Goal: Feedback & Contribution: Submit feedback/report problem

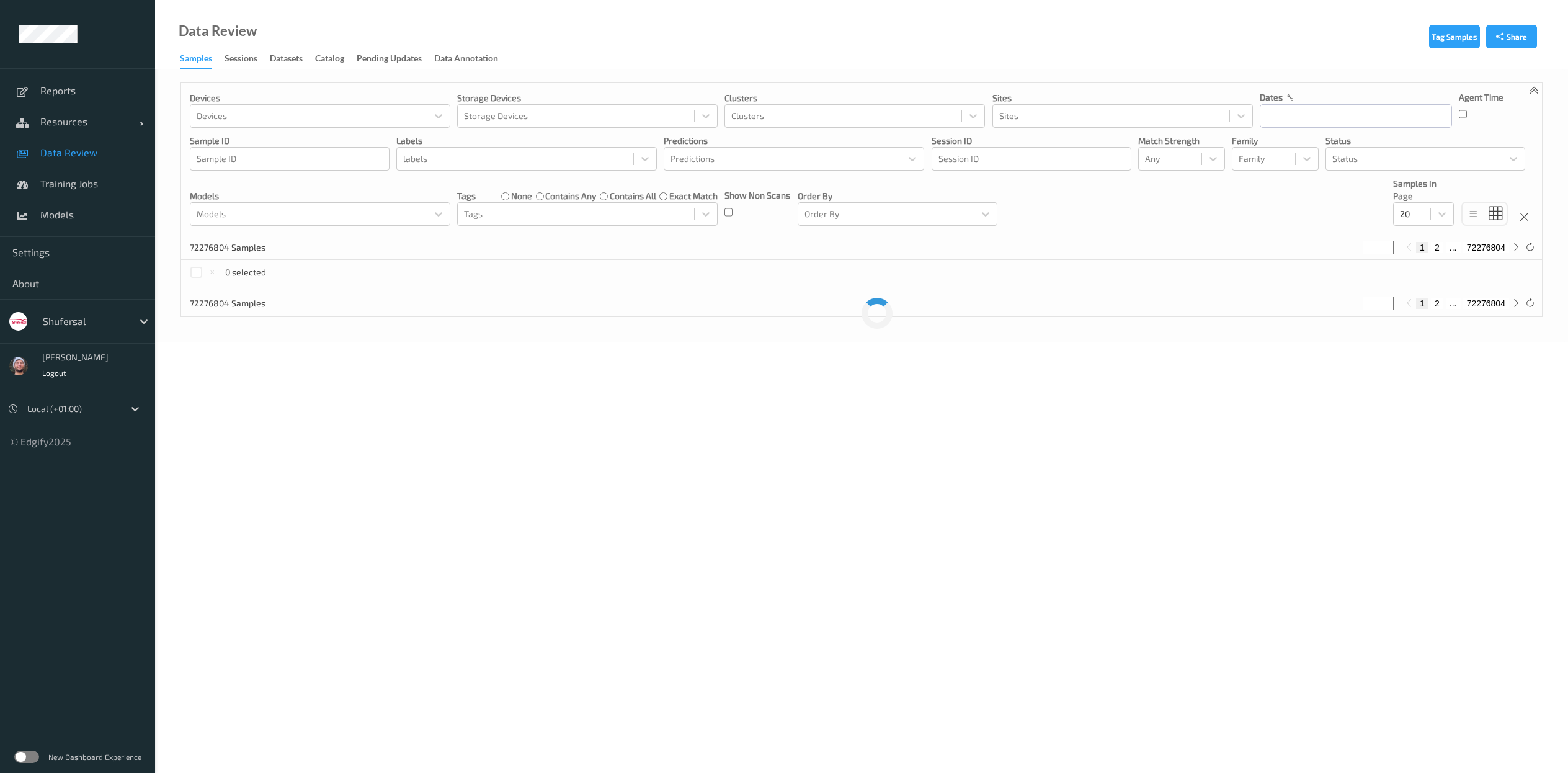
click at [77, 331] on div "shufersal" at bounding box center [95, 322] width 119 height 23
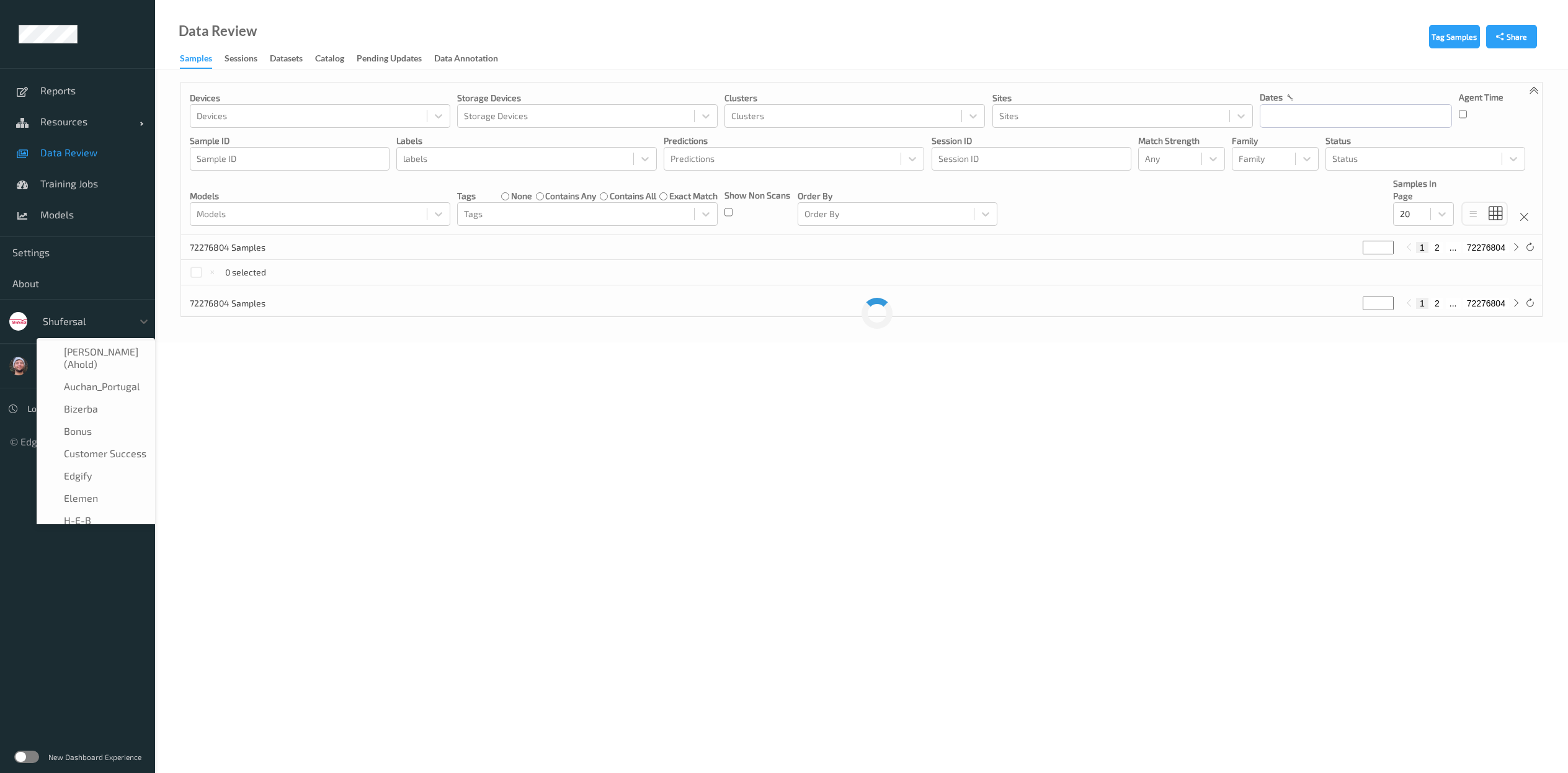
scroll to position [171, 0]
type input "h-"
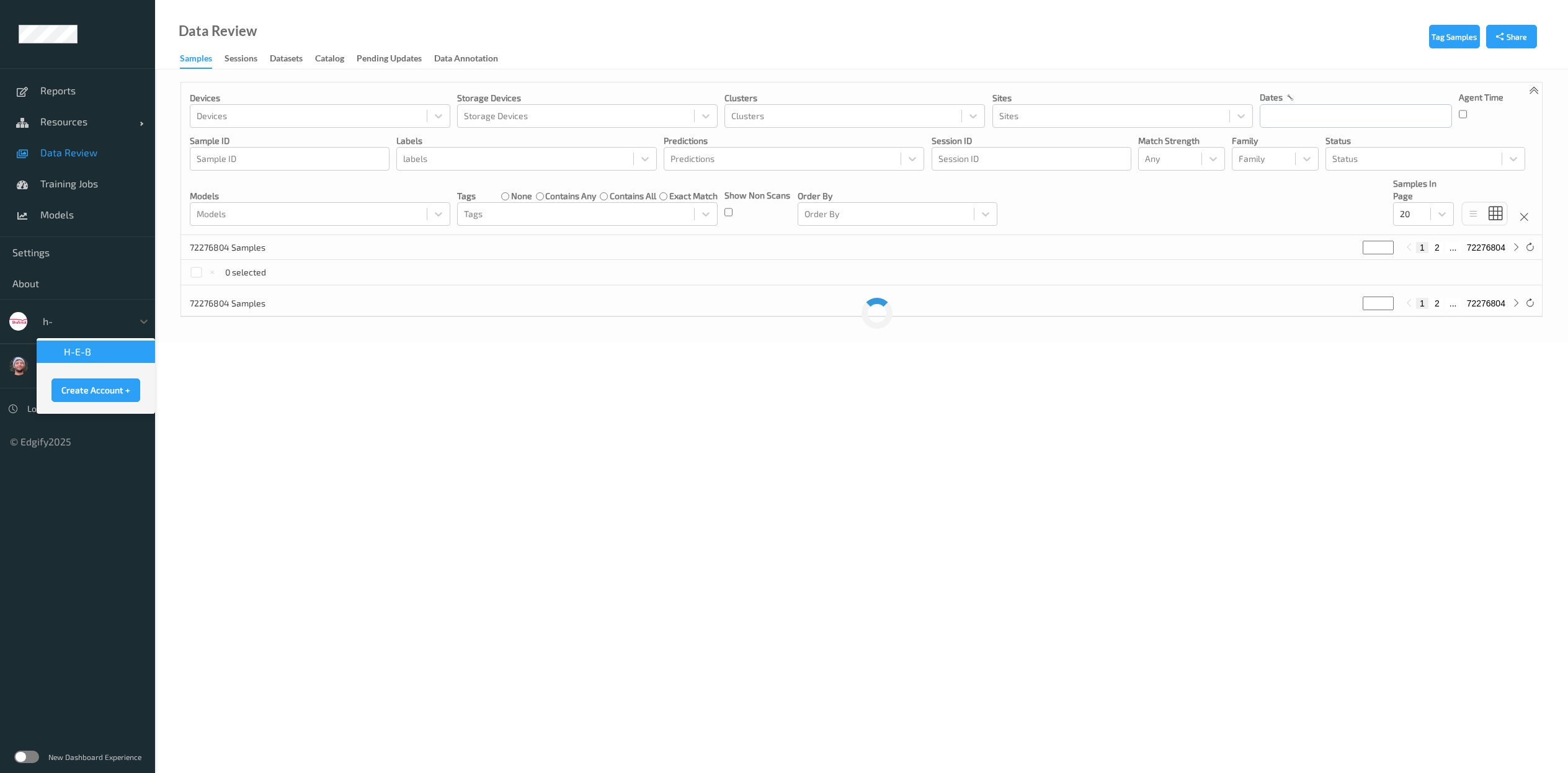
scroll to position [0, 0]
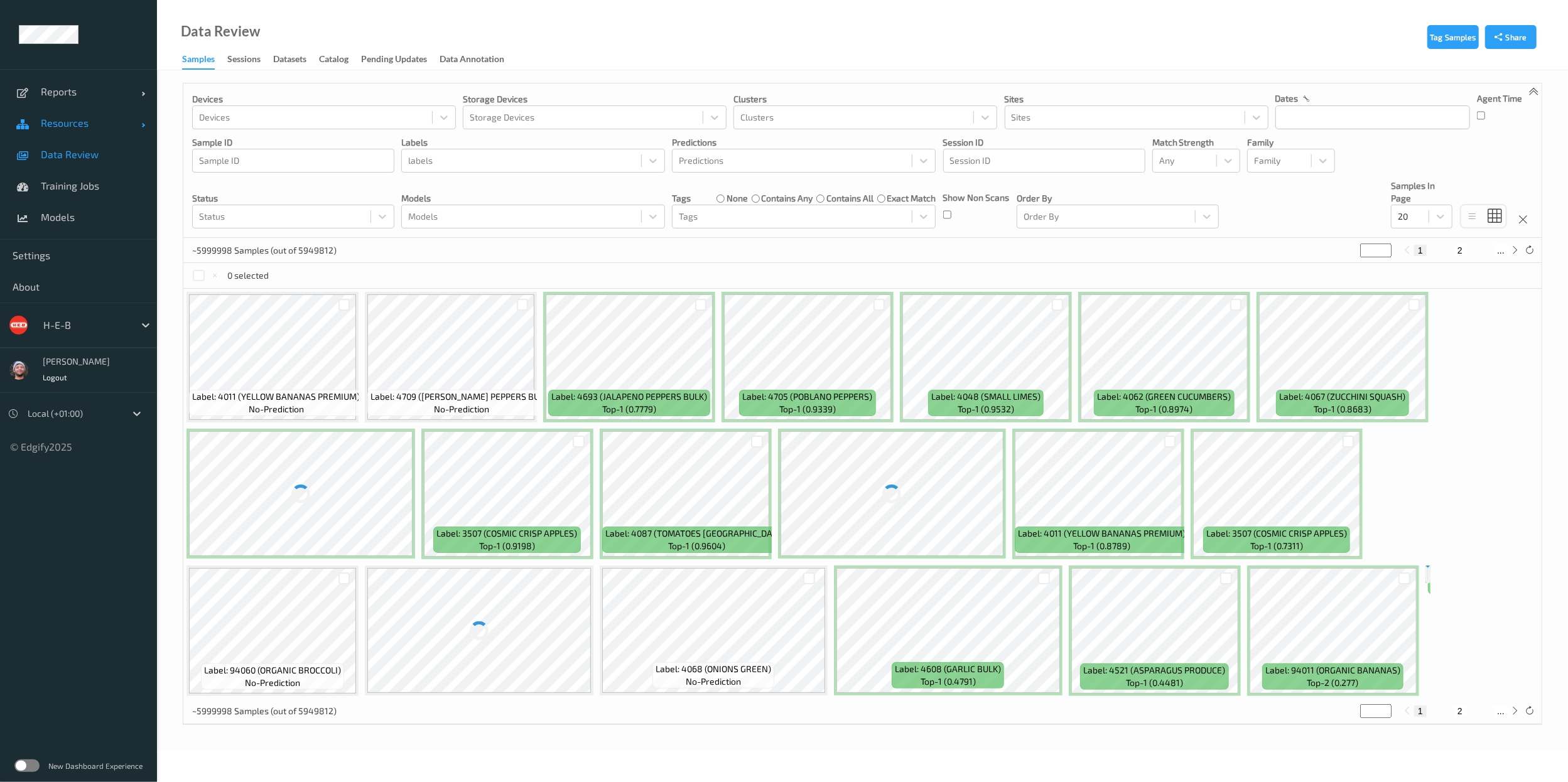
click at [100, 117] on span "Resources" at bounding box center [91, 123] width 100 height 12
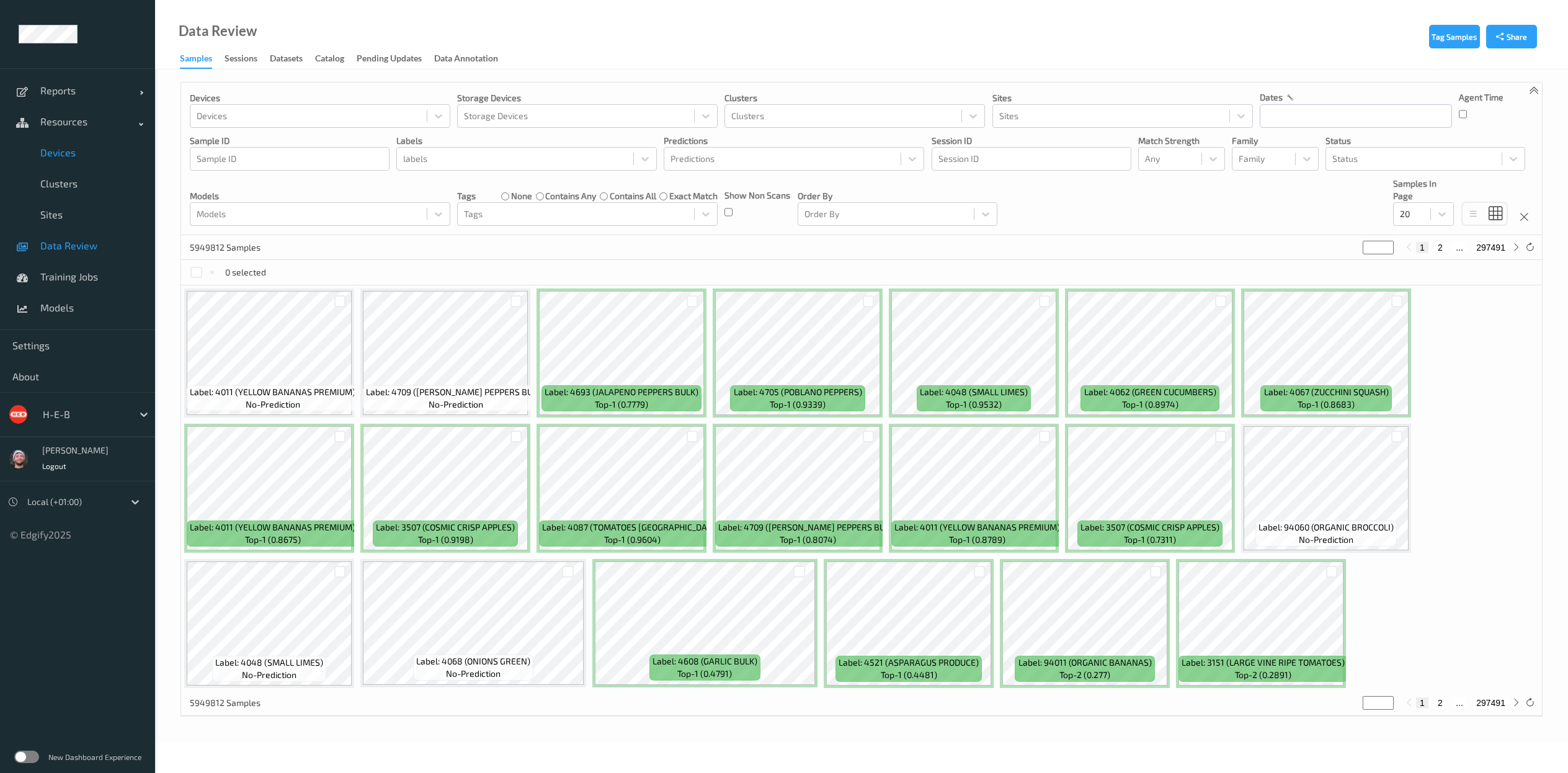
click at [79, 151] on span "Devices" at bounding box center [91, 152] width 102 height 12
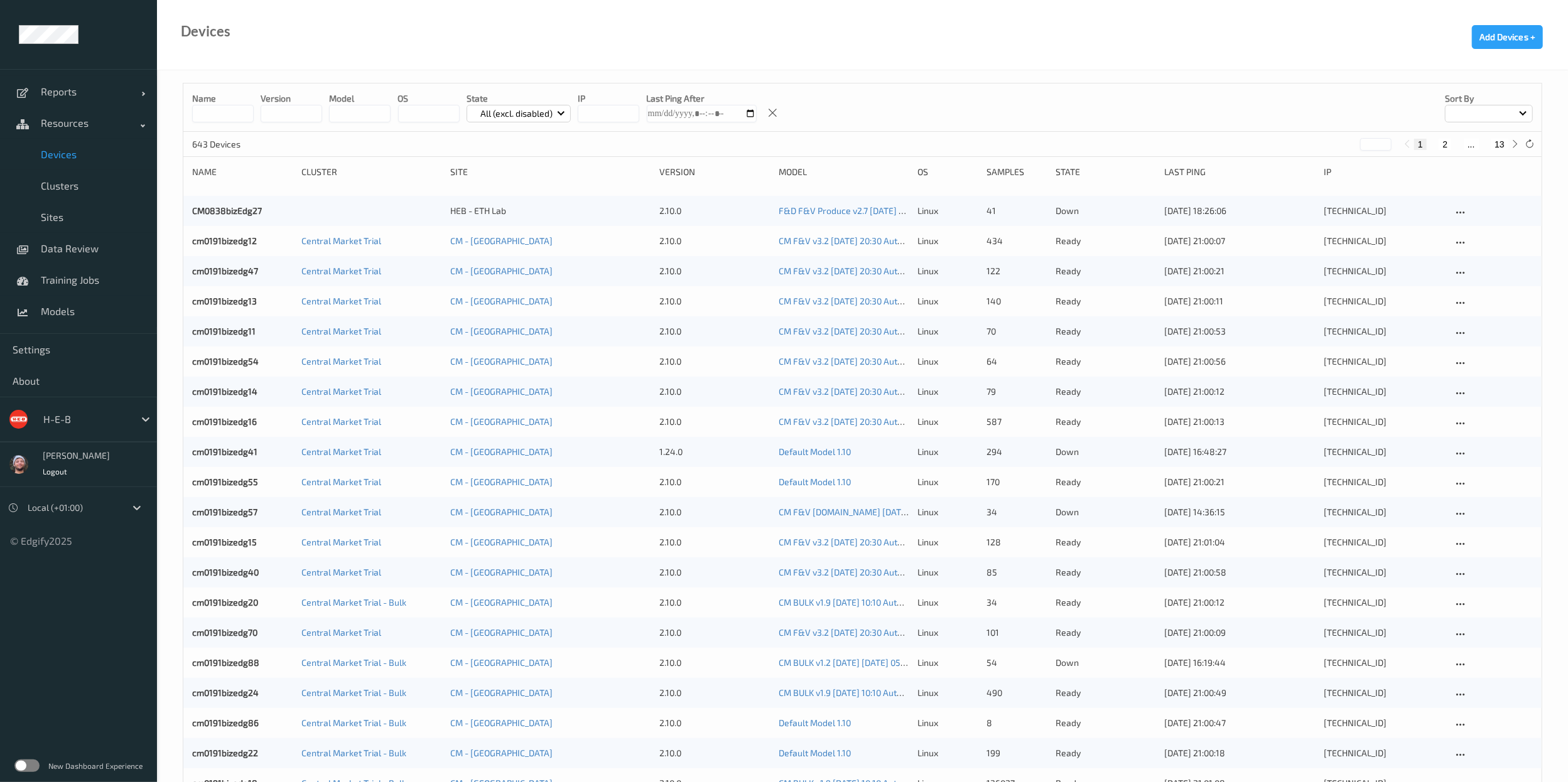
click at [1498, 138] on button "13" at bounding box center [1500, 144] width 18 height 11
type input "**"
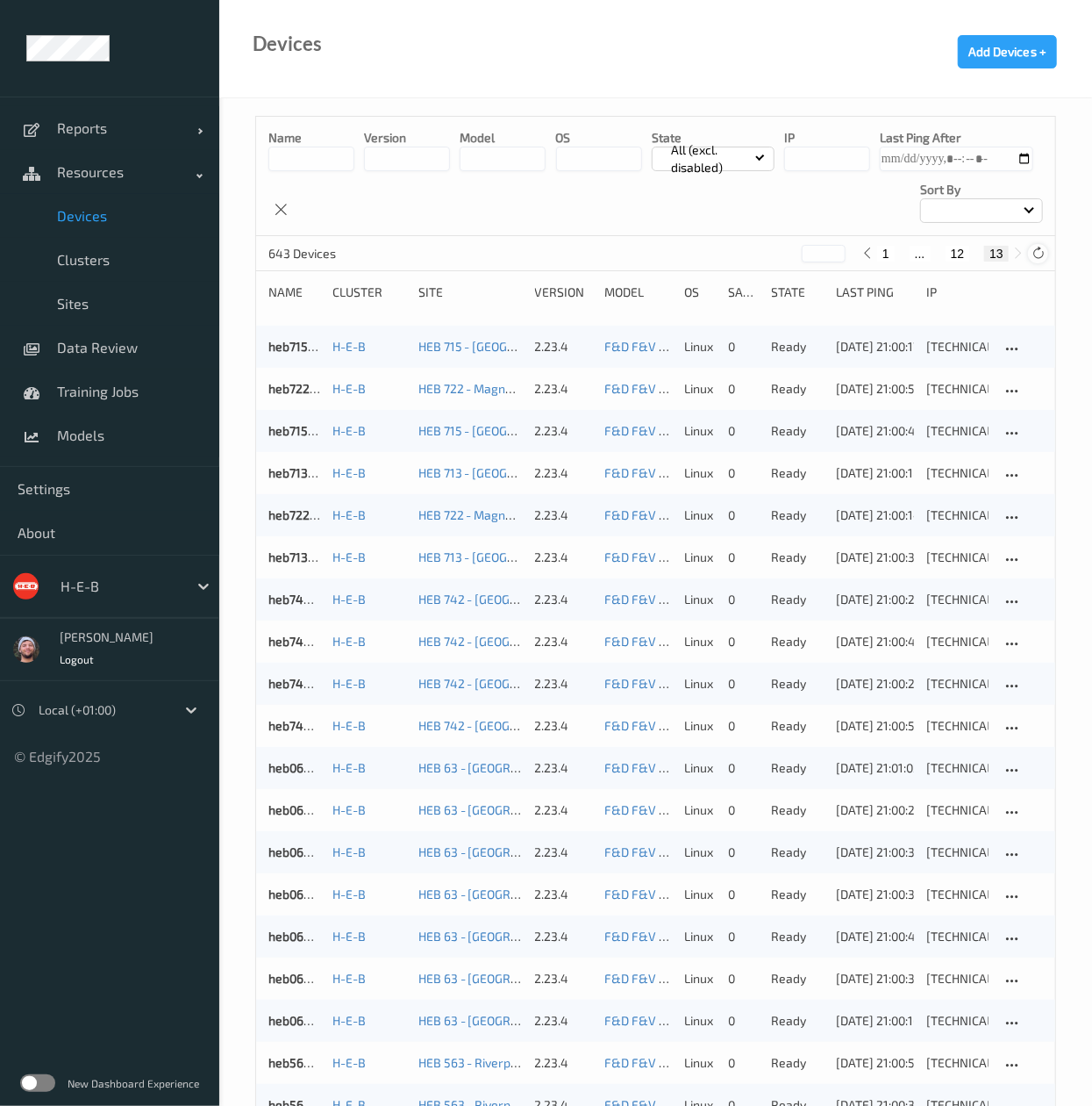
click at [1042, 258] on icon at bounding box center [1038, 253] width 13 height 13
click at [1049, 249] on div "643 Devices ** 1 ... 12 13" at bounding box center [656, 253] width 800 height 35
click at [1046, 249] on div at bounding box center [1038, 253] width 19 height 19
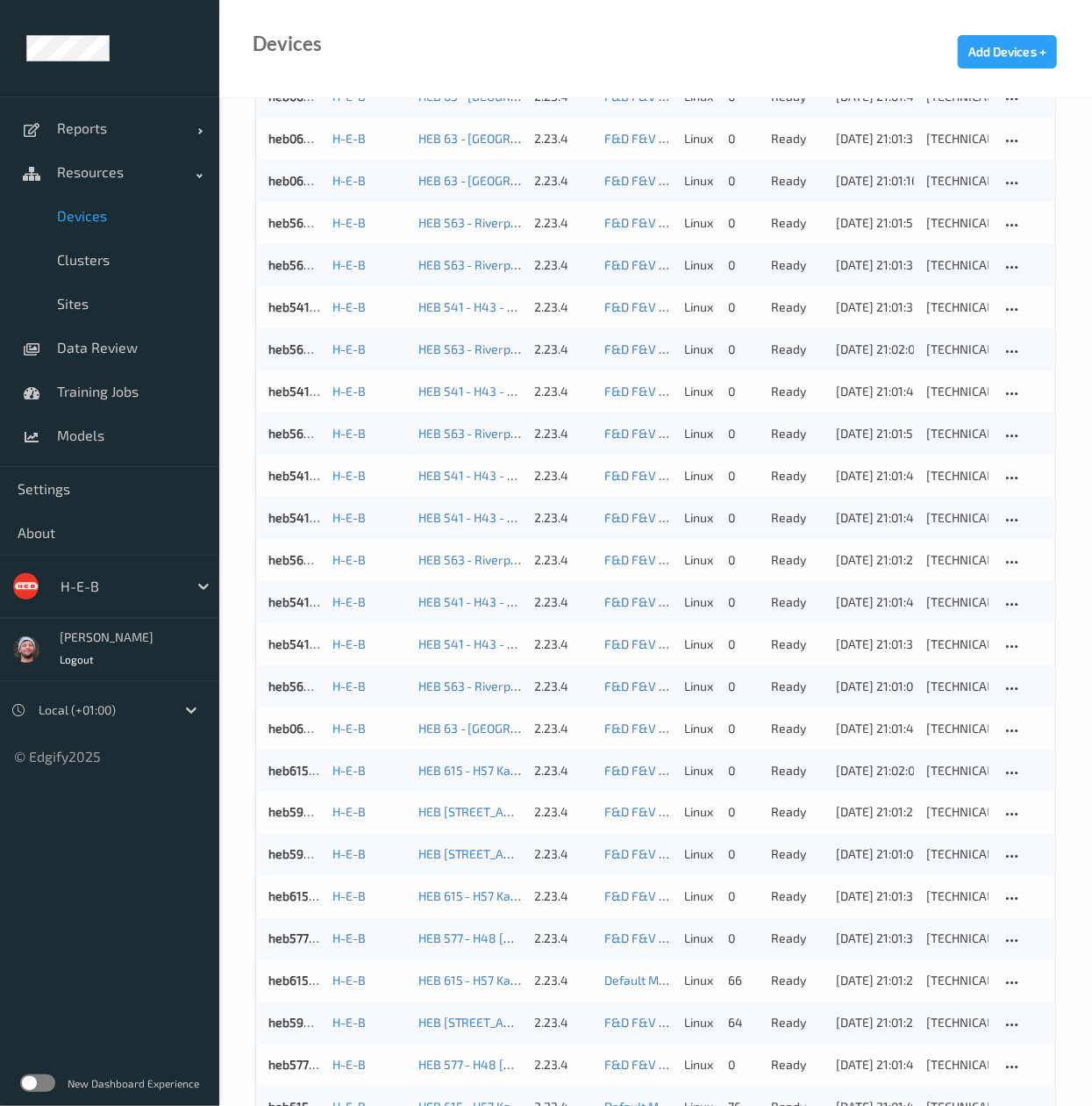
scroll to position [1069, 0]
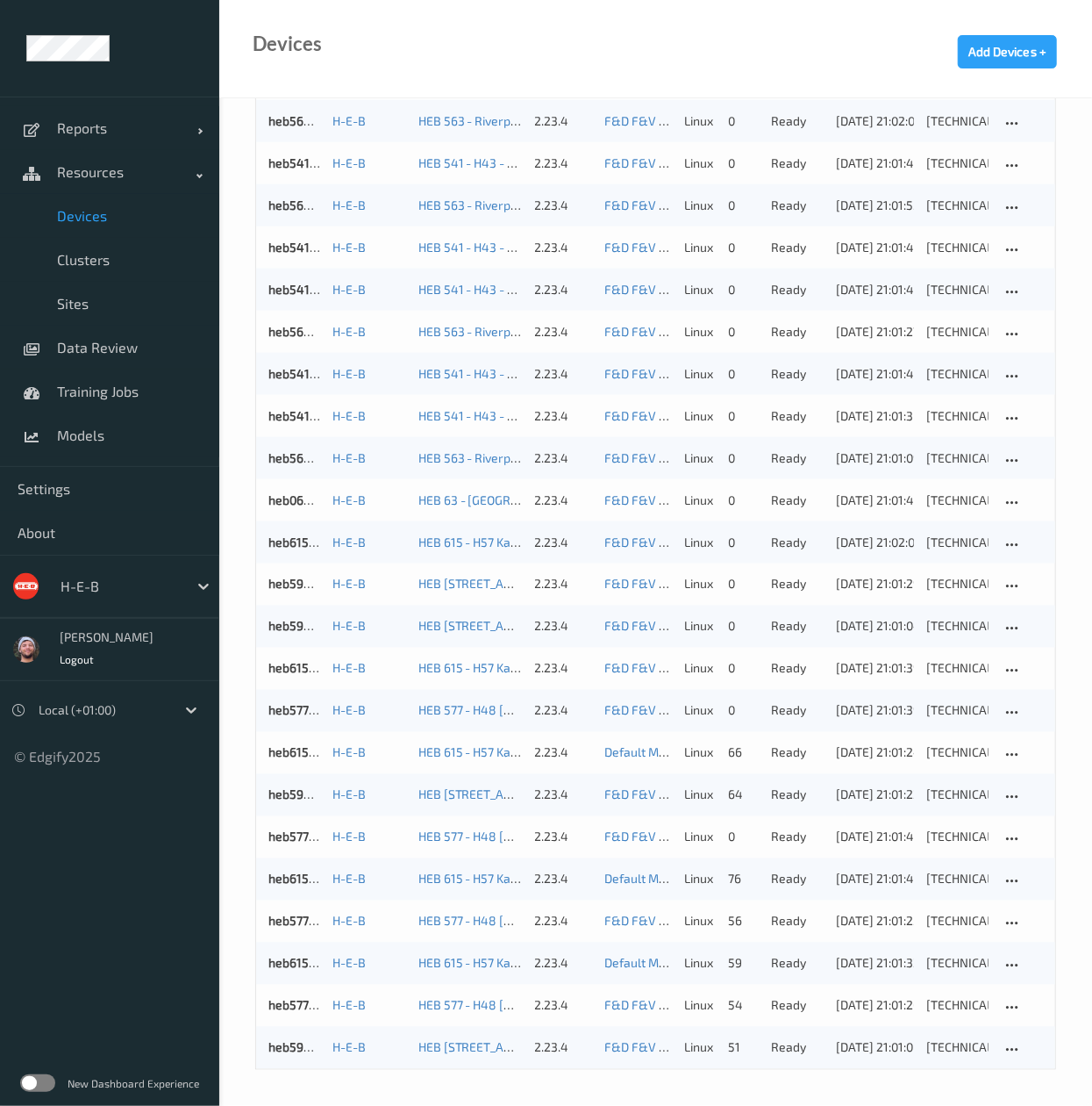
click at [84, 207] on span "Devices" at bounding box center [129, 216] width 145 height 17
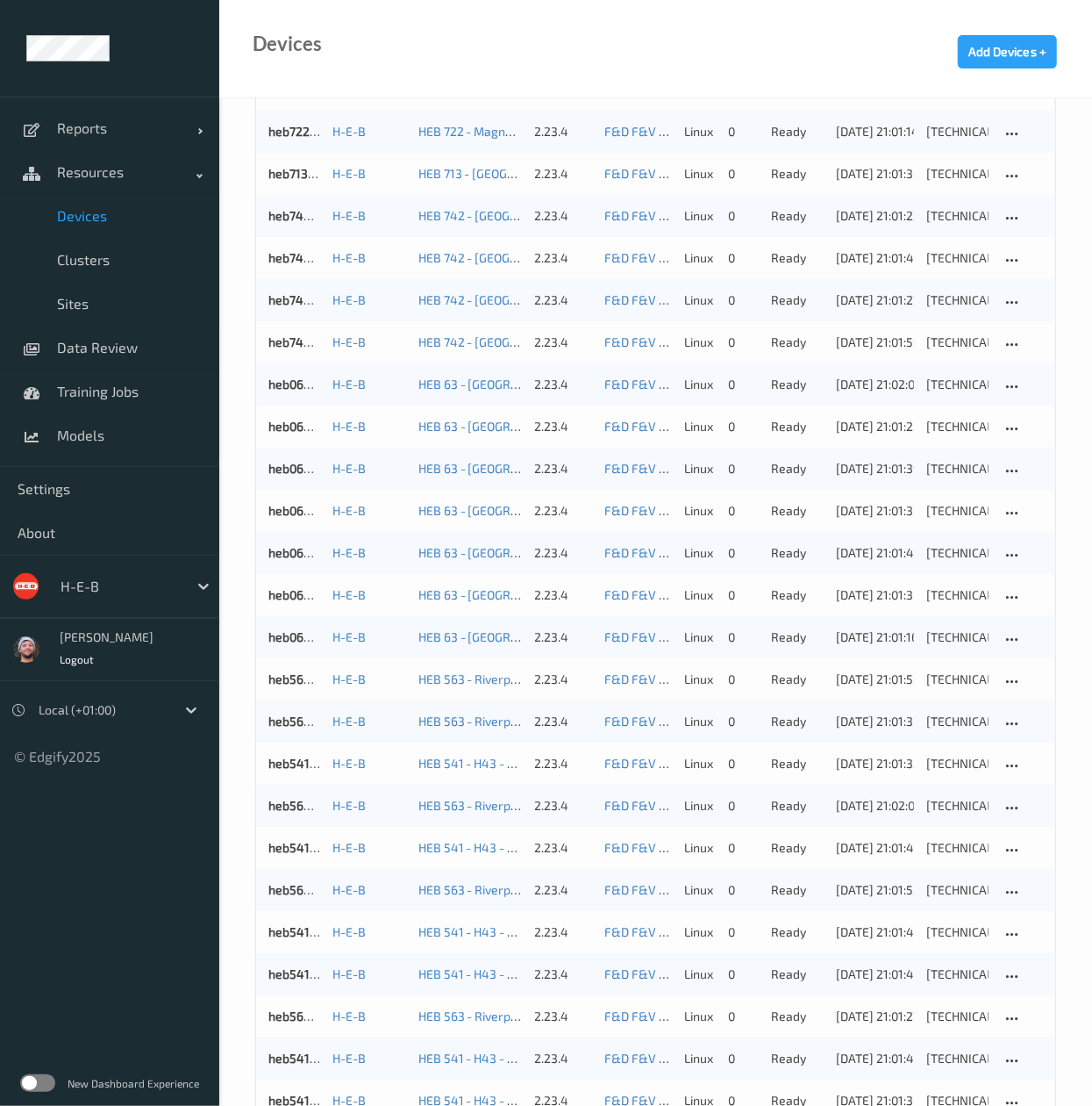
scroll to position [16, 0]
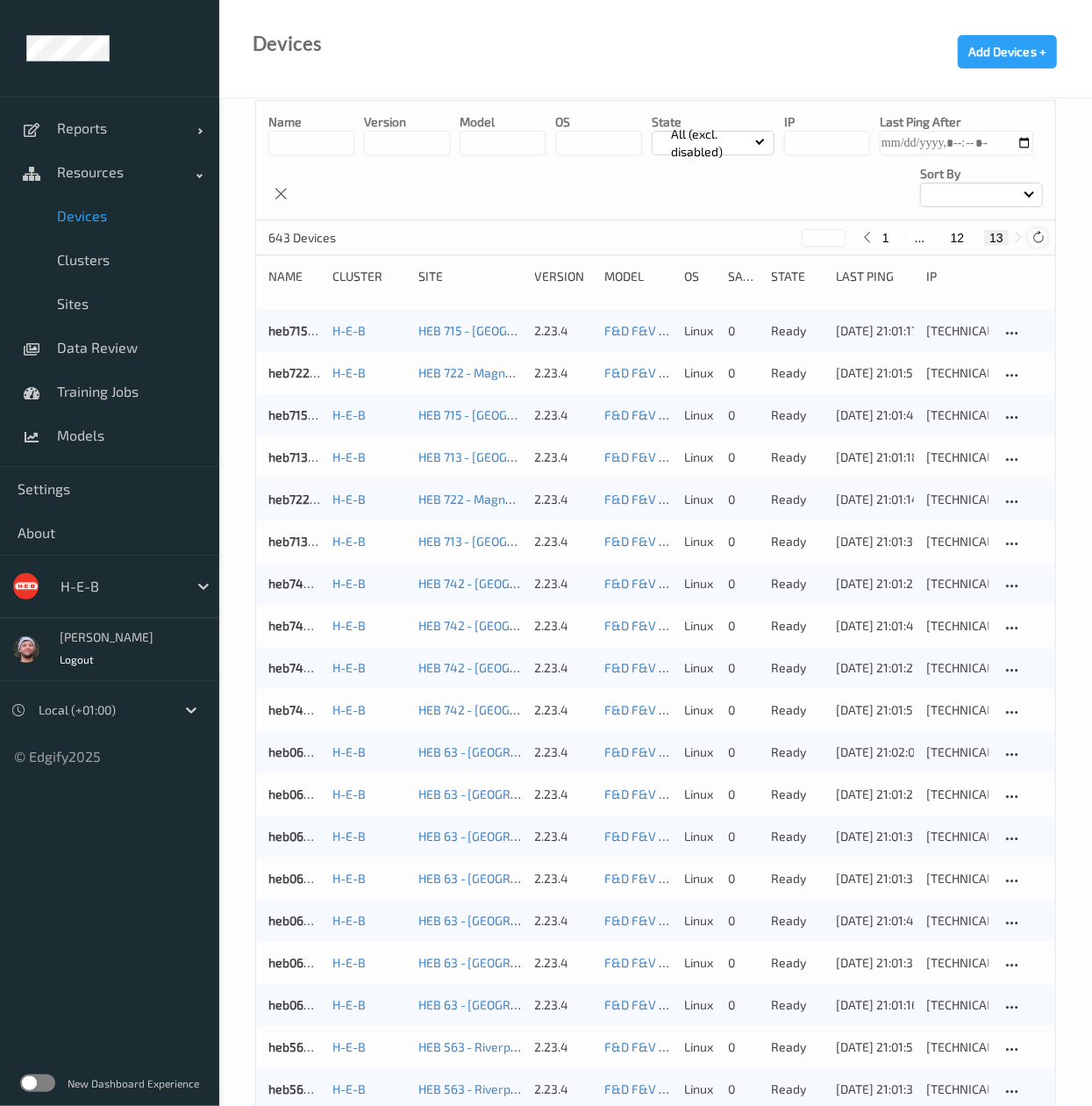
click at [1031, 232] on icon at bounding box center [1038, 238] width 13 height 13
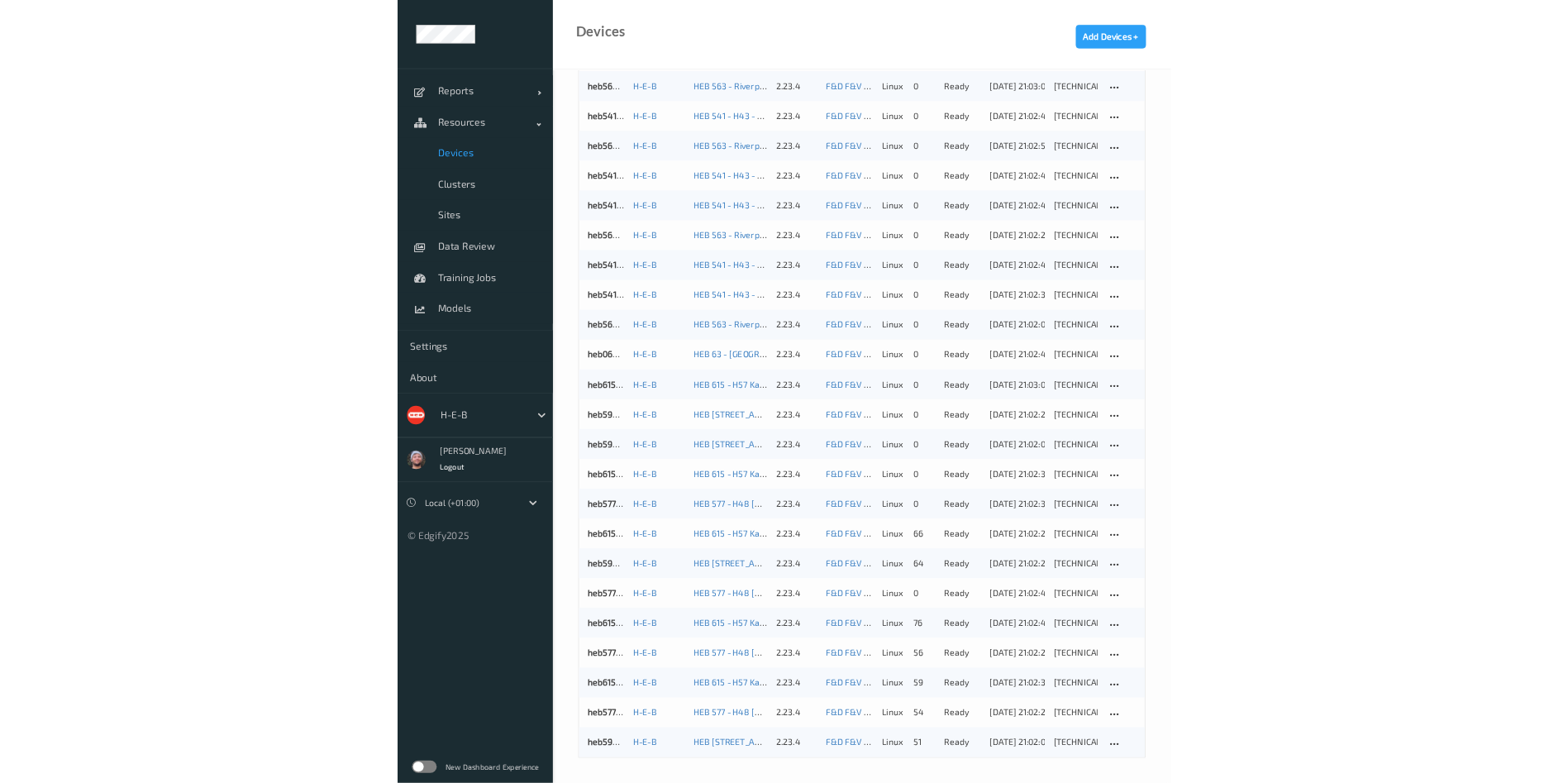
scroll to position [1009, 0]
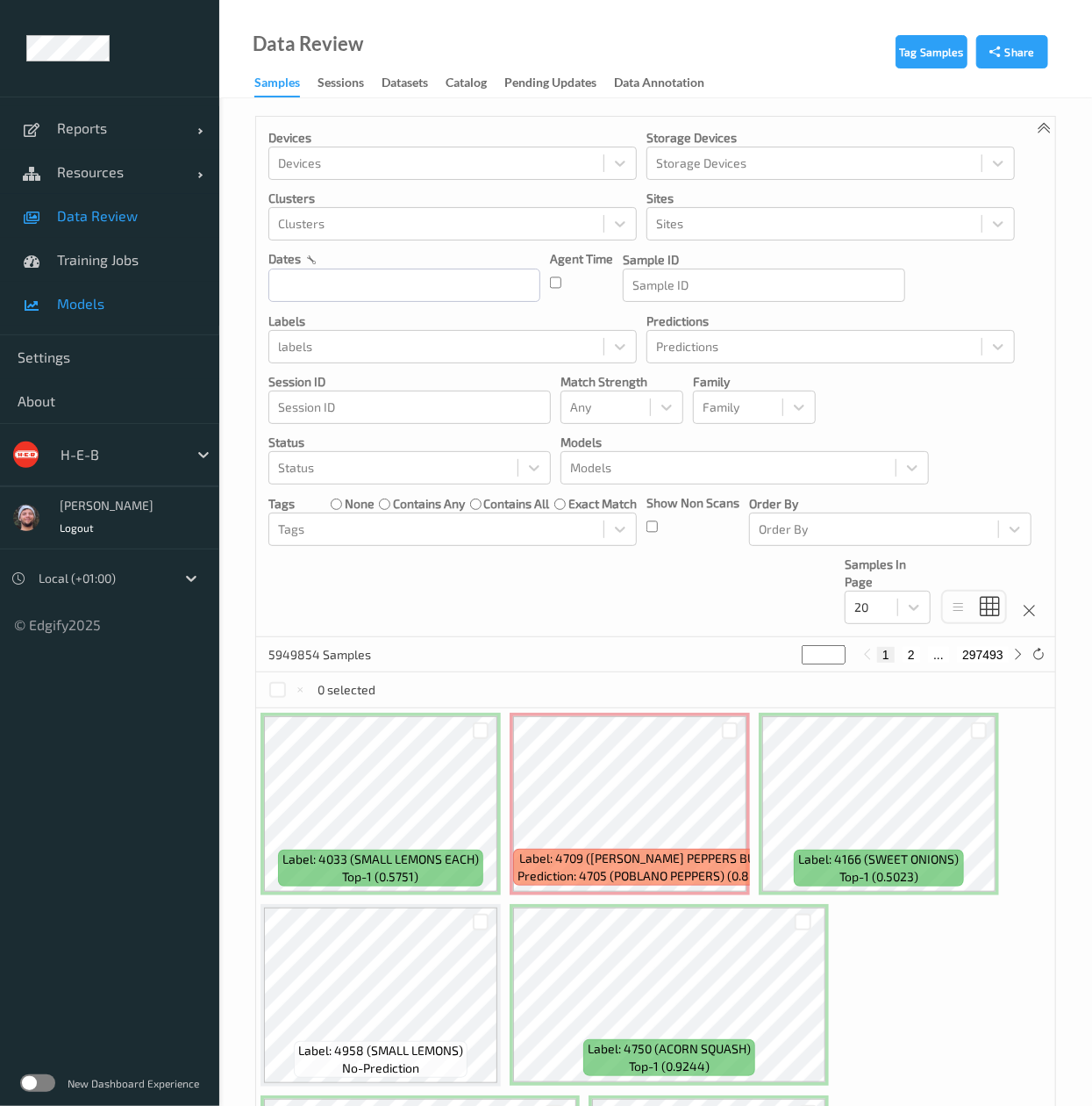
click at [102, 308] on span "Models" at bounding box center [129, 304] width 145 height 17
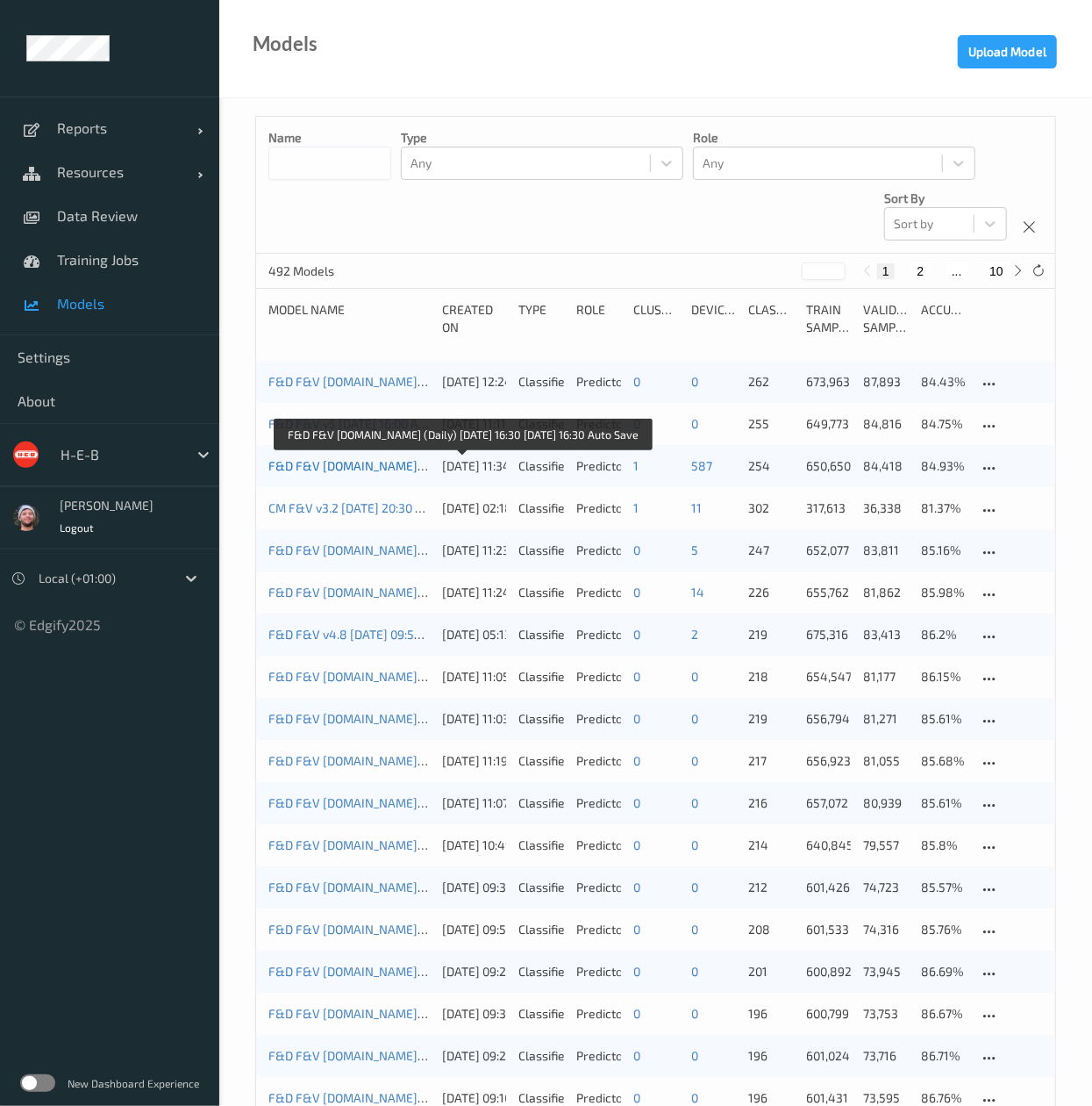
click at [372, 461] on link "F&D F&V v4.9.ST (Daily) 2025-09-16 16:30 2025-09-16 16:30 Auto Save" at bounding box center [463, 466] width 390 height 15
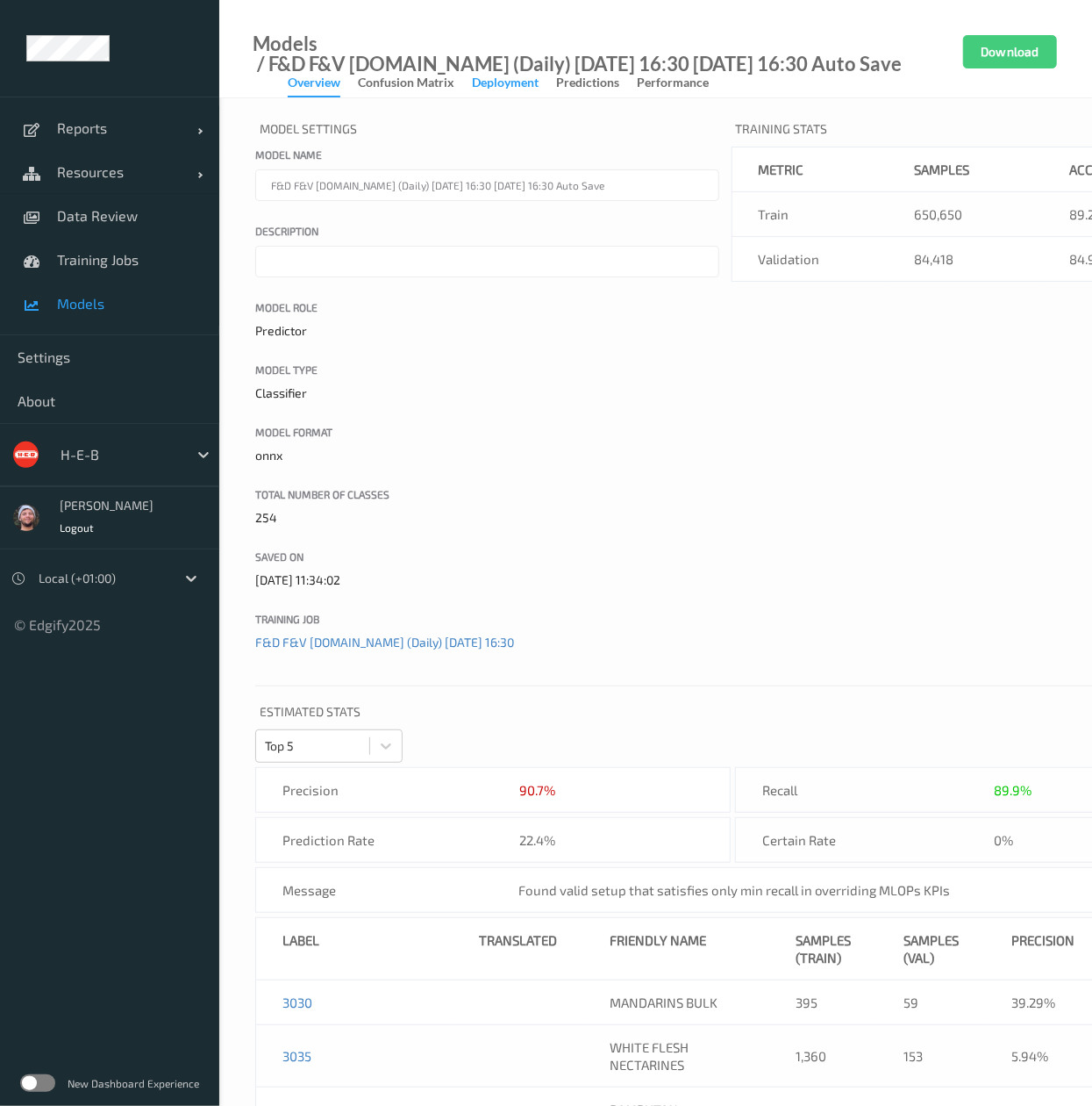
click at [528, 84] on div "Deployment" at bounding box center [505, 84] width 67 height 22
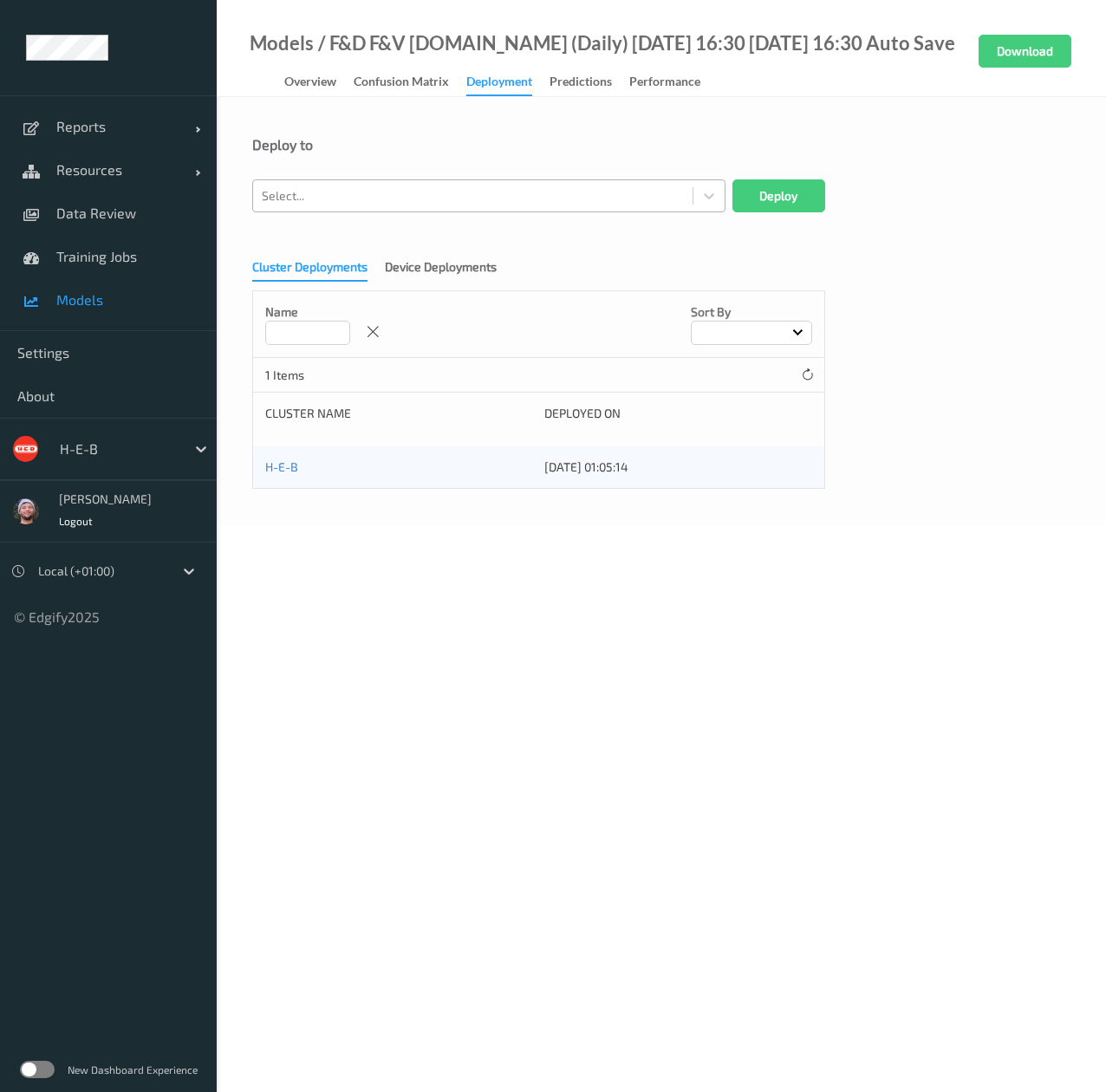
click at [399, 201] on div at bounding box center [473, 196] width 422 height 21
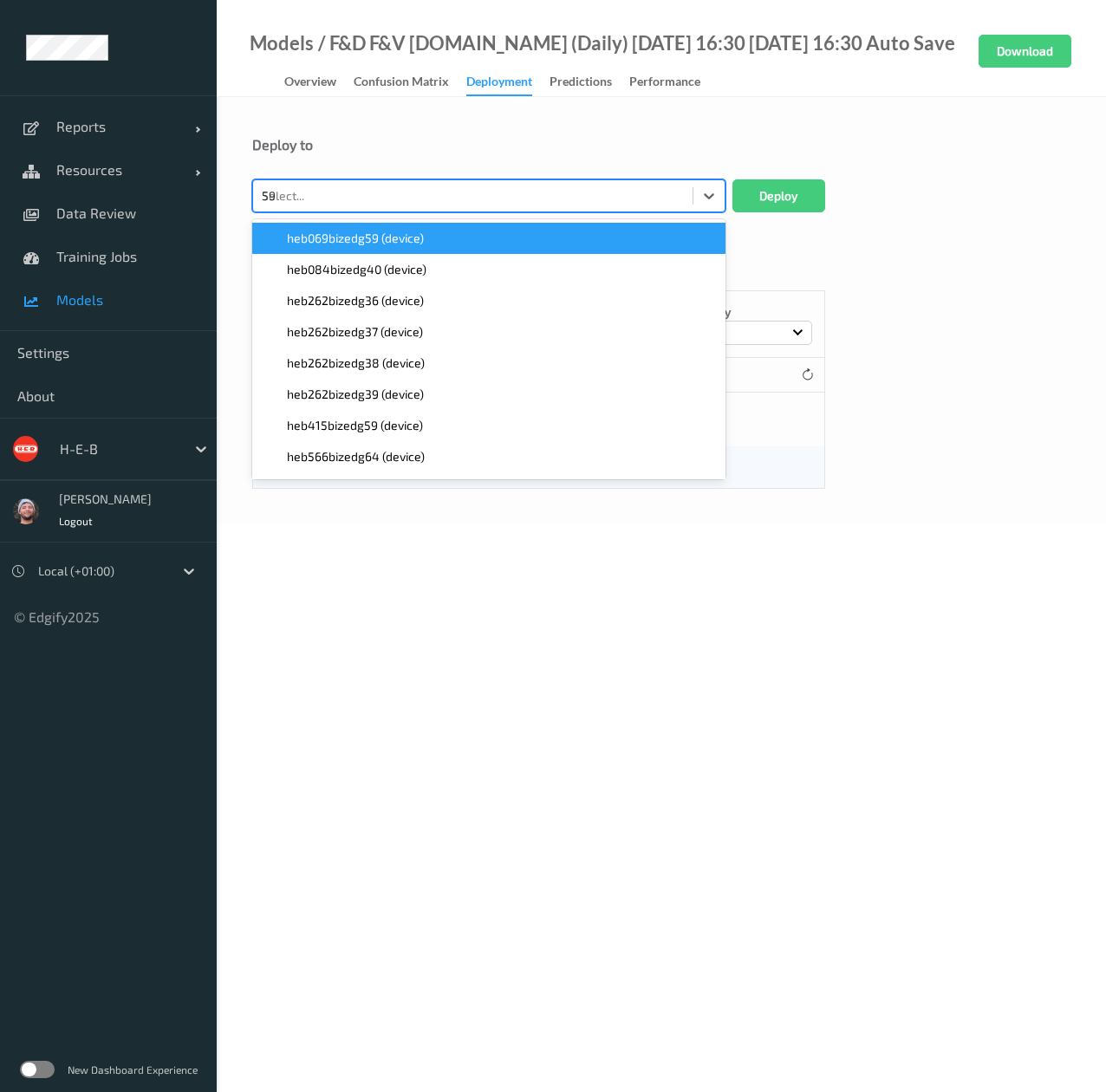
type input "596"
paste input "596"
type input "596"
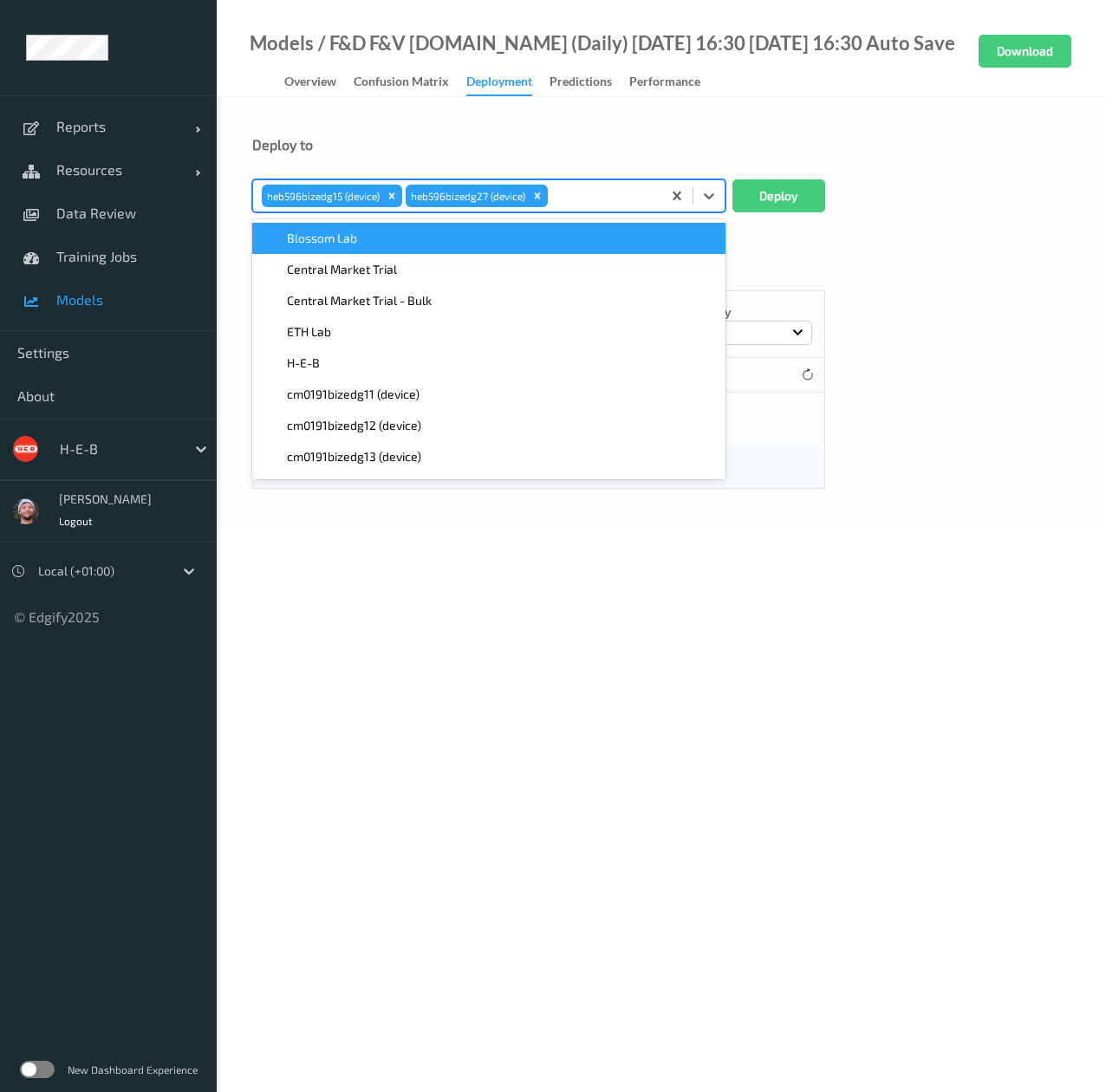
paste input "596"
type input "596"
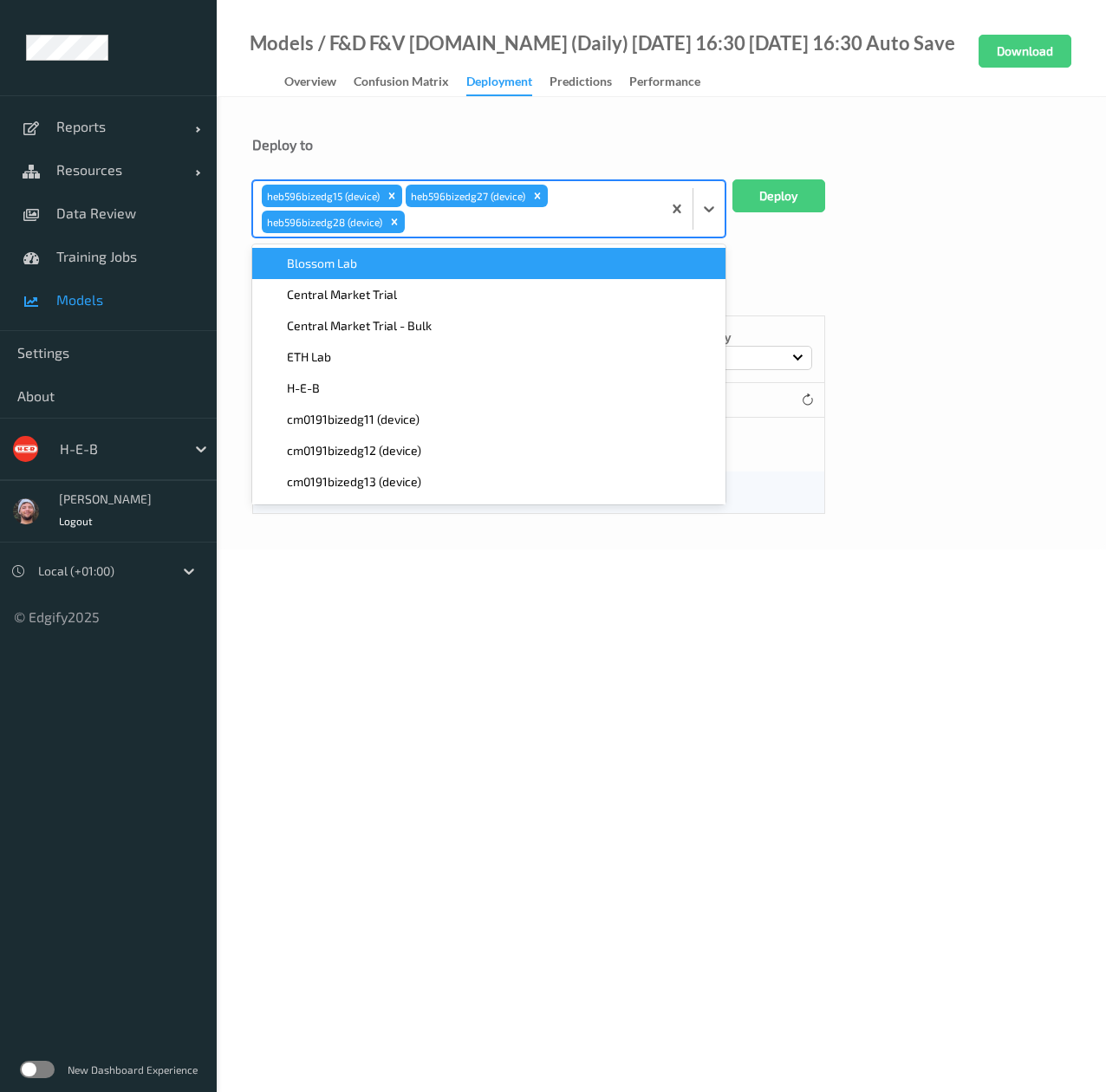
paste input "596"
type input "596"
type input "577"
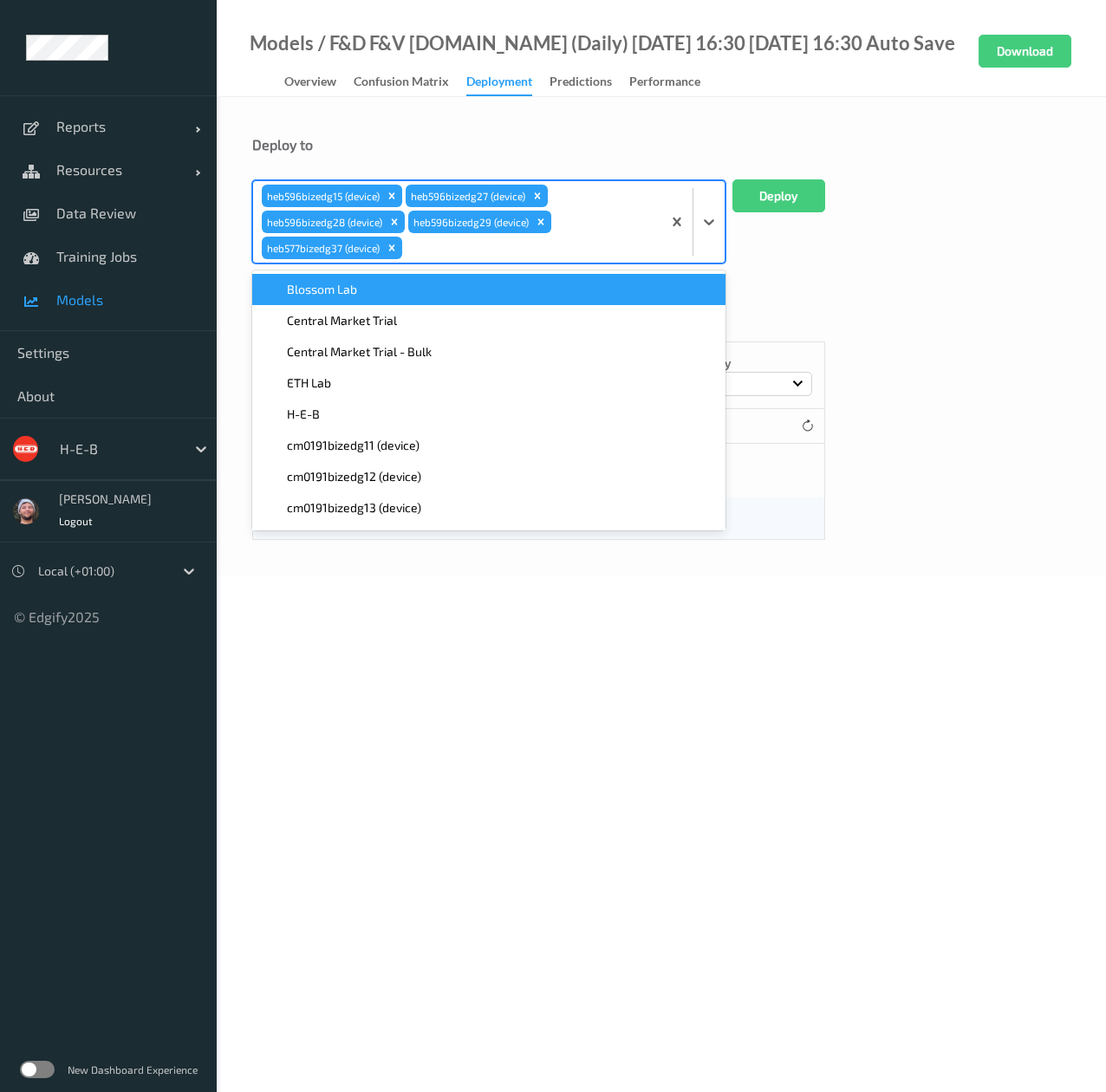
paste input "577"
type input "577"
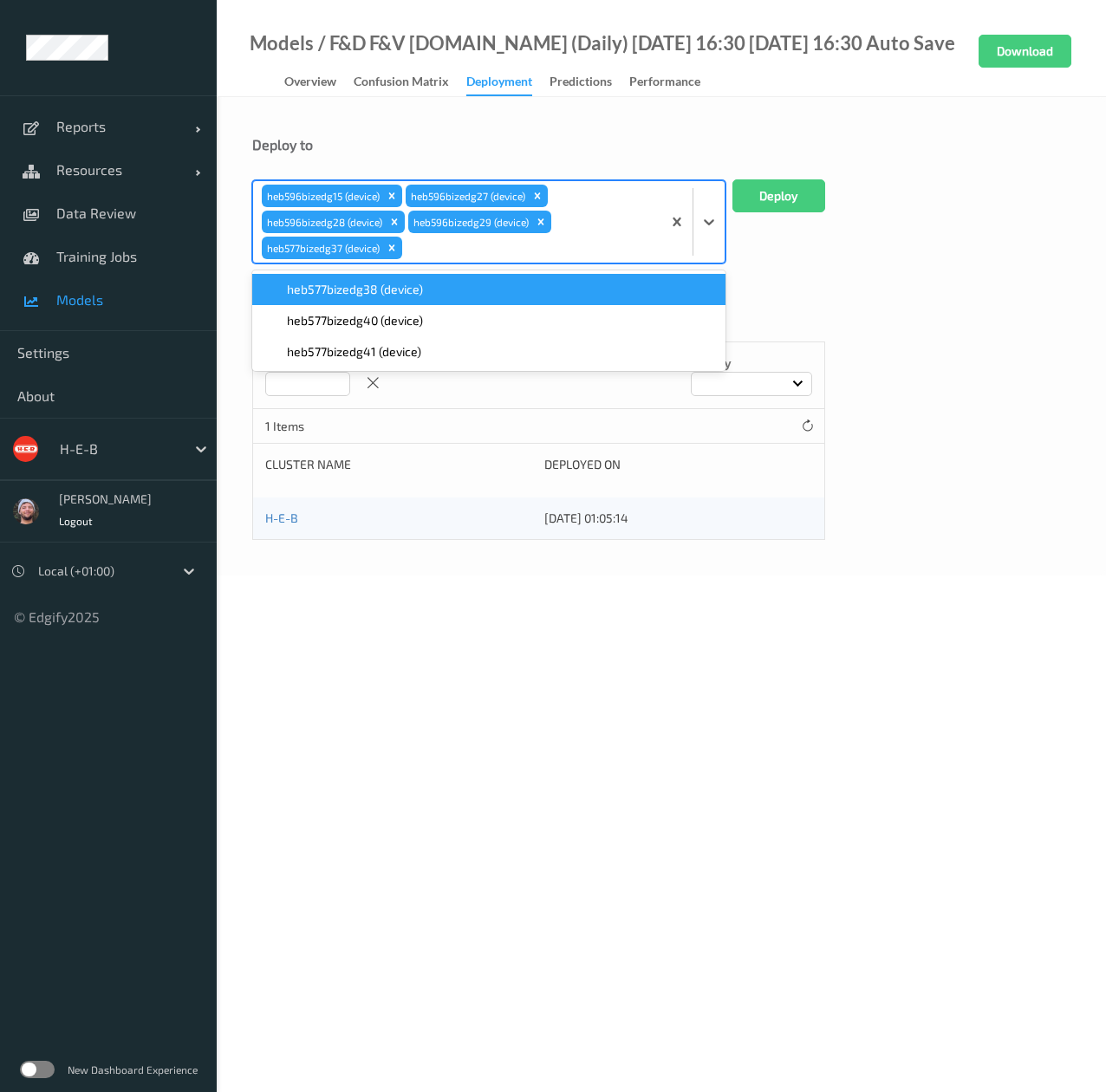
paste input "577"
type input "577"
paste input "577"
type input "577"
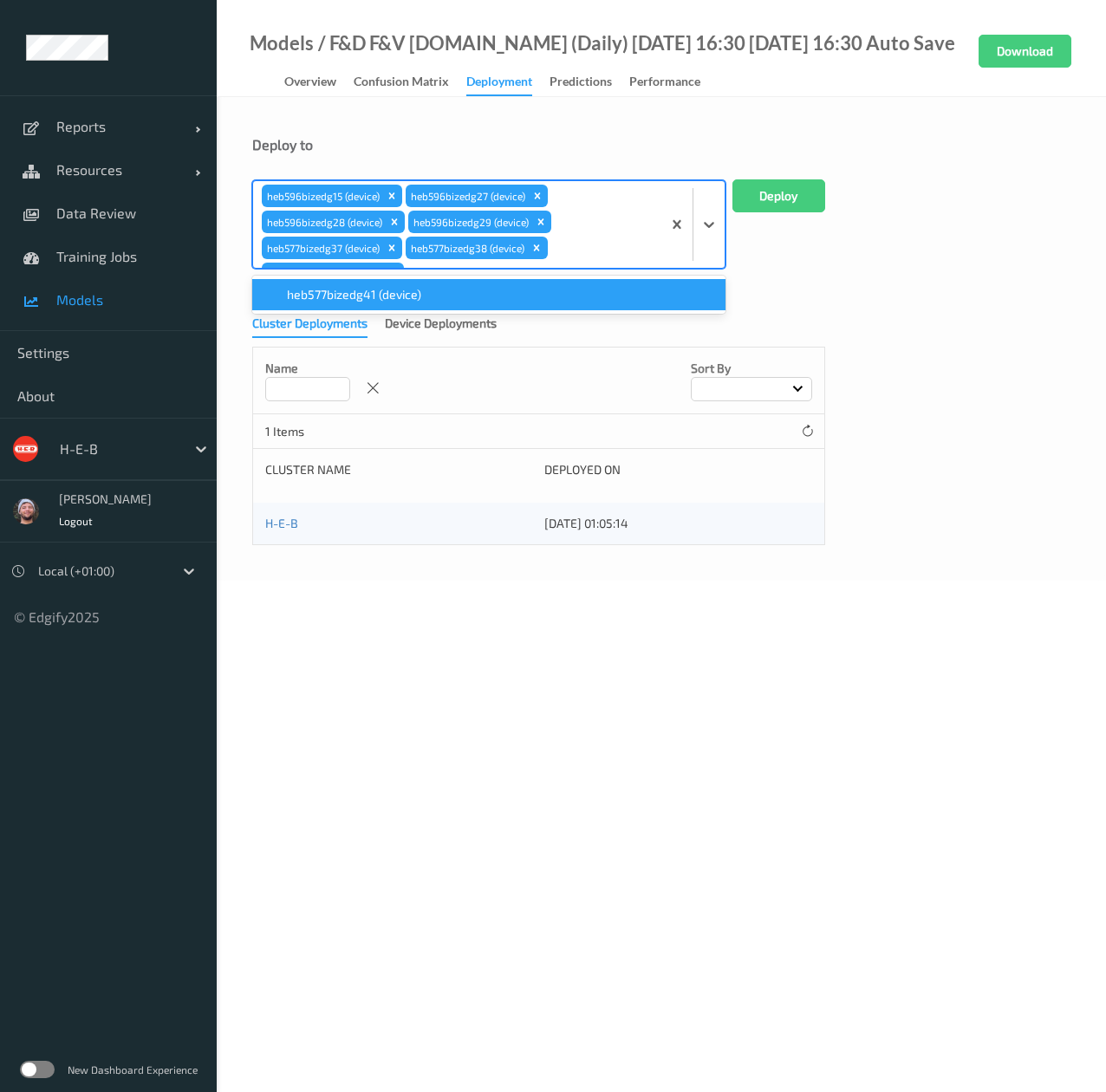
scroll to position [12, 0]
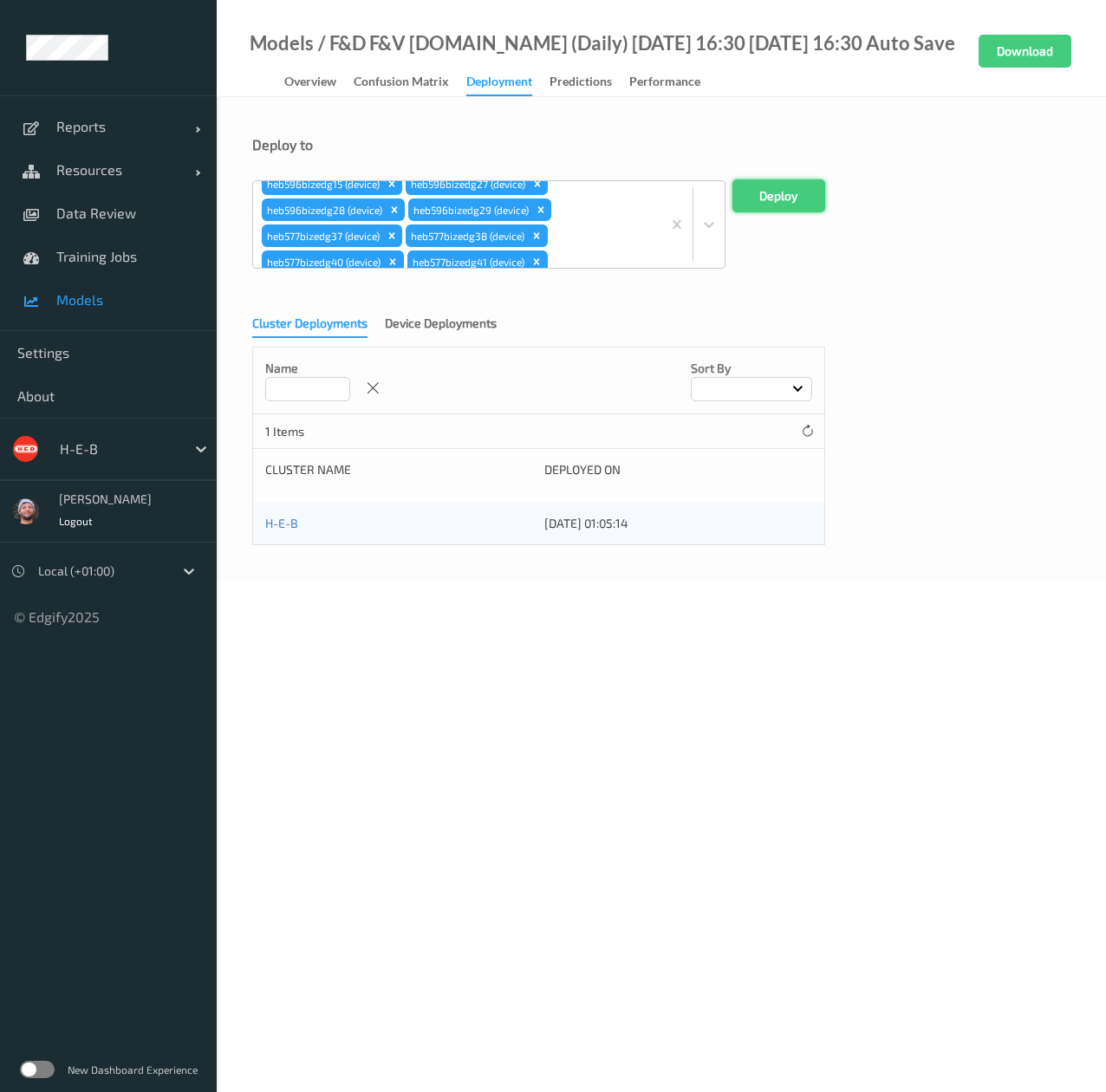
click at [810, 187] on button "Deploy" at bounding box center [779, 196] width 92 height 33
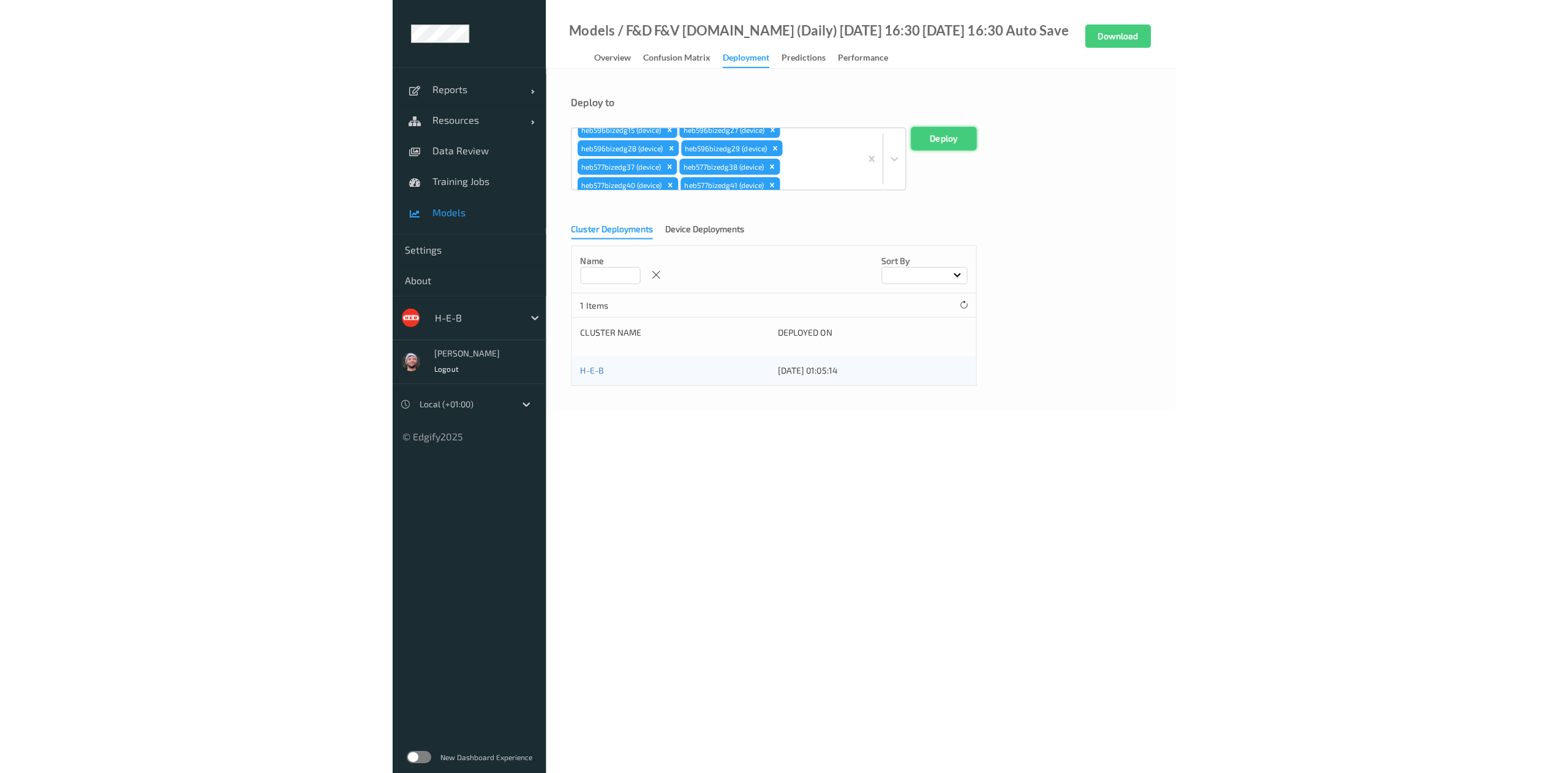
scroll to position [0, 0]
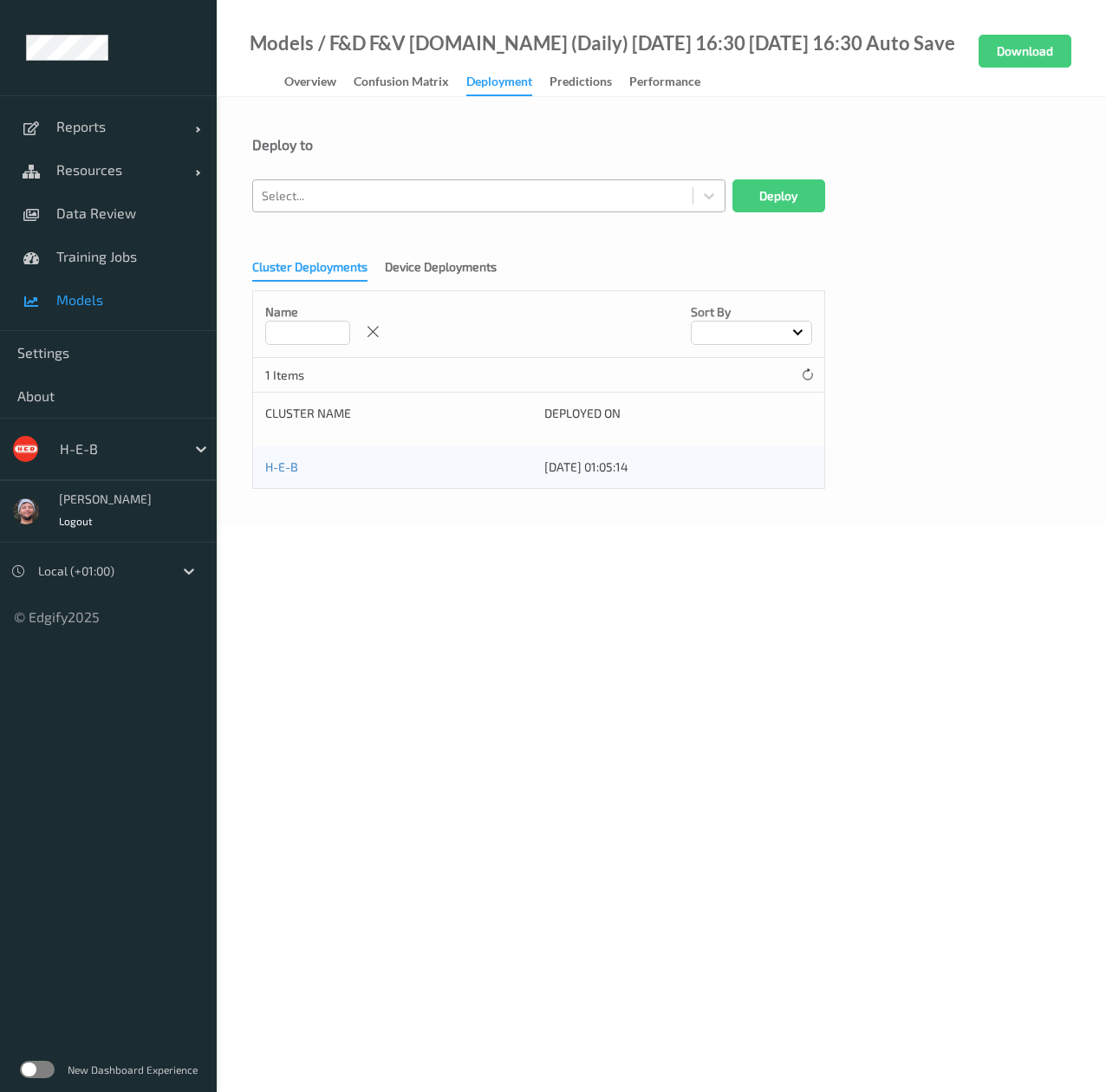
click at [473, 196] on div at bounding box center [473, 196] width 422 height 21
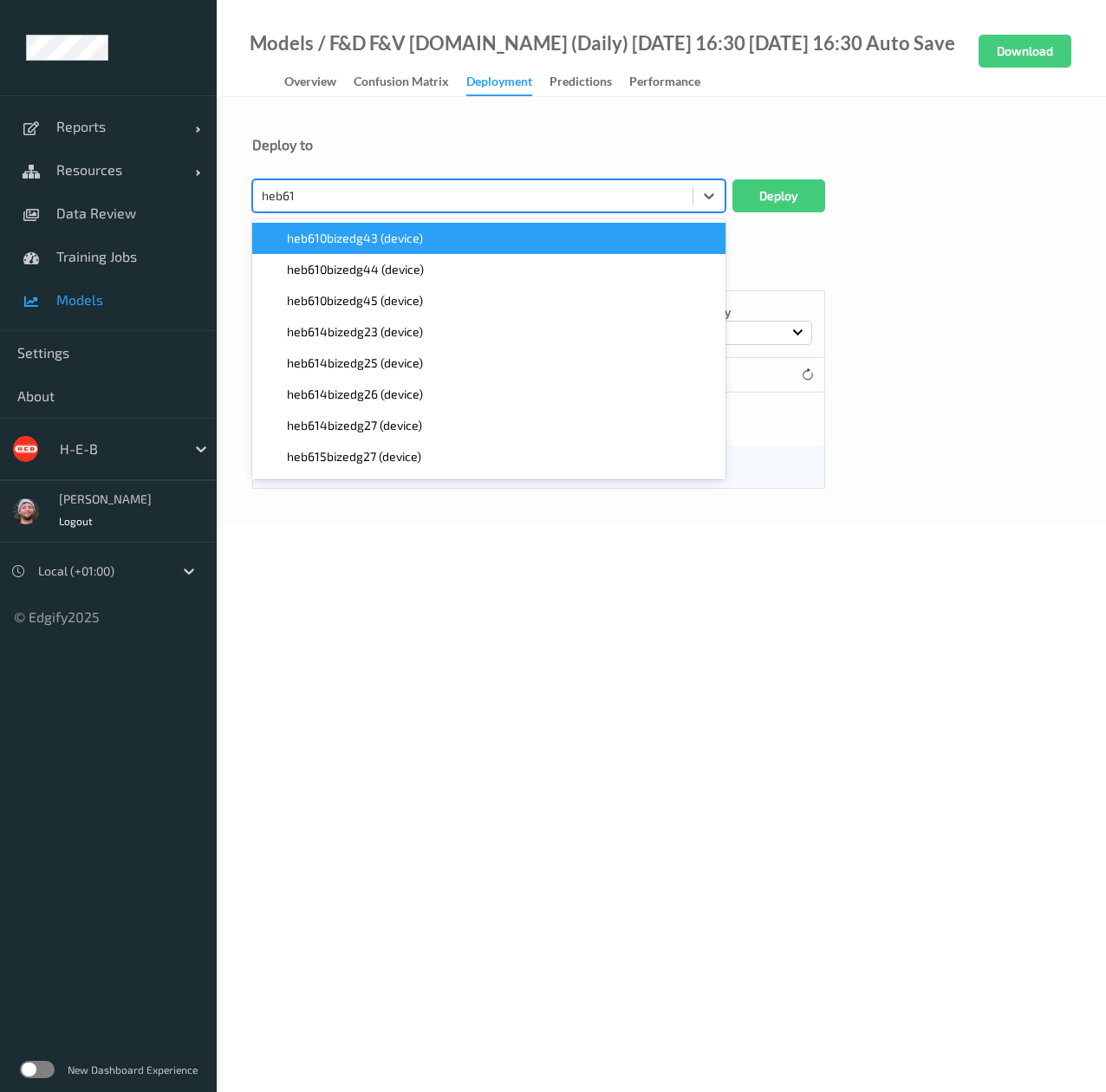
type input "heb615"
paste input "heb615"
type input "heb615"
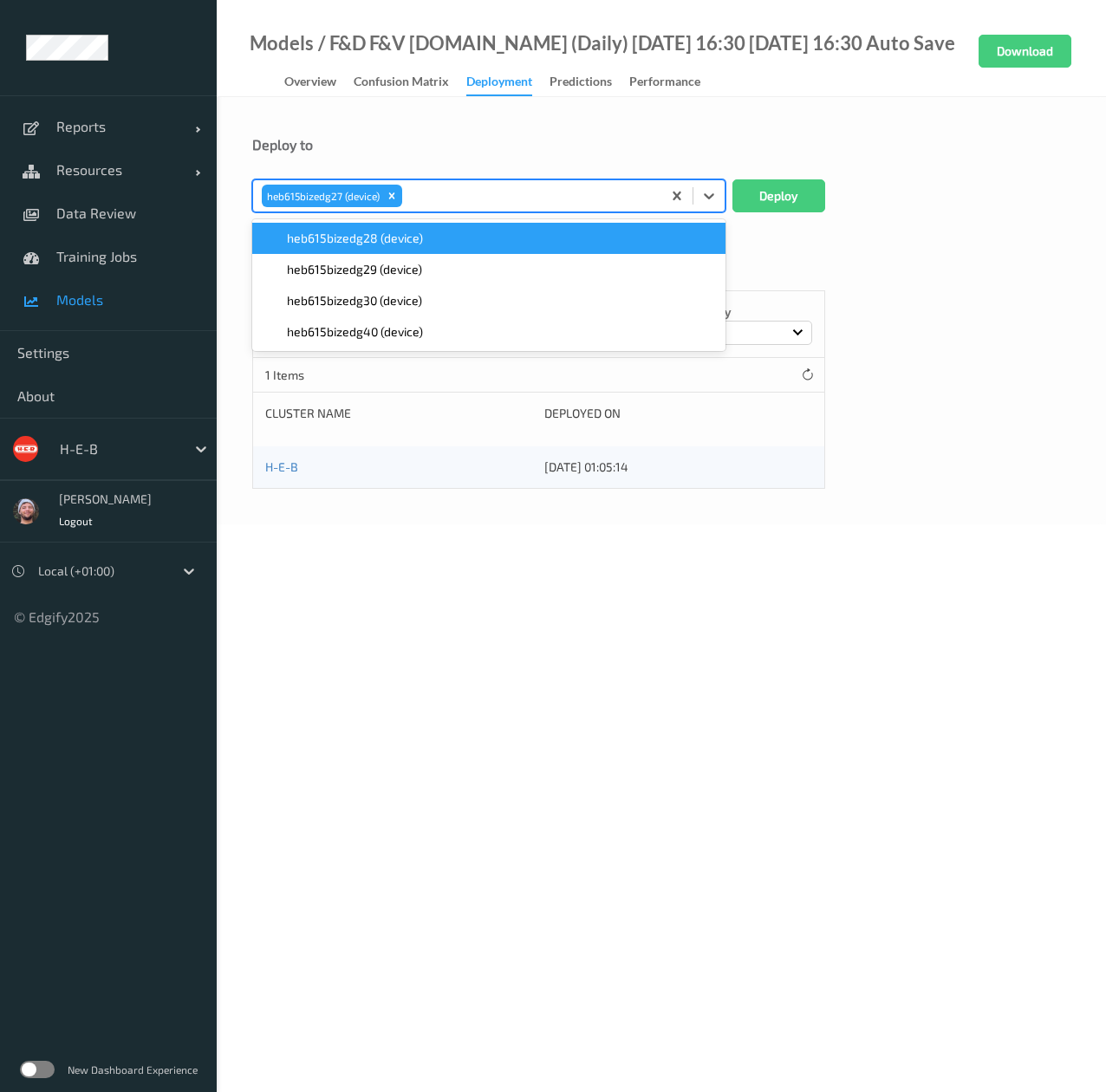
paste input "heb615"
type input "heb615"
paste input "heb615"
type input "heb615"
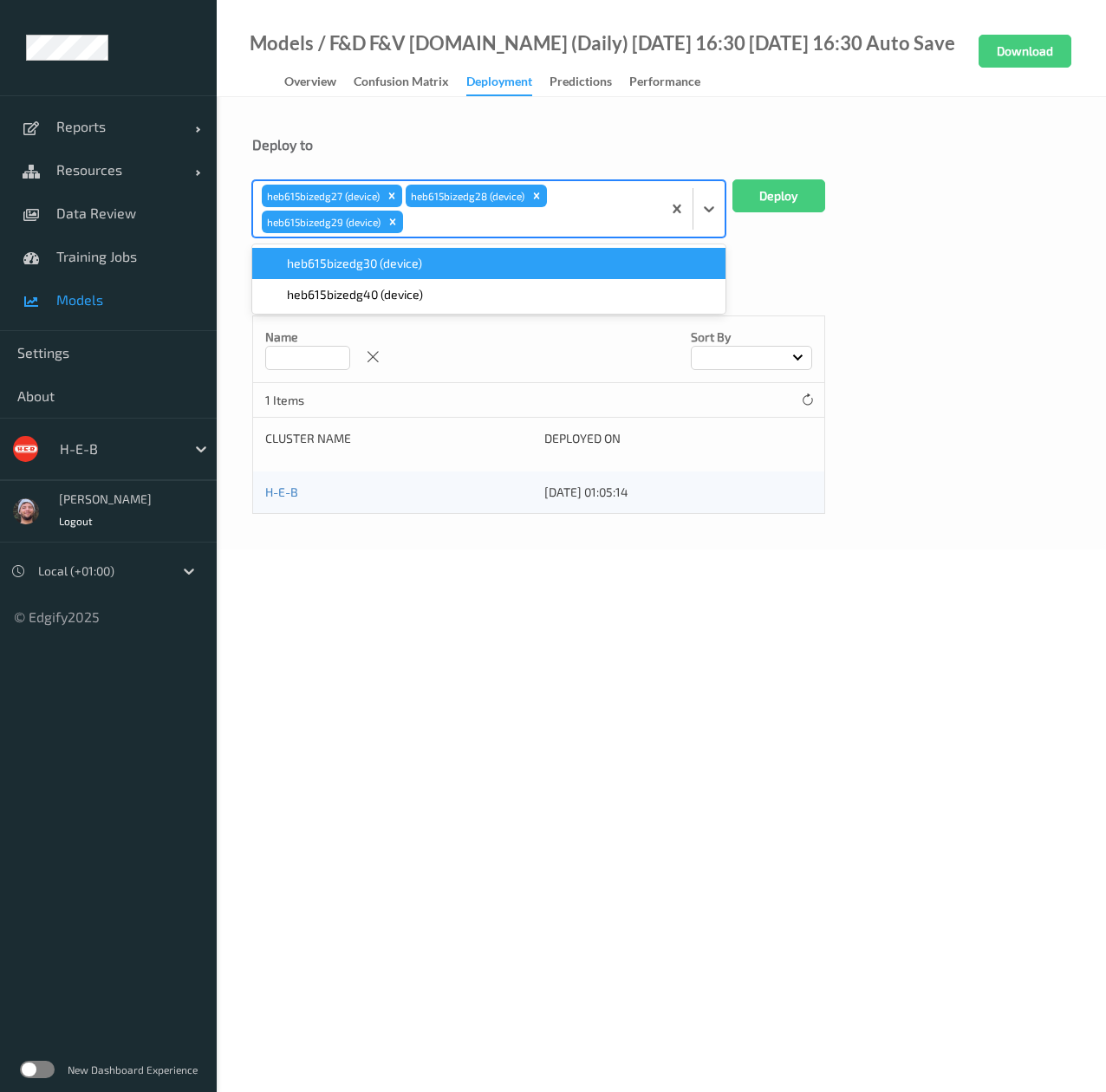
paste input "heb615"
type input "heb615"
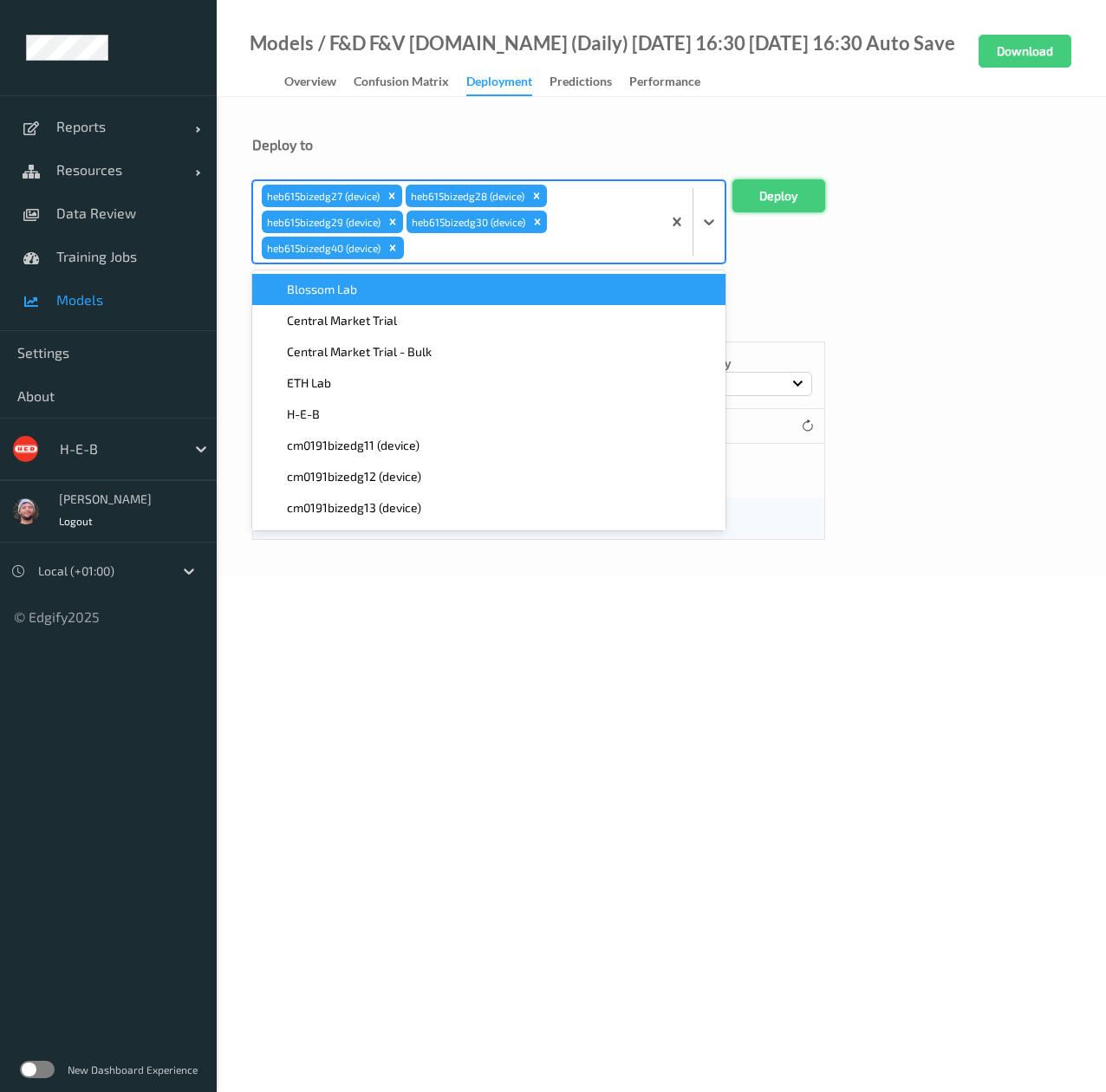
click at [798, 201] on button "Deploy" at bounding box center [779, 196] width 92 height 33
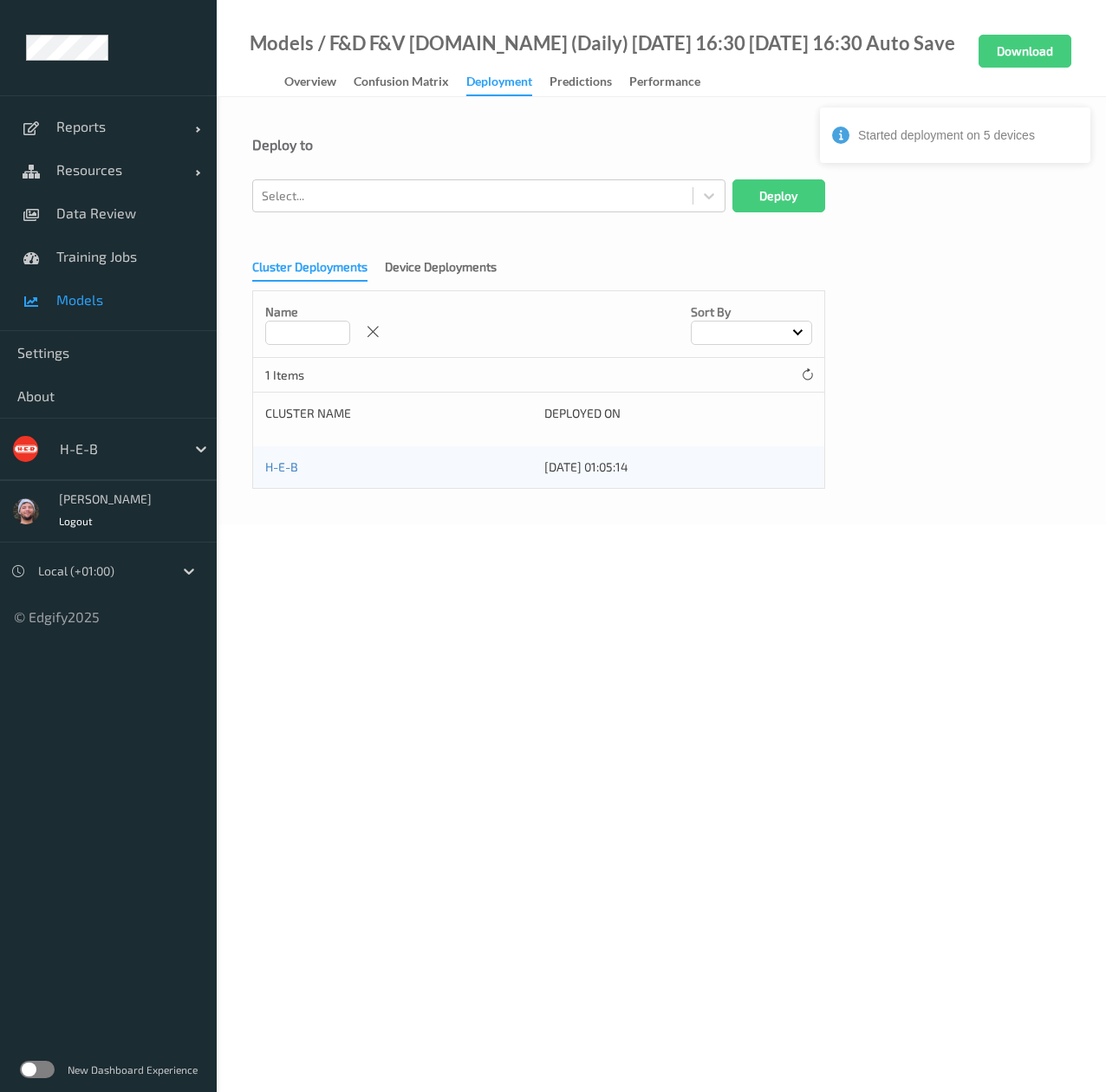
click at [139, 294] on span "Models" at bounding box center [128, 300] width 143 height 17
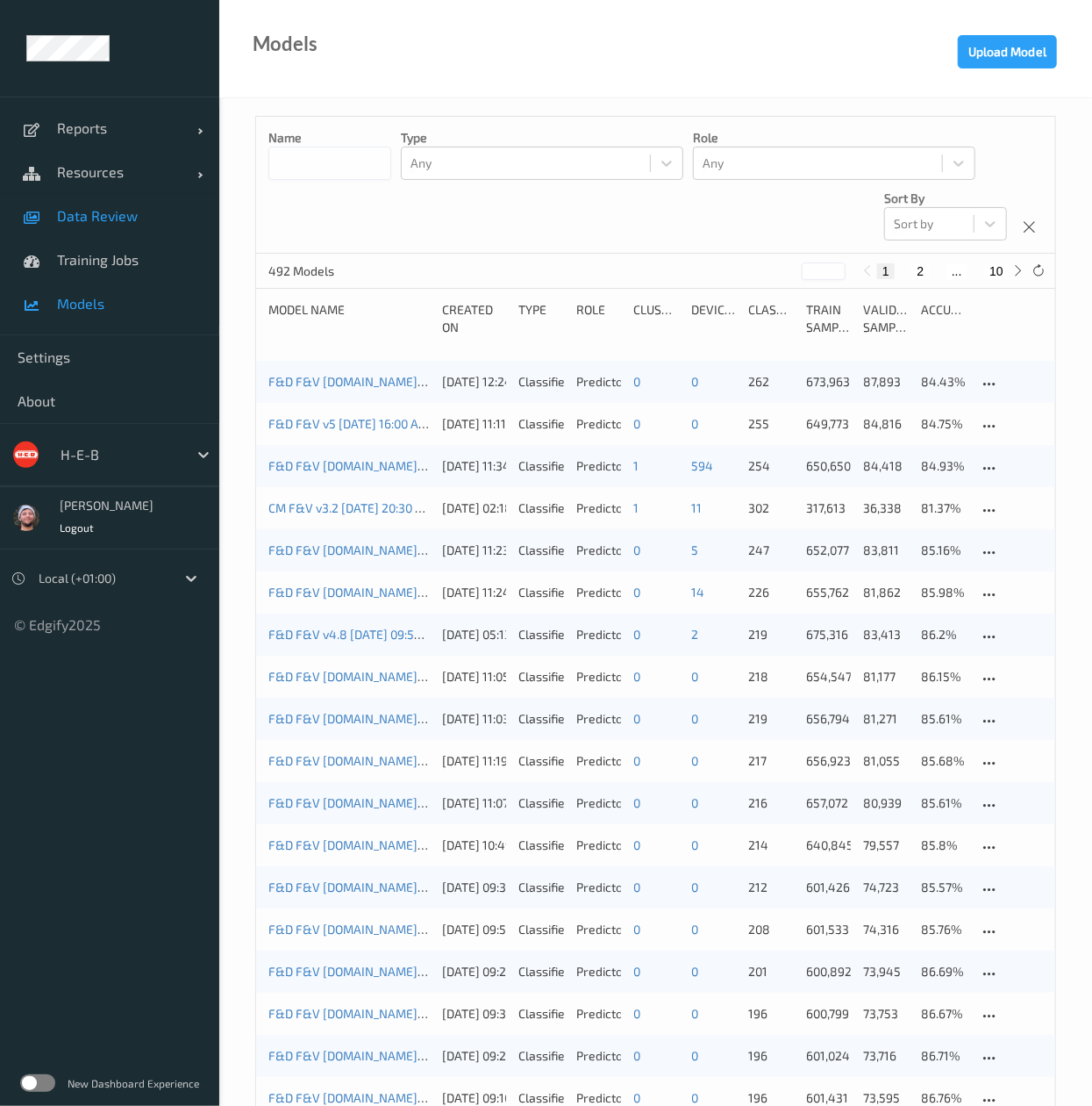
click at [135, 214] on span "Data Review" at bounding box center [129, 216] width 145 height 17
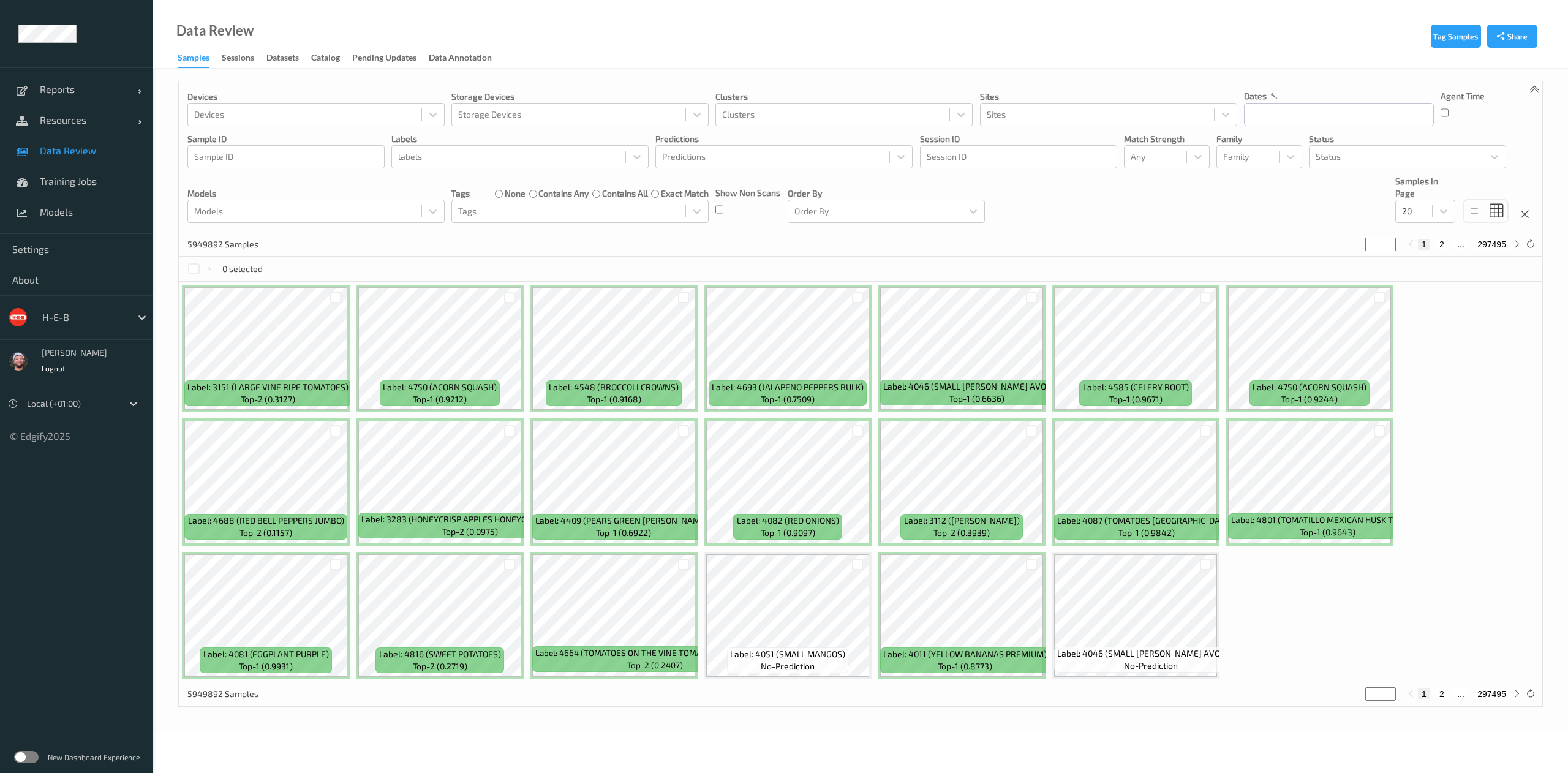
click at [89, 306] on div "H-E-B" at bounding box center [94, 317] width 117 height 23
type input "bonus"
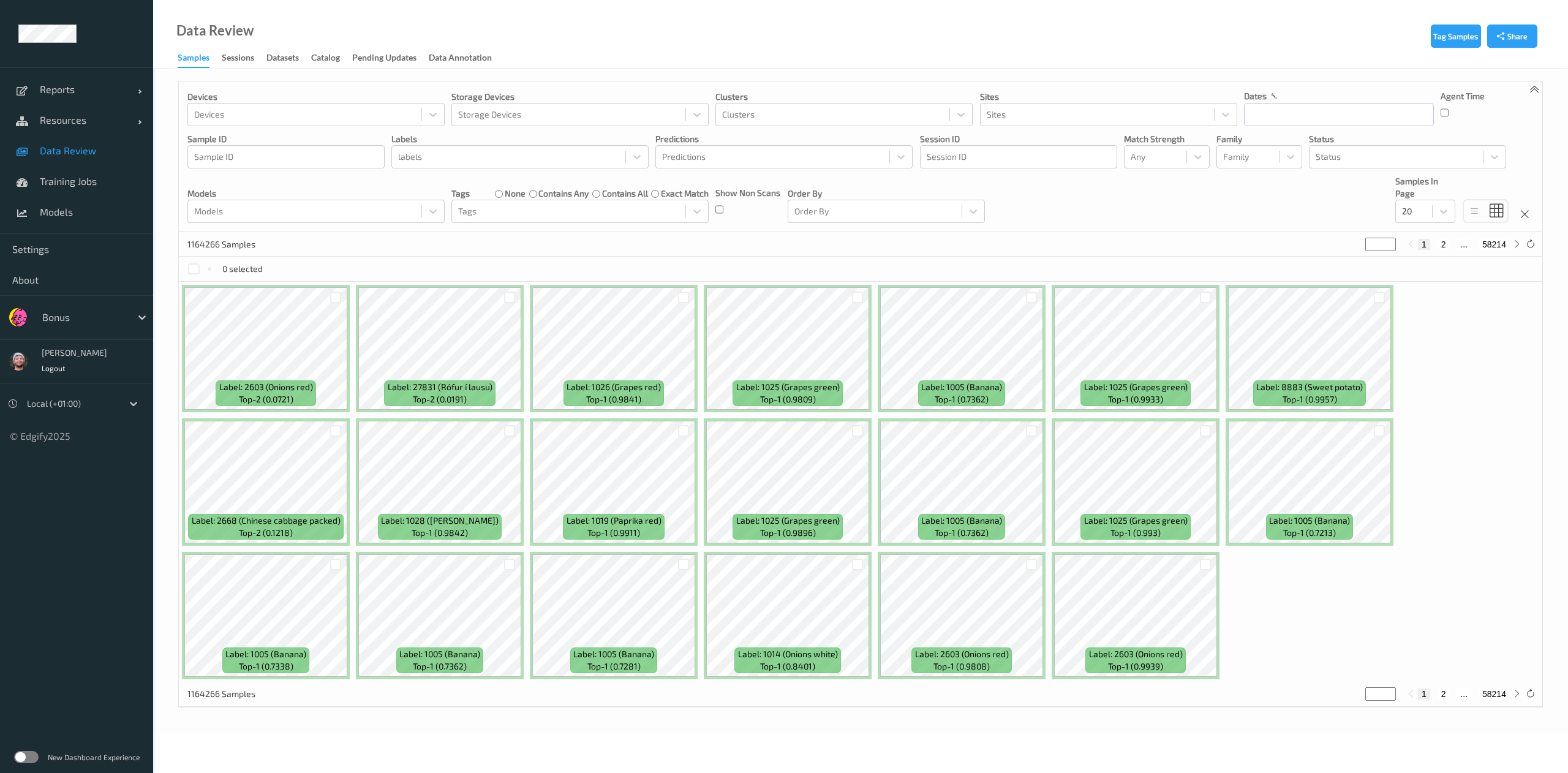
click at [1319, 100] on div "dates" at bounding box center [1339, 96] width 190 height 12
click at [1311, 111] on input "text" at bounding box center [1339, 115] width 190 height 23
click at [1296, 259] on span "23" at bounding box center [1301, 258] width 17 height 17
type input "23/09/2025 00:00 -> 23/09/2025 23:59"
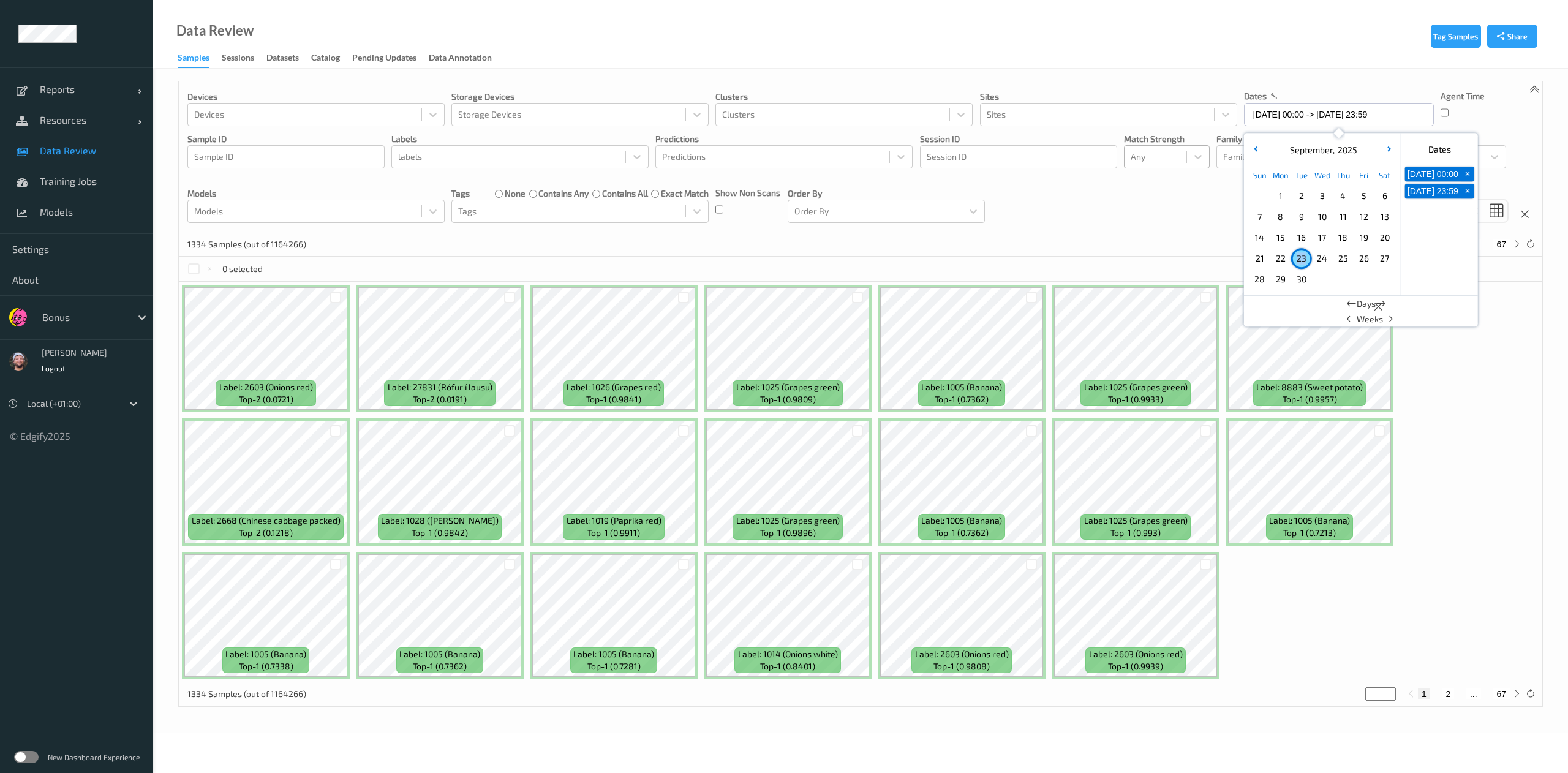
click at [1171, 163] on div at bounding box center [1156, 156] width 50 height 15
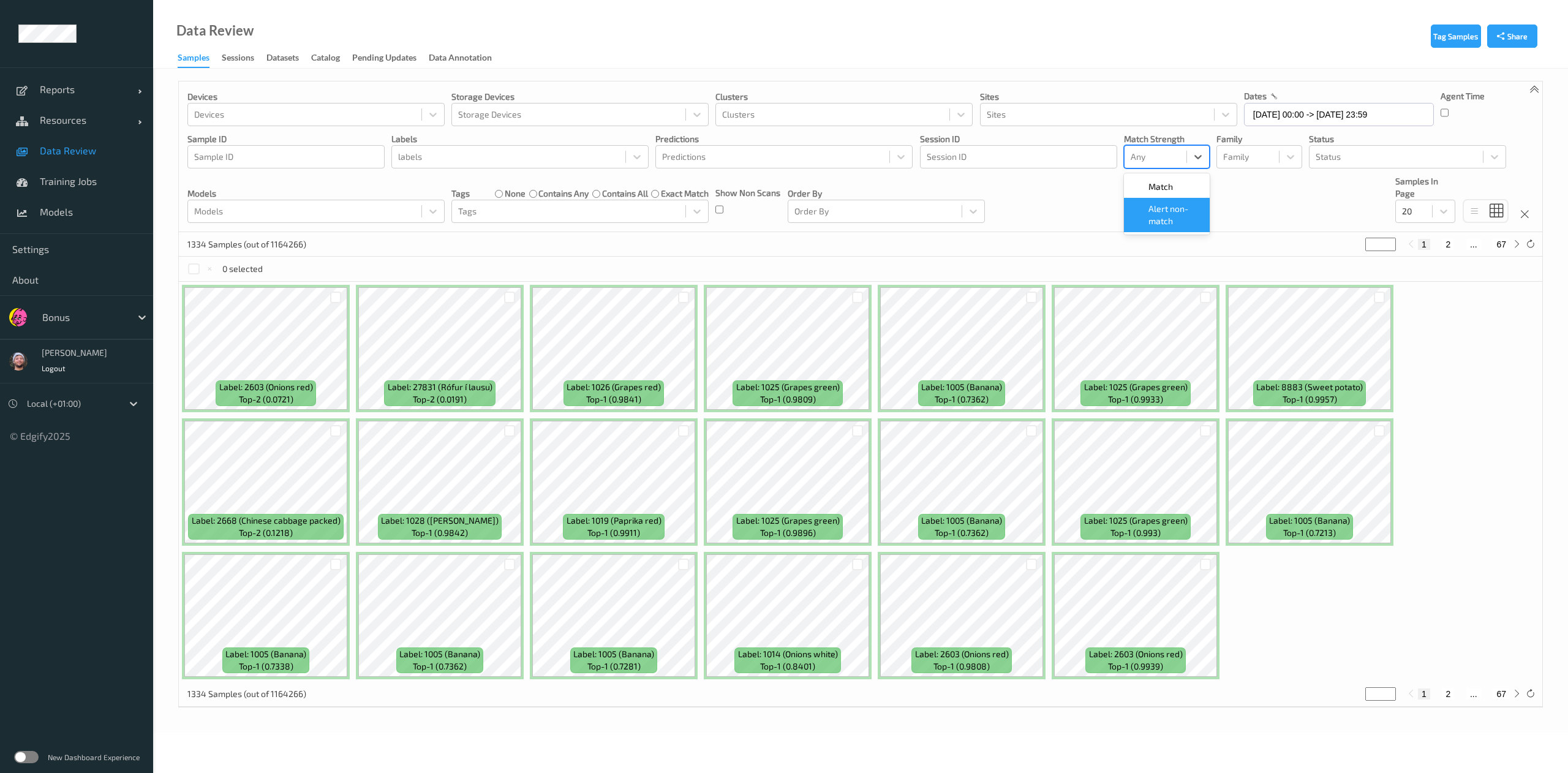
click at [1164, 230] on div "Alert non-match" at bounding box center [1167, 215] width 86 height 35
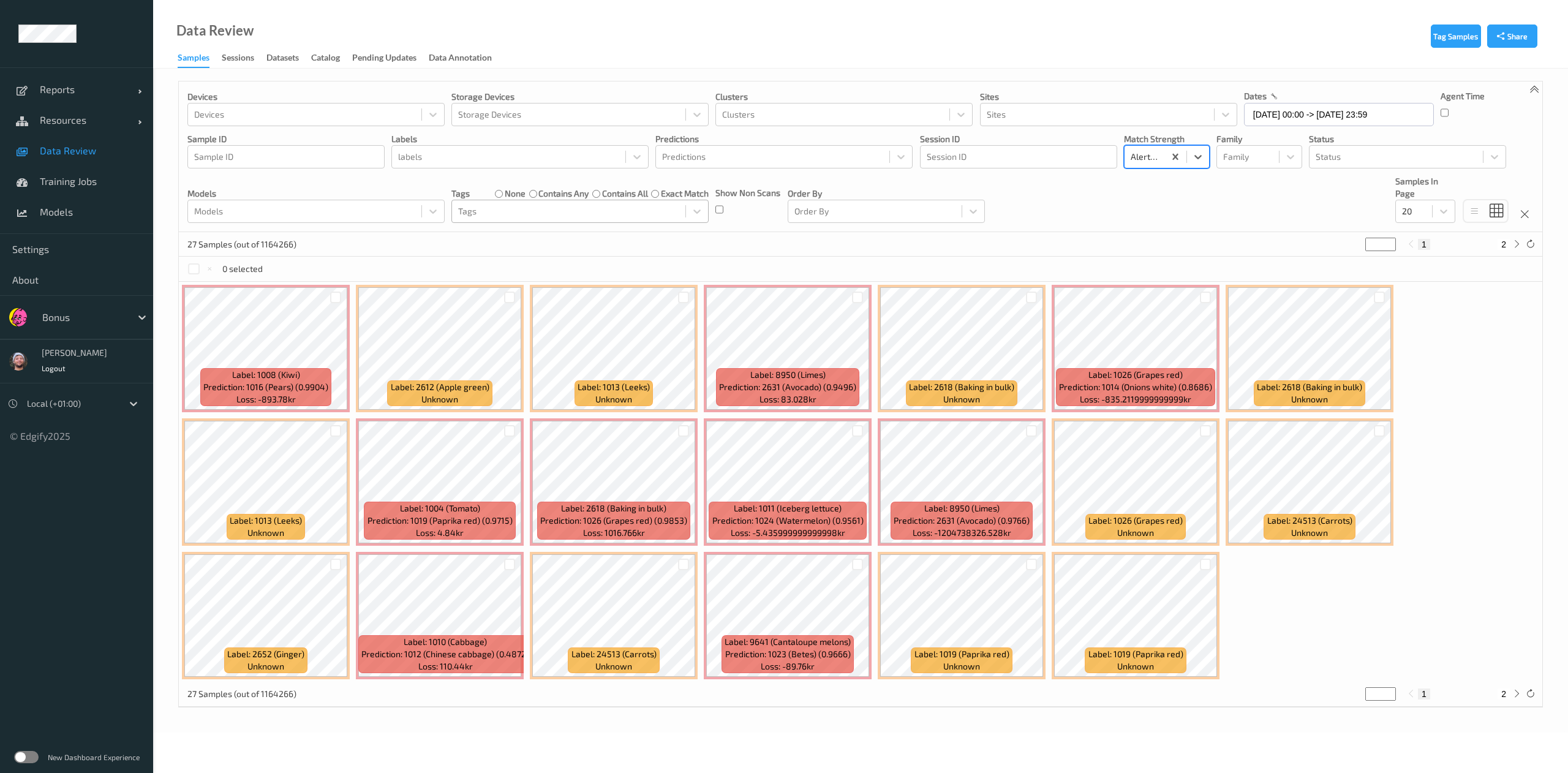
click at [534, 210] on div at bounding box center [568, 211] width 221 height 15
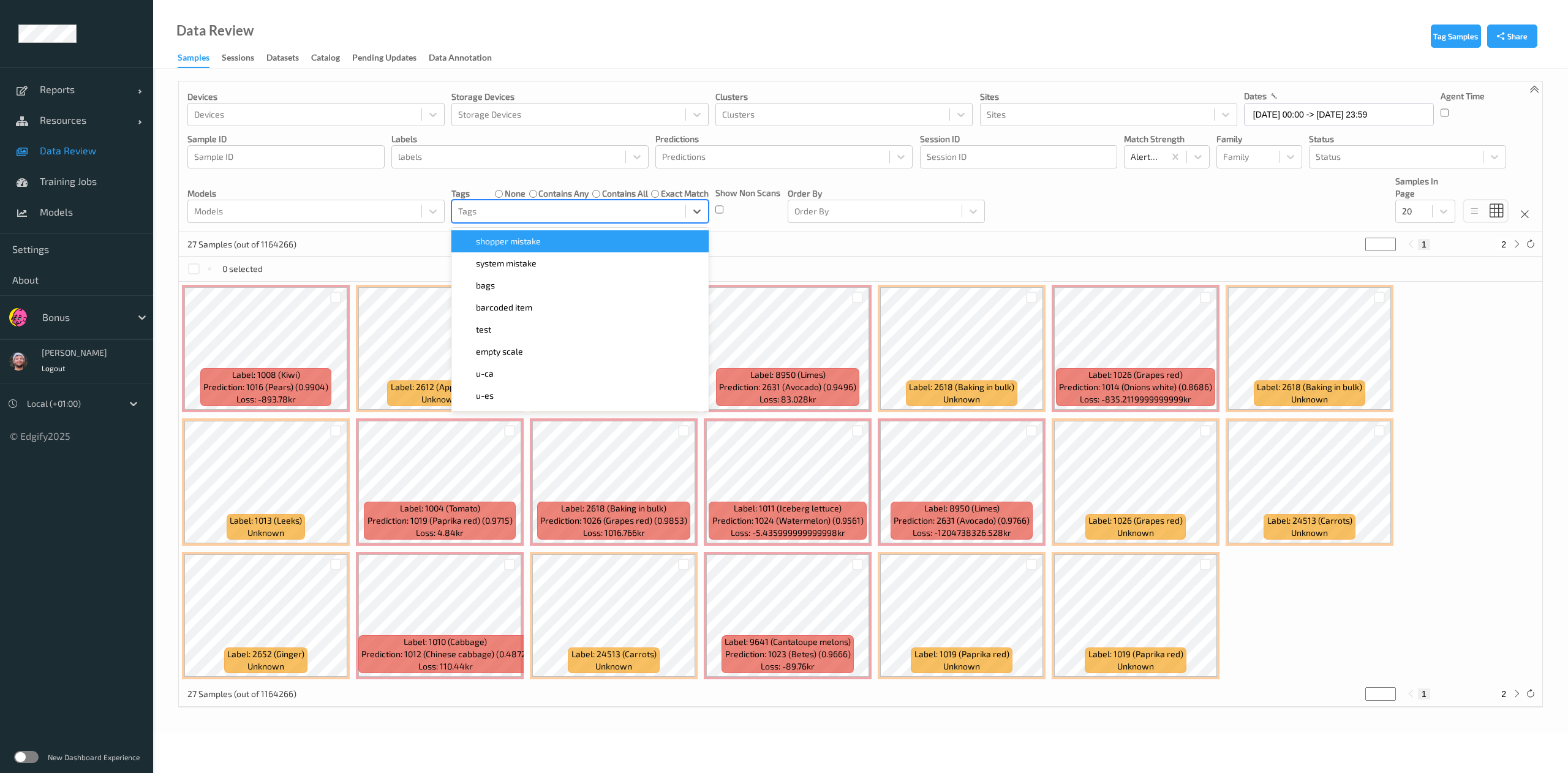
click at [886, 251] on div "27 Samples (out of 1164266) * 1 2" at bounding box center [860, 244] width 1363 height 24
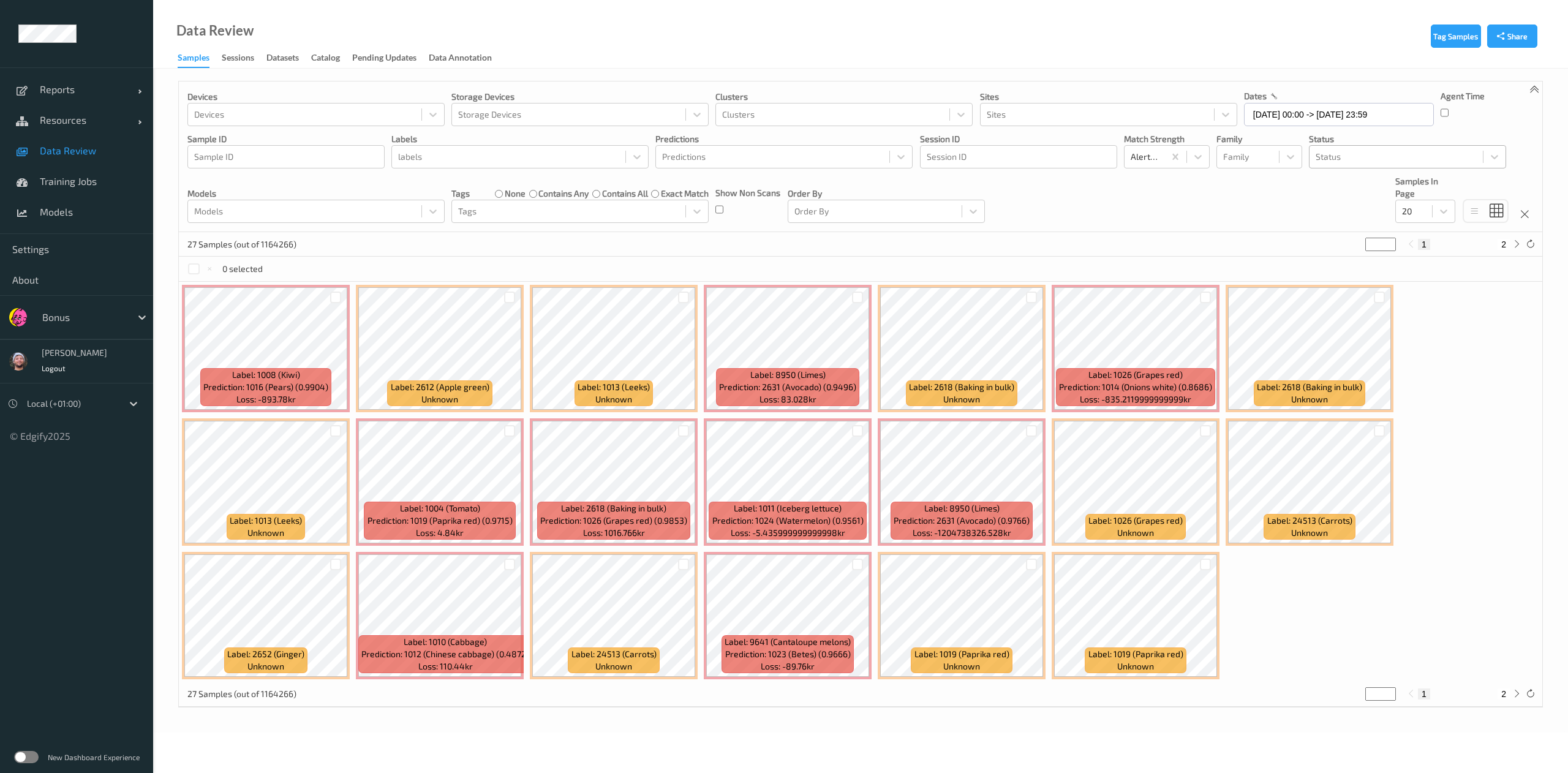
click at [1391, 161] on div at bounding box center [1396, 156] width 161 height 15
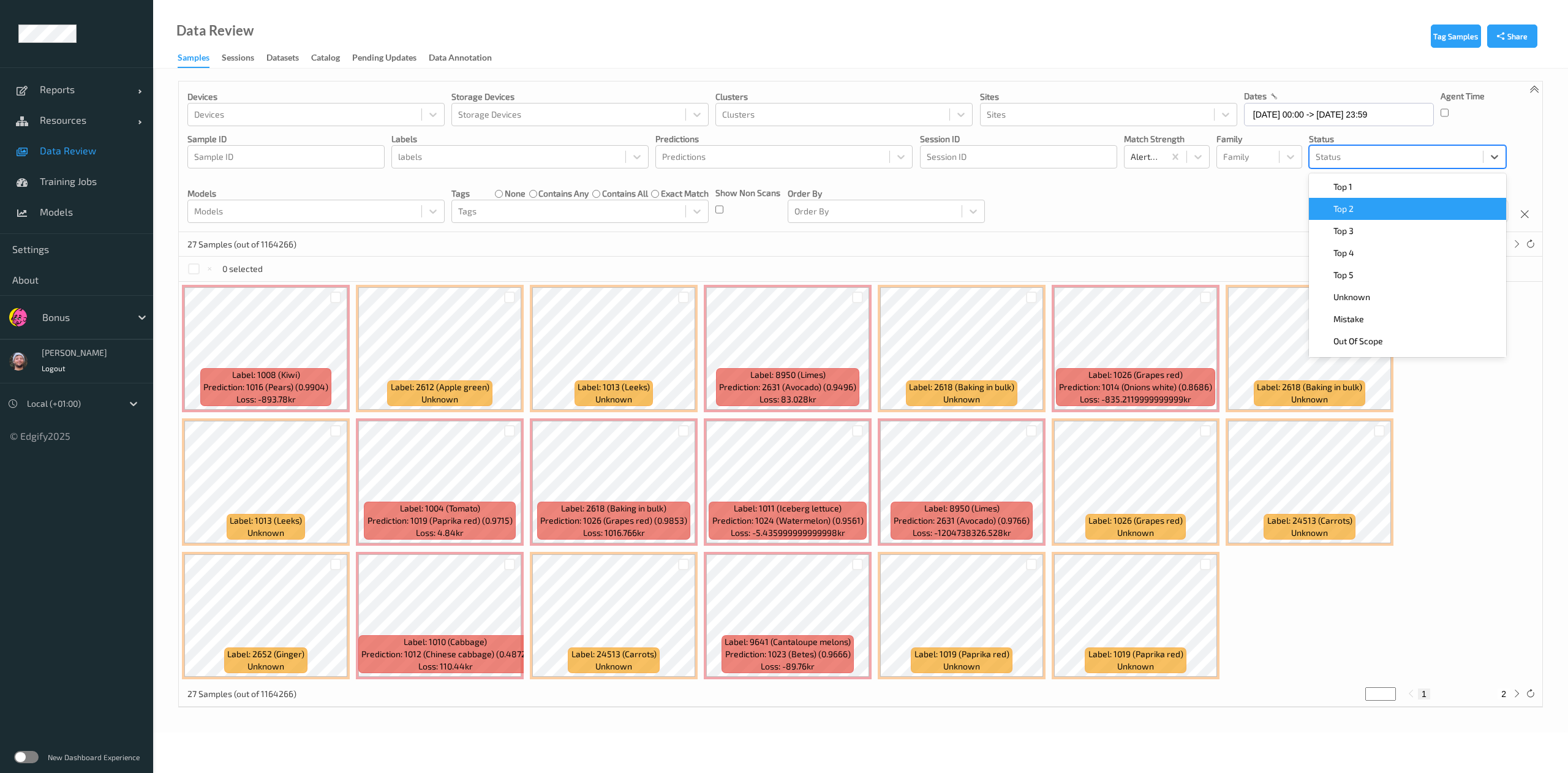
click at [1341, 202] on div "Top 2" at bounding box center [1407, 209] width 197 height 22
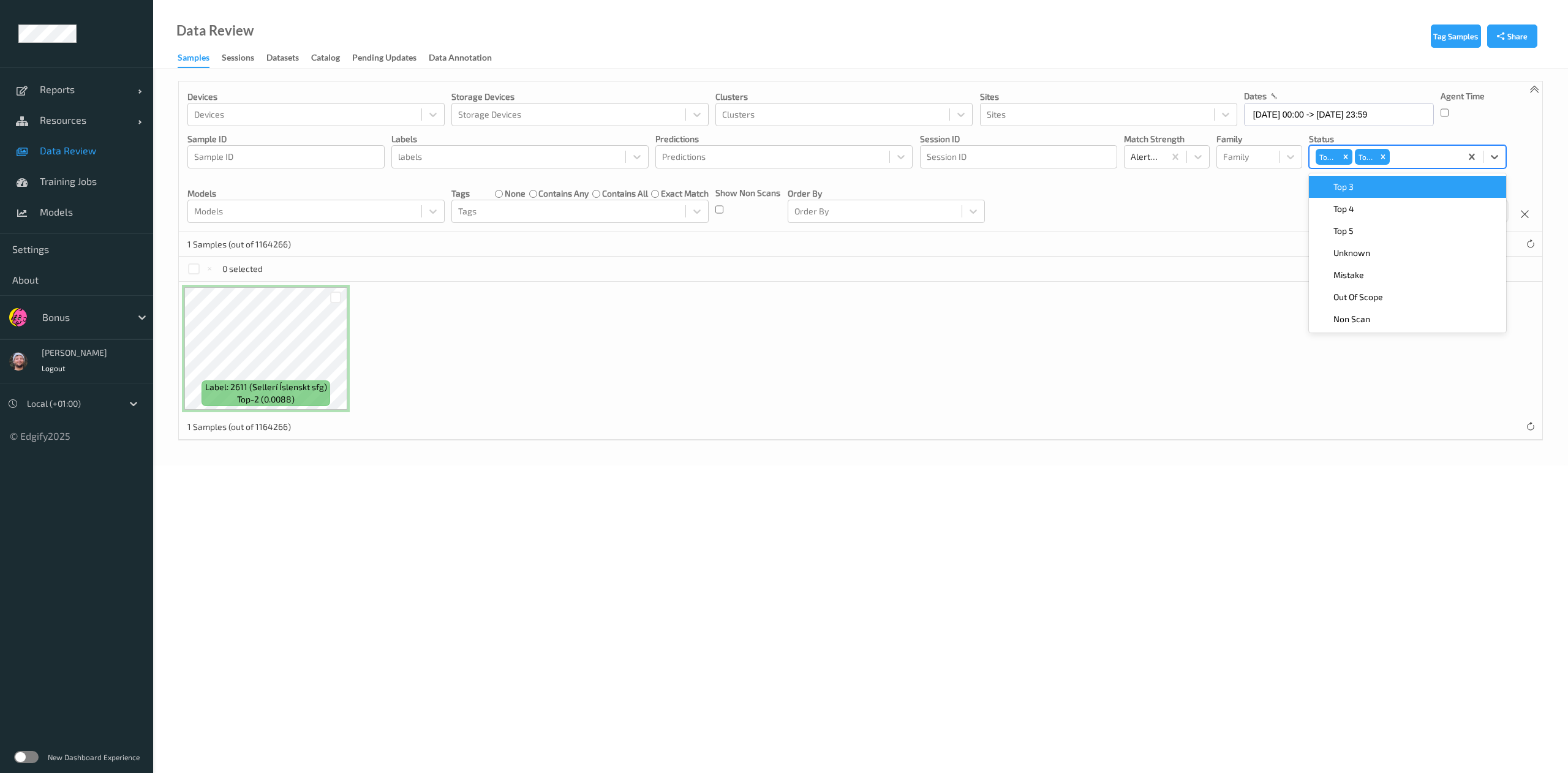
click at [1341, 188] on span "Top 3" at bounding box center [1343, 186] width 20 height 12
click at [192, 269] on div at bounding box center [194, 269] width 12 height 12
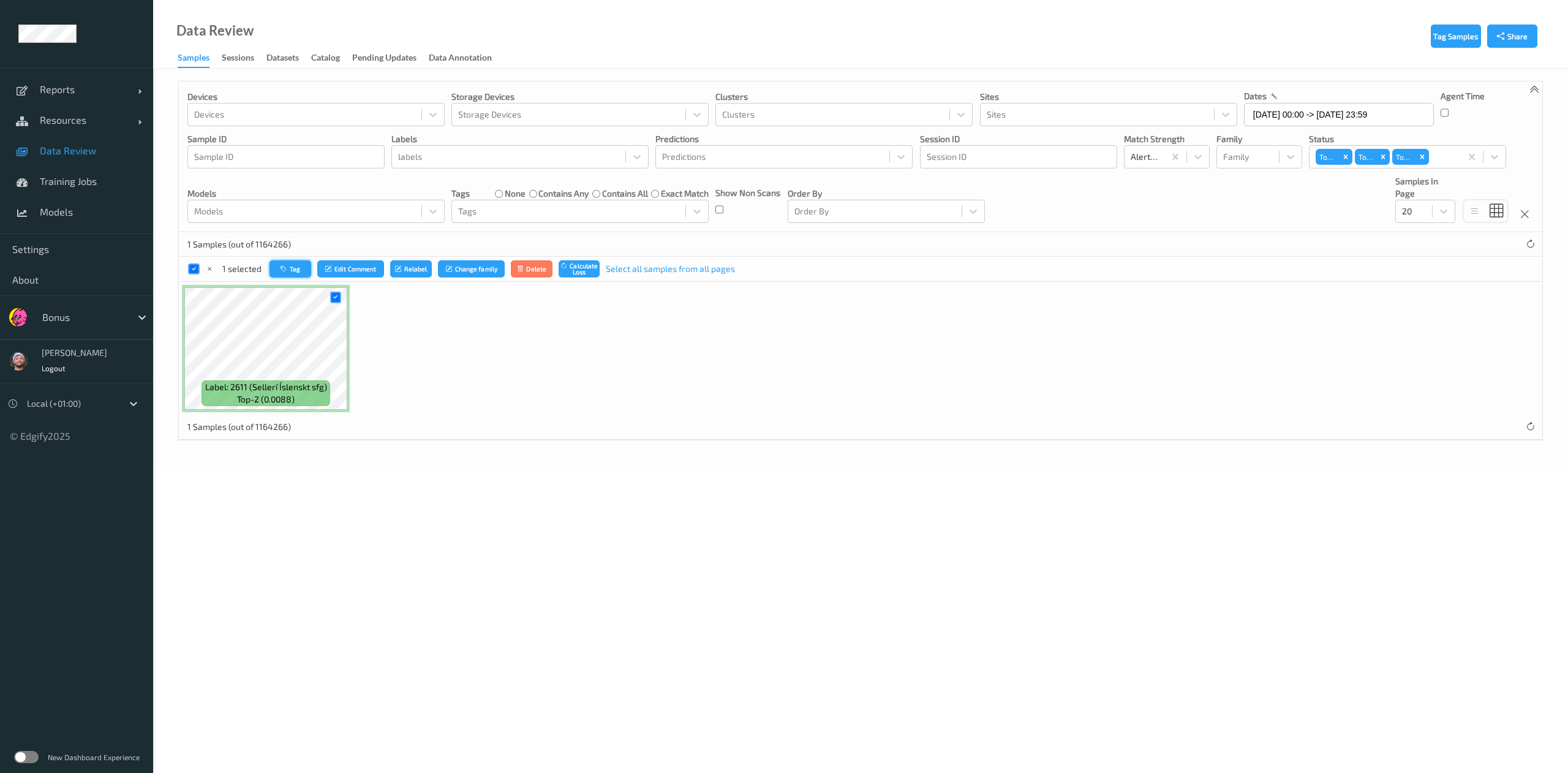
click at [285, 269] on icon "button" at bounding box center [285, 268] width 9 height 7
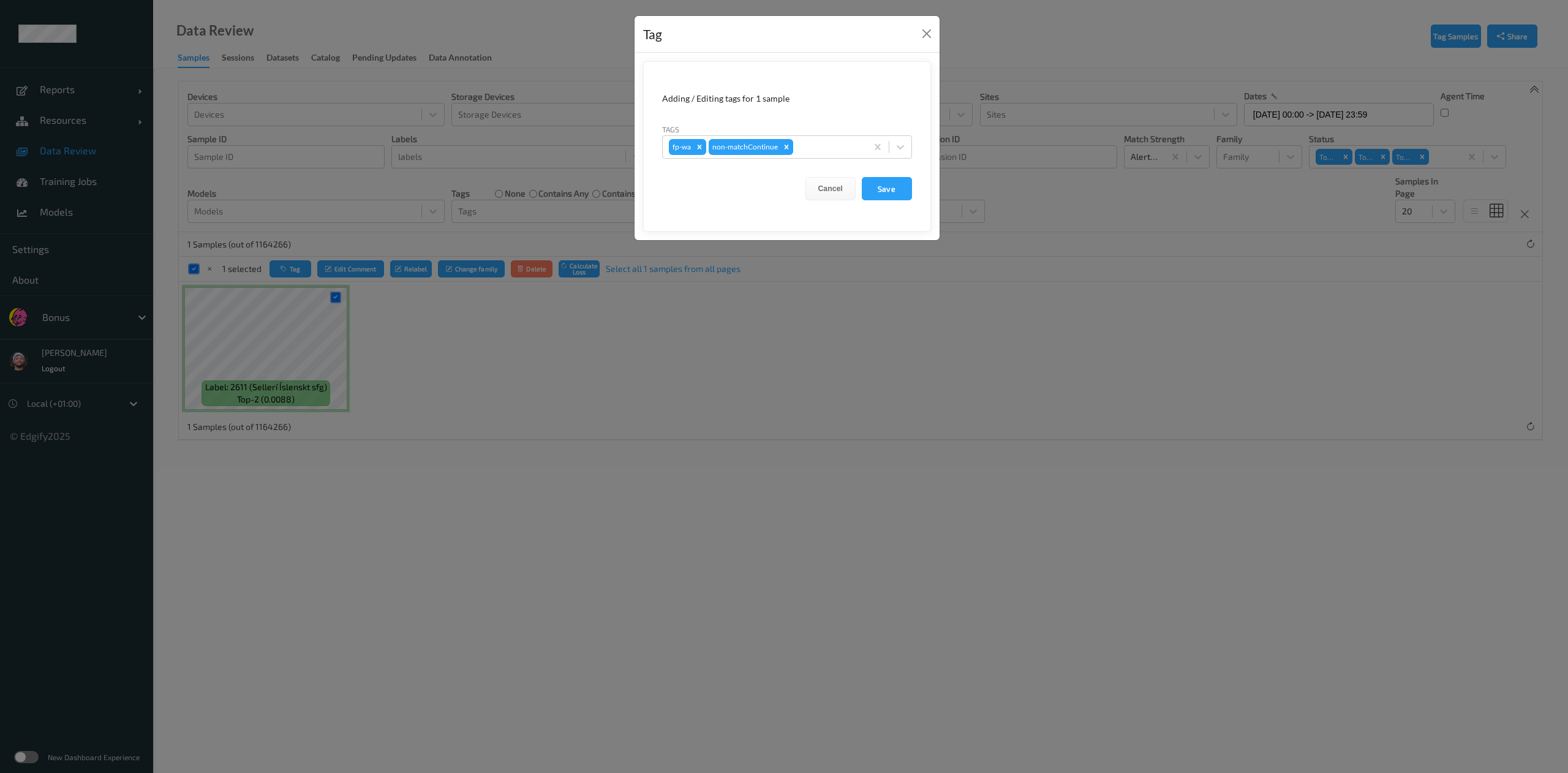
click at [747, 317] on div "Tag Adding / Editing tags for 1 sample Tags fp-wa non-matchContinue Cancel Save" at bounding box center [784, 386] width 1568 height 773
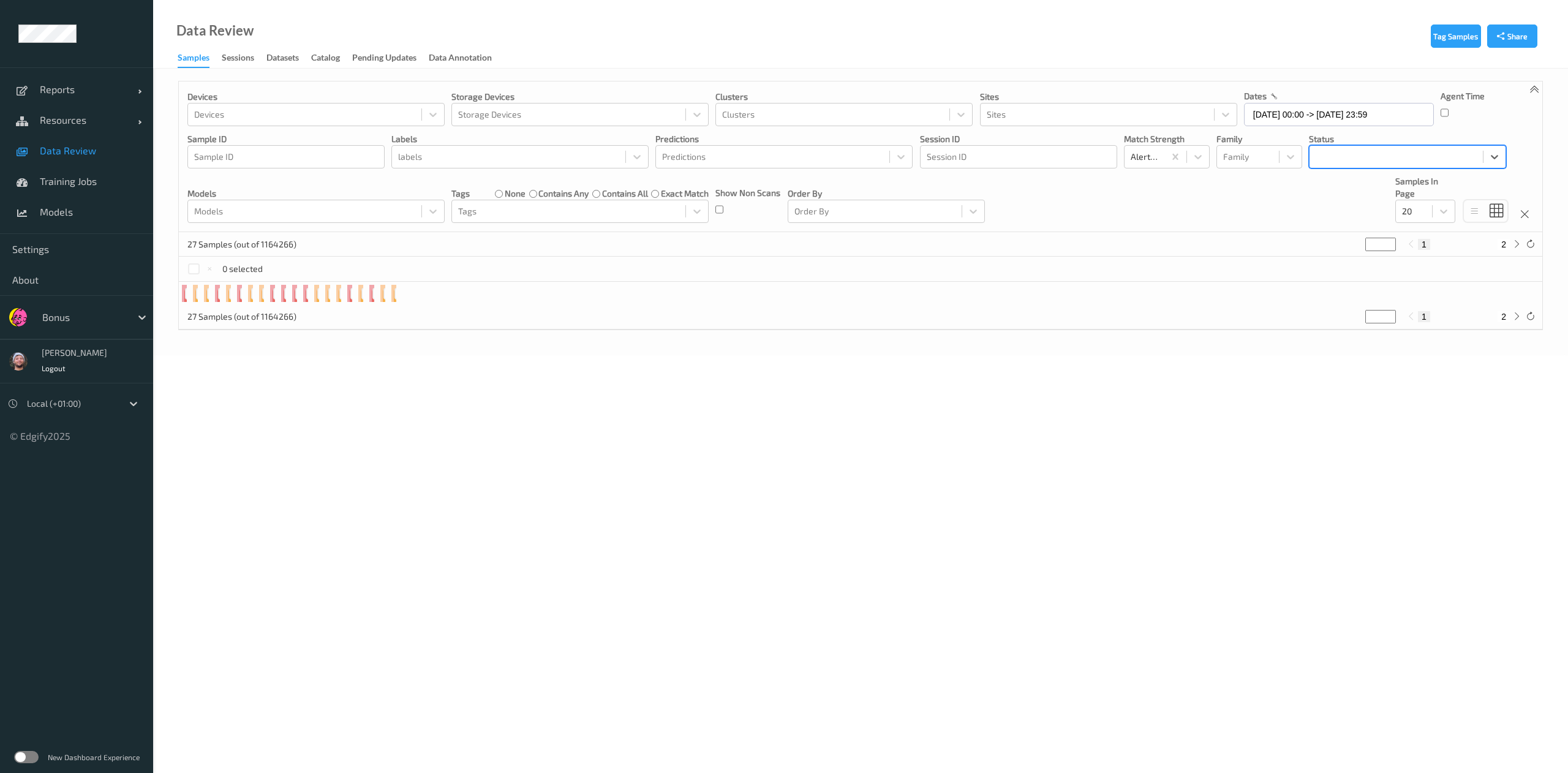
click at [1415, 158] on div at bounding box center [1396, 156] width 161 height 15
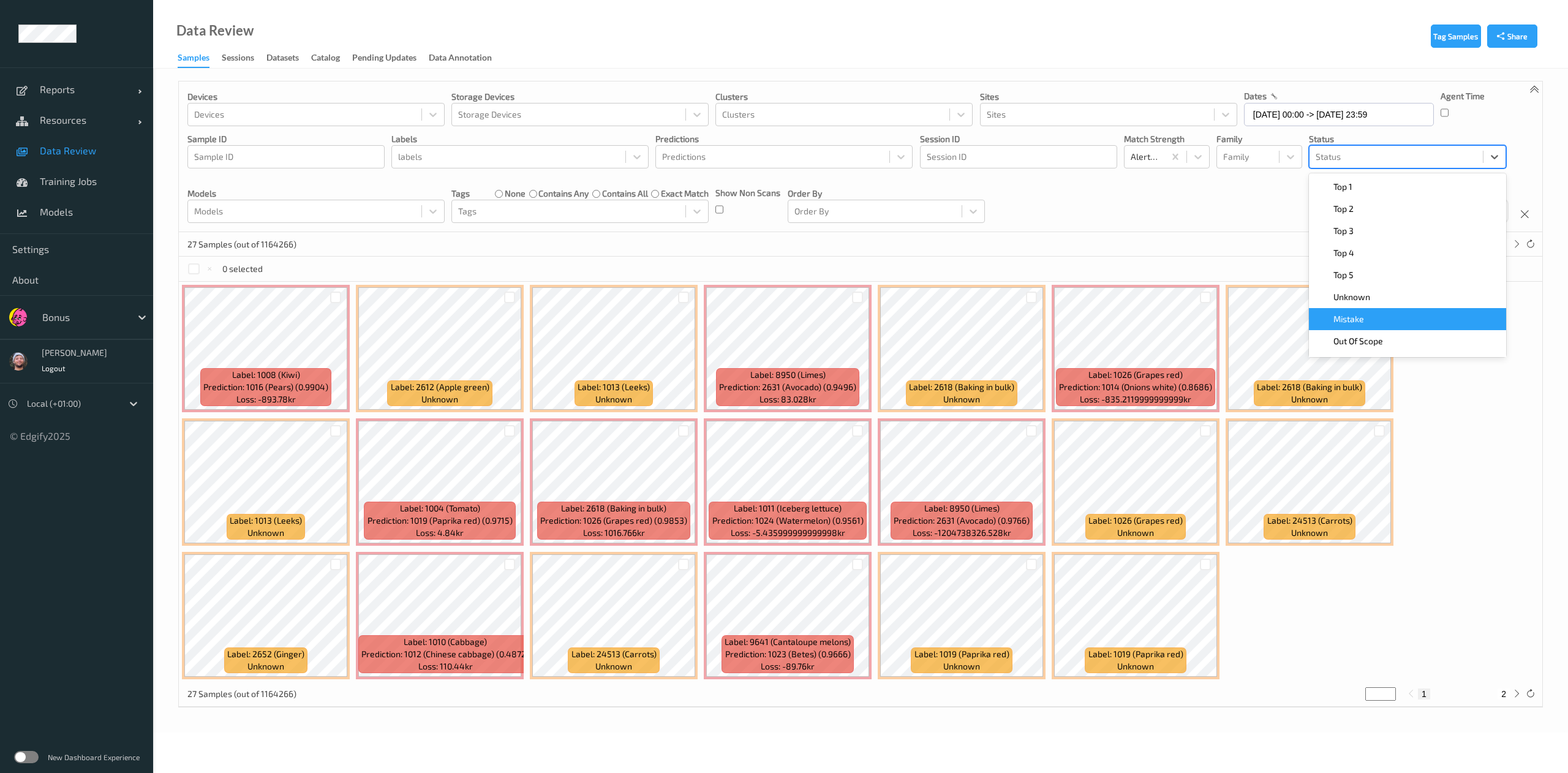
click at [1359, 316] on span "Mistake" at bounding box center [1348, 319] width 31 height 12
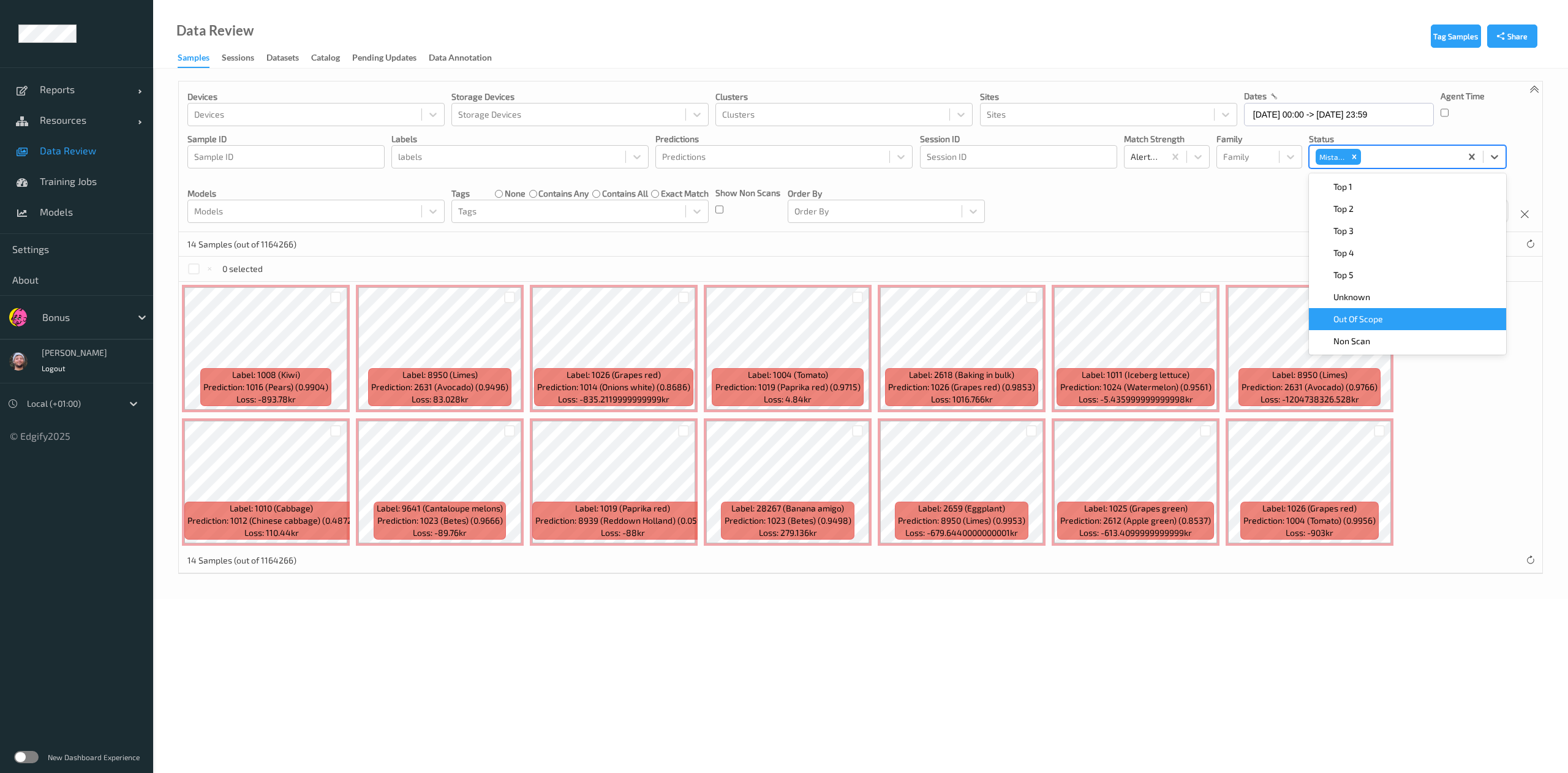
click at [1103, 198] on div "Devices Devices Storage Devices Storage Devices Clusters Clusters Sites Sites d…" at bounding box center [860, 156] width 1363 height 150
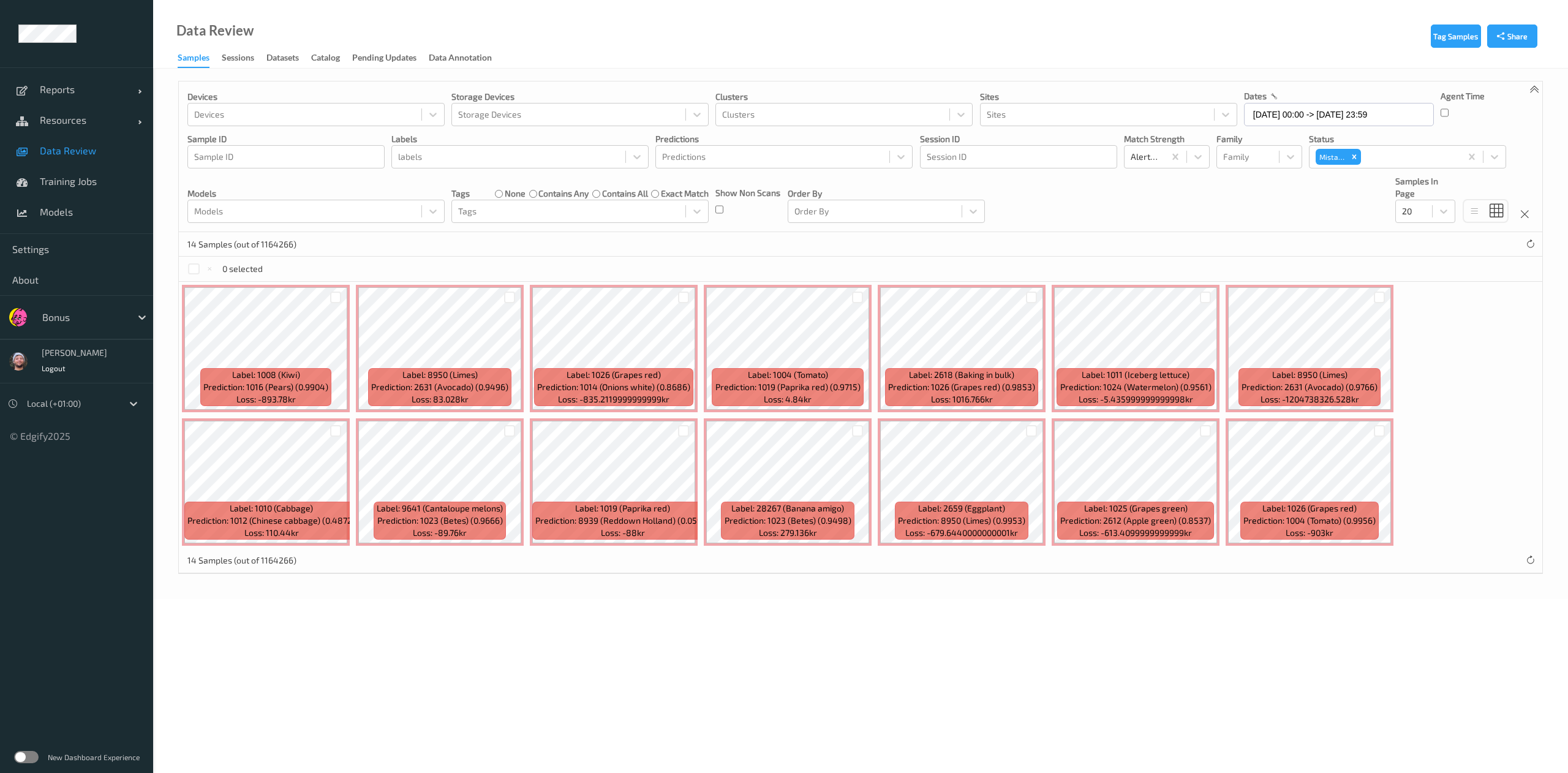
click at [506, 196] on label "none" at bounding box center [515, 193] width 21 height 12
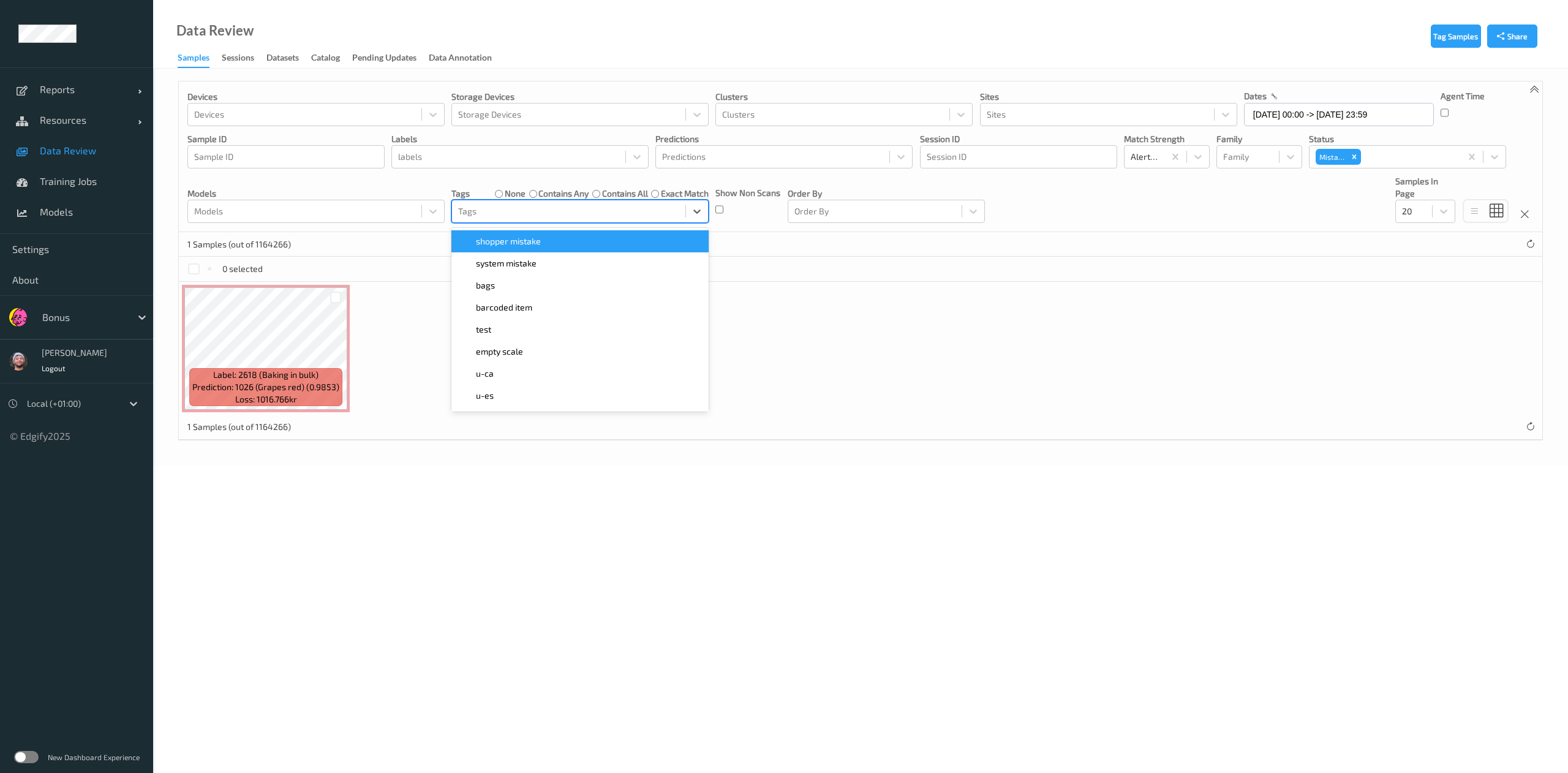
click at [503, 210] on div at bounding box center [568, 211] width 221 height 15
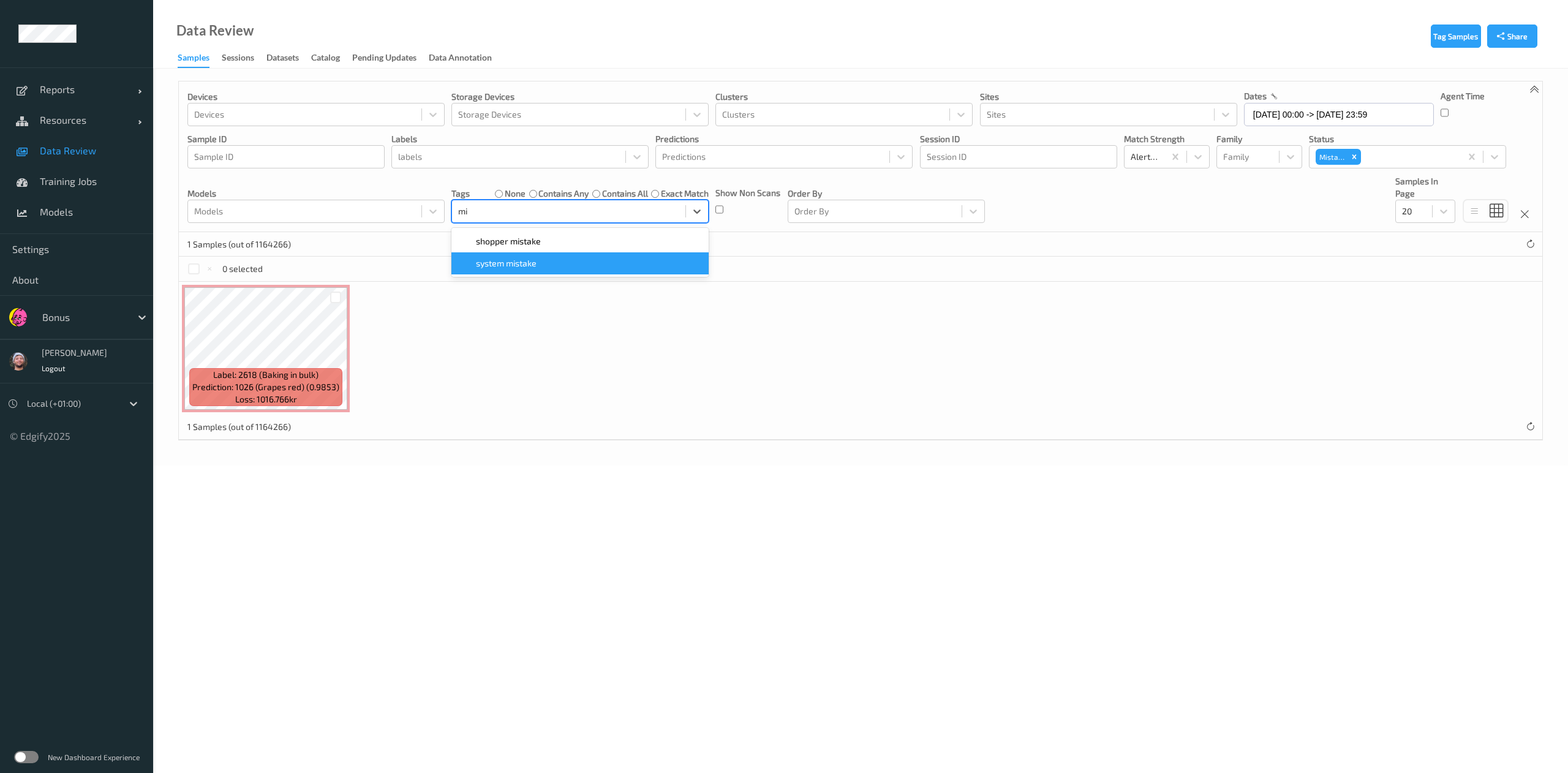
type input "mi"
click at [803, 252] on div "1 Samples (out of 1164266)" at bounding box center [860, 244] width 1363 height 24
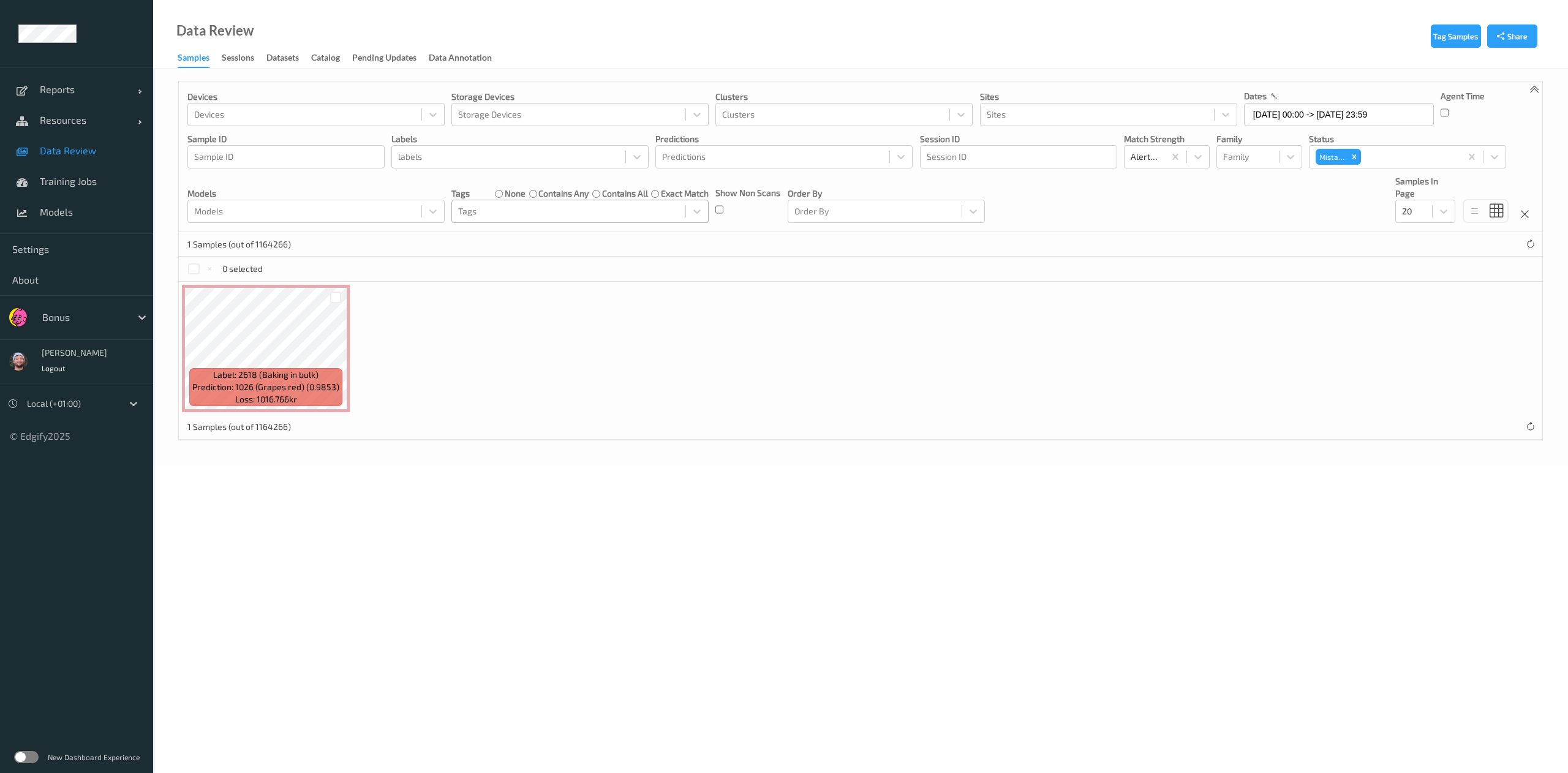
click at [571, 216] on div at bounding box center [568, 211] width 221 height 15
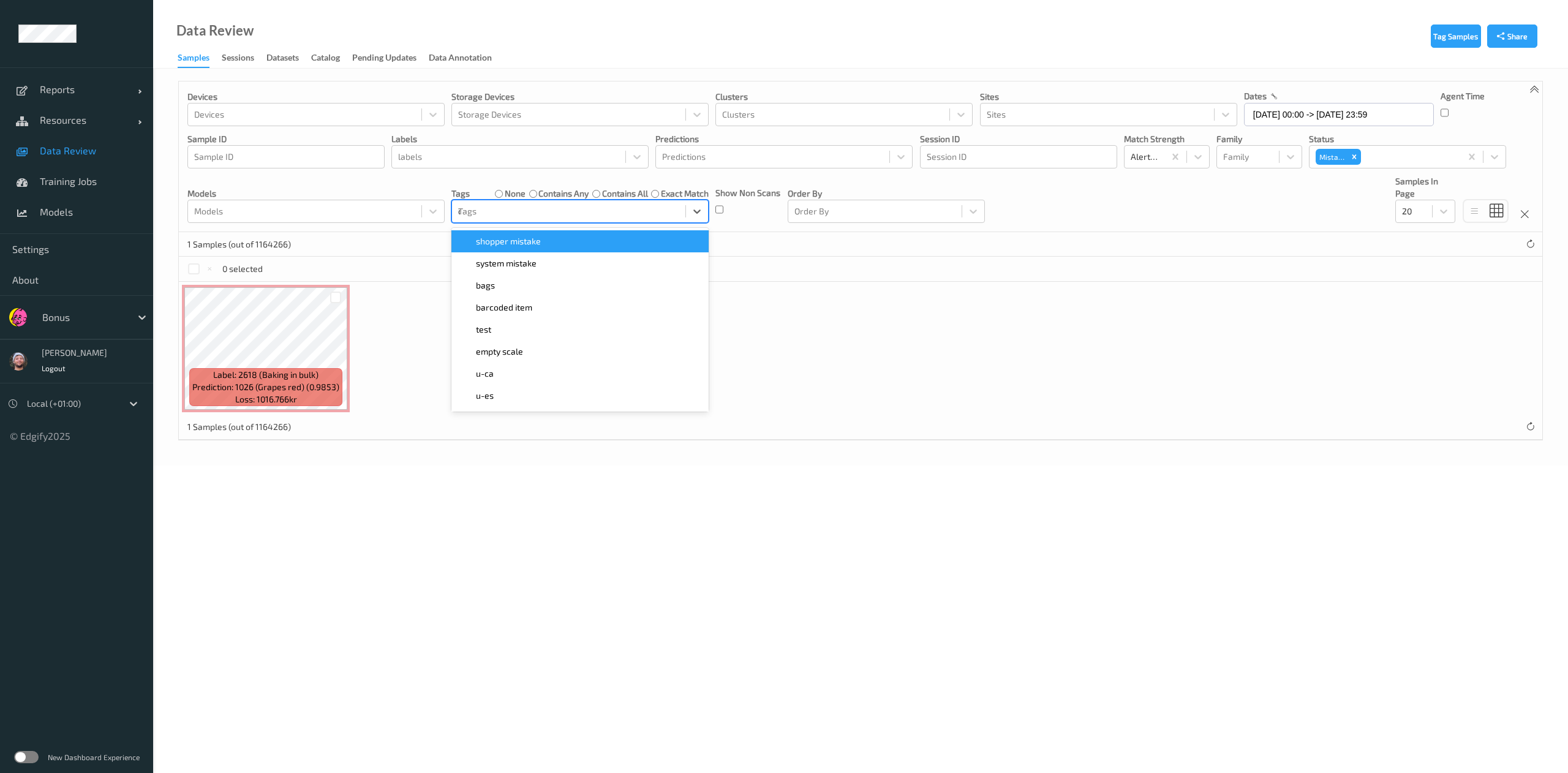
type input "ca"
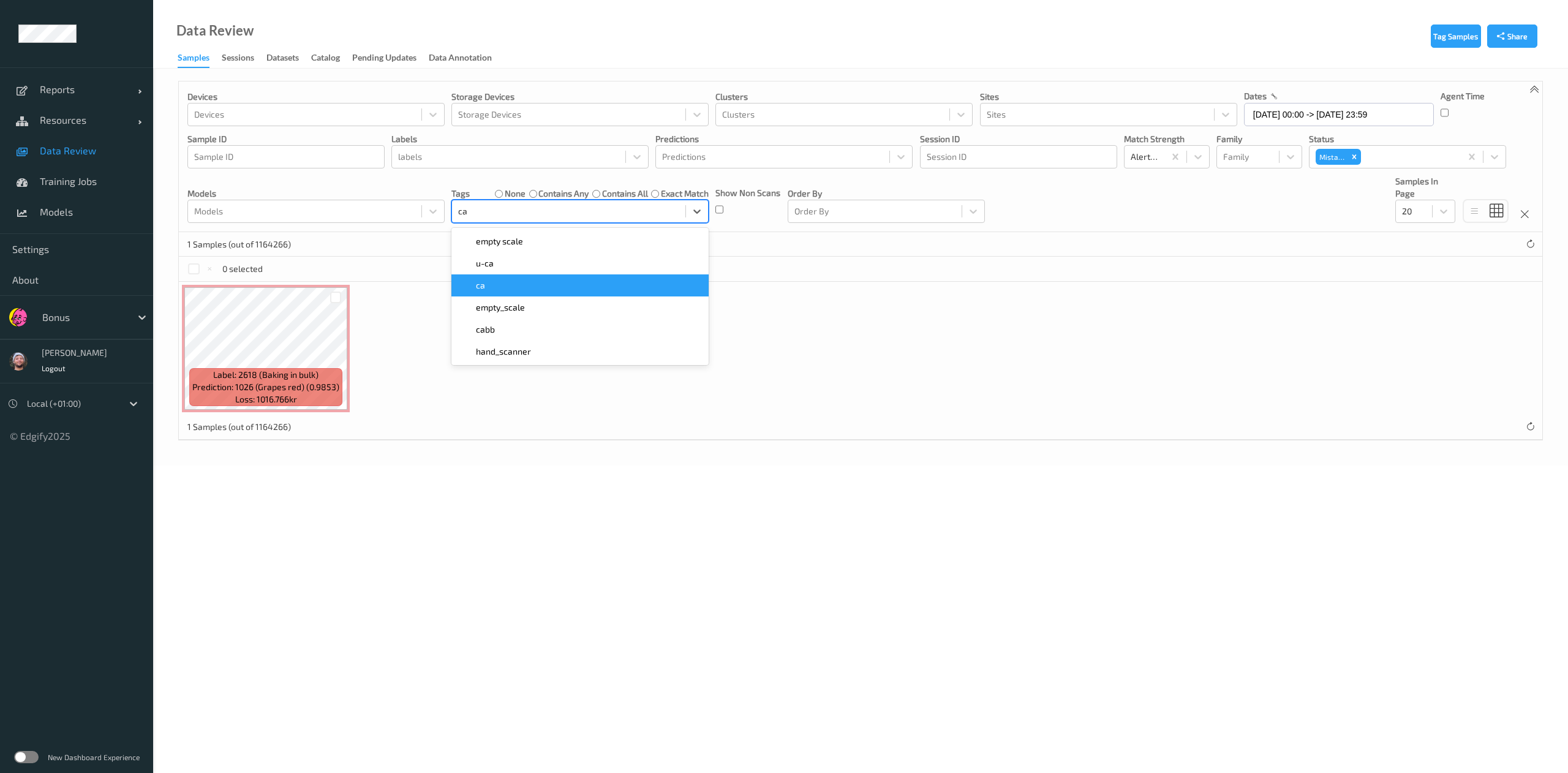
click at [531, 291] on div "ca" at bounding box center [580, 285] width 243 height 12
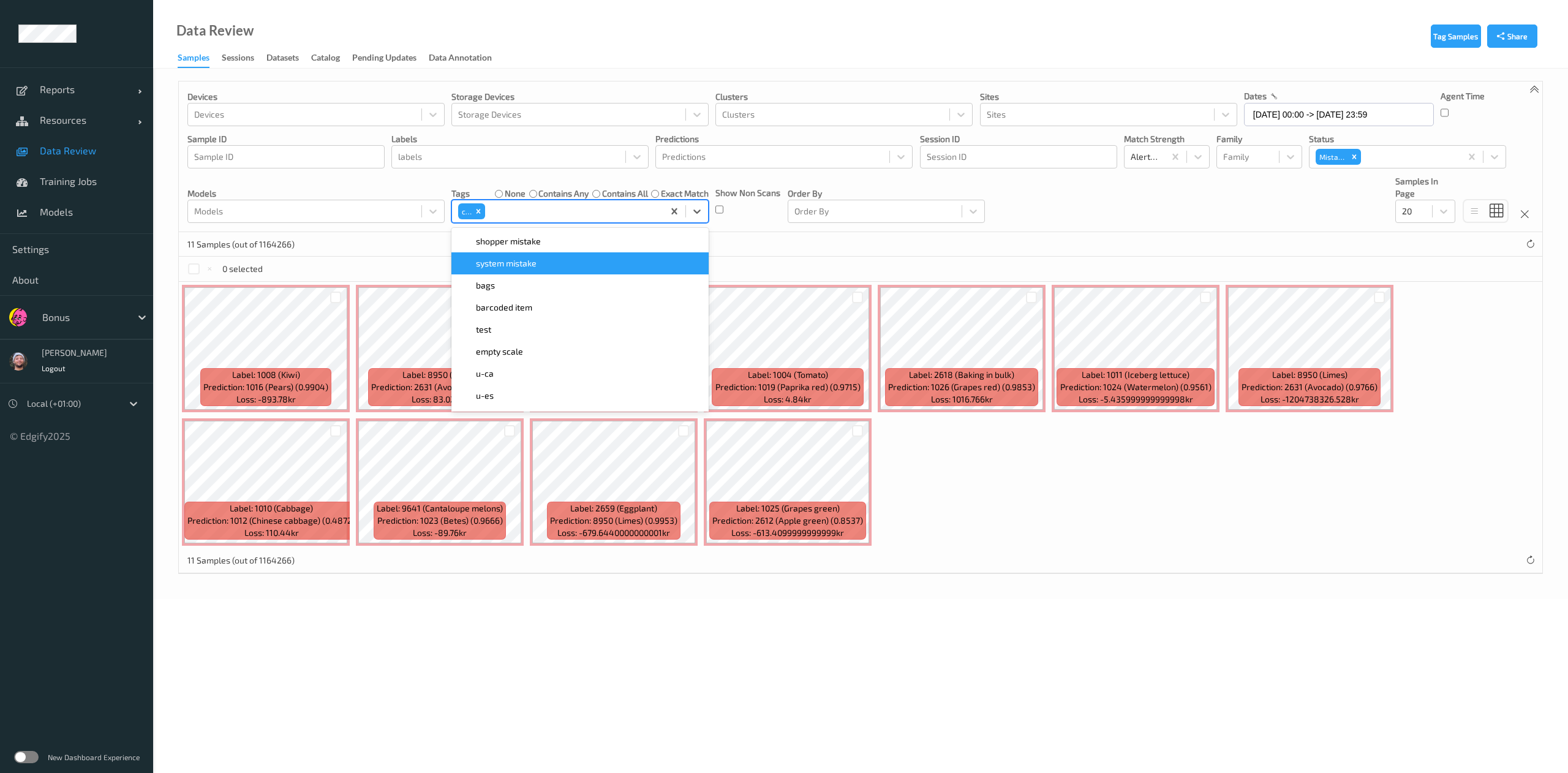
click at [787, 266] on div "0 selected" at bounding box center [860, 269] width 1363 height 24
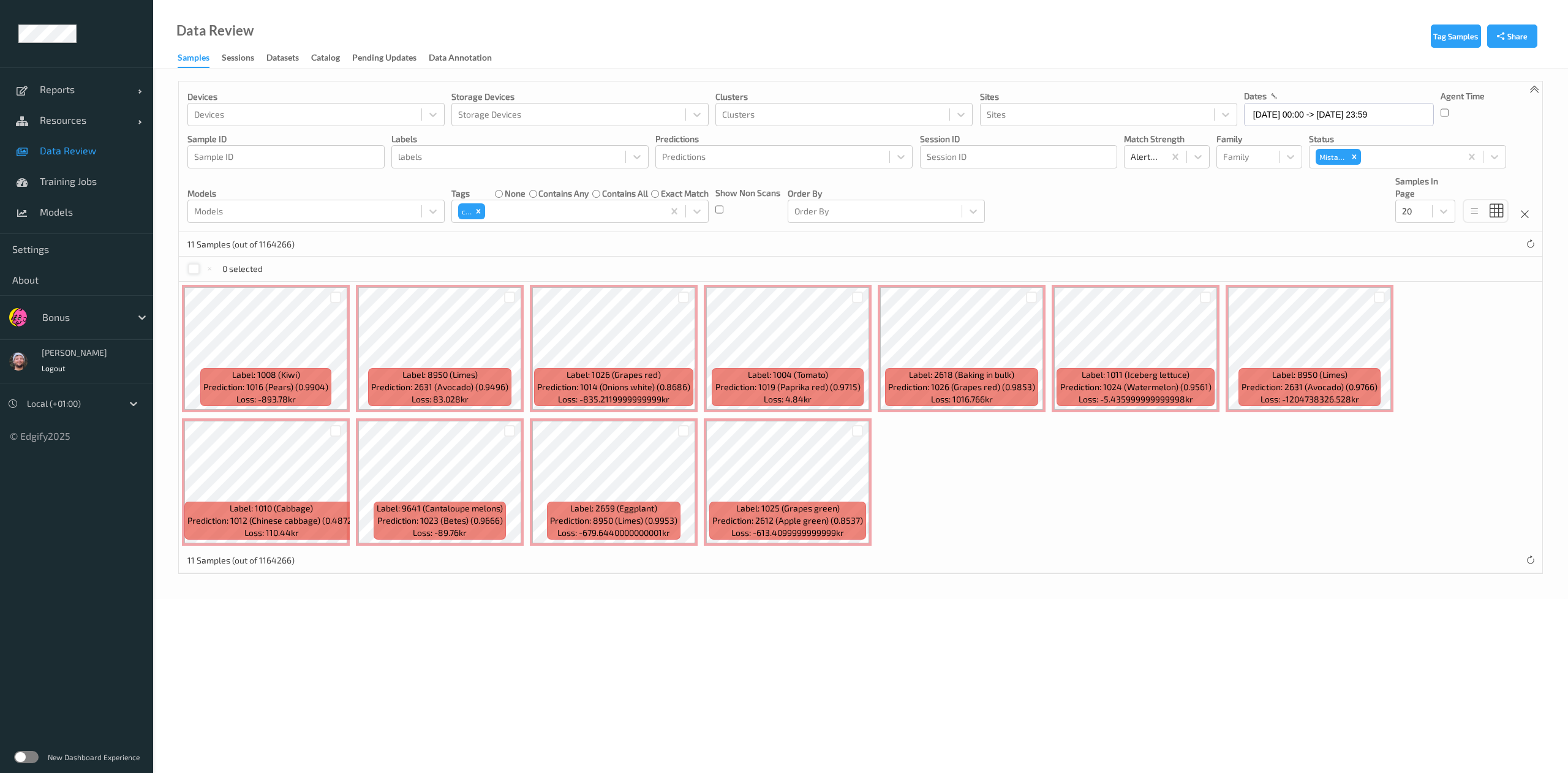
click at [197, 268] on div at bounding box center [194, 269] width 12 height 12
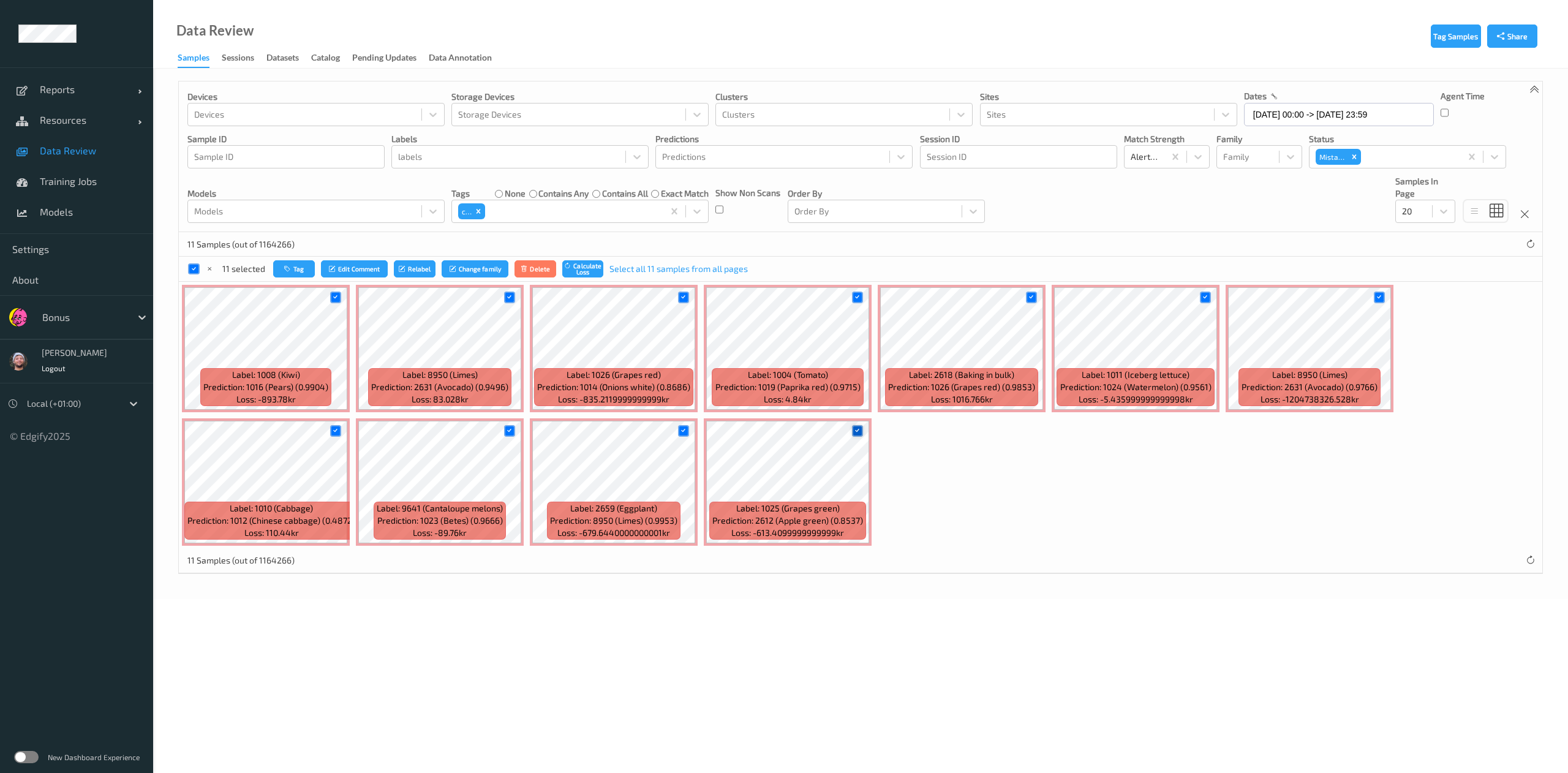
click at [861, 428] on div at bounding box center [858, 431] width 12 height 12
click at [682, 431] on icon at bounding box center [683, 431] width 8 height 8
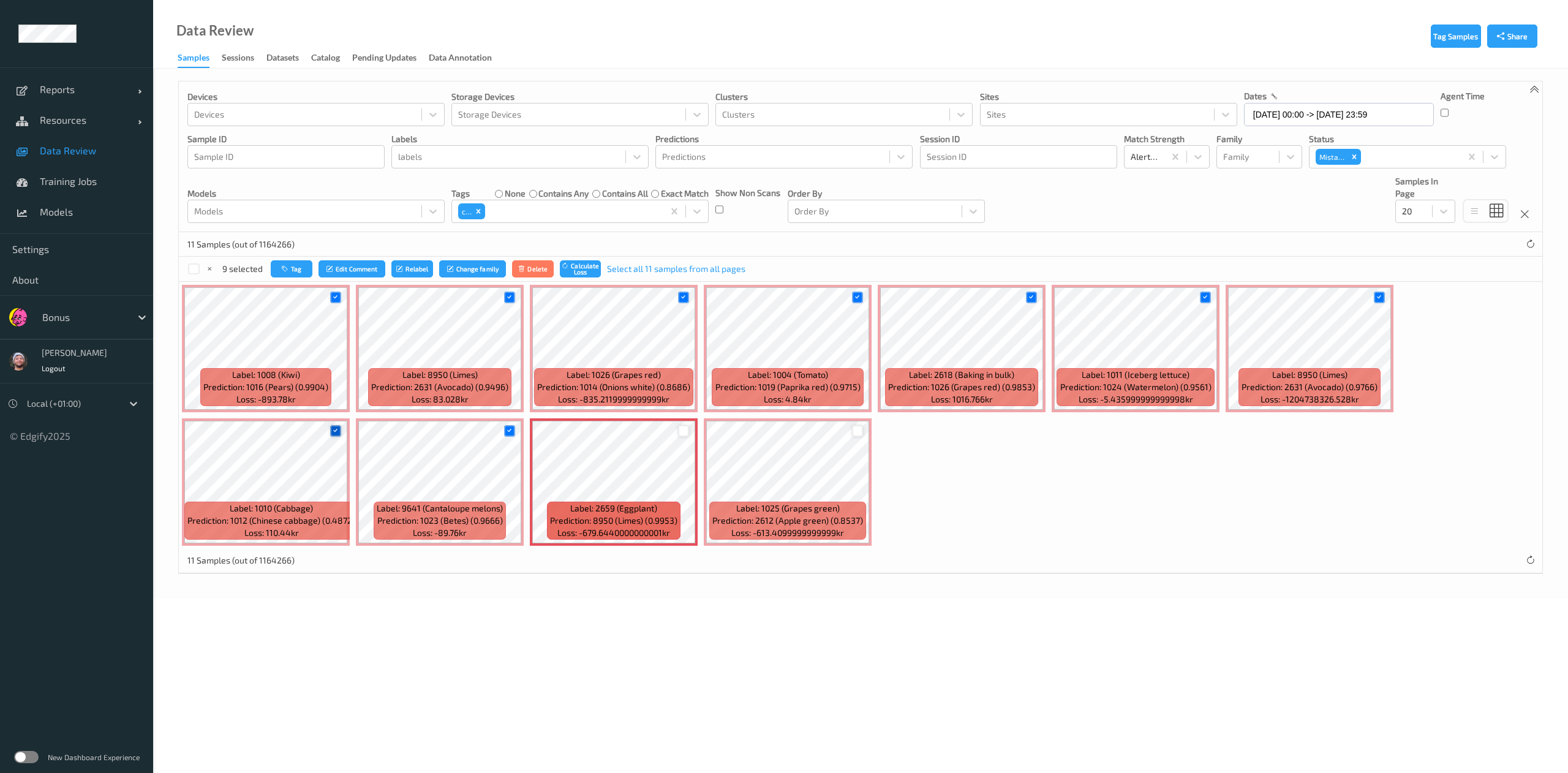
click at [339, 429] on icon at bounding box center [335, 431] width 8 height 8
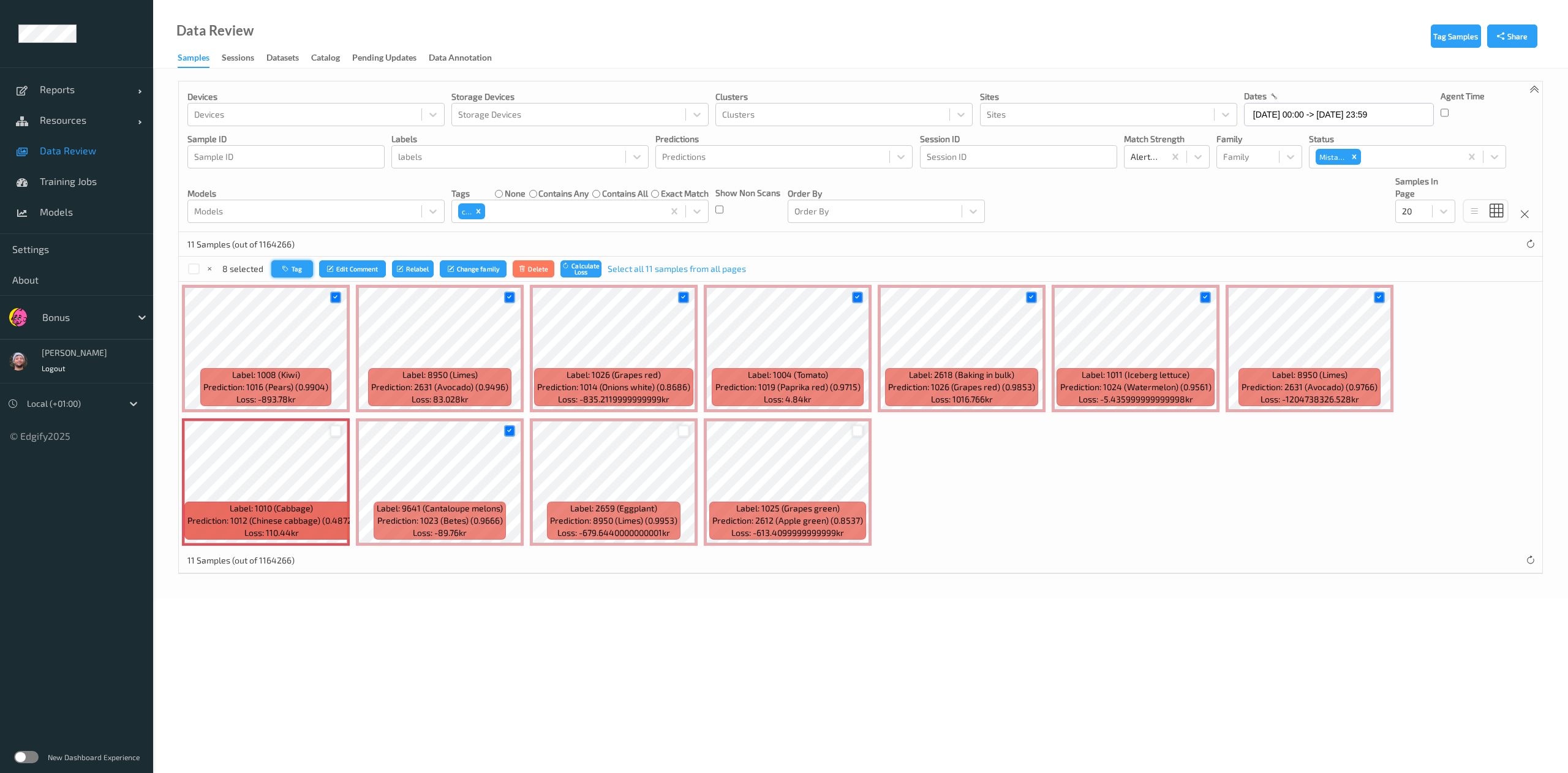
click at [307, 278] on button "Tag" at bounding box center [292, 269] width 42 height 18
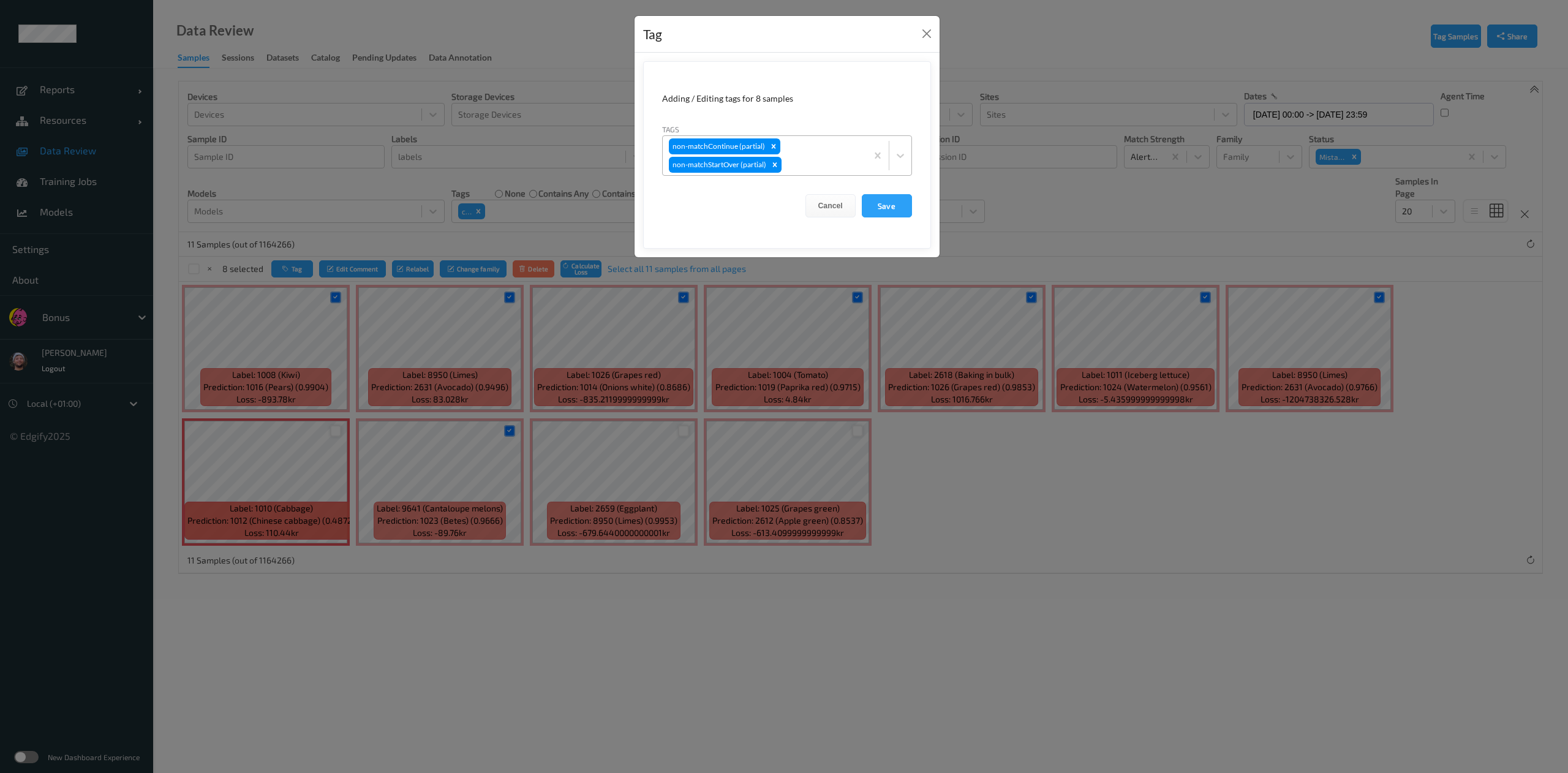
click at [817, 149] on div "non-matchContinue (partial) non-matchStartOver (partial)" at bounding box center [764, 155] width 204 height 39
type input "ca"
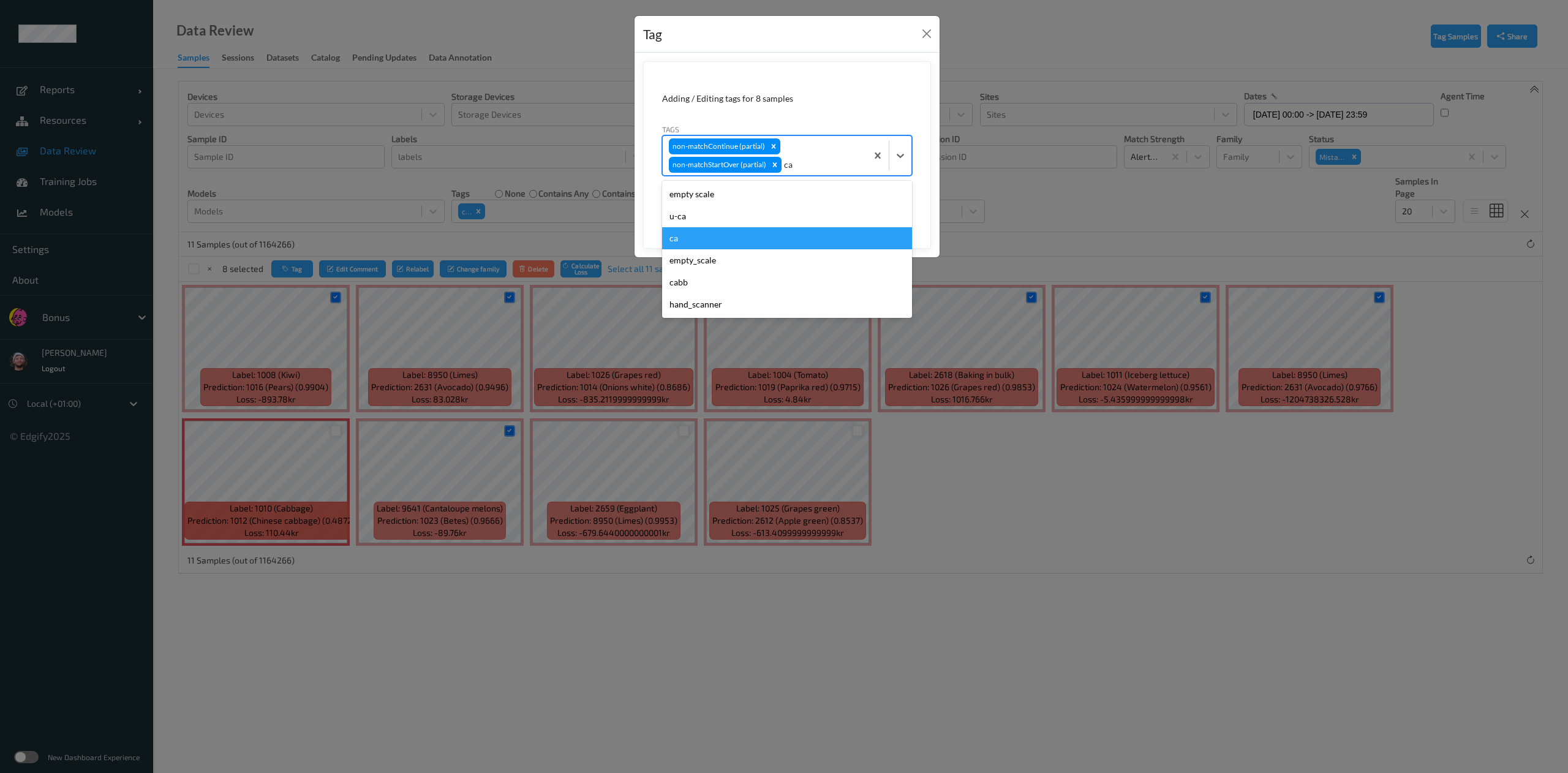
click at [713, 232] on div "ca" at bounding box center [787, 238] width 250 height 22
type input "s"
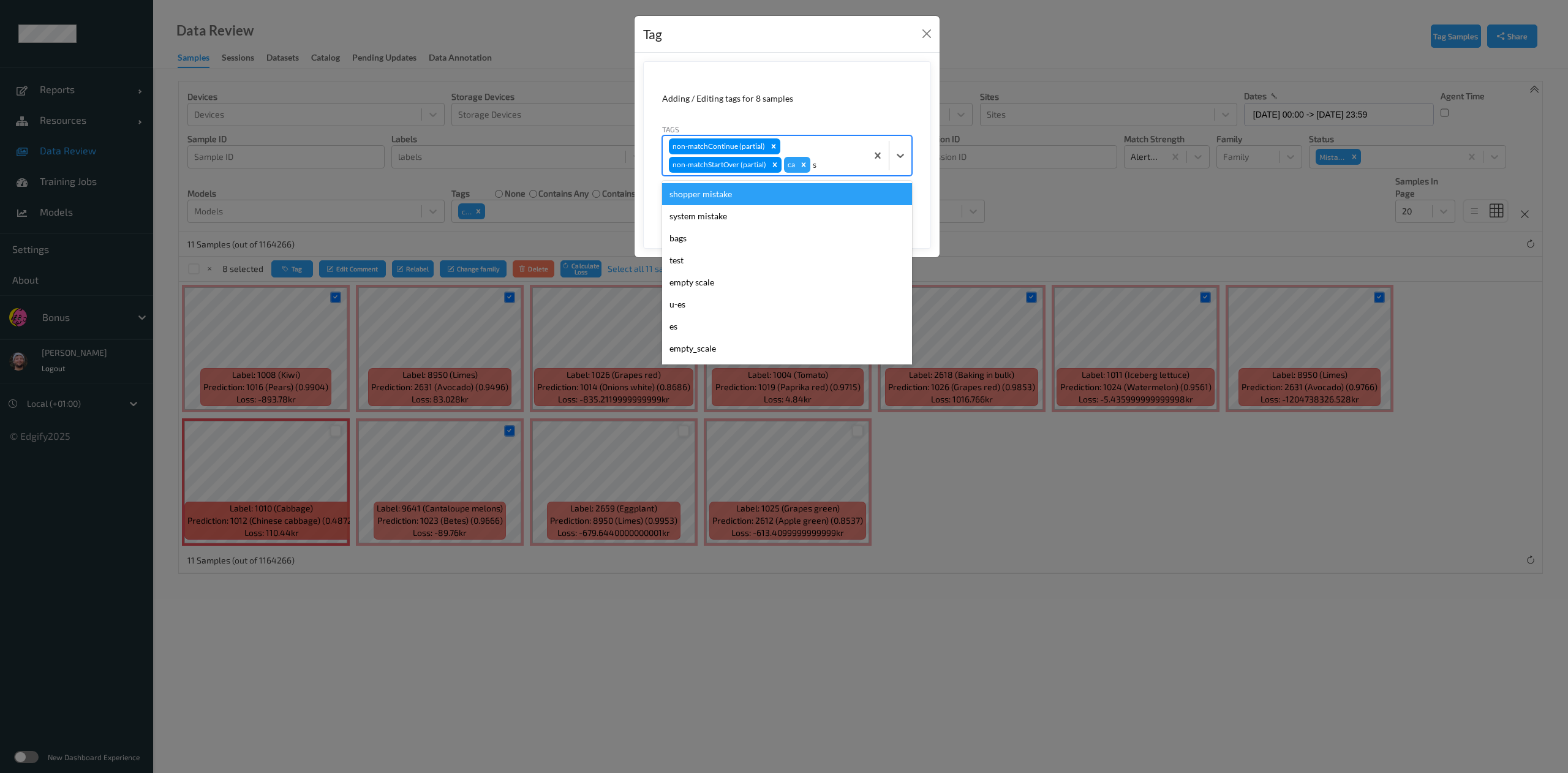
click at [716, 193] on div "shopper mistake" at bounding box center [787, 194] width 250 height 22
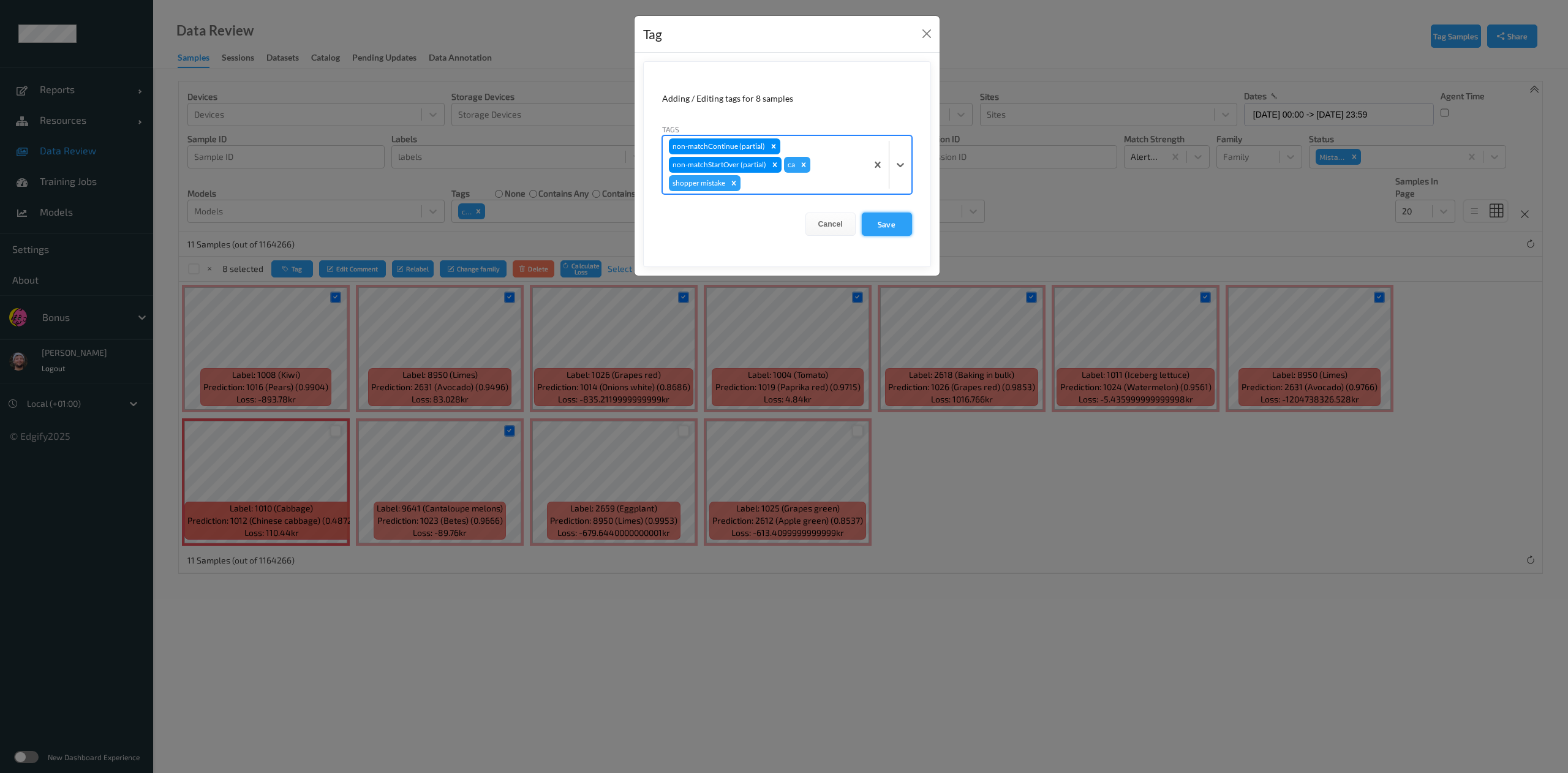
click at [875, 221] on button "Save" at bounding box center [886, 224] width 50 height 23
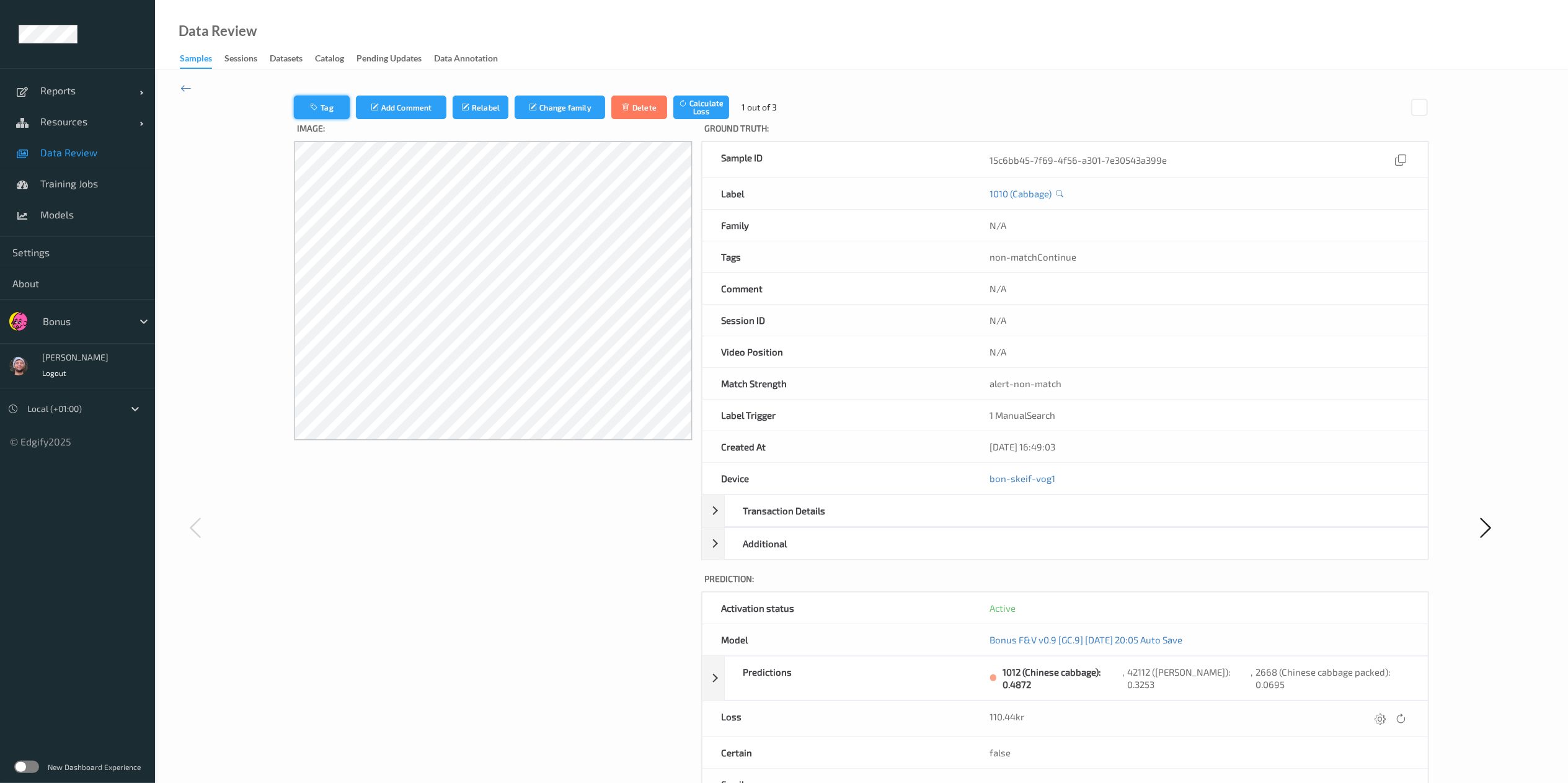
click at [320, 118] on button "Tag" at bounding box center [322, 107] width 56 height 23
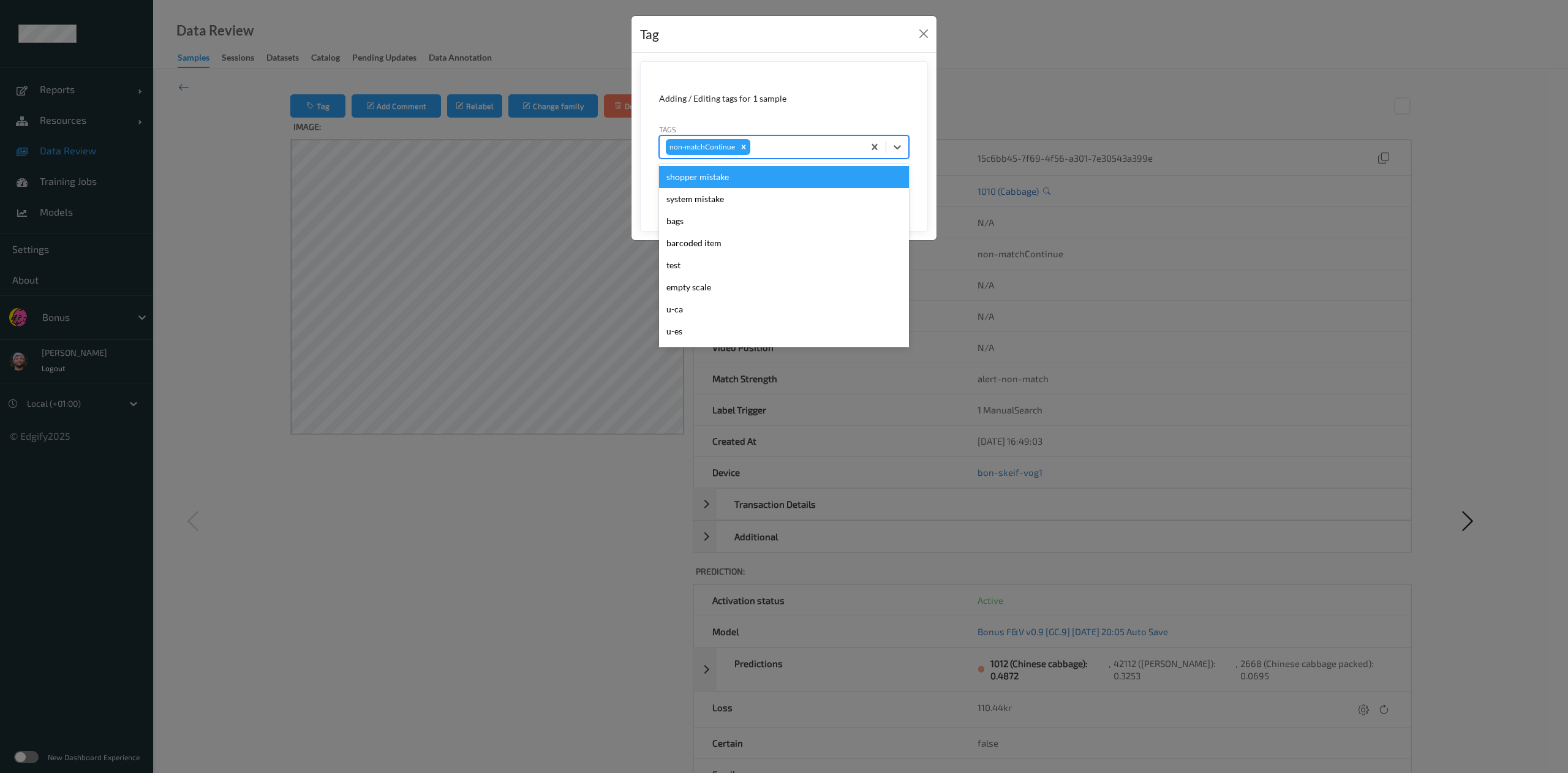
click at [804, 151] on div at bounding box center [805, 147] width 105 height 15
type input "ig"
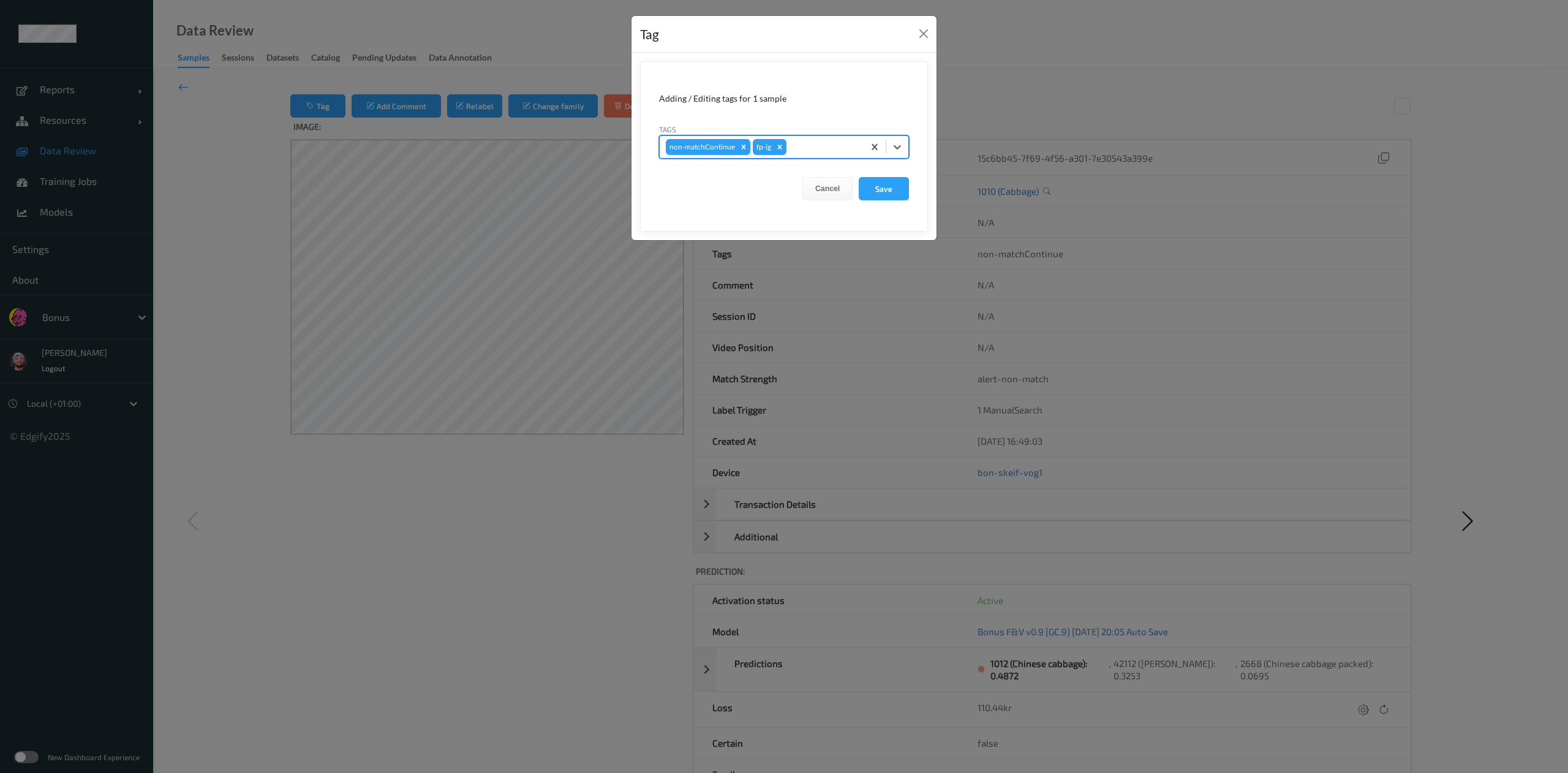
click at [859, 177] on button "Save" at bounding box center [884, 189] width 50 height 23
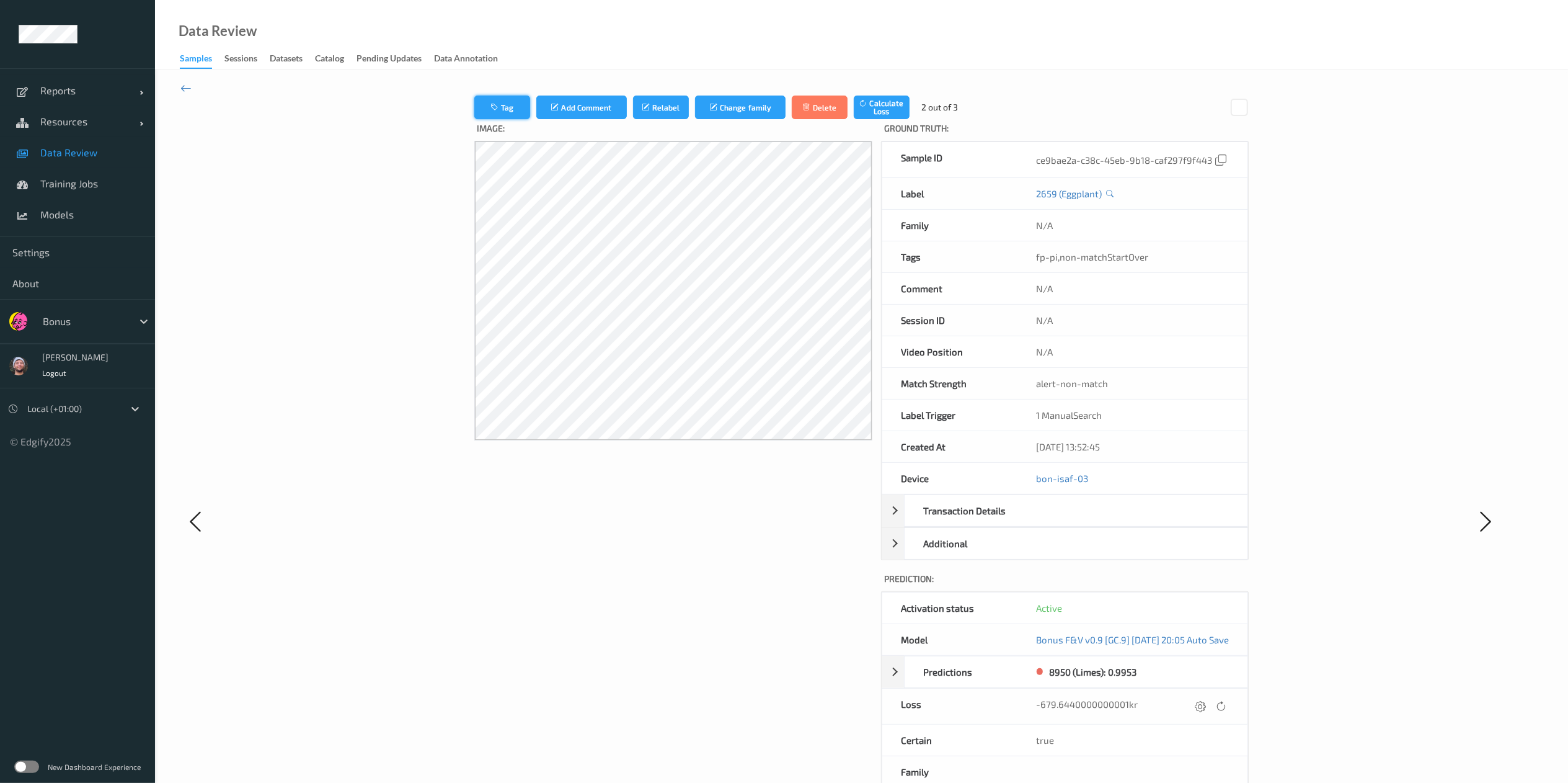
click at [474, 107] on button "Tag" at bounding box center [502, 107] width 56 height 23
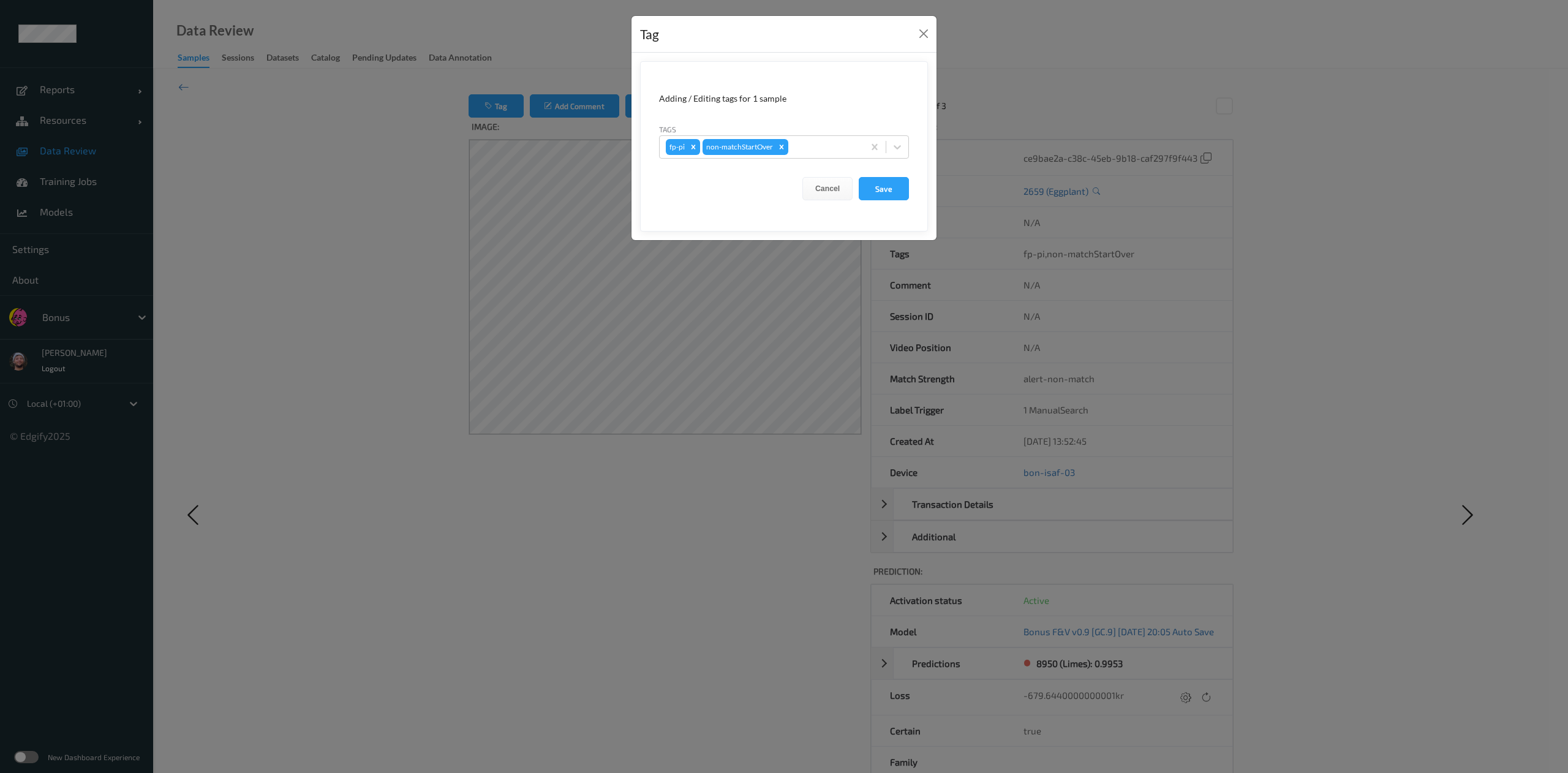
click at [699, 438] on div "Tag Adding / Editing tags for 1 sample Tags fp-pi non-matchStartOver Cancel Save" at bounding box center [784, 386] width 1568 height 773
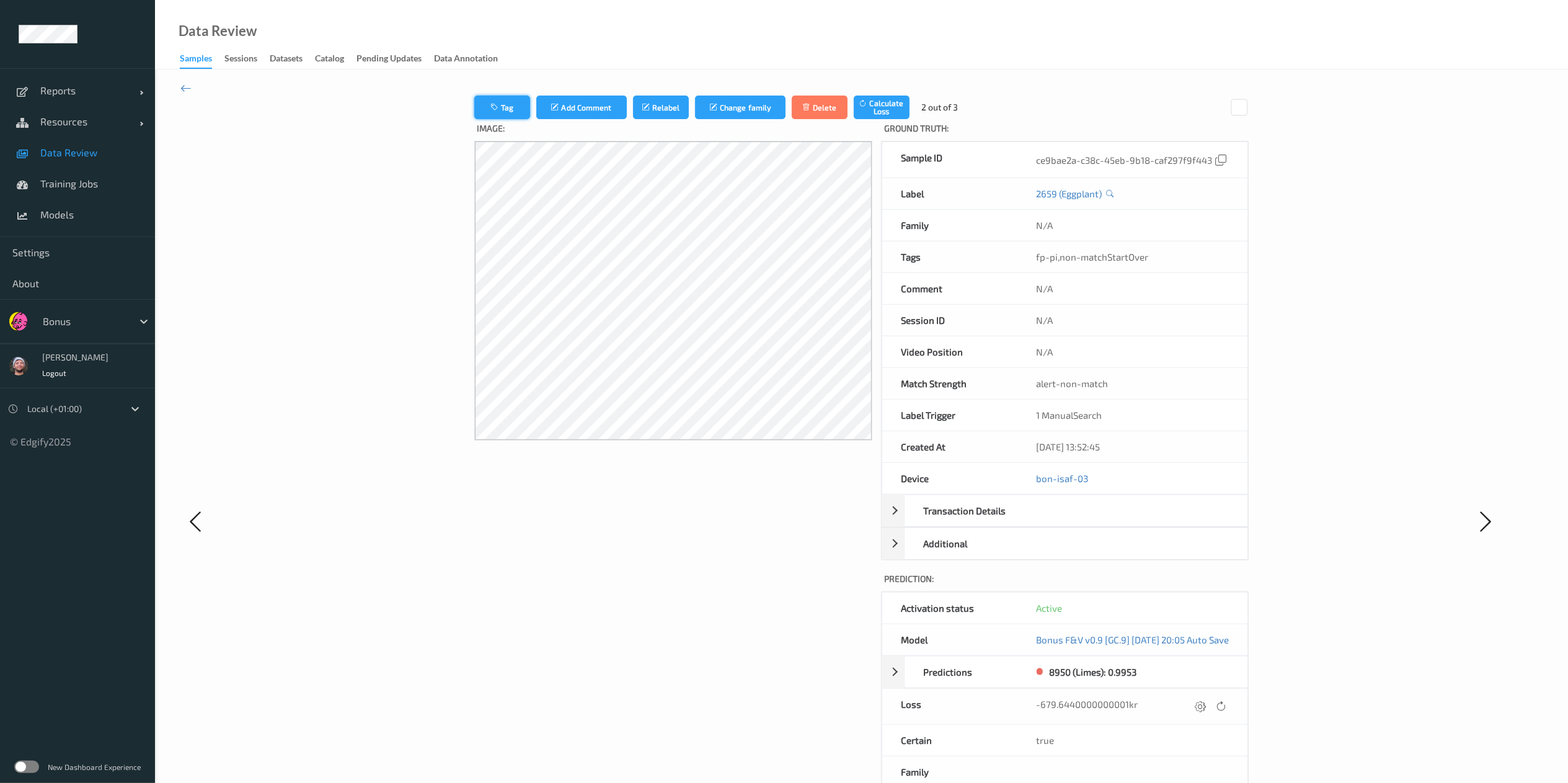
click at [492, 99] on button "Tag" at bounding box center [502, 107] width 56 height 23
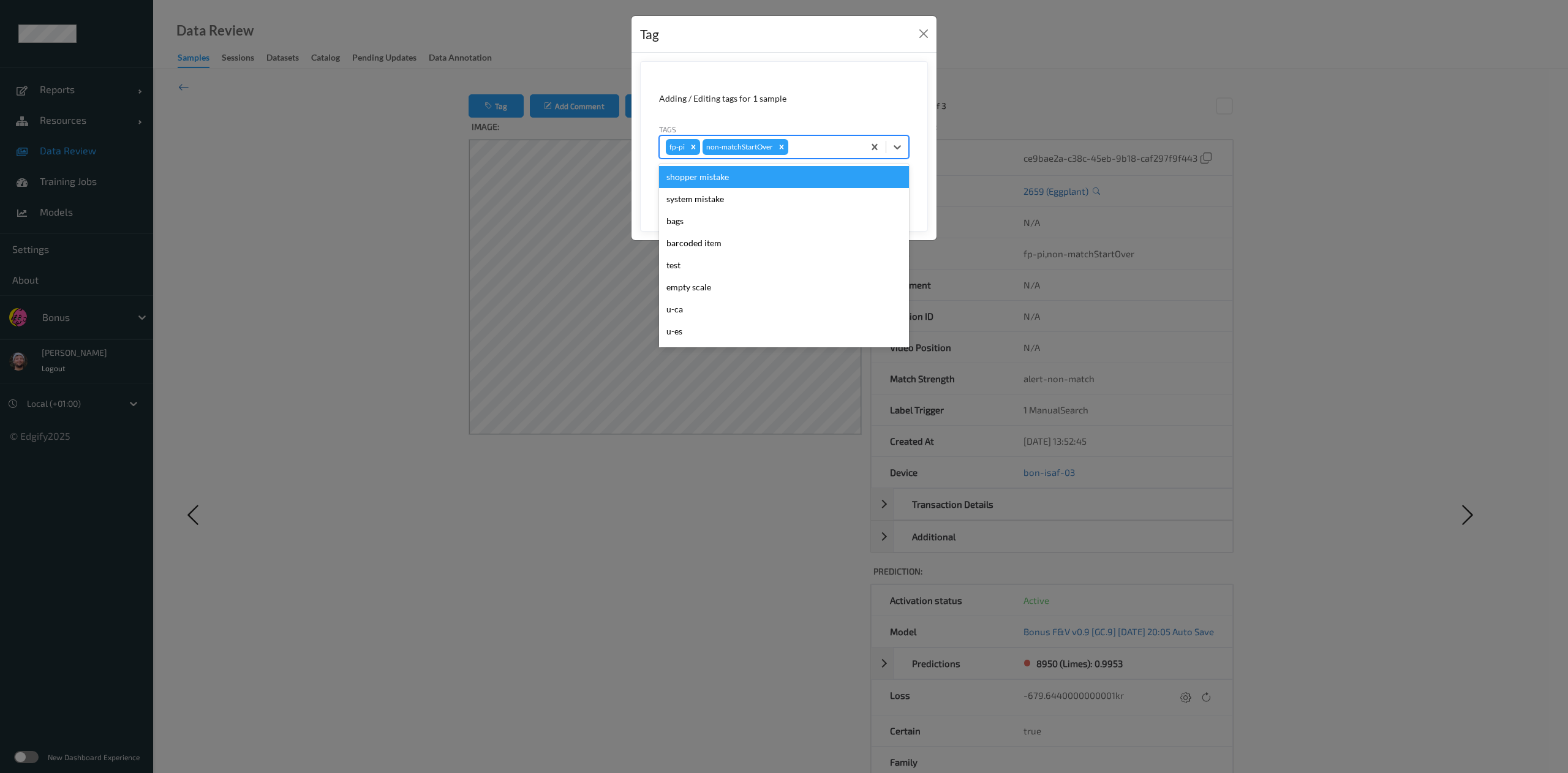
click at [804, 141] on div at bounding box center [824, 147] width 67 height 15
type input "ca"
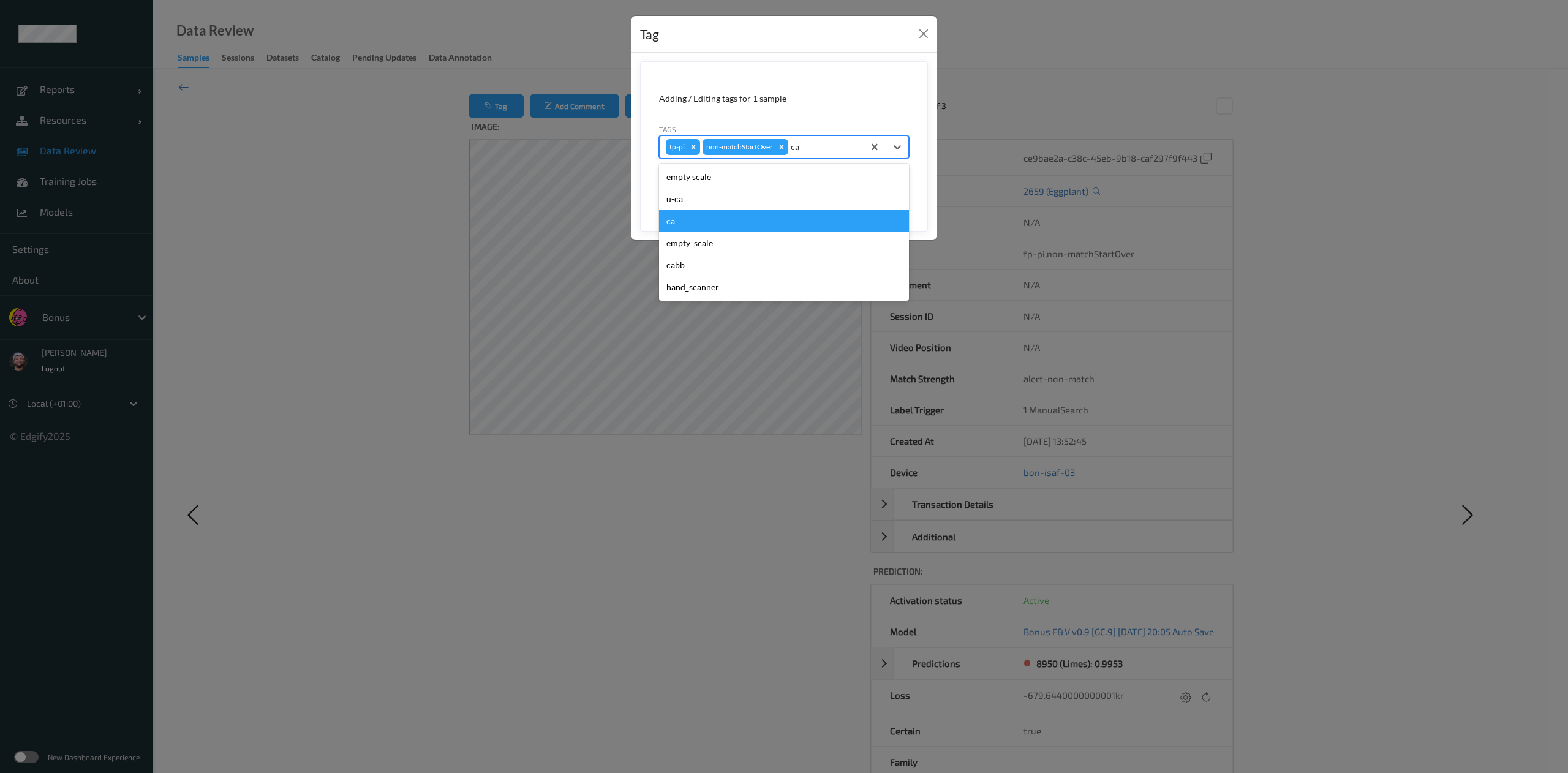
click at [709, 215] on div "ca" at bounding box center [784, 221] width 250 height 22
type input "s"
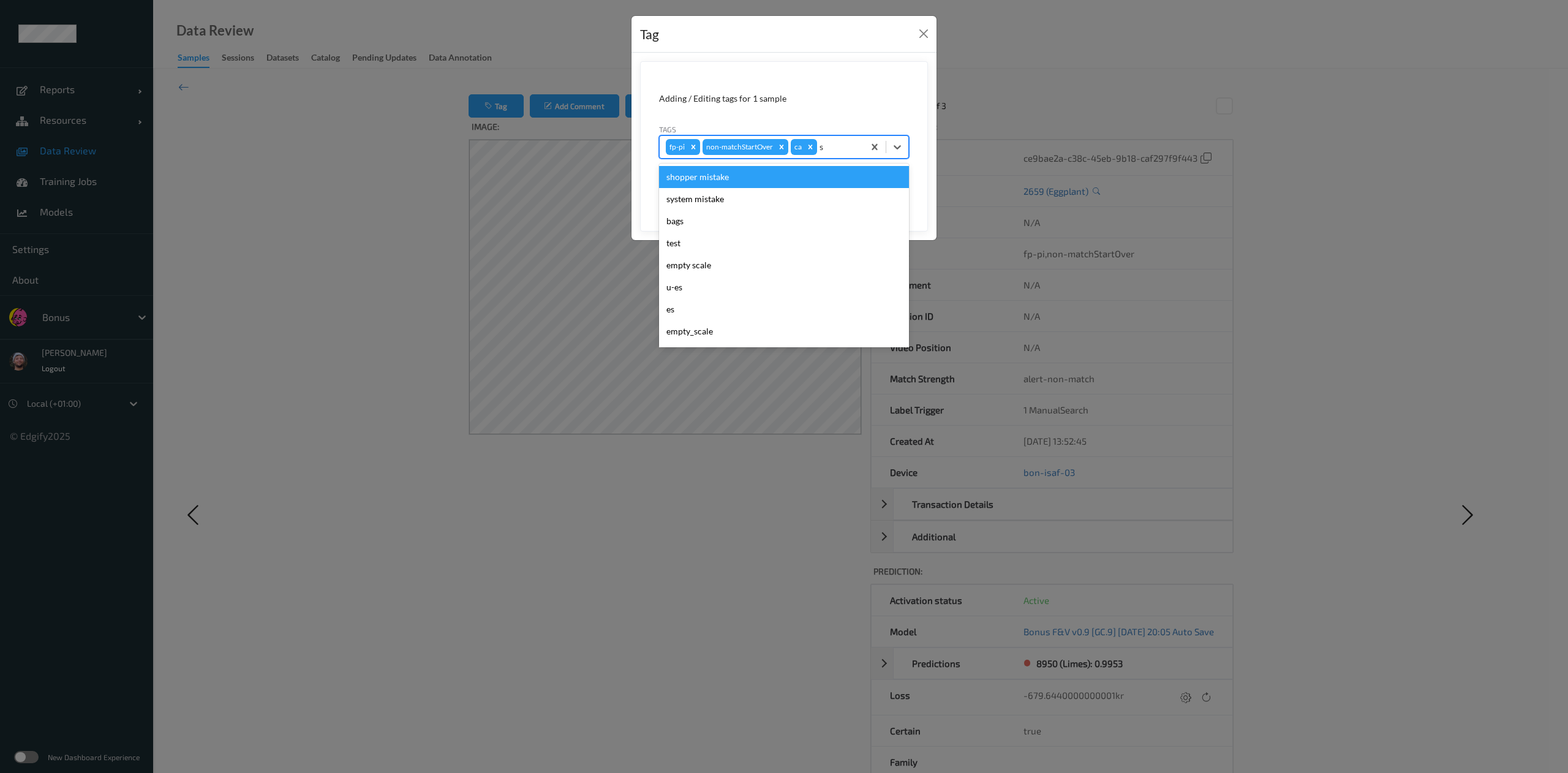
click at [735, 164] on div "shopper mistake system mistake bags test empty scale u-es es empty_scale as-no …" at bounding box center [784, 255] width 250 height 184
click at [724, 173] on div "shopper mistake" at bounding box center [784, 177] width 250 height 22
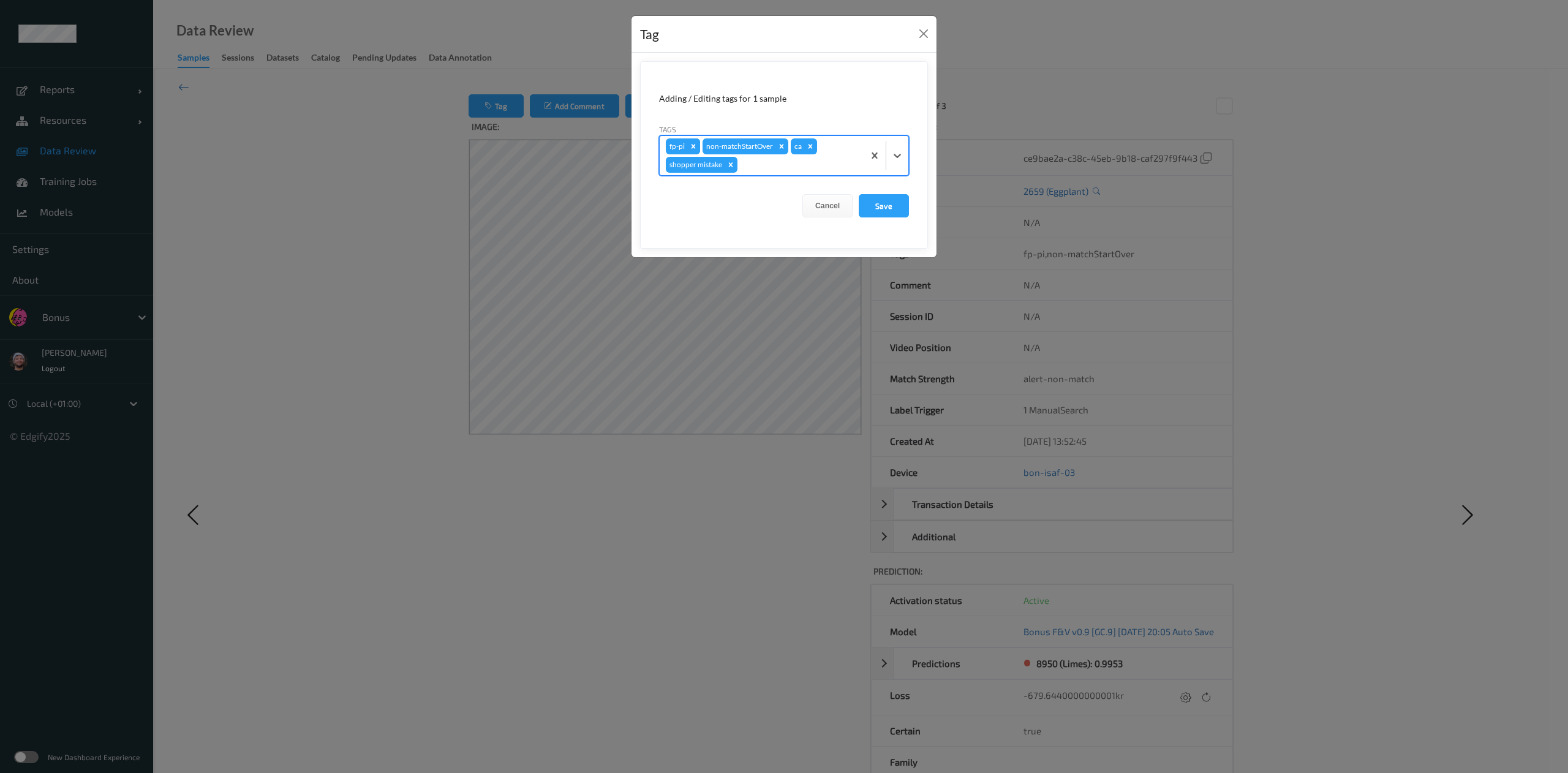
click at [697, 147] on icon "Remove fp-pi" at bounding box center [693, 146] width 8 height 8
click at [906, 205] on button "Save" at bounding box center [884, 204] width 50 height 23
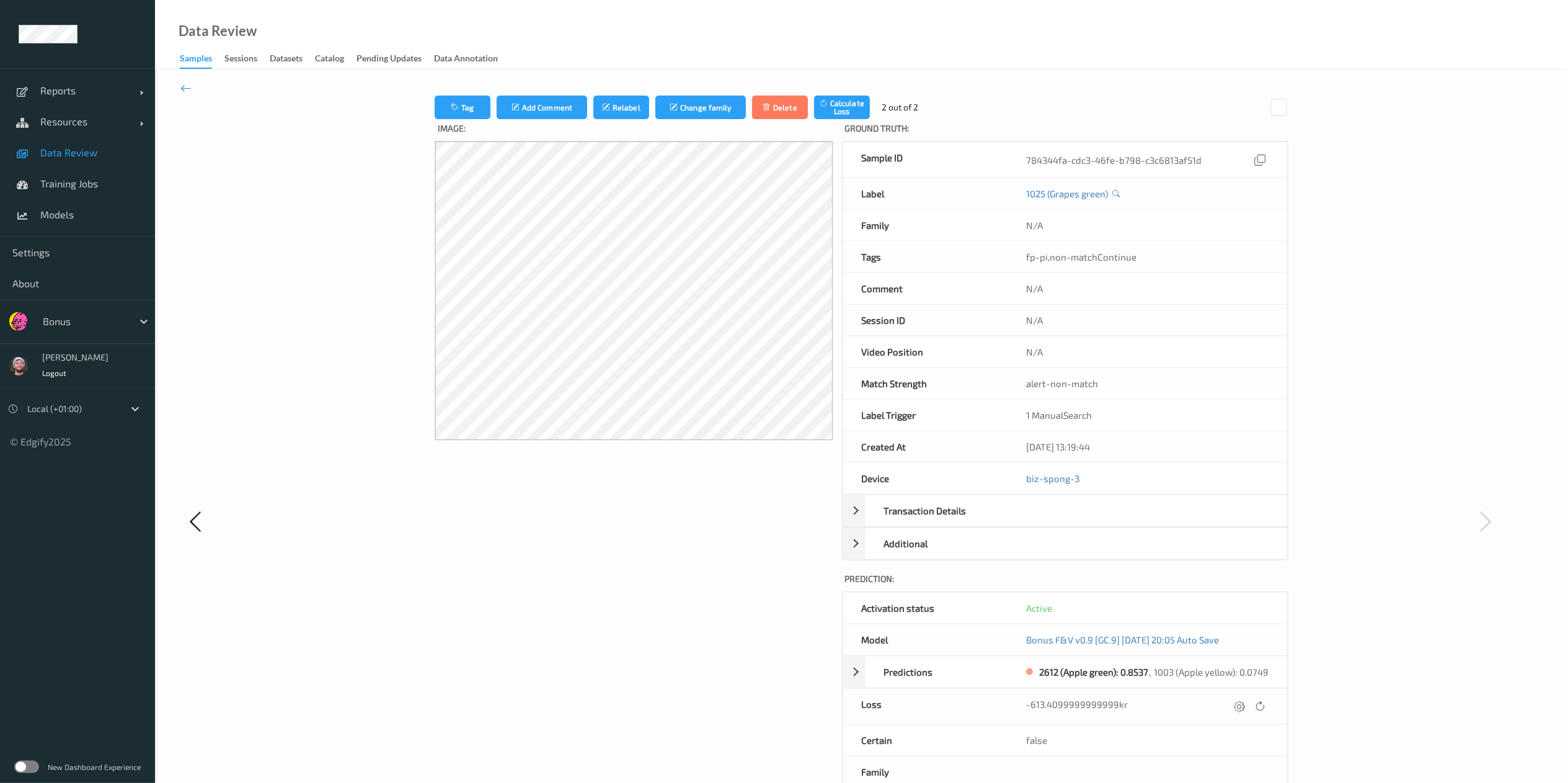
click at [189, 95] on div at bounding box center [236, 520] width 113 height 851
click at [189, 81] on icon at bounding box center [185, 88] width 11 height 14
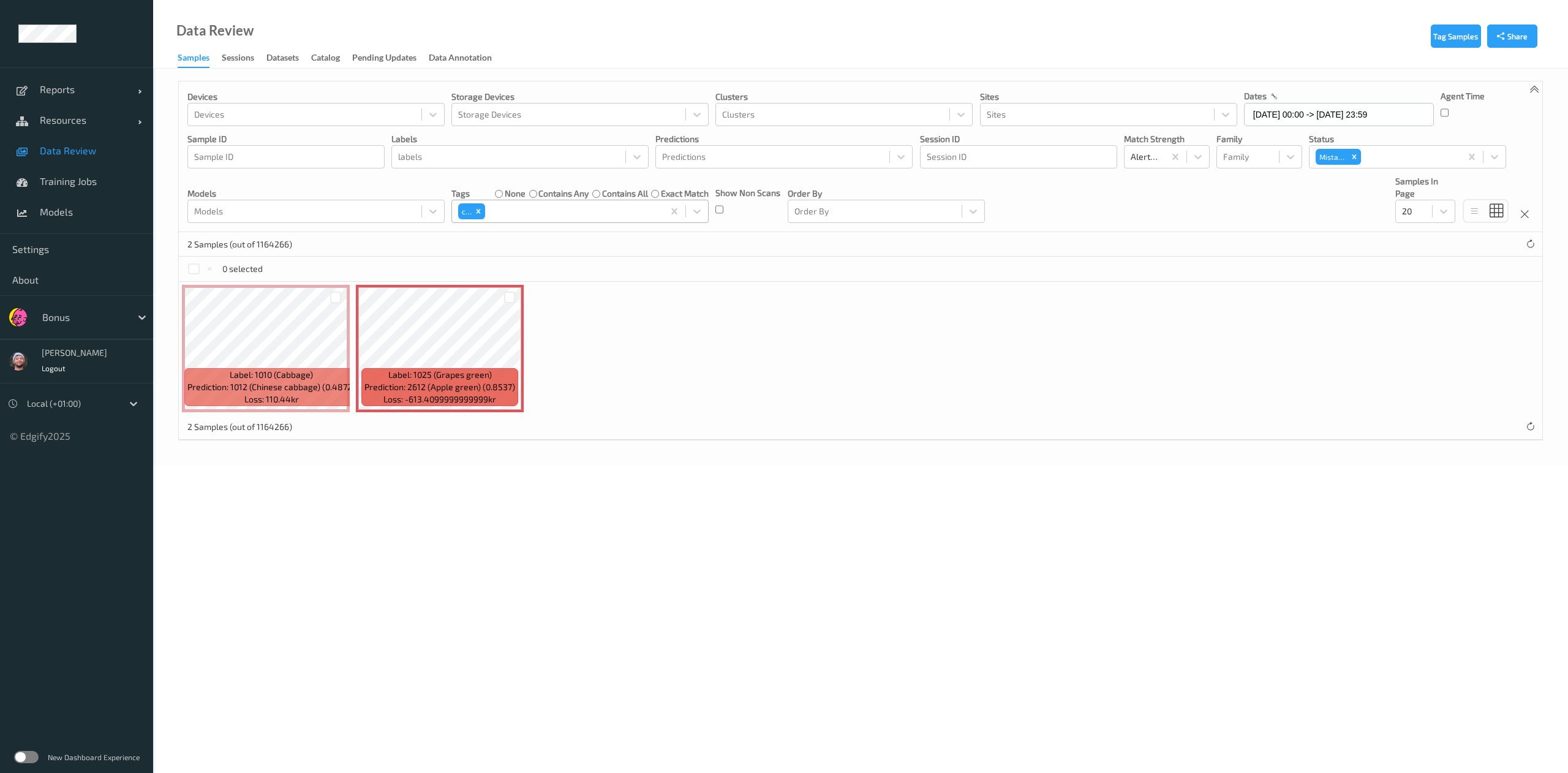
click at [512, 205] on div at bounding box center [573, 211] width 170 height 15
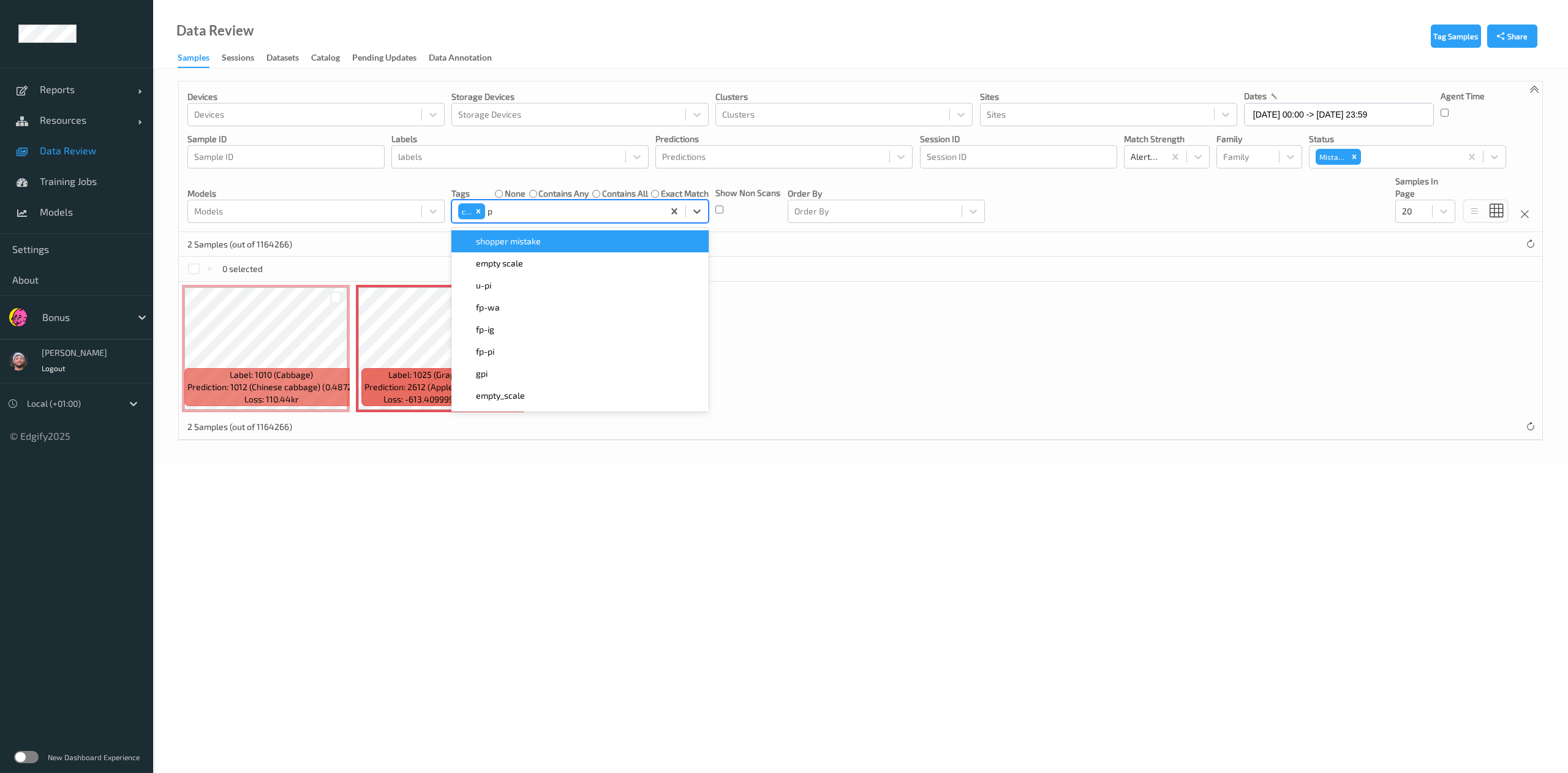
type input "pi"
type input "ig"
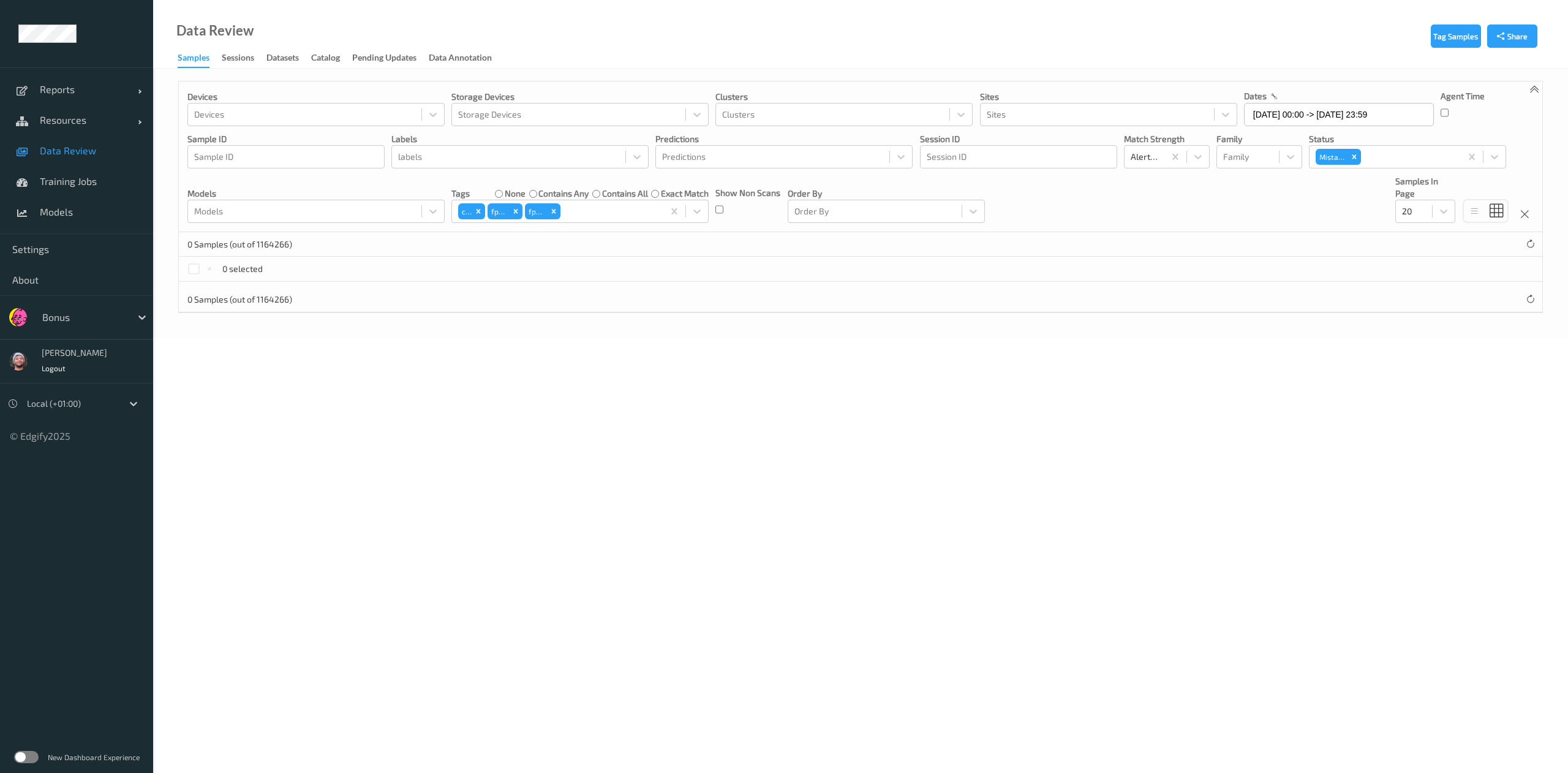
click at [1032, 296] on div "0 Samples (out of 1164266)" at bounding box center [860, 300] width 1363 height 24
click at [1352, 157] on icon "Remove Mistake" at bounding box center [1354, 156] width 8 height 8
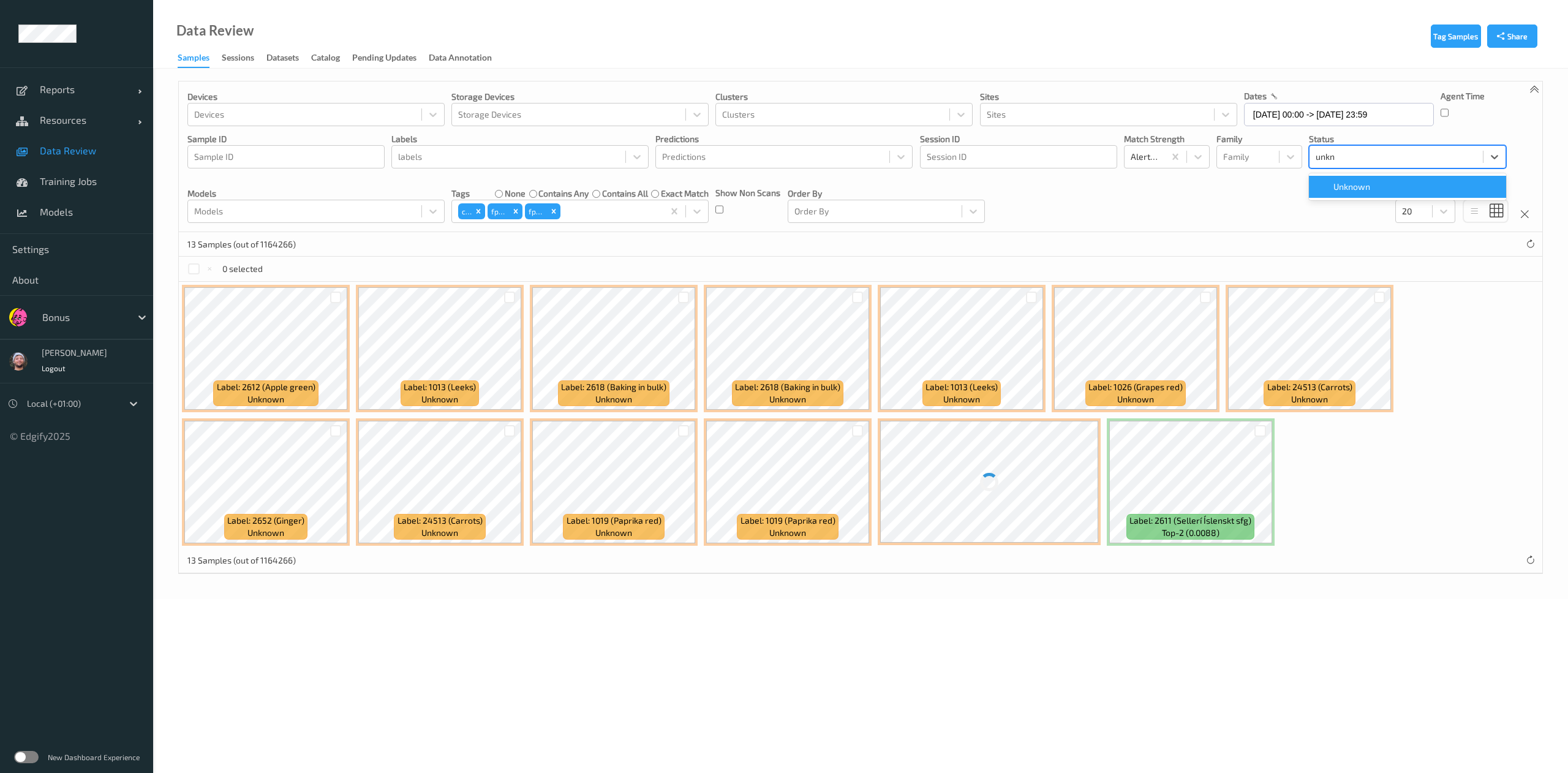
type input "unkno"
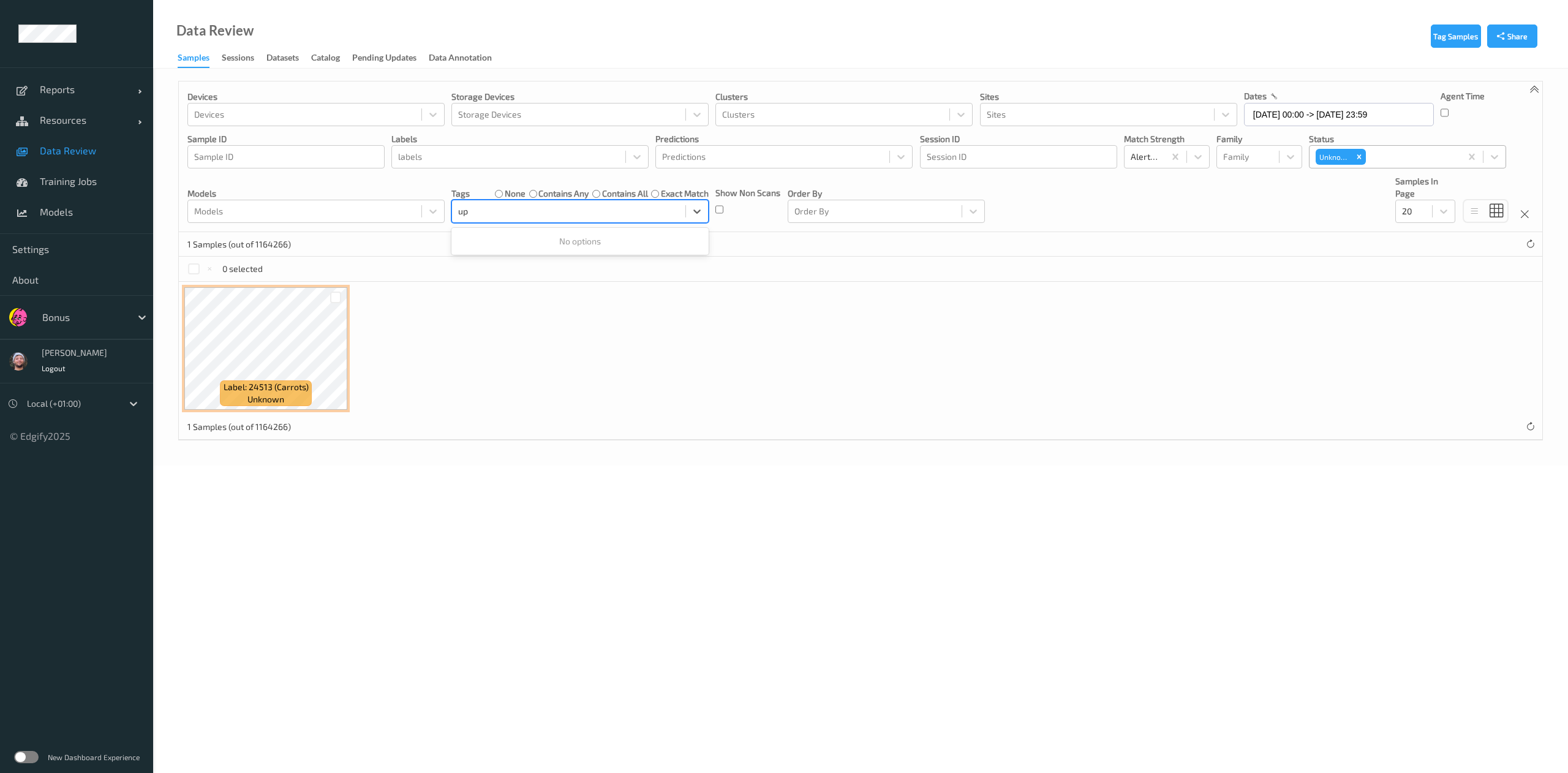
type input "u"
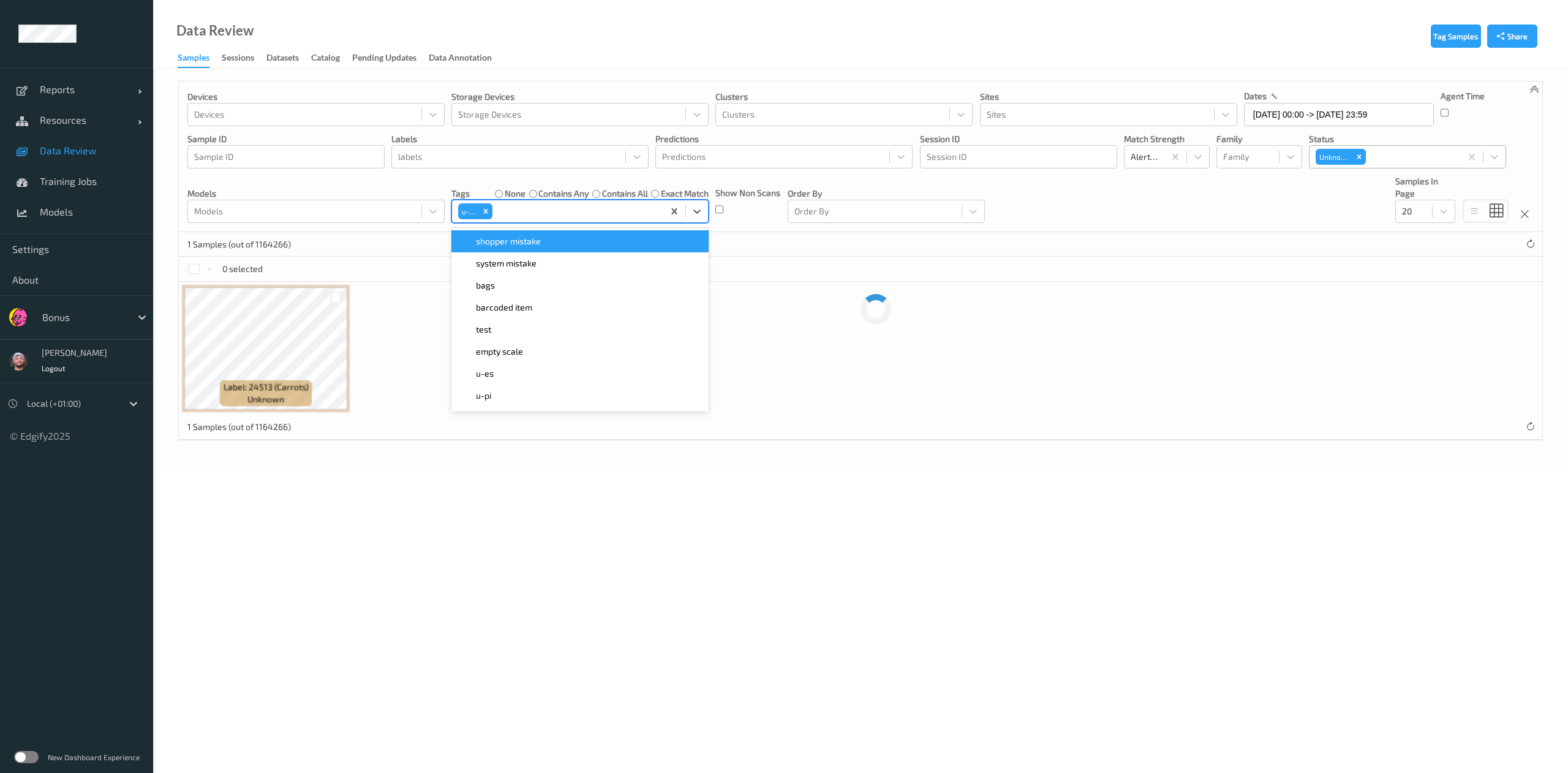
paste input "u"
type input "u"
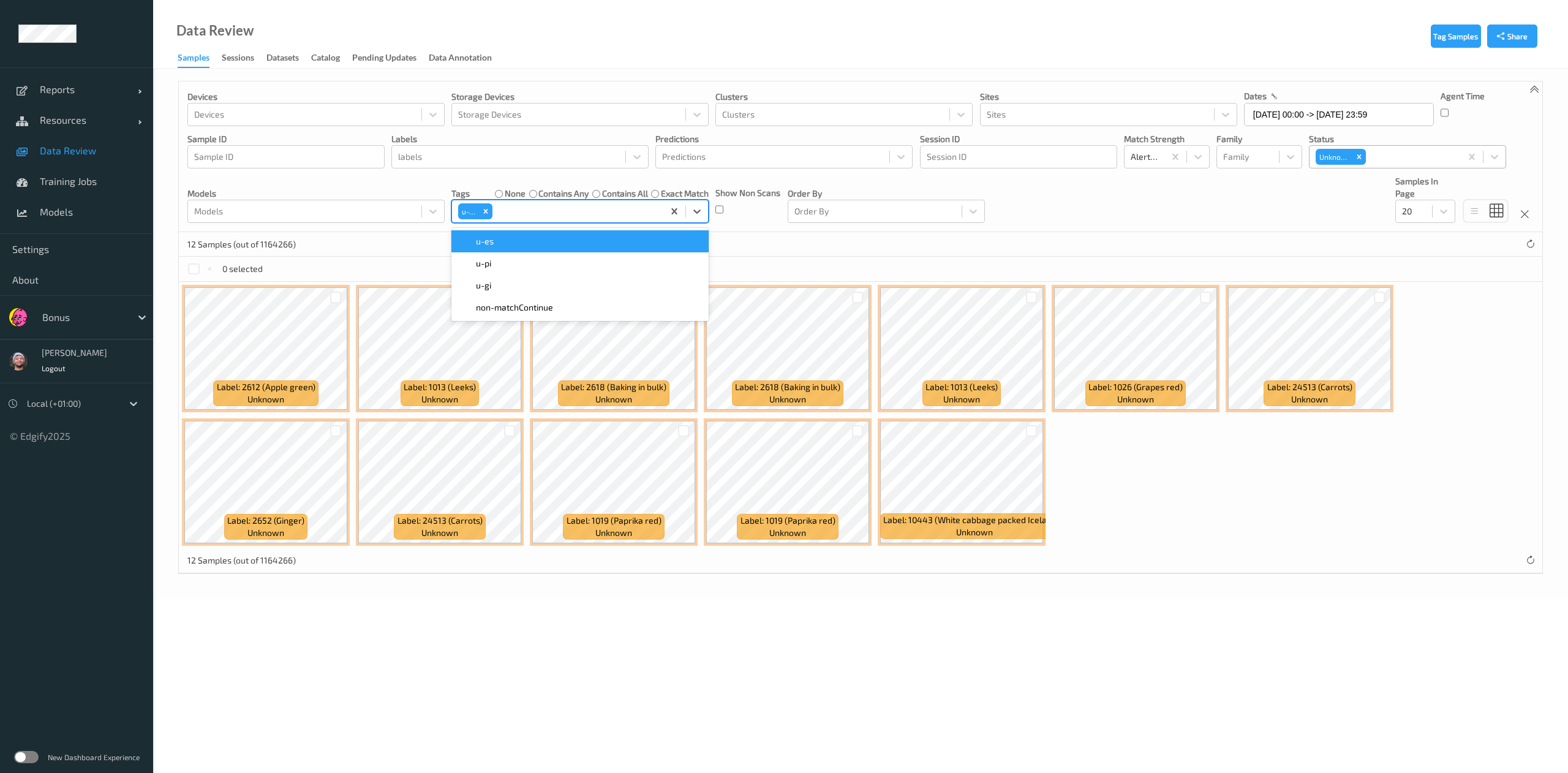
paste input "u"
type input "u"
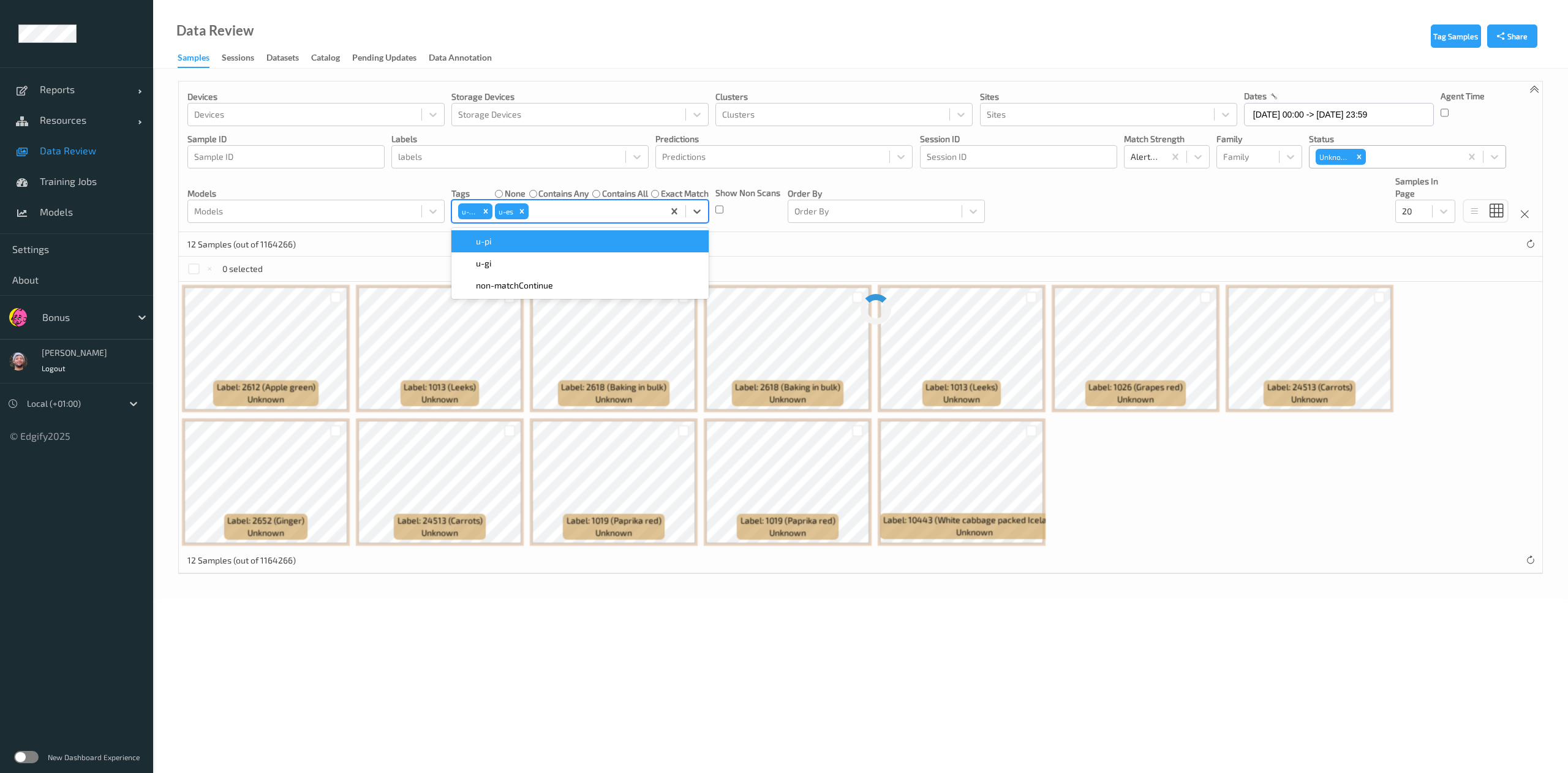
paste input "u"
type input "u"
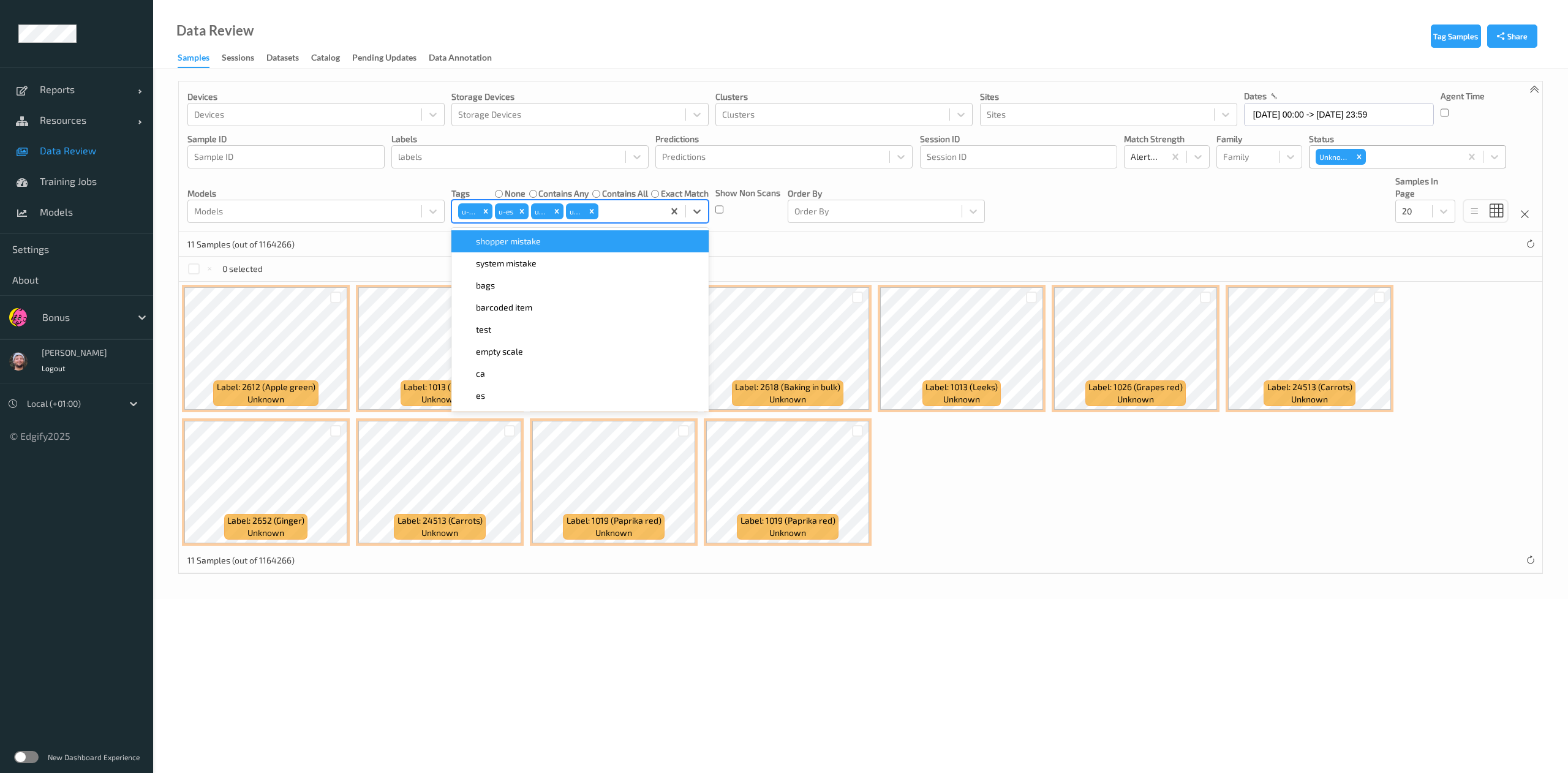
click at [824, 249] on div "11 Samples (out of 1164266)" at bounding box center [860, 244] width 1363 height 24
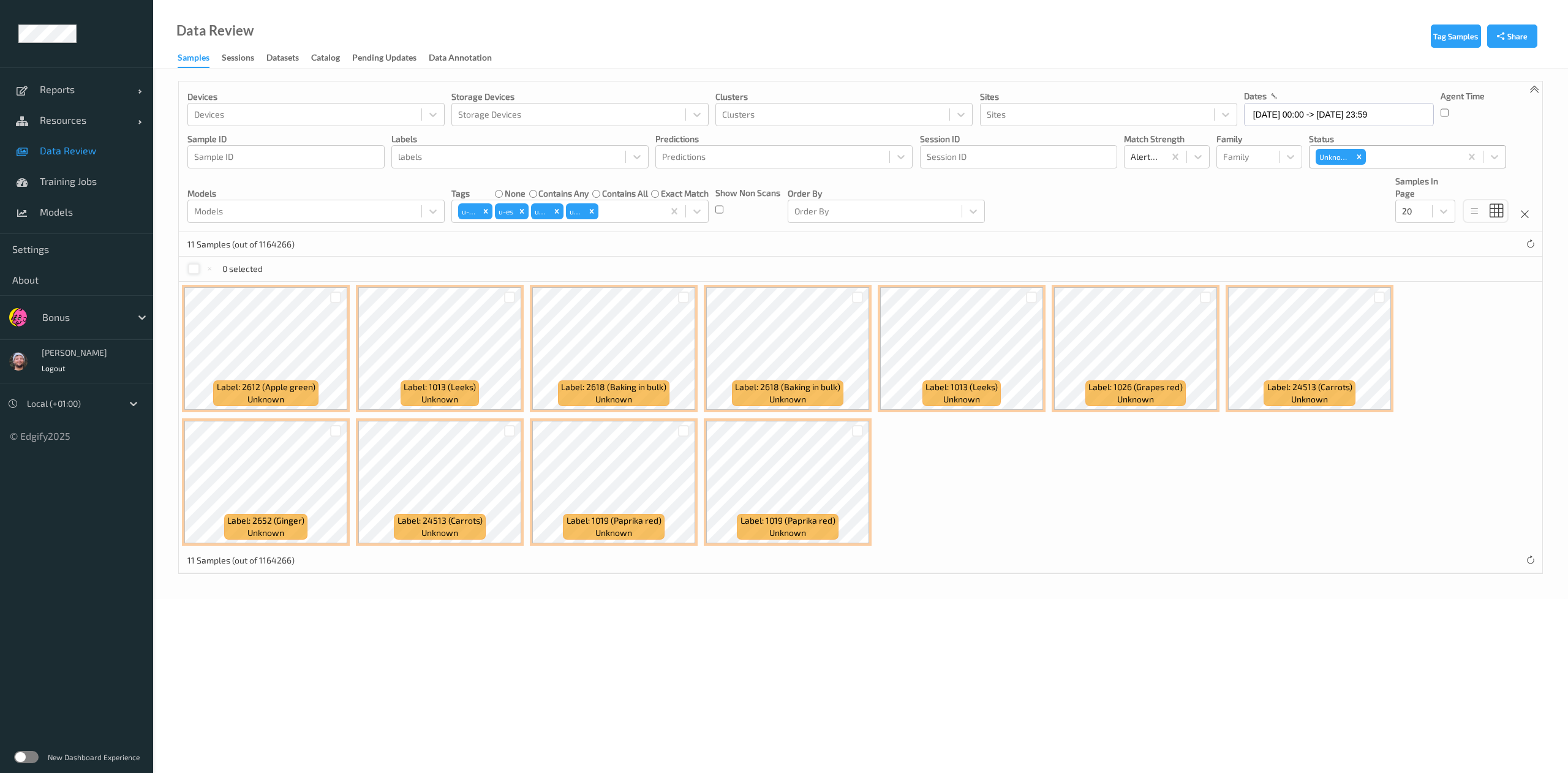
click at [193, 269] on div at bounding box center [194, 269] width 12 height 12
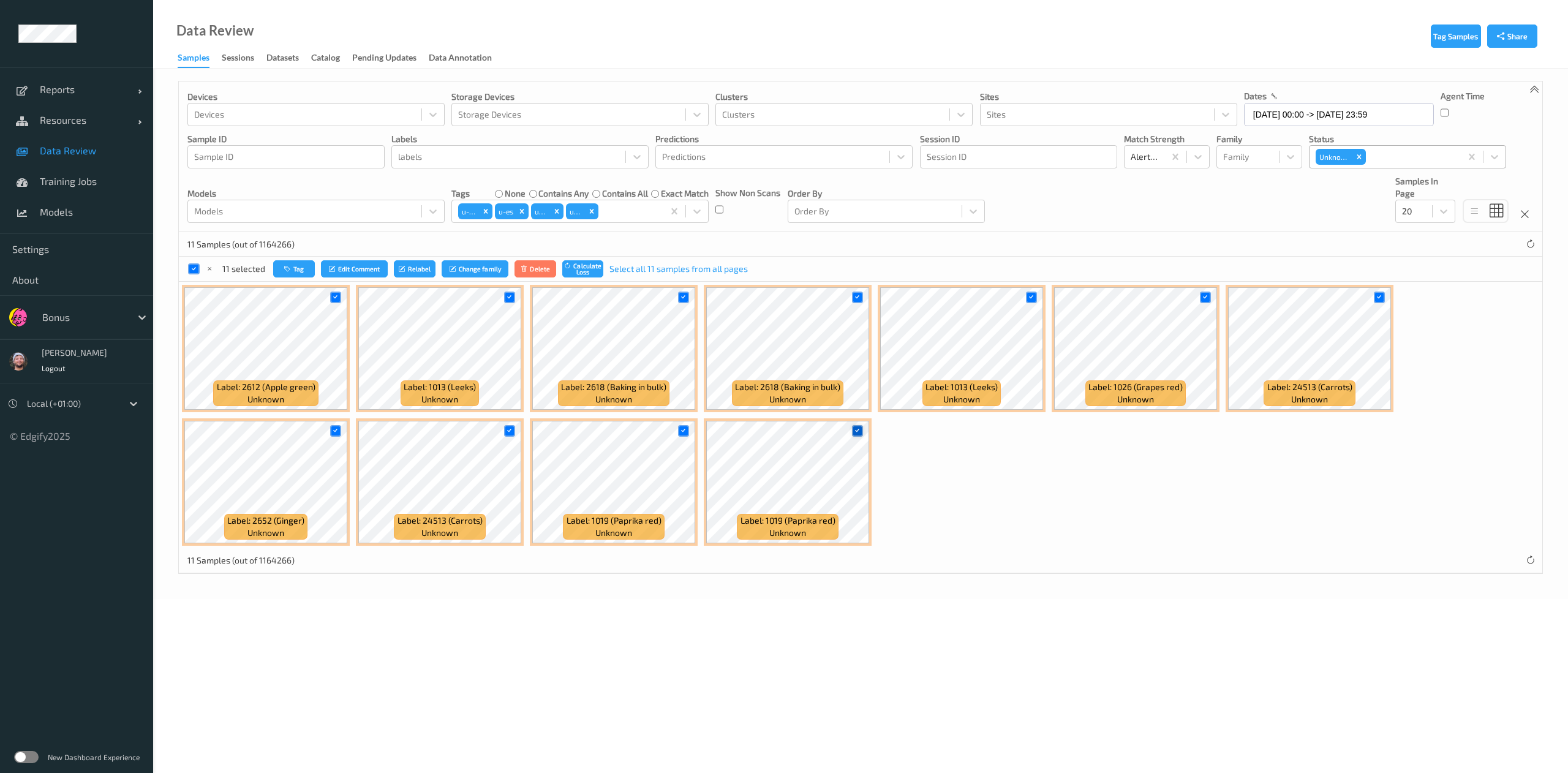
click at [860, 431] on icon at bounding box center [857, 431] width 8 height 8
click at [861, 294] on div at bounding box center [858, 298] width 12 height 12
click at [334, 303] on div at bounding box center [336, 298] width 12 height 12
click at [301, 267] on button "Tag" at bounding box center [292, 269] width 42 height 18
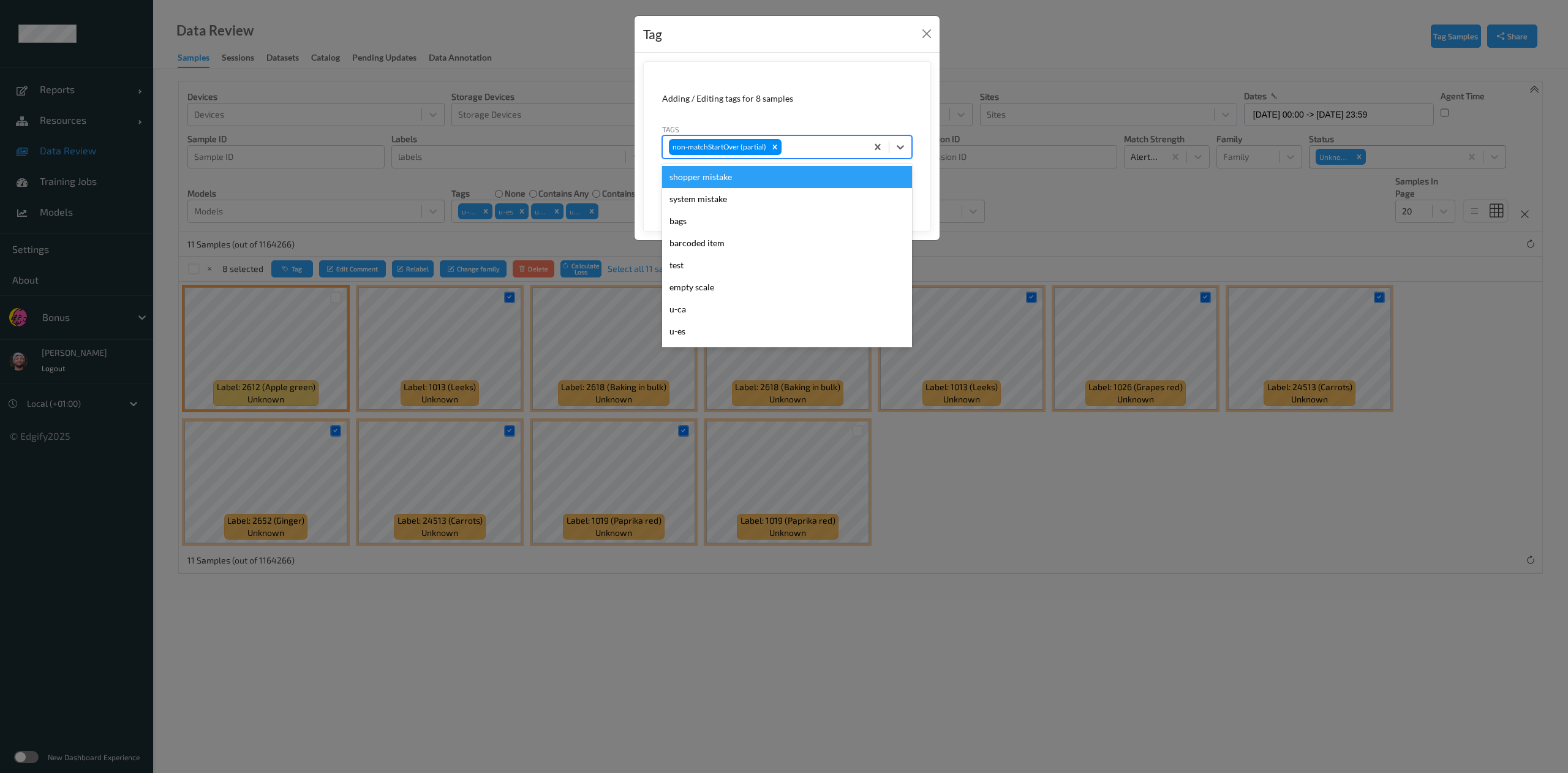
click at [797, 144] on div at bounding box center [822, 147] width 77 height 15
type input "ca"
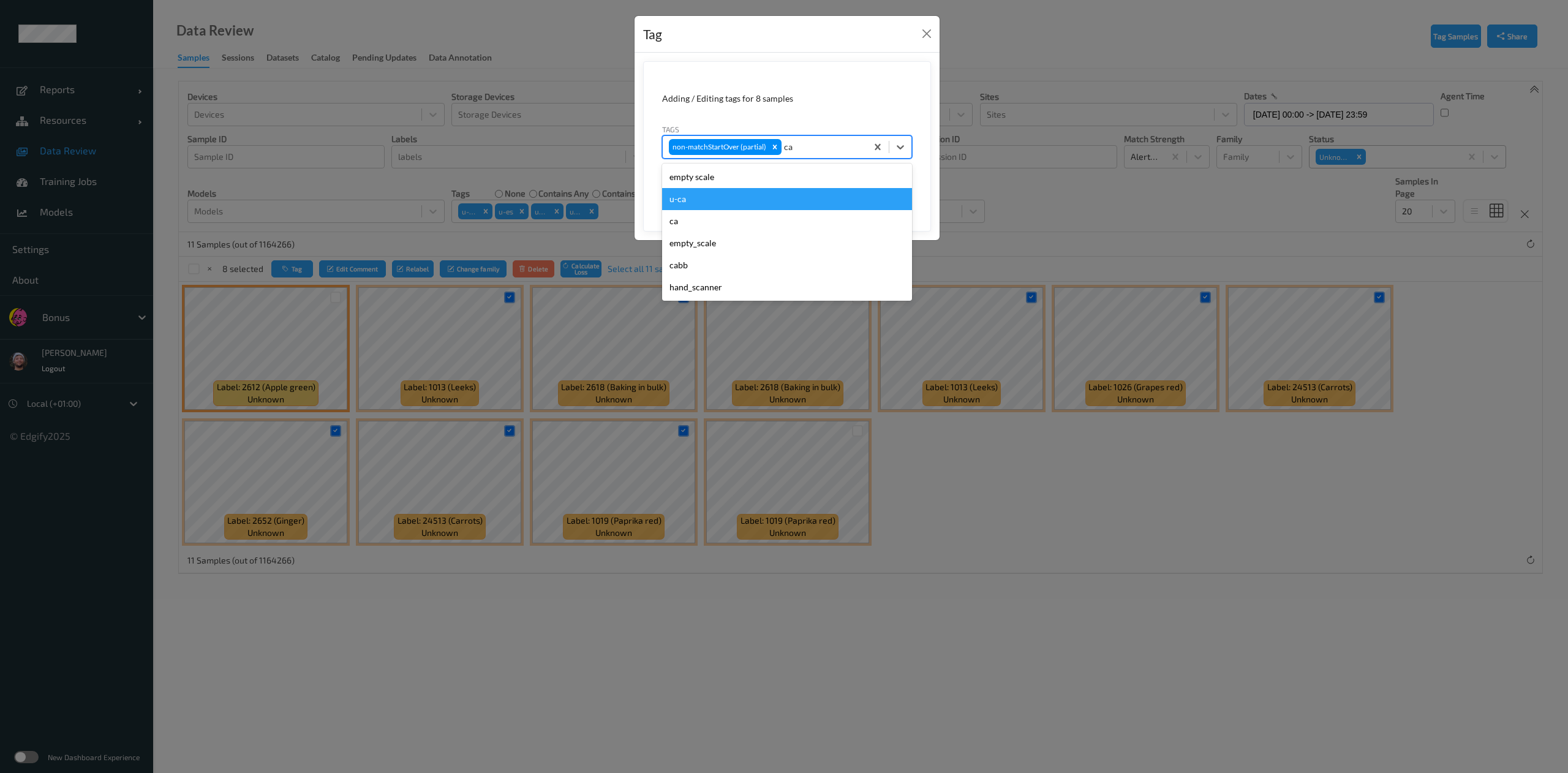
click at [746, 198] on div "u-ca" at bounding box center [787, 199] width 250 height 22
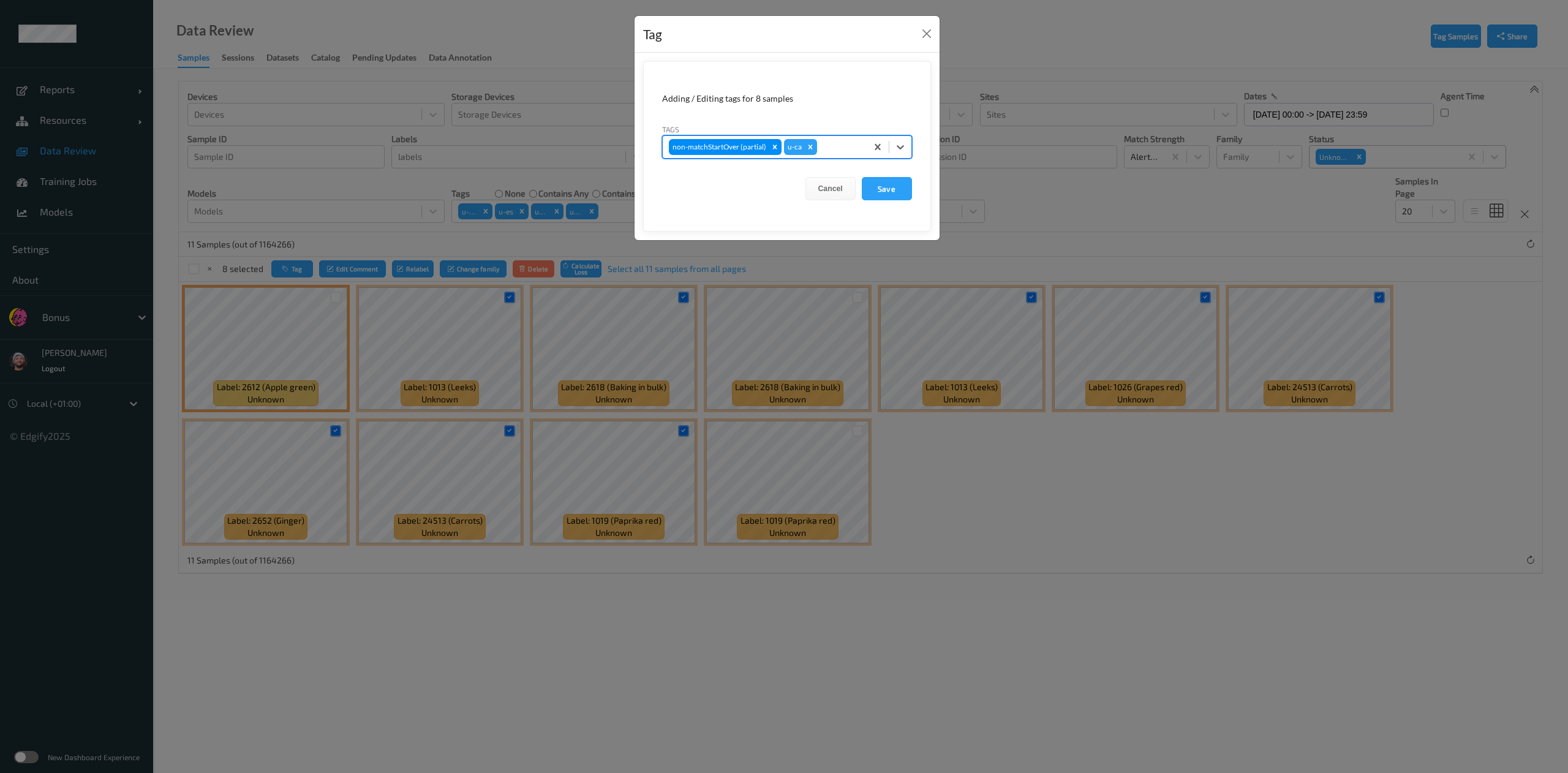
type input "s"
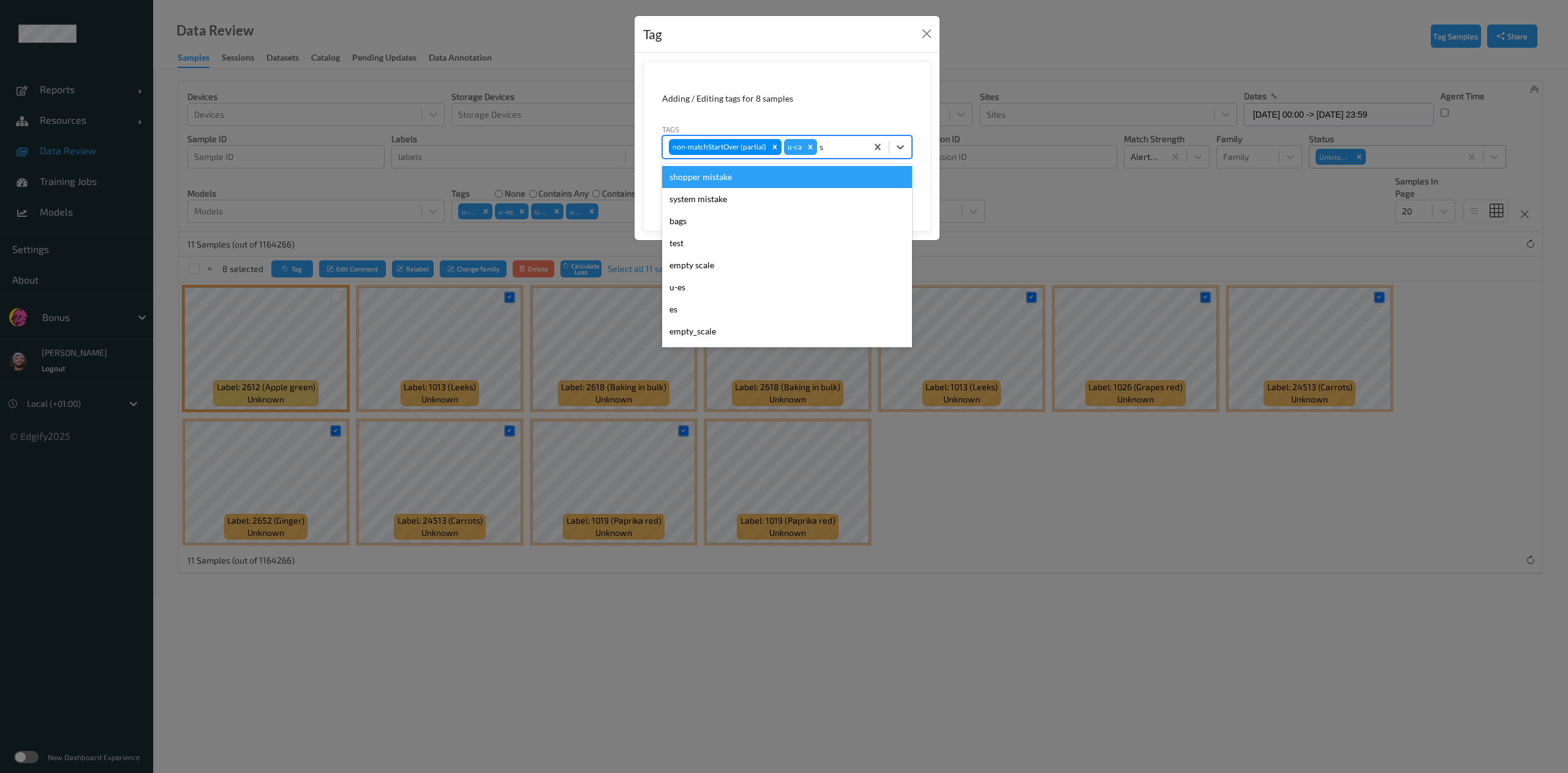
click at [765, 170] on div "shopper mistake" at bounding box center [787, 177] width 250 height 22
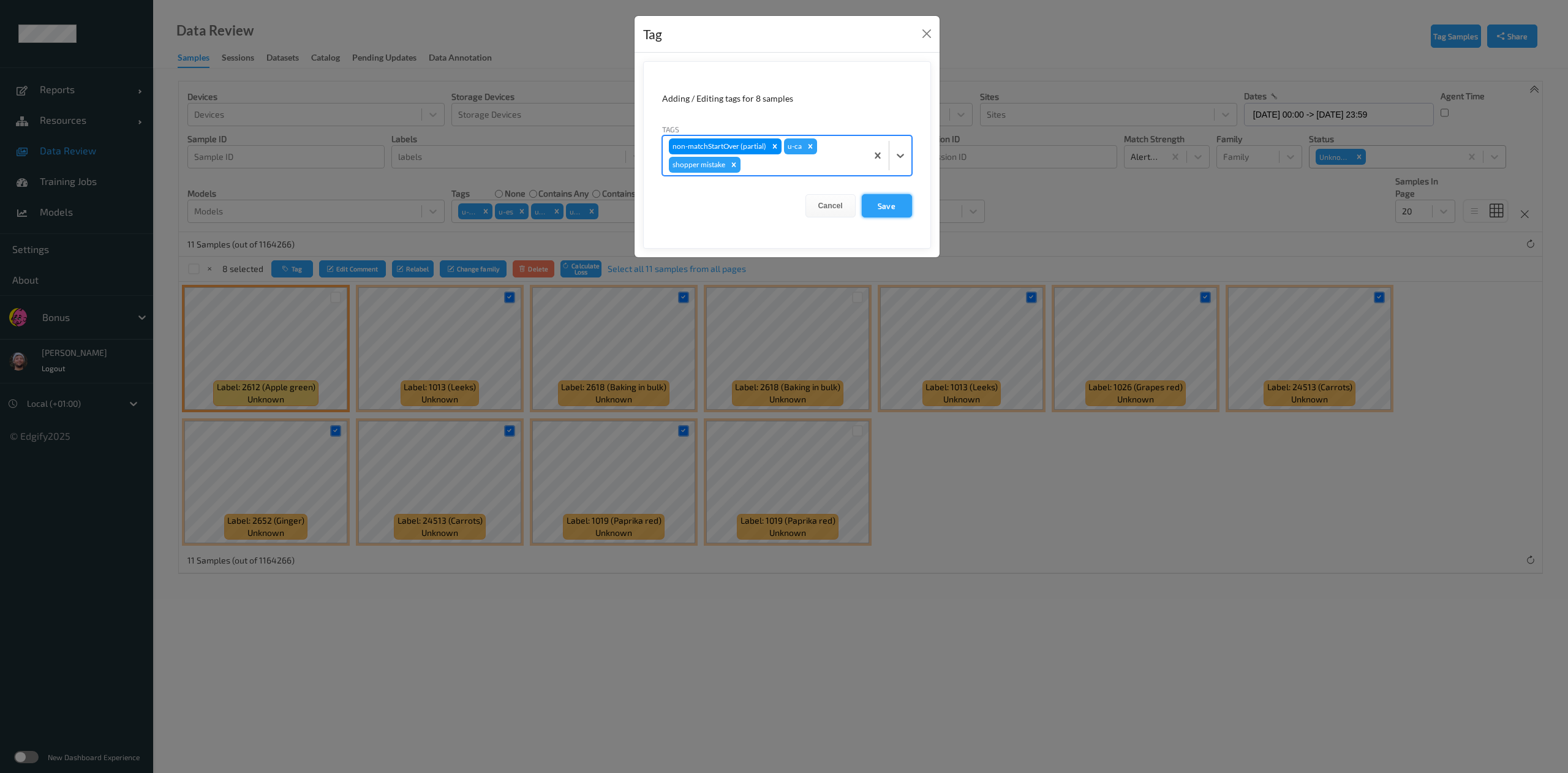
click at [887, 205] on button "Save" at bounding box center [886, 205] width 50 height 23
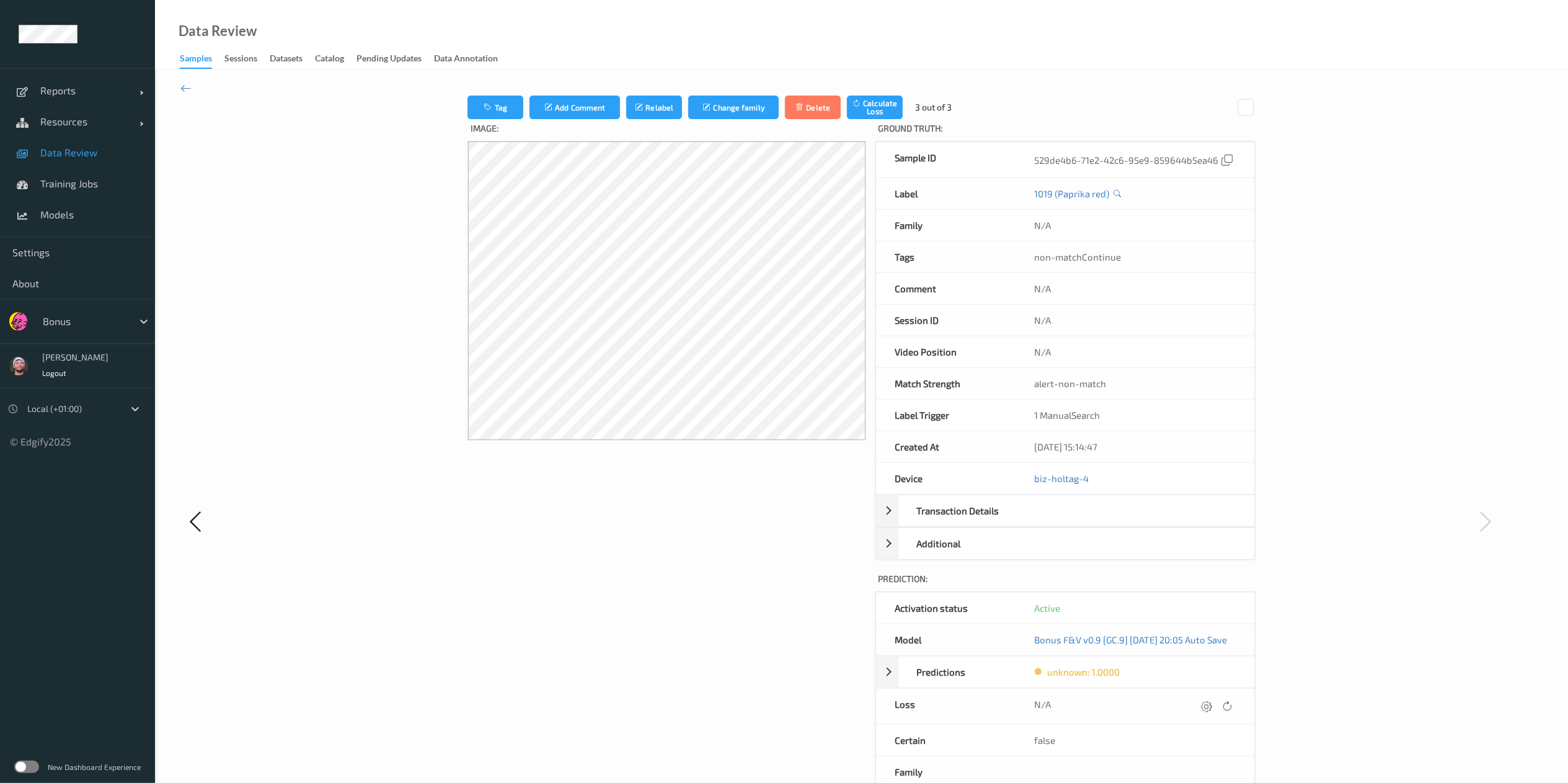
click at [501, 92] on div "Tag Add Comment Relabel Change family Delete Calculate Loss 3 out of 3 Image: G…" at bounding box center [861, 520] width 1413 height 902
click at [501, 107] on button "Tag" at bounding box center [496, 107] width 56 height 23
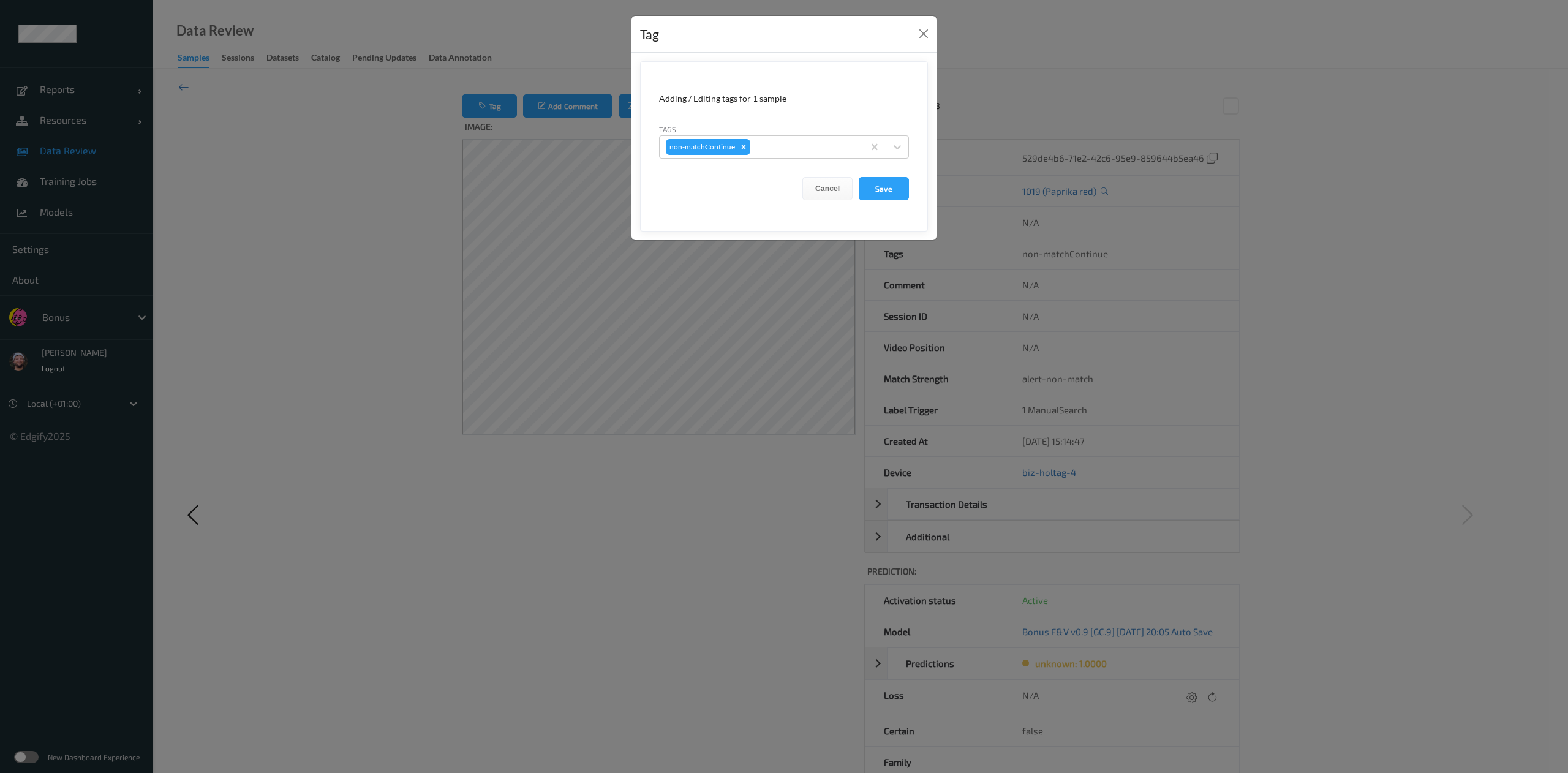
click at [772, 162] on form "Adding / Editing tags for 1 sample Tags non-matchContinue Cancel Save" at bounding box center [784, 147] width 288 height 170
click at [779, 148] on div at bounding box center [805, 147] width 105 height 15
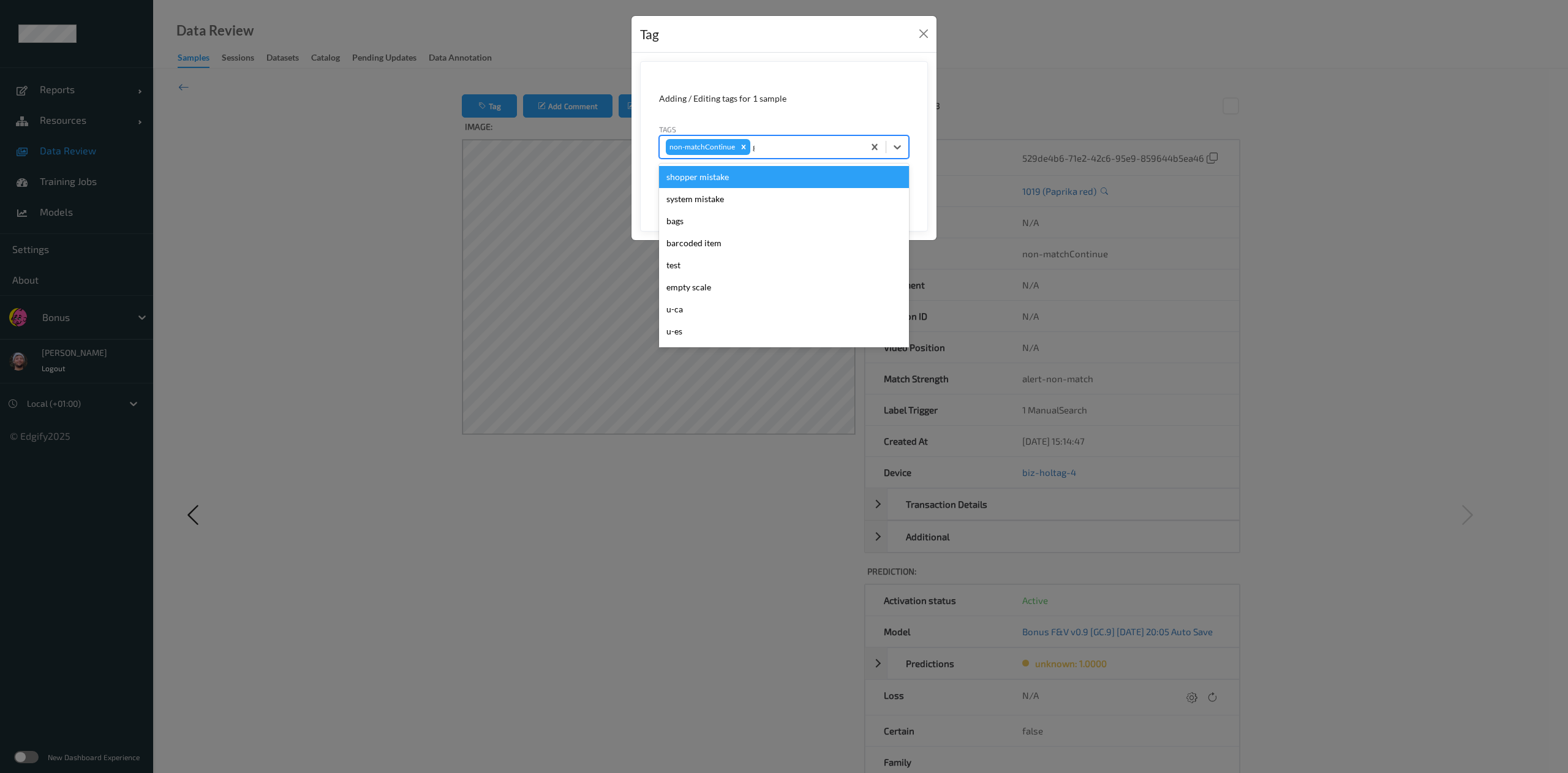
type input "gi"
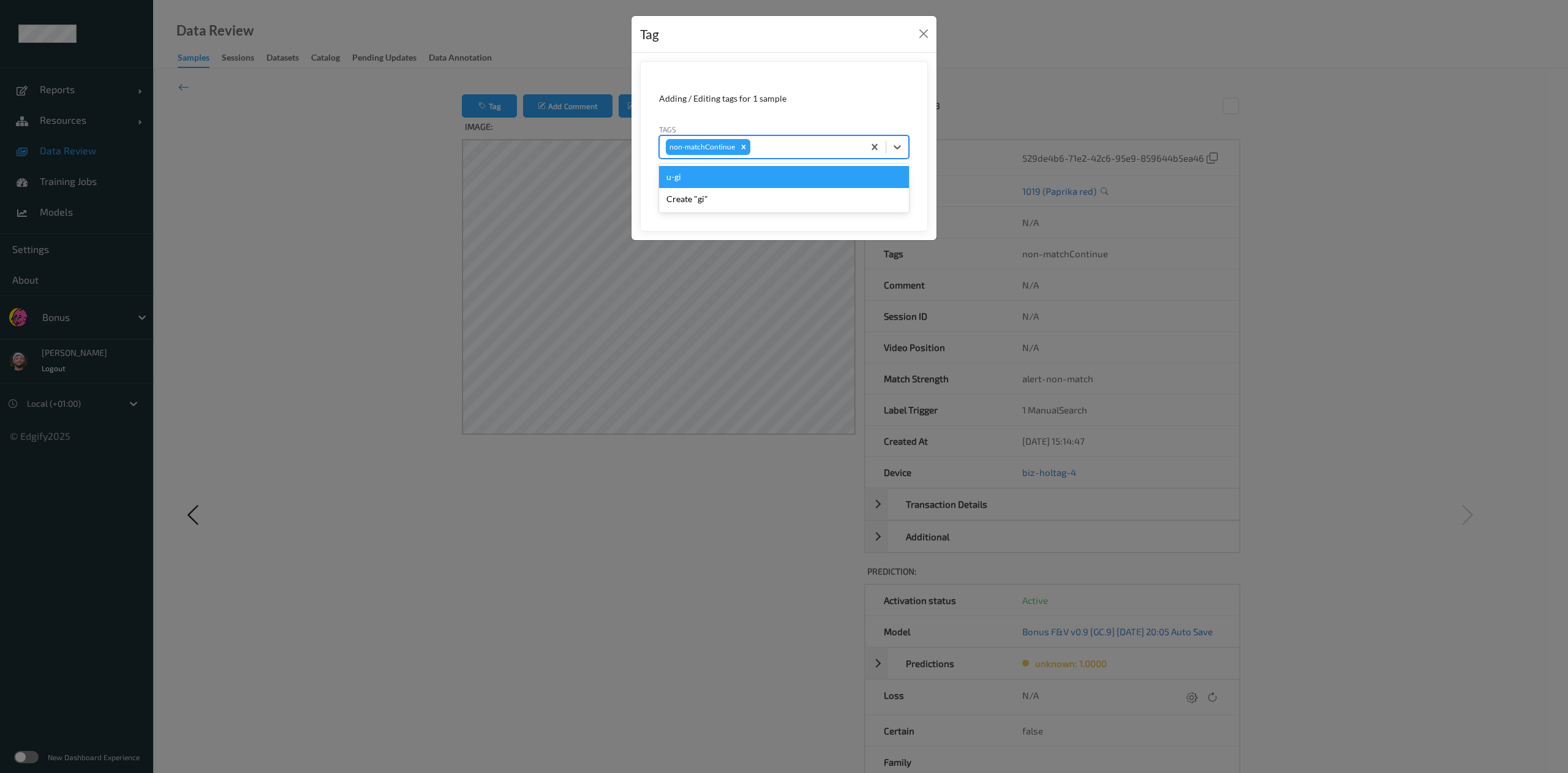
click at [859, 177] on button "Save" at bounding box center [884, 189] width 50 height 23
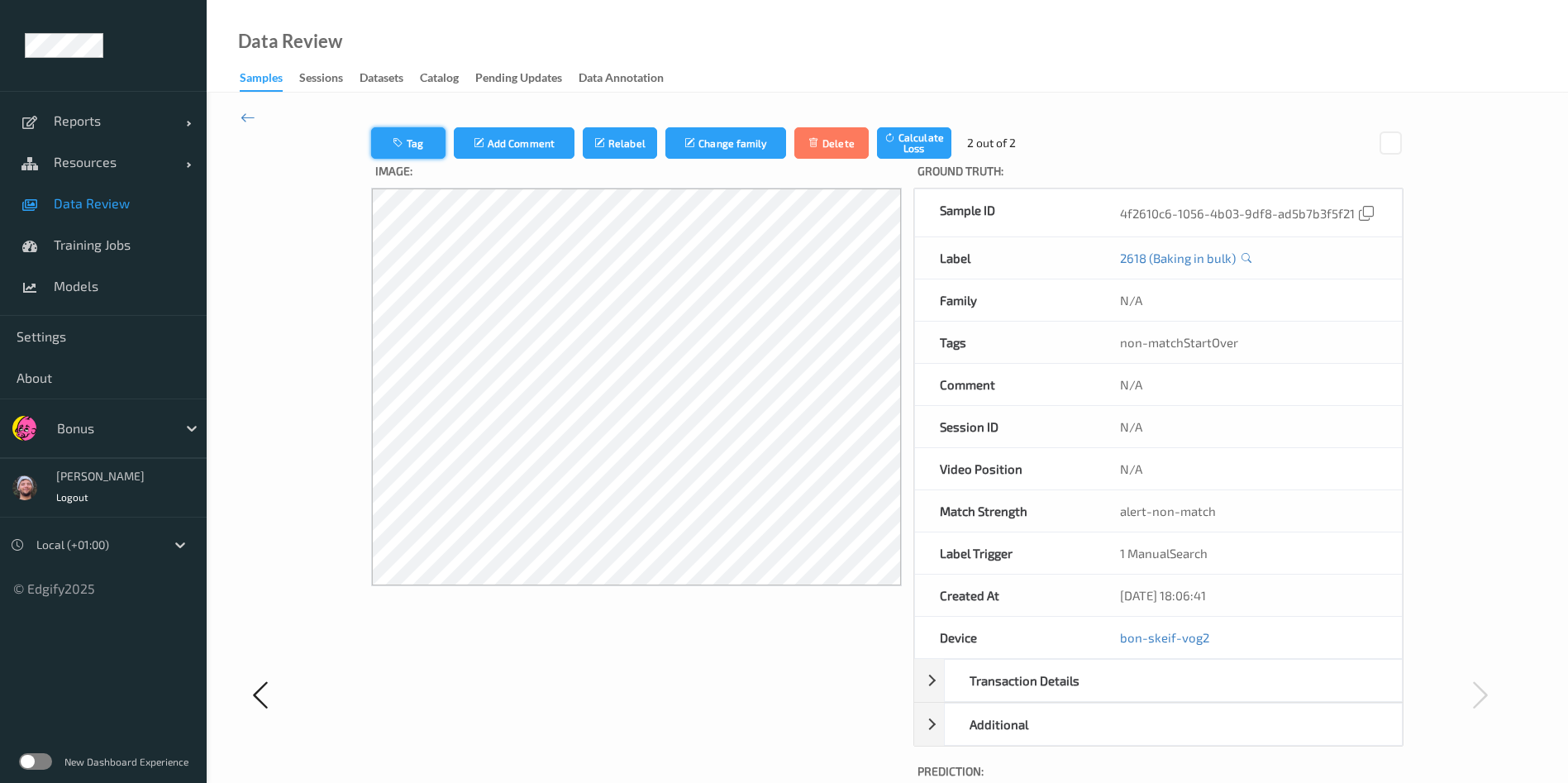
click at [393, 146] on icon "button" at bounding box center [400, 143] width 14 height 11
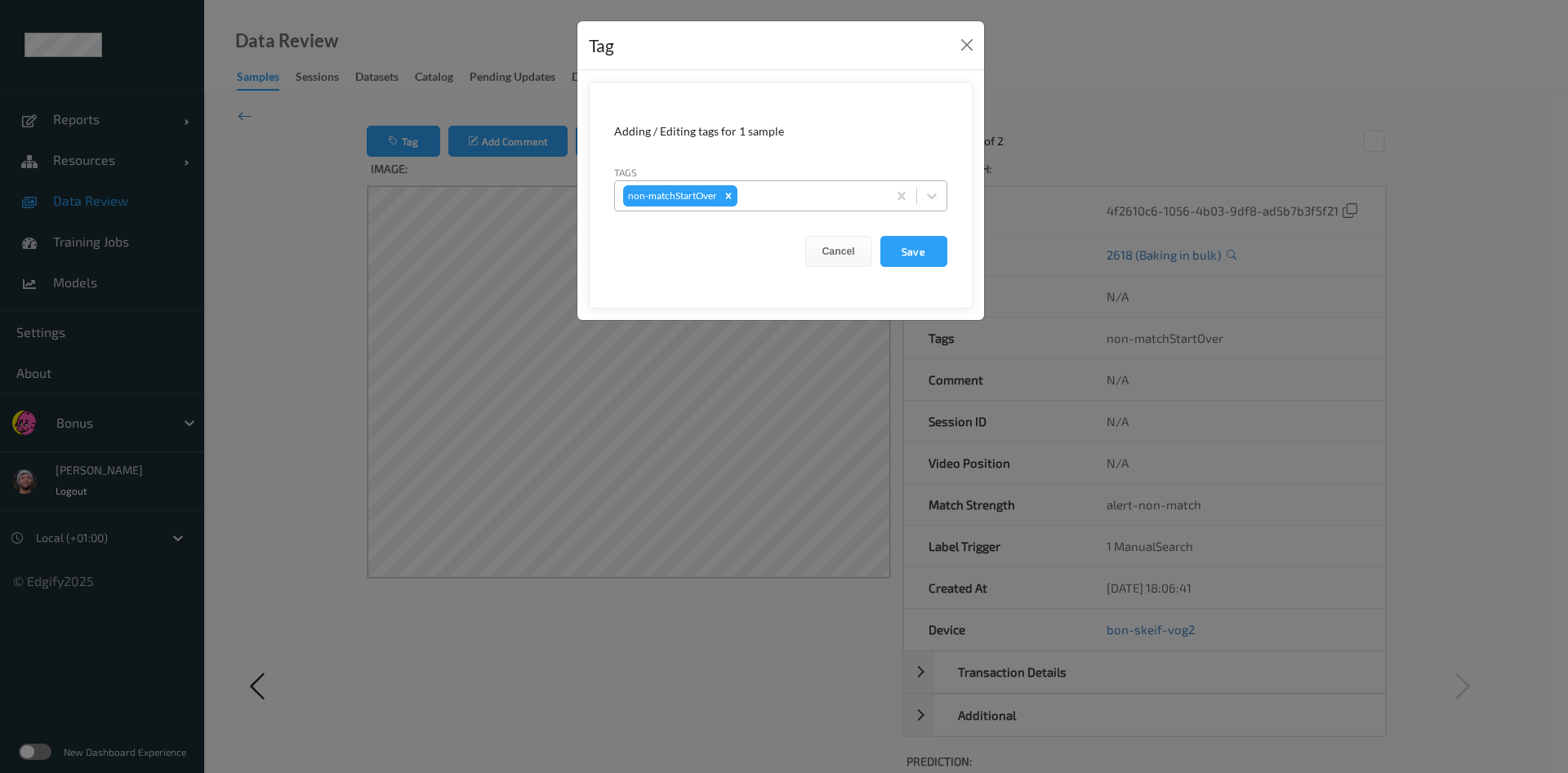
click at [783, 210] on div "non-matchStartOver" at bounding box center [781, 195] width 333 height 31
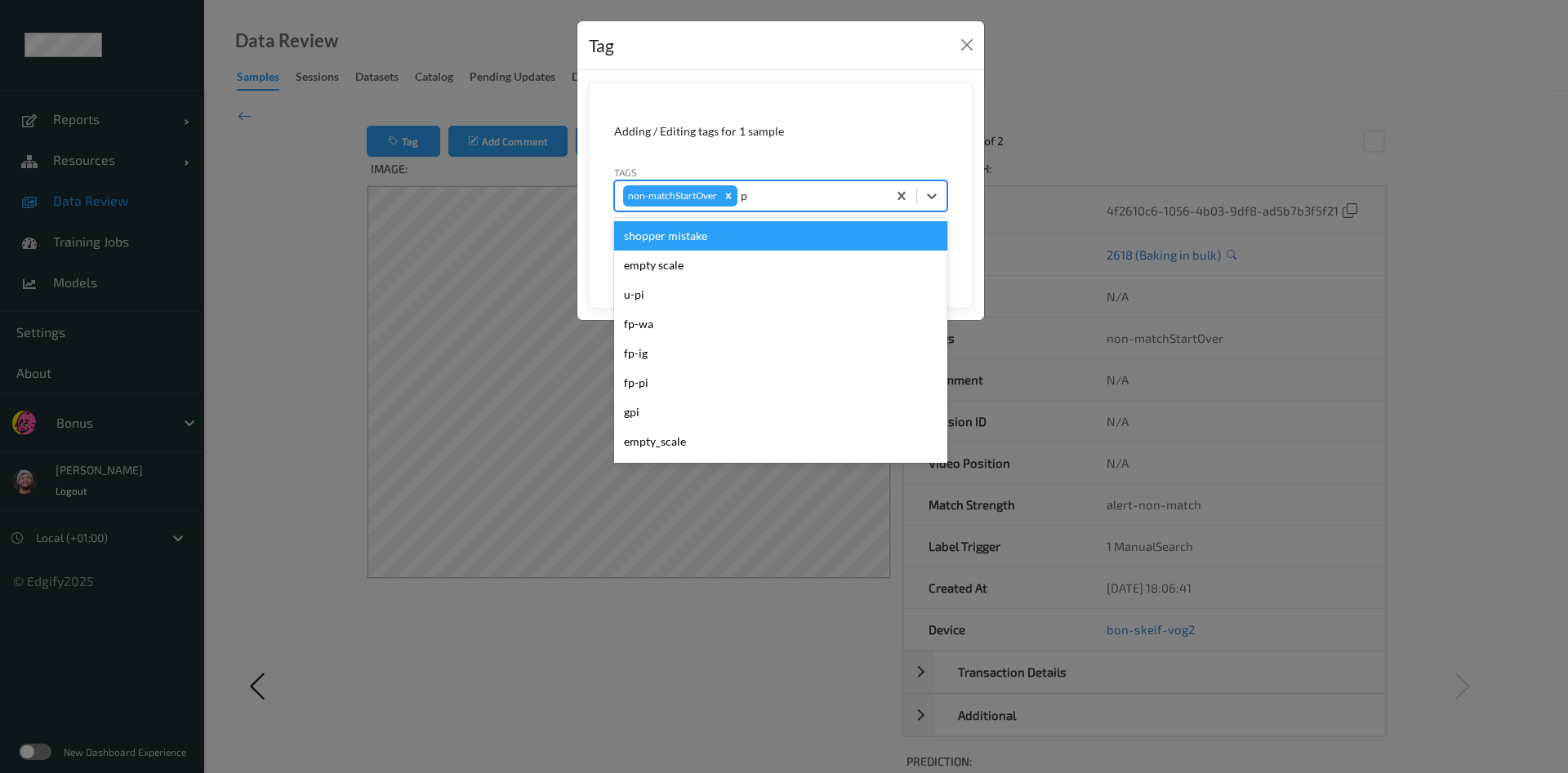
type input "pi"
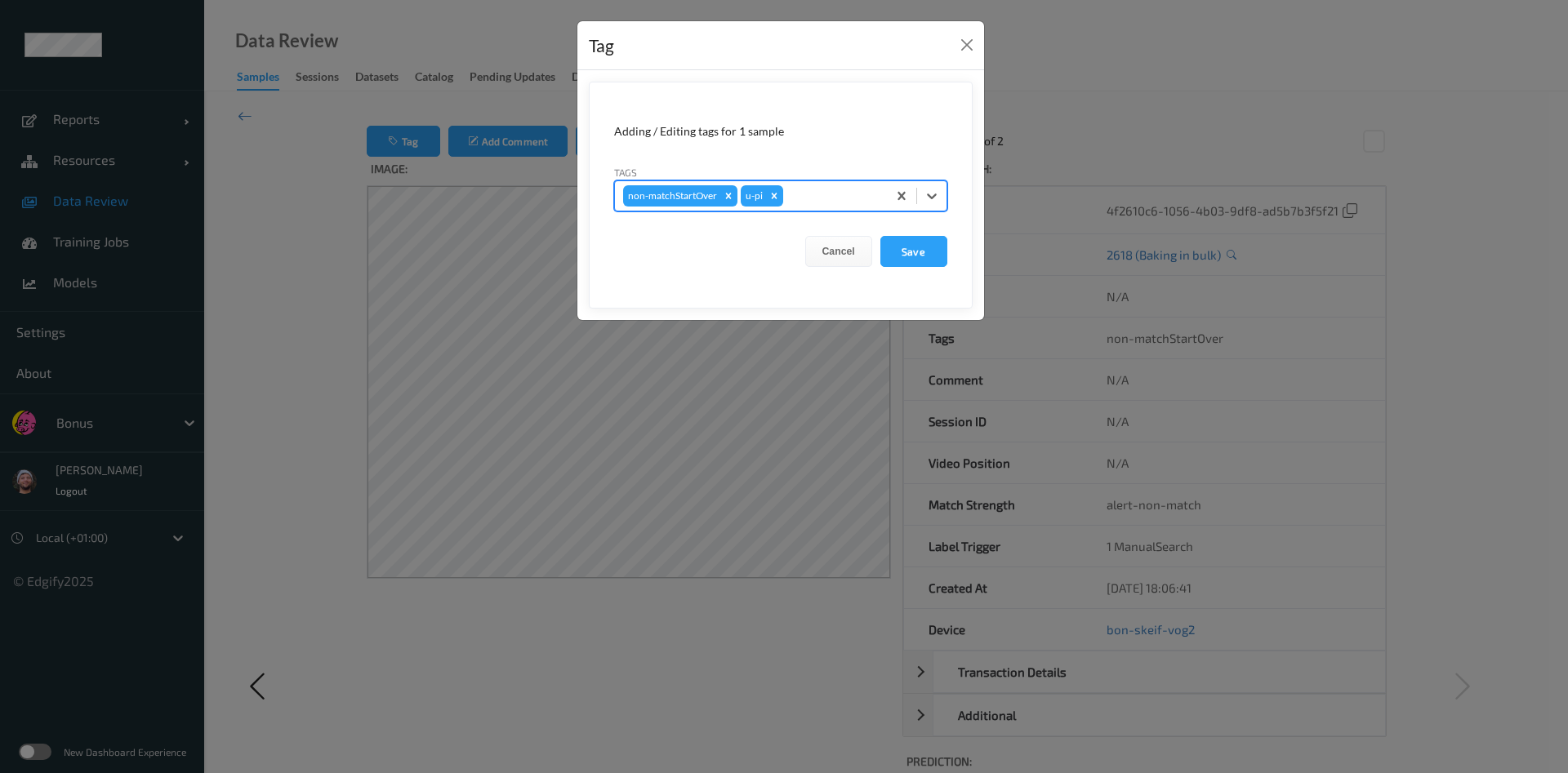
click at [881, 236] on button "Save" at bounding box center [914, 252] width 67 height 31
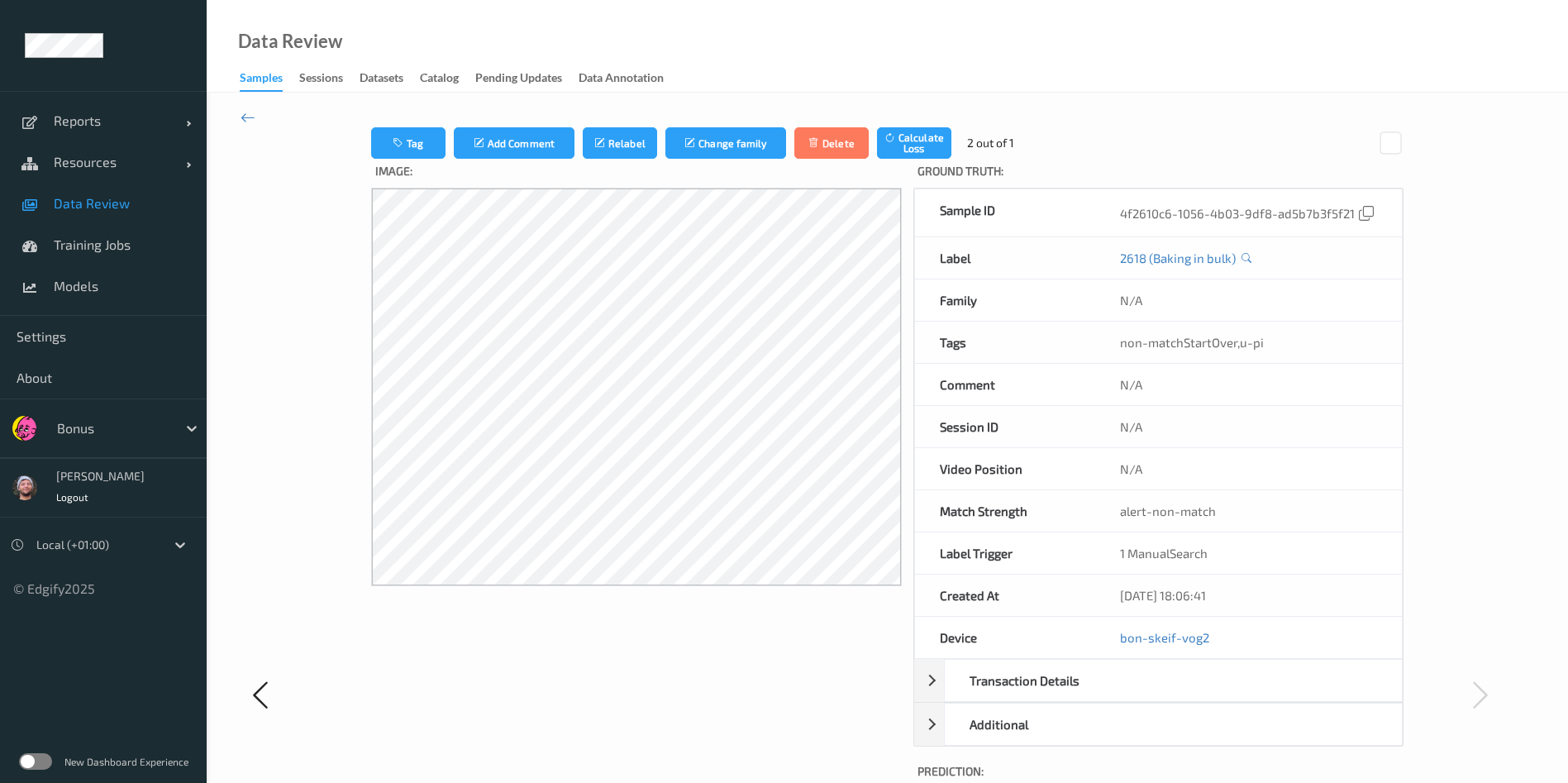
click at [284, 277] on div at bounding box center [294, 694] width 107 height 1135
click at [369, 154] on button "Tag" at bounding box center [406, 143] width 74 height 31
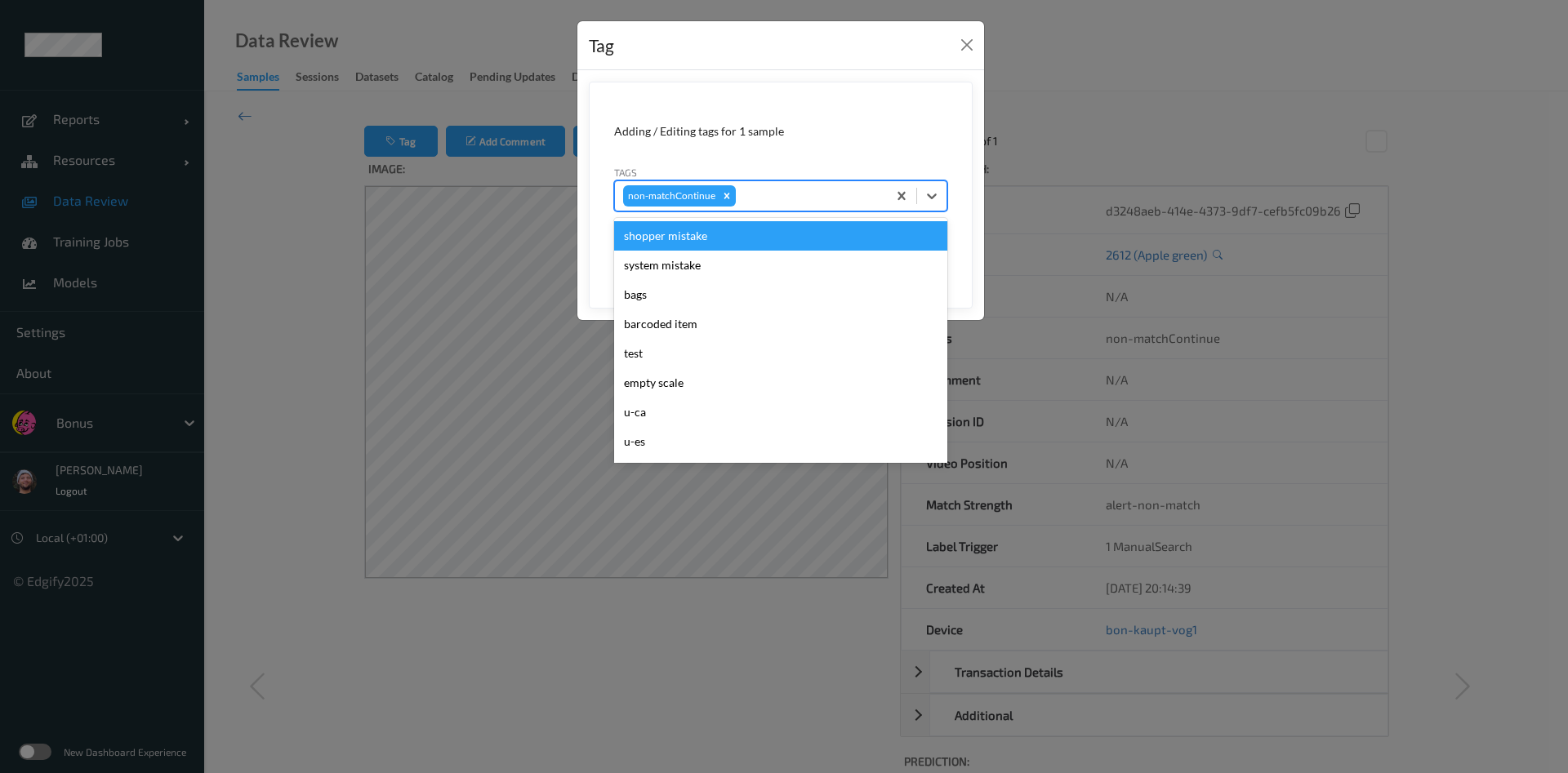
click at [764, 200] on div at bounding box center [809, 195] width 140 height 20
type input "pi"
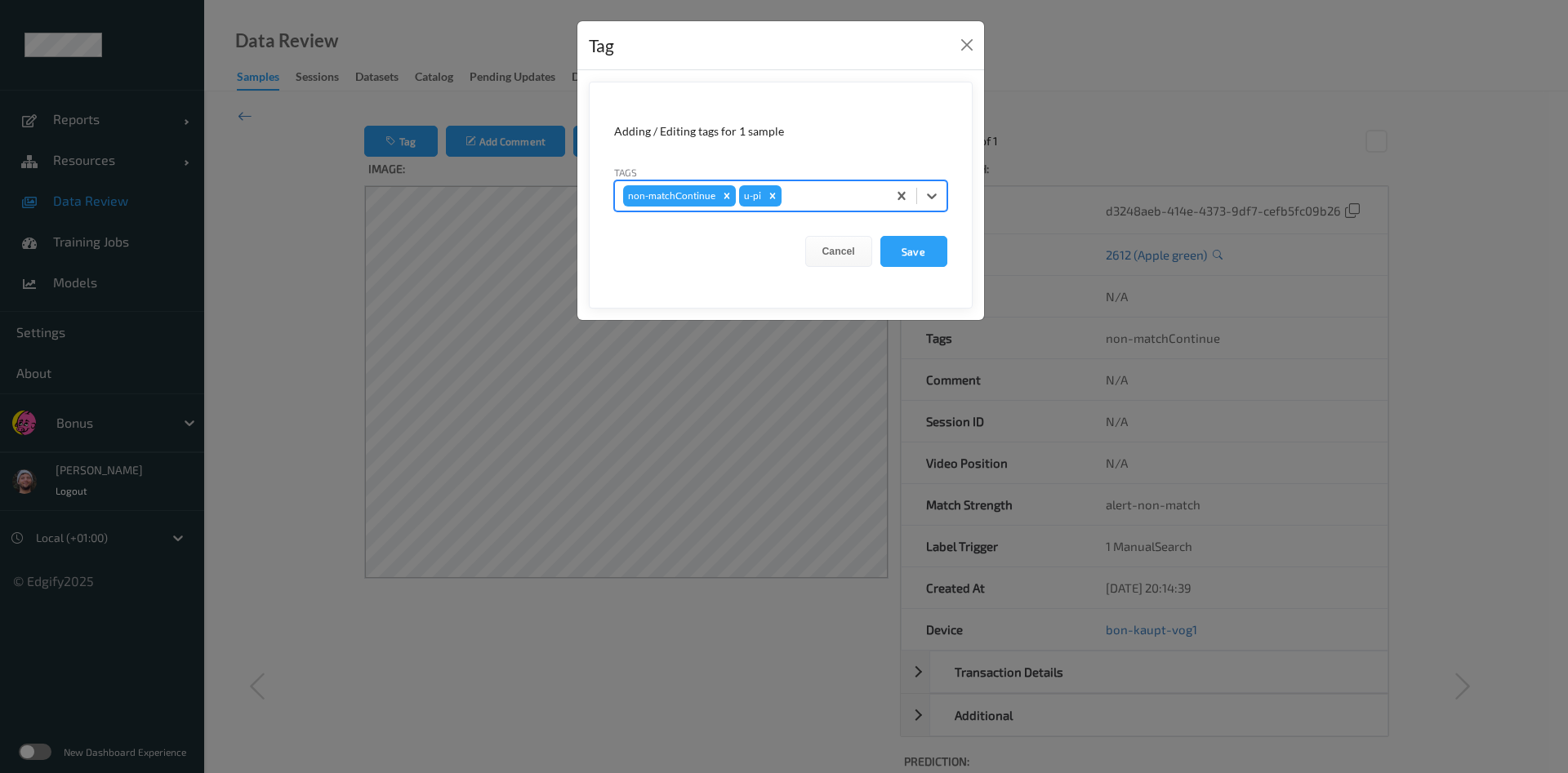
click at [881, 236] on button "Save" at bounding box center [914, 252] width 67 height 31
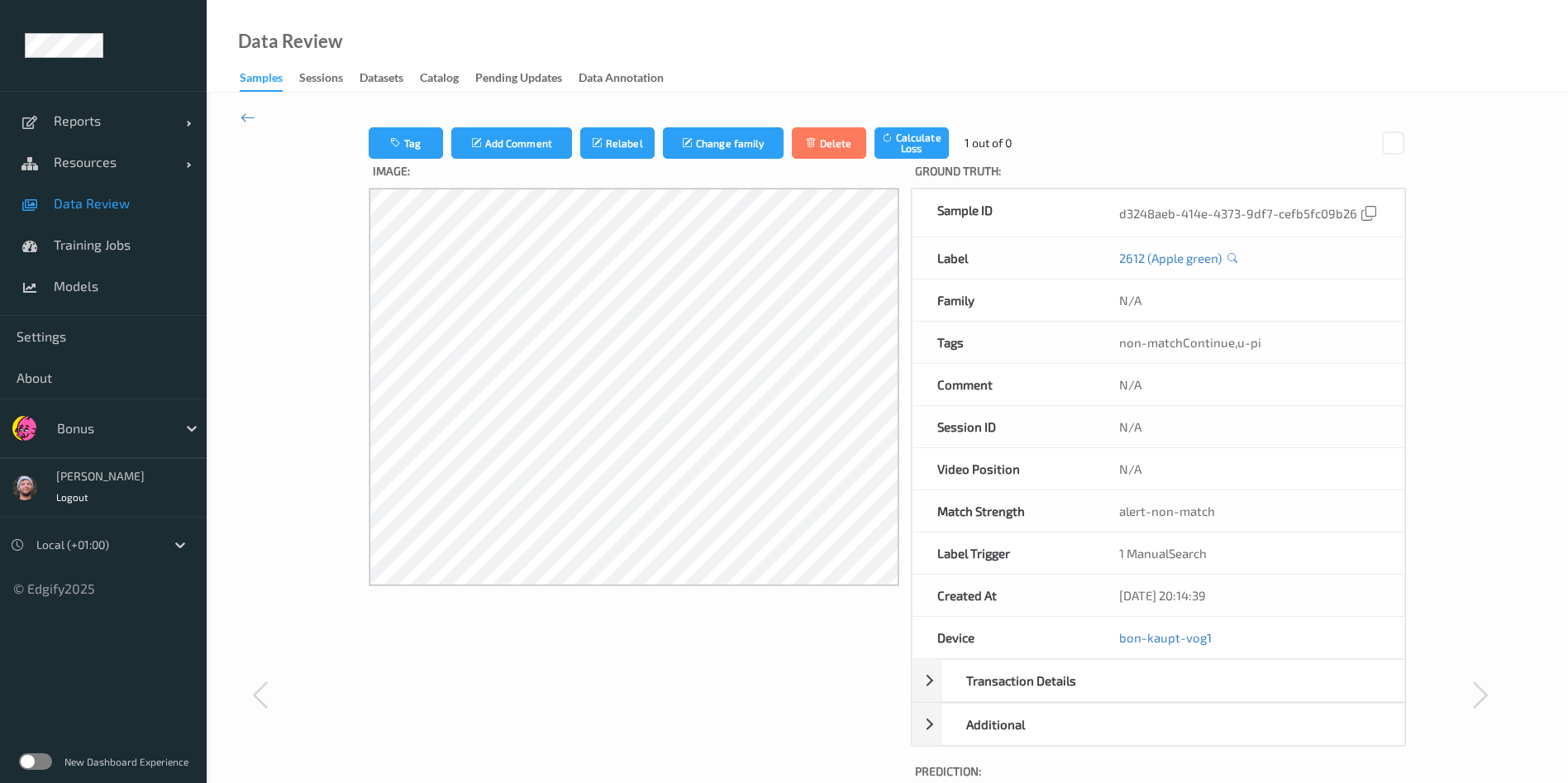
click at [146, 213] on link "Data Review" at bounding box center [103, 203] width 206 height 41
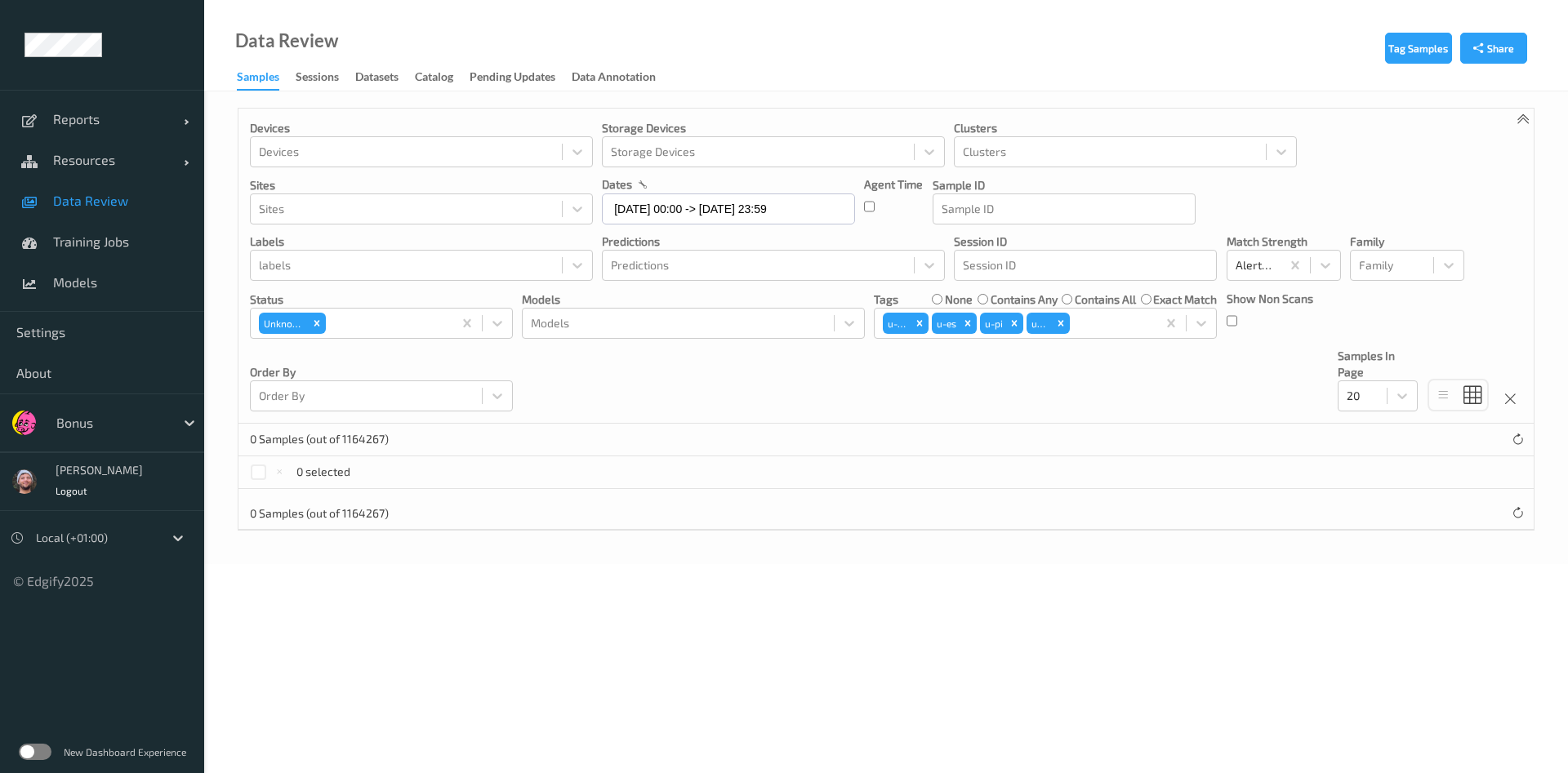
click at [816, 394] on div "Devices Devices Storage Devices Storage Devices Clusters Clusters Sites Sites d…" at bounding box center [886, 265] width 1296 height 315
click at [813, 376] on div "Devices Devices Storage Devices Storage Devices Clusters Clusters Sites Sites d…" at bounding box center [886, 265] width 1296 height 315
click at [1037, 304] on label "contains any" at bounding box center [1024, 299] width 67 height 16
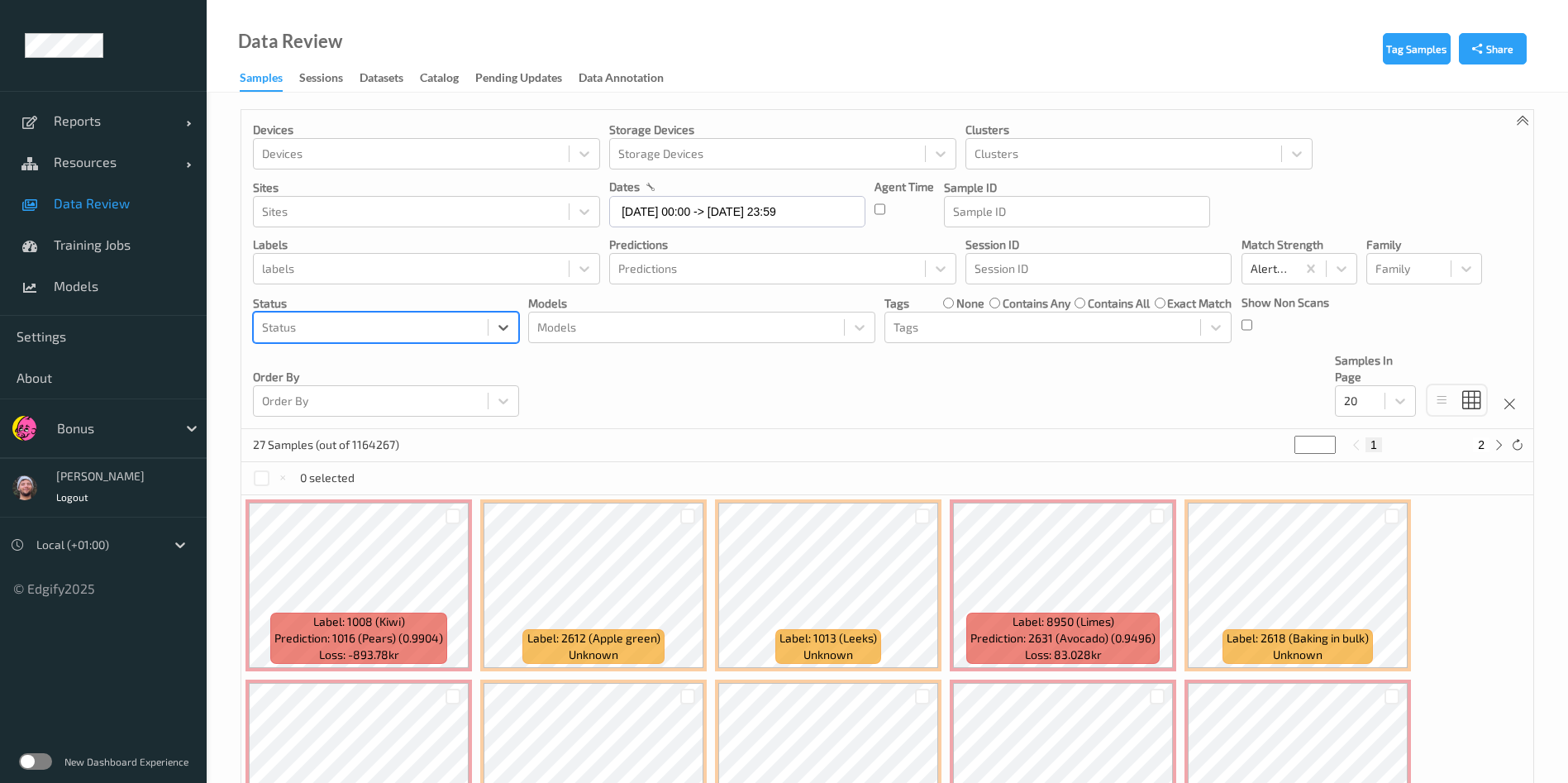
click at [477, 329] on div at bounding box center [371, 327] width 218 height 20
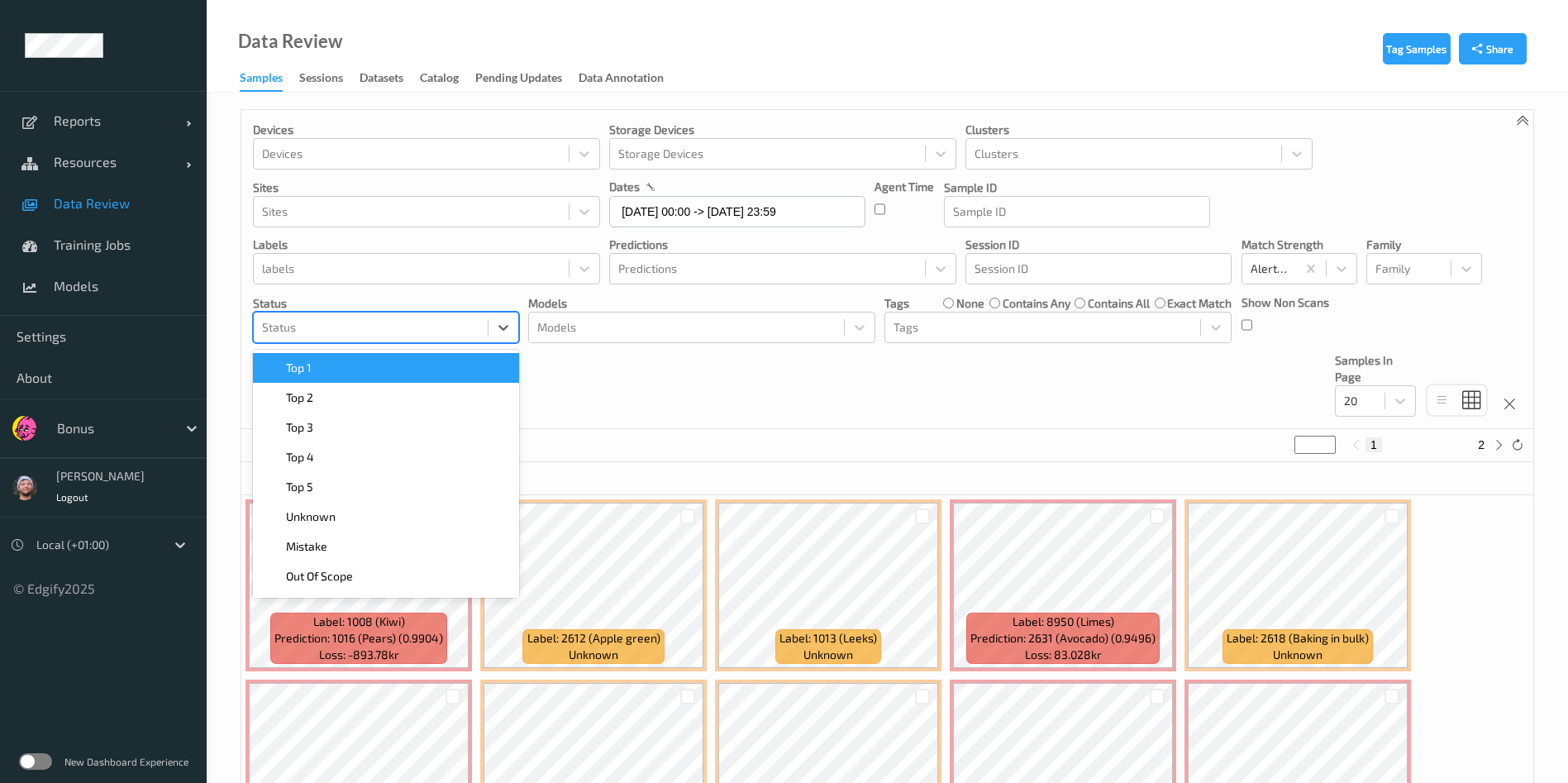
click at [661, 382] on div "Devices Devices Storage Devices Storage Devices Clusters Clusters Sites Sites d…" at bounding box center [887, 269] width 1292 height 319
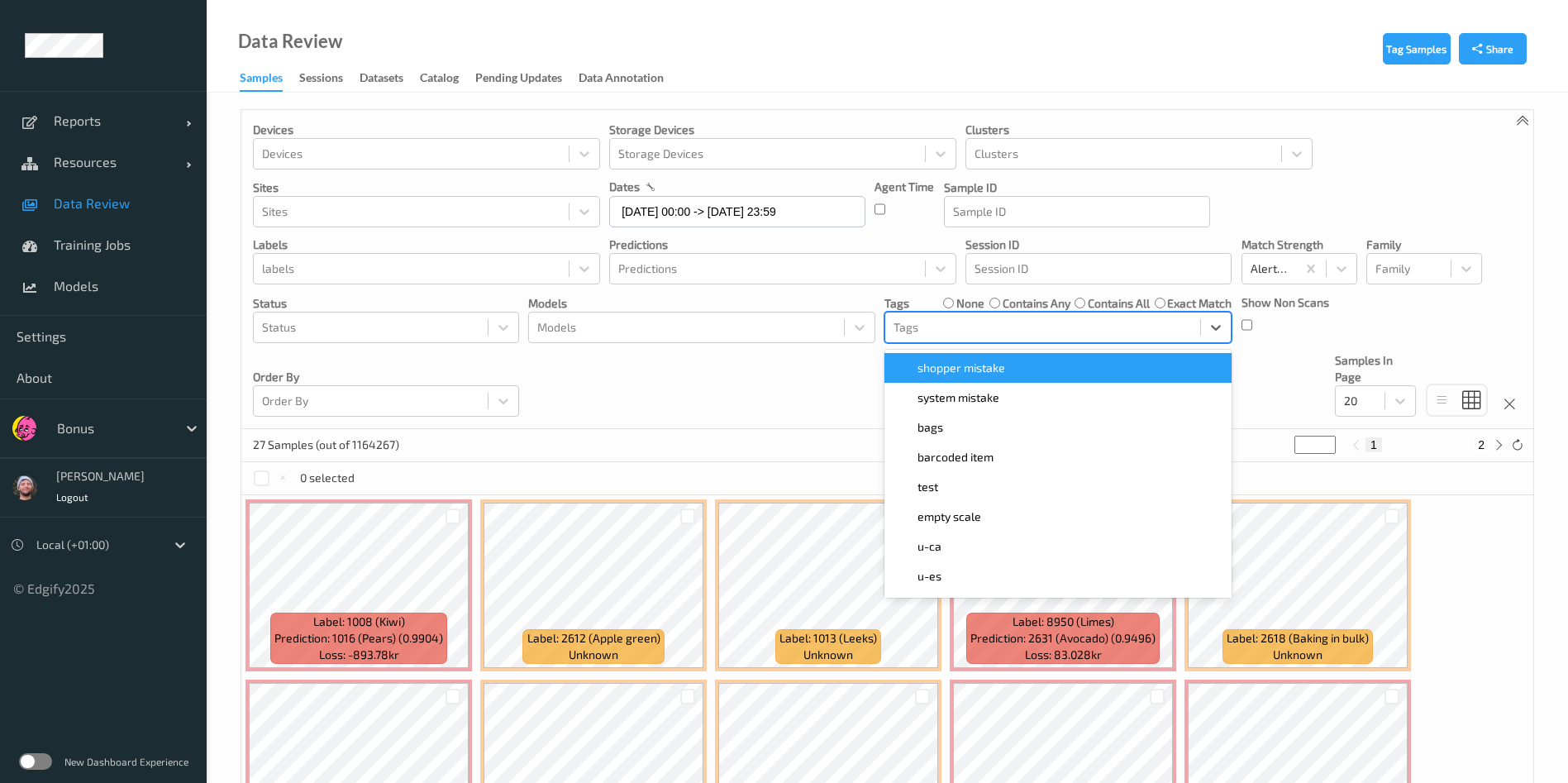
click at [974, 327] on div at bounding box center [1042, 327] width 298 height 20
click at [965, 365] on span "shopper mistake" at bounding box center [961, 367] width 87 height 16
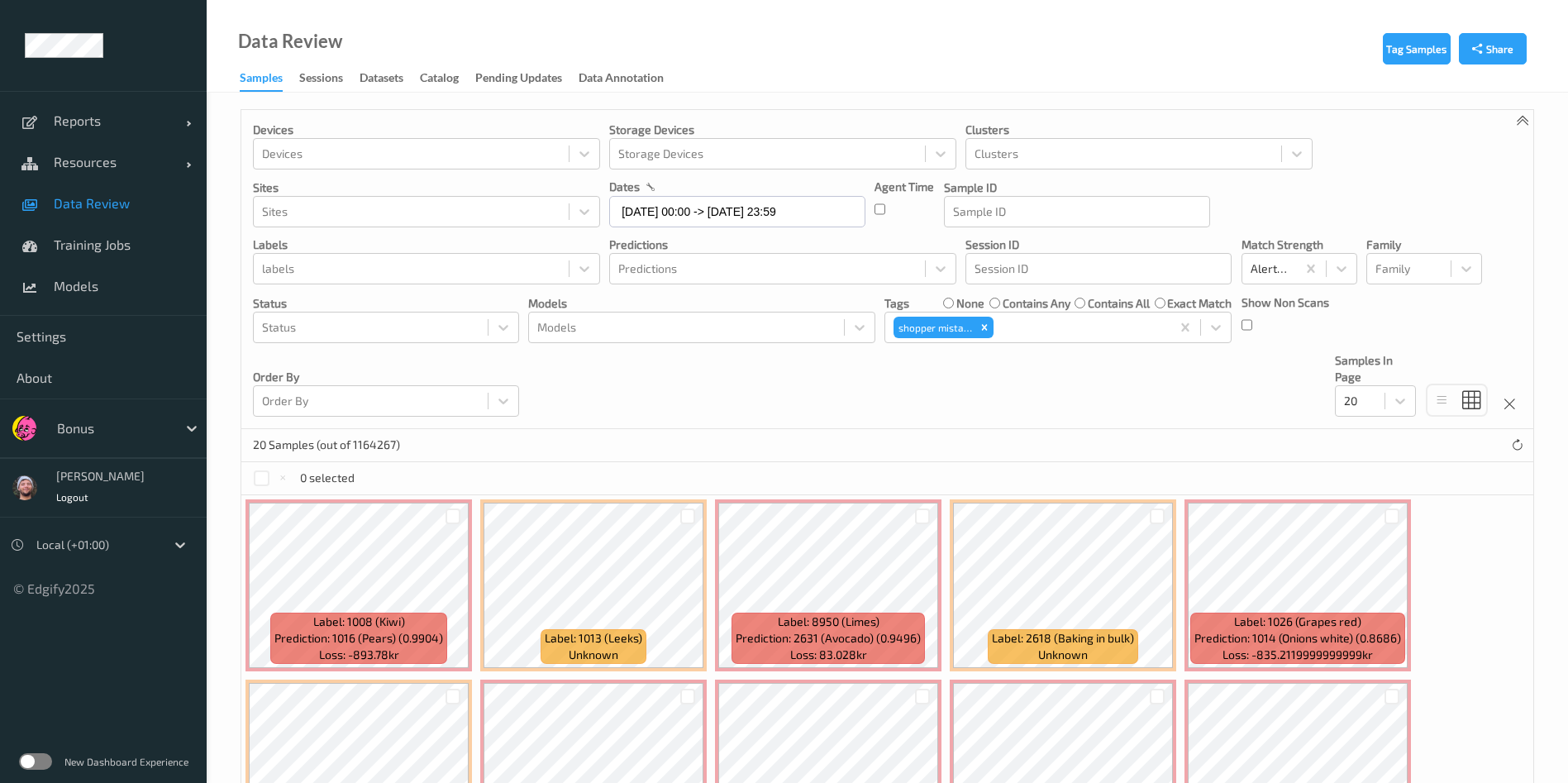
click at [830, 389] on div "Devices Devices Storage Devices Storage Devices Clusters Clusters Sites Sites d…" at bounding box center [887, 269] width 1292 height 319
click at [978, 321] on div "Remove shopper mistake" at bounding box center [984, 328] width 18 height 22
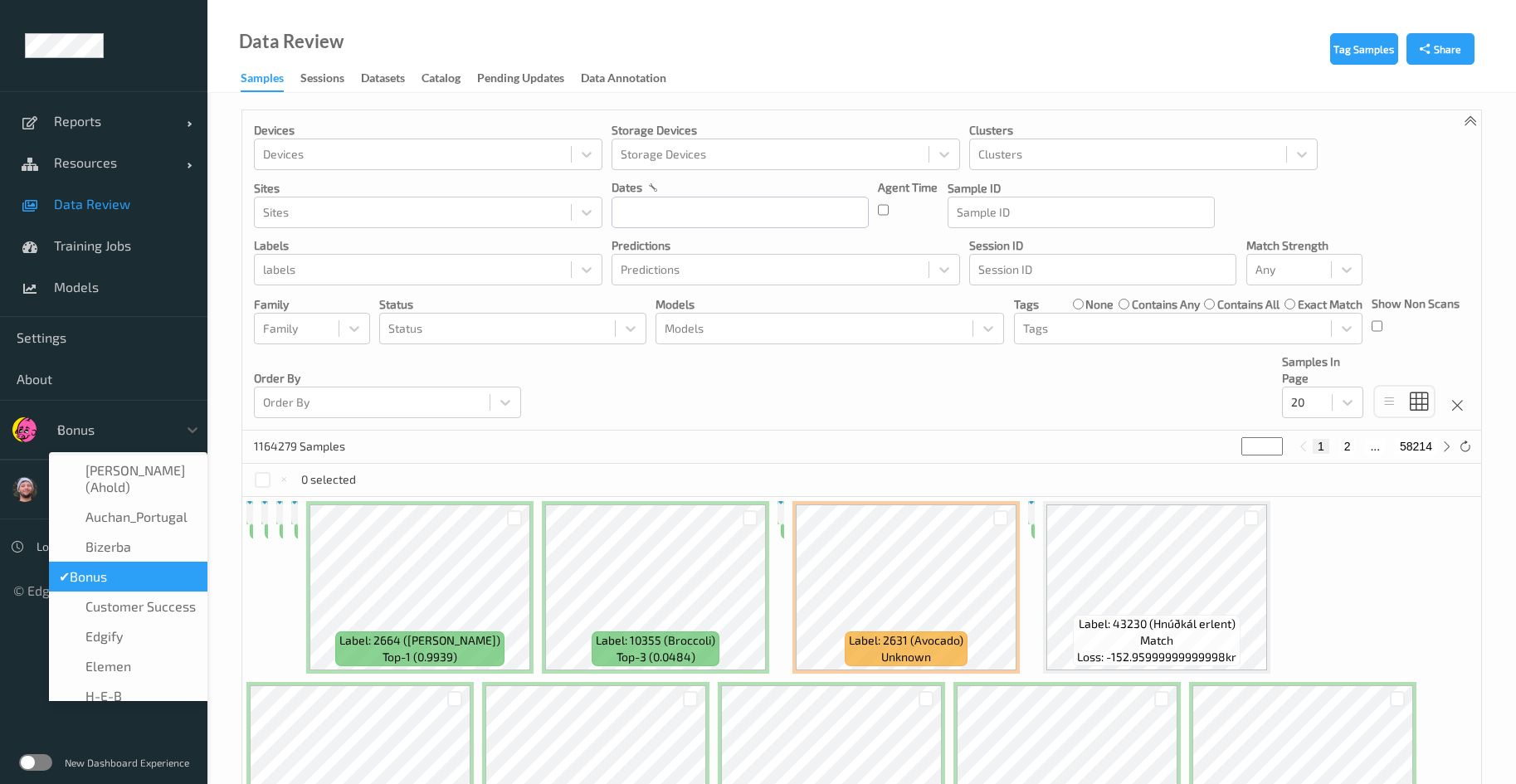
type input "vt"
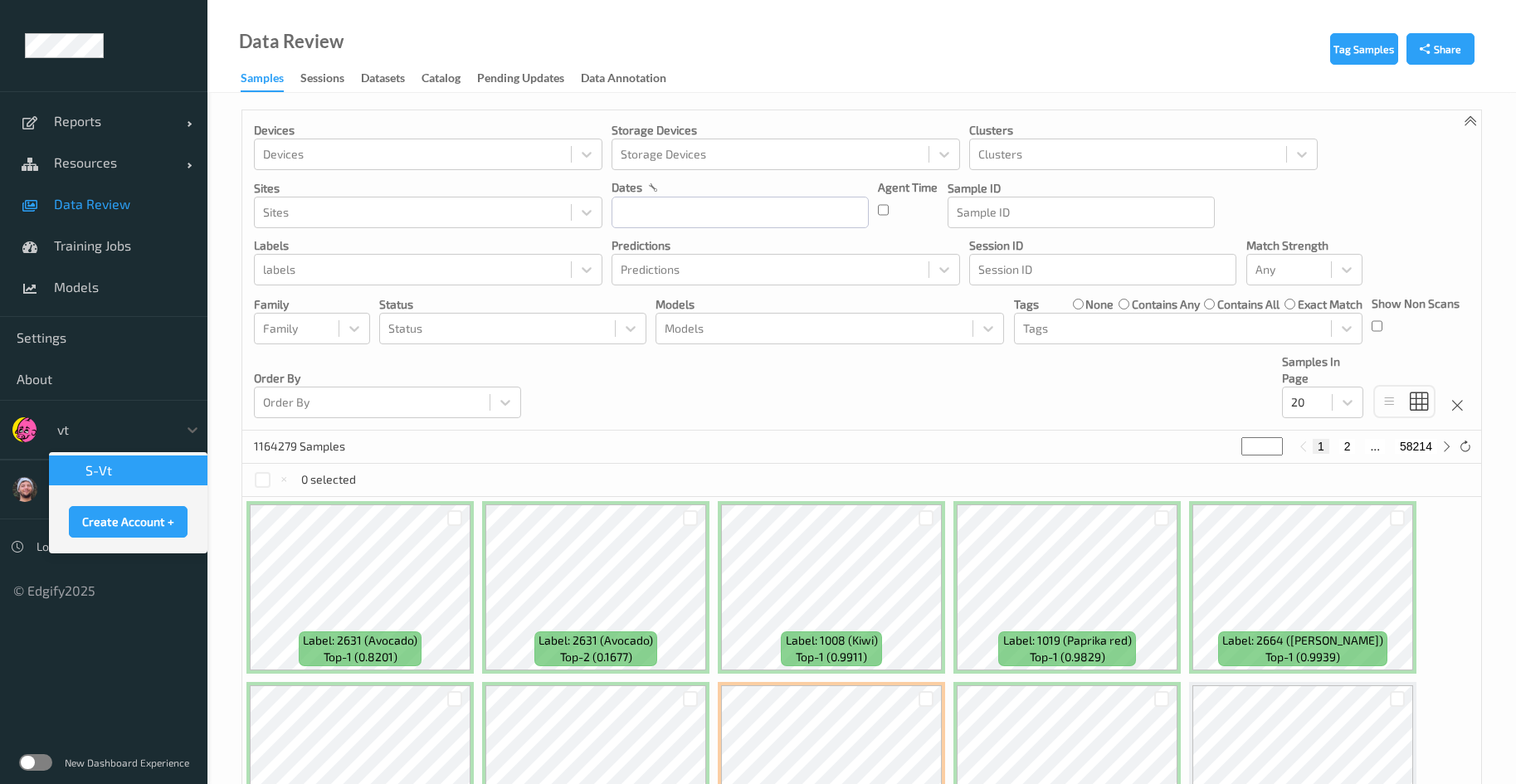
click at [125, 477] on div "s-vt" at bounding box center [128, 470] width 139 height 16
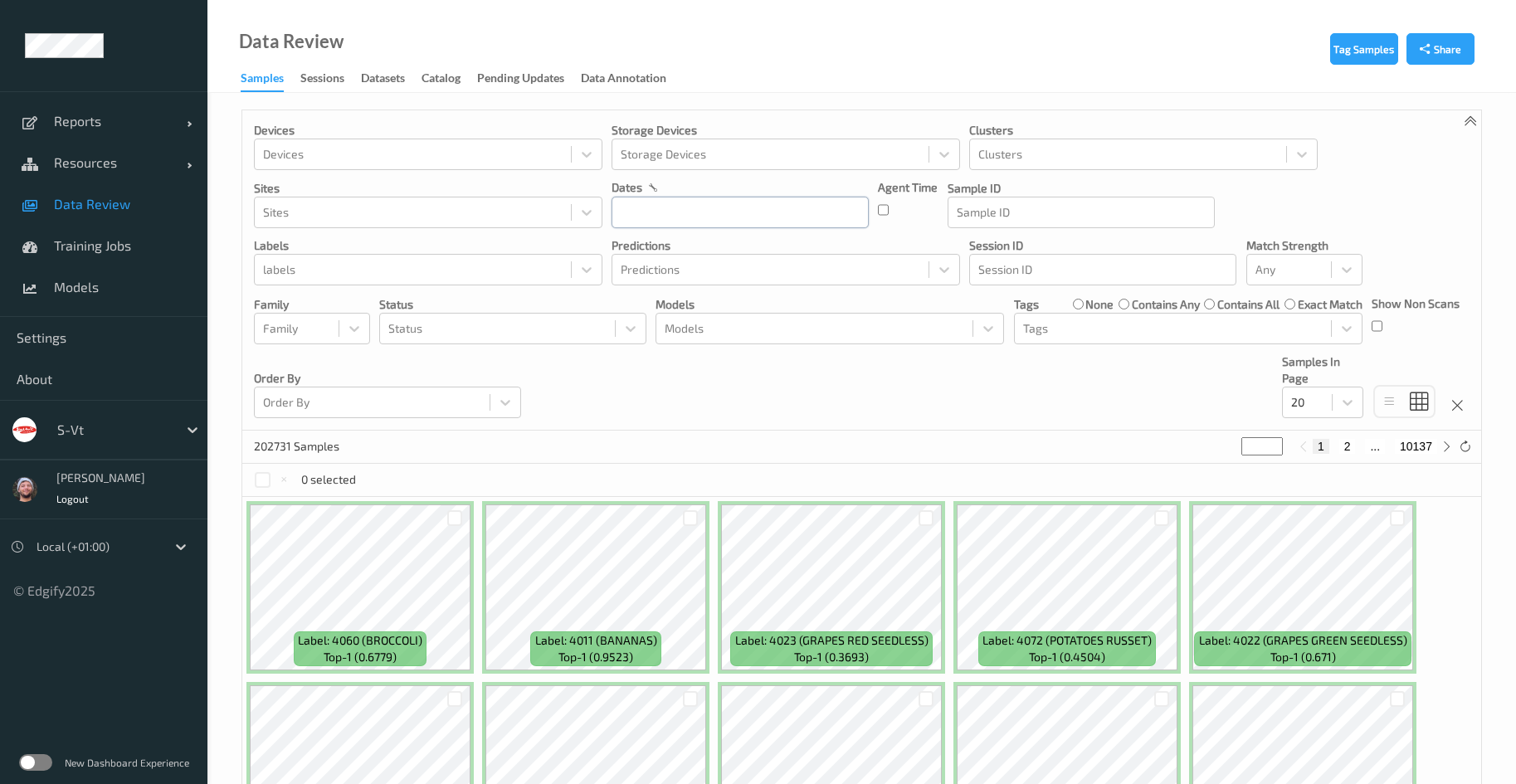
click at [696, 197] on input "text" at bounding box center [740, 212] width 258 height 31
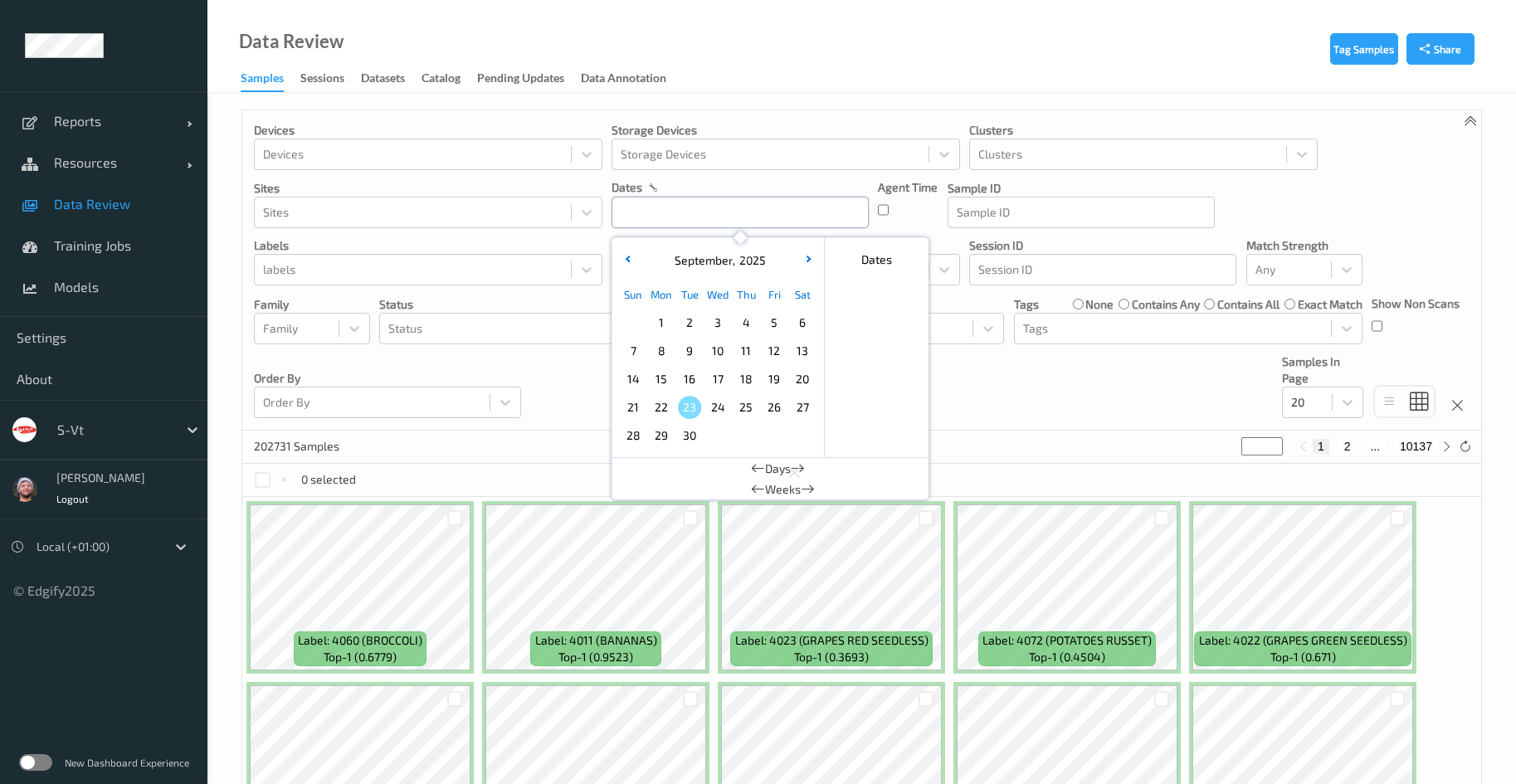
click at [691, 214] on input "text" at bounding box center [740, 212] width 258 height 31
click at [693, 407] on span "23" at bounding box center [689, 407] width 23 height 23
type input "[DATE] 00:00 -> [DATE] 23:59"
click at [1097, 352] on div "Devices Devices Storage Devices Storage Devices Clusters Clusters Sites Sites d…" at bounding box center [861, 270] width 1239 height 320
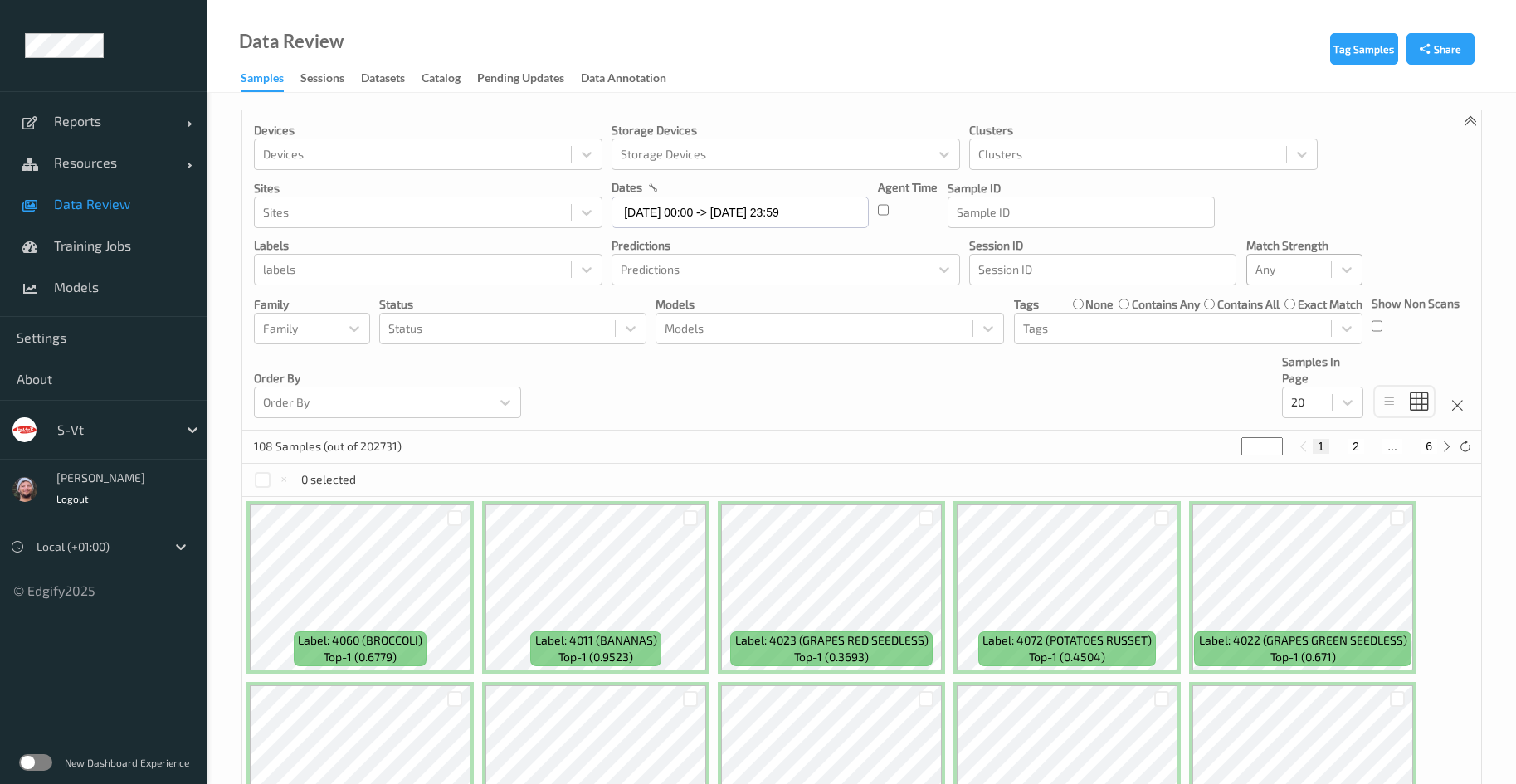
click at [1297, 275] on div at bounding box center [1290, 270] width 68 height 20
click at [1302, 348] on span "Alert non-match" at bounding box center [1317, 349] width 73 height 33
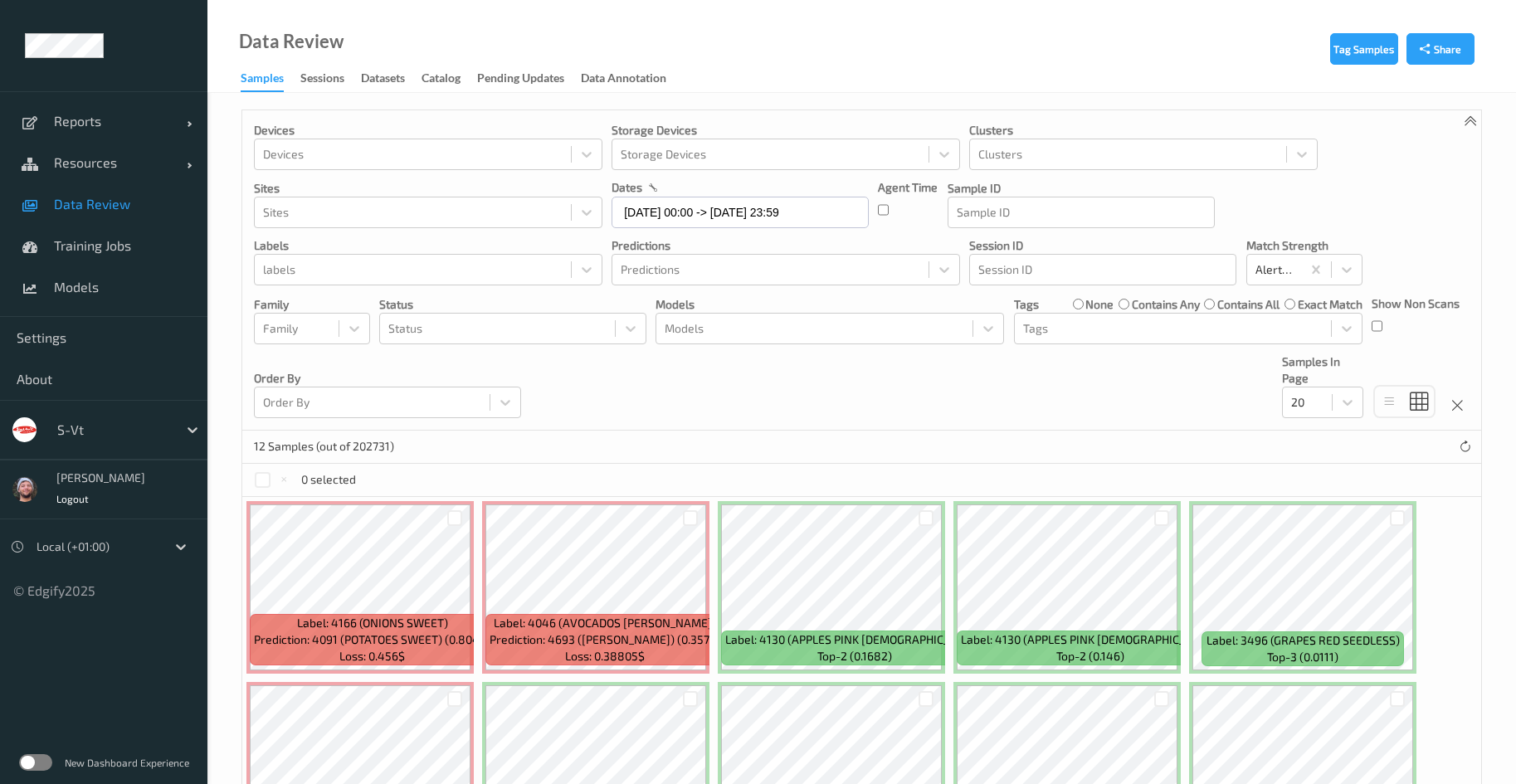
click at [1003, 376] on div "Devices Devices Storage Devices Storage Devices Clusters Clusters Sites Sites d…" at bounding box center [861, 270] width 1239 height 320
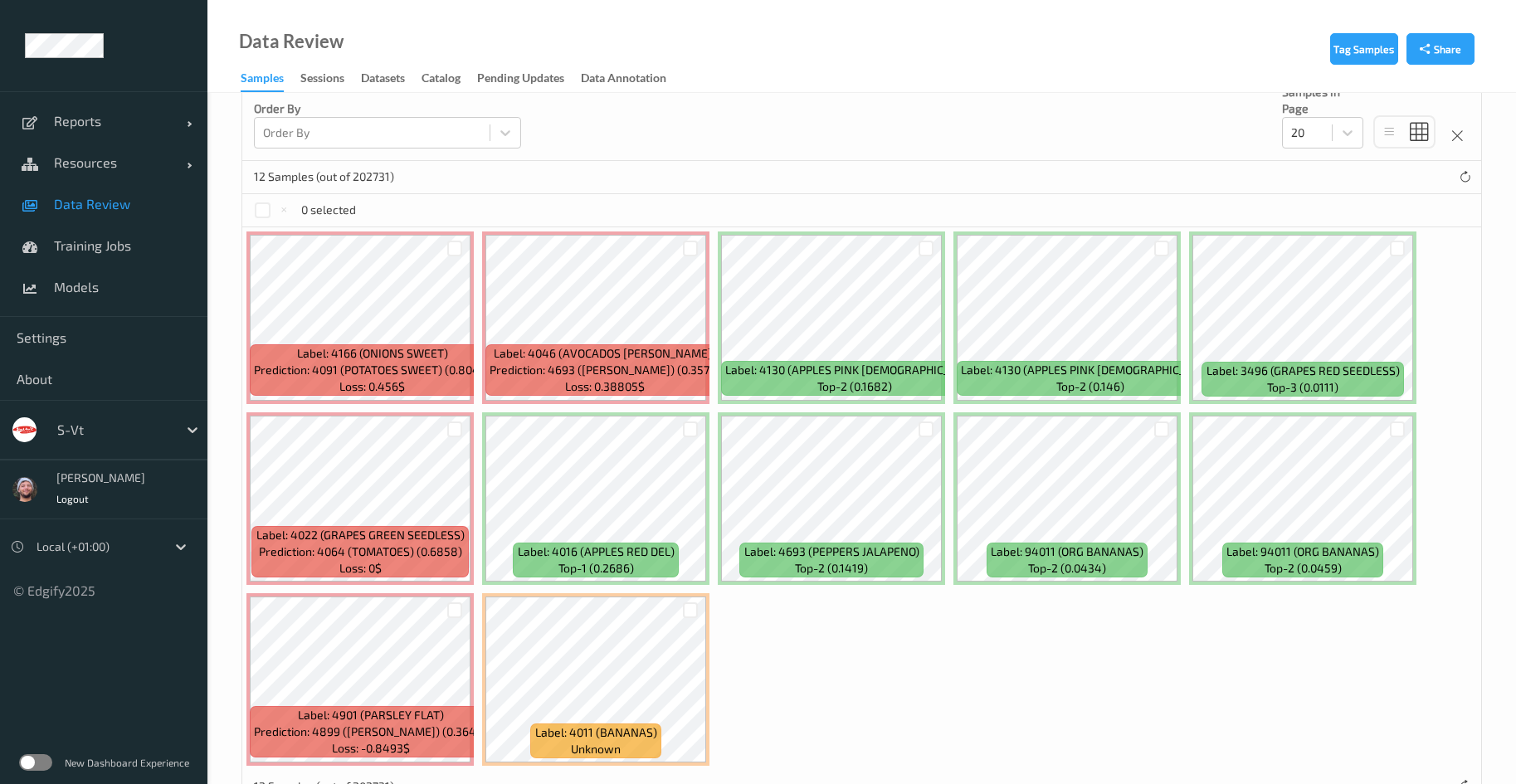
scroll to position [323, 0]
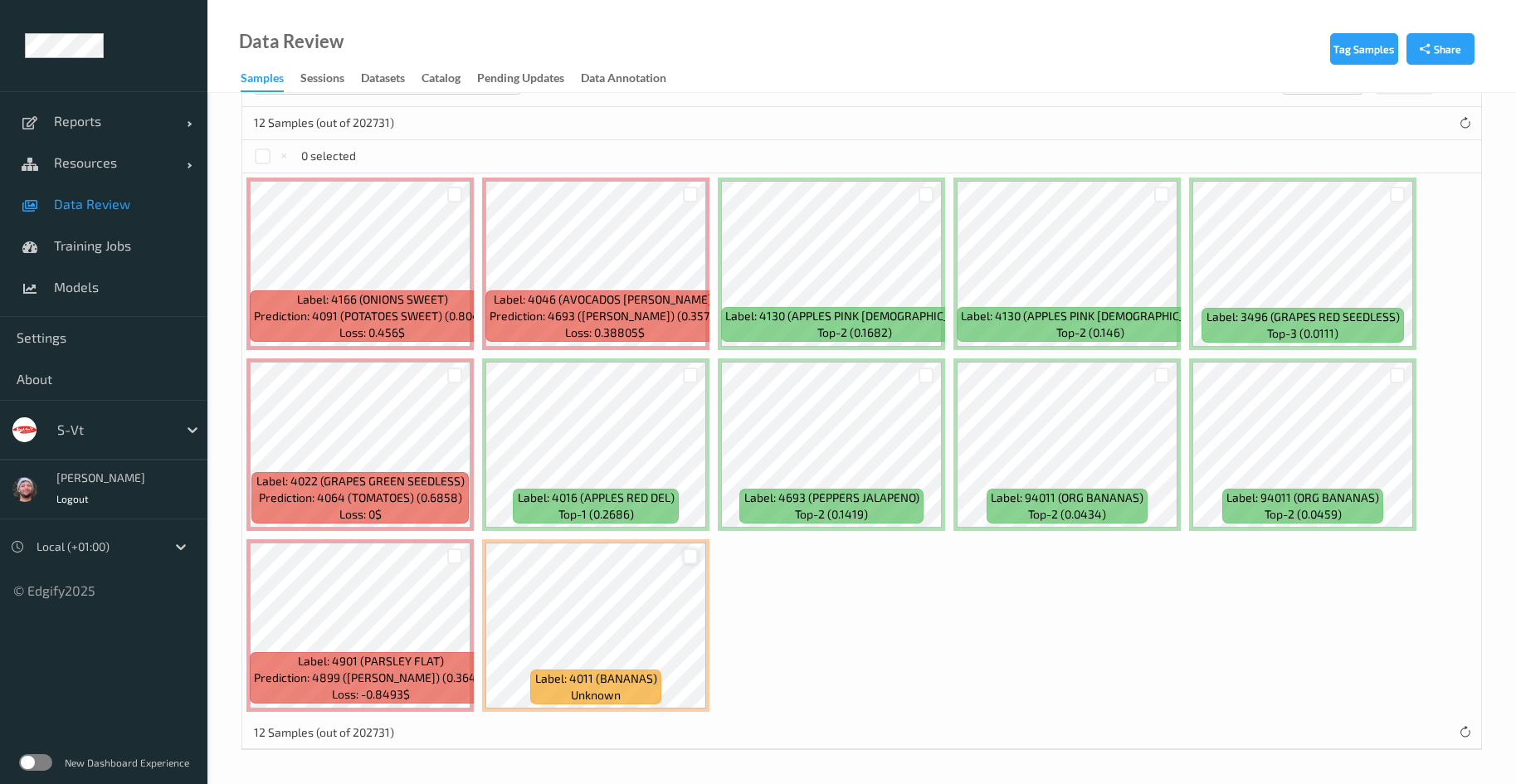
click at [689, 551] on div at bounding box center [691, 557] width 16 height 16
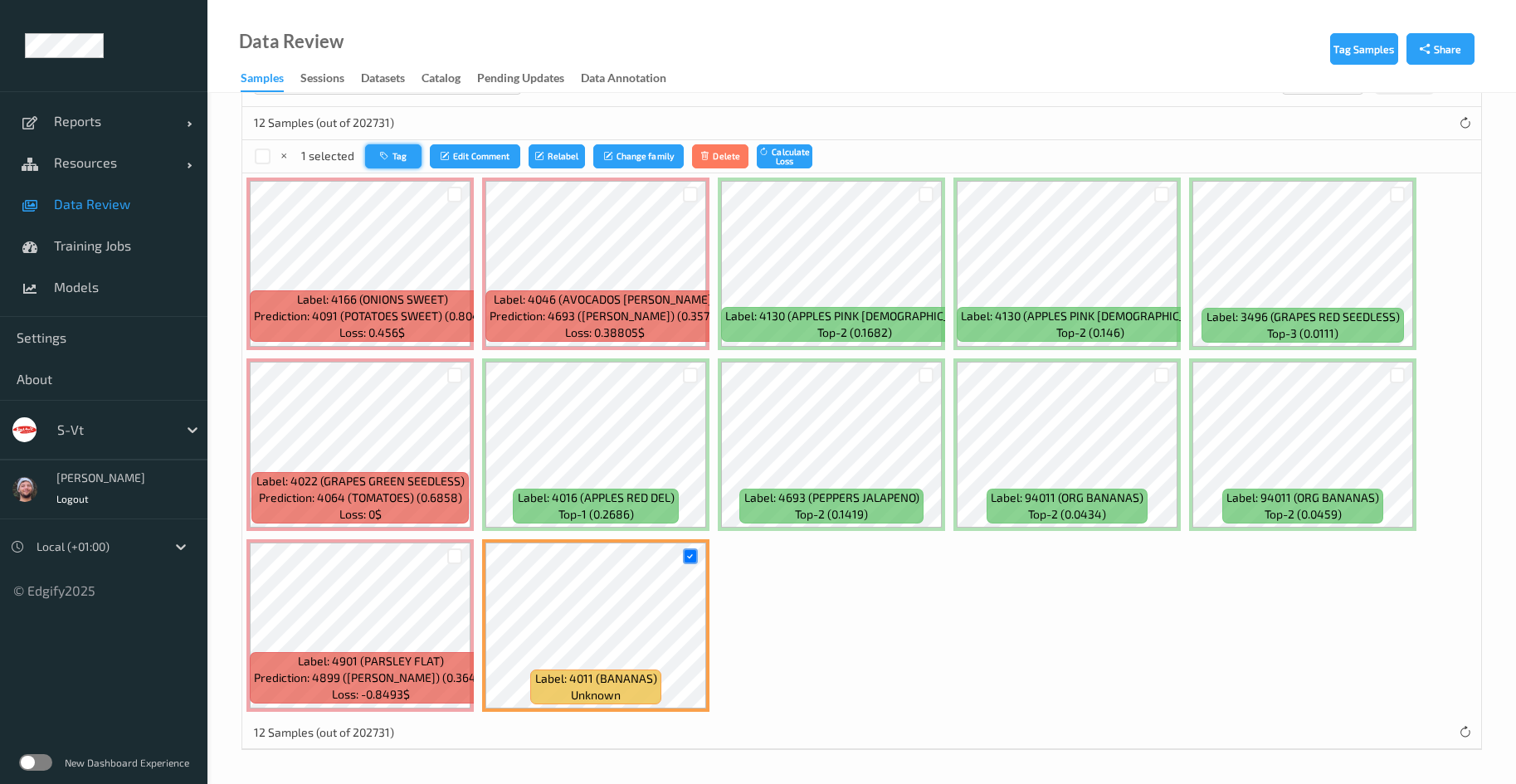
click at [396, 158] on button "Tag" at bounding box center [393, 157] width 56 height 24
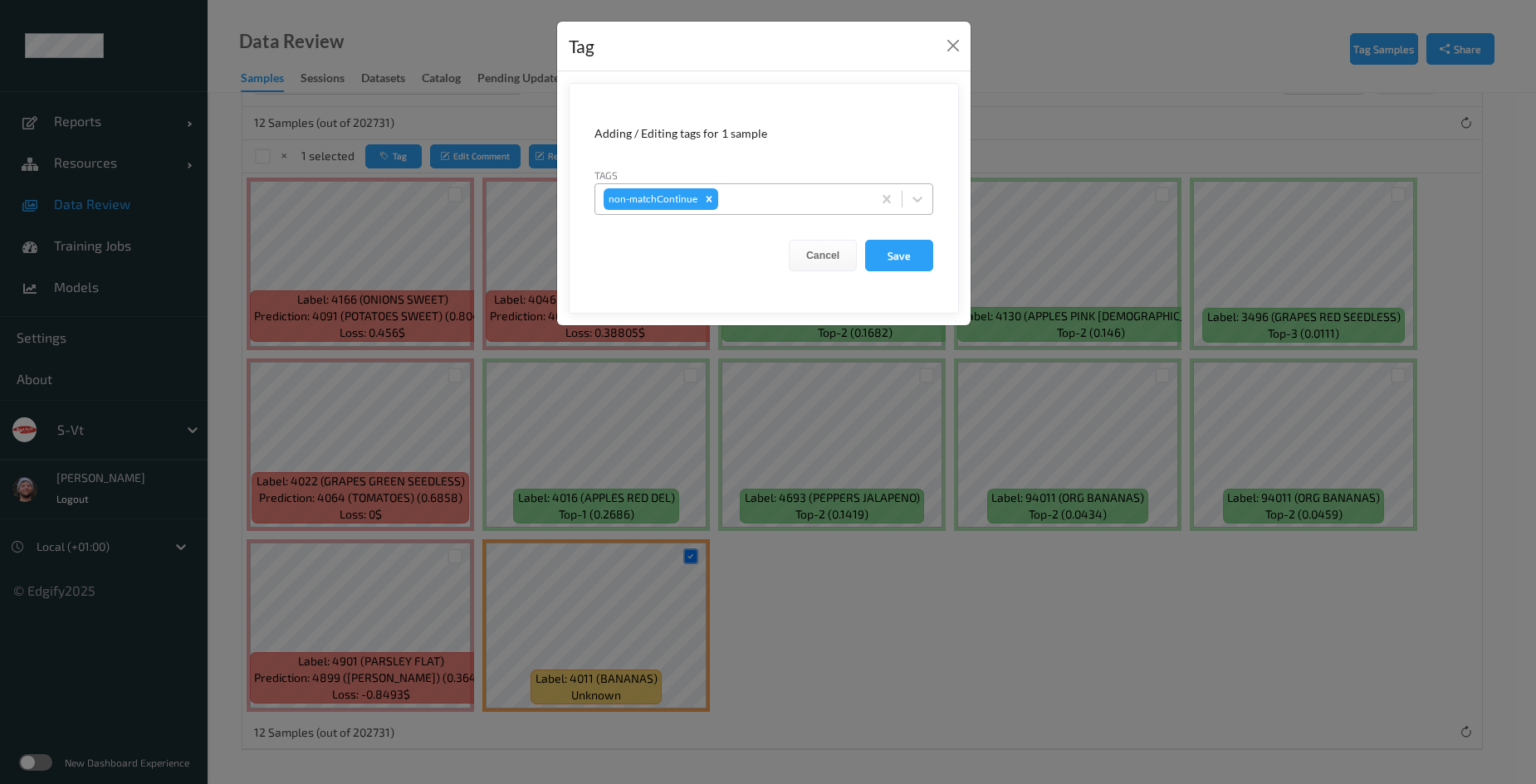
click at [846, 197] on div at bounding box center [793, 199] width 142 height 20
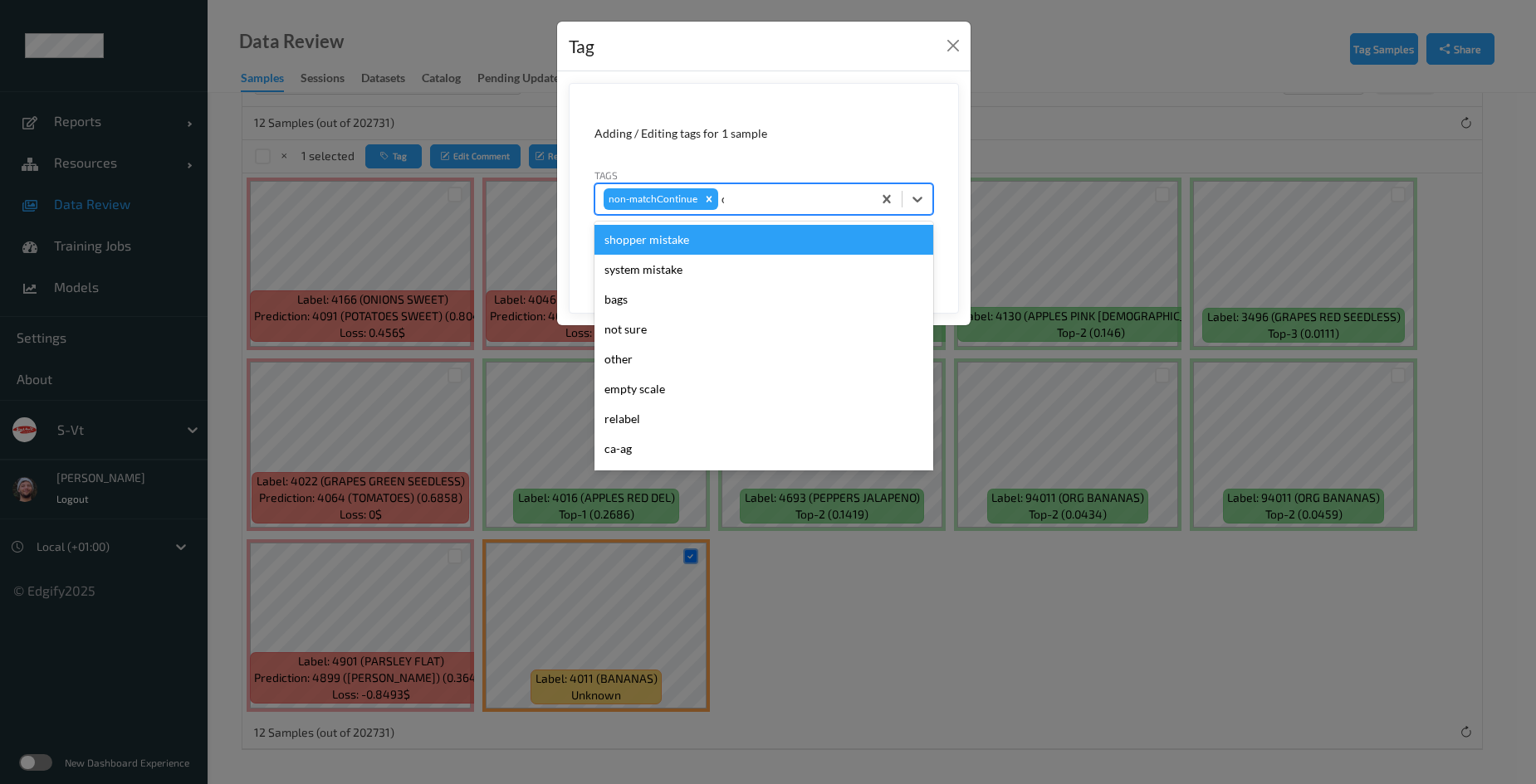
type input "ca"
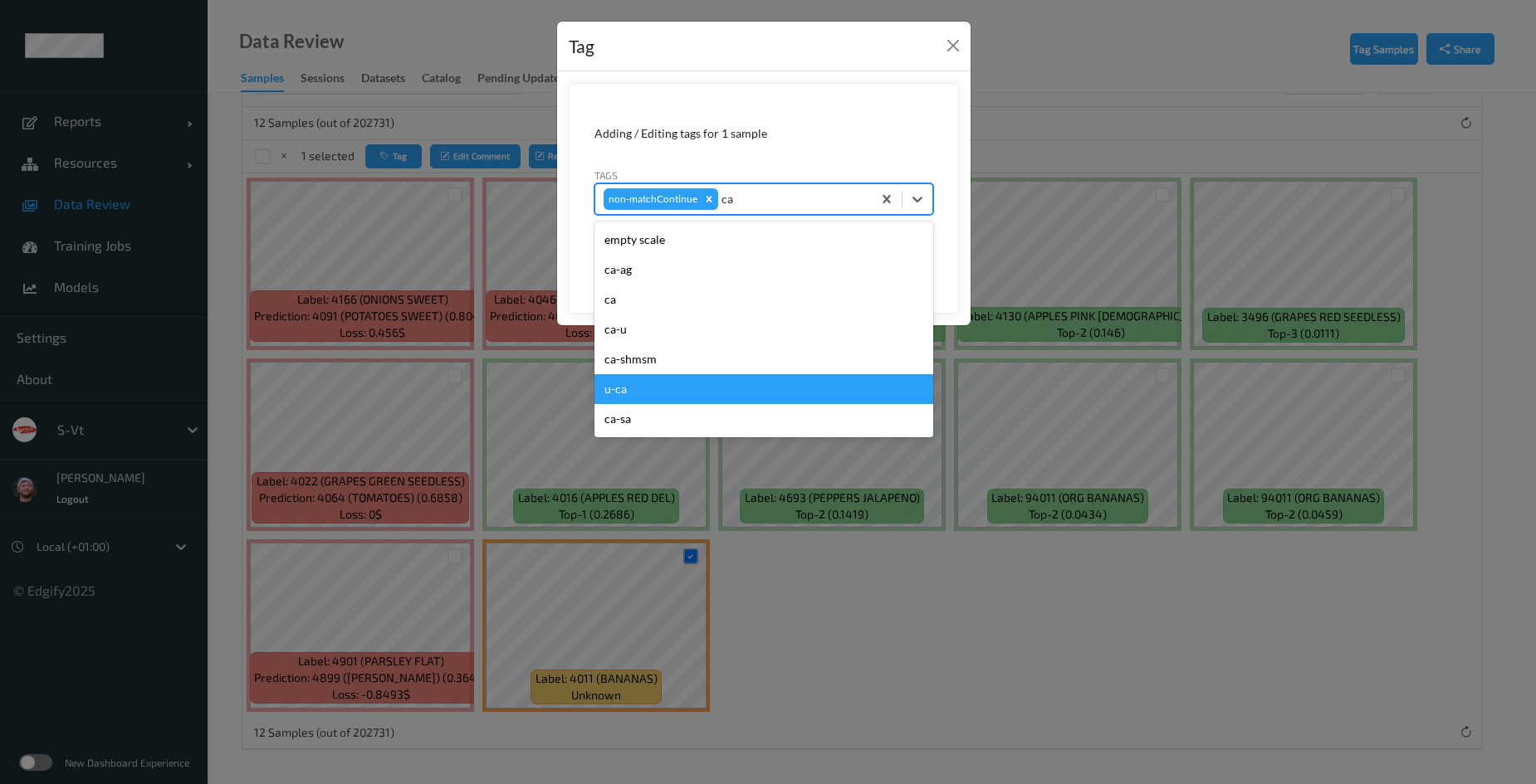
click at [660, 376] on div "u-ca" at bounding box center [764, 389] width 338 height 29
type input "s"
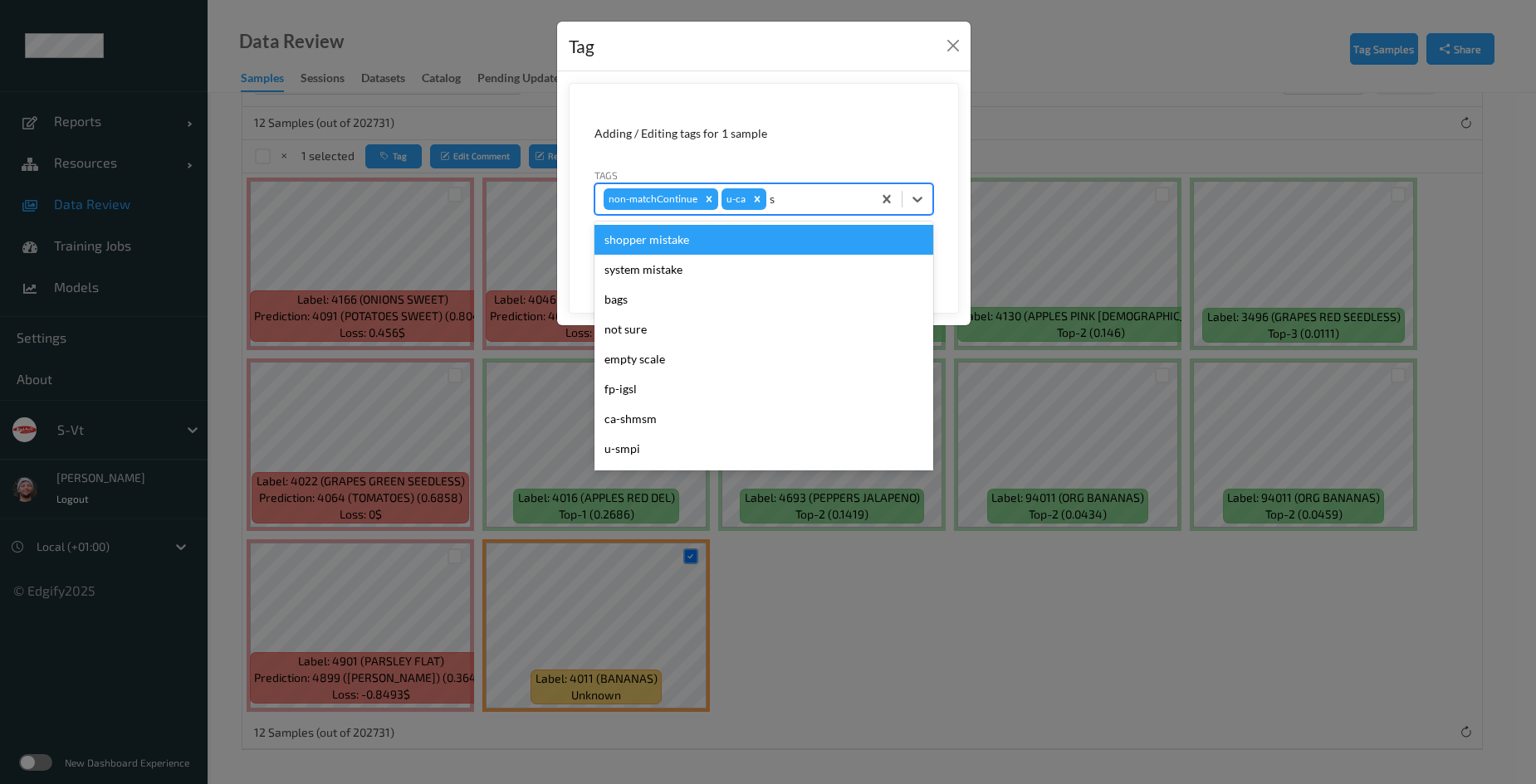
click at [699, 248] on div "shopper mistake" at bounding box center [764, 239] width 338 height 29
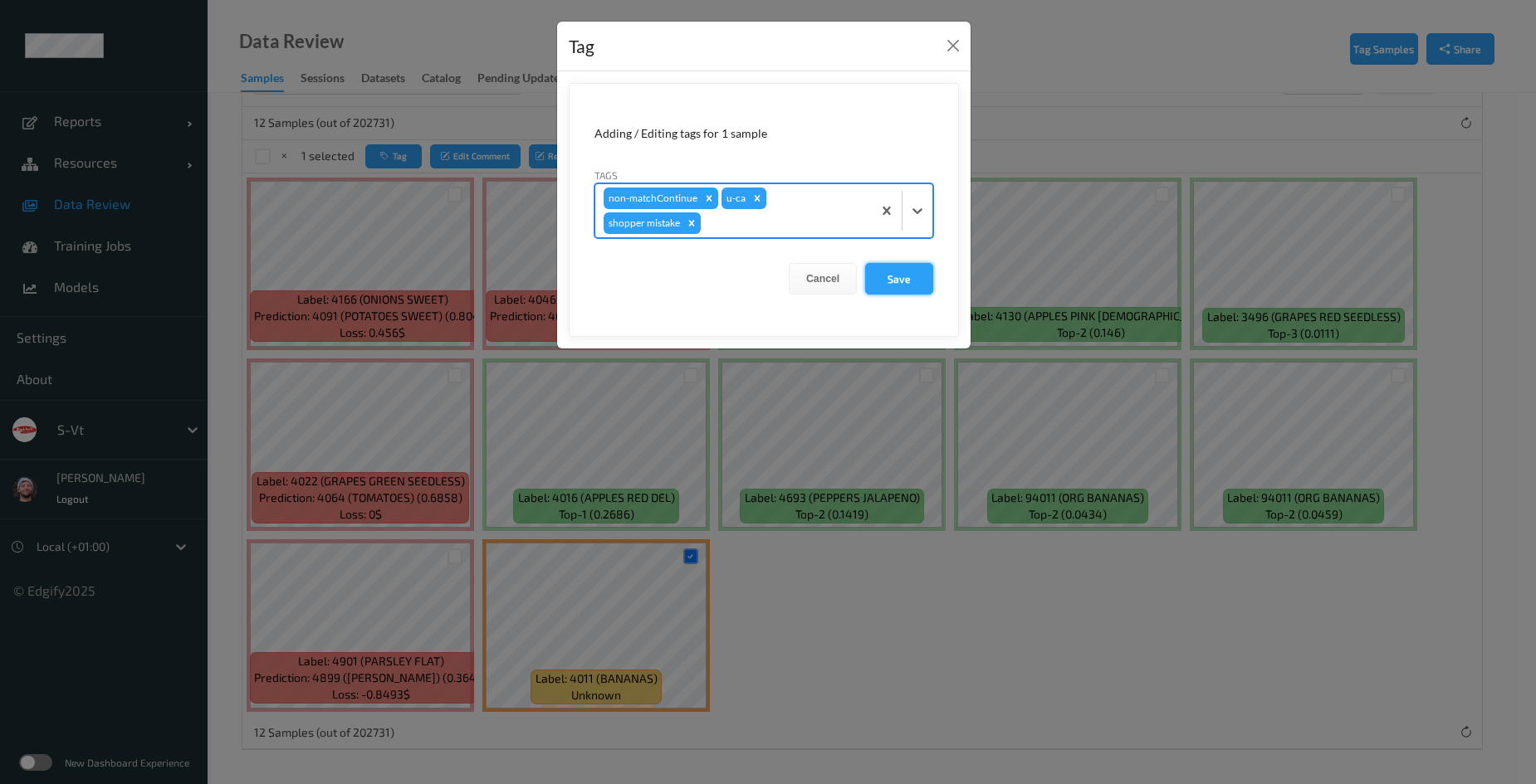
click at [928, 268] on button "Save" at bounding box center [899, 278] width 68 height 31
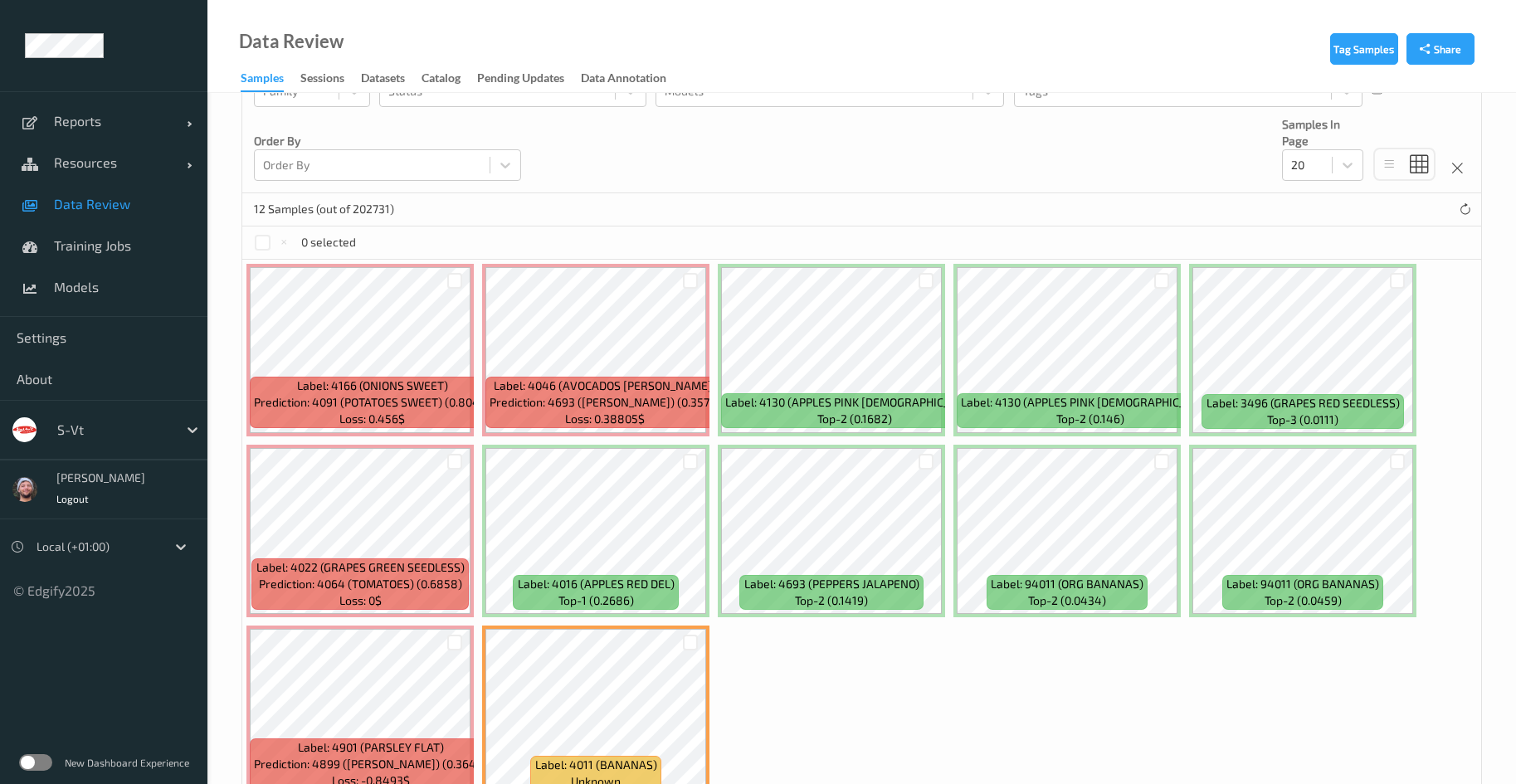
scroll to position [199, 0]
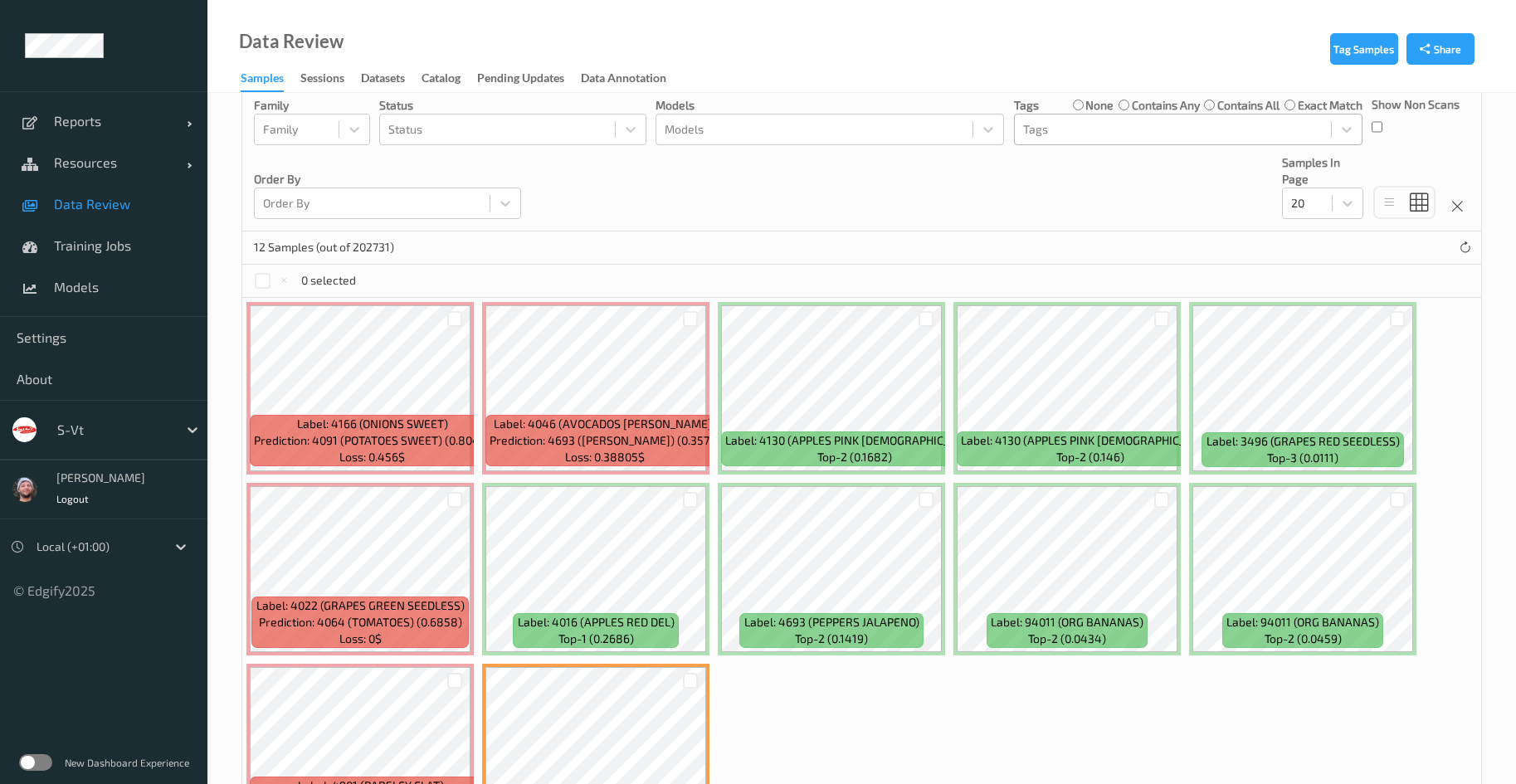
drag, startPoint x: 1088, startPoint y: 105, endPoint x: 1074, endPoint y: 131, distance: 29.5
click at [1088, 104] on label "none" at bounding box center [1100, 105] width 29 height 16
click at [1074, 131] on div at bounding box center [1173, 129] width 299 height 20
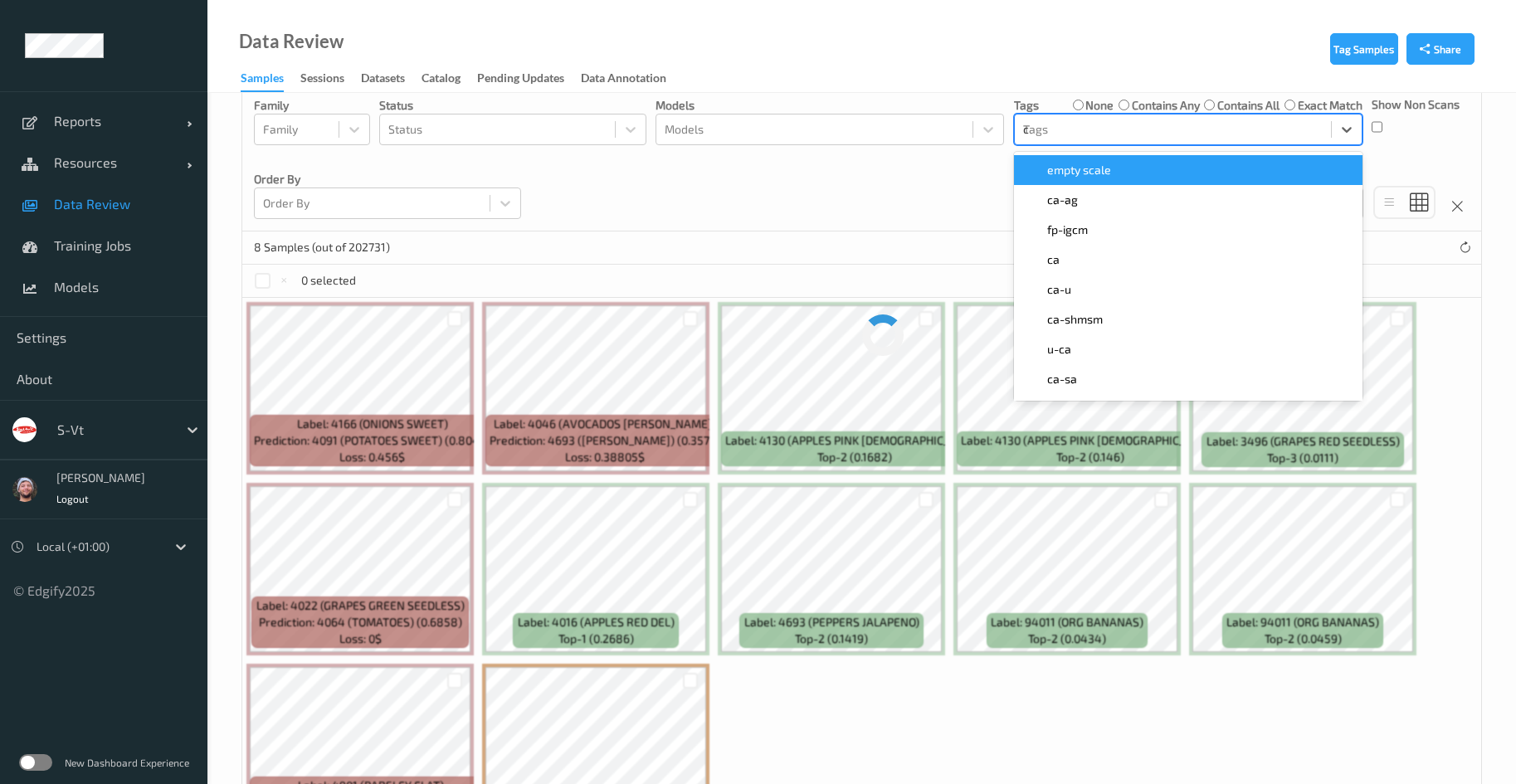
type input "ca"
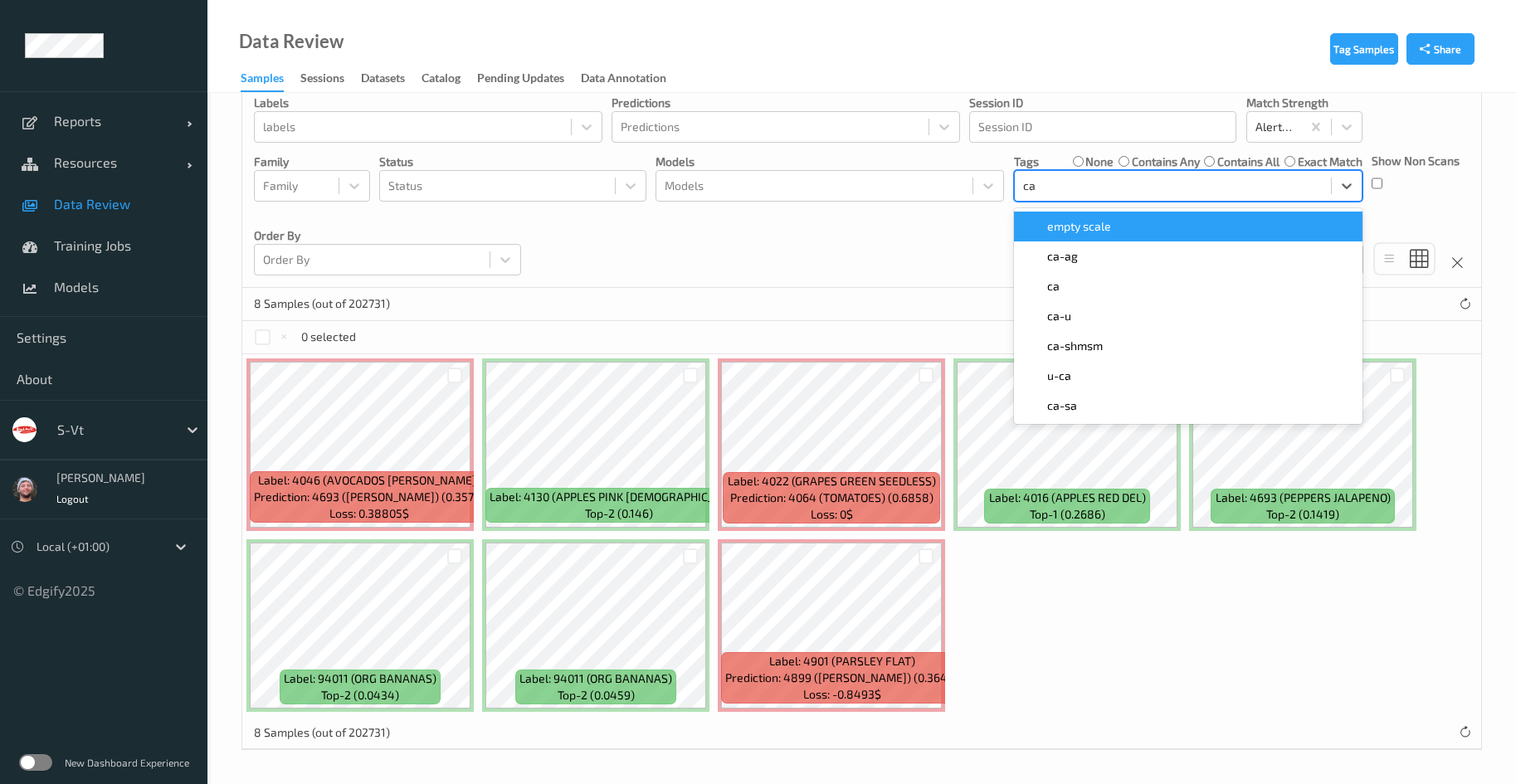
scroll to position [143, 0]
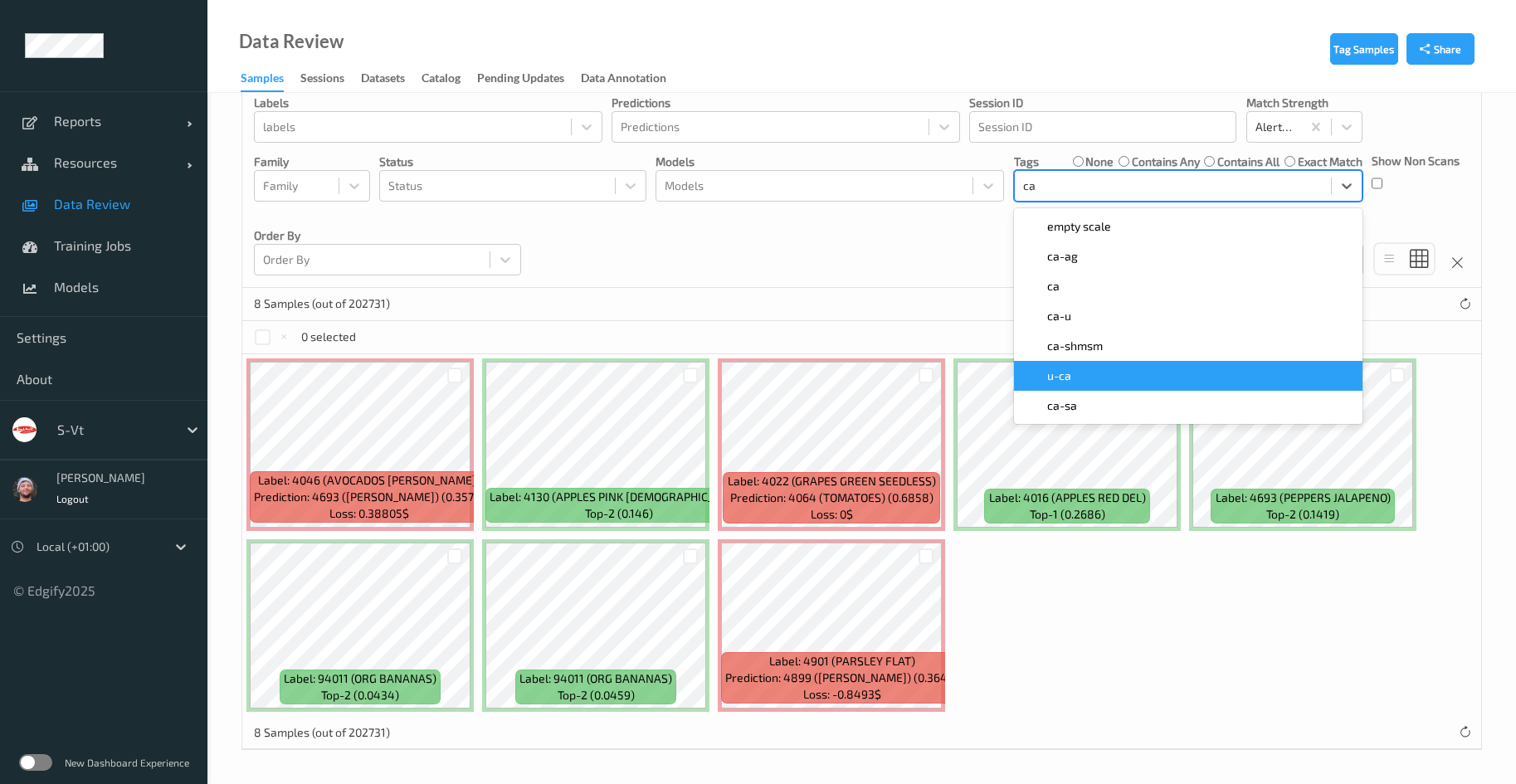
click at [1061, 382] on span "u-ca" at bounding box center [1060, 376] width 24 height 16
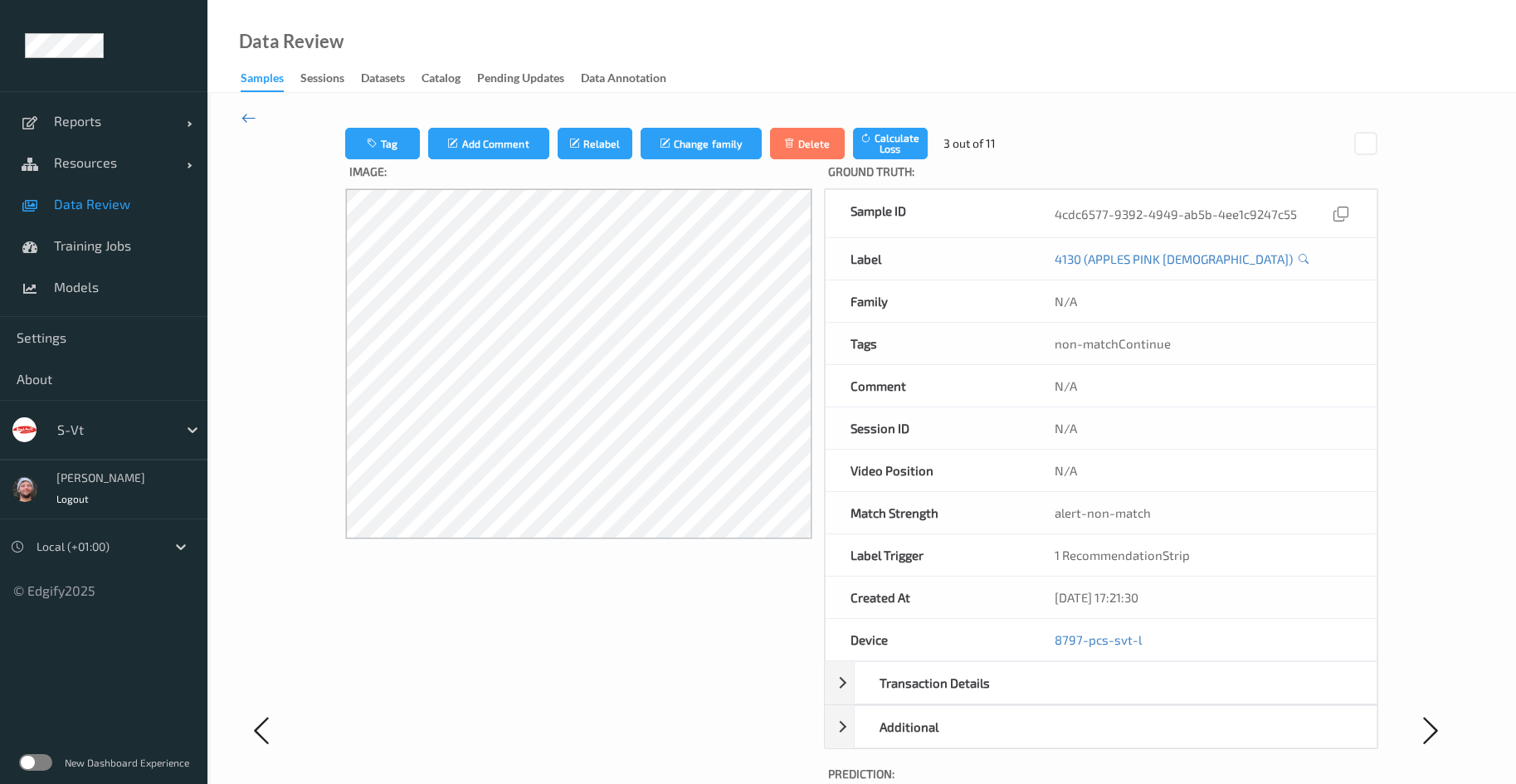
click at [256, 114] on div "Tag Add Comment Relabel Change family Delete Calculate Loss 3 out of 11 Image: …" at bounding box center [861, 729] width 1309 height 1274
click at [253, 117] on icon at bounding box center [248, 117] width 15 height 18
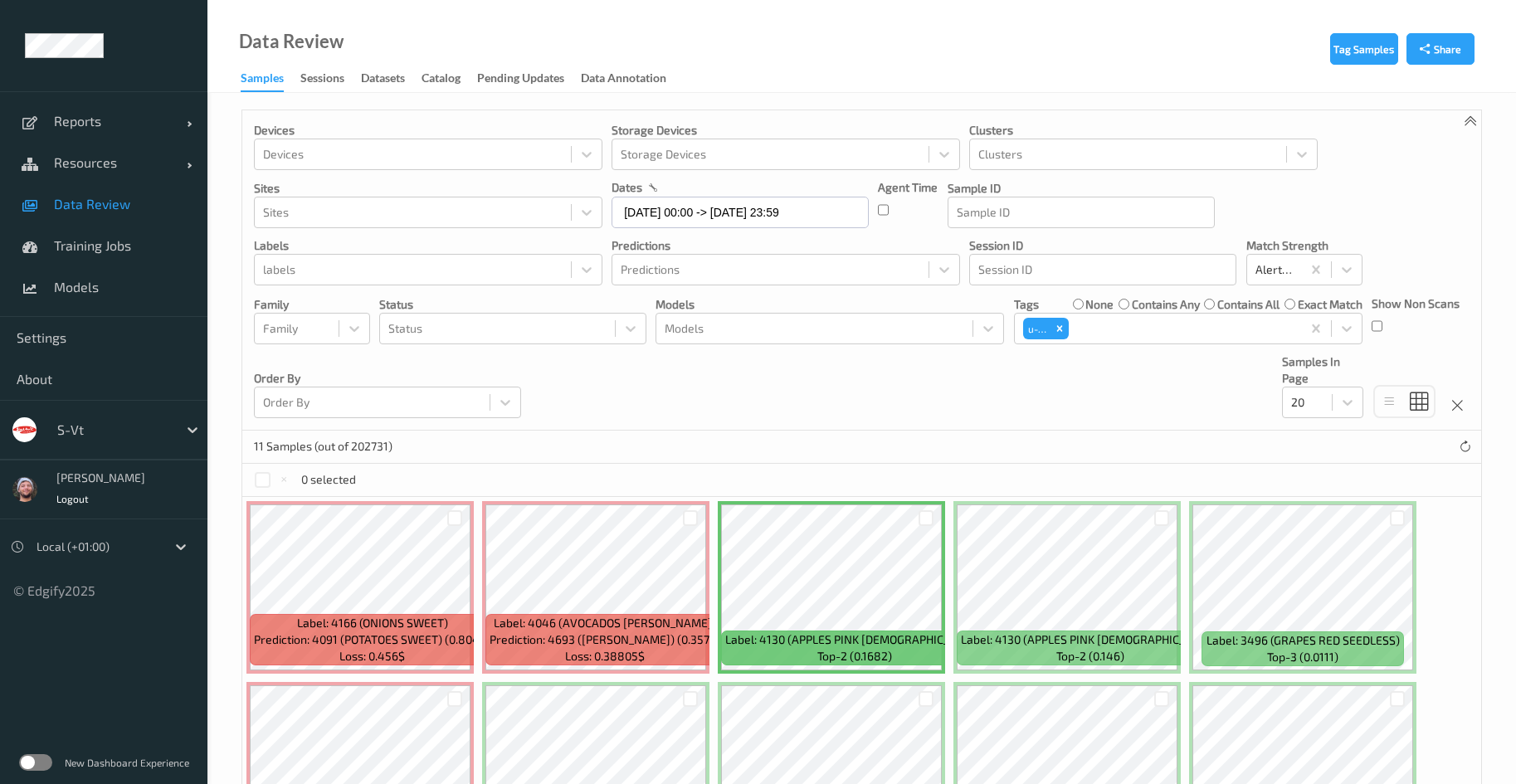
scroll to position [323, 0]
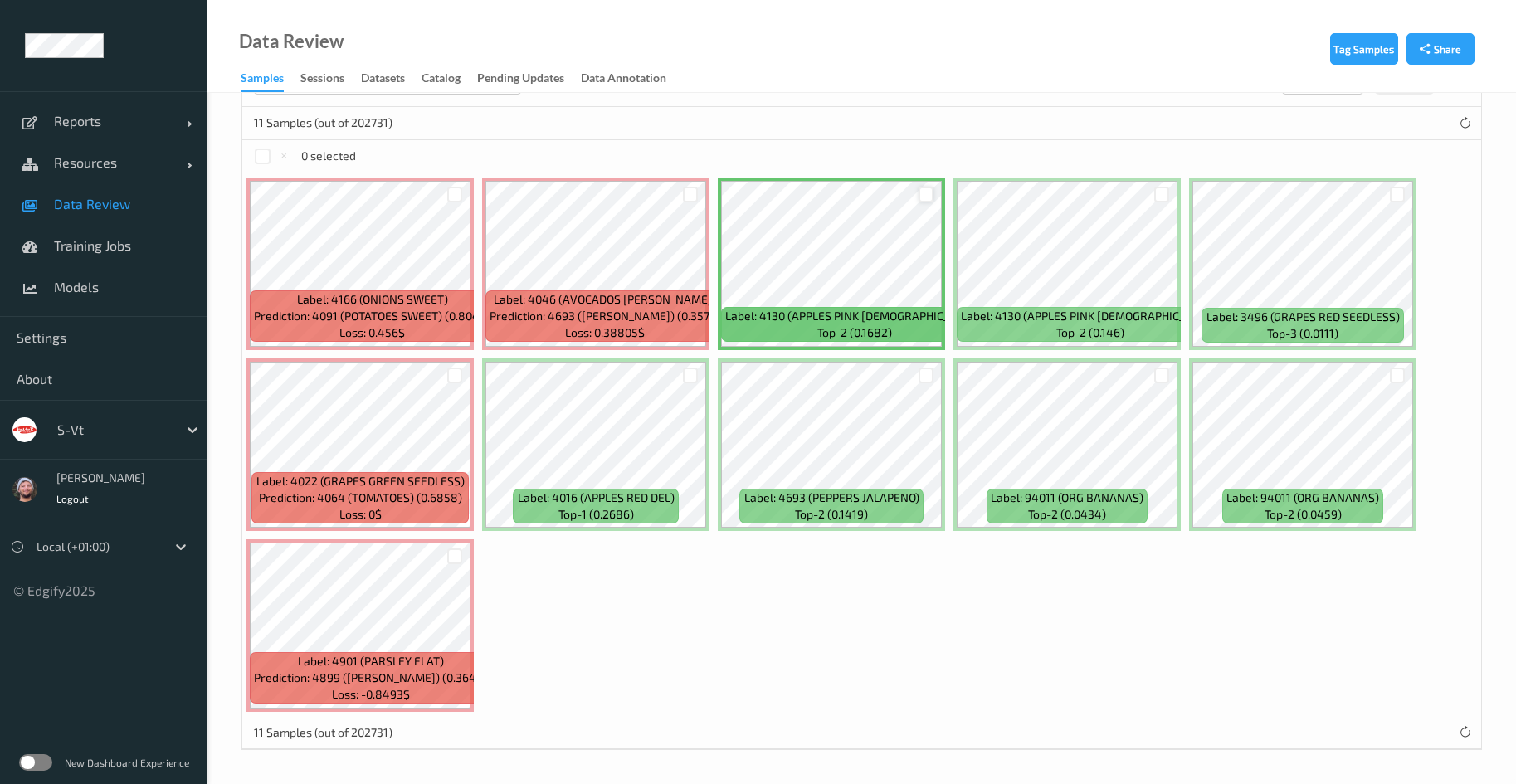
click at [919, 195] on div at bounding box center [926, 194] width 16 height 16
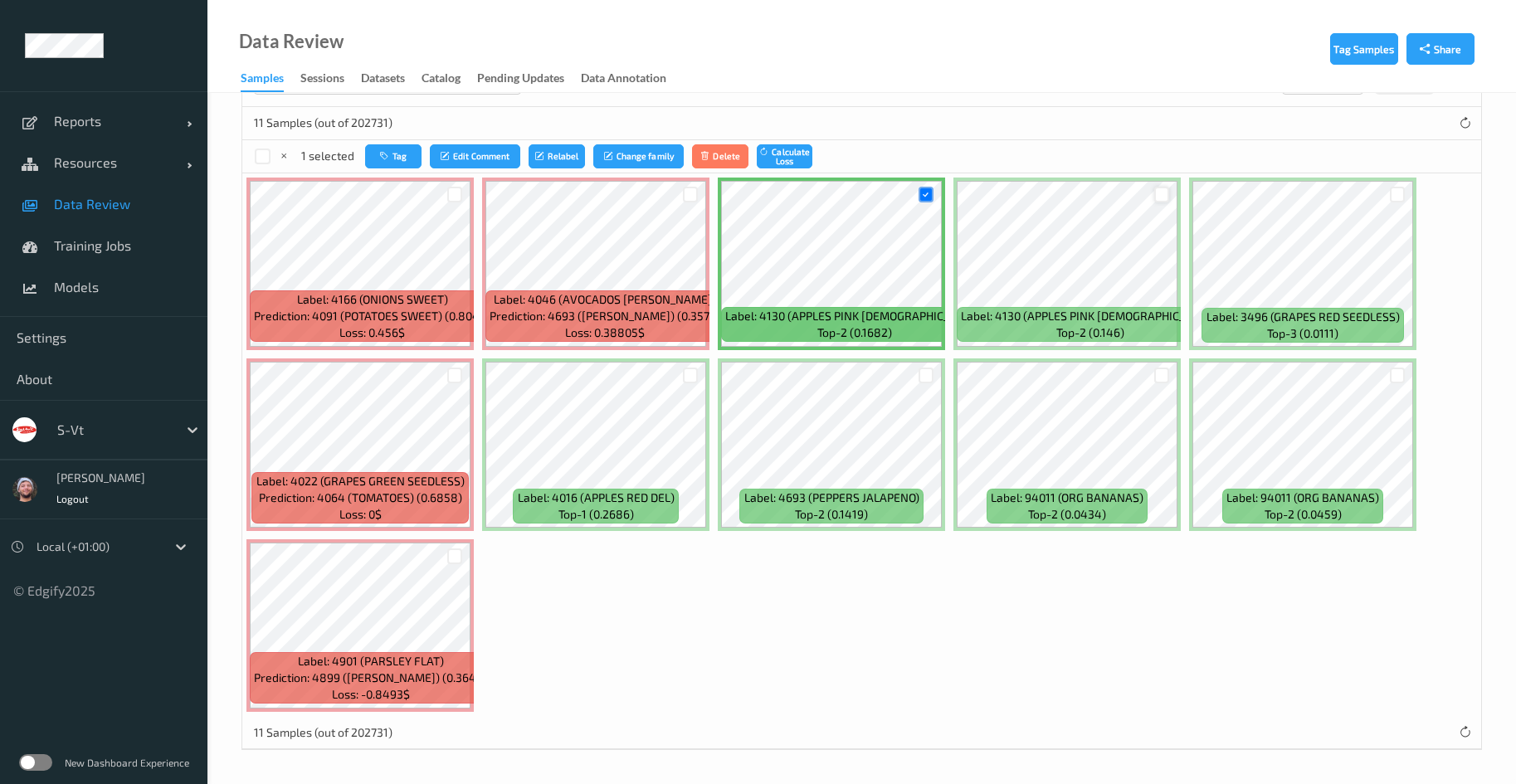
click at [1166, 193] on div at bounding box center [1162, 194] width 16 height 16
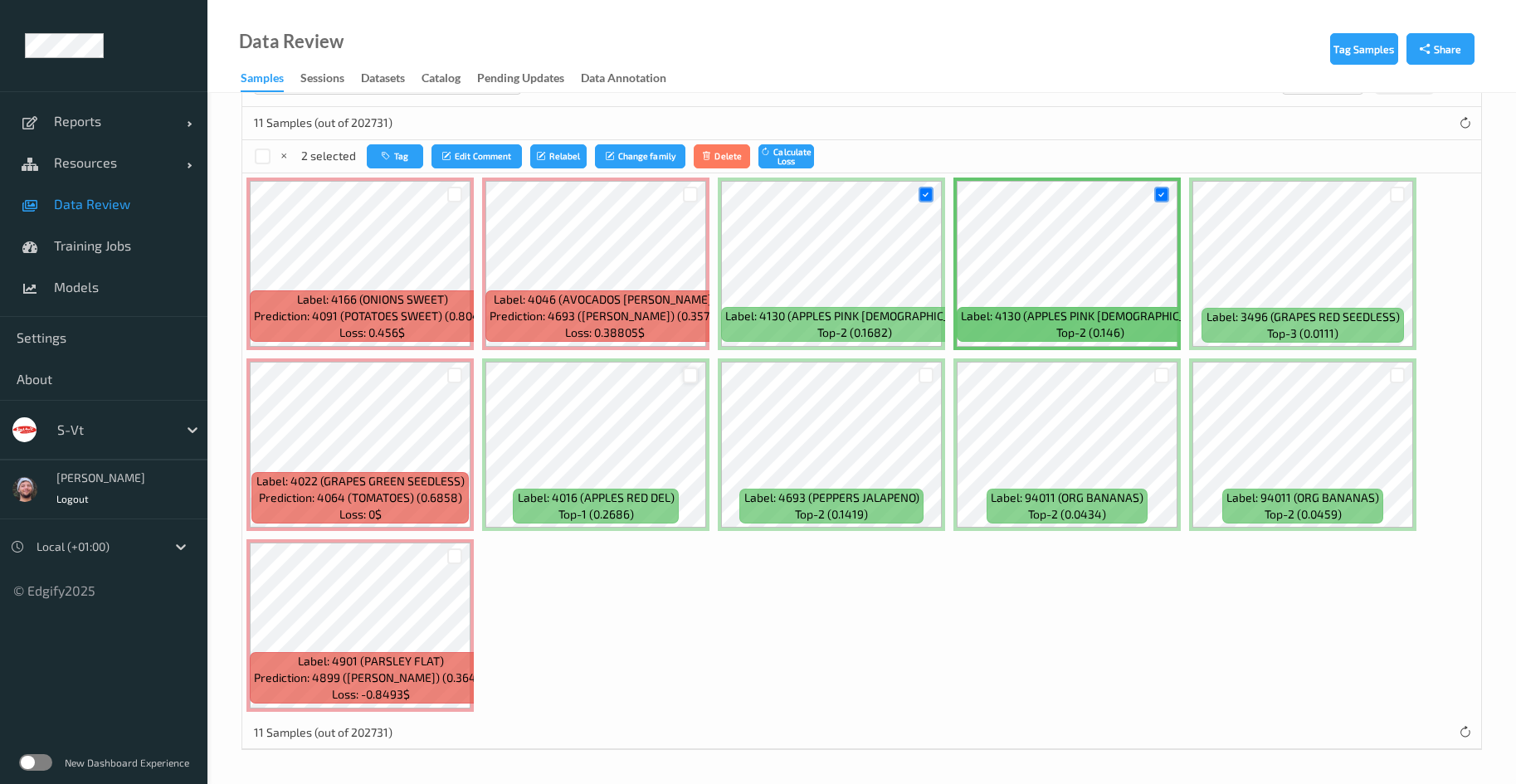
click at [692, 376] on div at bounding box center [691, 376] width 16 height 16
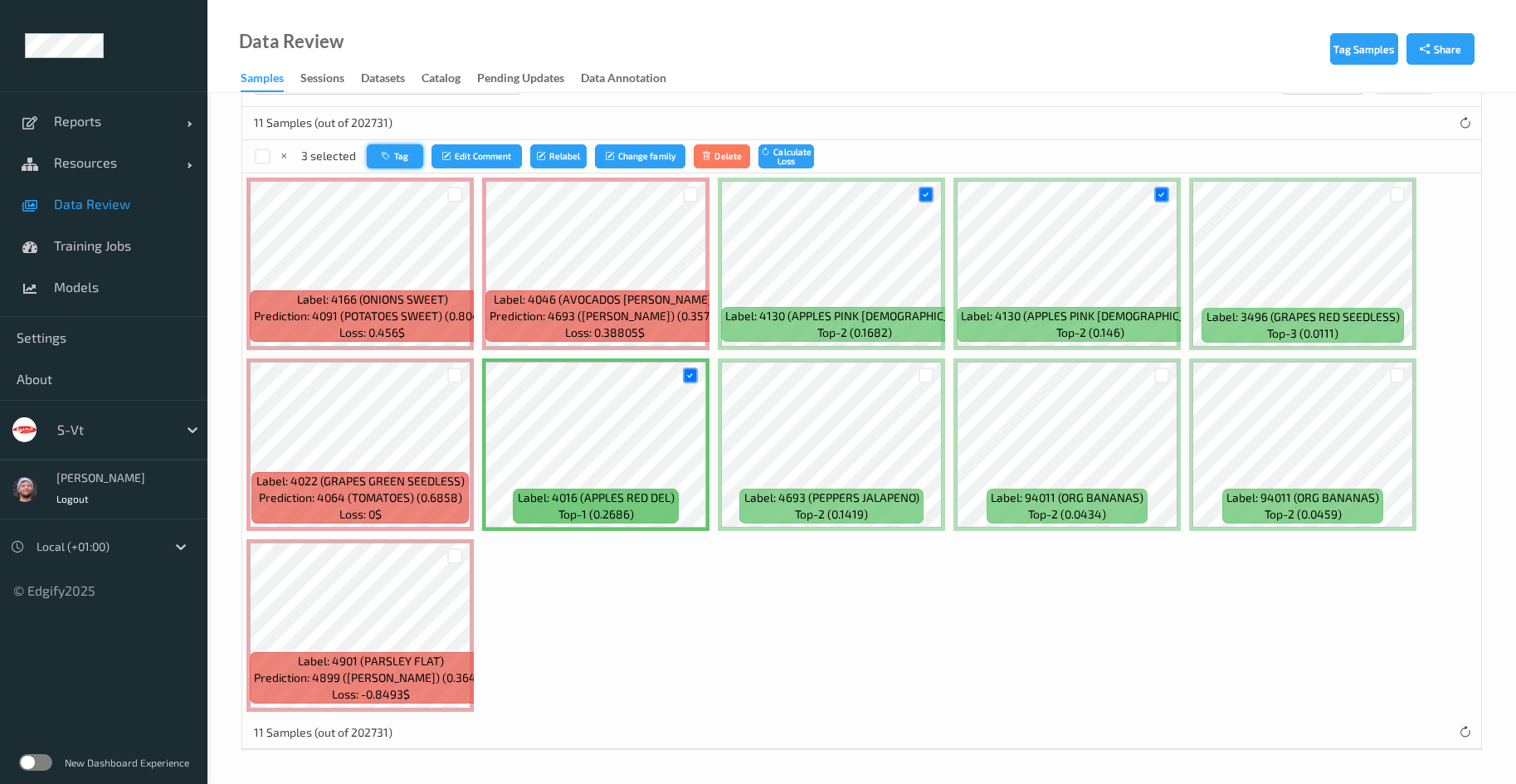
click at [403, 149] on button "Tag" at bounding box center [395, 157] width 56 height 24
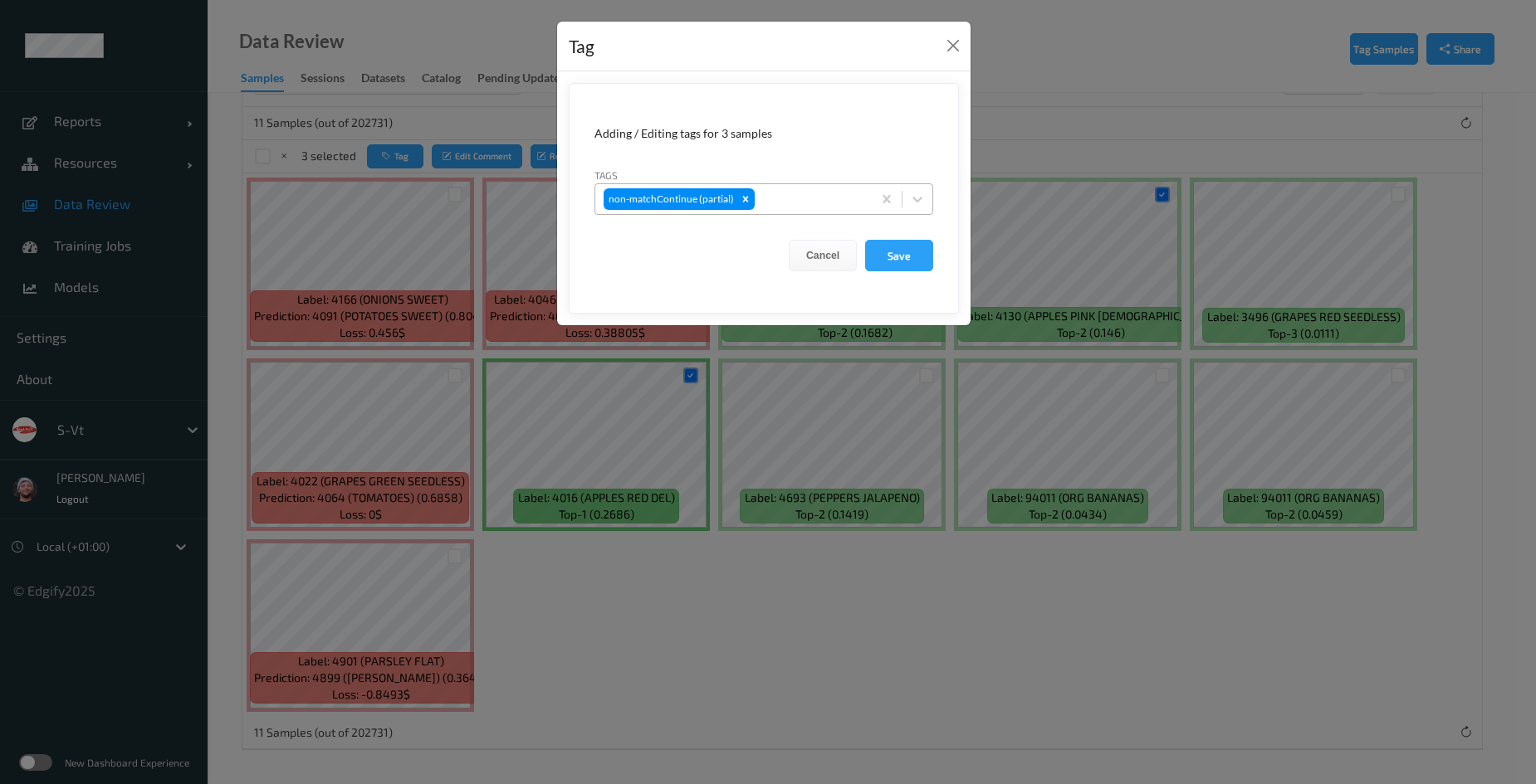
click at [831, 198] on div at bounding box center [811, 199] width 106 height 20
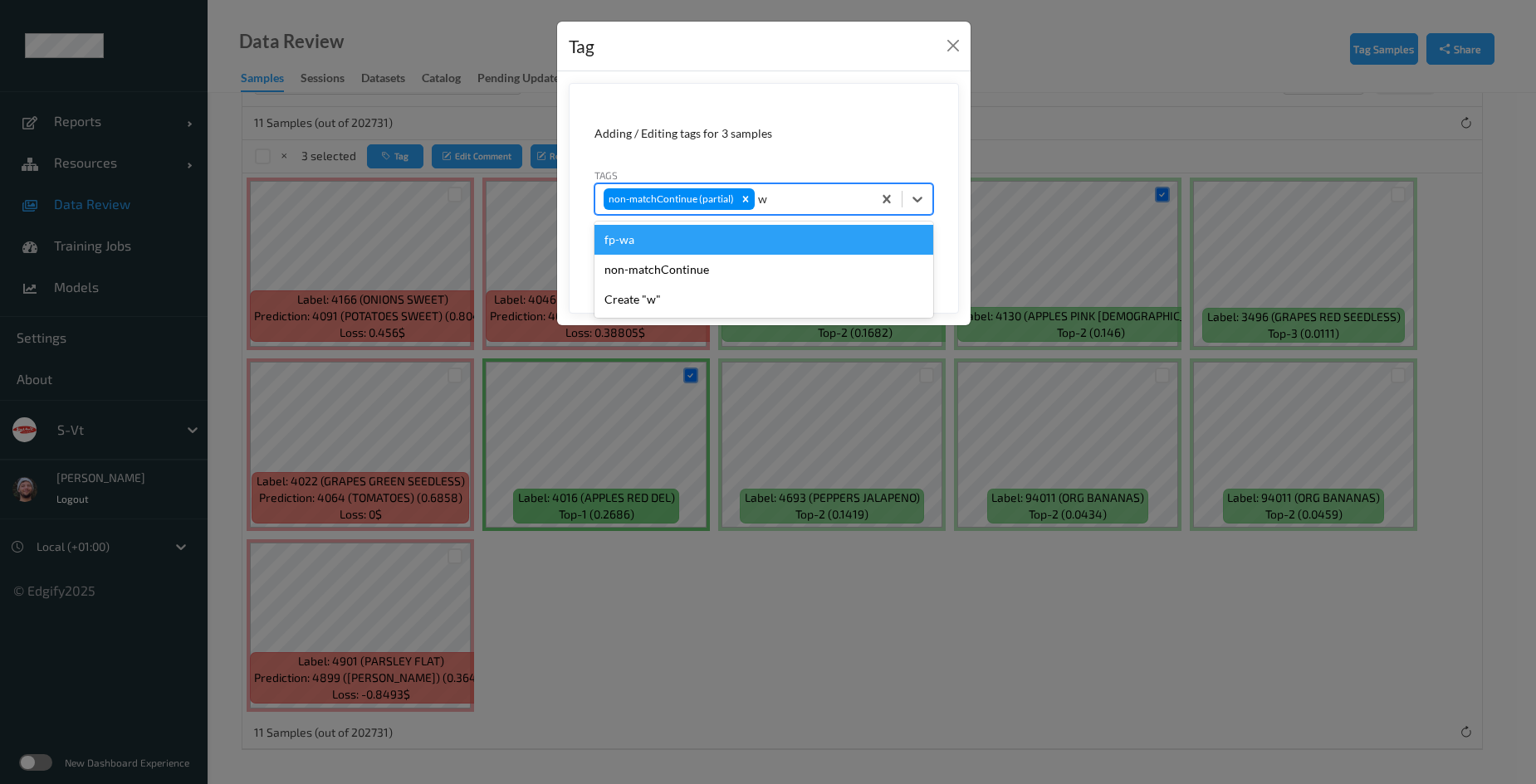
type input "wa"
click at [712, 238] on div "fp-wa" at bounding box center [764, 239] width 338 height 29
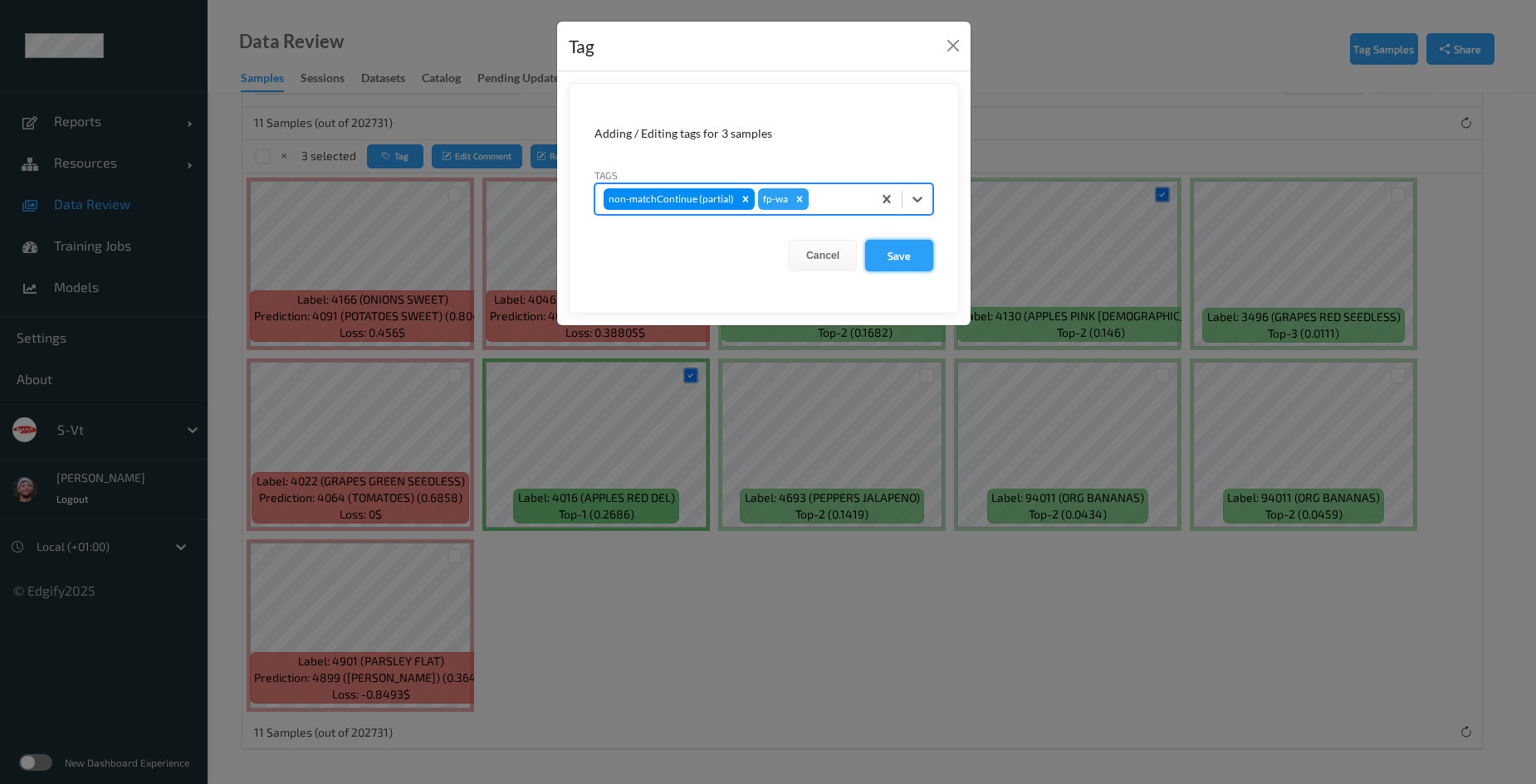
click at [894, 258] on button "Save" at bounding box center [899, 256] width 68 height 31
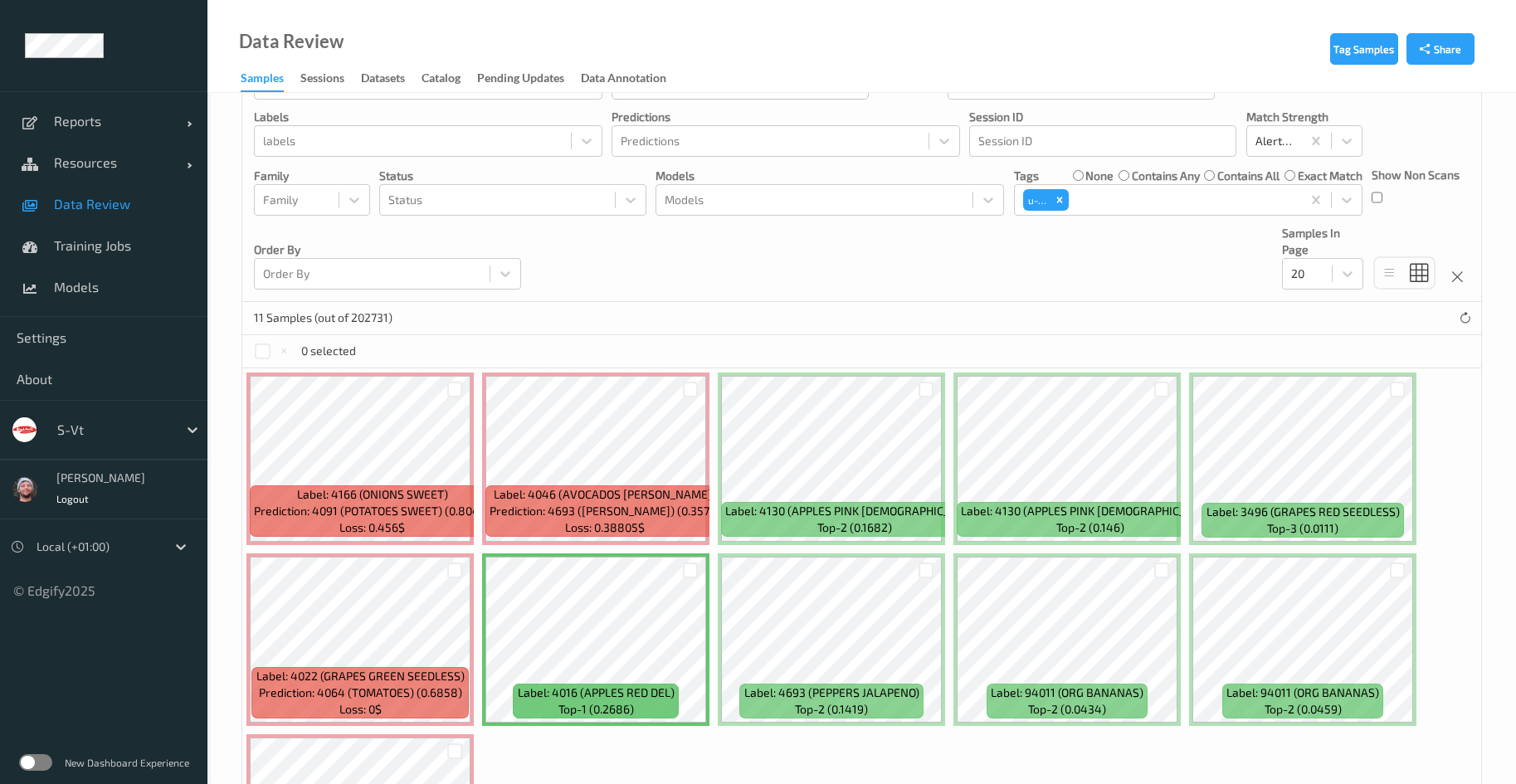
scroll to position [75, 0]
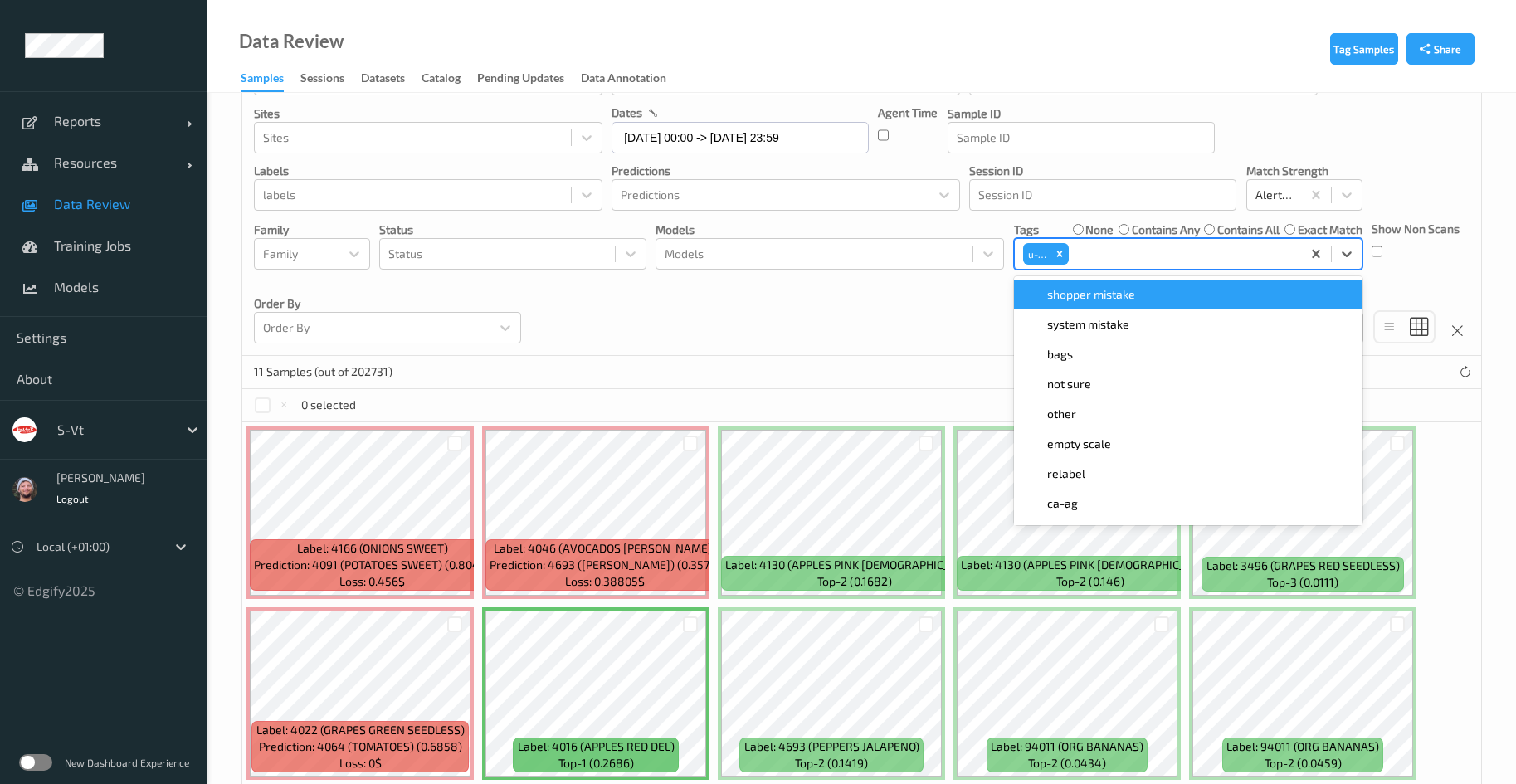
click at [1127, 242] on div "u-ca" at bounding box center [1158, 254] width 286 height 29
type input "wa"
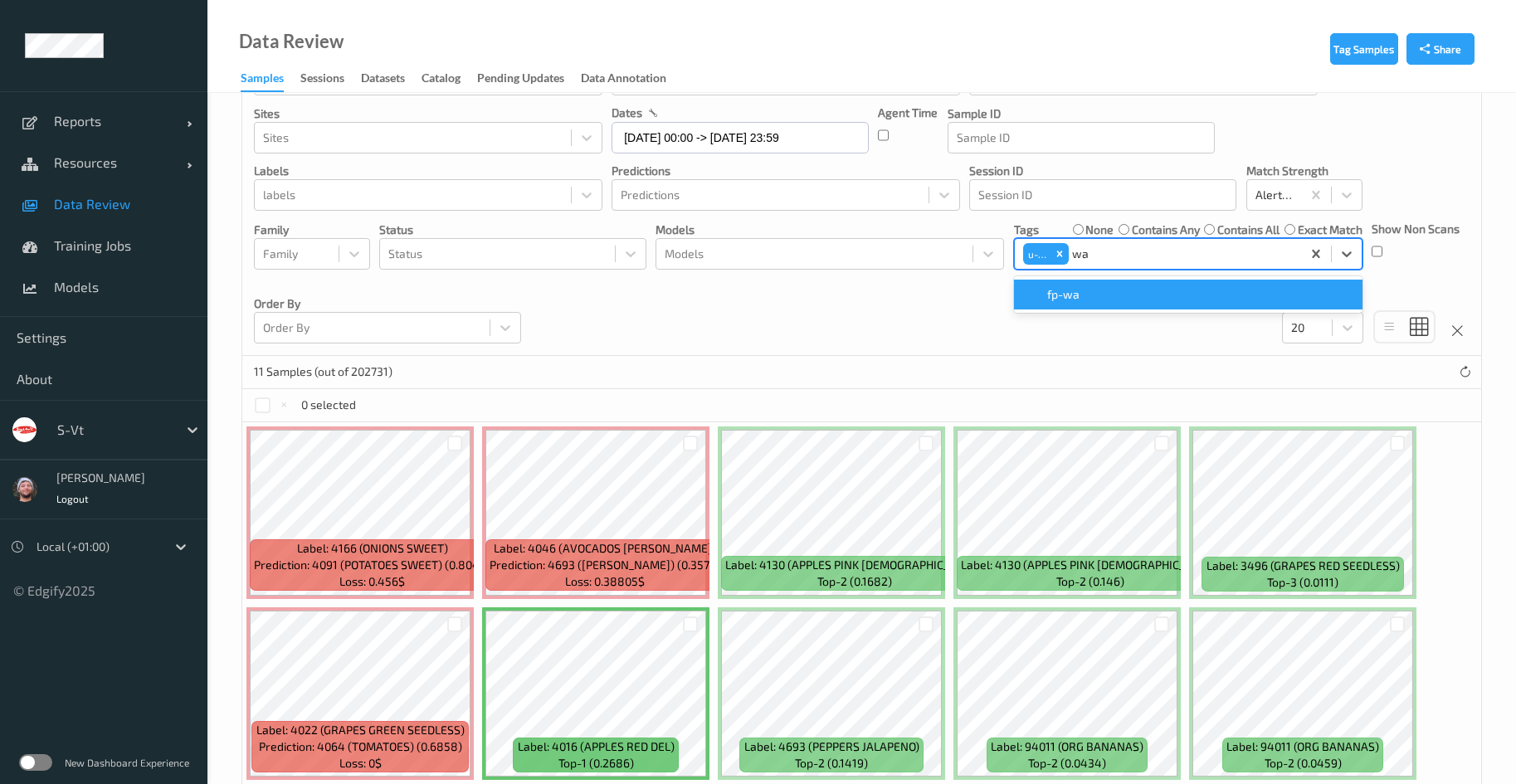
click at [1082, 290] on div "fp-wa" at bounding box center [1188, 294] width 329 height 16
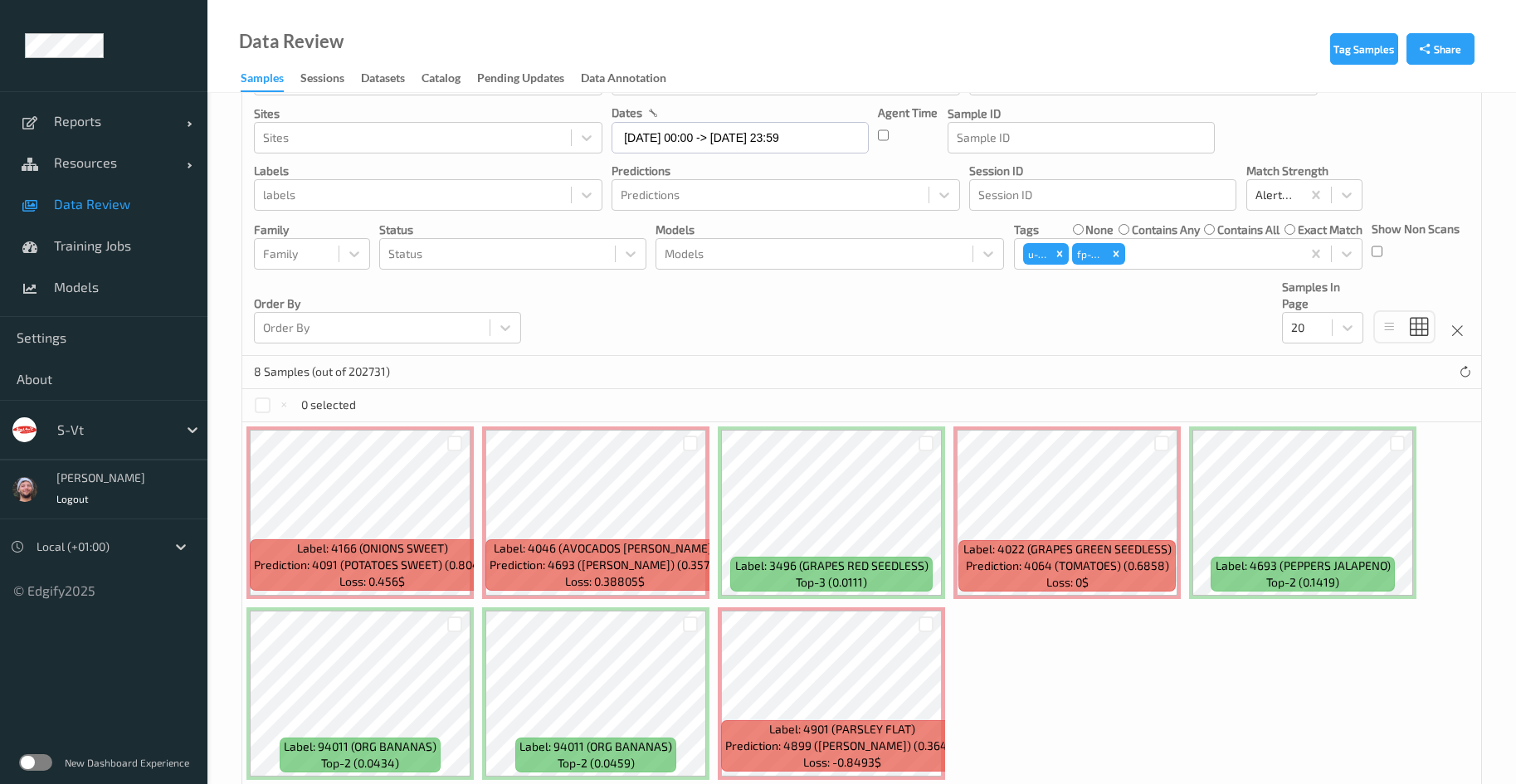
click at [1071, 739] on div "Label: 4166 (ONIONS SWEET) Prediction: 4091 (POTATOES SWEET) (0.8049) Loss: 0.4…" at bounding box center [861, 603] width 1239 height 362
click at [686, 626] on div at bounding box center [691, 624] width 16 height 16
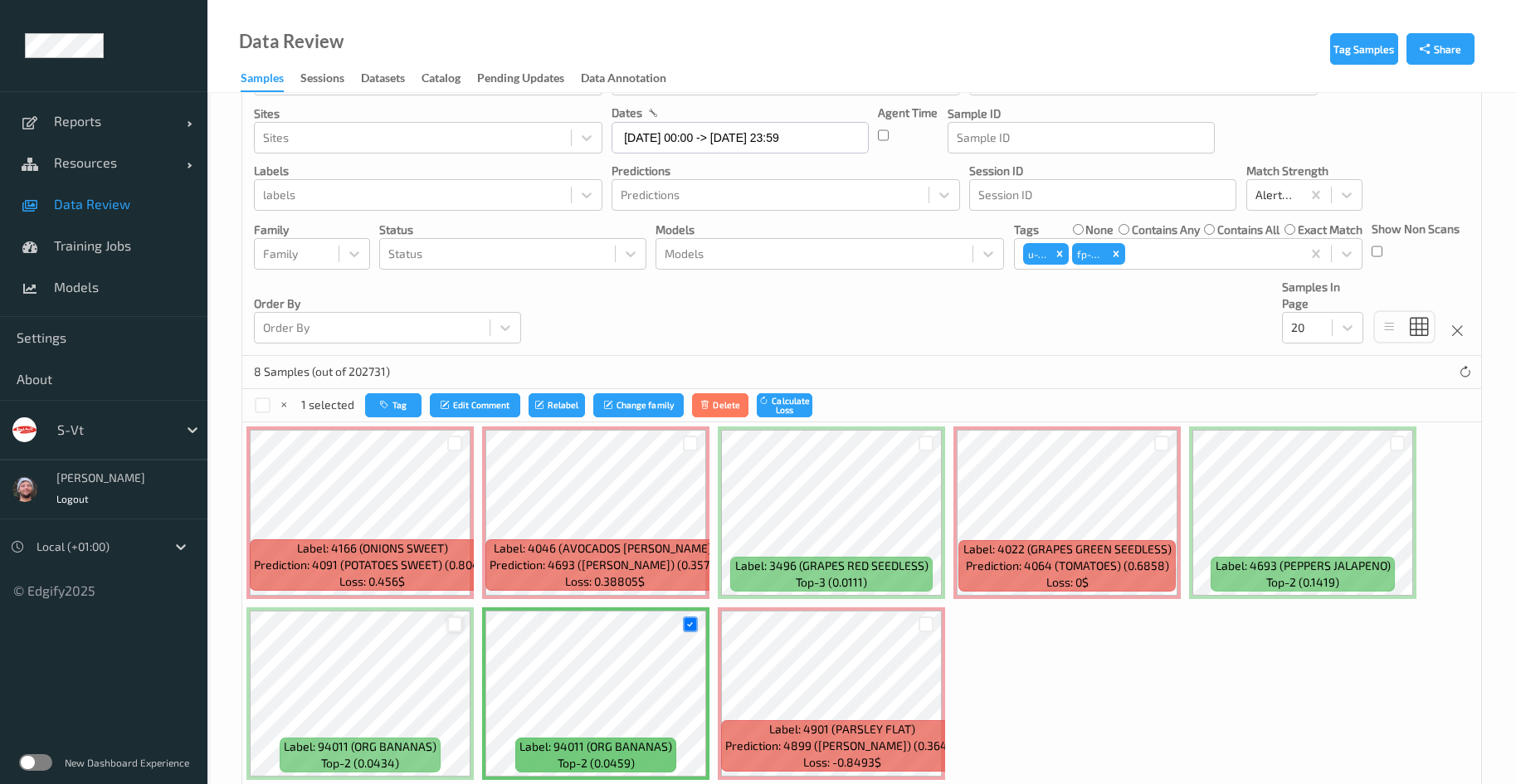
click at [448, 625] on div at bounding box center [455, 624] width 16 height 16
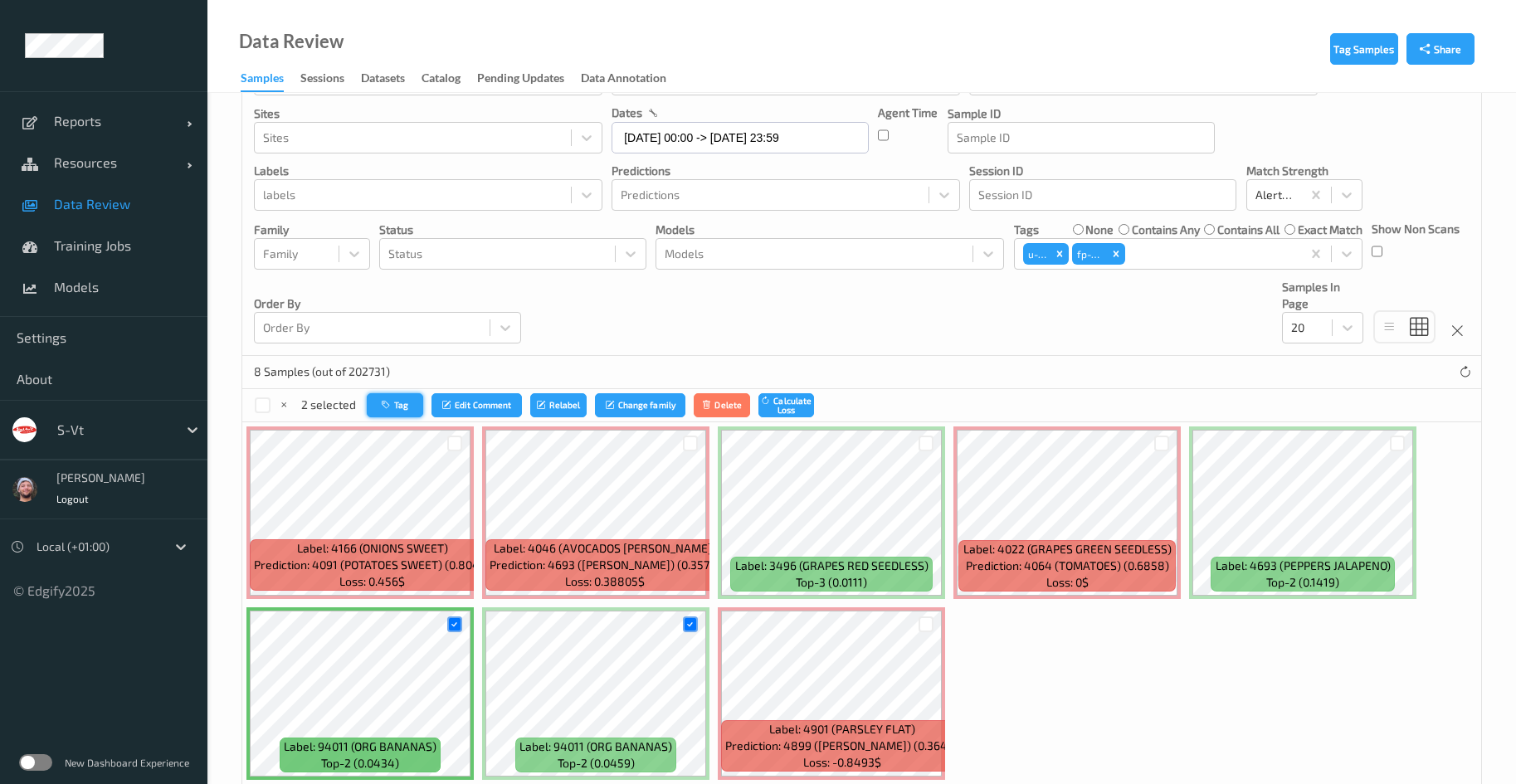
click at [398, 412] on button "Tag" at bounding box center [395, 406] width 56 height 24
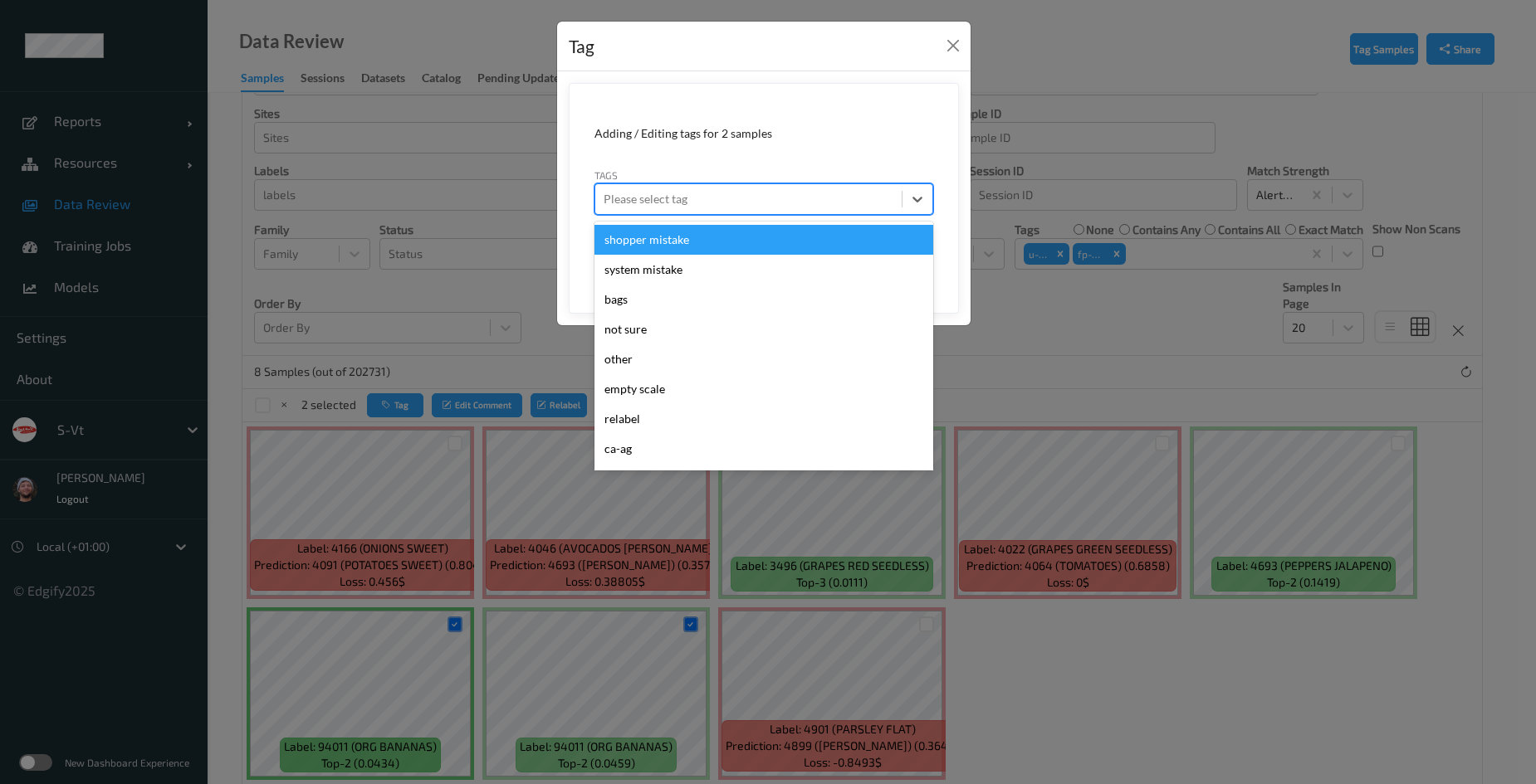
click at [726, 186] on div "Please select tag" at bounding box center [748, 199] width 306 height 27
type input "wa"
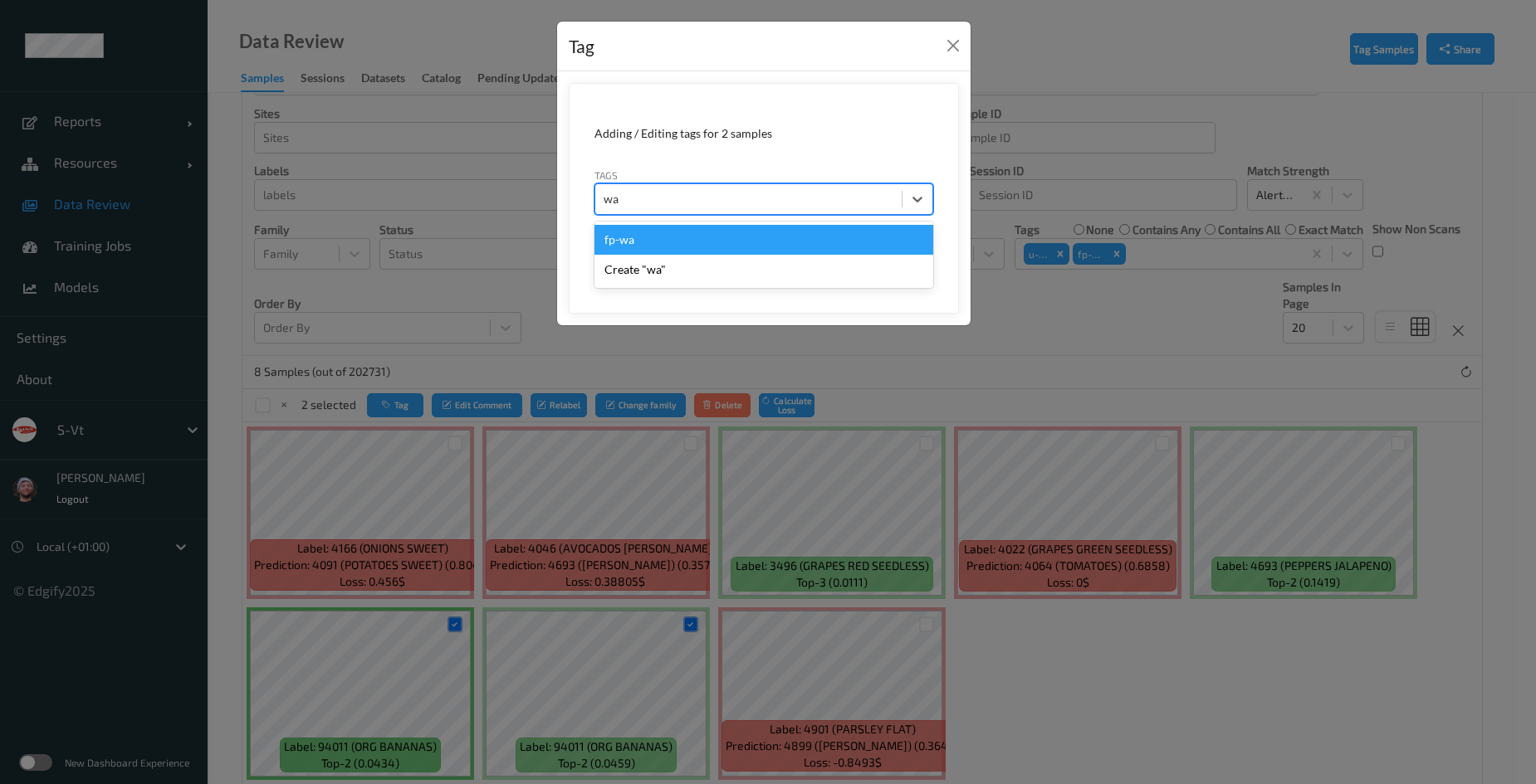
click at [672, 237] on div "fp-wa" at bounding box center [764, 239] width 338 height 29
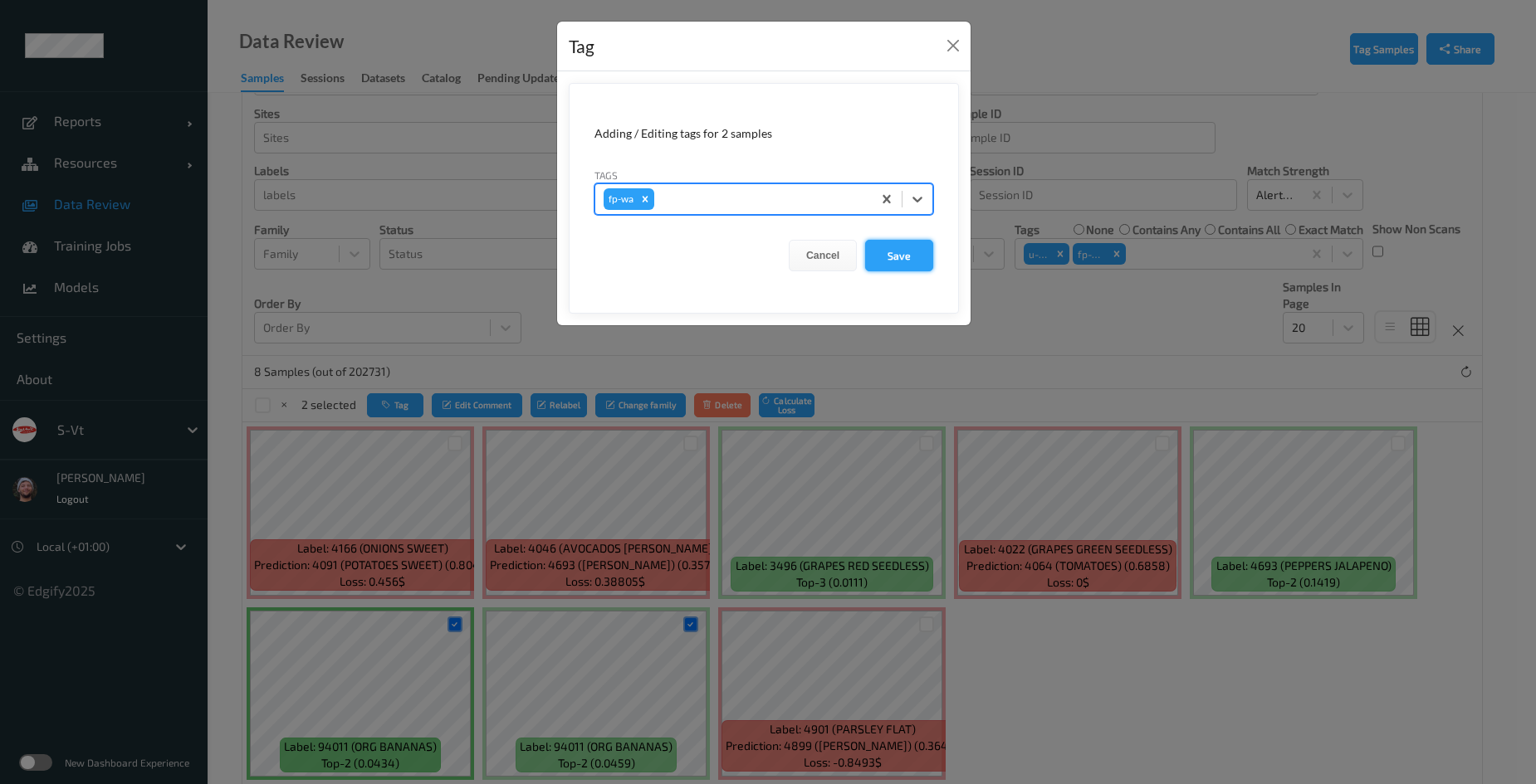
click at [889, 248] on button "Save" at bounding box center [899, 256] width 68 height 31
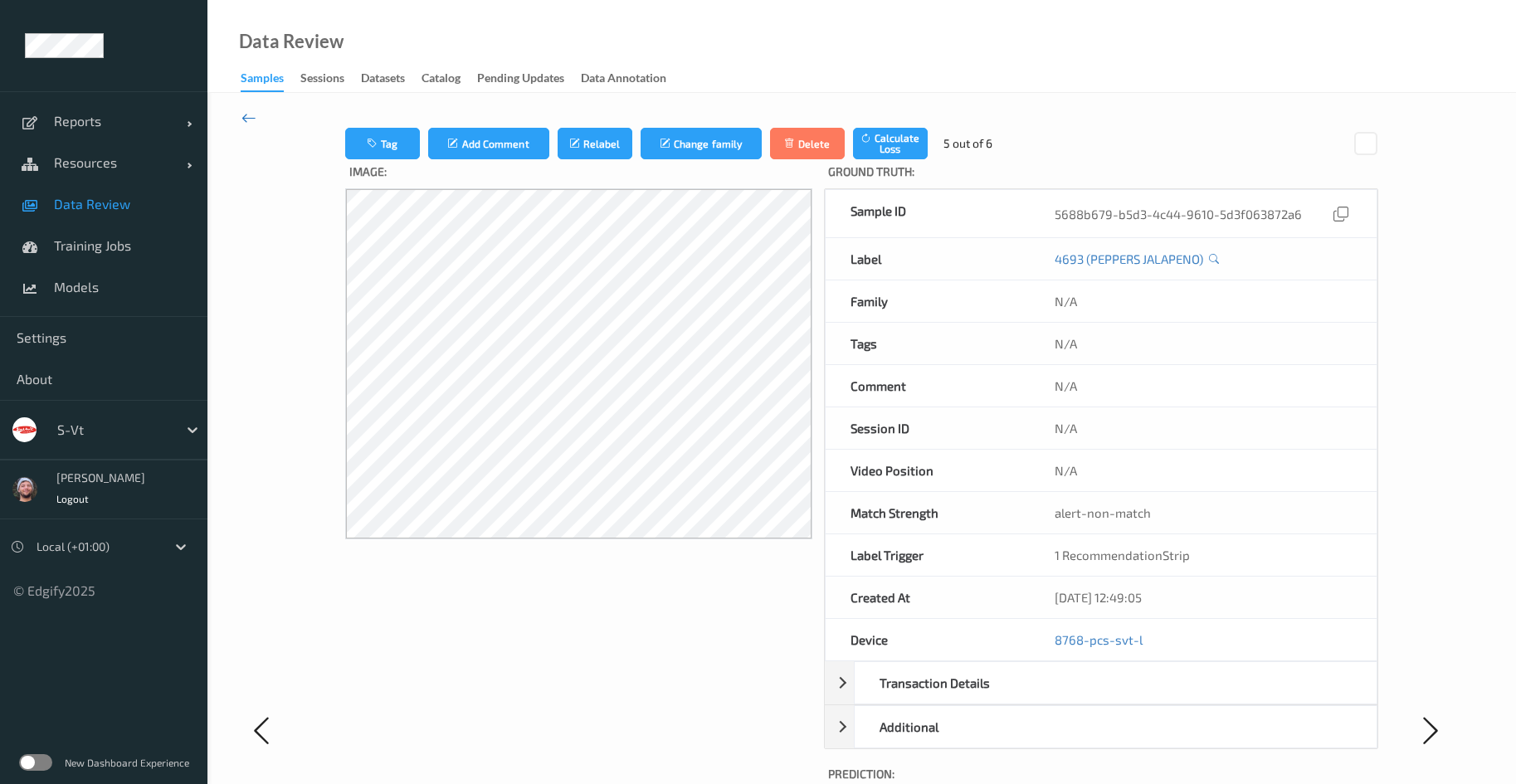
click at [253, 123] on icon at bounding box center [248, 117] width 15 height 18
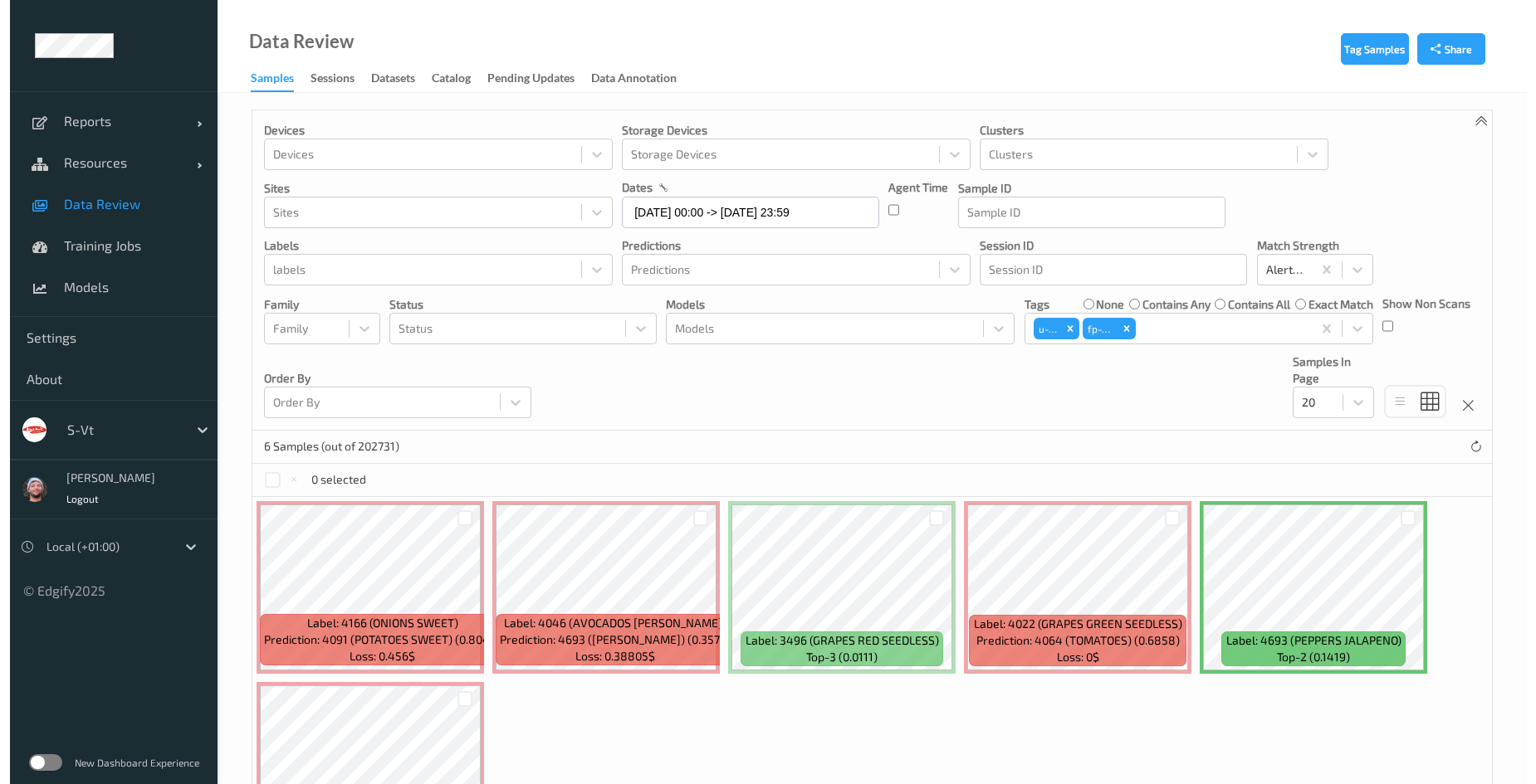
scroll to position [143, 0]
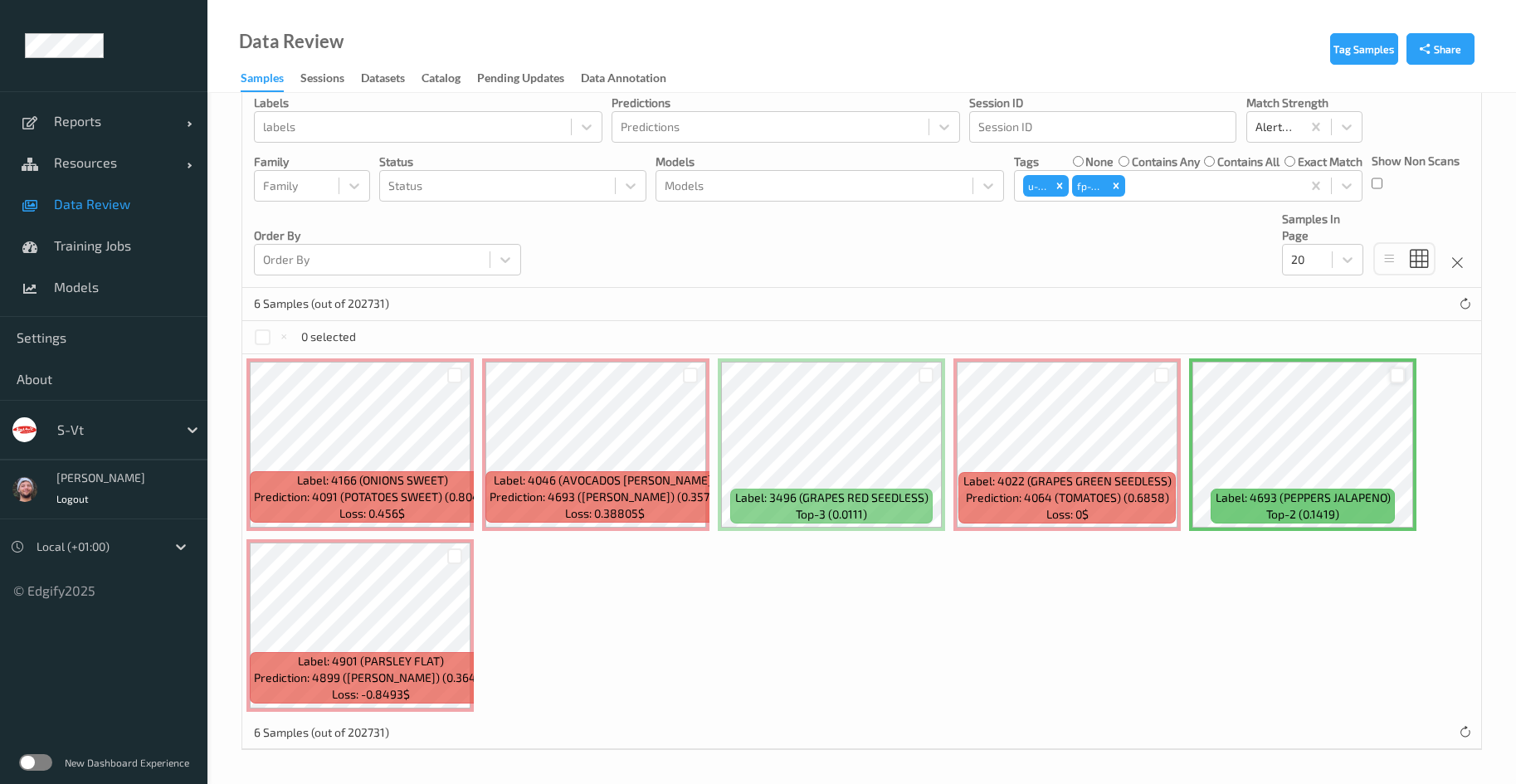
click at [1391, 372] on div at bounding box center [1398, 376] width 16 height 16
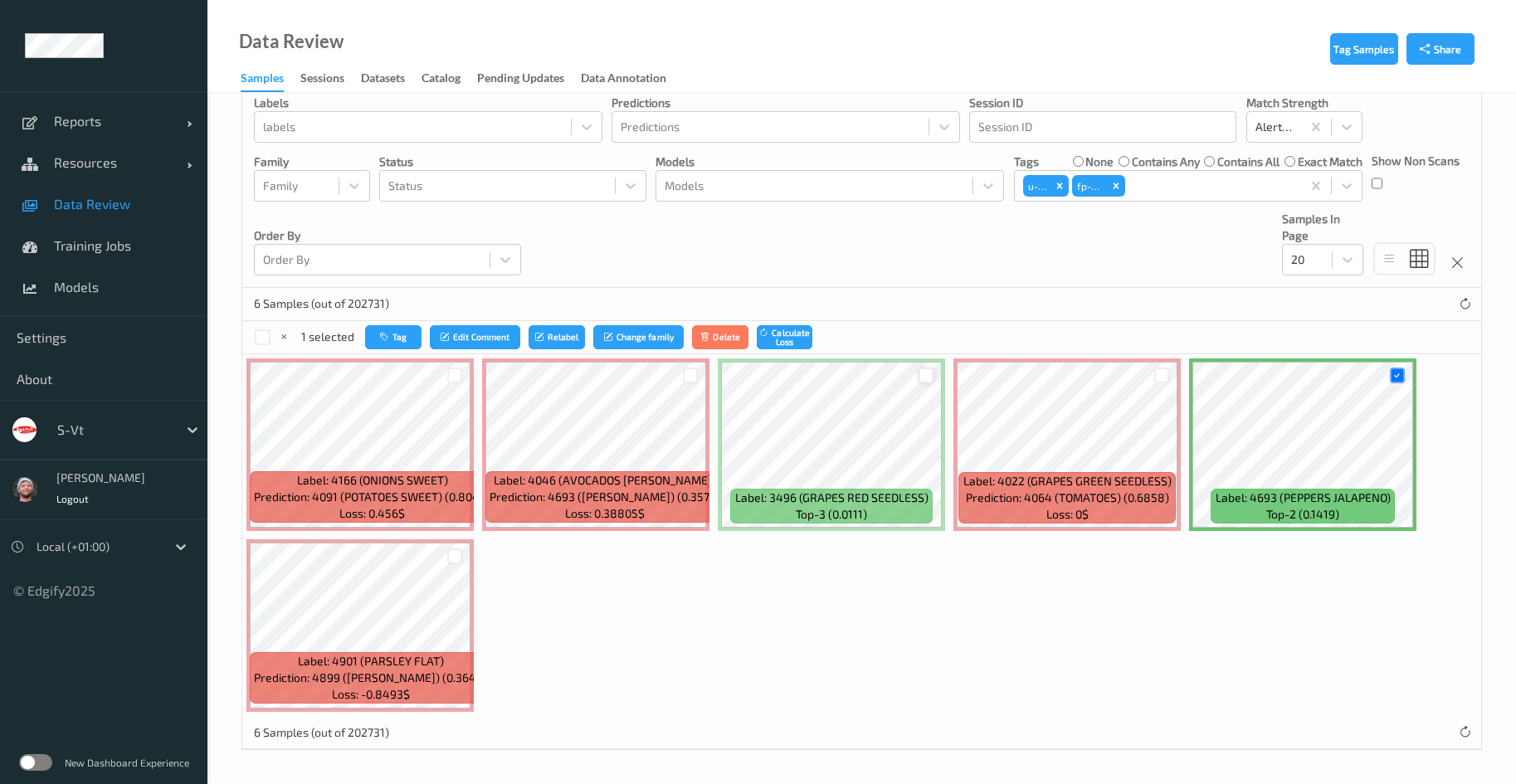
click at [919, 373] on div at bounding box center [926, 376] width 16 height 16
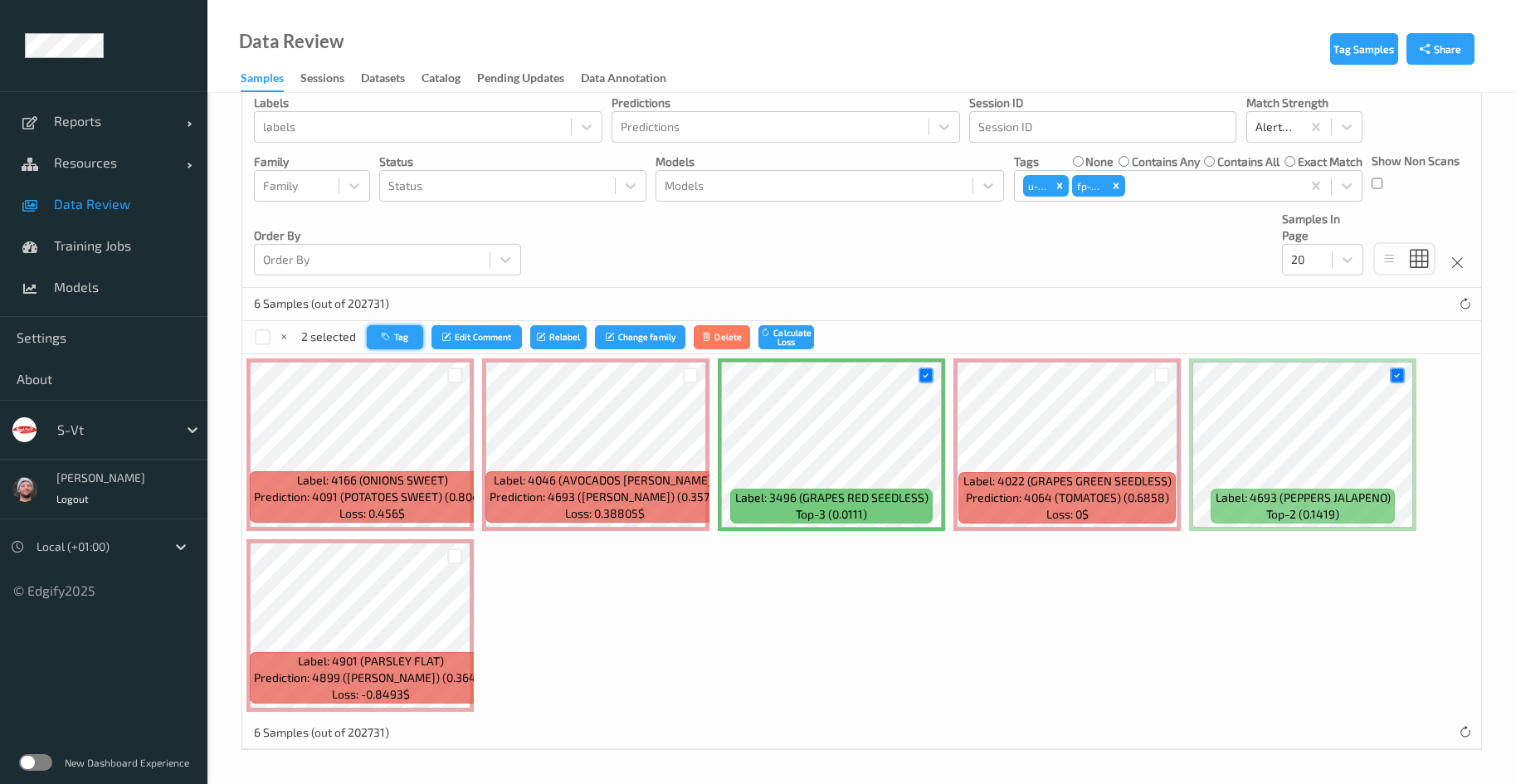
click at [382, 334] on icon "button" at bounding box center [388, 336] width 12 height 10
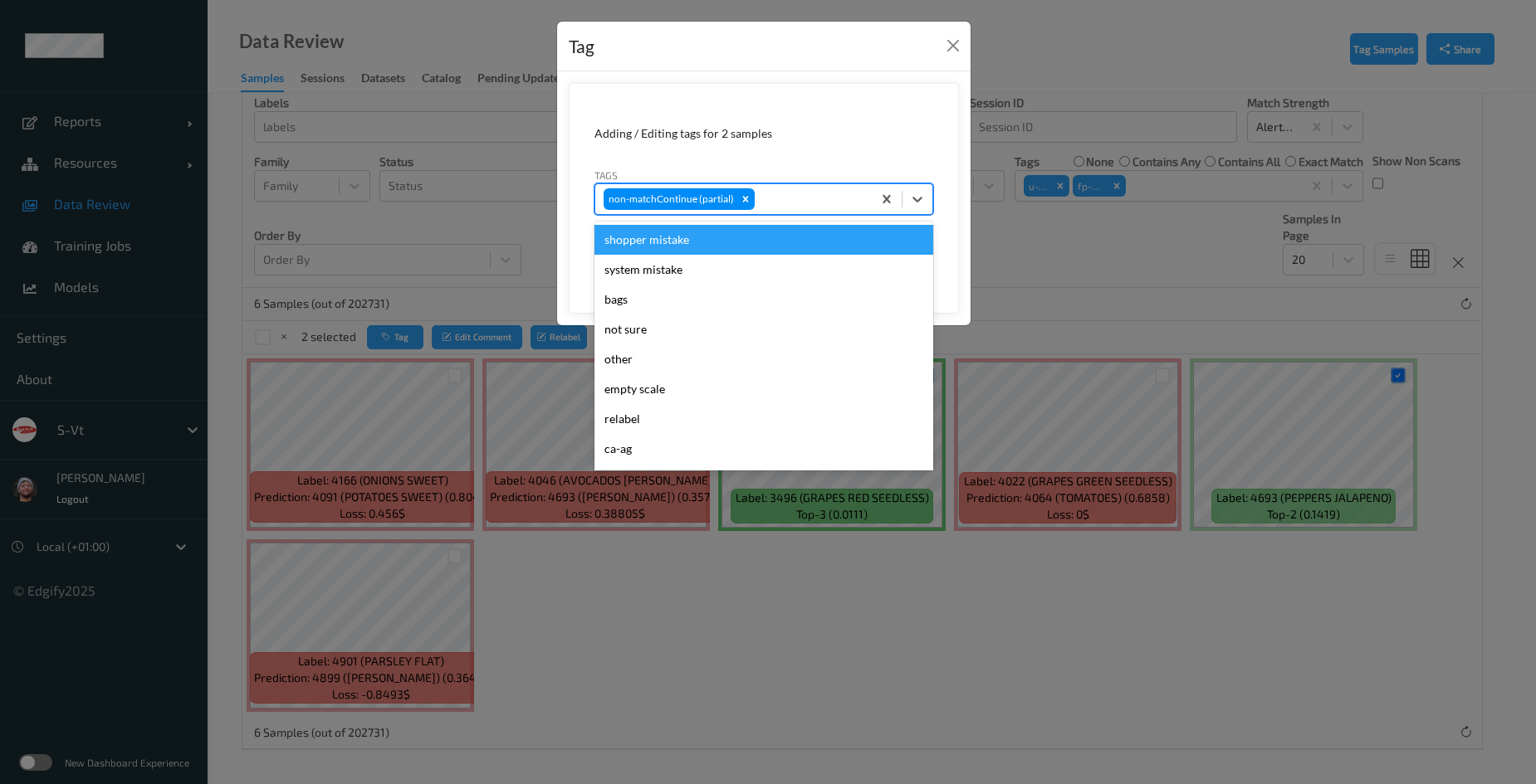
click at [809, 199] on div at bounding box center [811, 199] width 106 height 20
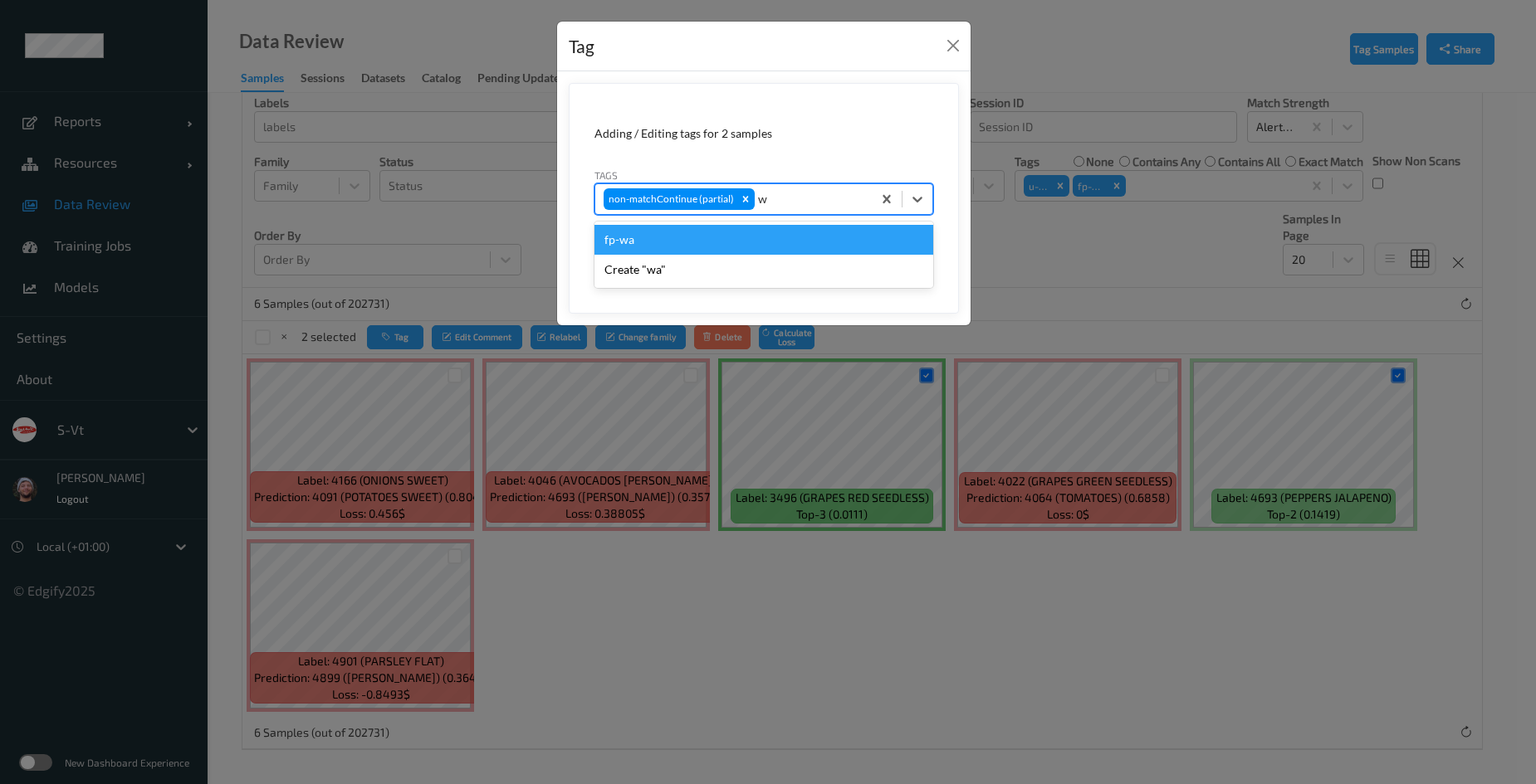
type input "wa"
click at [730, 241] on div "fp-wa" at bounding box center [764, 239] width 338 height 29
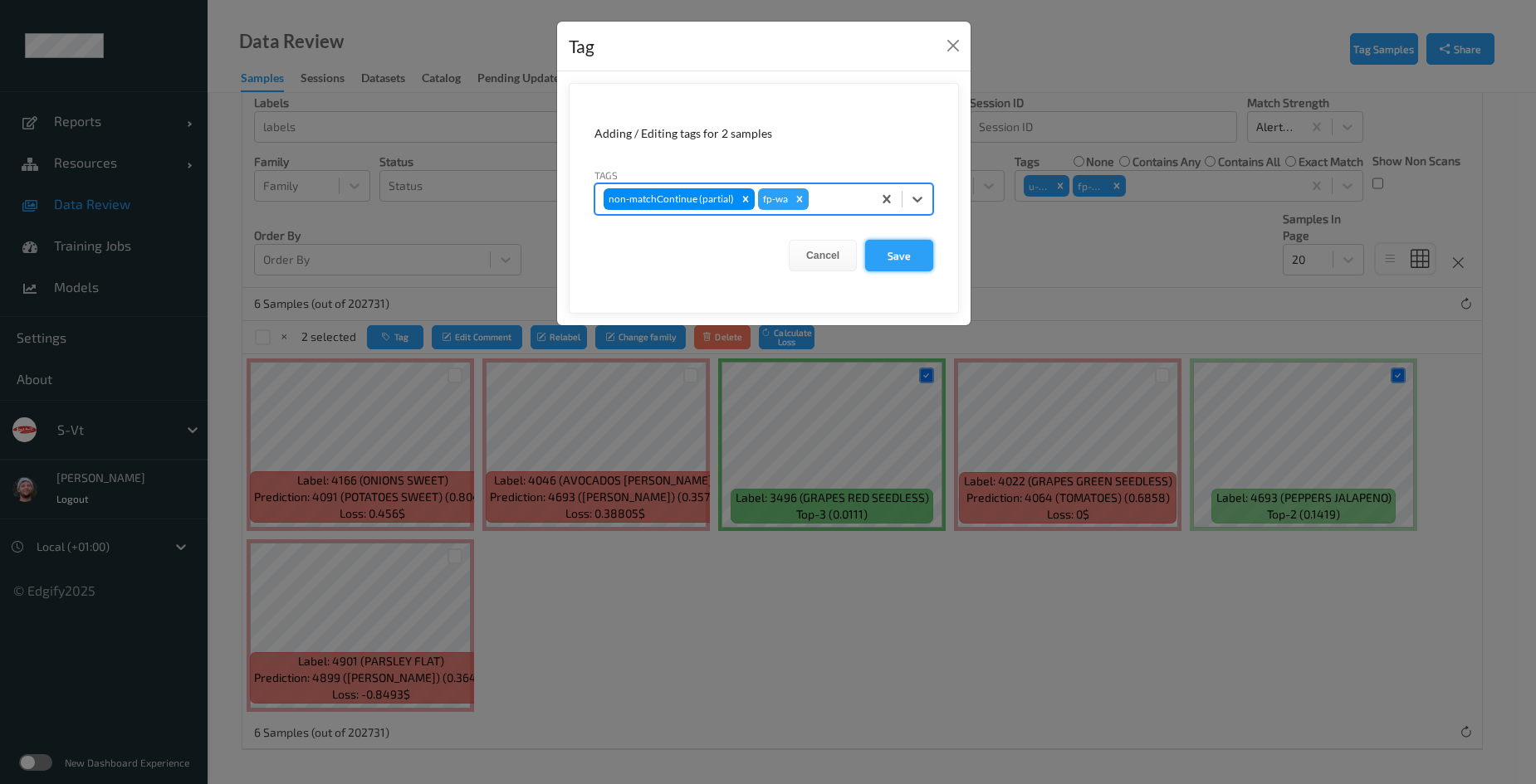
click at [909, 259] on button "Save" at bounding box center [899, 256] width 68 height 31
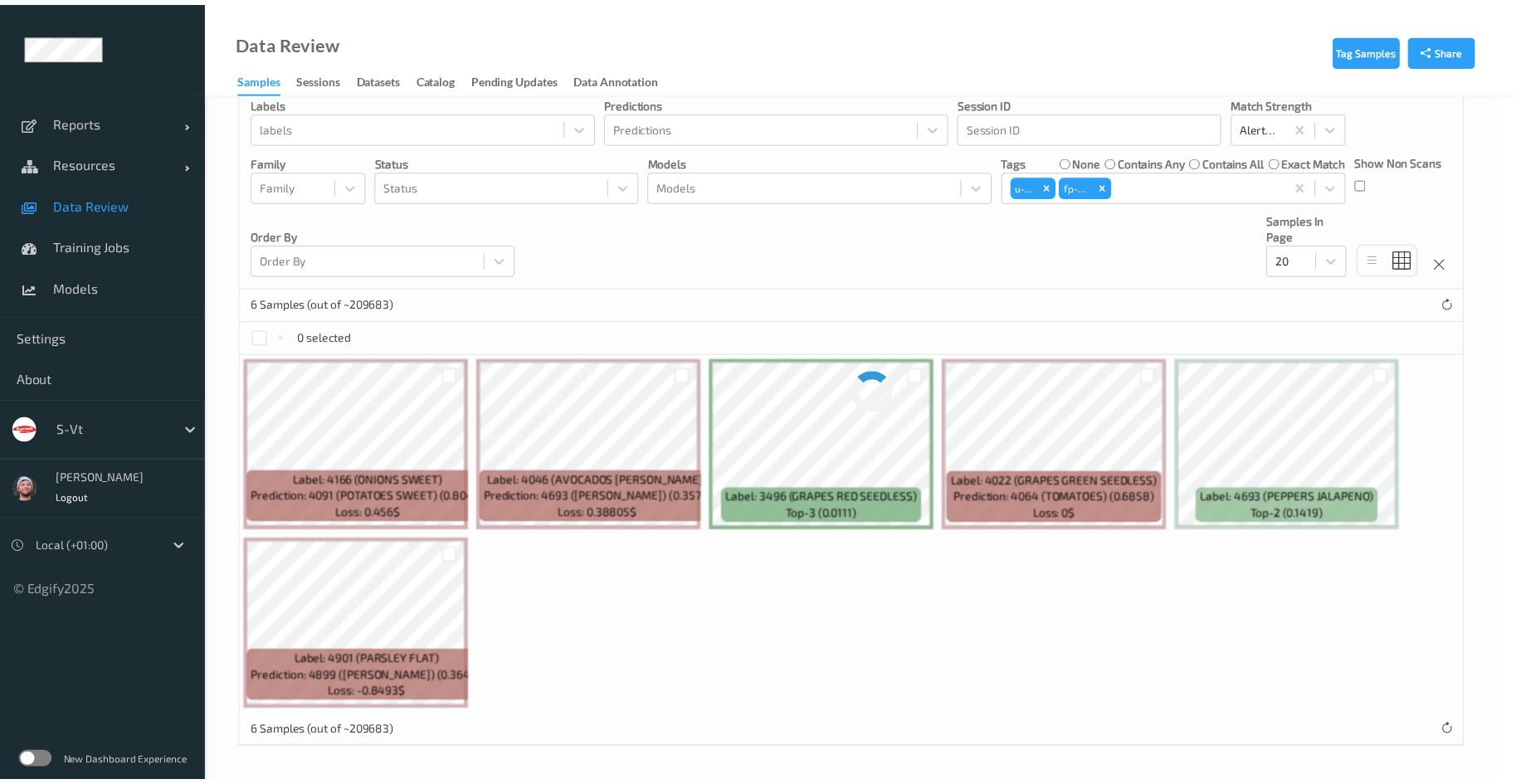
scroll to position [0, 0]
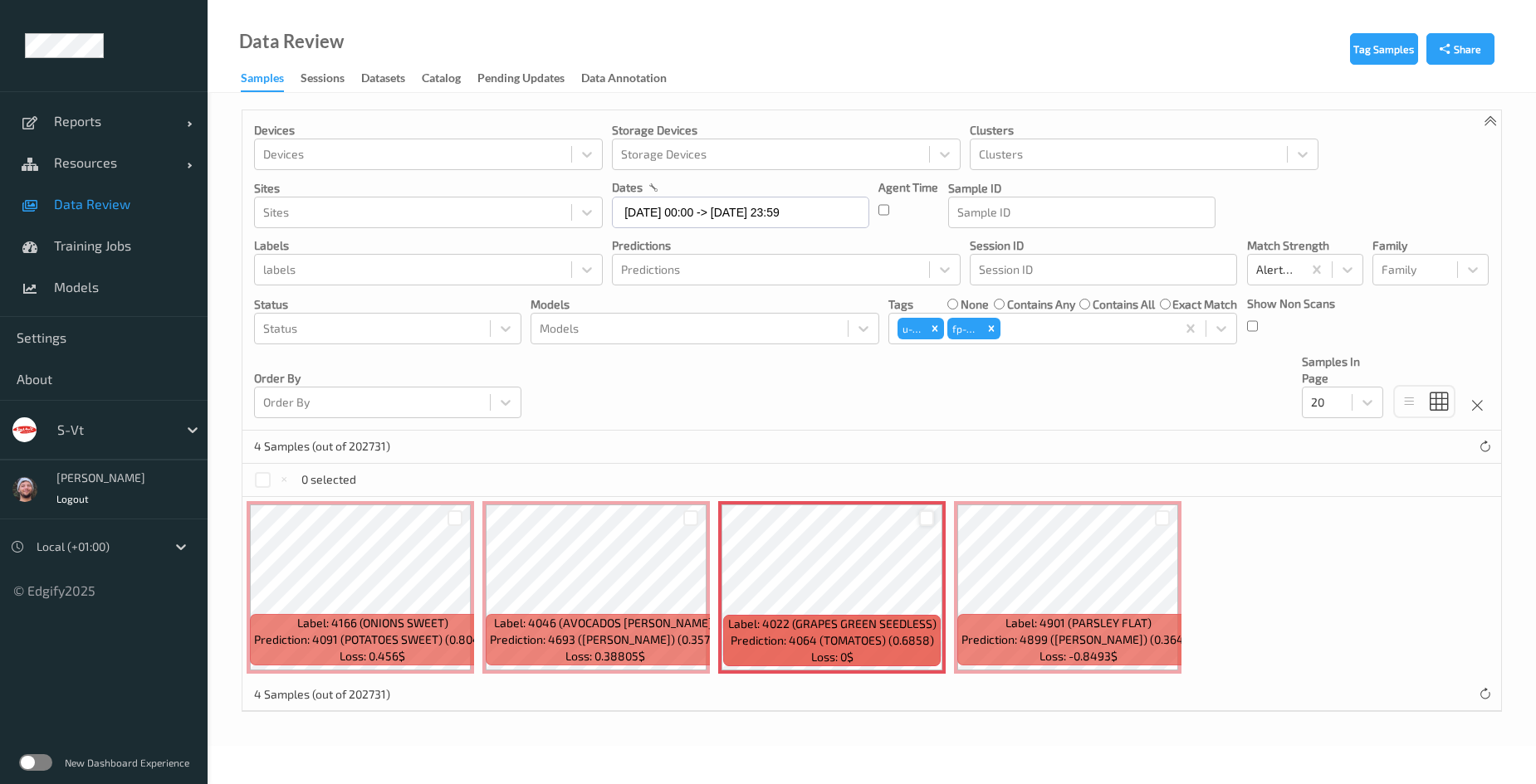
click at [926, 519] on div at bounding box center [927, 519] width 16 height 16
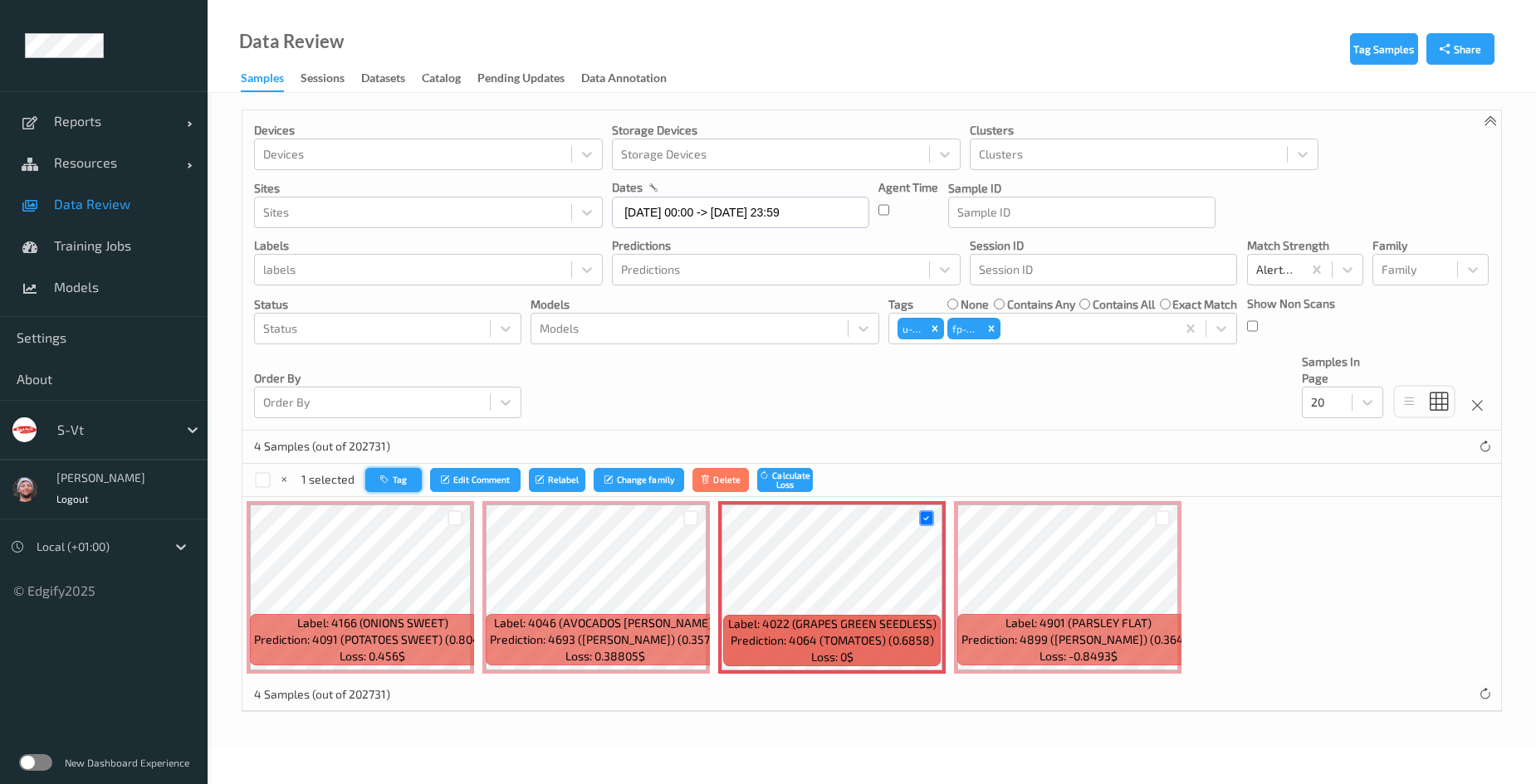
click at [391, 489] on button "Tag" at bounding box center [393, 480] width 56 height 24
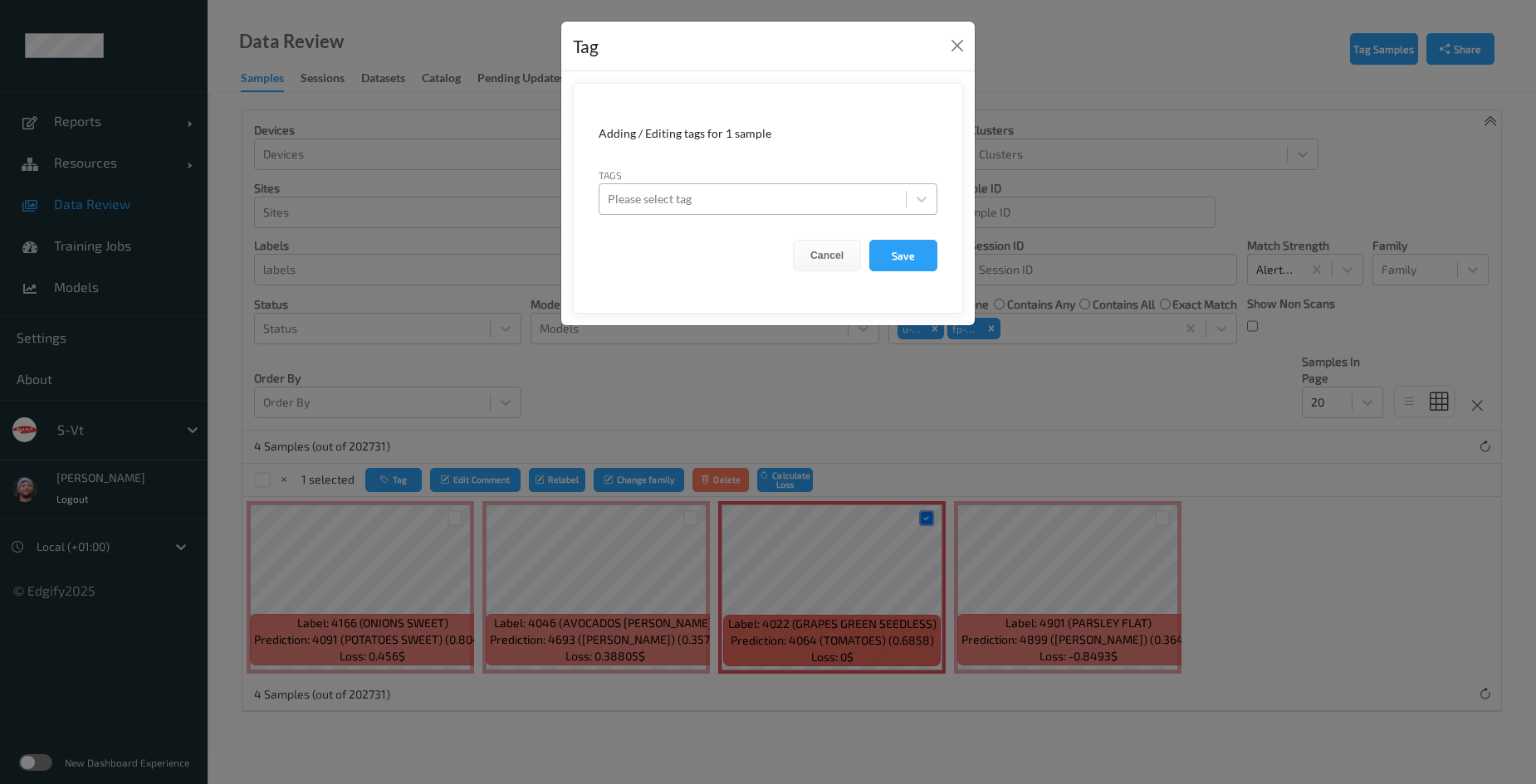
click at [794, 183] on div "Please select tag" at bounding box center [768, 199] width 338 height 31
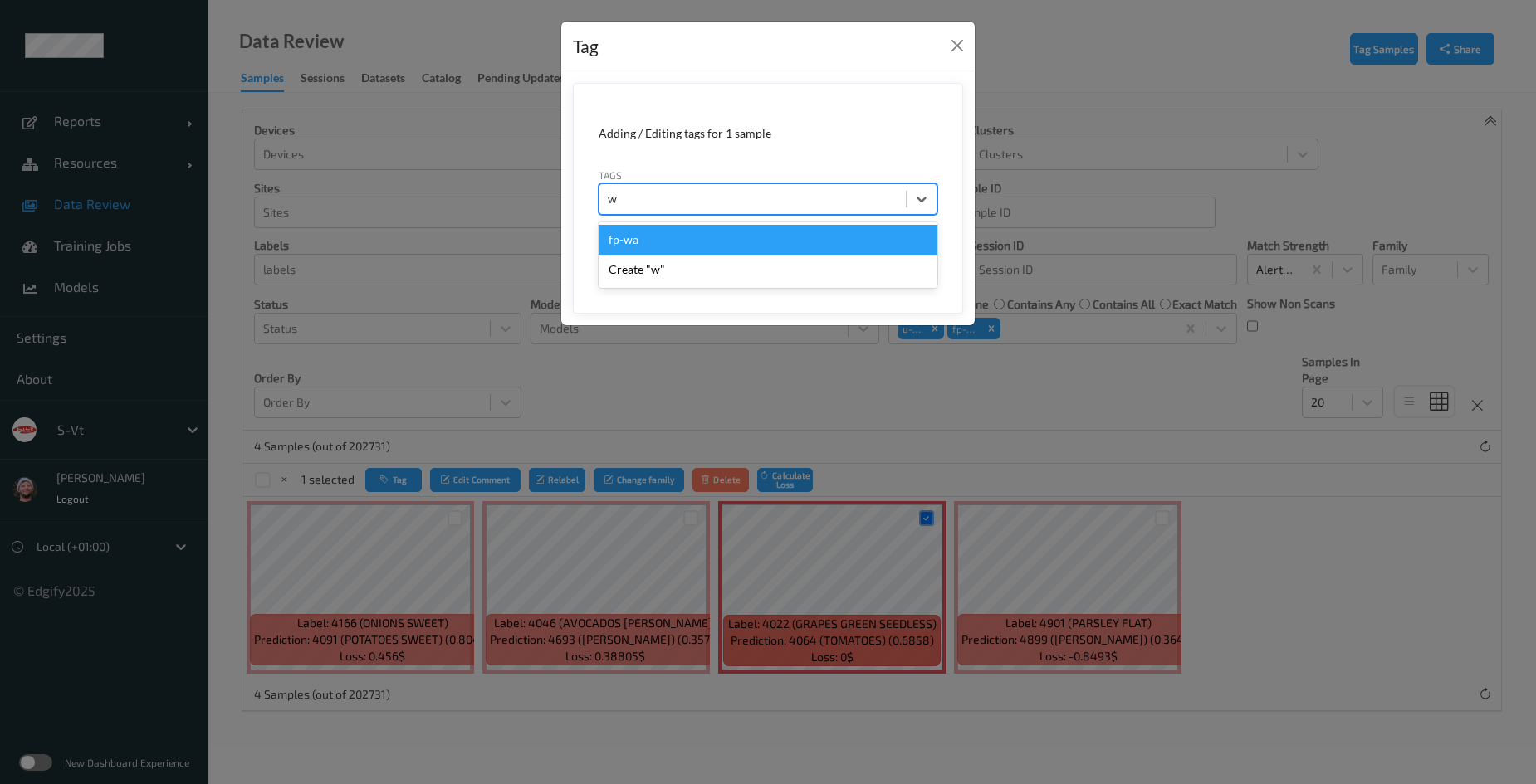
type input "wa"
click at [660, 242] on div "fp-wa" at bounding box center [768, 239] width 338 height 29
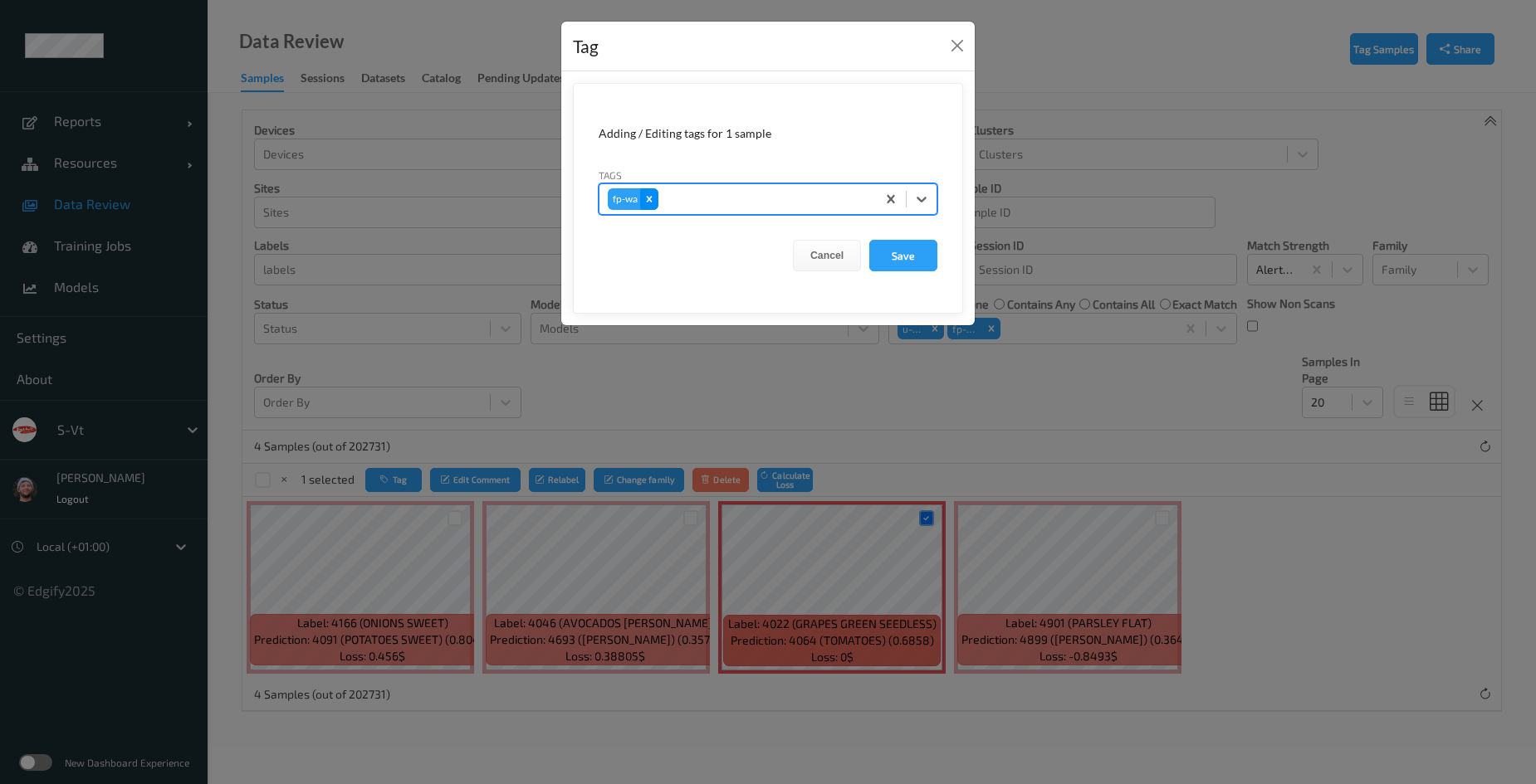
click at [647, 202] on icon "Remove fp-wa" at bounding box center [649, 199] width 11 height 11
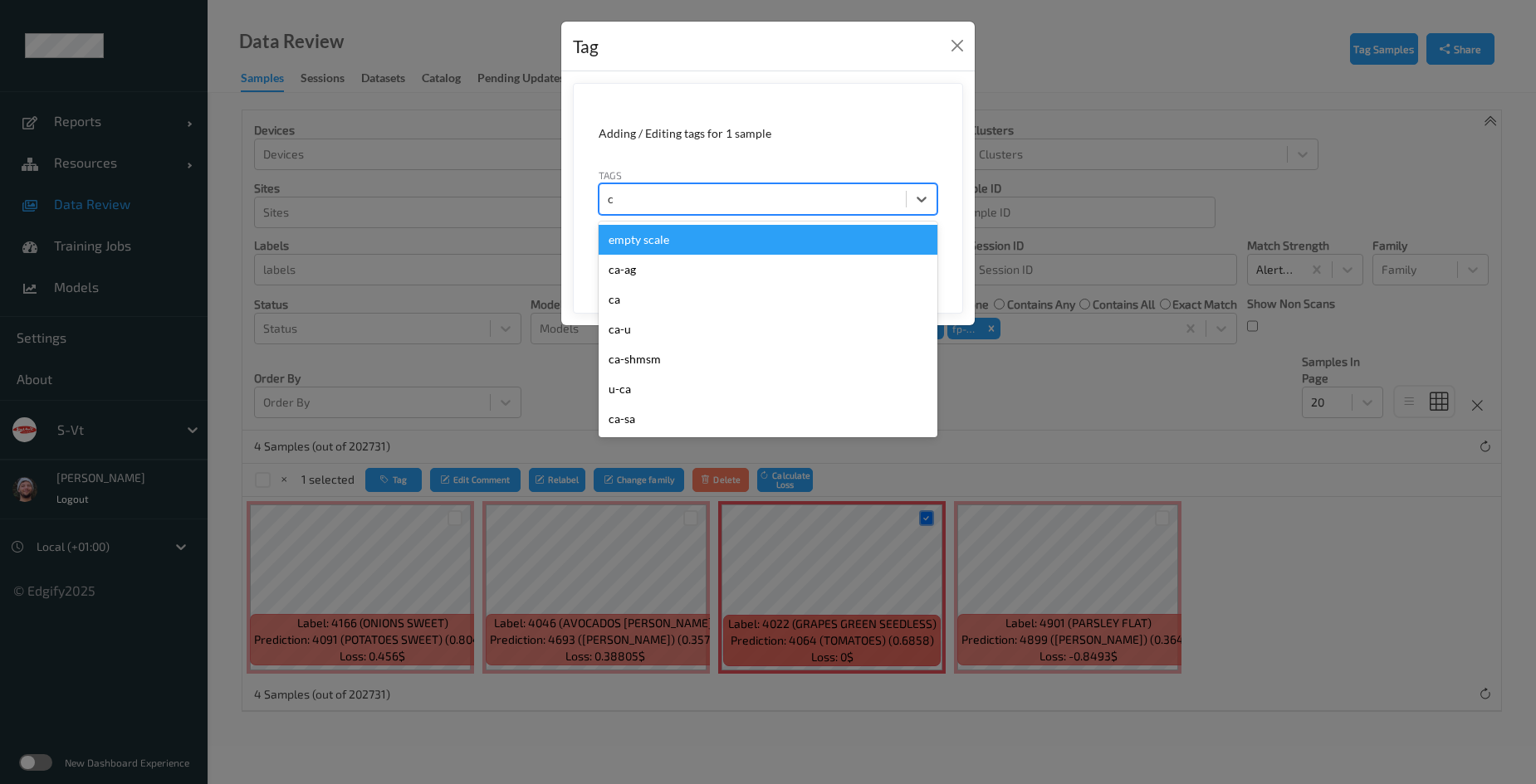
type input "ca"
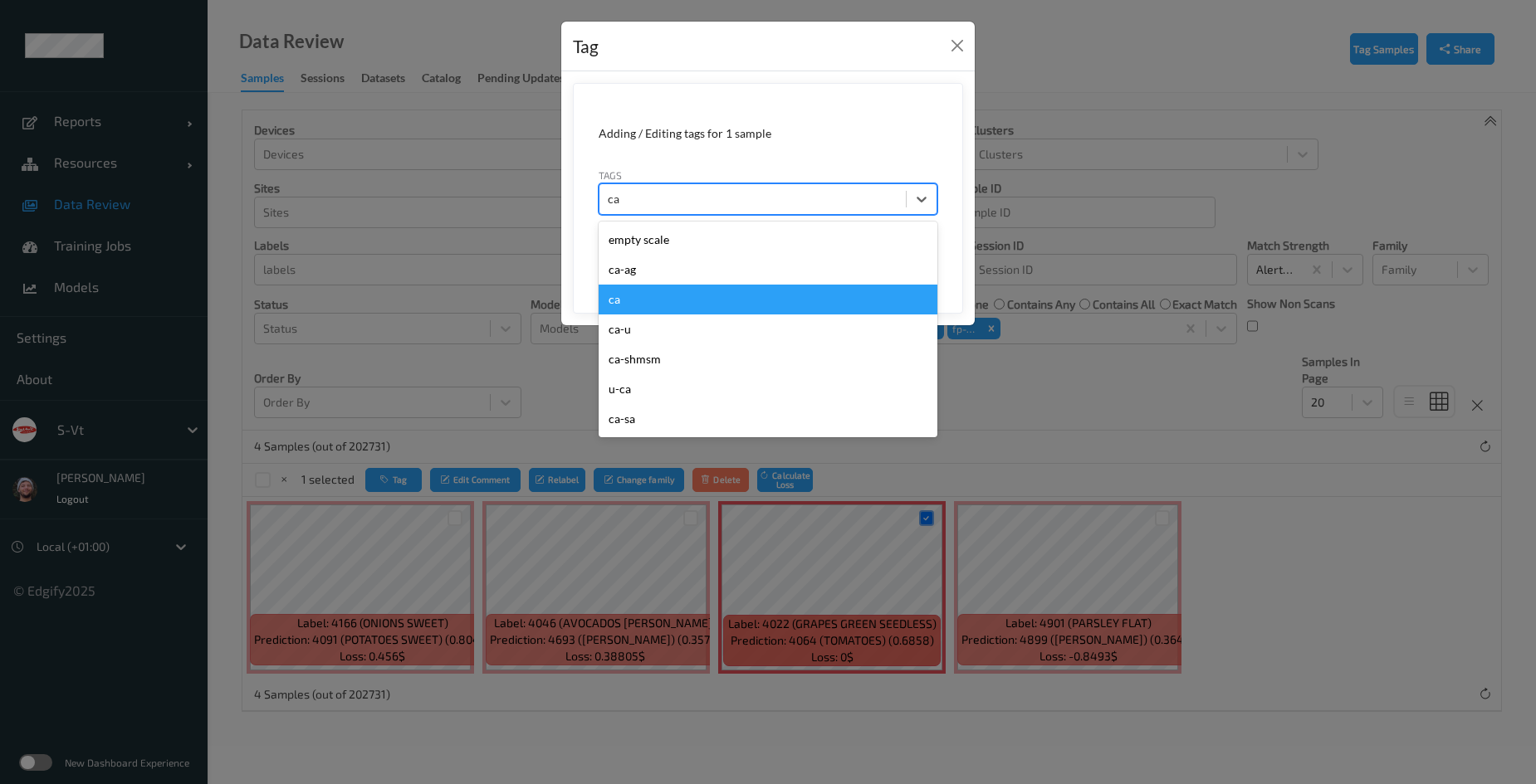
click at [688, 301] on div "ca" at bounding box center [768, 299] width 338 height 29
type input "s"
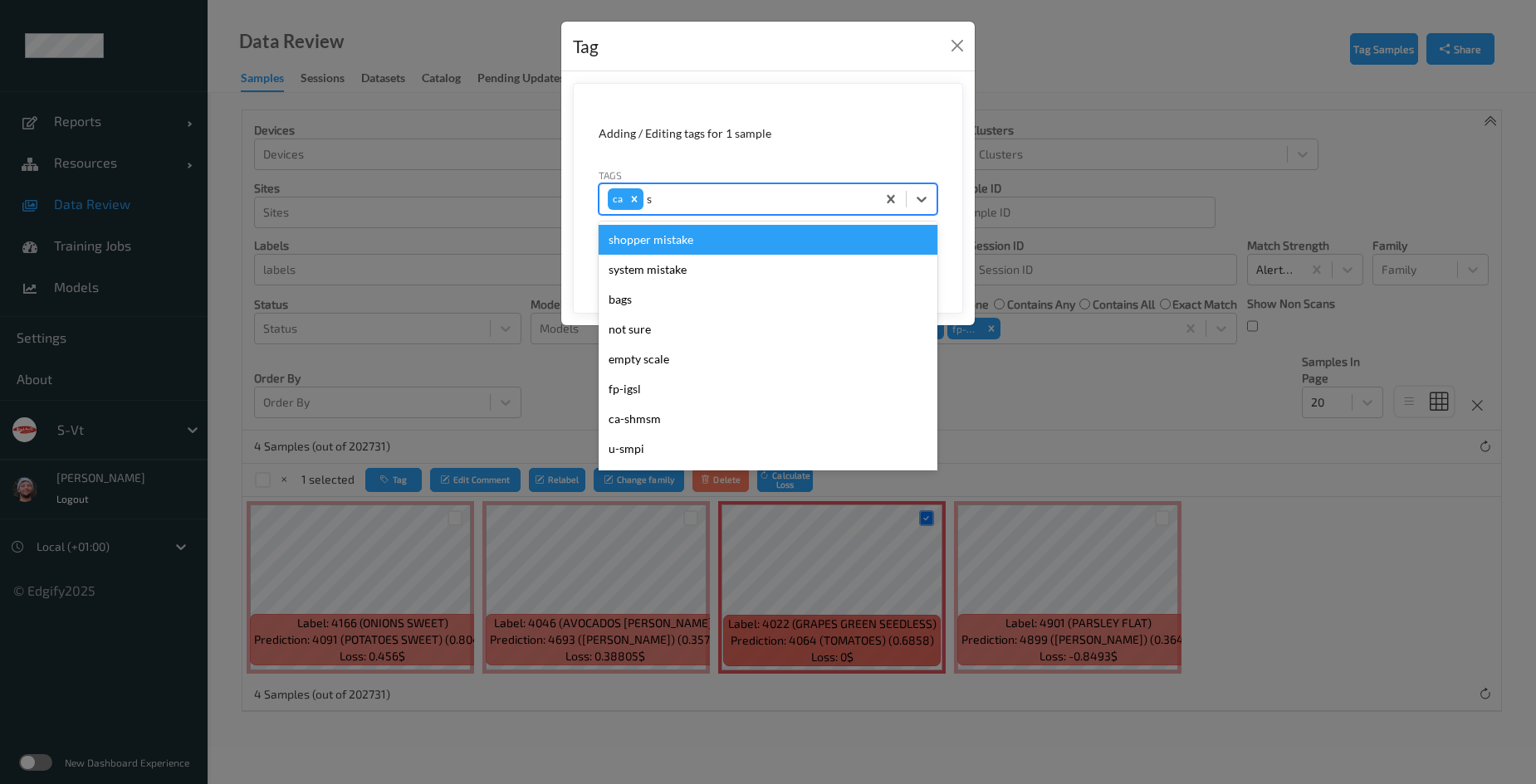
click at [677, 228] on div "shopper mistake" at bounding box center [768, 239] width 338 height 29
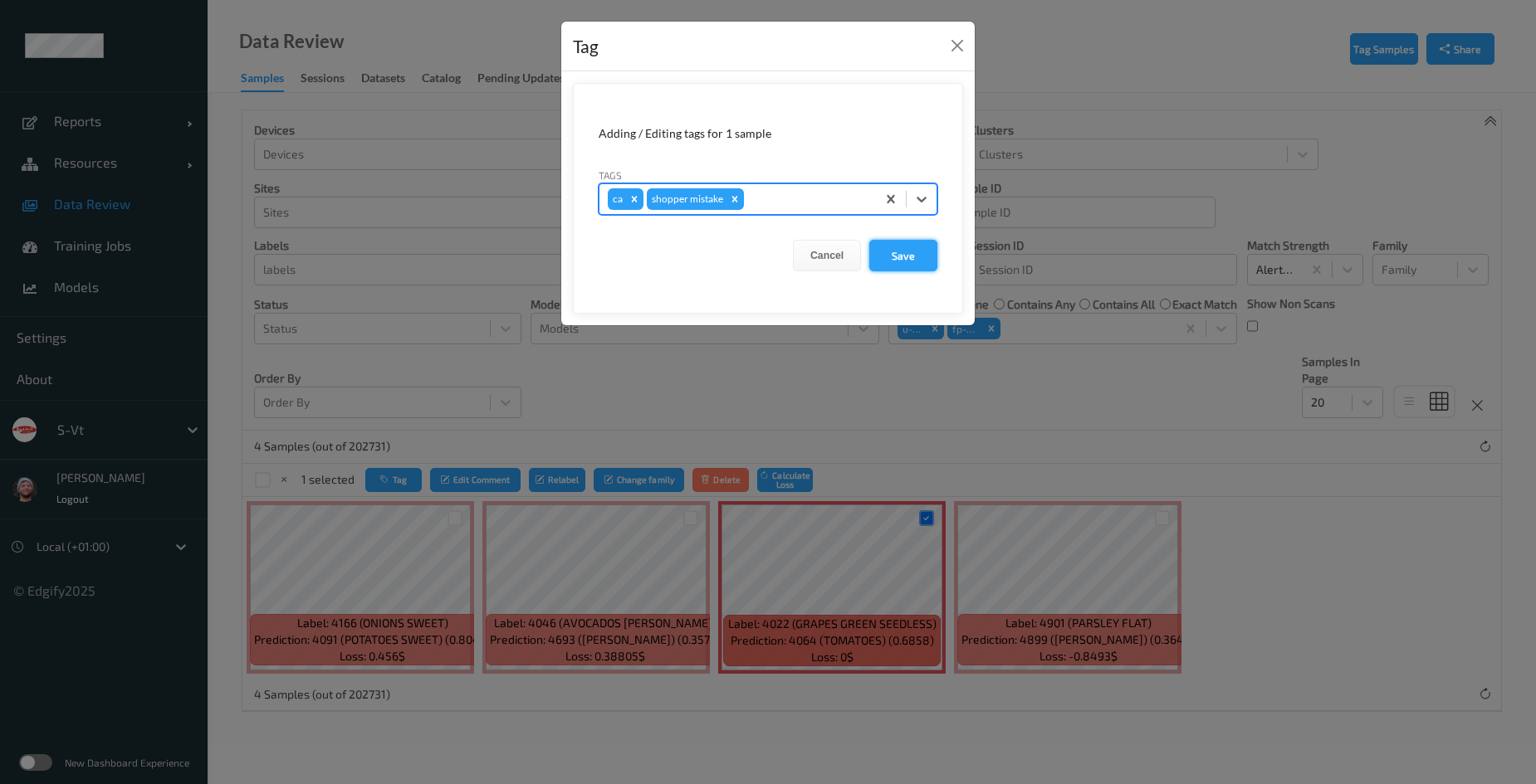
click at [896, 255] on button "Save" at bounding box center [903, 256] width 68 height 31
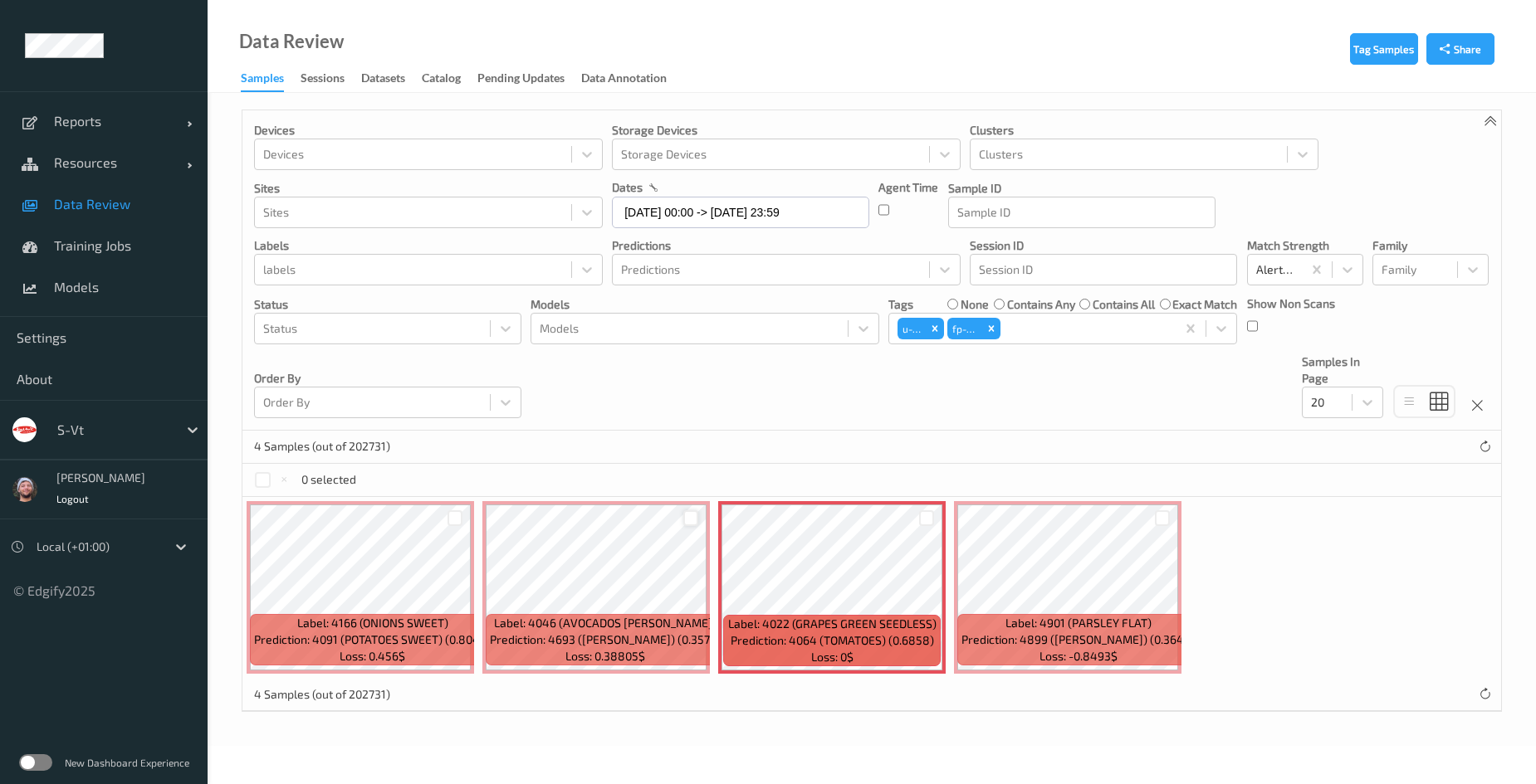
click at [692, 520] on div at bounding box center [692, 519] width 16 height 16
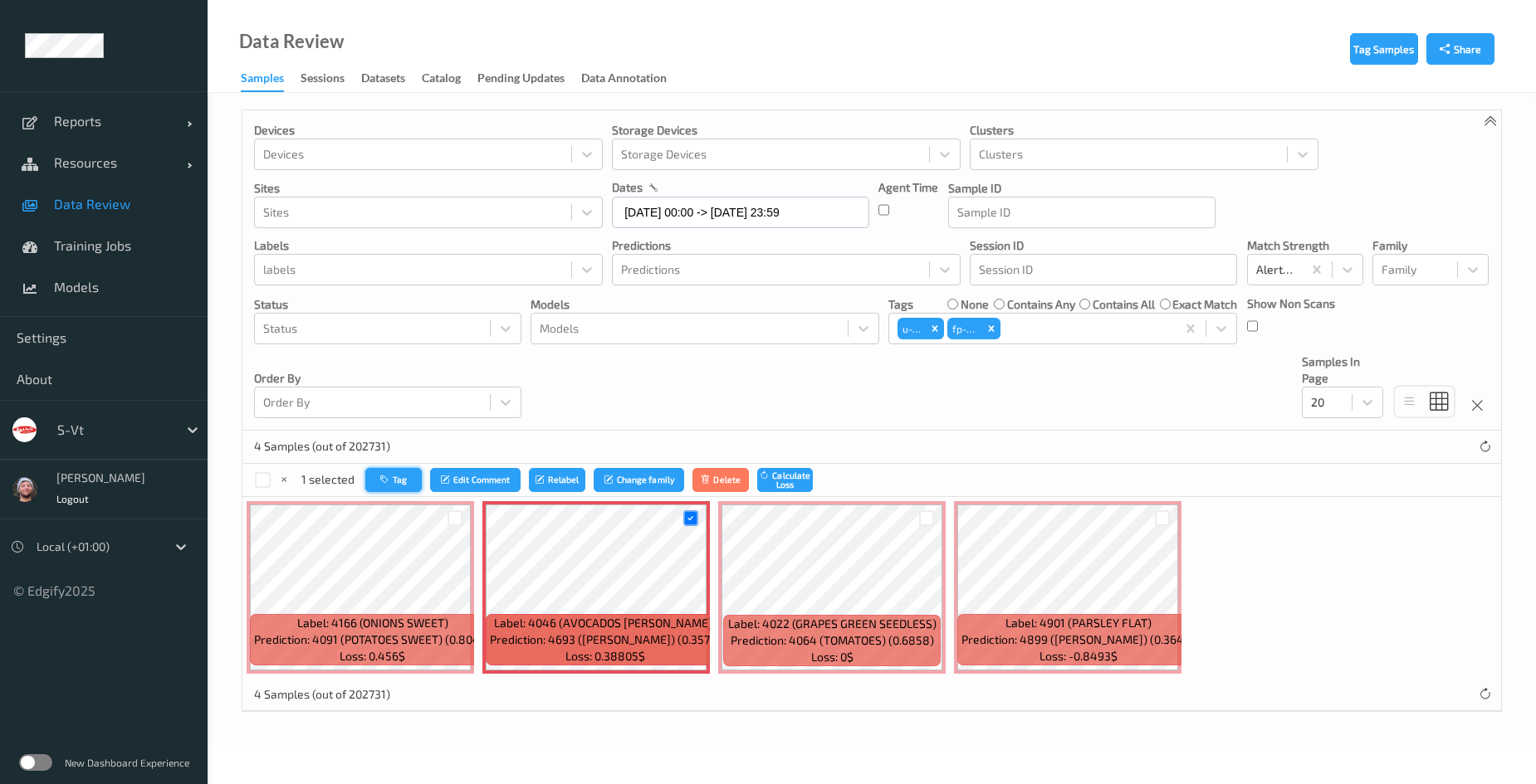
click at [412, 489] on button "Tag" at bounding box center [393, 480] width 56 height 24
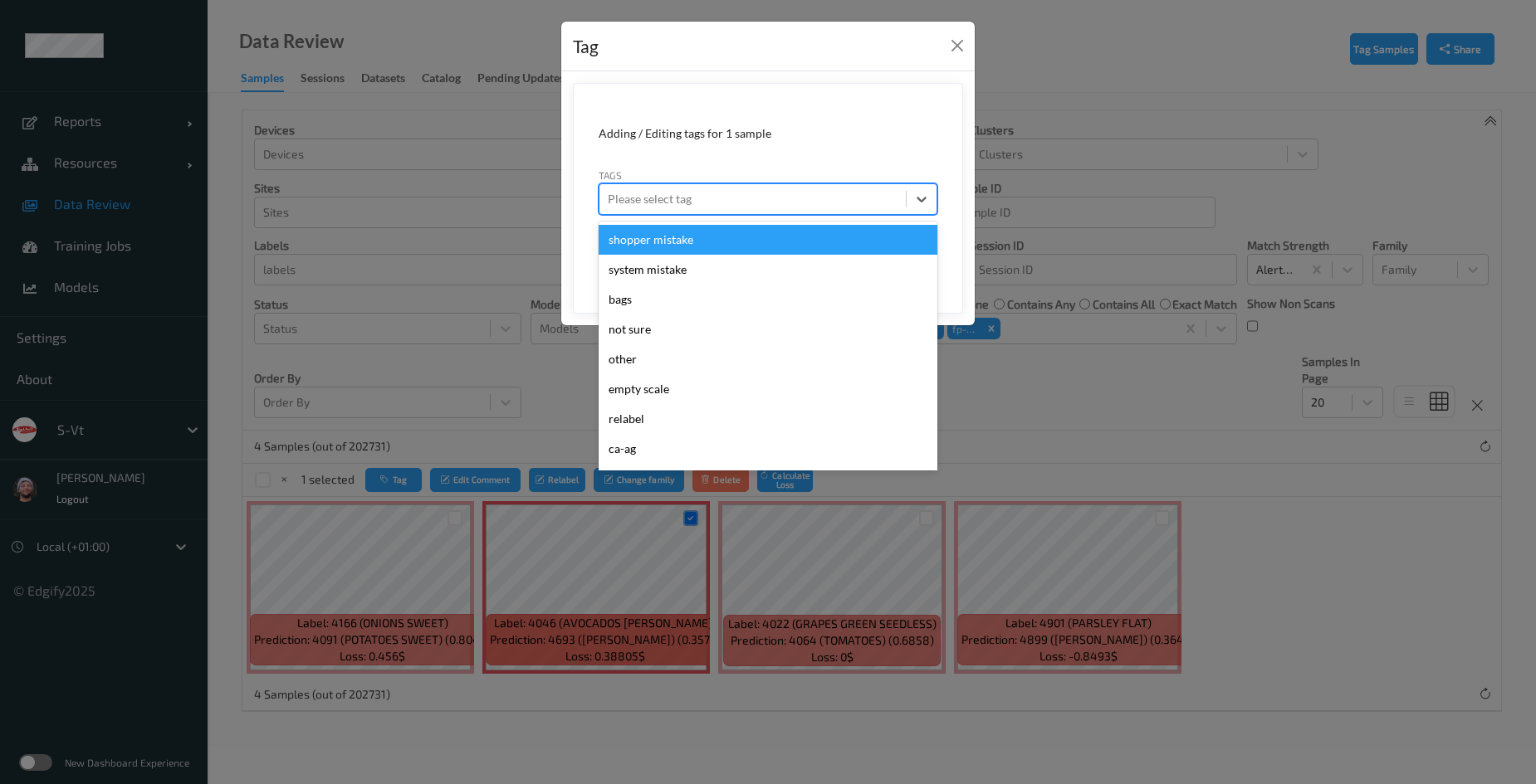
click at [783, 212] on div "Please select tag" at bounding box center [768, 199] width 338 height 31
type input "pi"
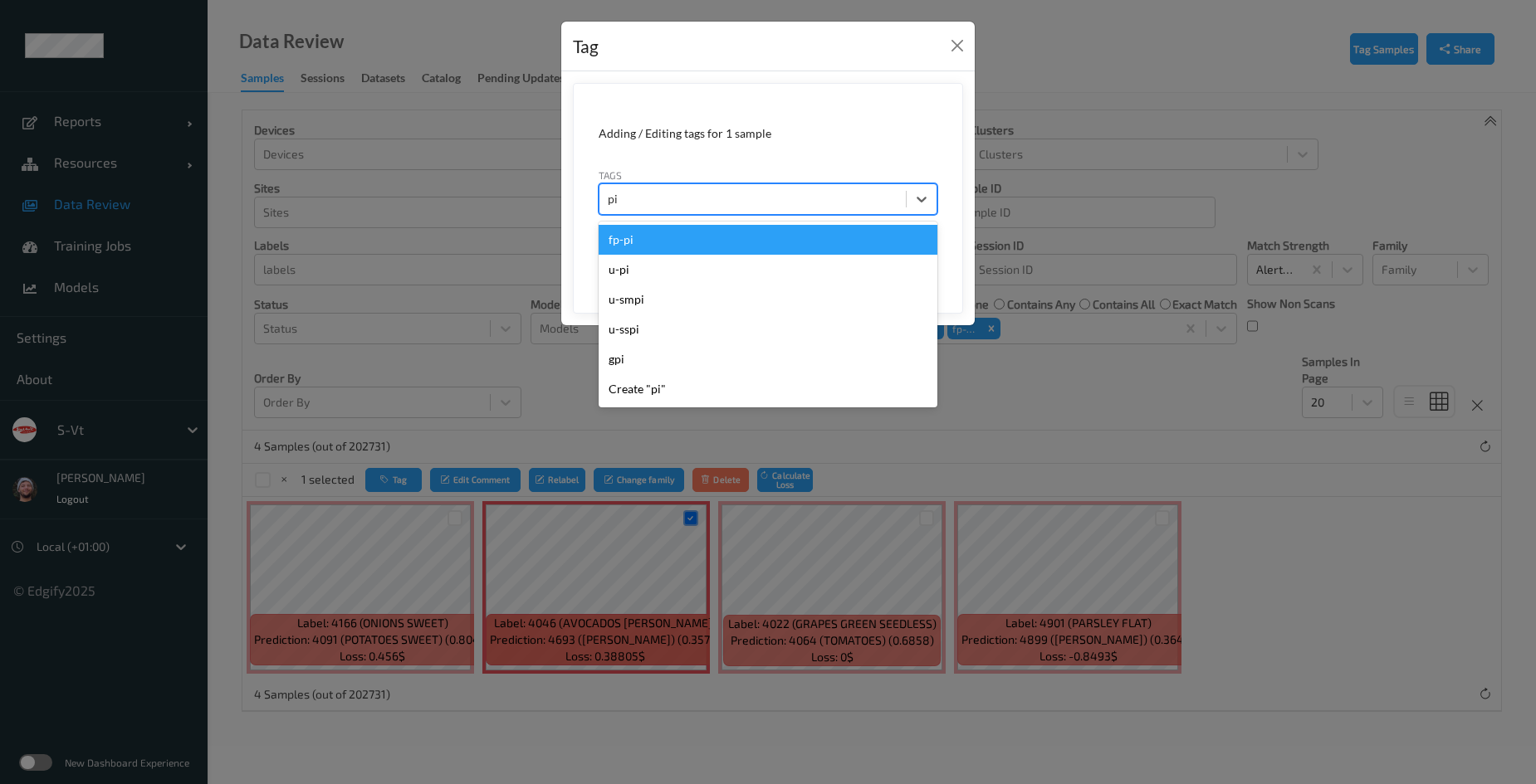
click at [771, 225] on div "fp-pi" at bounding box center [768, 239] width 338 height 29
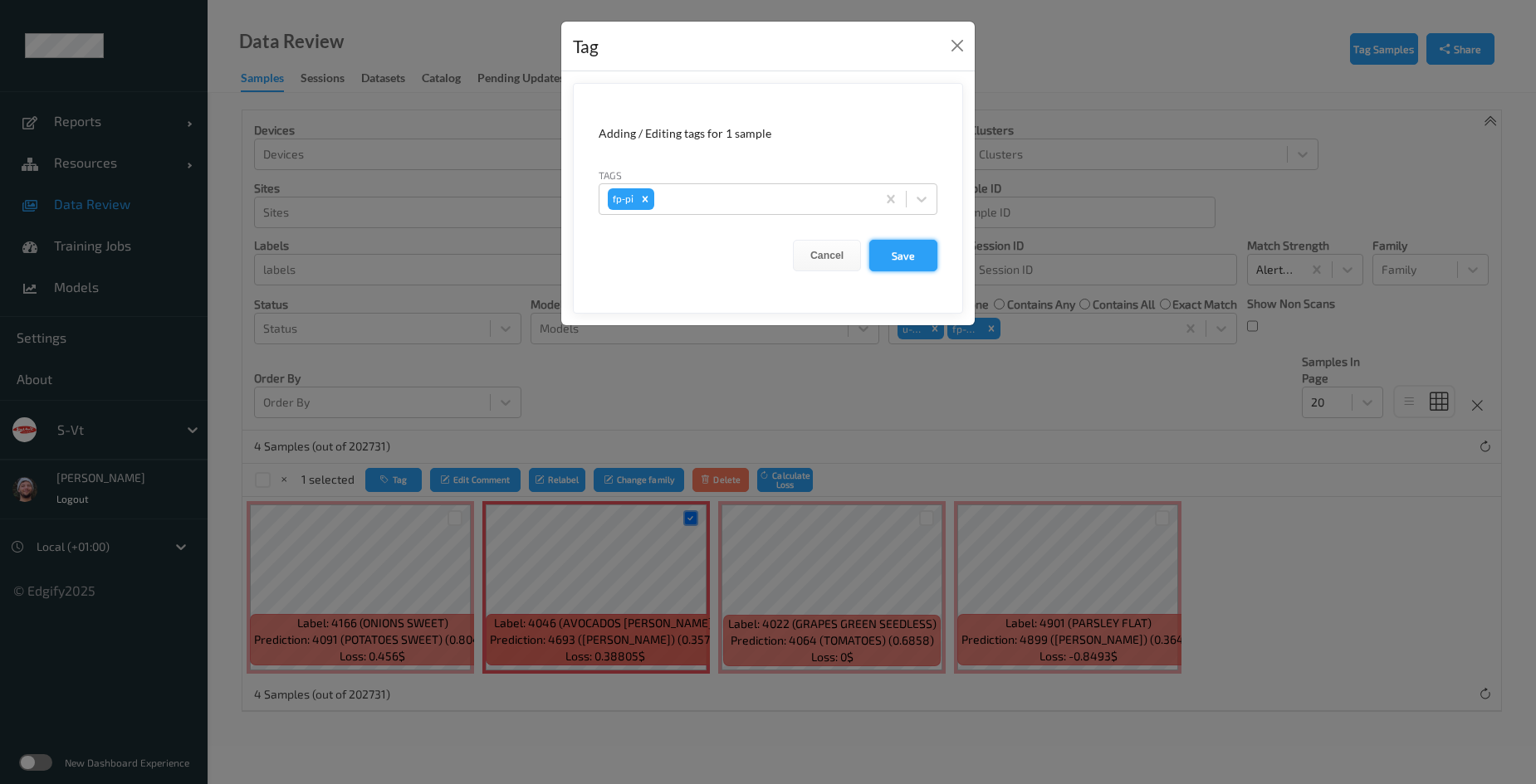
drag, startPoint x: 889, startPoint y: 248, endPoint x: 939, endPoint y: 467, distance: 224.6
click at [890, 248] on button "Save" at bounding box center [903, 256] width 68 height 31
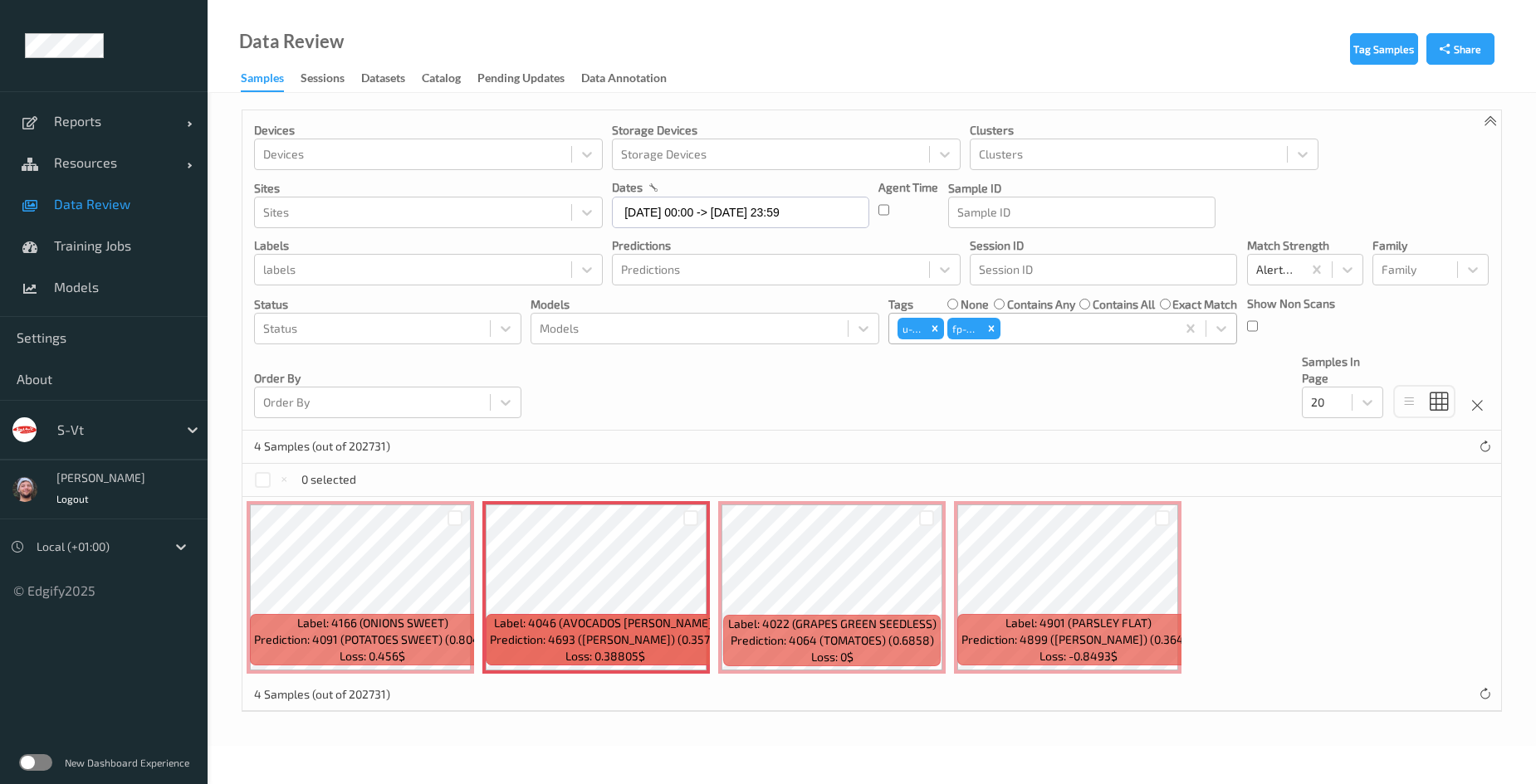
click at [1045, 342] on div "u-ca fp-wa" at bounding box center [1033, 329] width 286 height 29
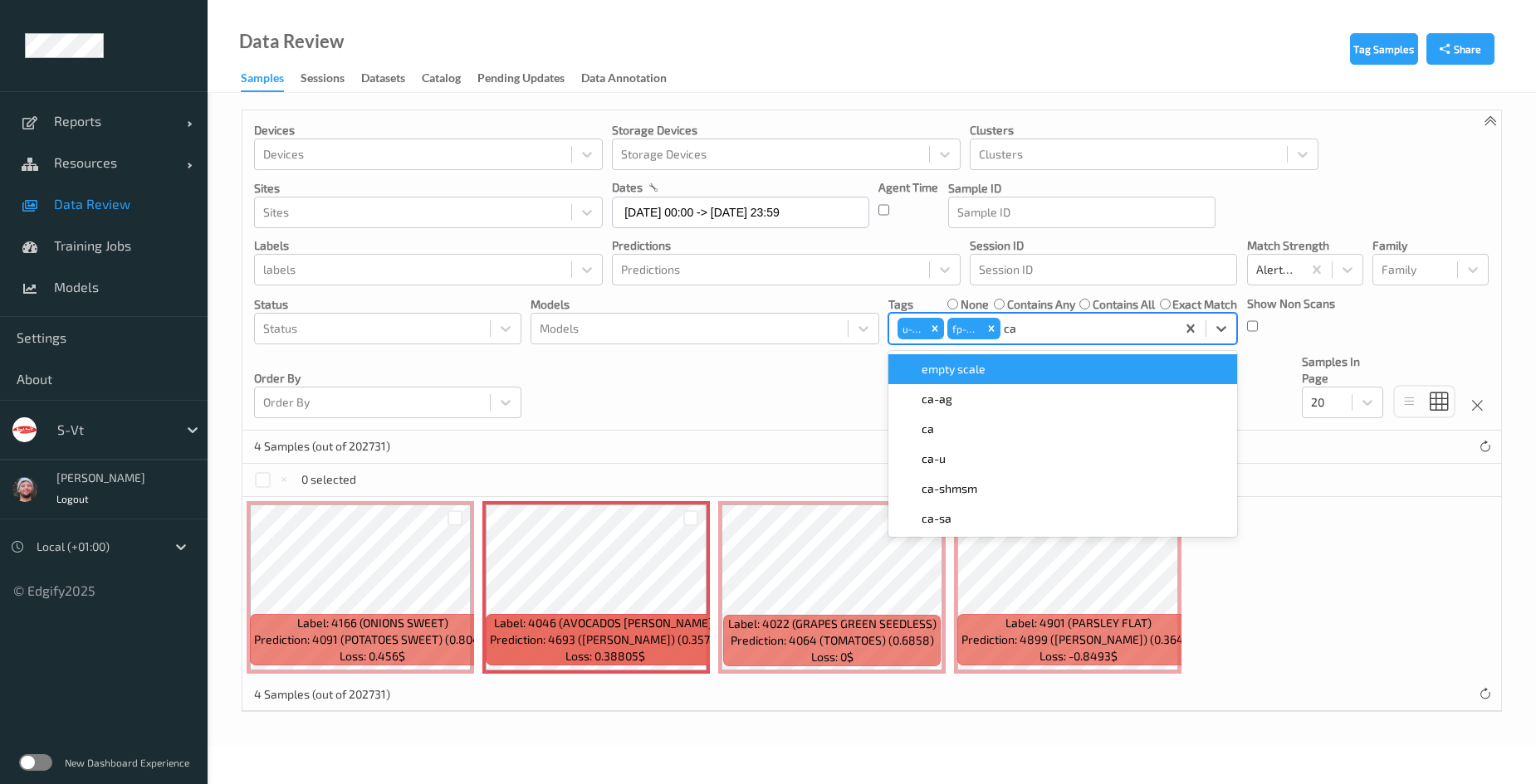
type input "ca"
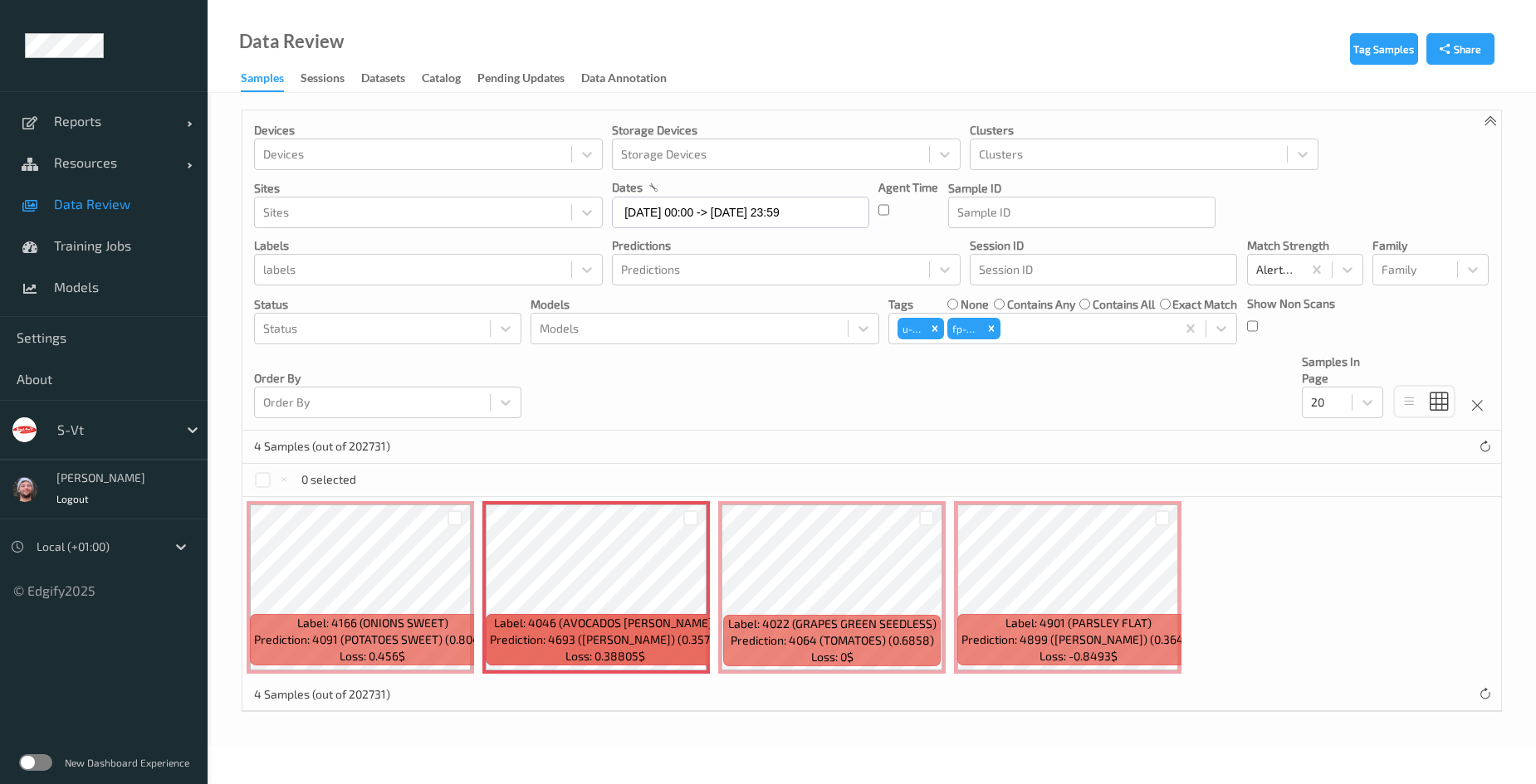
drag, startPoint x: 1141, startPoint y: 417, endPoint x: 1024, endPoint y: 487, distance: 136.3
click at [1141, 417] on div "Devices Devices Storage Devices Storage Devices Clusters Clusters Sites Sites d…" at bounding box center [871, 270] width 1259 height 320
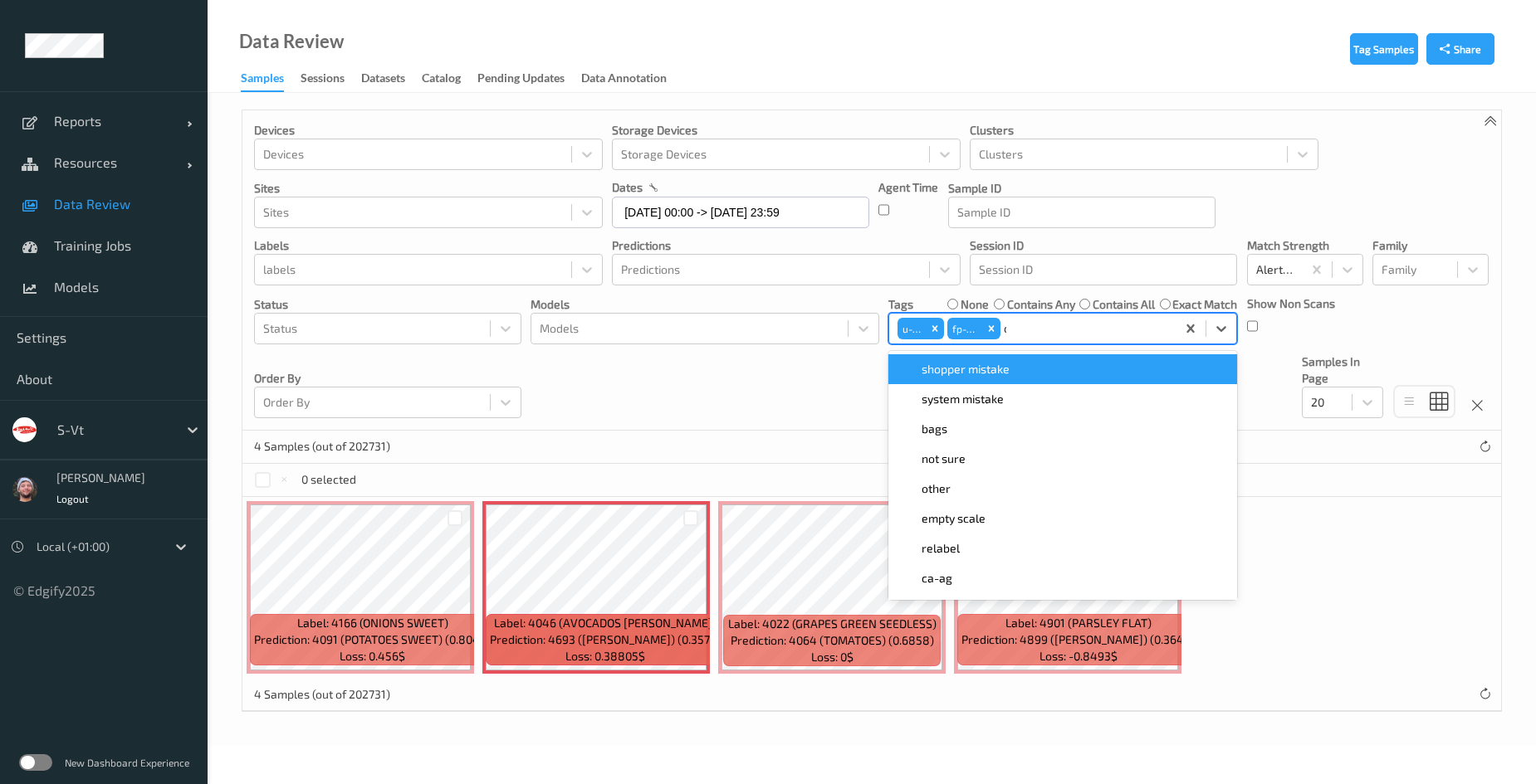
click at [1059, 332] on div "c" at bounding box center [1086, 328] width 164 height 20
type input "ca"
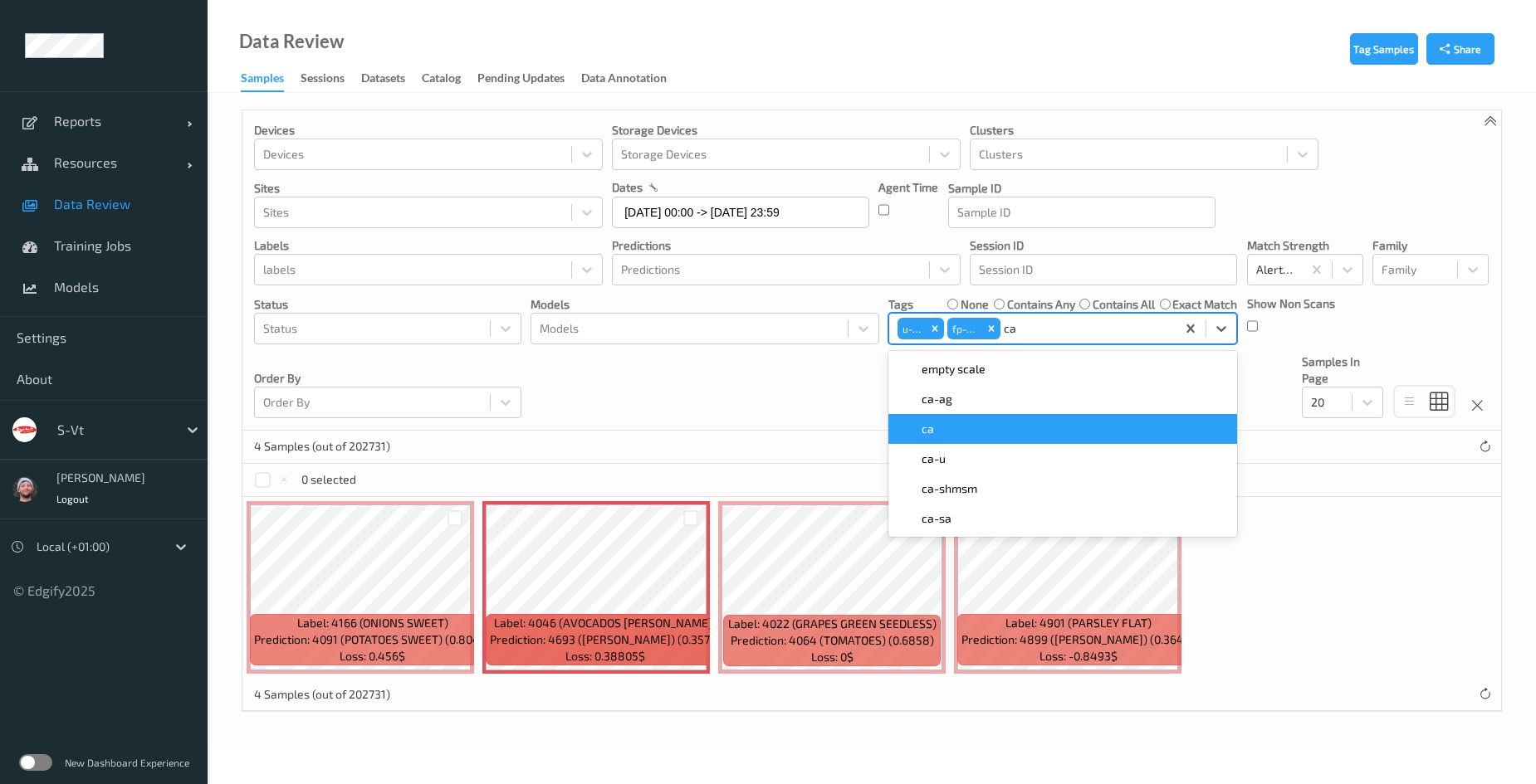
click at [979, 428] on div "ca" at bounding box center [1062, 428] width 329 height 16
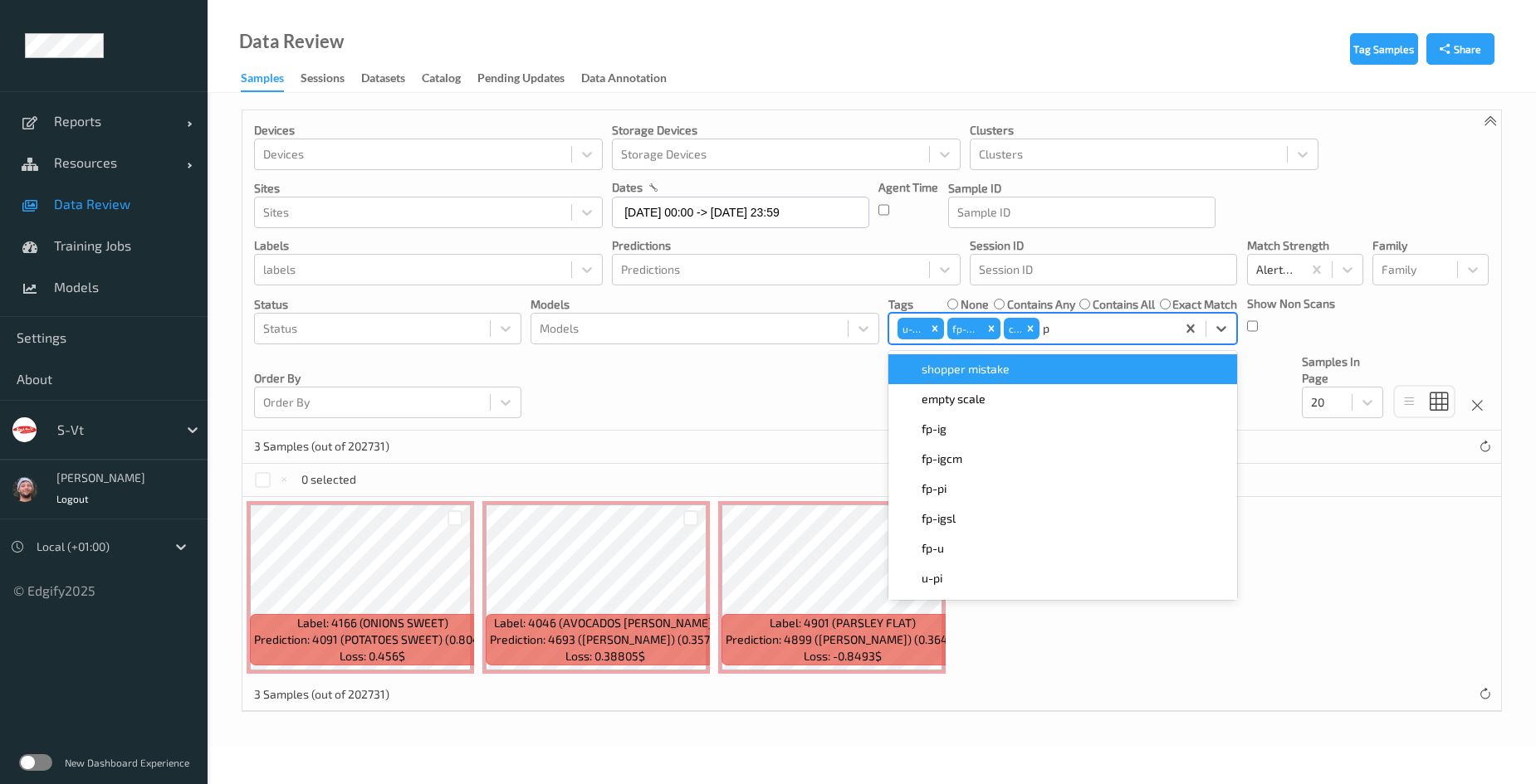
type input "pi"
click at [1012, 364] on div "fp-pi" at bounding box center [1062, 369] width 329 height 16
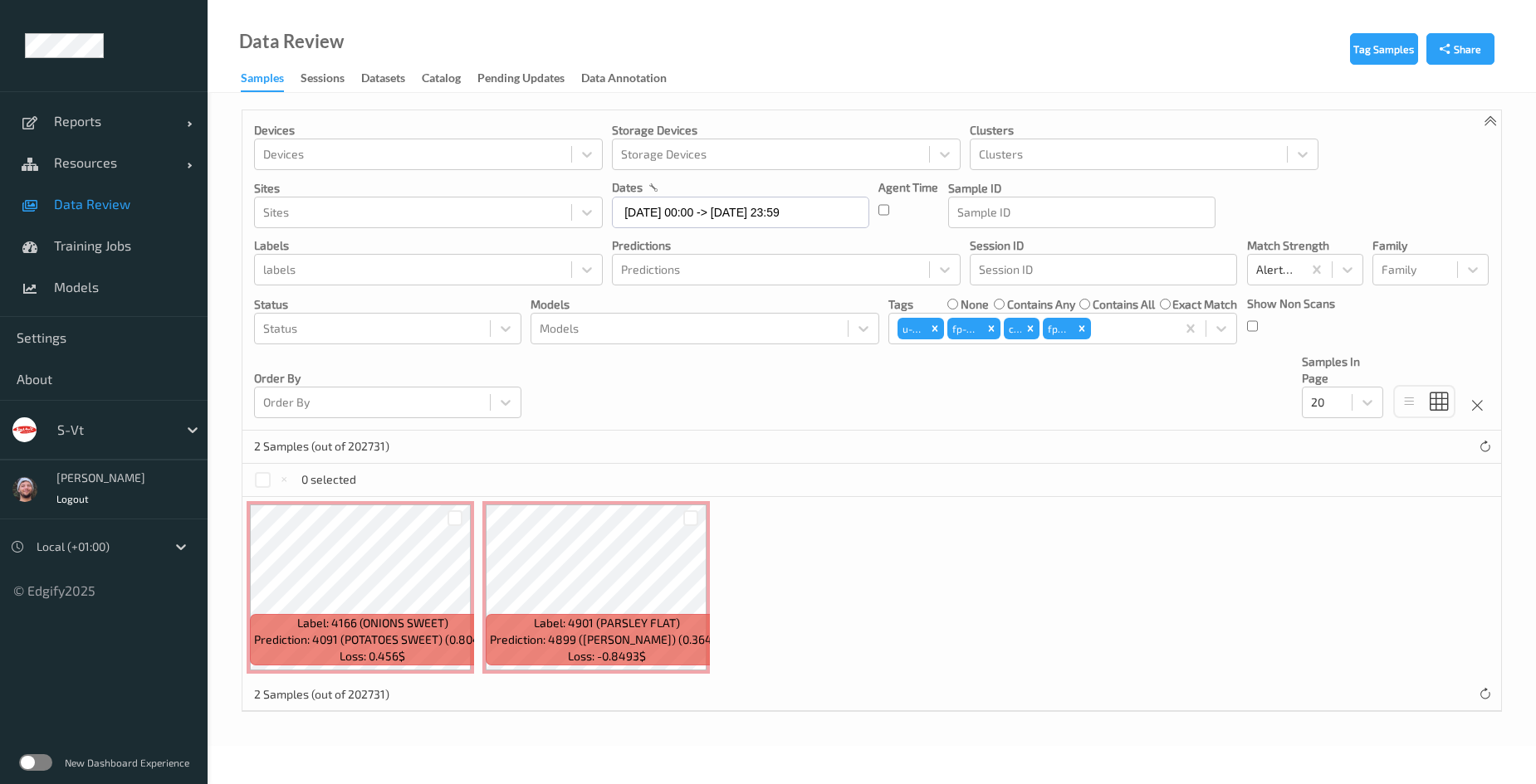
click at [895, 608] on div "Label: 4166 (ONIONS SWEET) Prediction: 4091 (POTATOES SWEET) (0.8049) Loss: 0.4…" at bounding box center [871, 587] width 1259 height 181
click at [688, 515] on div at bounding box center [692, 519] width 16 height 16
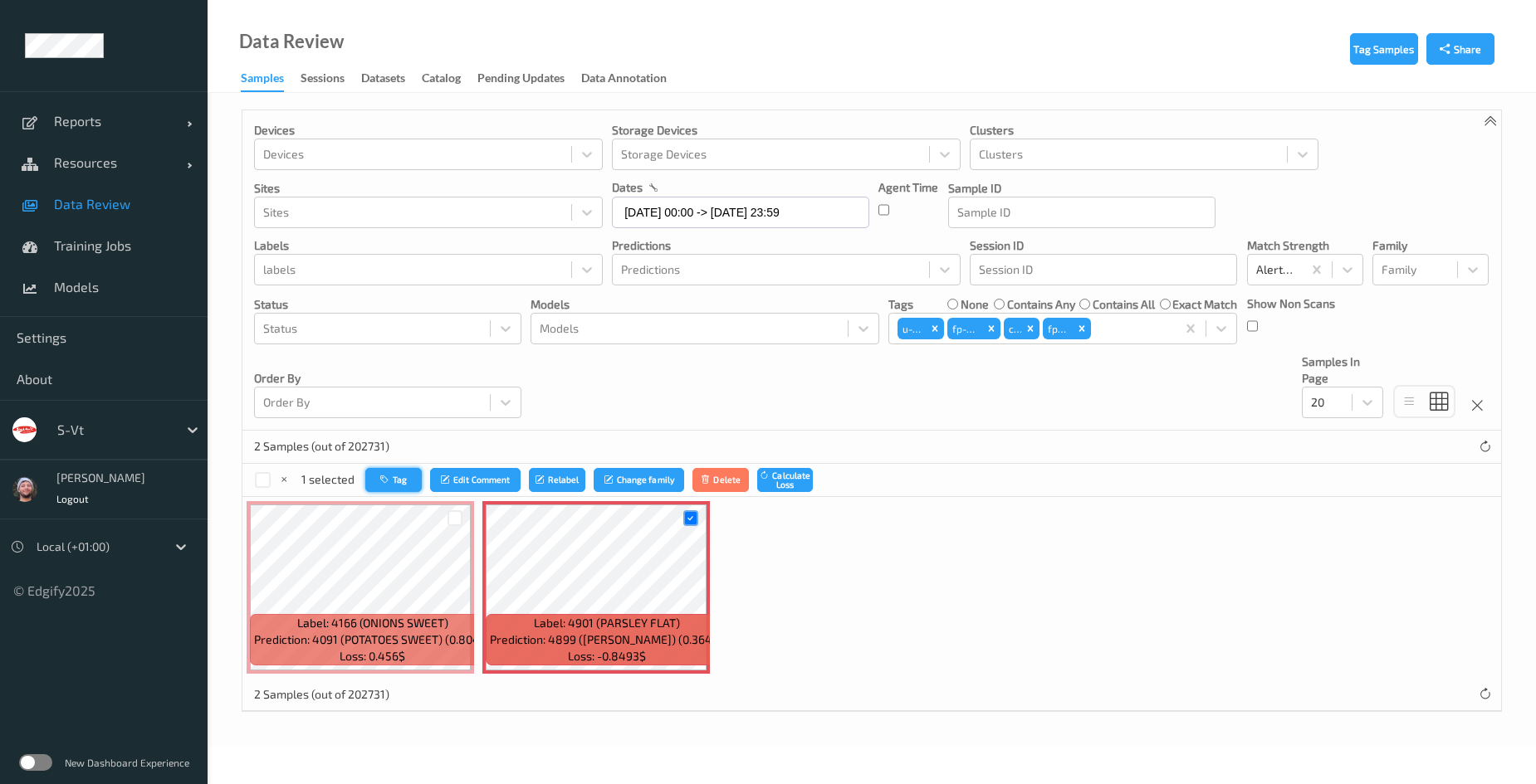
click at [403, 474] on button "Tag" at bounding box center [393, 480] width 56 height 24
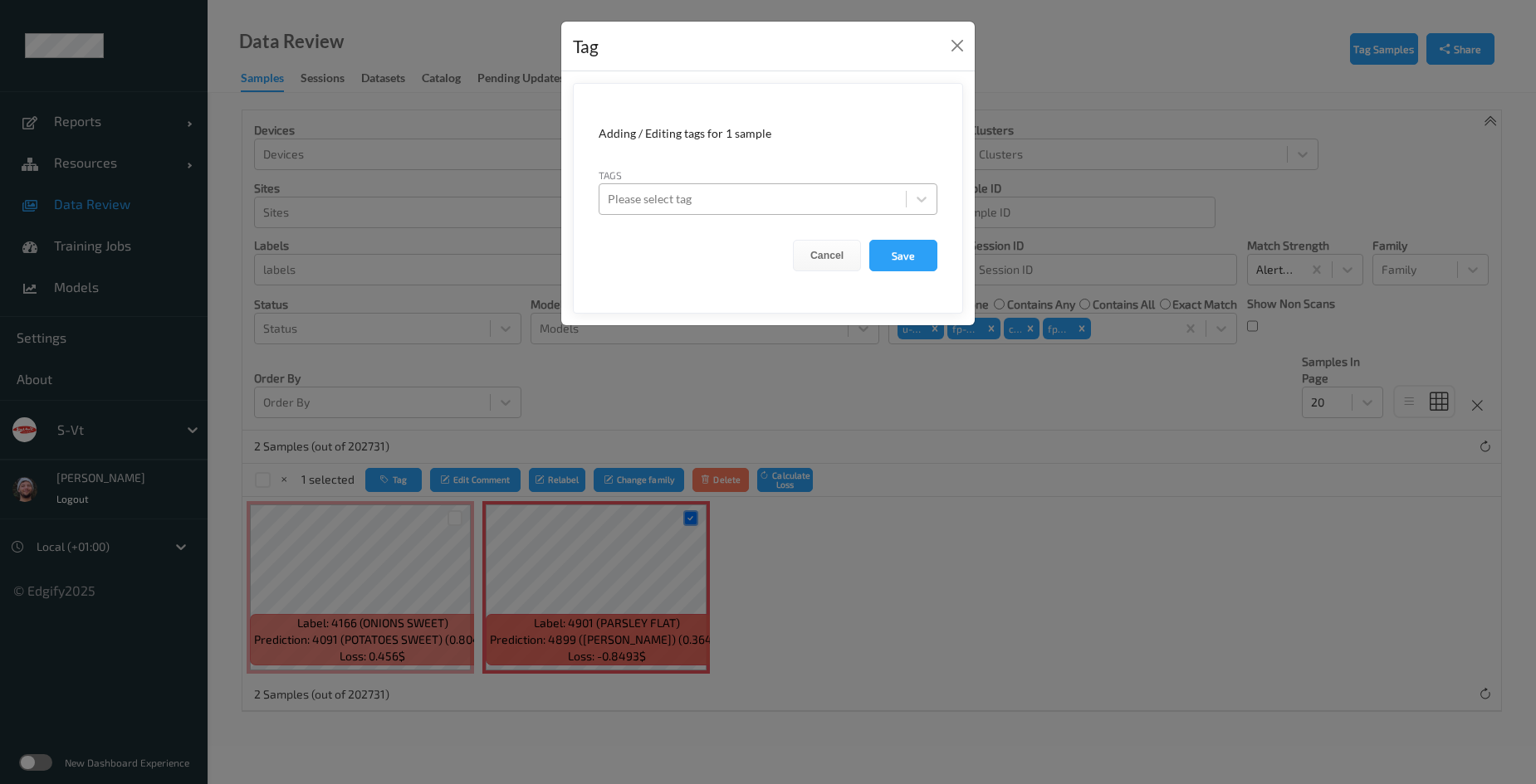
click at [807, 192] on div at bounding box center [752, 199] width 290 height 20
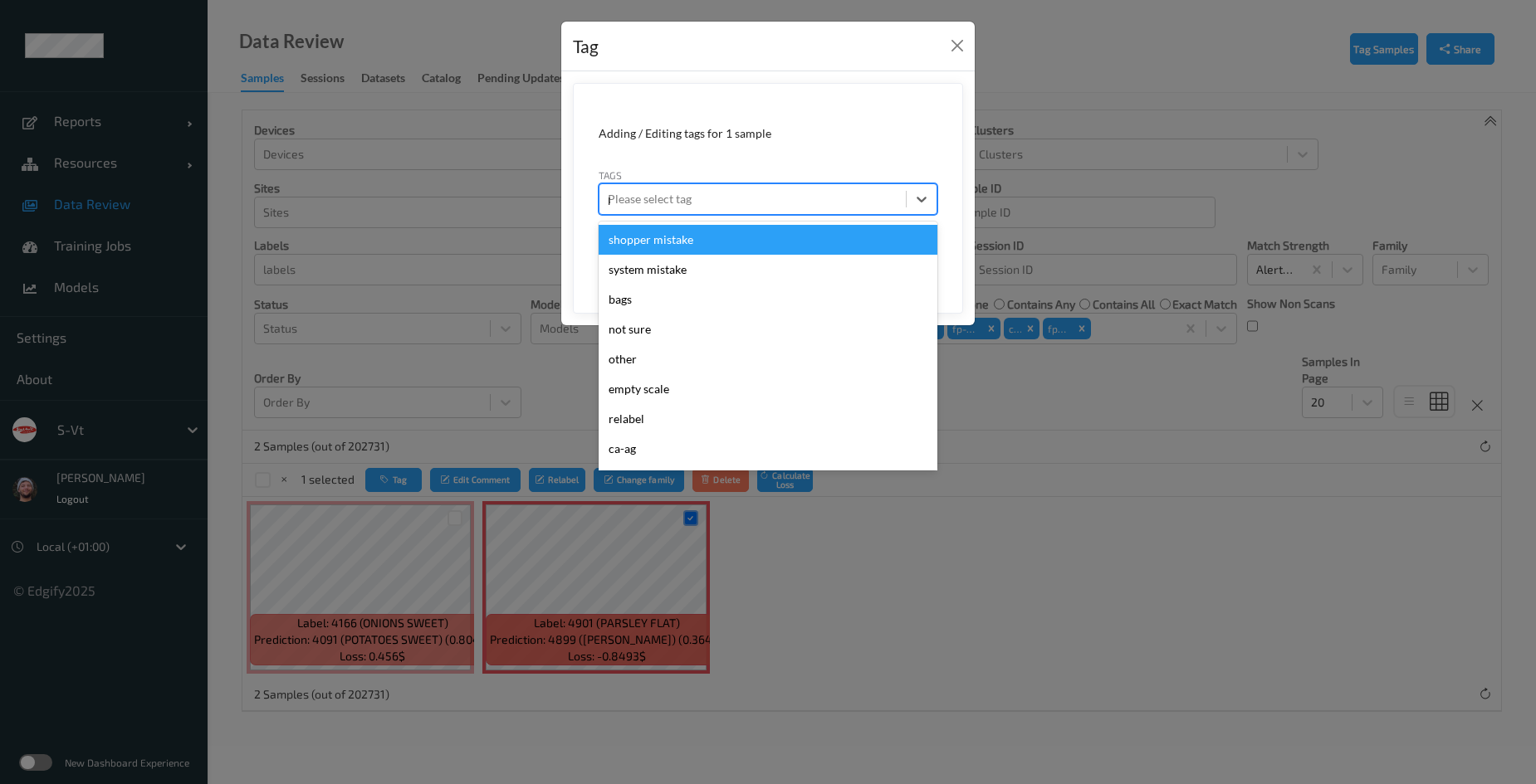
type input "pi"
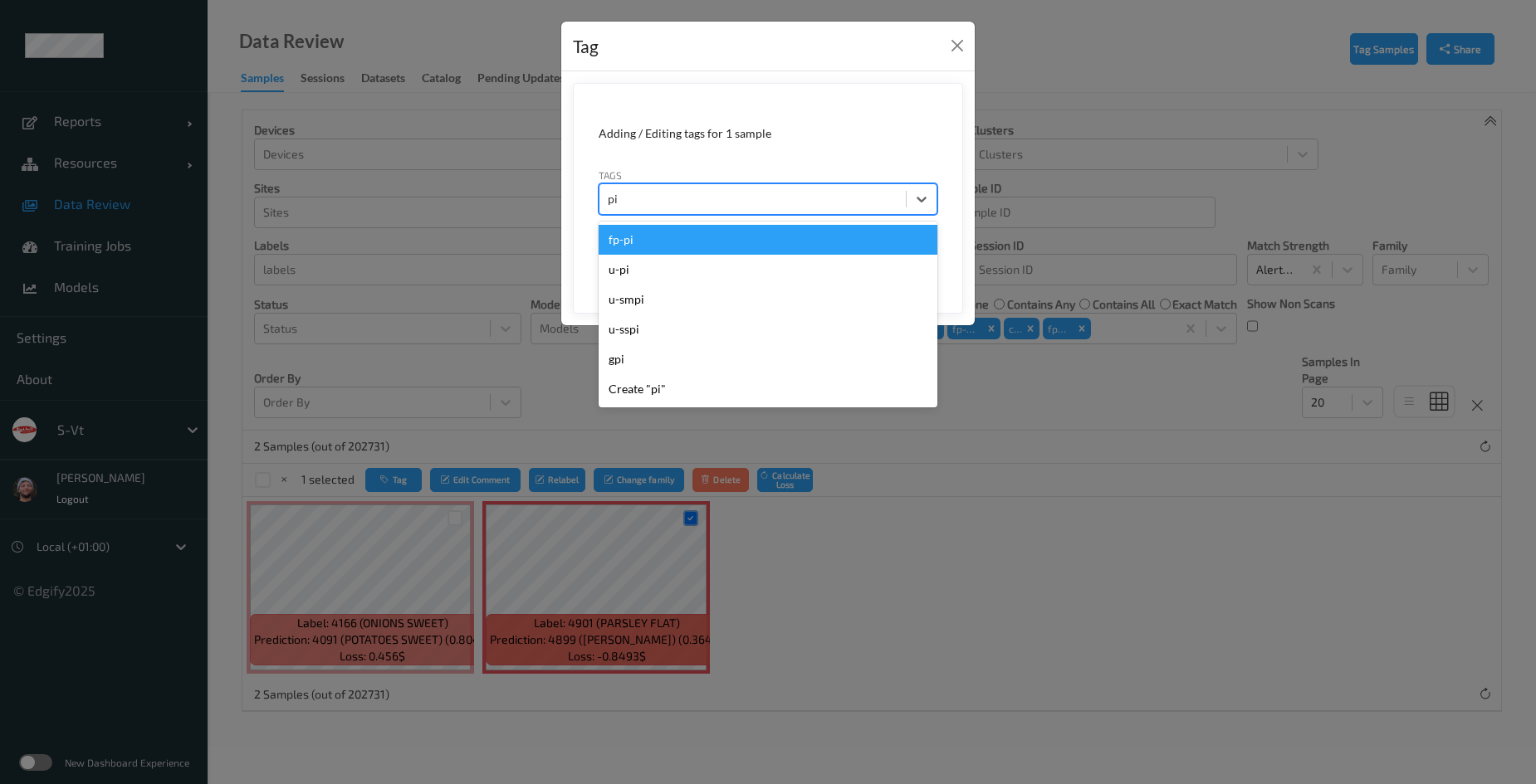
click at [781, 238] on div "fp-pi" at bounding box center [768, 239] width 338 height 29
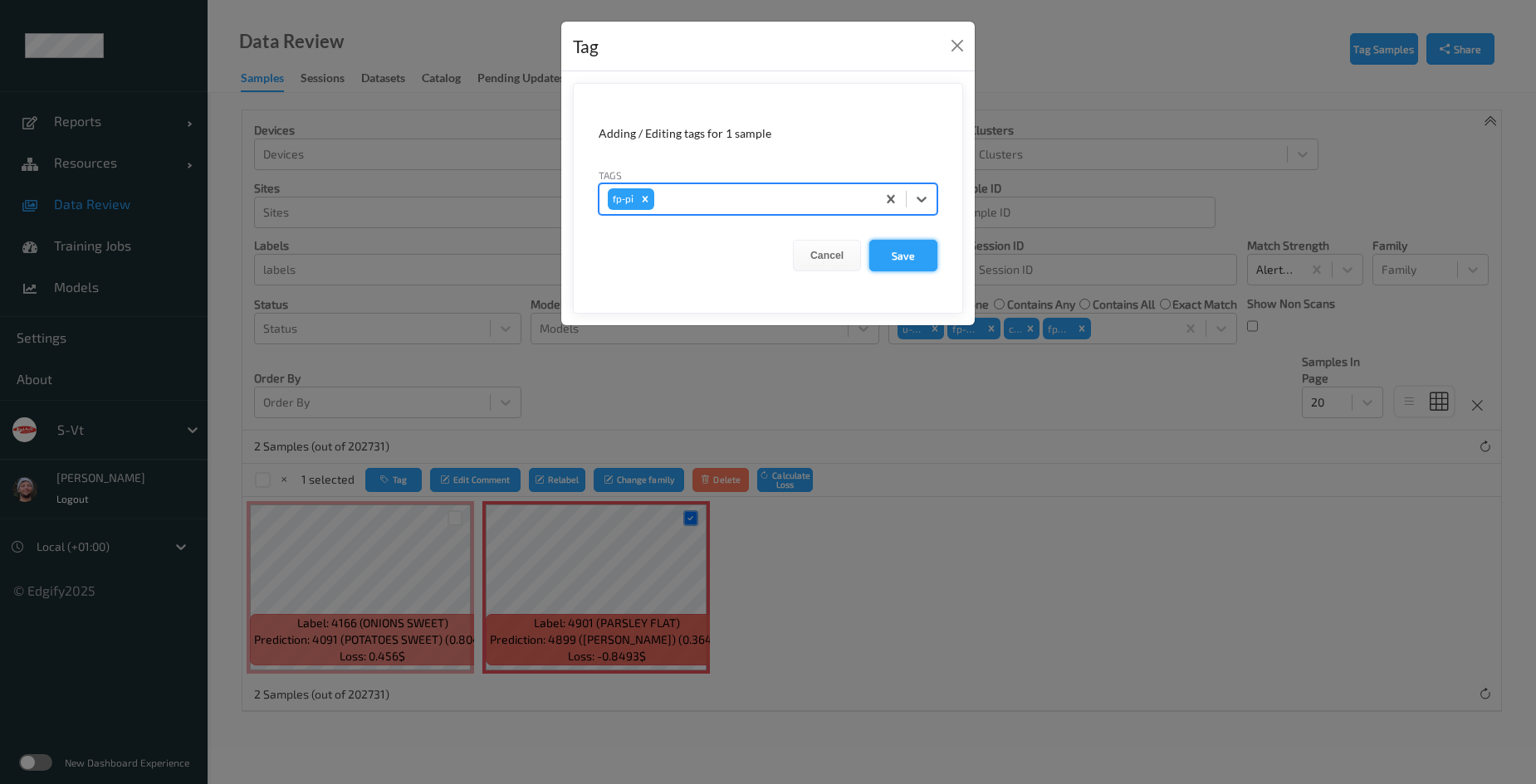
click at [898, 249] on button "Save" at bounding box center [903, 256] width 68 height 31
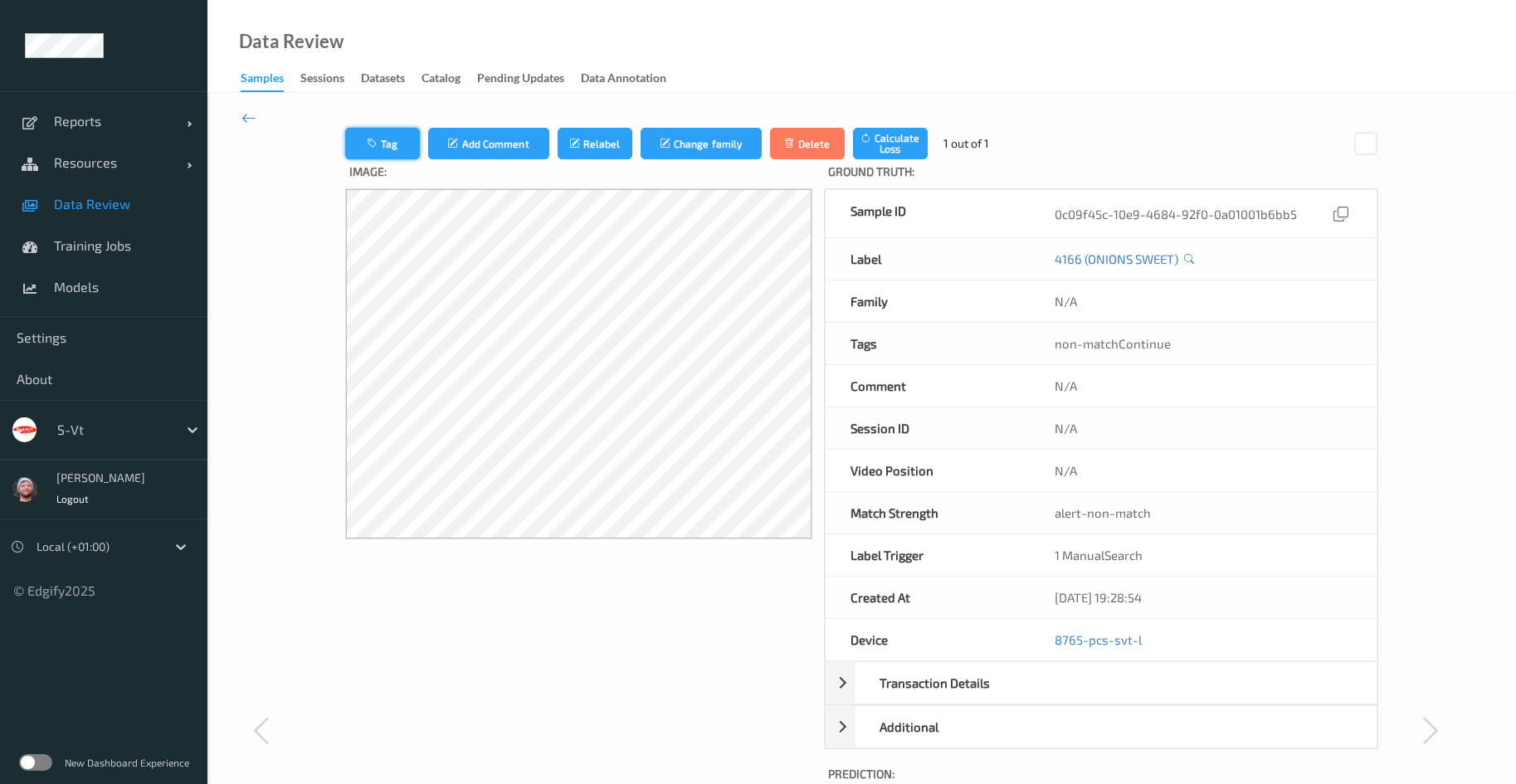
click at [395, 134] on button "Tag" at bounding box center [382, 143] width 75 height 31
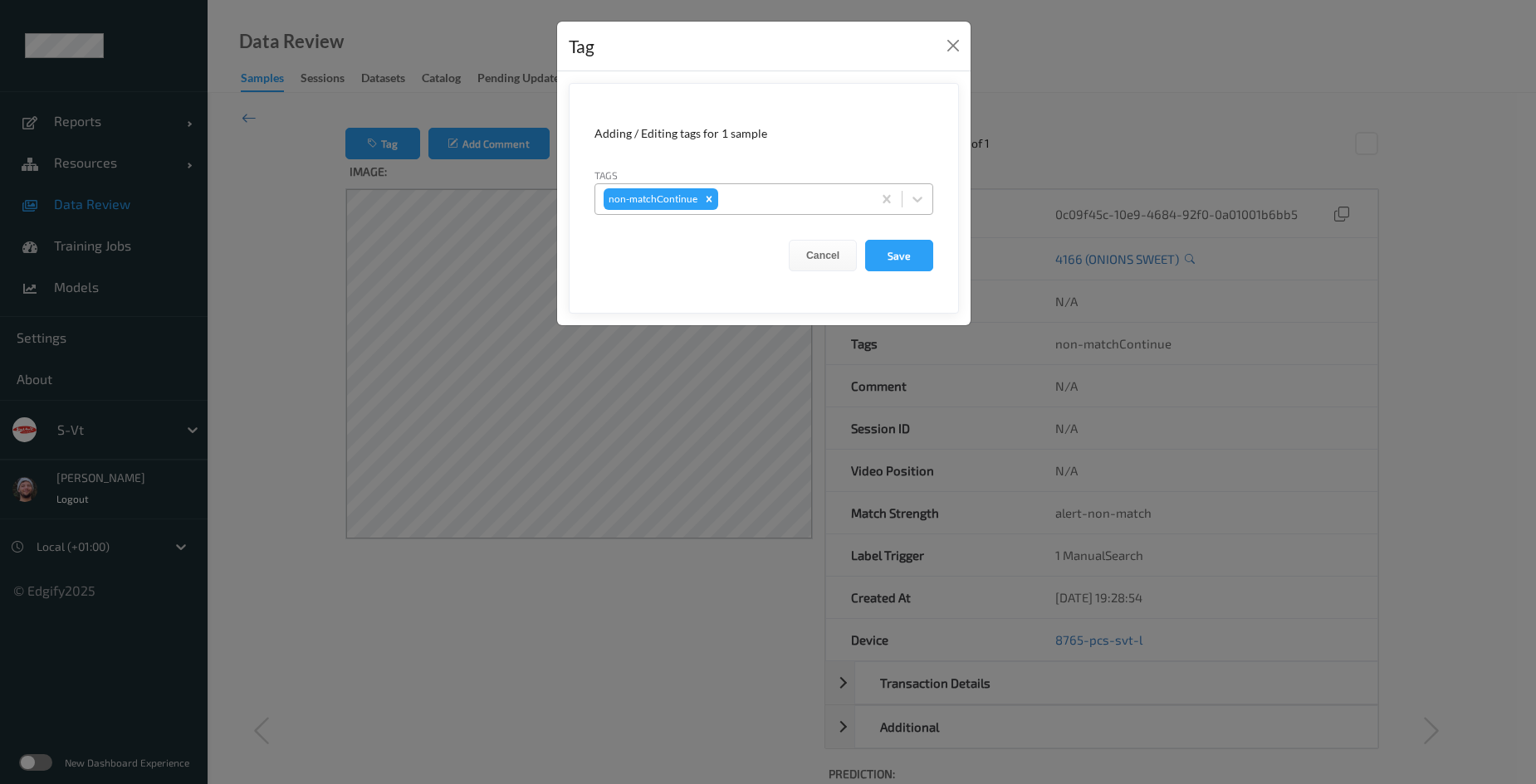
click at [746, 194] on div at bounding box center [793, 199] width 142 height 20
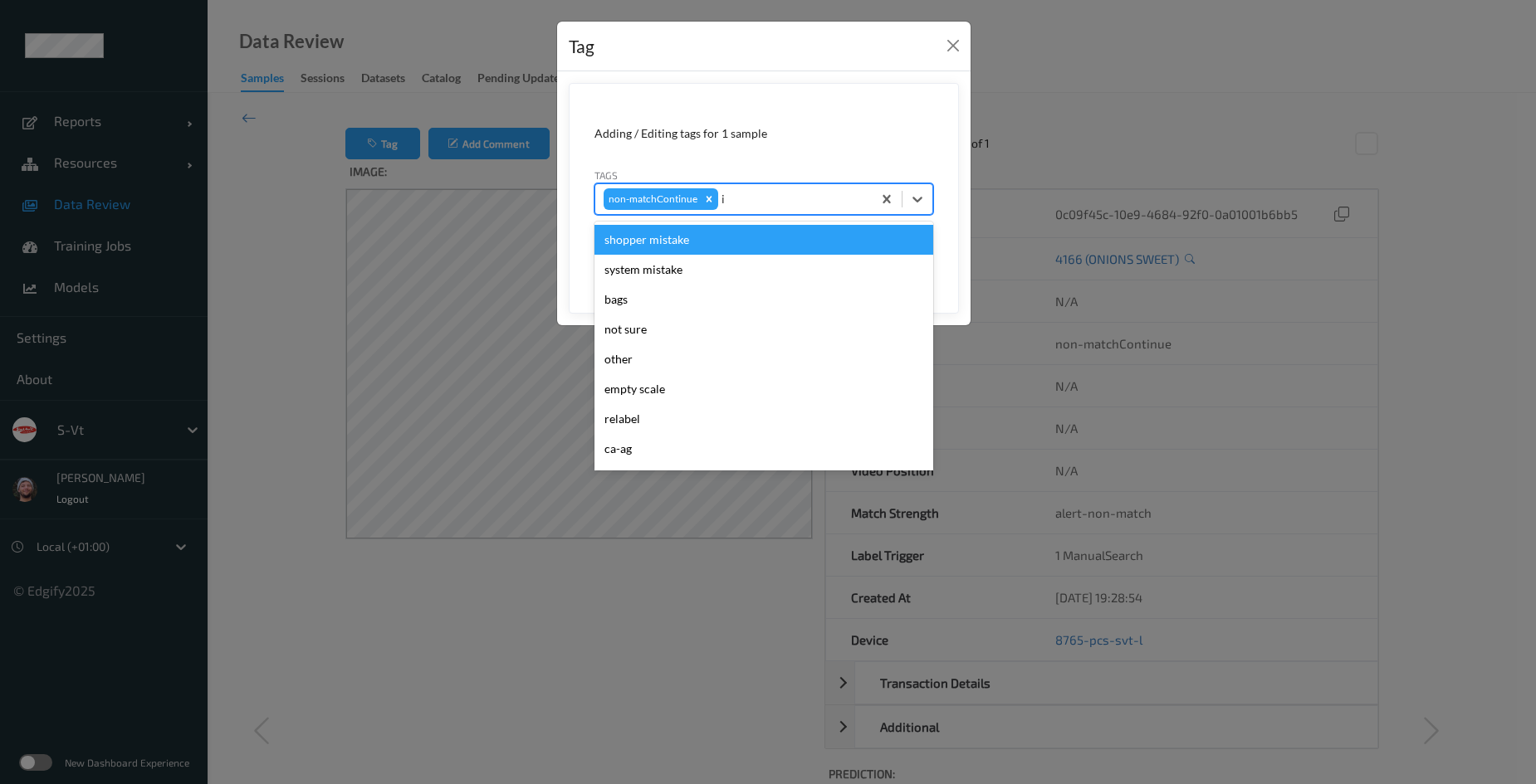
type input "ig"
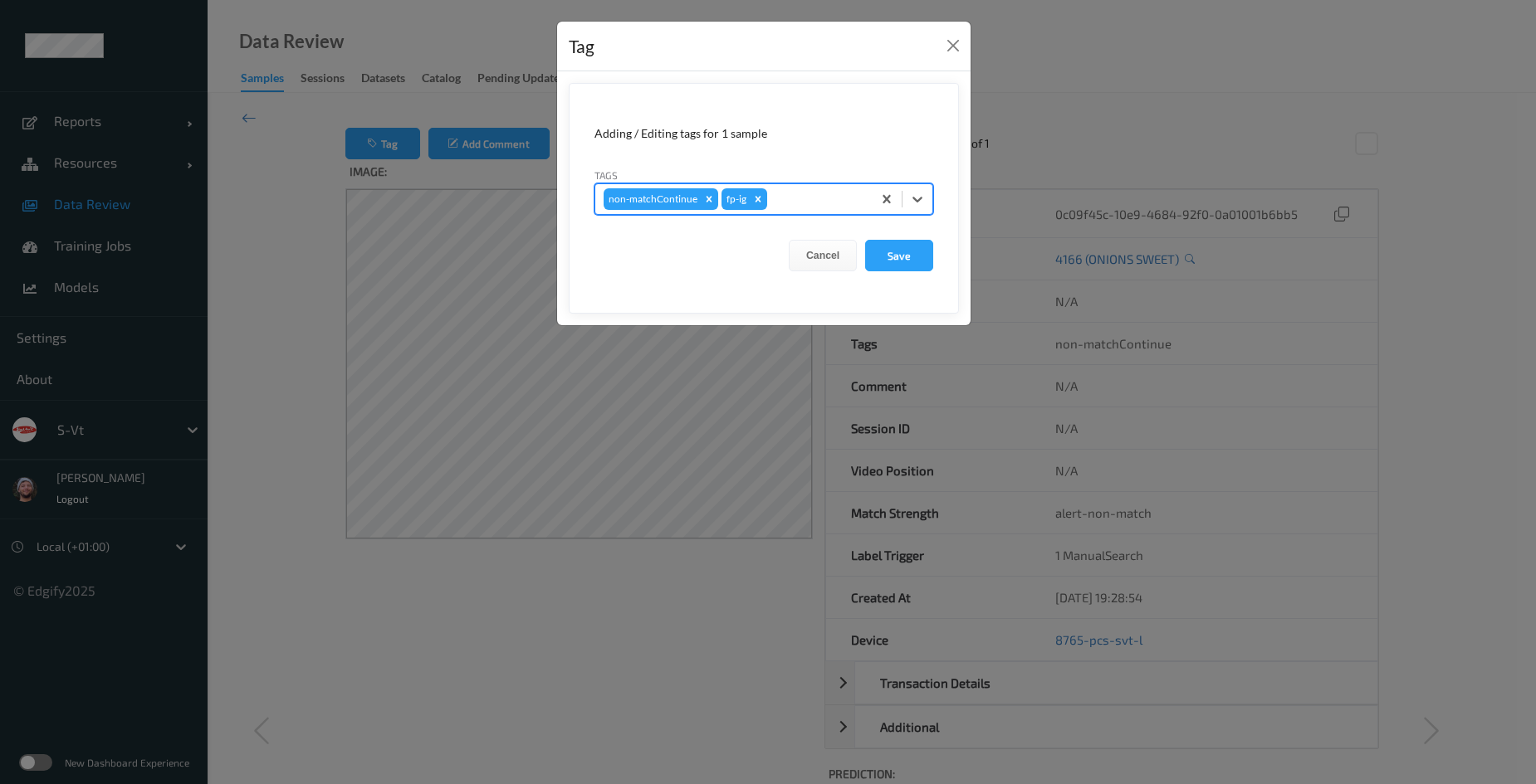
click at [865, 240] on button "Save" at bounding box center [899, 256] width 68 height 31
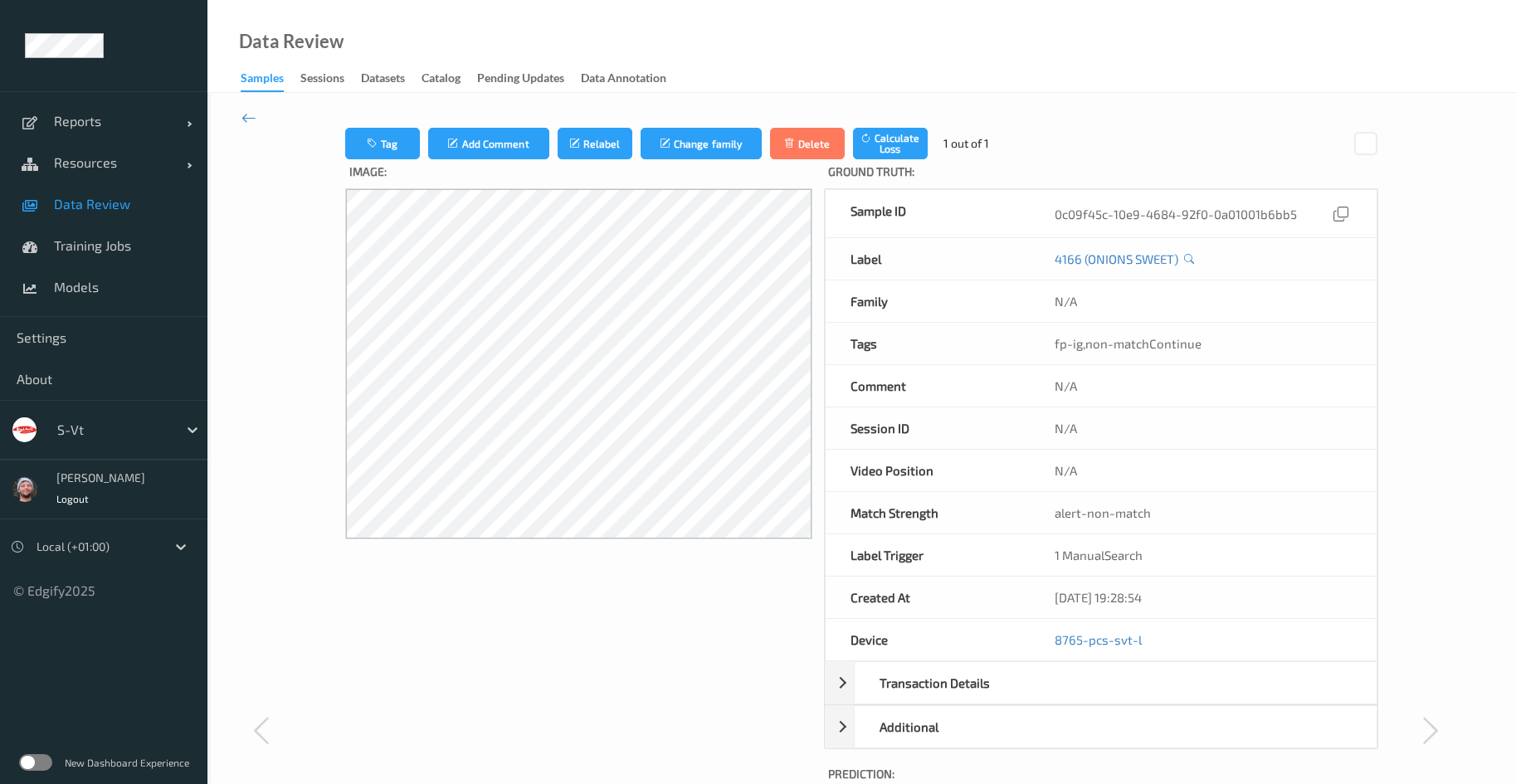
click at [106, 411] on div "s-vt" at bounding box center [103, 429] width 207 height 60
click at [114, 428] on div at bounding box center [113, 429] width 112 height 20
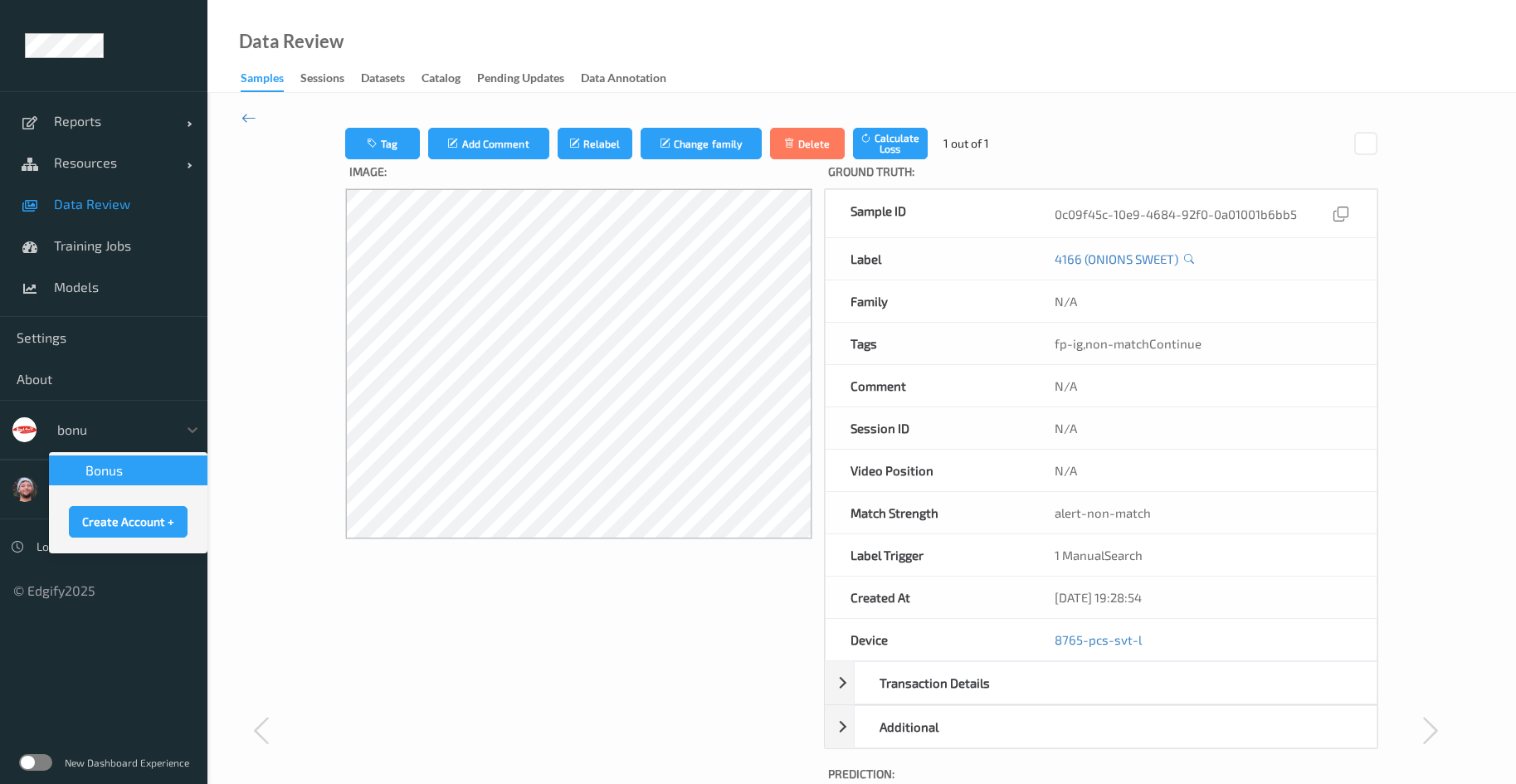
type input "bonus"
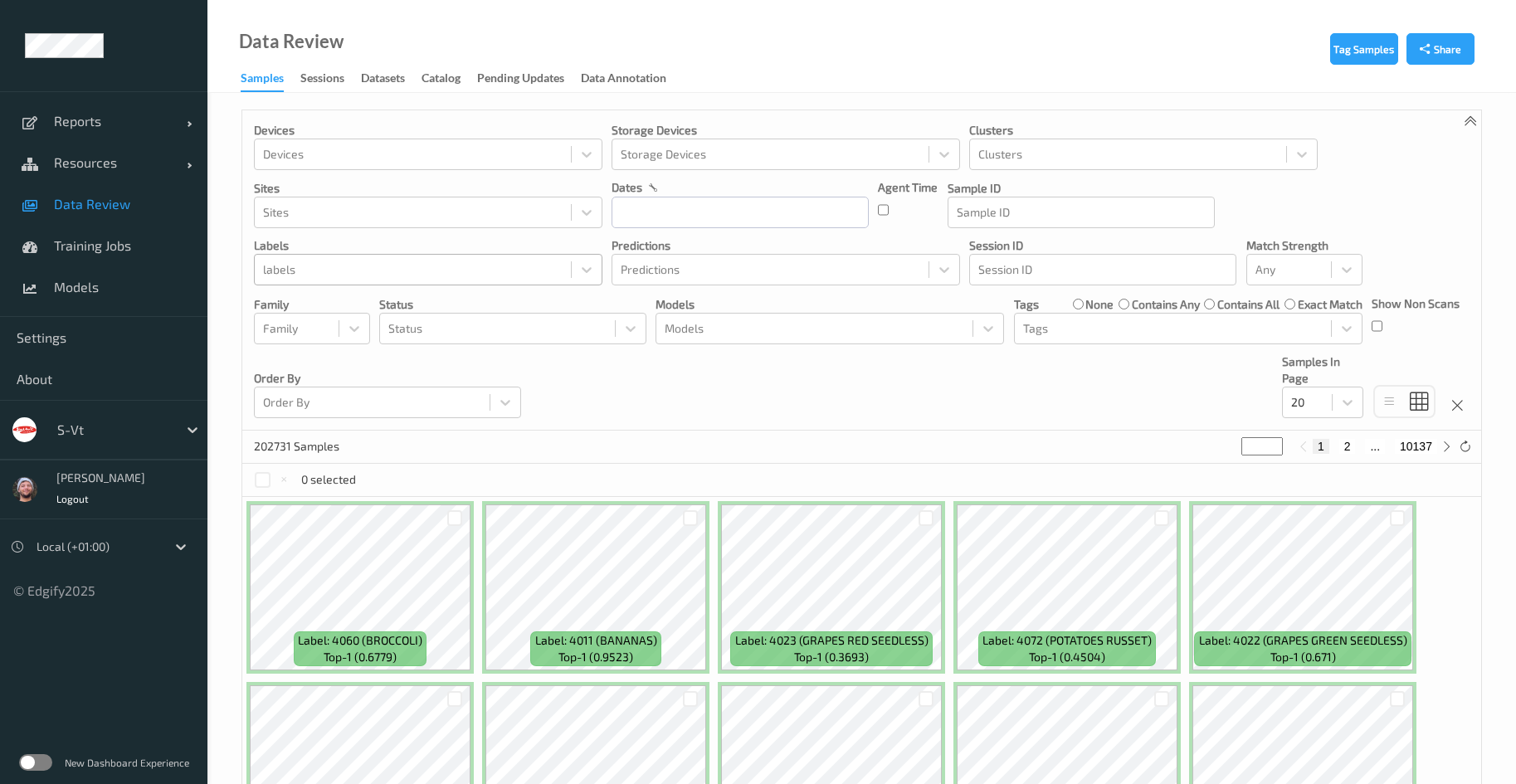
click at [470, 276] on div at bounding box center [412, 270] width 299 height 20
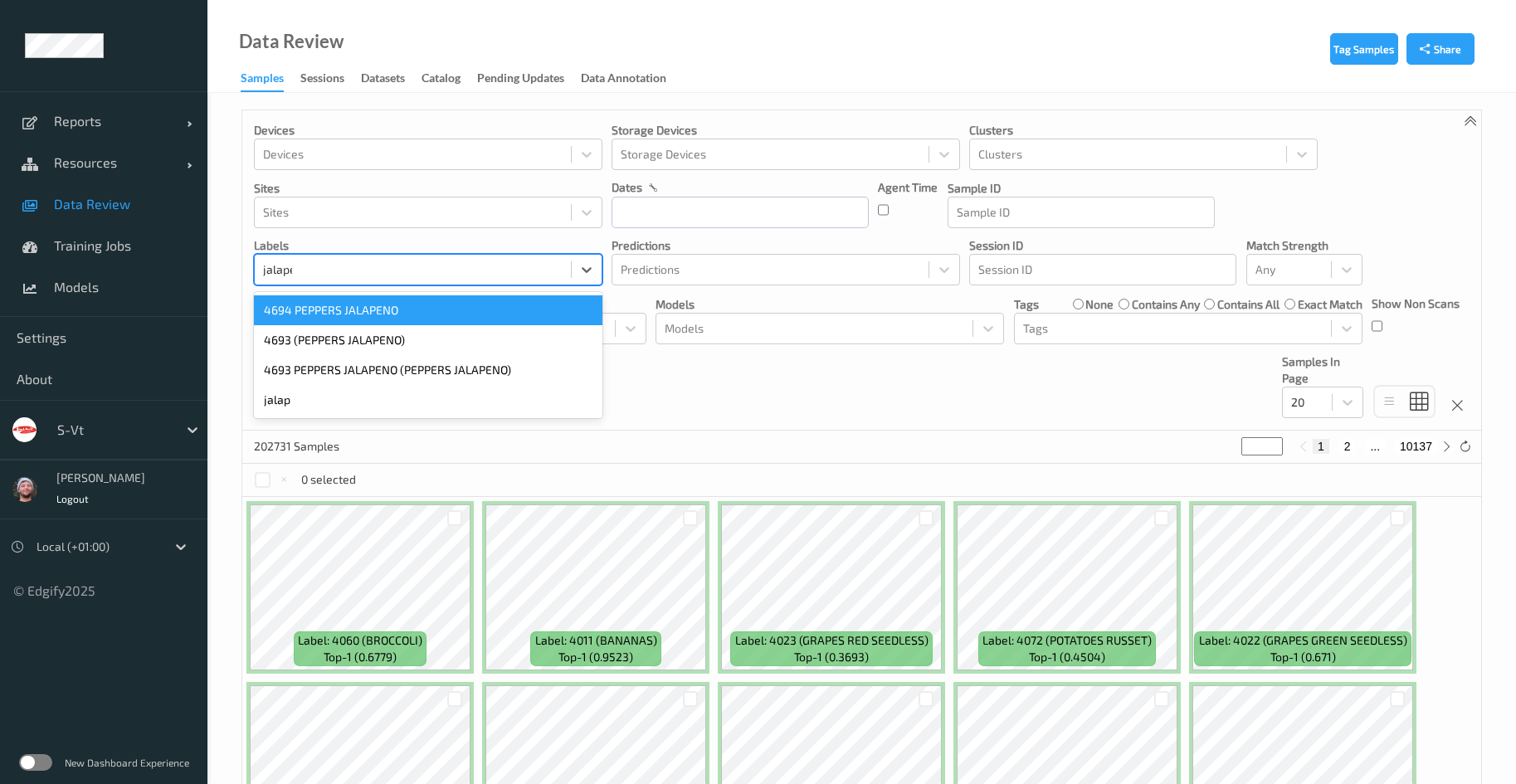
type input "jalapen"
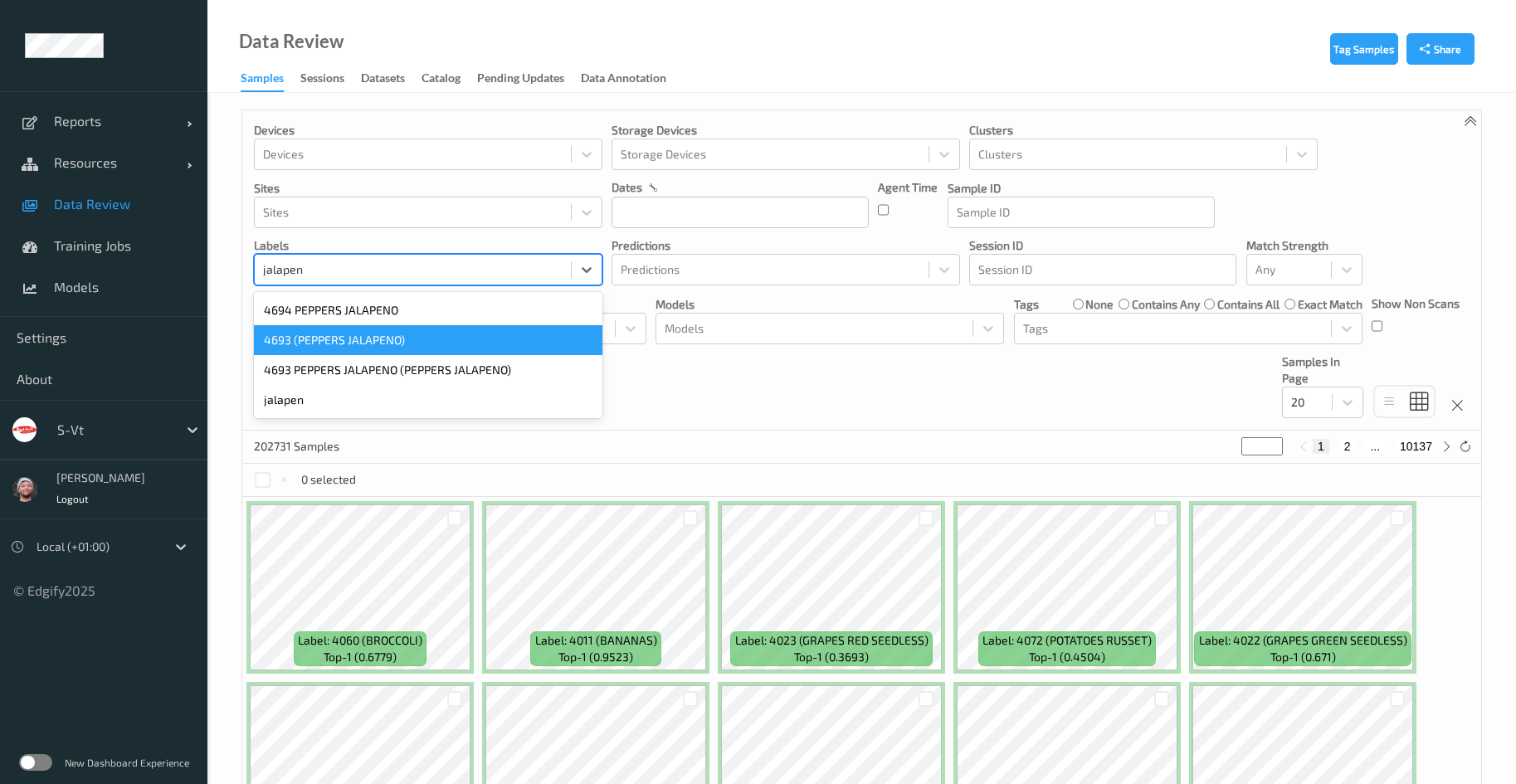
click at [428, 332] on div "4693 (PEPPERS JALAPENO)" at bounding box center [428, 340] width 349 height 29
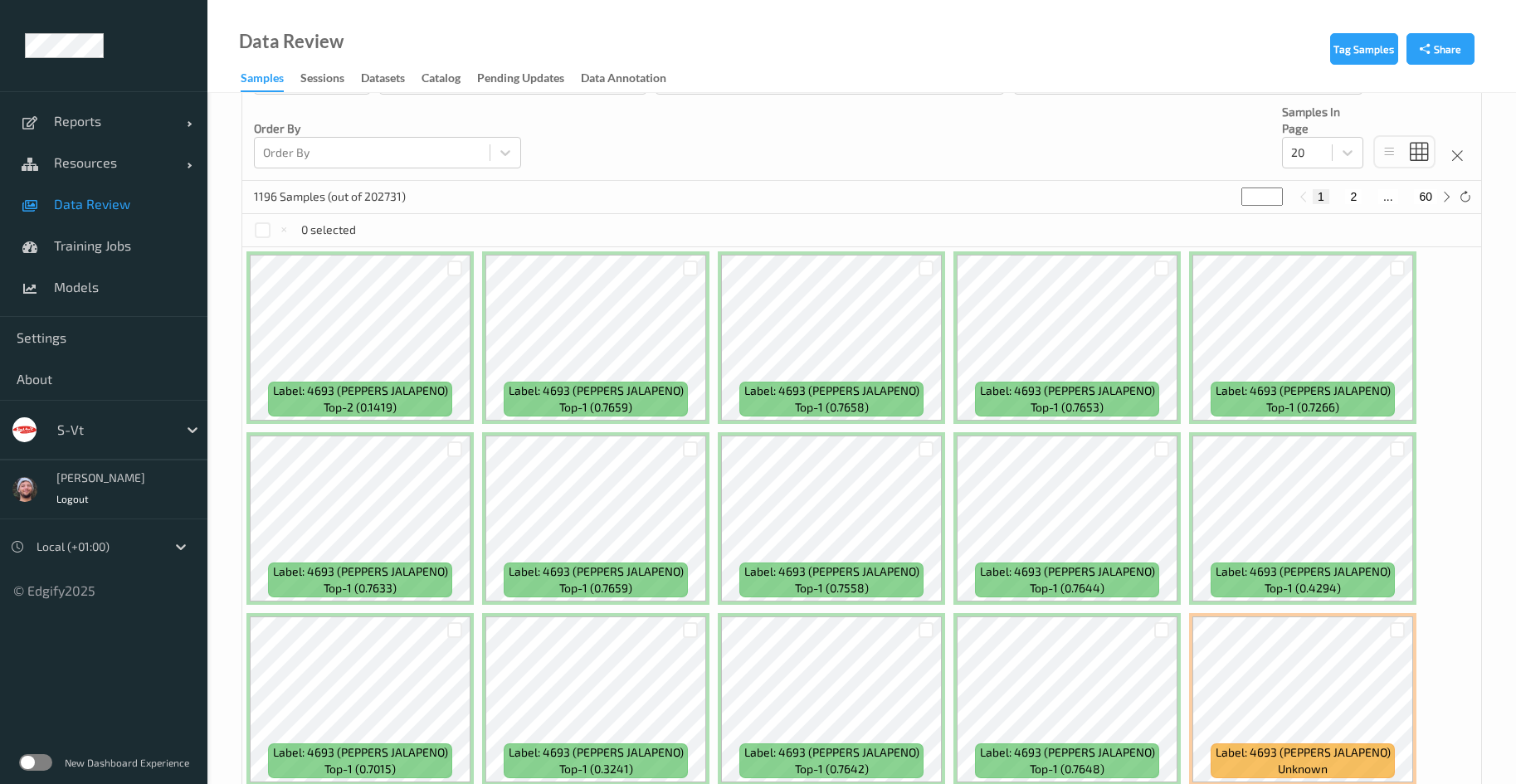
scroll to position [249, 0]
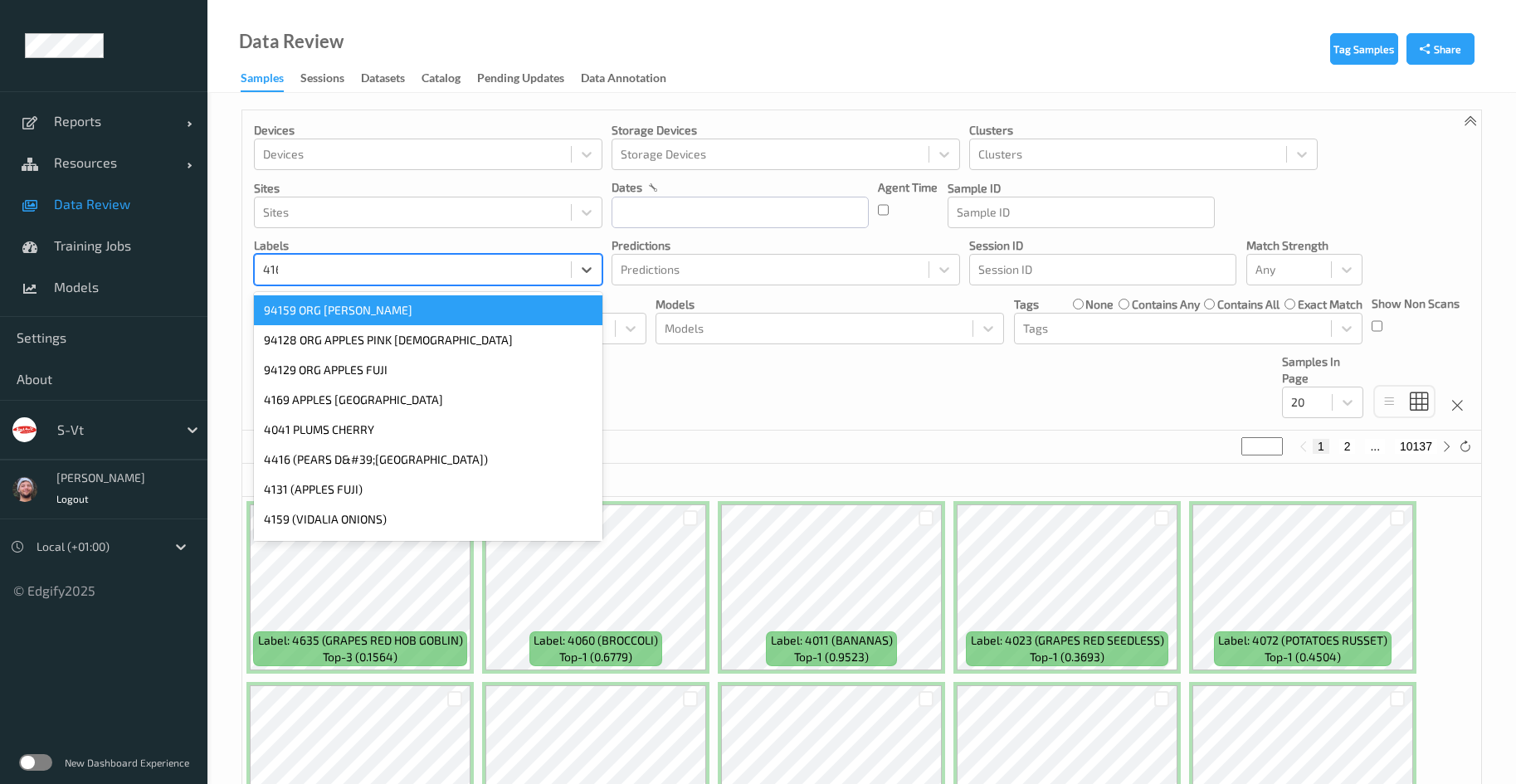
type input "4166"
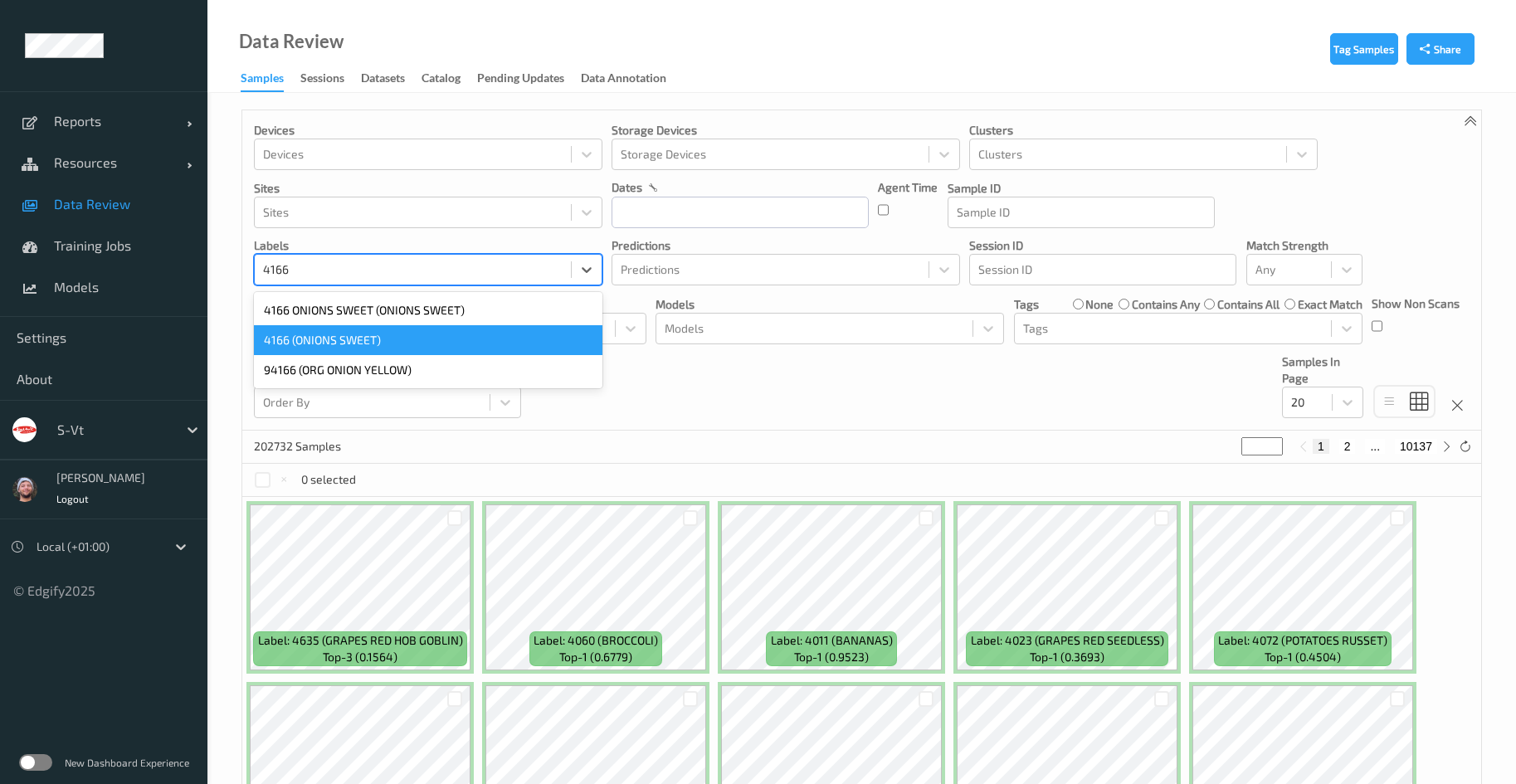
click at [356, 338] on div "4166 (ONIONS SWEET)" at bounding box center [428, 340] width 349 height 29
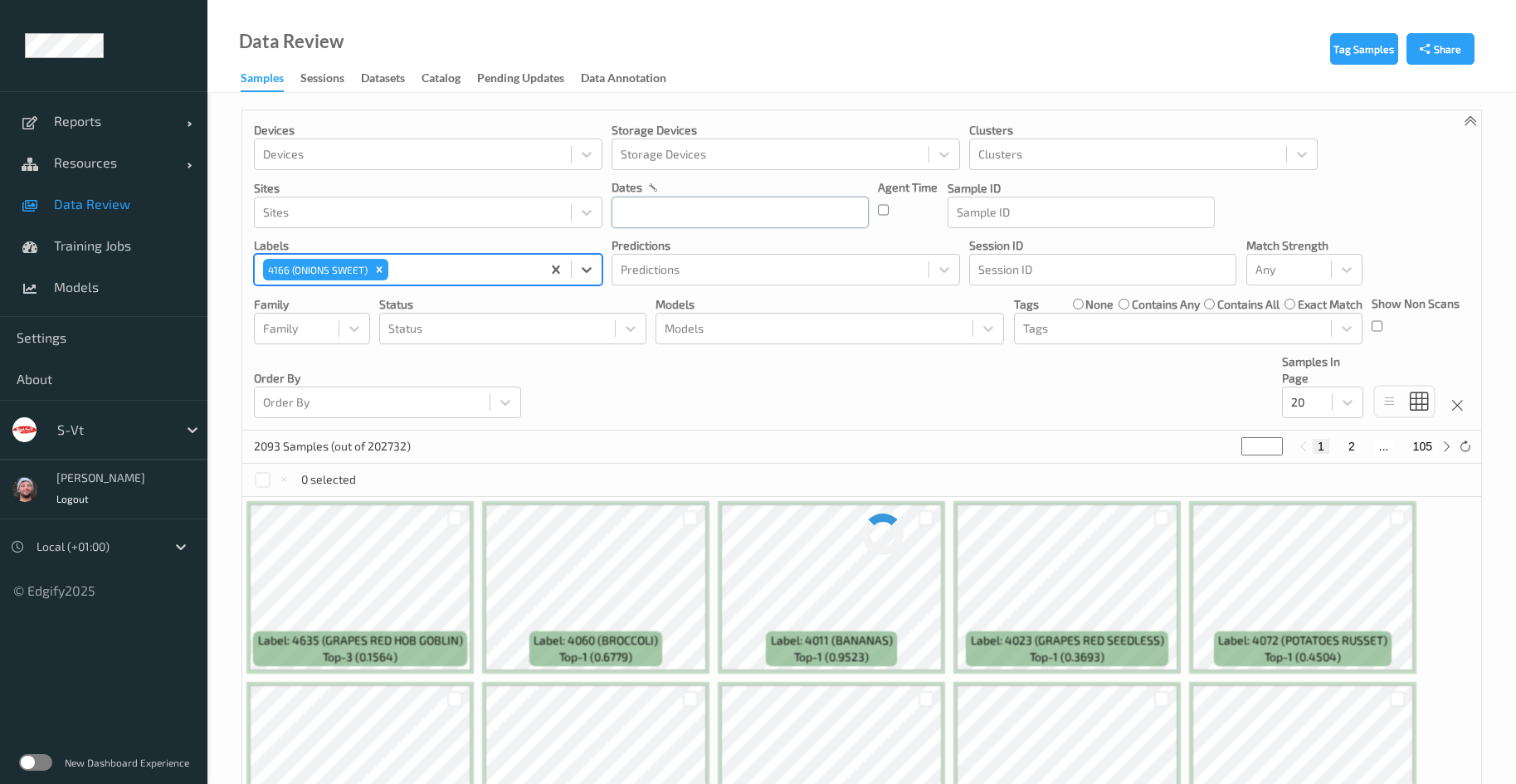
click at [677, 218] on input "text" at bounding box center [740, 212] width 258 height 31
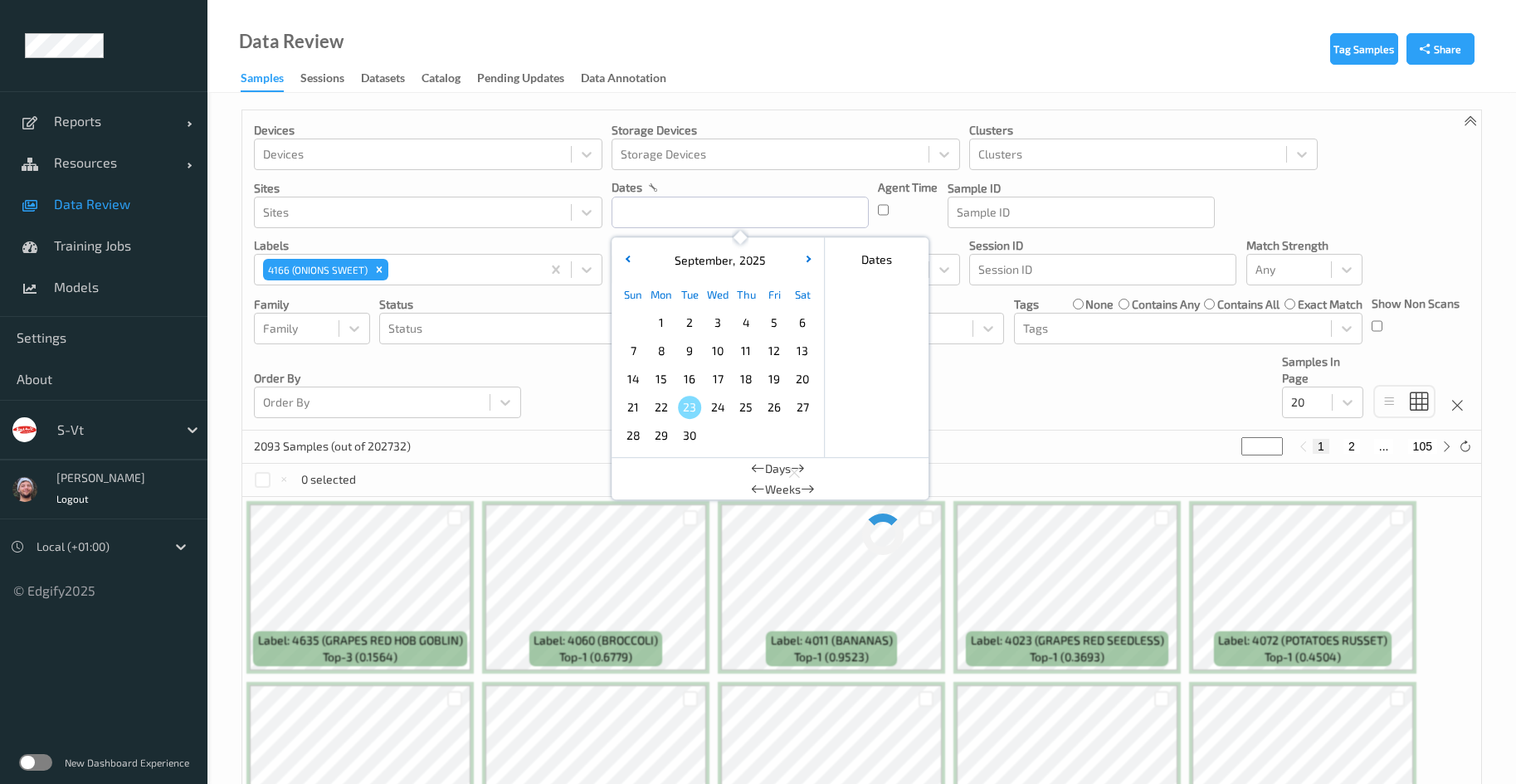
click at [696, 400] on span "23" at bounding box center [689, 407] width 23 height 23
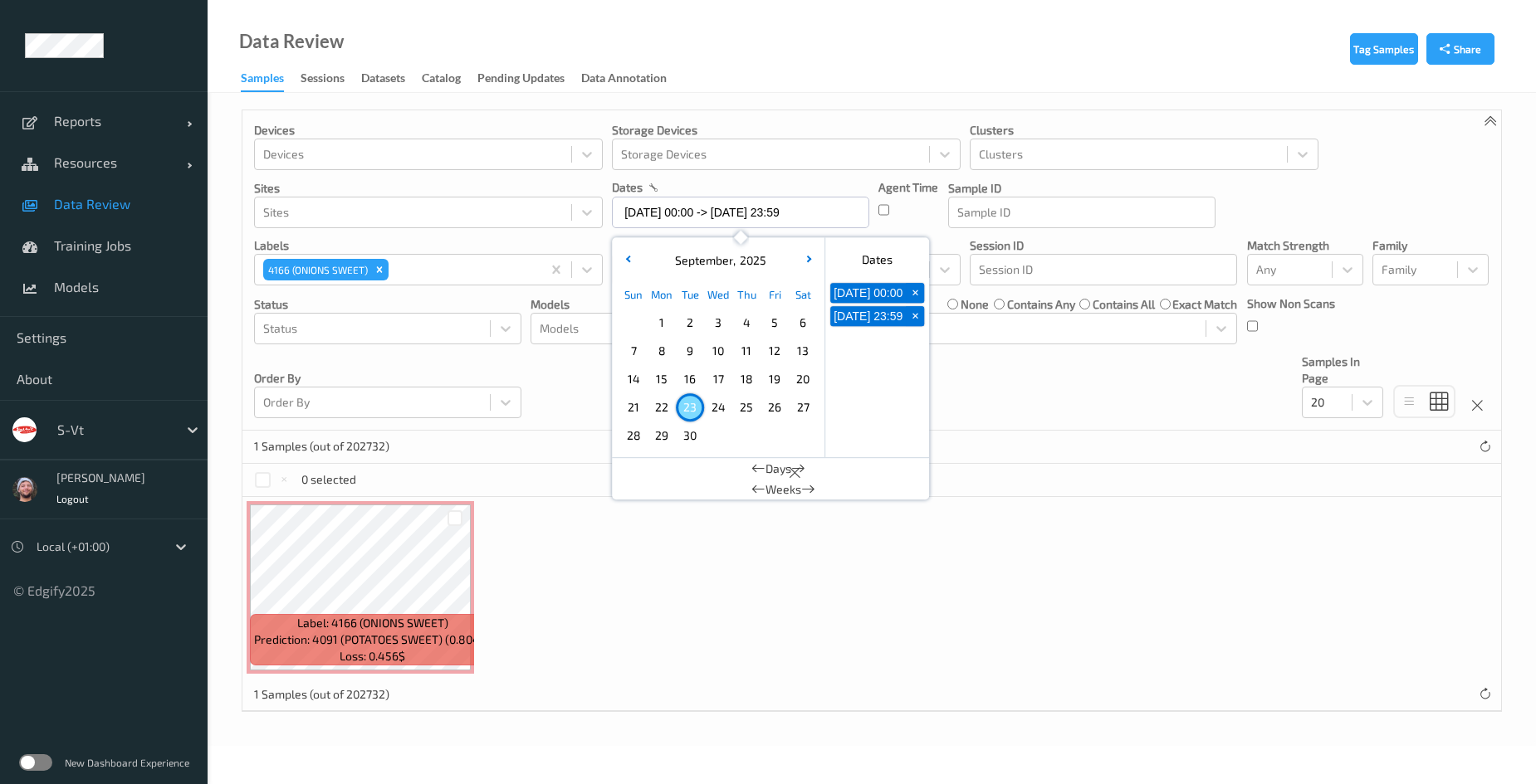
click at [664, 404] on span "22" at bounding box center [661, 407] width 23 height 23
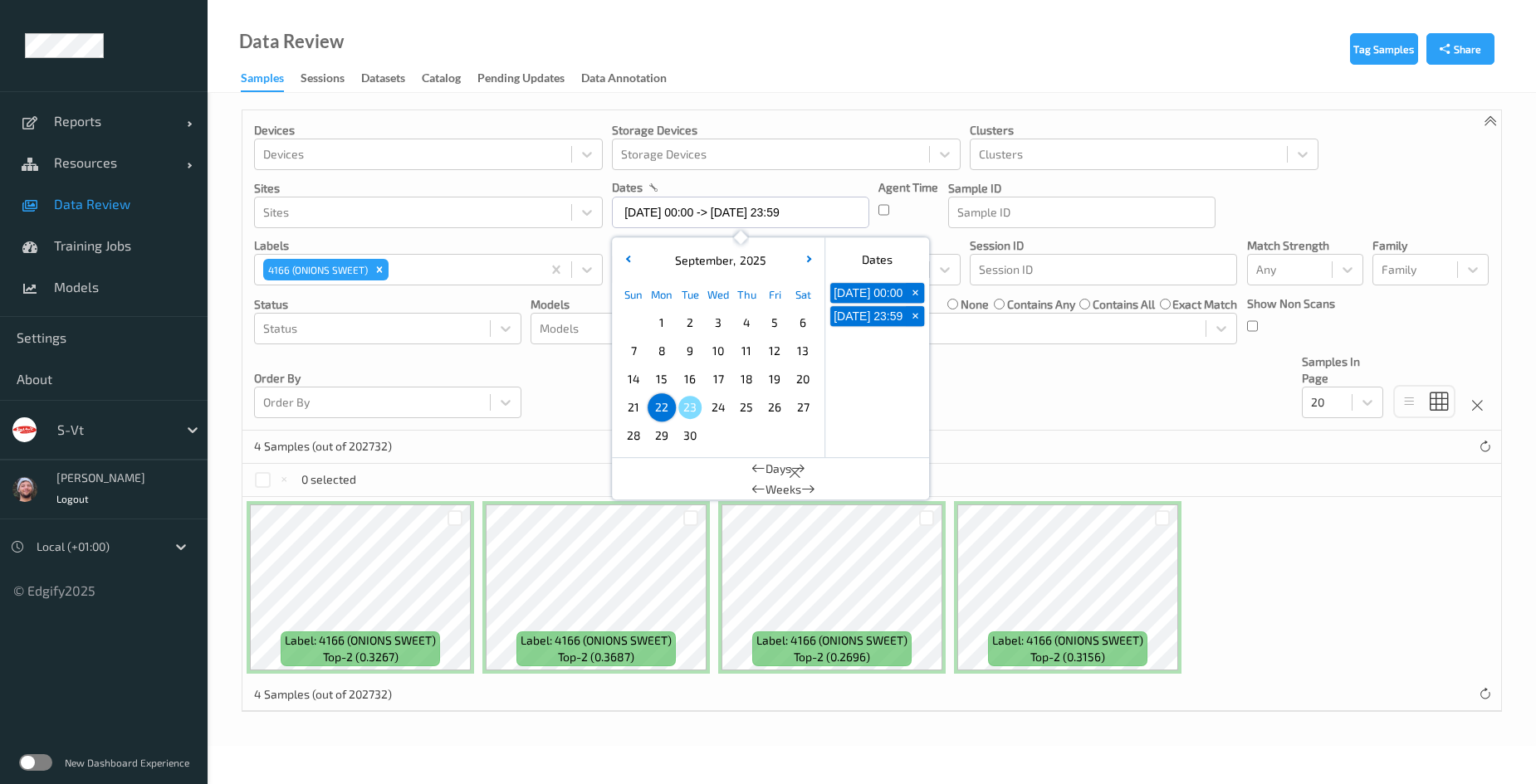
click at [688, 407] on span "23" at bounding box center [690, 407] width 23 height 23
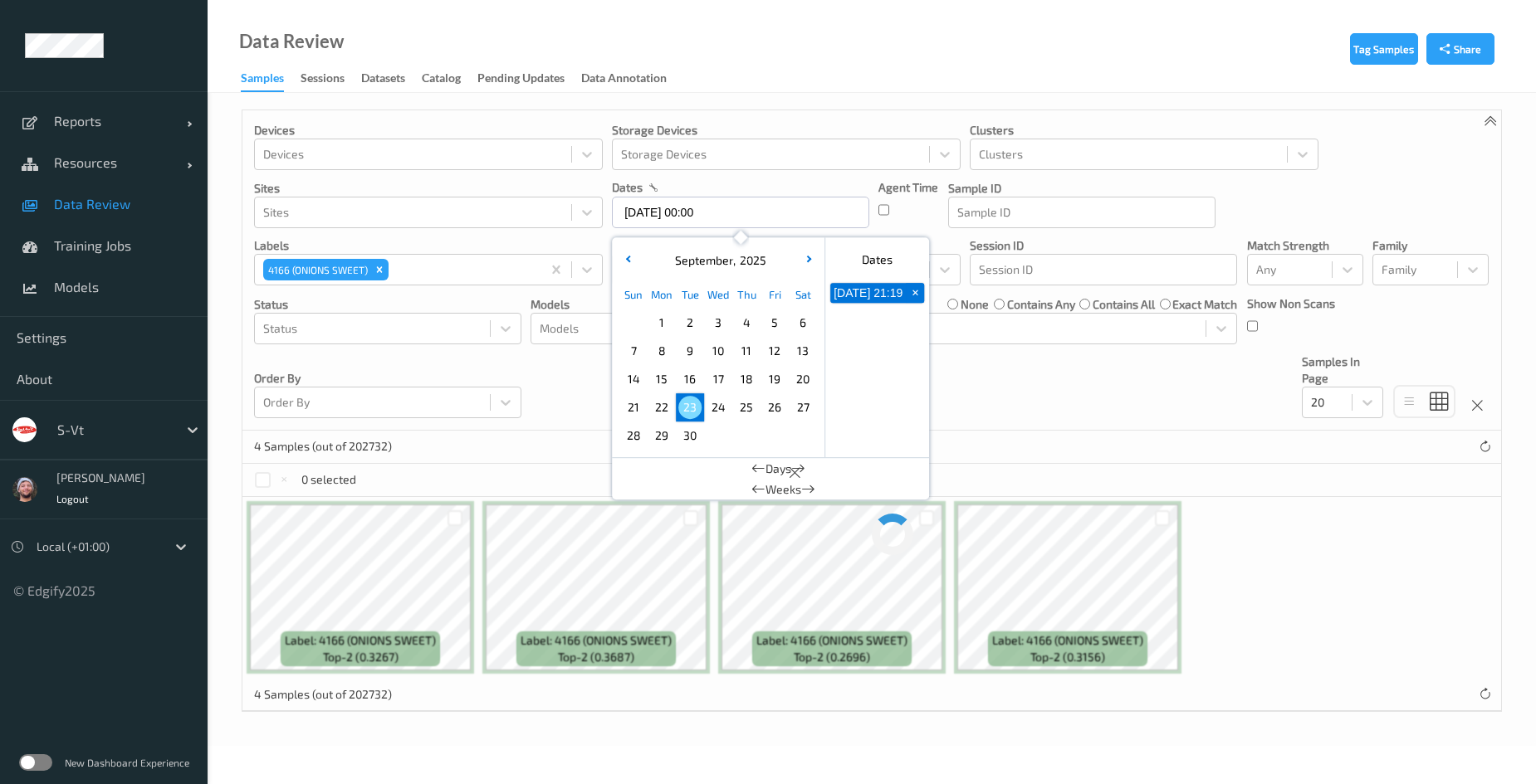
click at [688, 407] on span "23" at bounding box center [690, 407] width 23 height 23
type input "[DATE] 00:00 -> [DATE] 23:59"
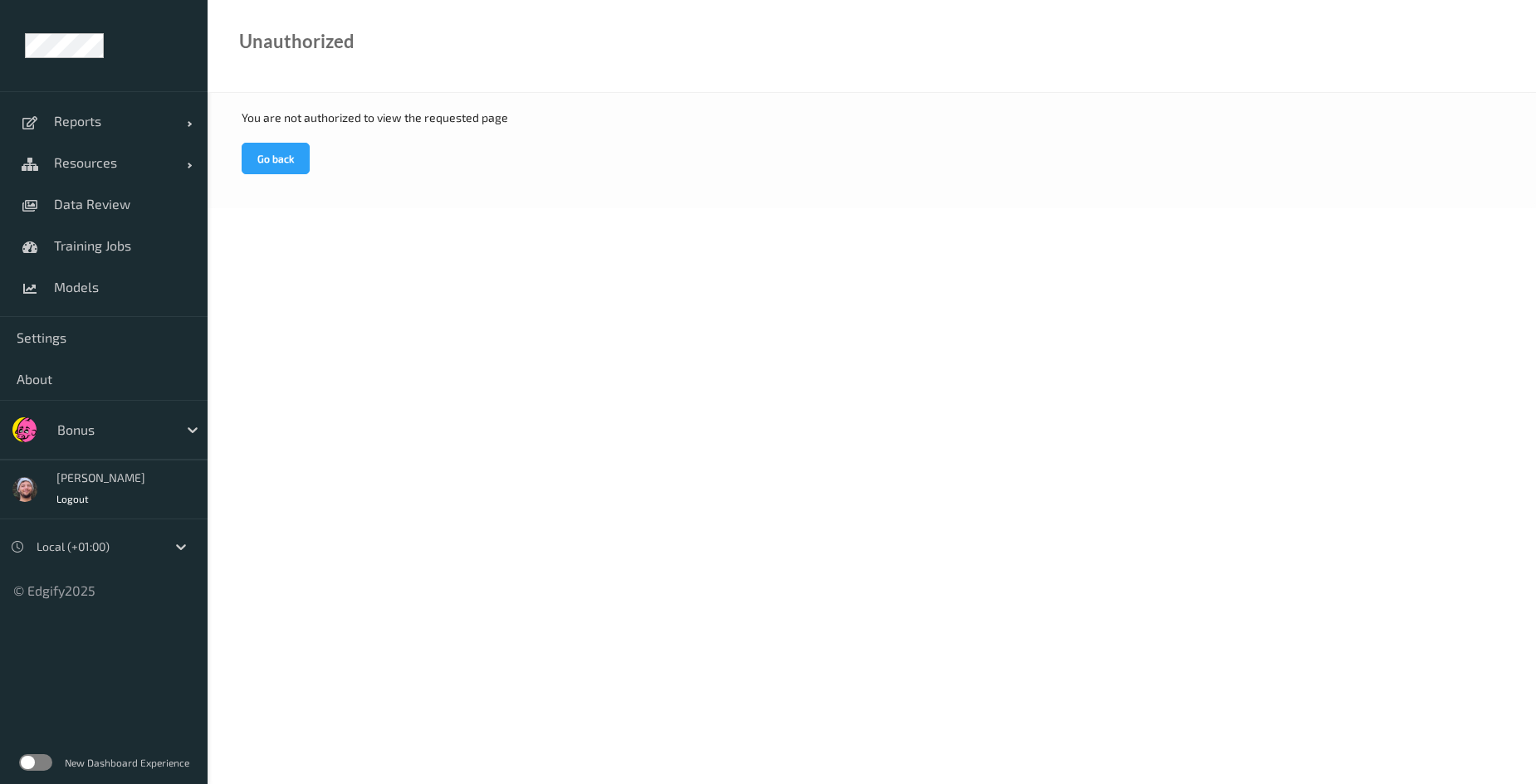
drag, startPoint x: 104, startPoint y: 206, endPoint x: 1529, endPoint y: 304, distance: 1428.4
click at [104, 205] on span "Data Review" at bounding box center [122, 204] width 137 height 16
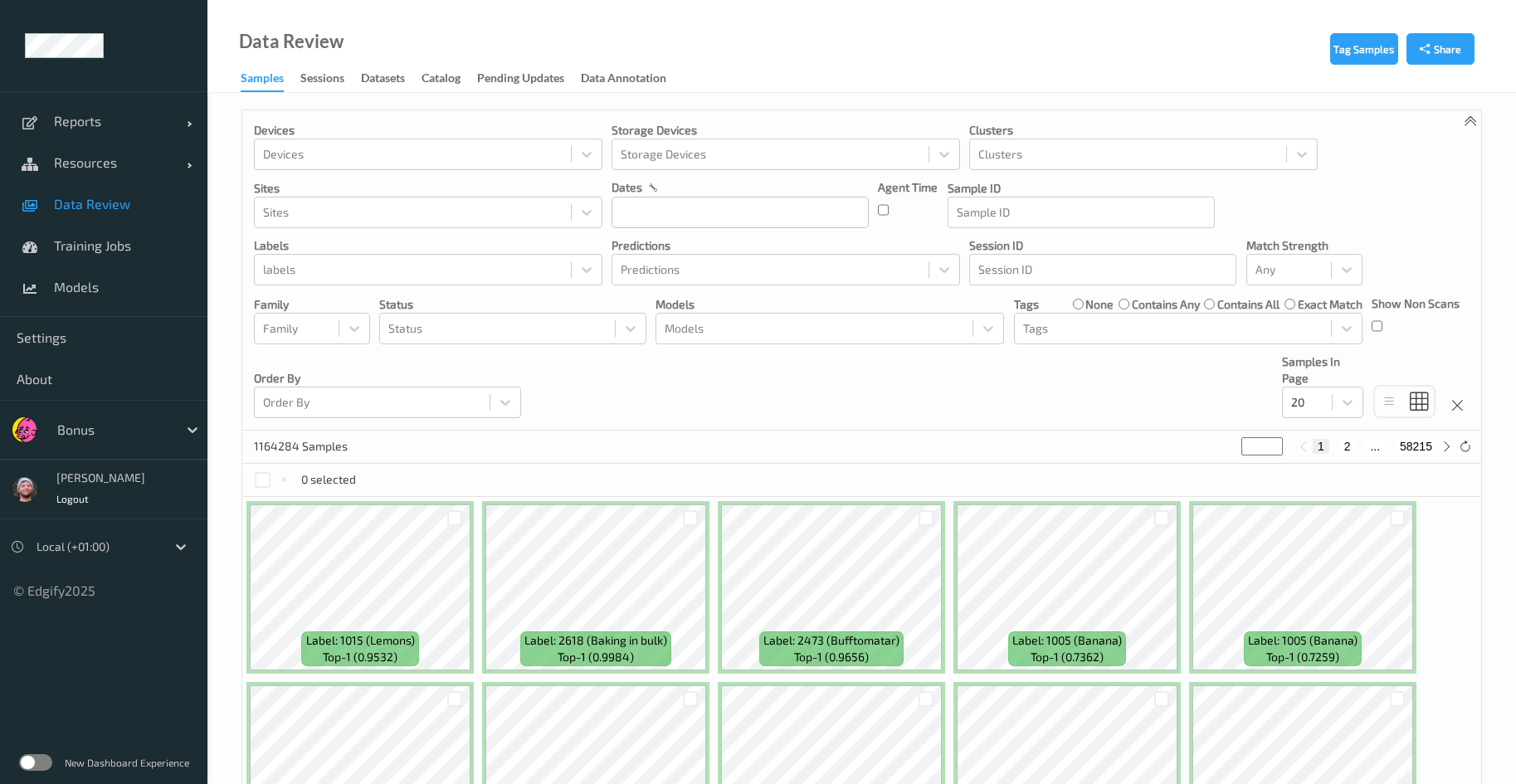
click at [1322, 418] on div "Devices Devices Storage Devices Storage Devices Clusters Clusters Sites Sites d…" at bounding box center [861, 270] width 1239 height 320
click at [1317, 412] on div at bounding box center [1307, 402] width 32 height 20
click at [1333, 558] on span "200" at bounding box center [1325, 562] width 20 height 16
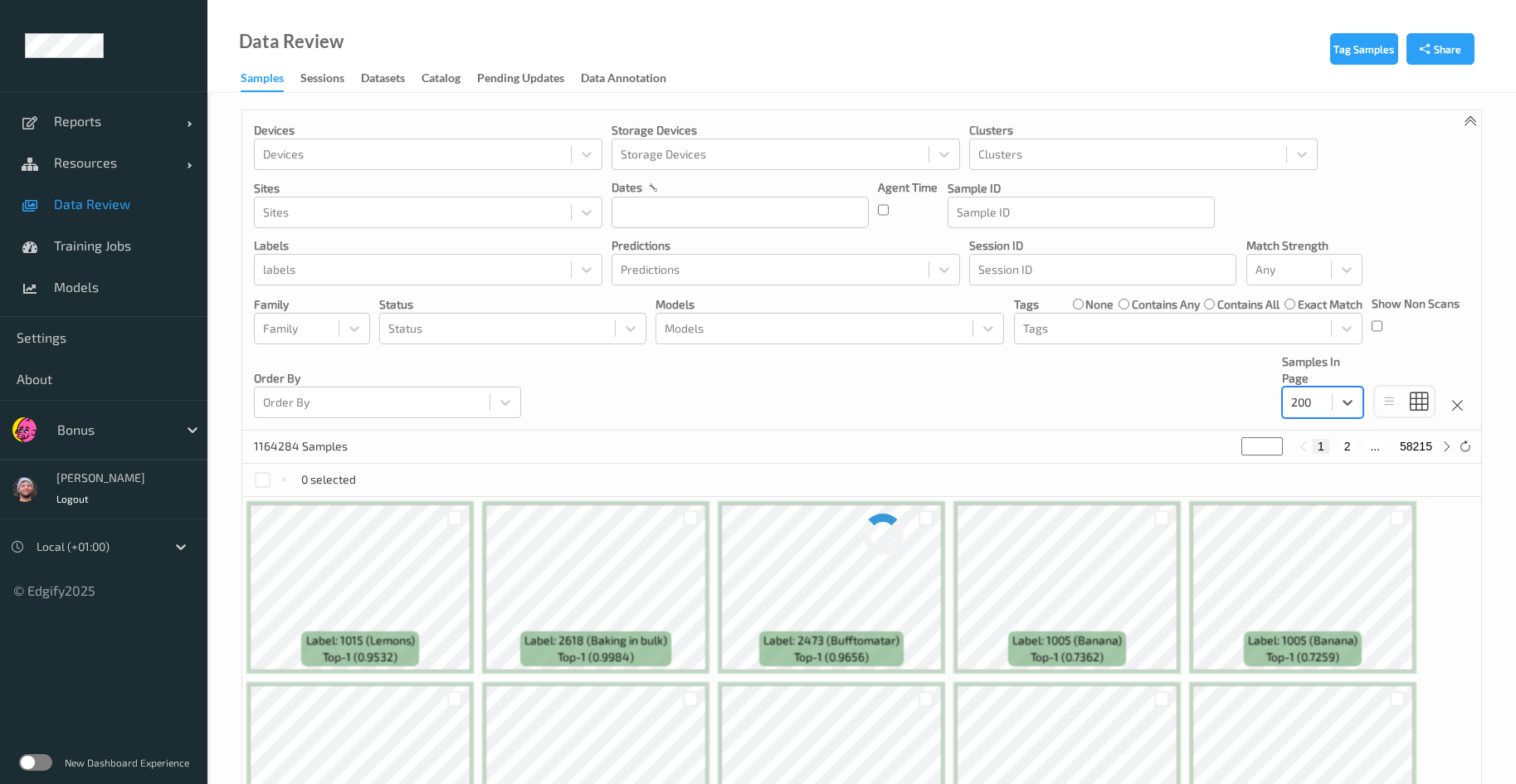
click at [1197, 406] on div "Devices Devices Storage Devices Storage Devices Clusters Clusters Sites Sites d…" at bounding box center [861, 270] width 1239 height 320
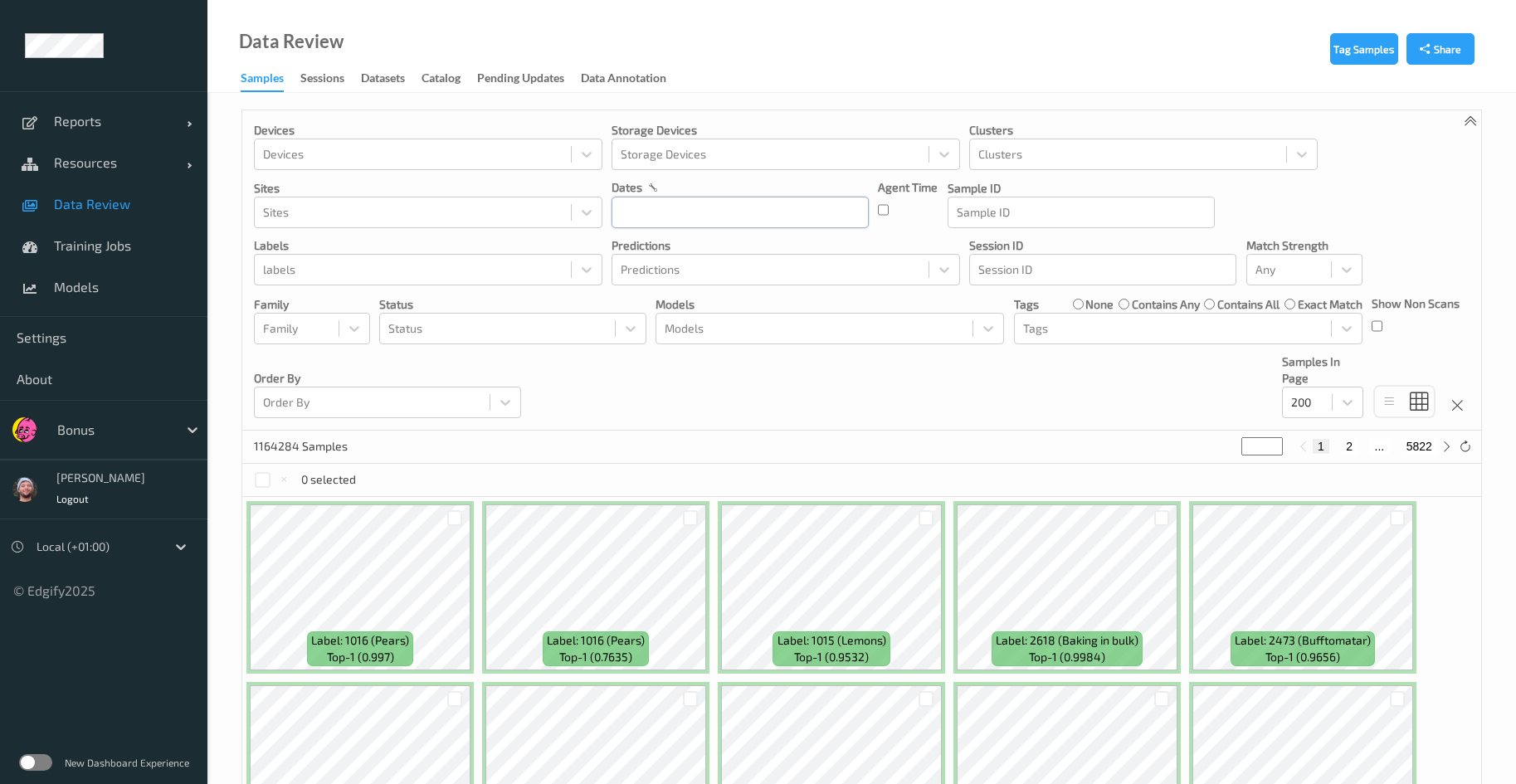
drag, startPoint x: 660, startPoint y: 204, endPoint x: 663, endPoint y: 213, distance: 9.5
click at [660, 203] on input "text" at bounding box center [740, 212] width 258 height 31
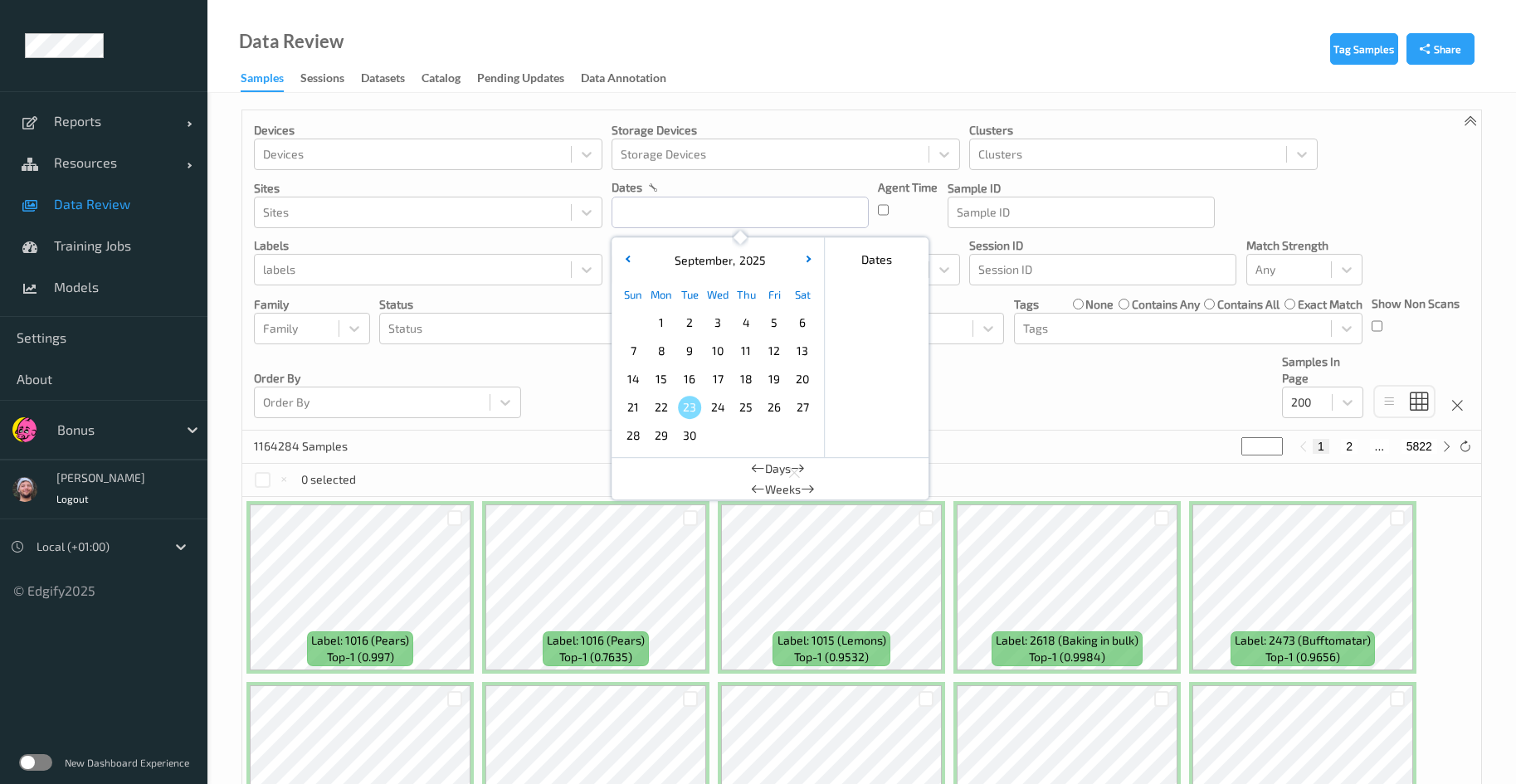
click at [692, 405] on span "23" at bounding box center [689, 407] width 23 height 23
type input "[DATE] 00:00 -> [DATE] 23:59"
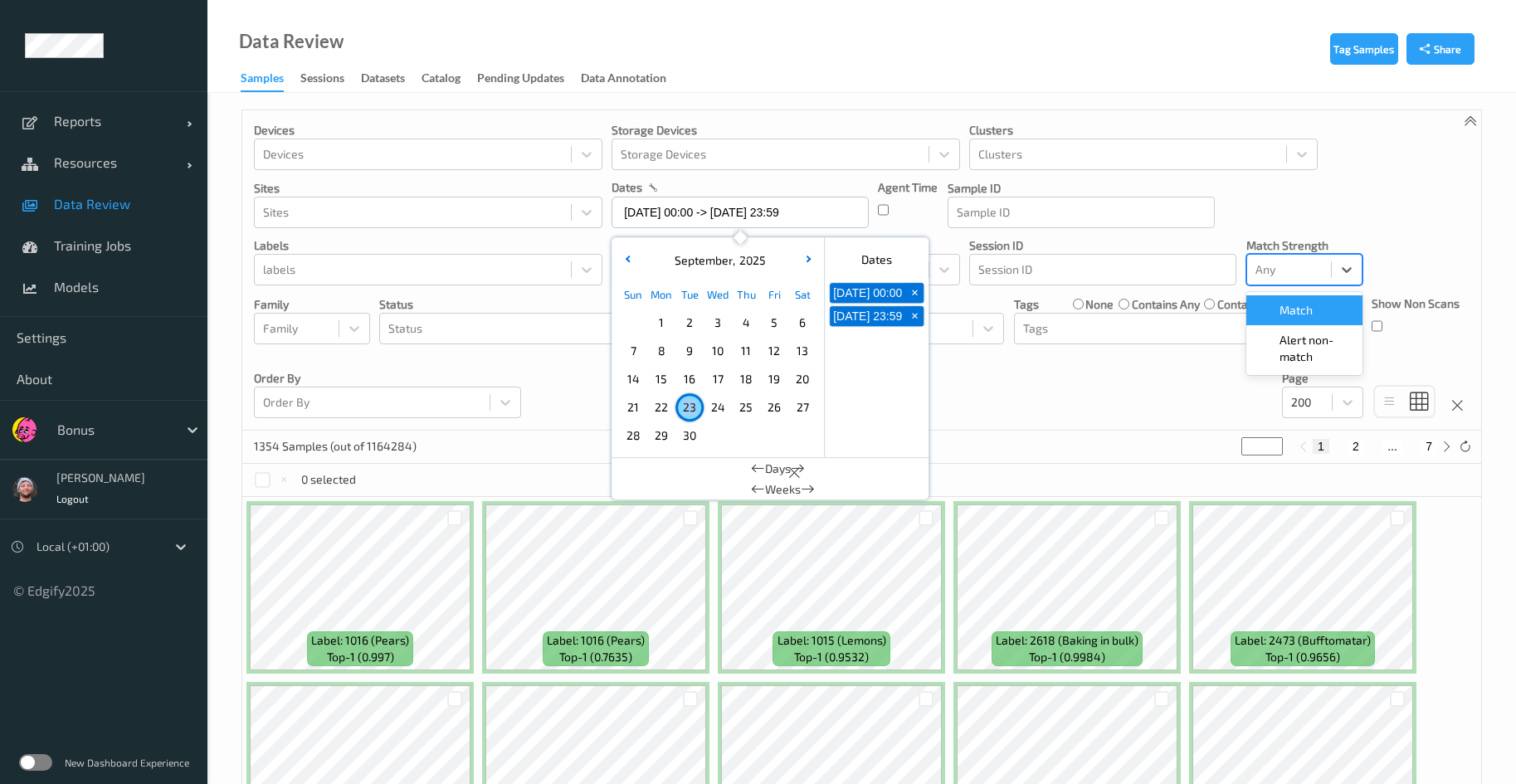
click at [1304, 272] on div at bounding box center [1290, 270] width 68 height 20
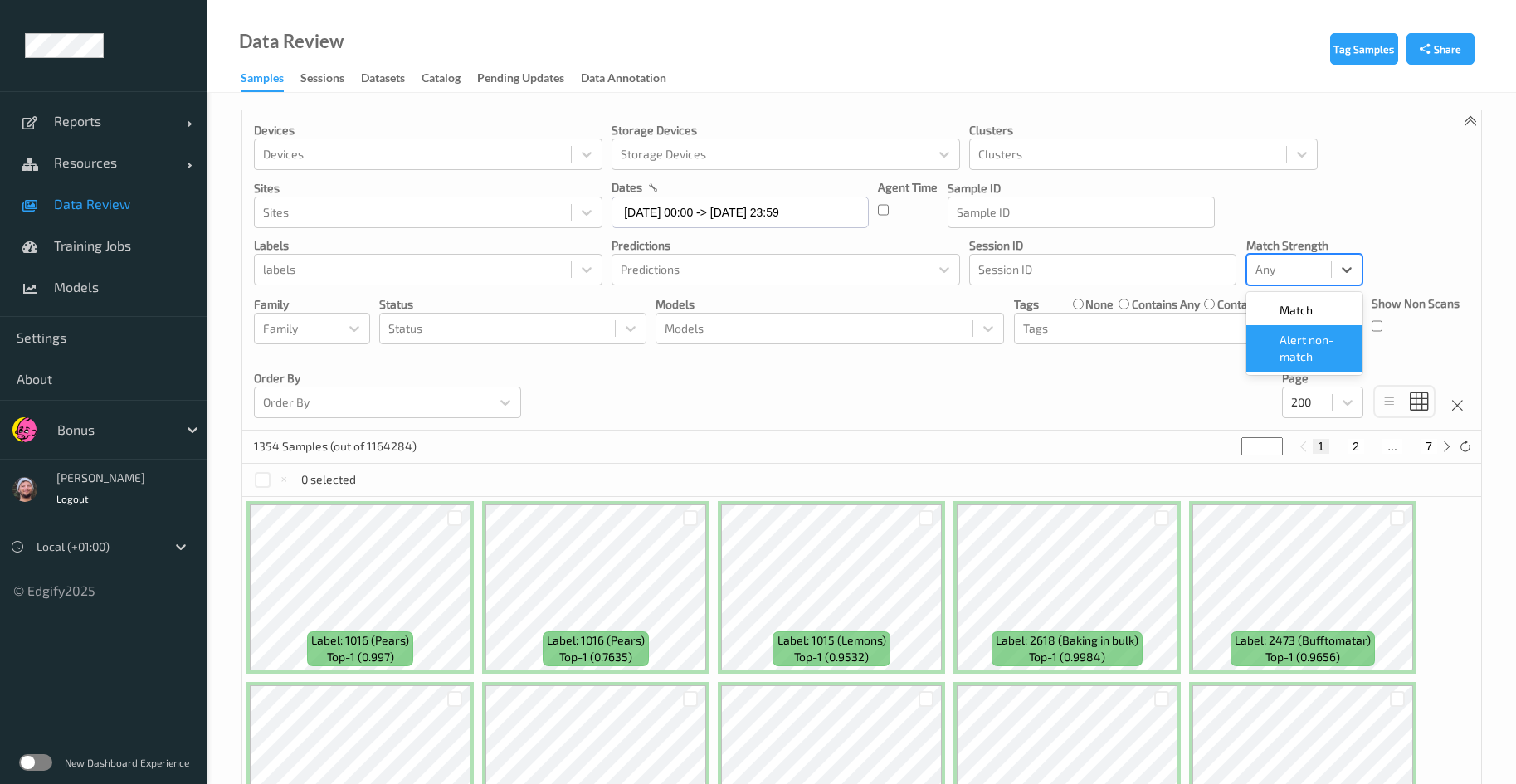
click at [1303, 350] on span "Alert non-match" at bounding box center [1317, 349] width 73 height 33
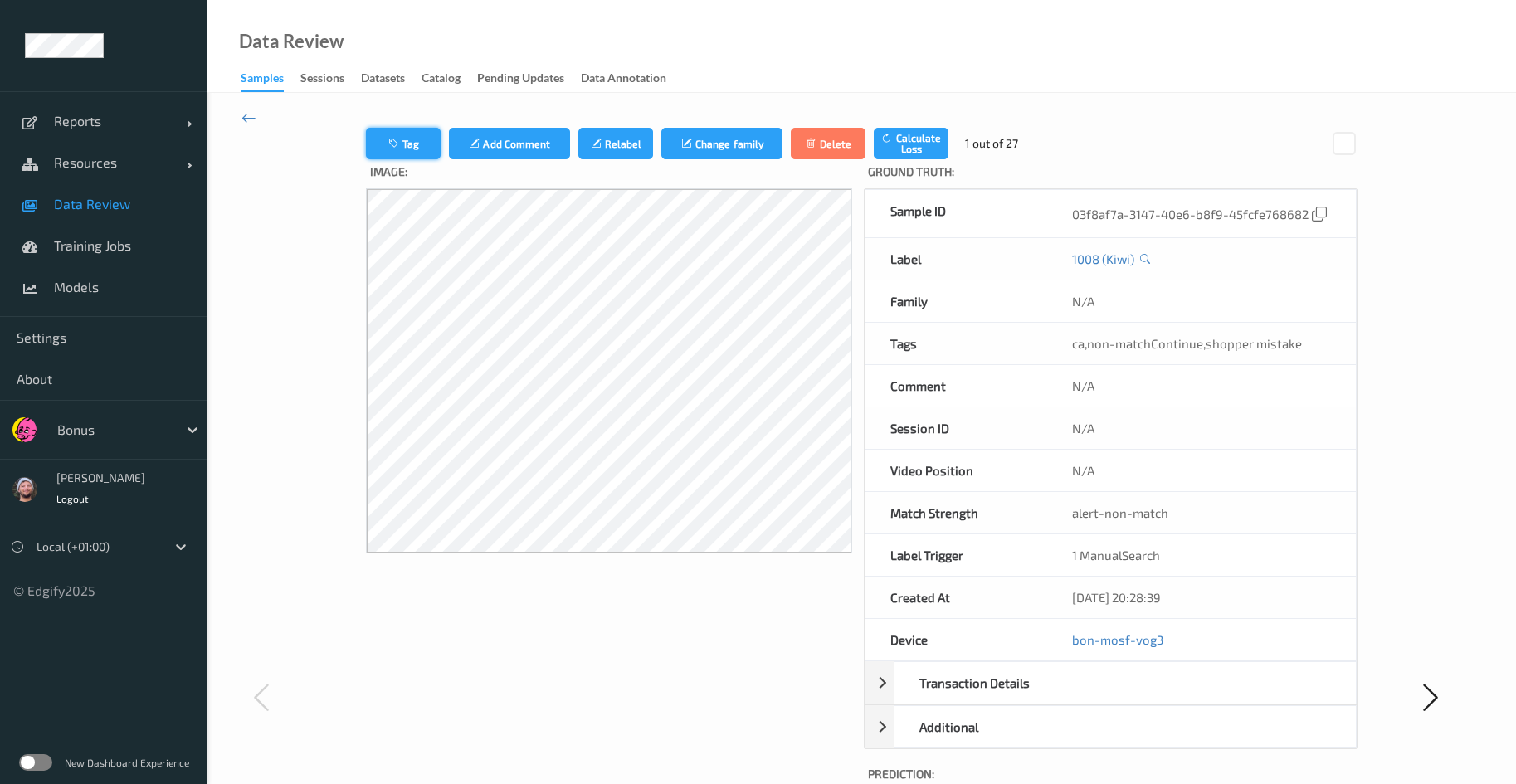
click at [366, 140] on button "Tag" at bounding box center [403, 143] width 75 height 31
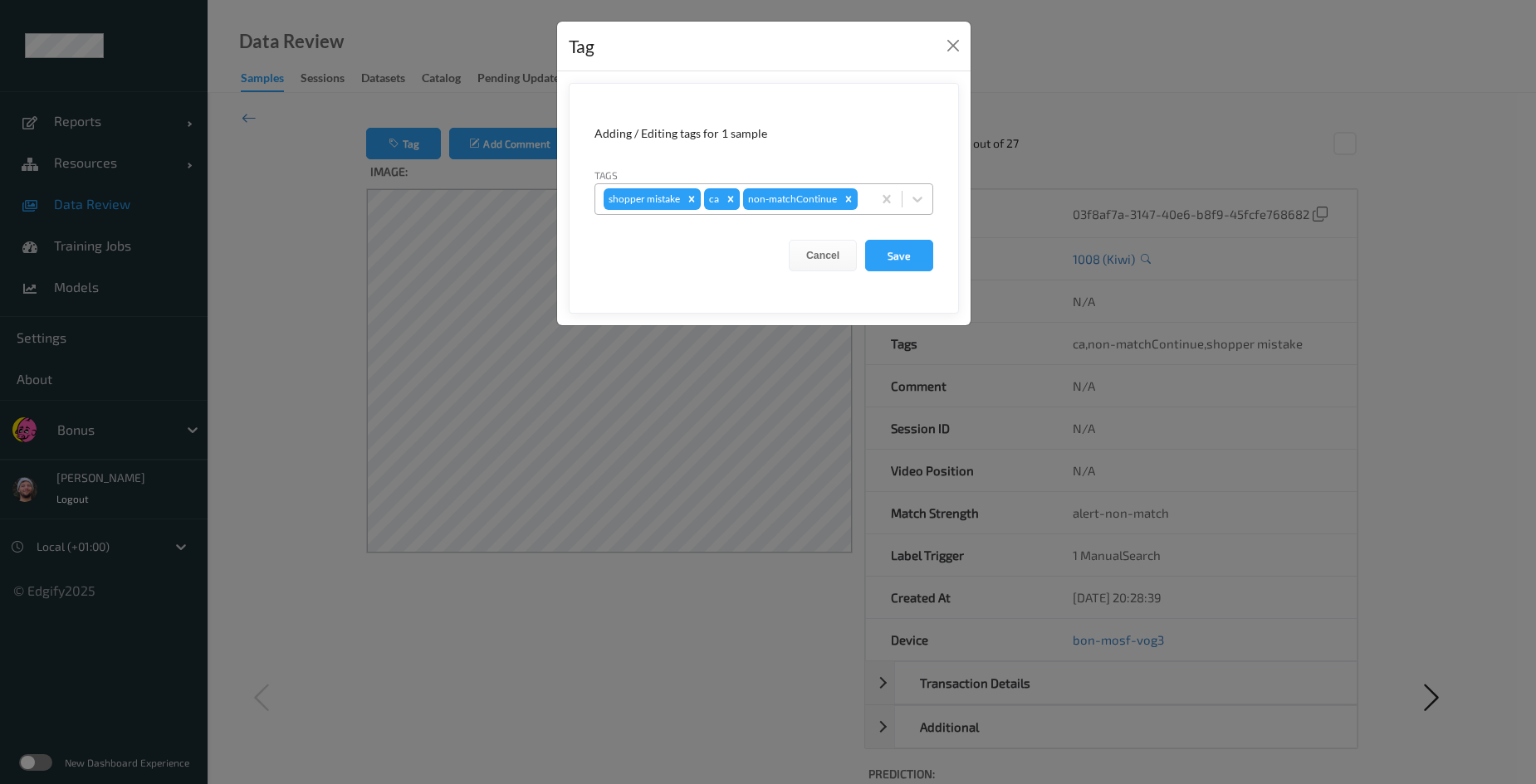
click at [736, 198] on icon "Remove ca" at bounding box center [730, 199] width 11 height 11
click at [683, 199] on div "Remove shopper mistake" at bounding box center [692, 199] width 18 height 22
type input "ig"
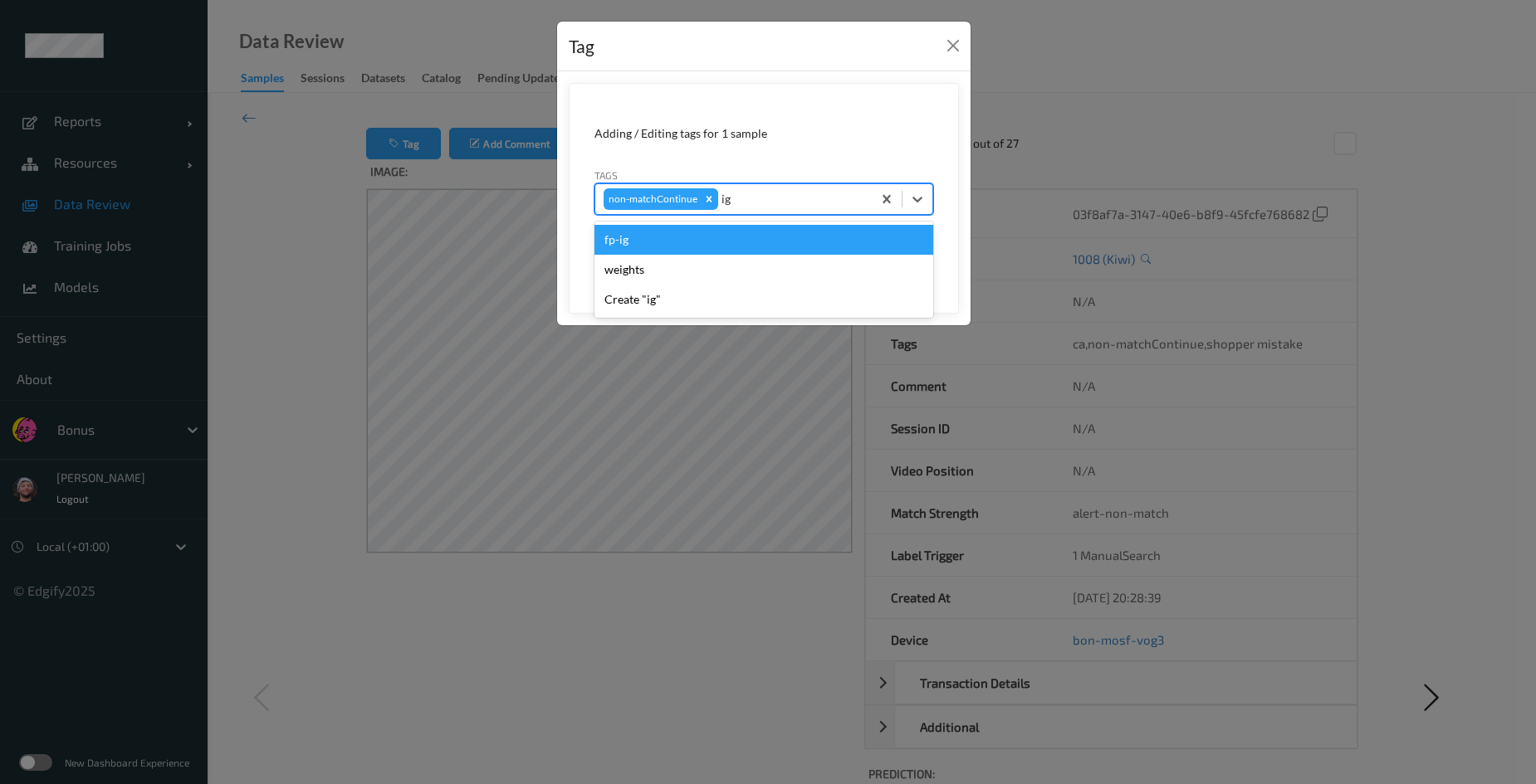
click at [705, 243] on div "fp-ig" at bounding box center [764, 239] width 338 height 29
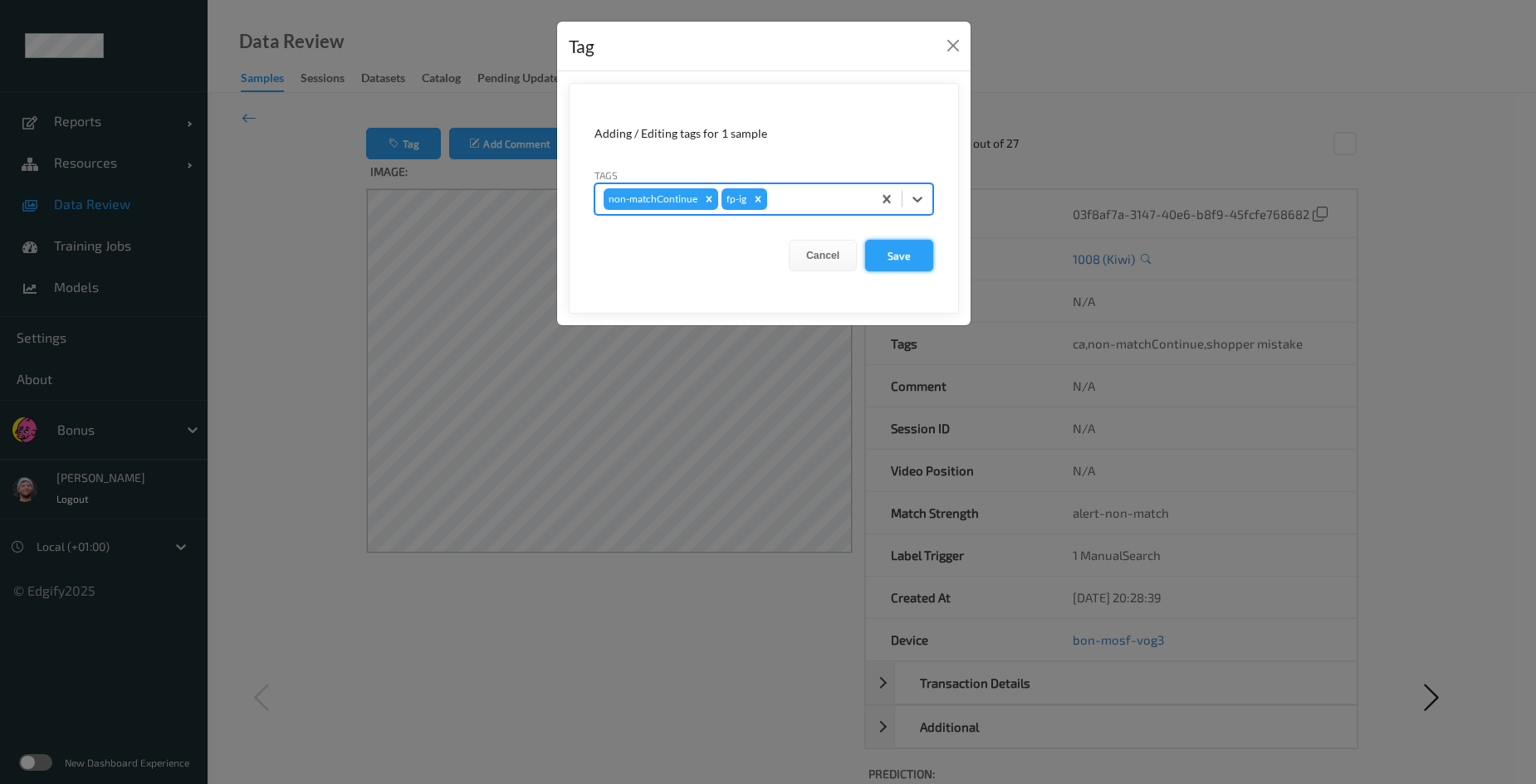
click at [886, 267] on button "Save" at bounding box center [899, 256] width 68 height 31
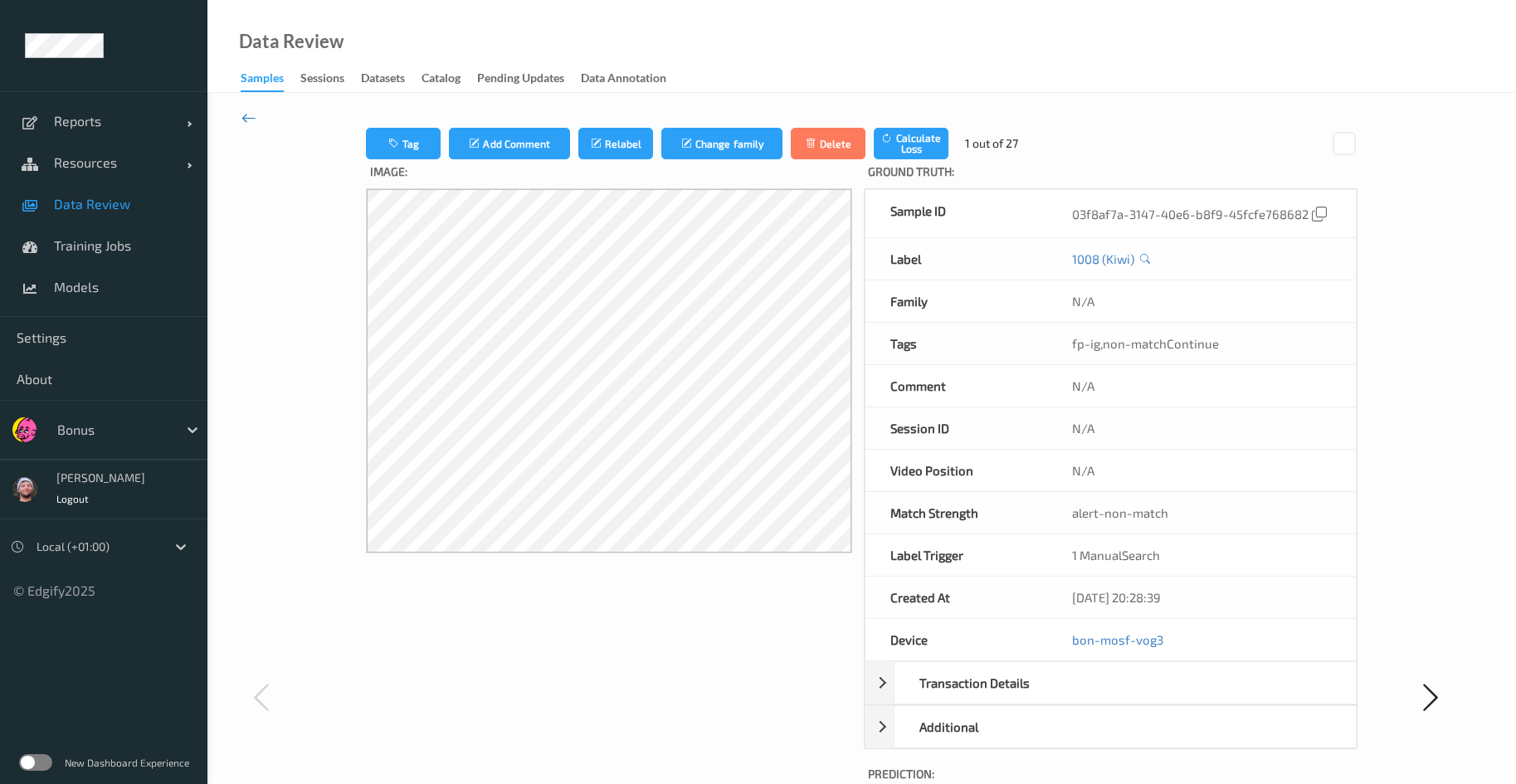
click at [252, 116] on icon at bounding box center [248, 117] width 15 height 18
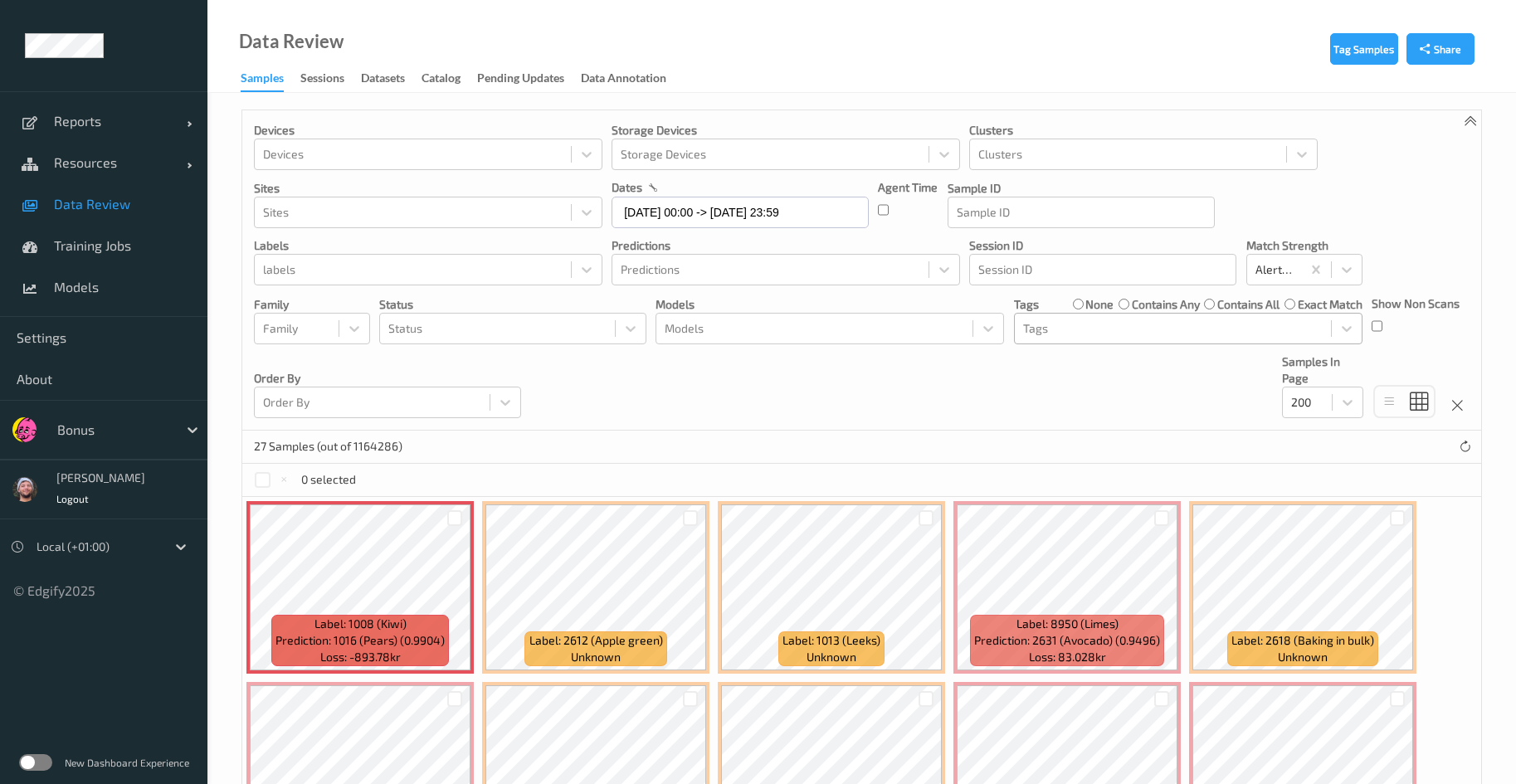
click at [1044, 332] on div at bounding box center [1173, 328] width 299 height 20
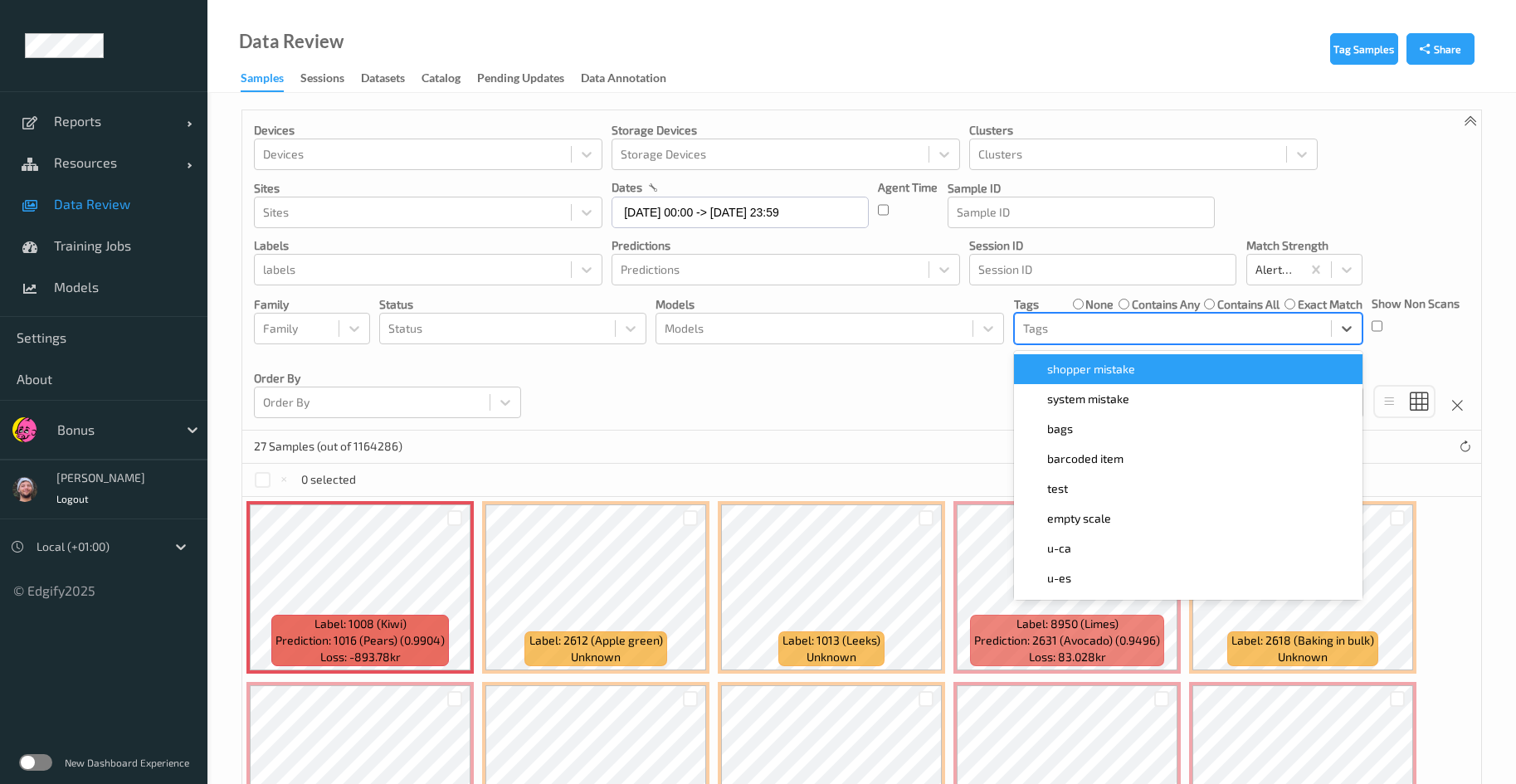
click at [1066, 365] on span "shopper mistake" at bounding box center [1091, 369] width 88 height 16
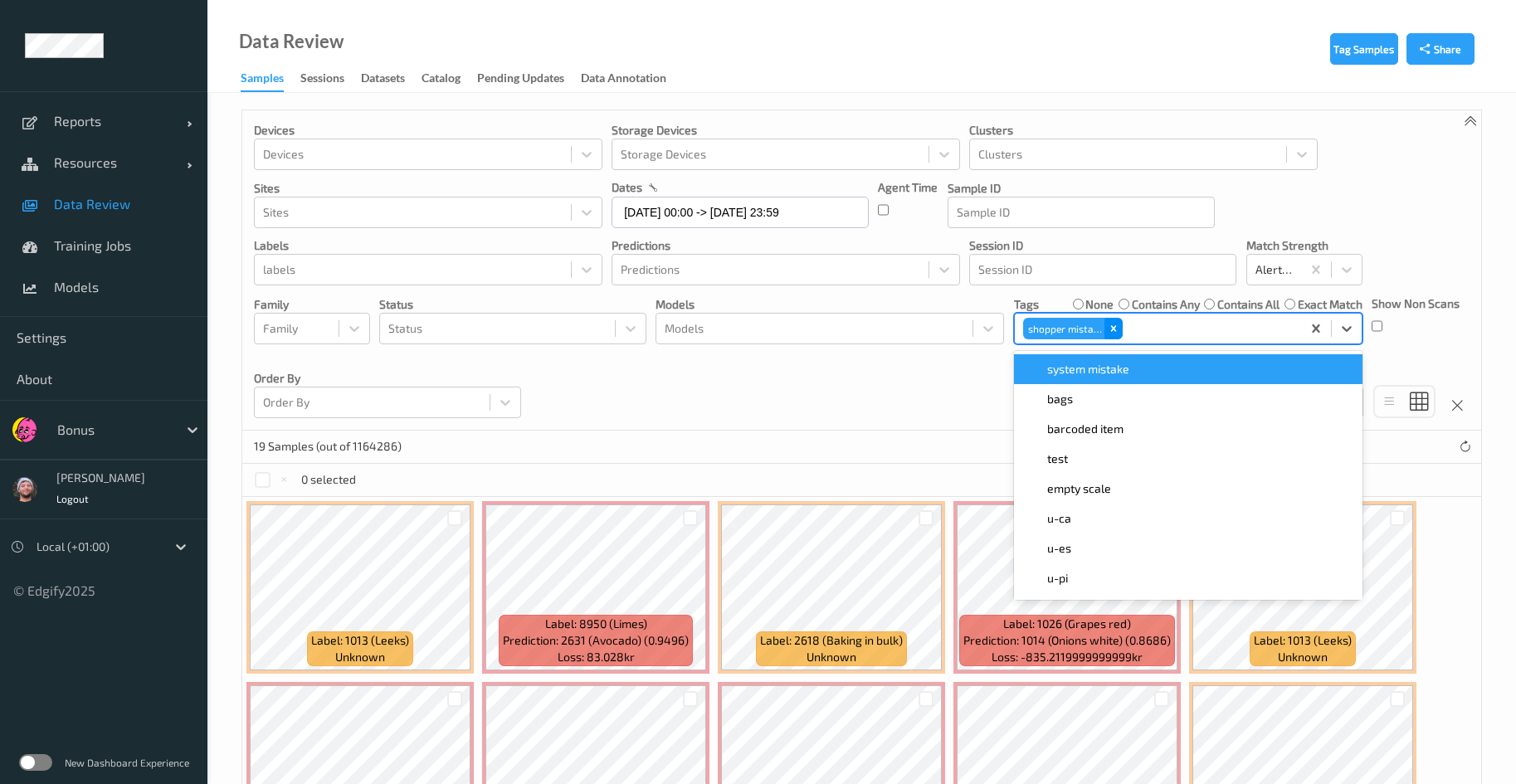
click at [1118, 318] on div "Remove shopper mistake" at bounding box center [1114, 329] width 18 height 22
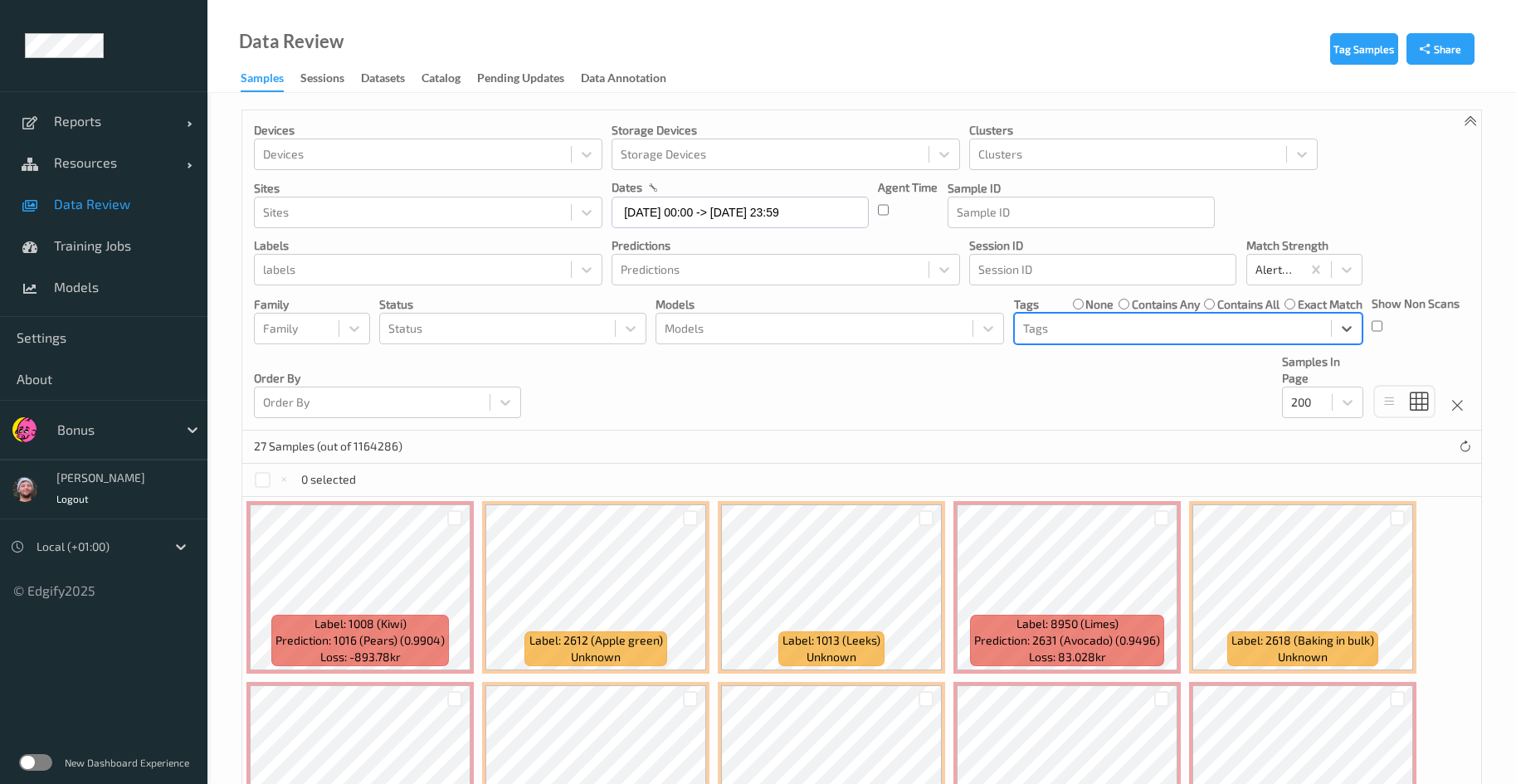
click at [877, 448] on div "27 Samples (out of 1164286)" at bounding box center [861, 448] width 1239 height 33
drag, startPoint x: 740, startPoint y: 386, endPoint x: 678, endPoint y: 436, distance: 79.6
click at [740, 386] on div "Devices Devices Storage Devices Storage Devices Clusters Clusters Sites Sites d…" at bounding box center [861, 270] width 1239 height 320
click at [114, 212] on link "Data Review" at bounding box center [103, 204] width 207 height 42
click at [671, 361] on div "Devices Devices Storage Devices Storage Devices Clusters Clusters Sites Sites d…" at bounding box center [861, 270] width 1239 height 320
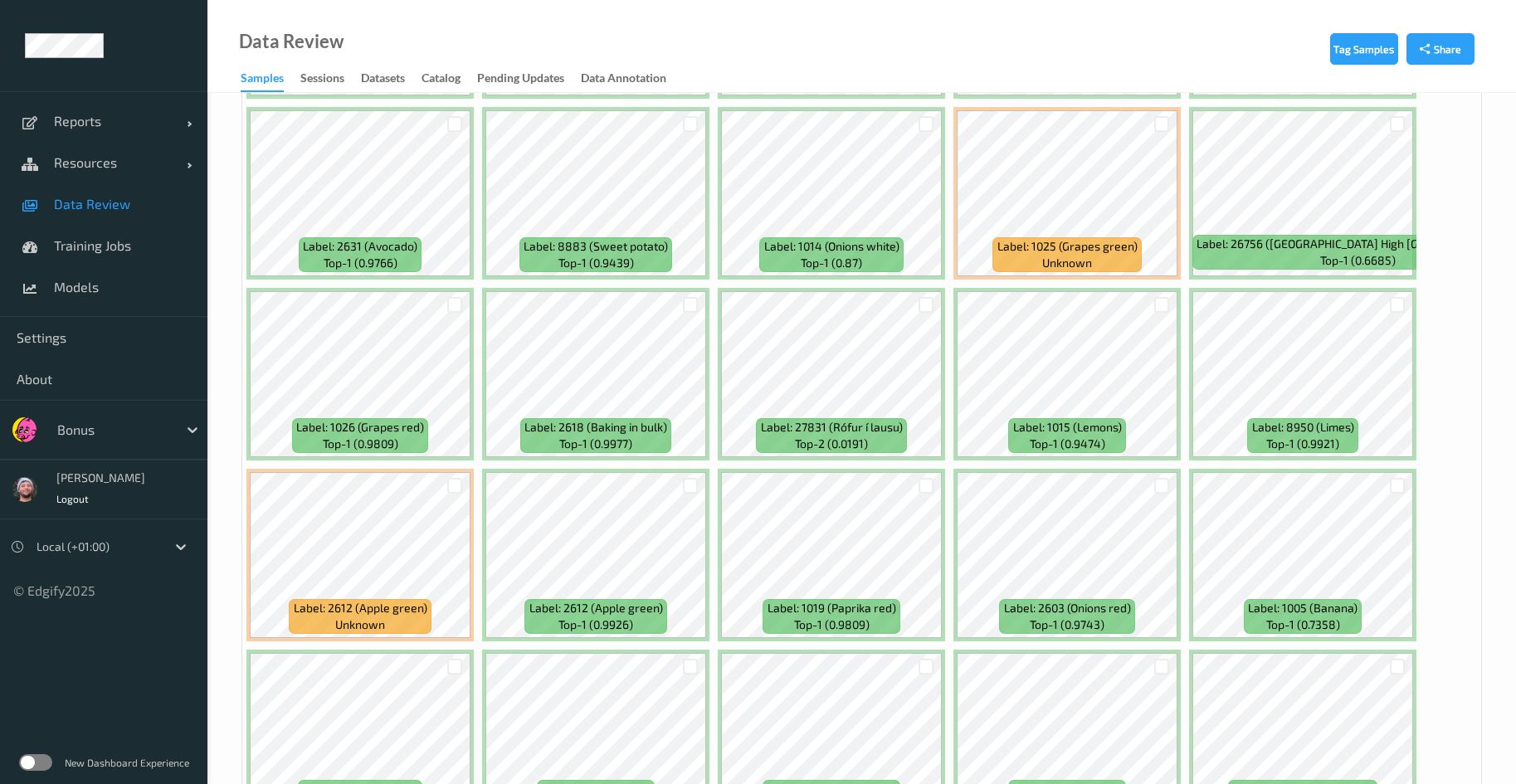
scroll to position [2988, 0]
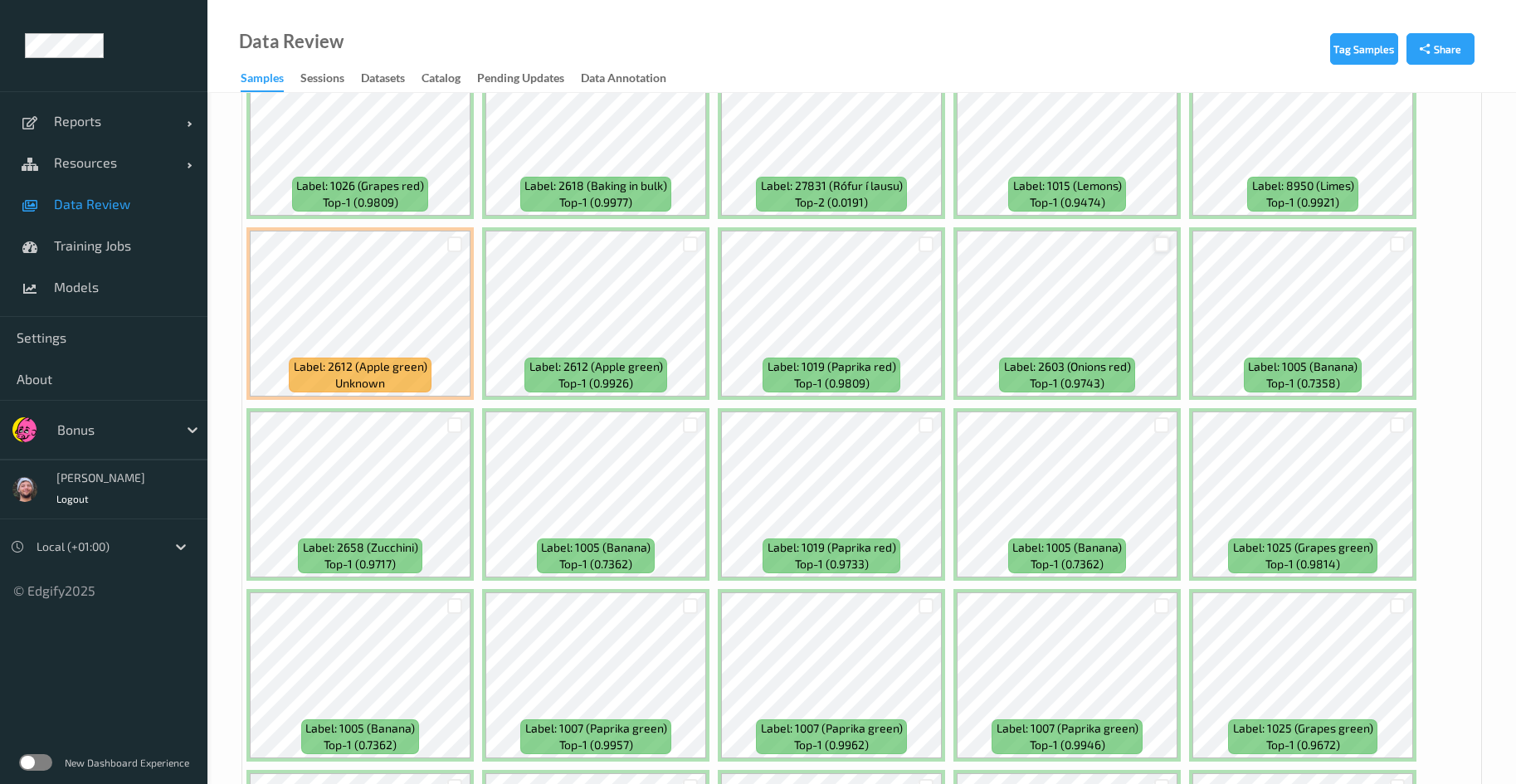
click at [1156, 241] on div at bounding box center [1162, 245] width 16 height 16
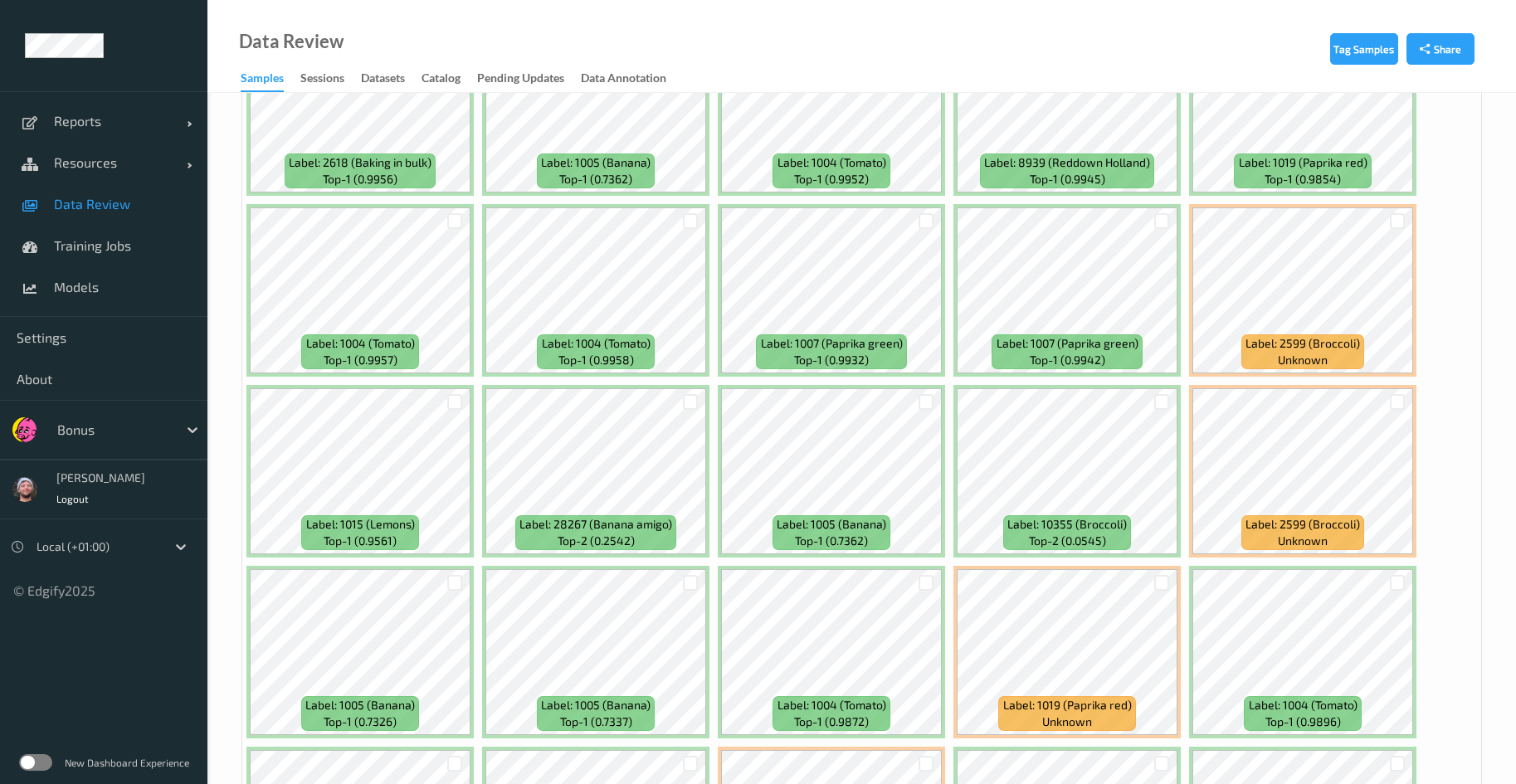
scroll to position [4232, 0]
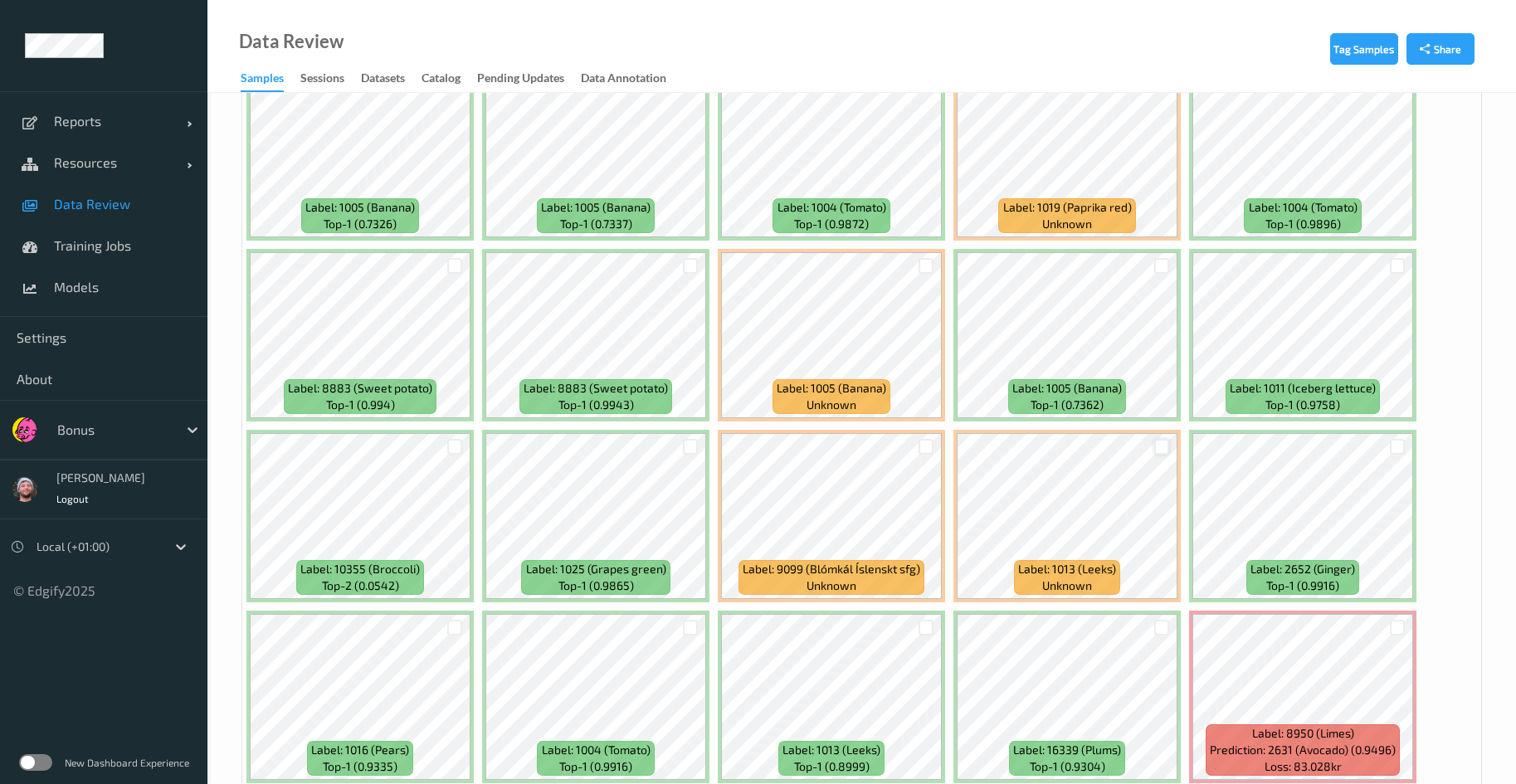
click at [1163, 449] on div at bounding box center [1162, 447] width 16 height 16
click at [1398, 451] on div at bounding box center [1398, 447] width 16 height 16
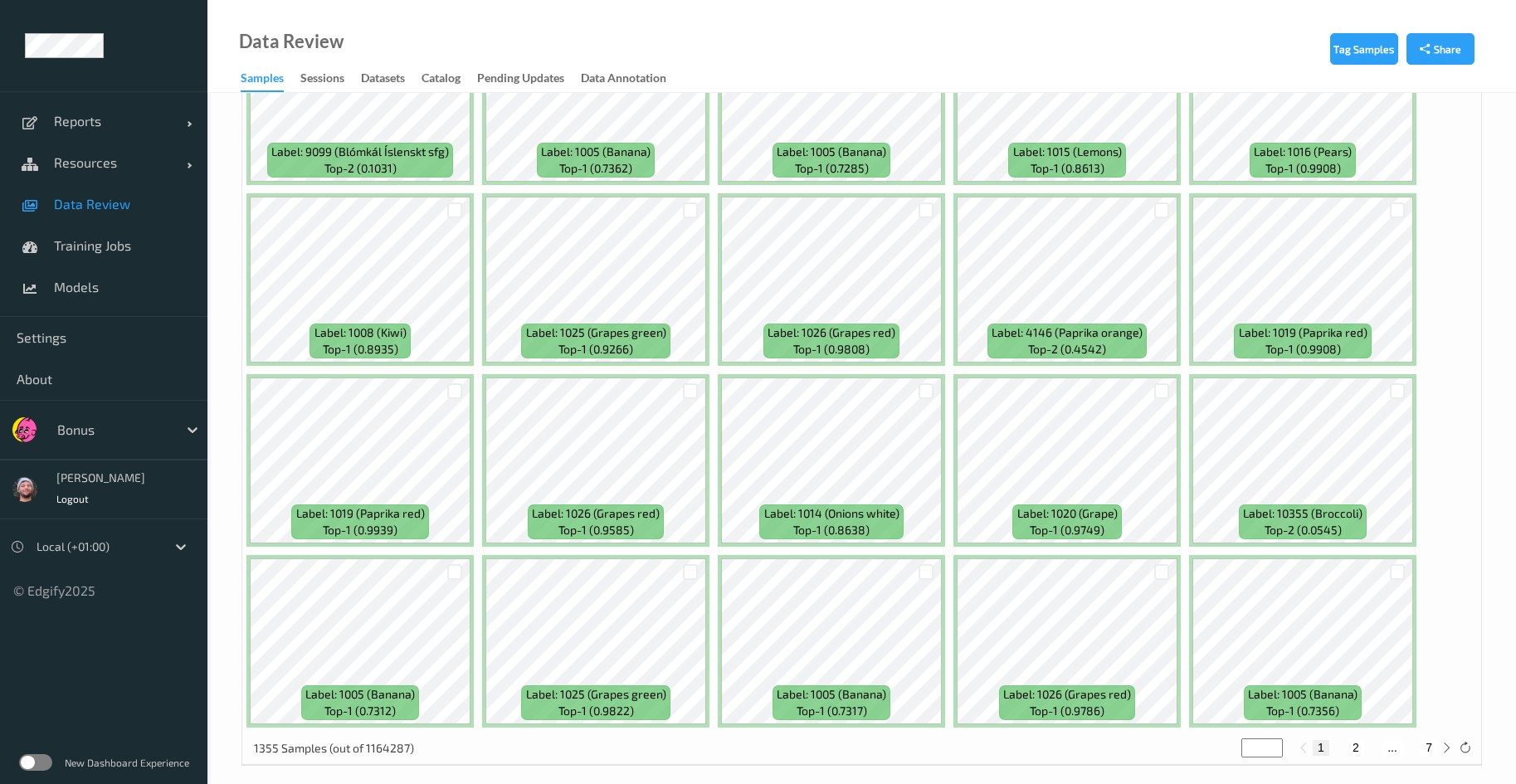
scroll to position [7018, 0]
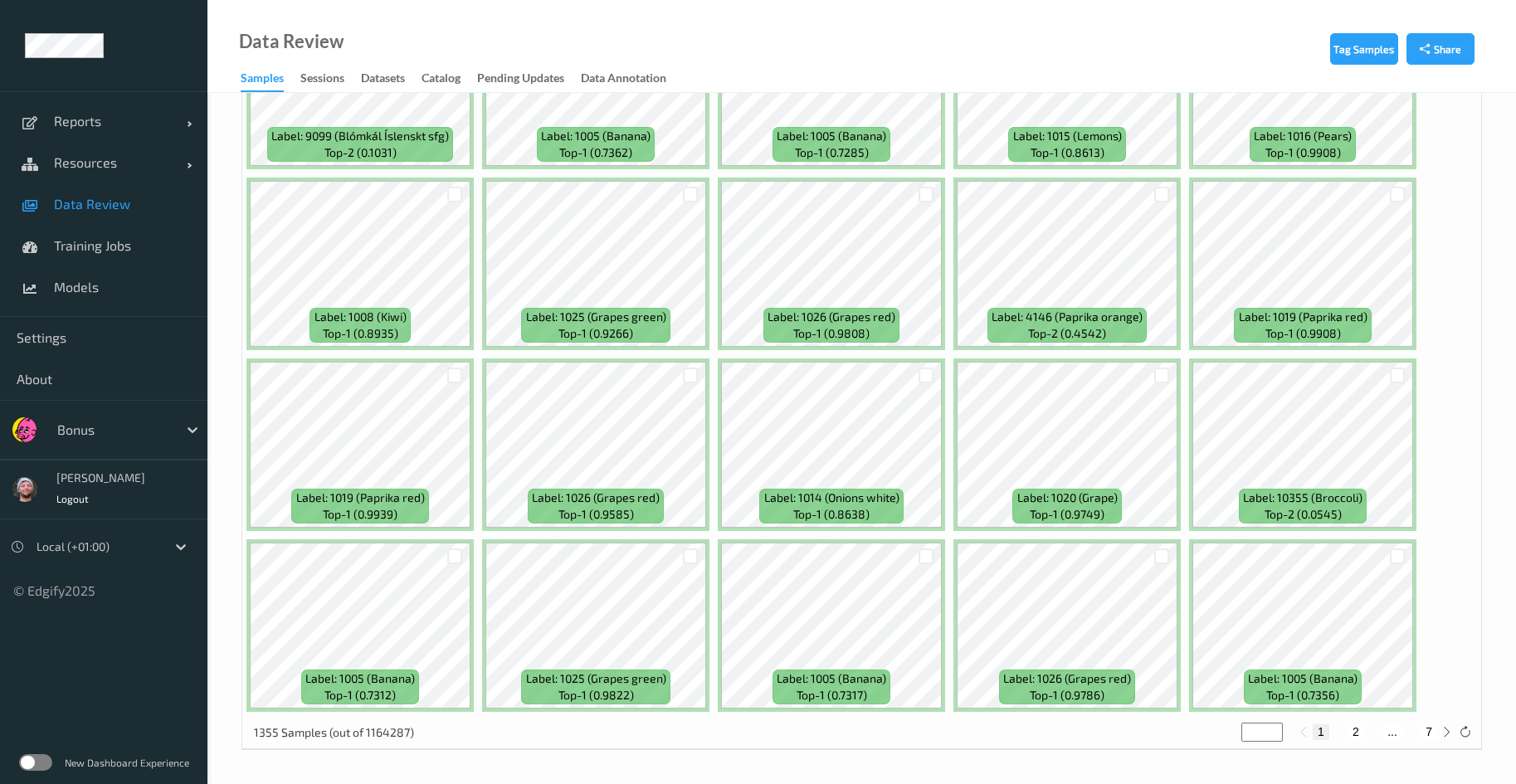
click at [1352, 724] on button "2" at bounding box center [1356, 731] width 16 height 15
type input "*"
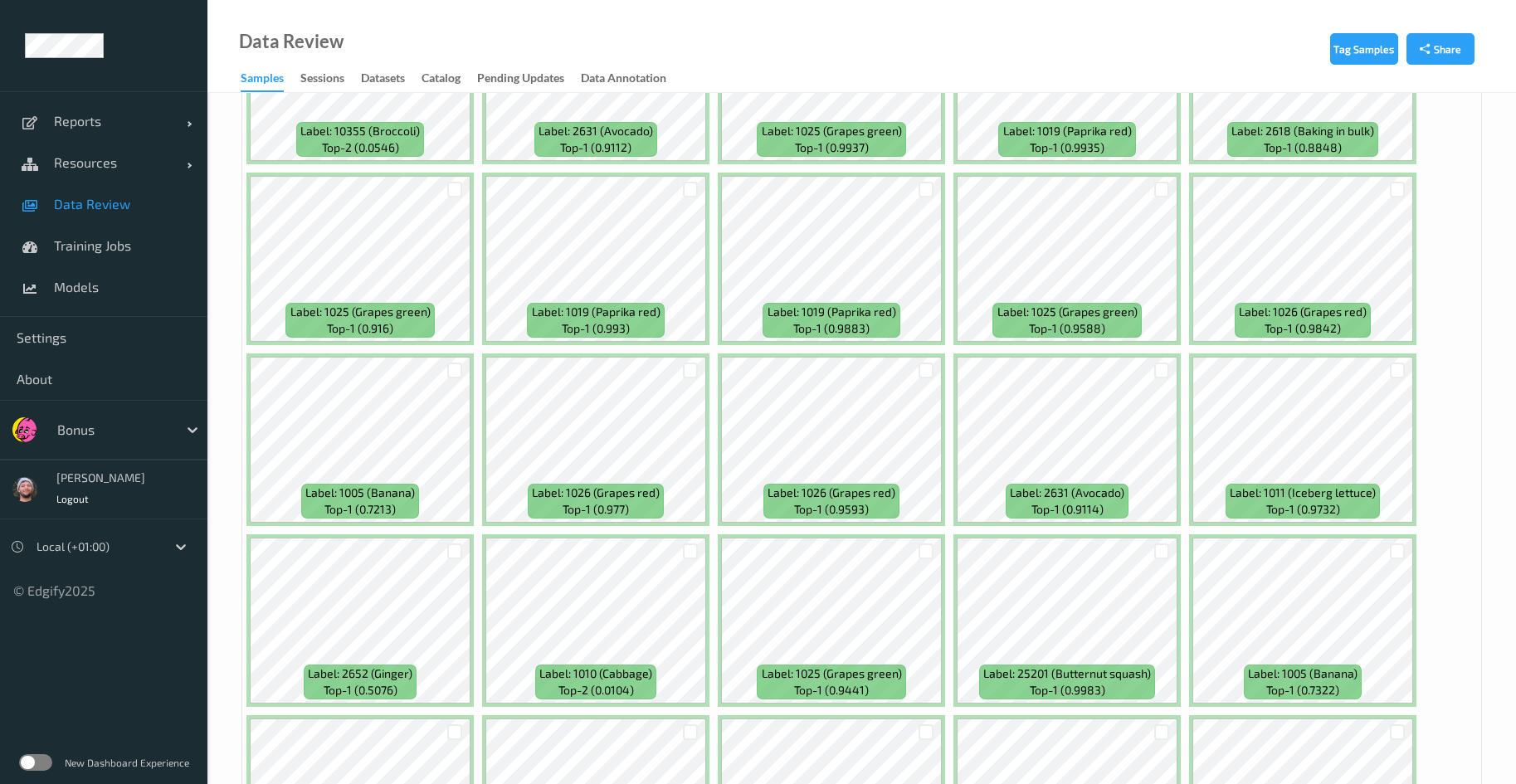
scroll to position [1120, 0]
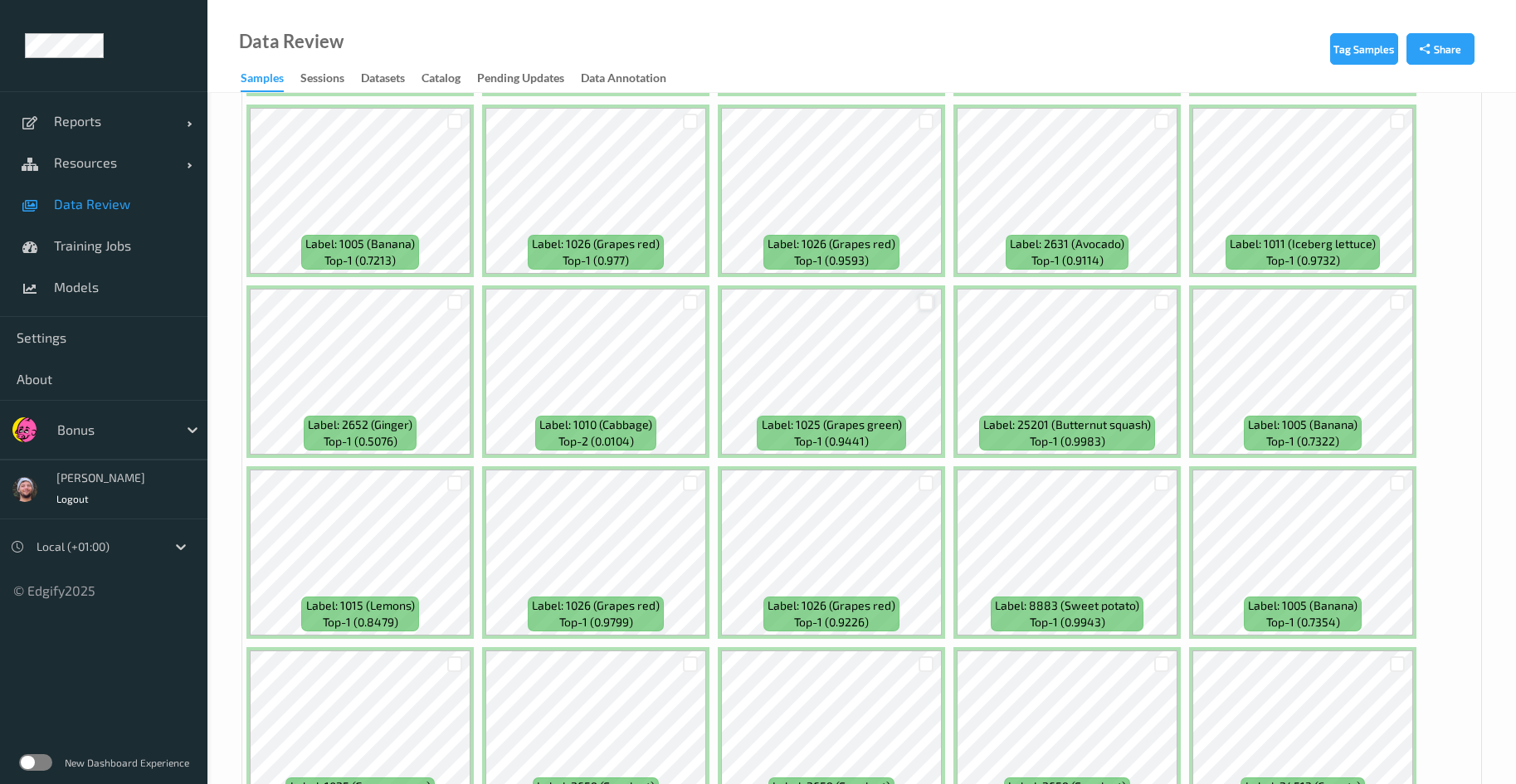
click at [924, 298] on div at bounding box center [926, 303] width 16 height 16
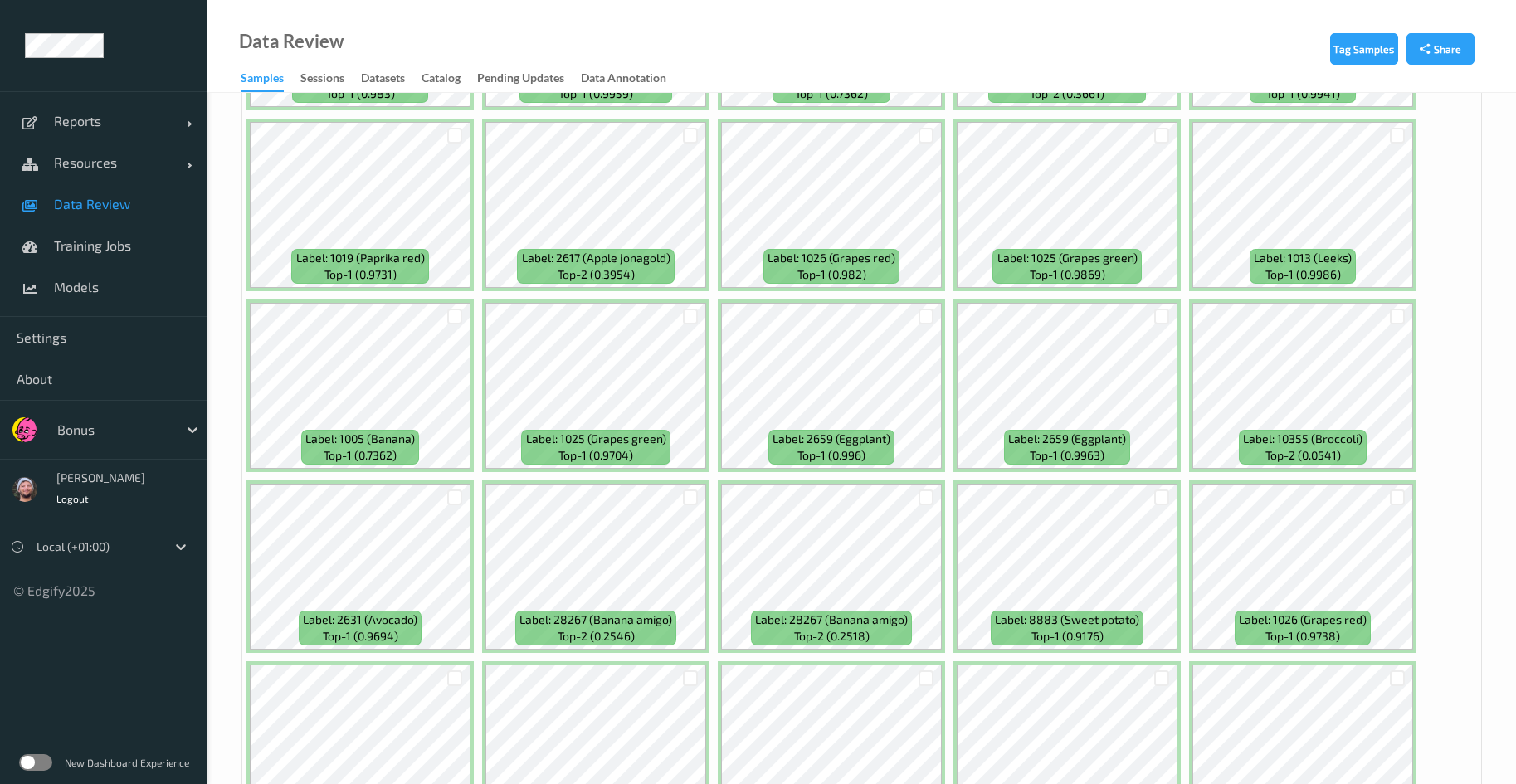
scroll to position [7018, 0]
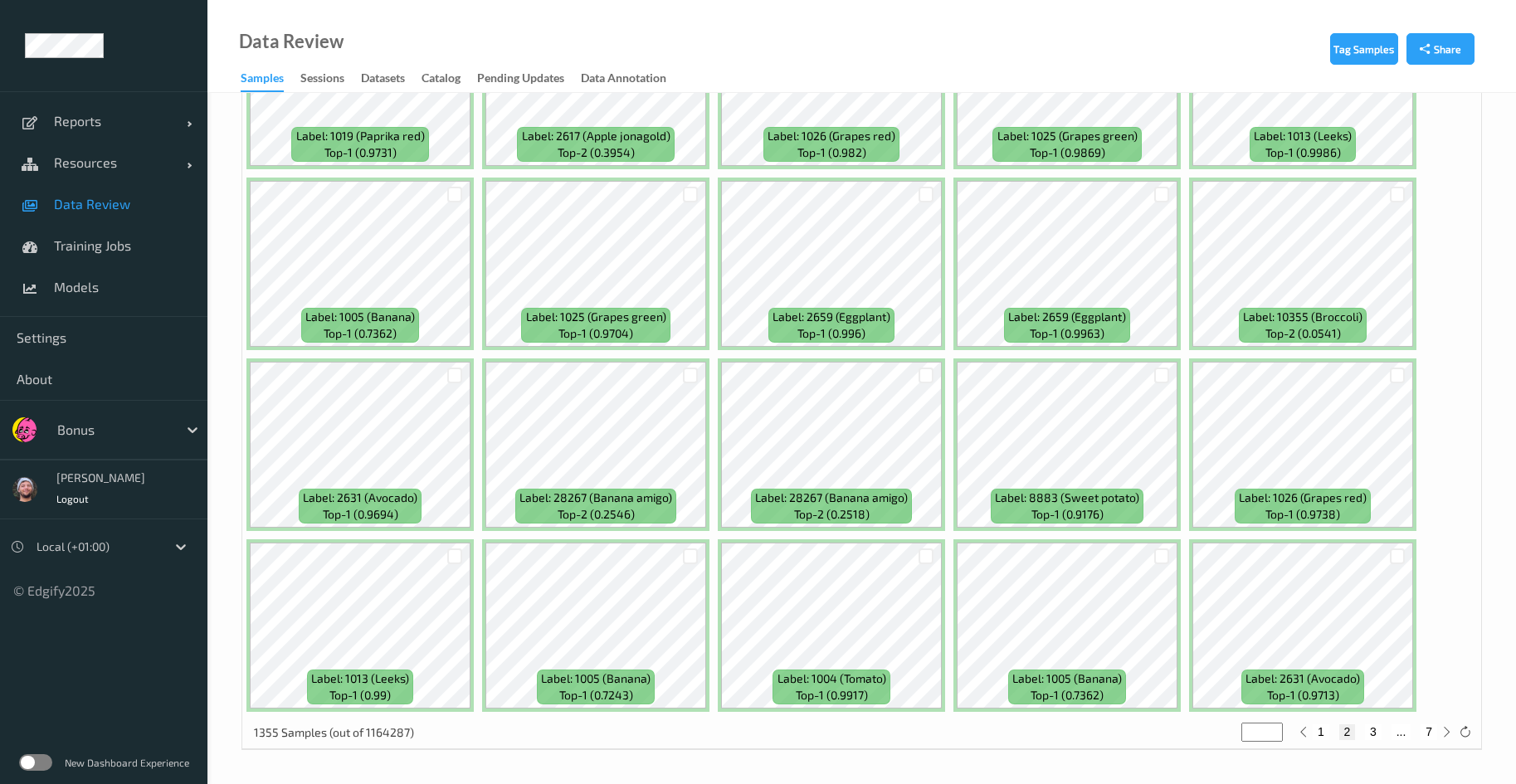
click at [1376, 729] on button "3" at bounding box center [1373, 731] width 16 height 15
type input "*"
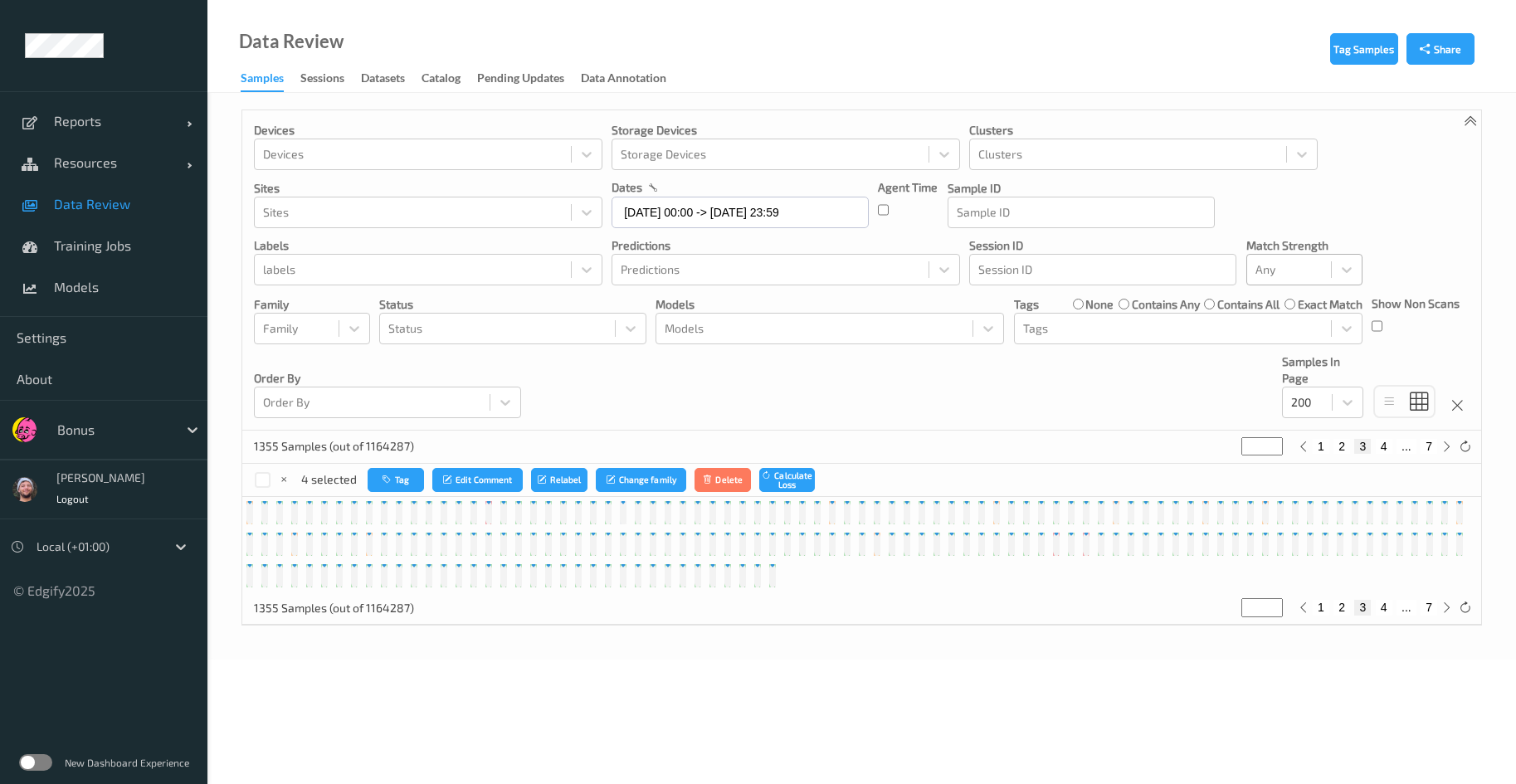
scroll to position [0, 0]
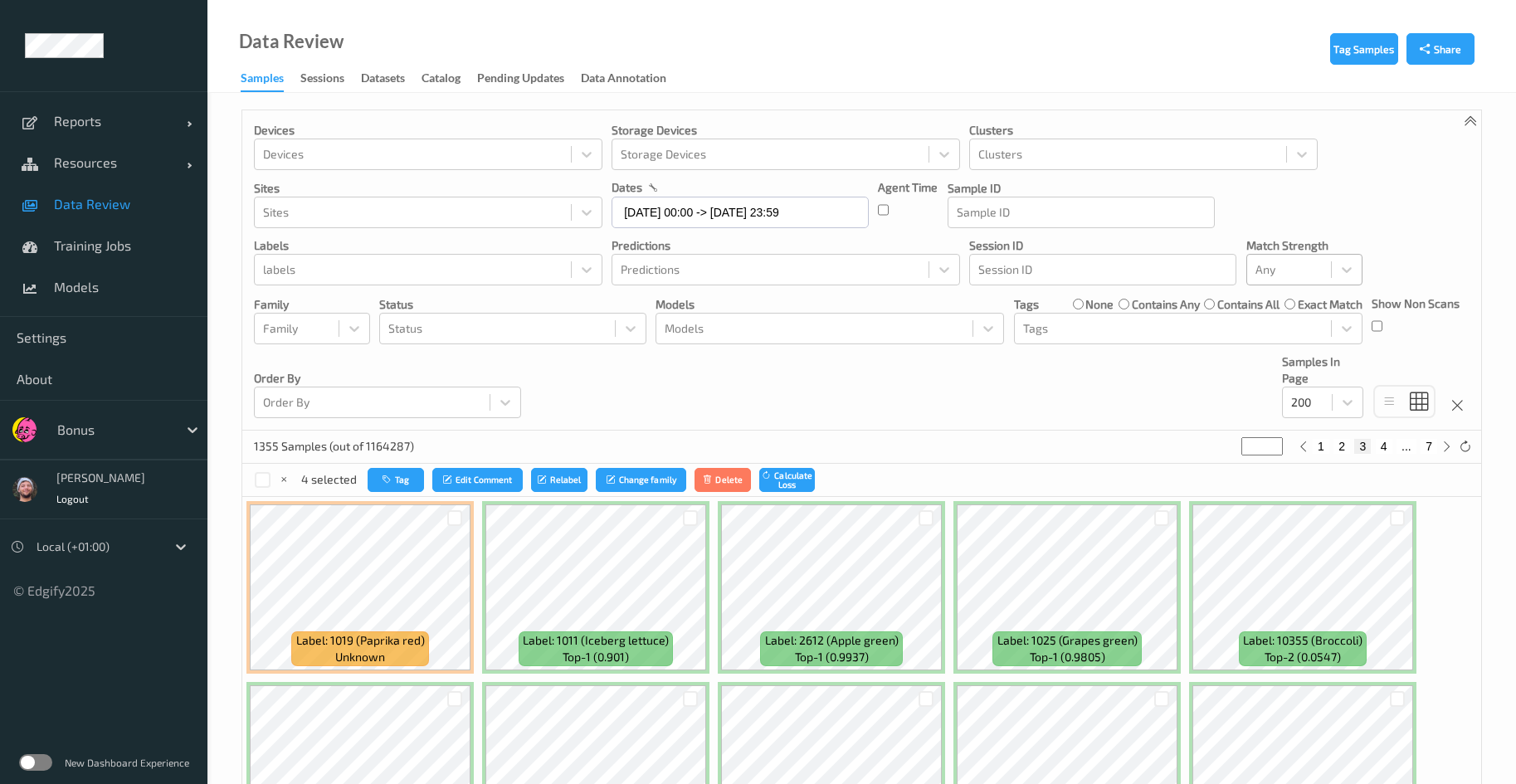
click at [943, 364] on div "Devices Devices Storage Devices Storage Devices Clusters Clusters Sites Sites d…" at bounding box center [861, 270] width 1239 height 320
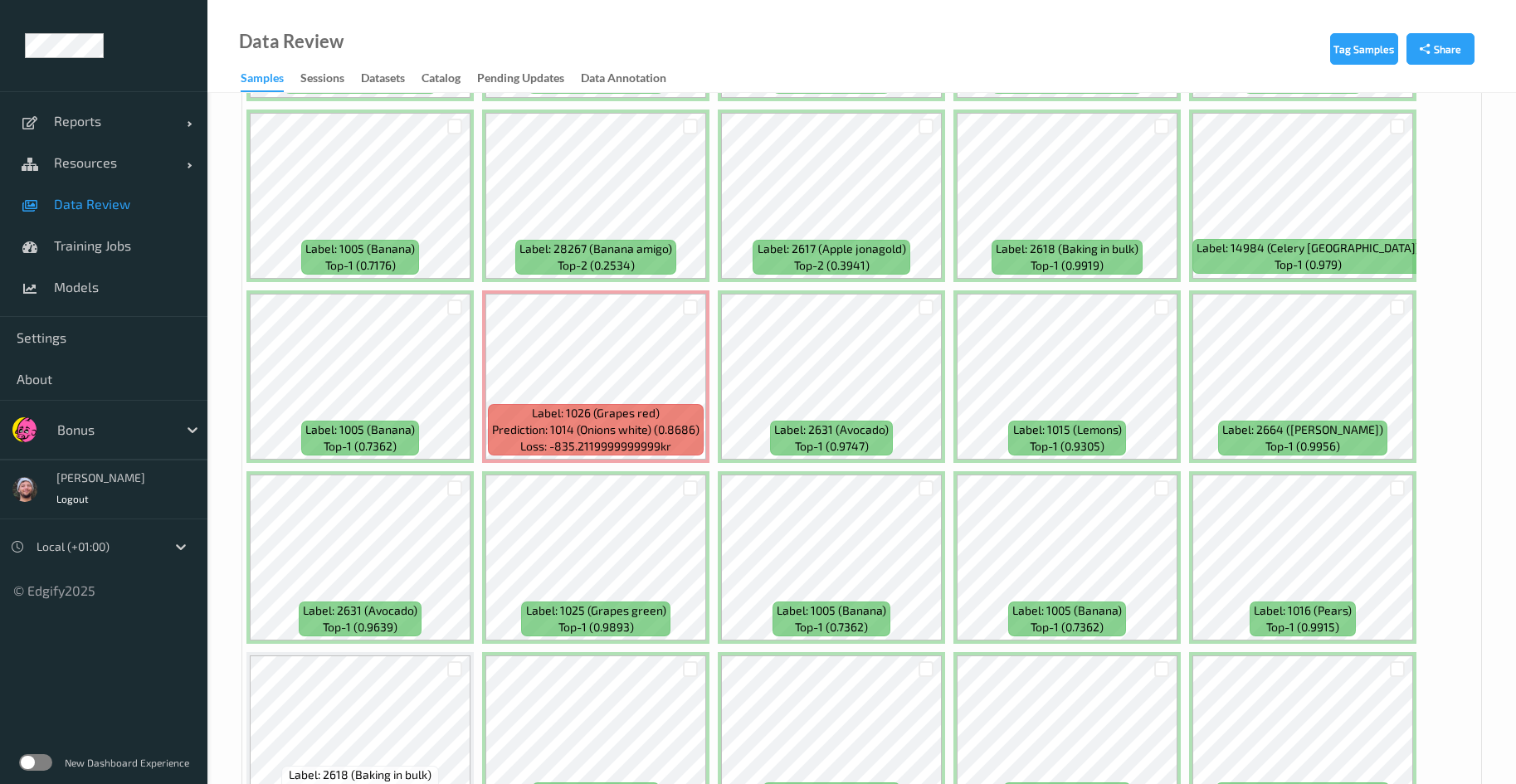
scroll to position [872, 0]
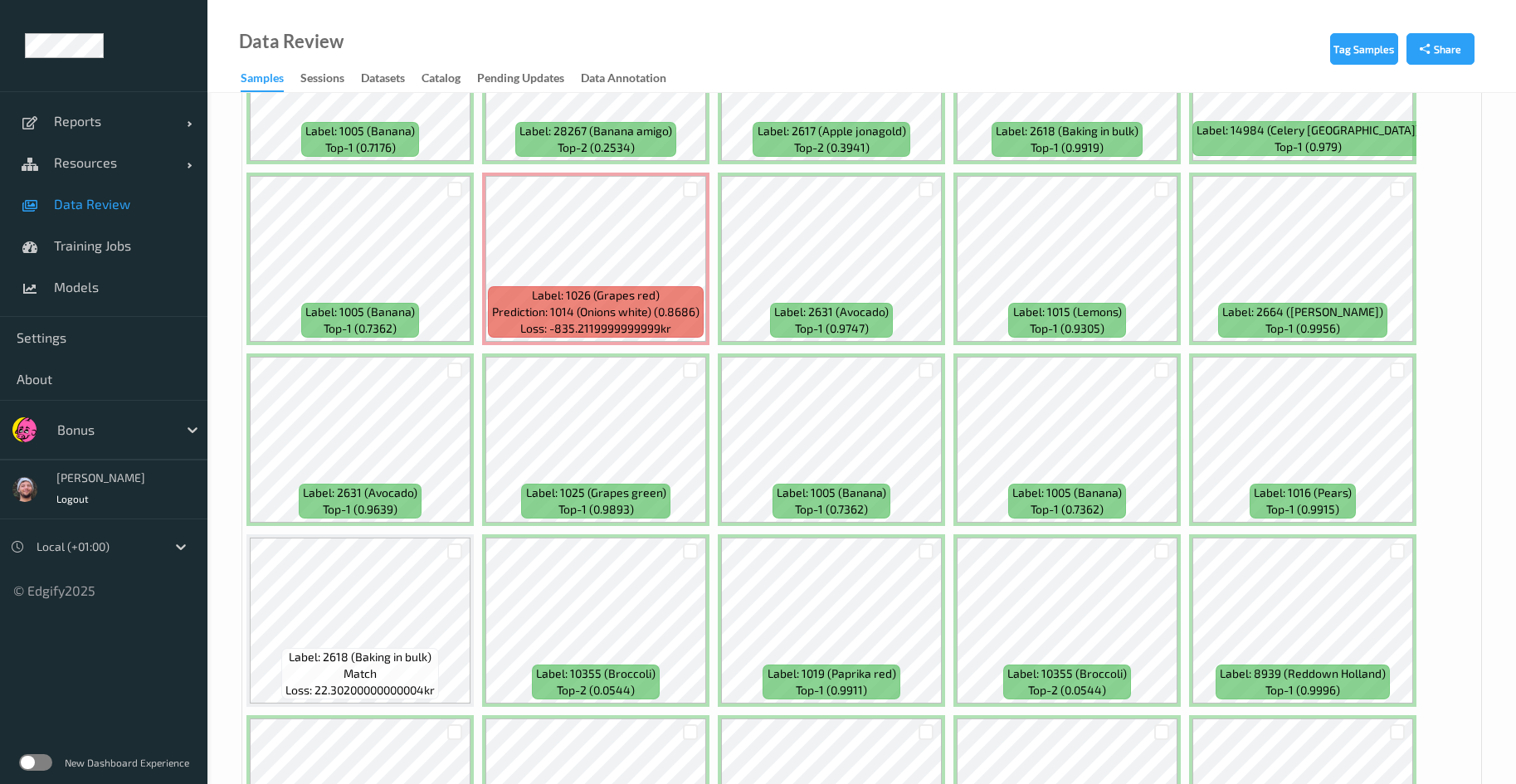
drag, startPoint x: 1463, startPoint y: 318, endPoint x: 1243, endPoint y: 302, distance: 220.6
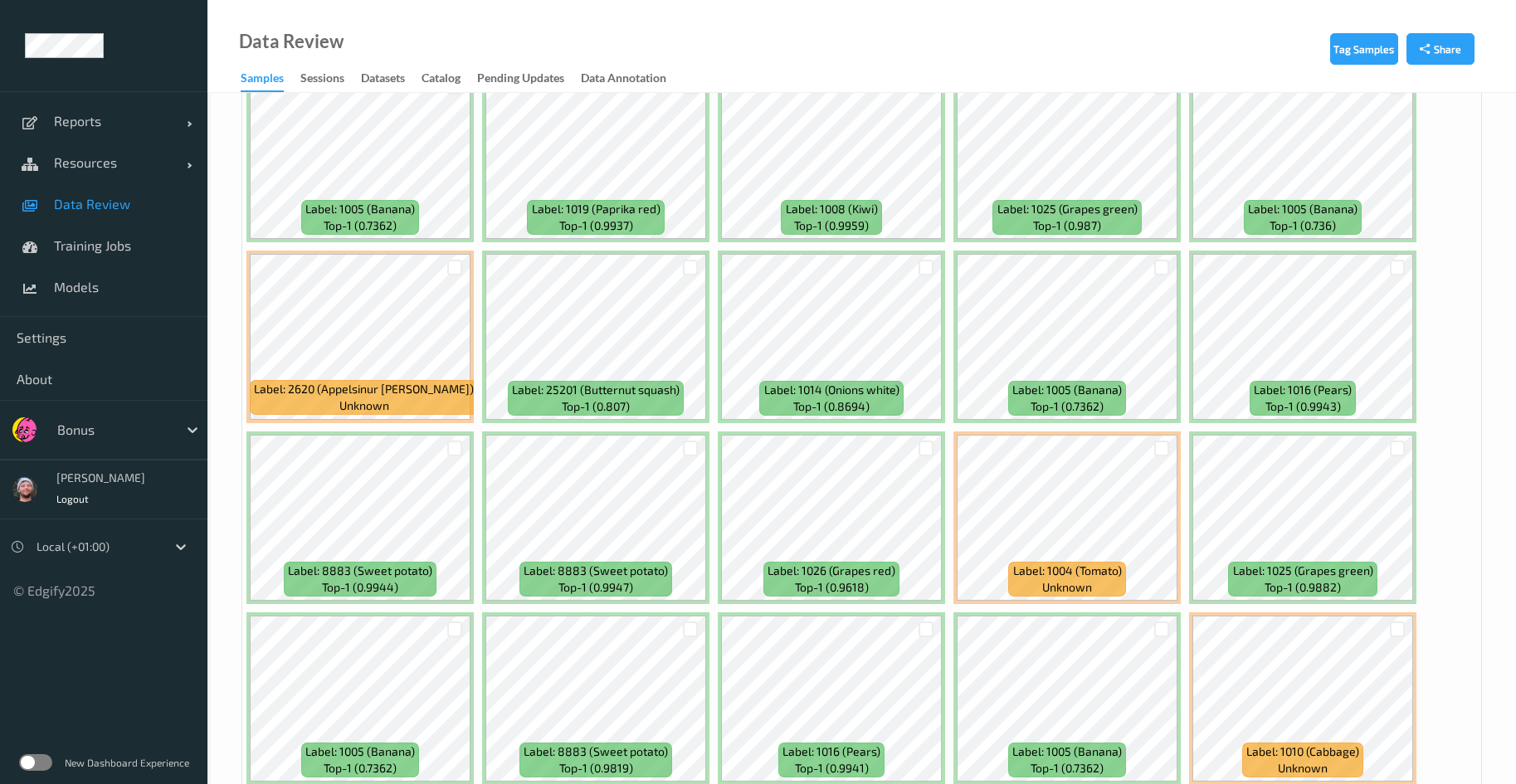
scroll to position [2365, 0]
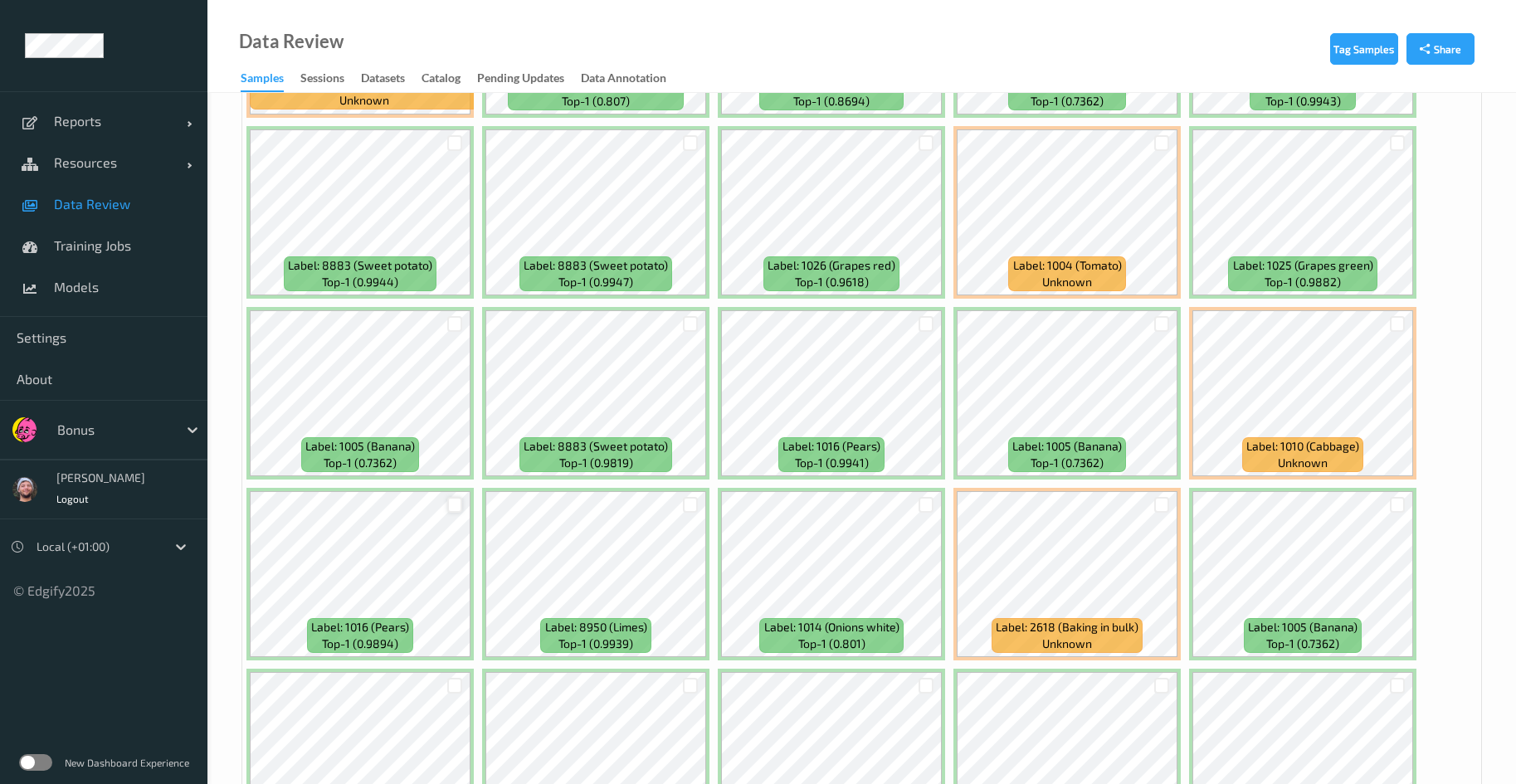
click at [451, 497] on div at bounding box center [455, 505] width 16 height 16
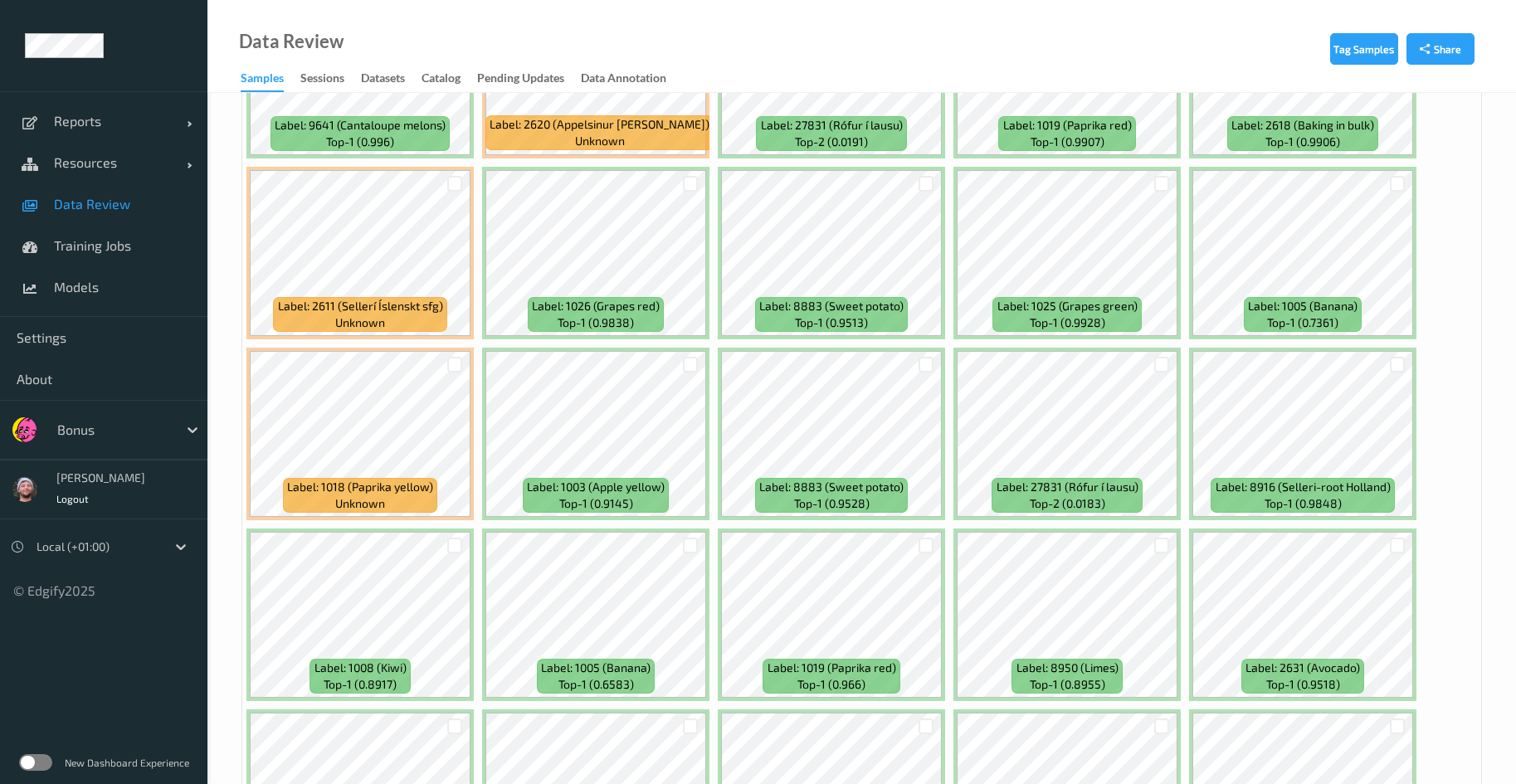
scroll to position [3486, 0]
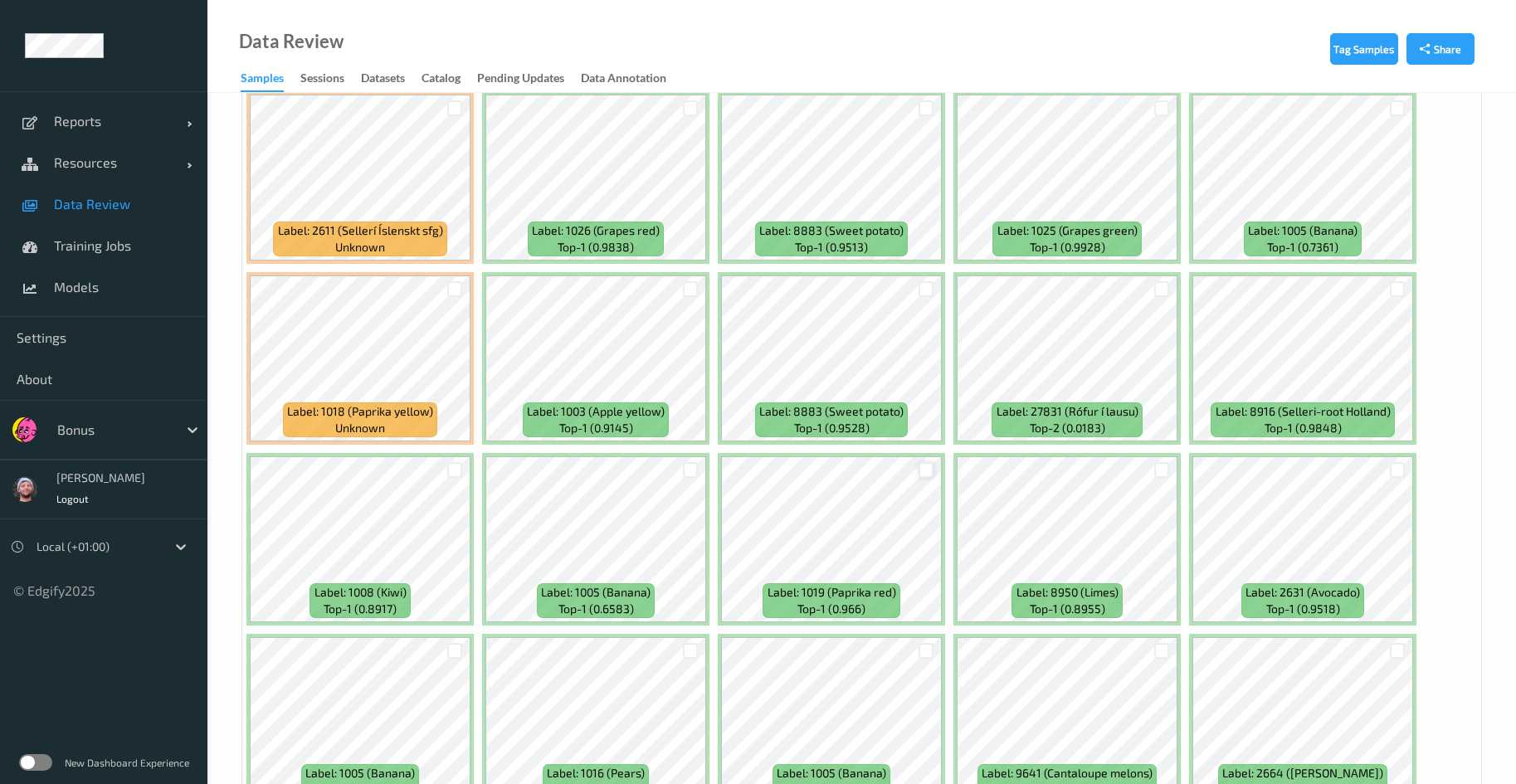
click at [919, 466] on div at bounding box center [926, 470] width 16 height 16
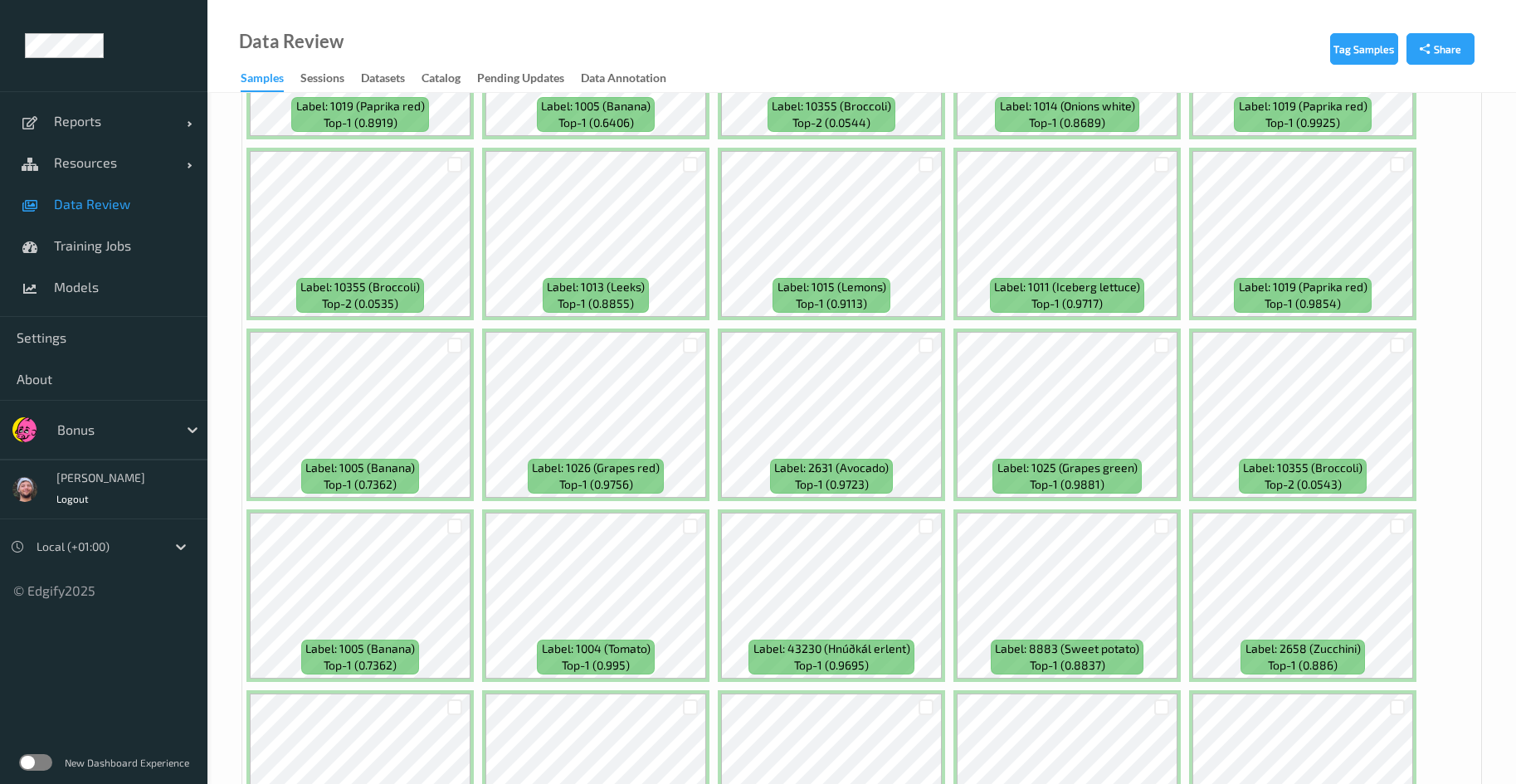
scroll to position [5851, 0]
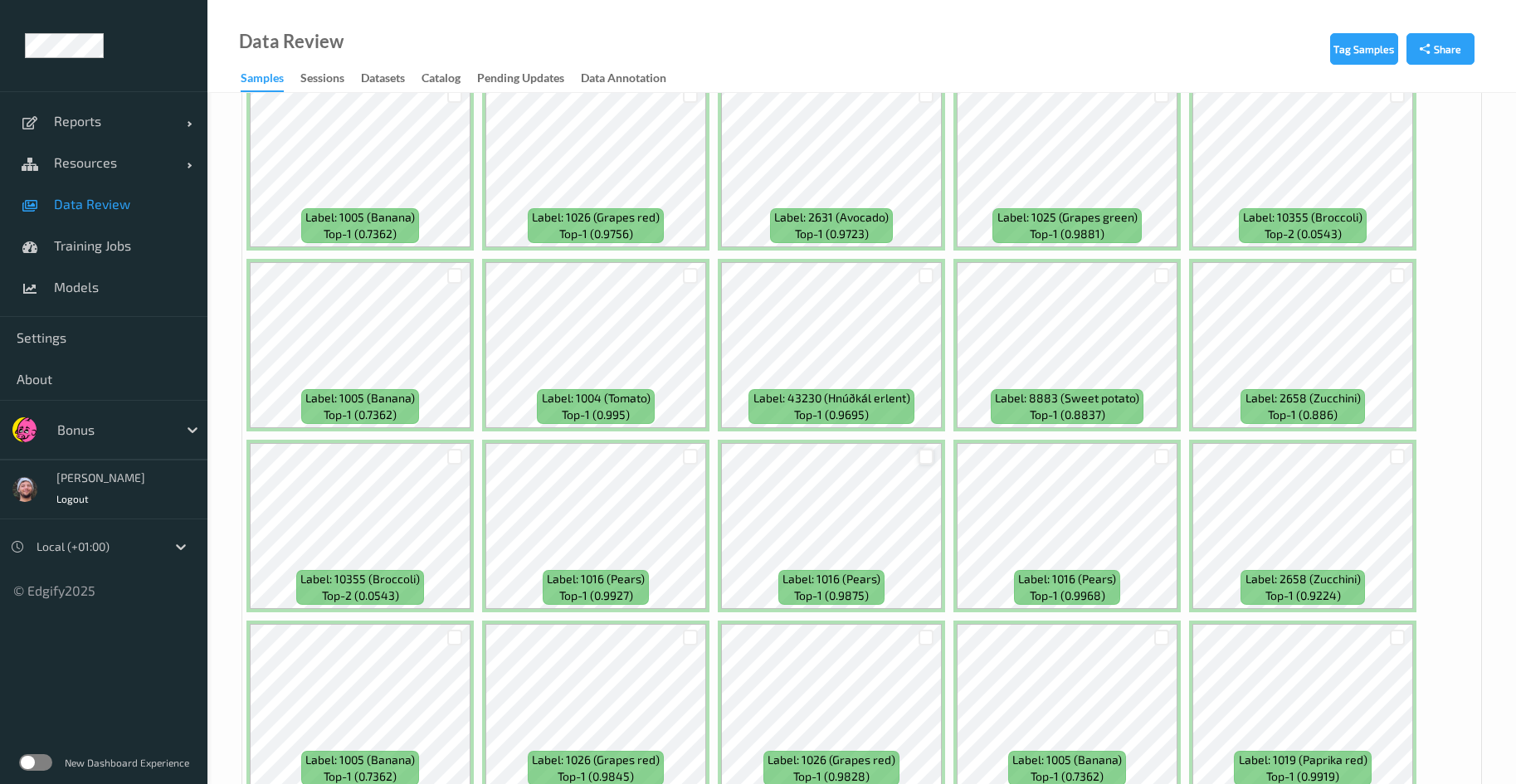
click at [921, 452] on div at bounding box center [926, 457] width 16 height 16
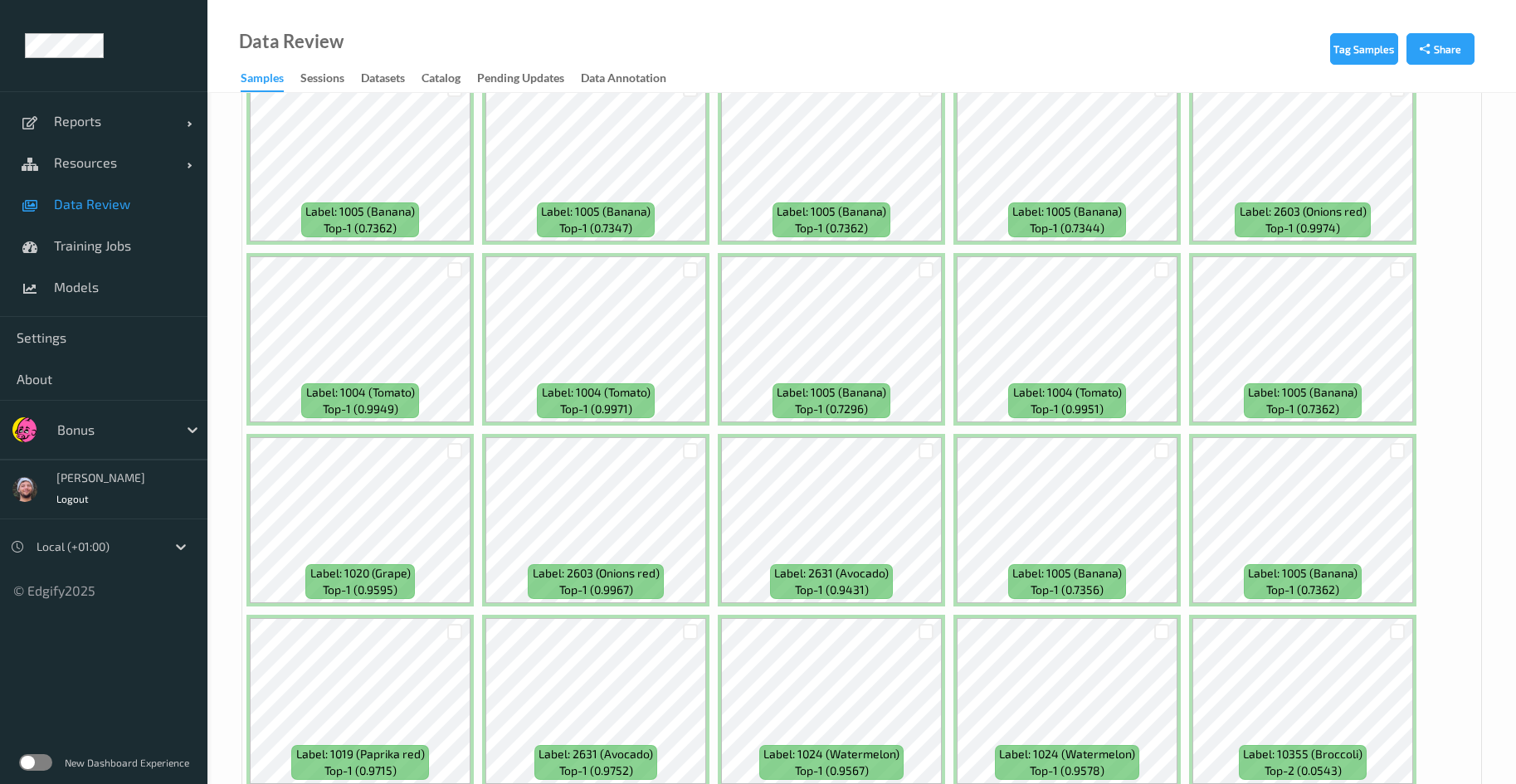
scroll to position [7018, 0]
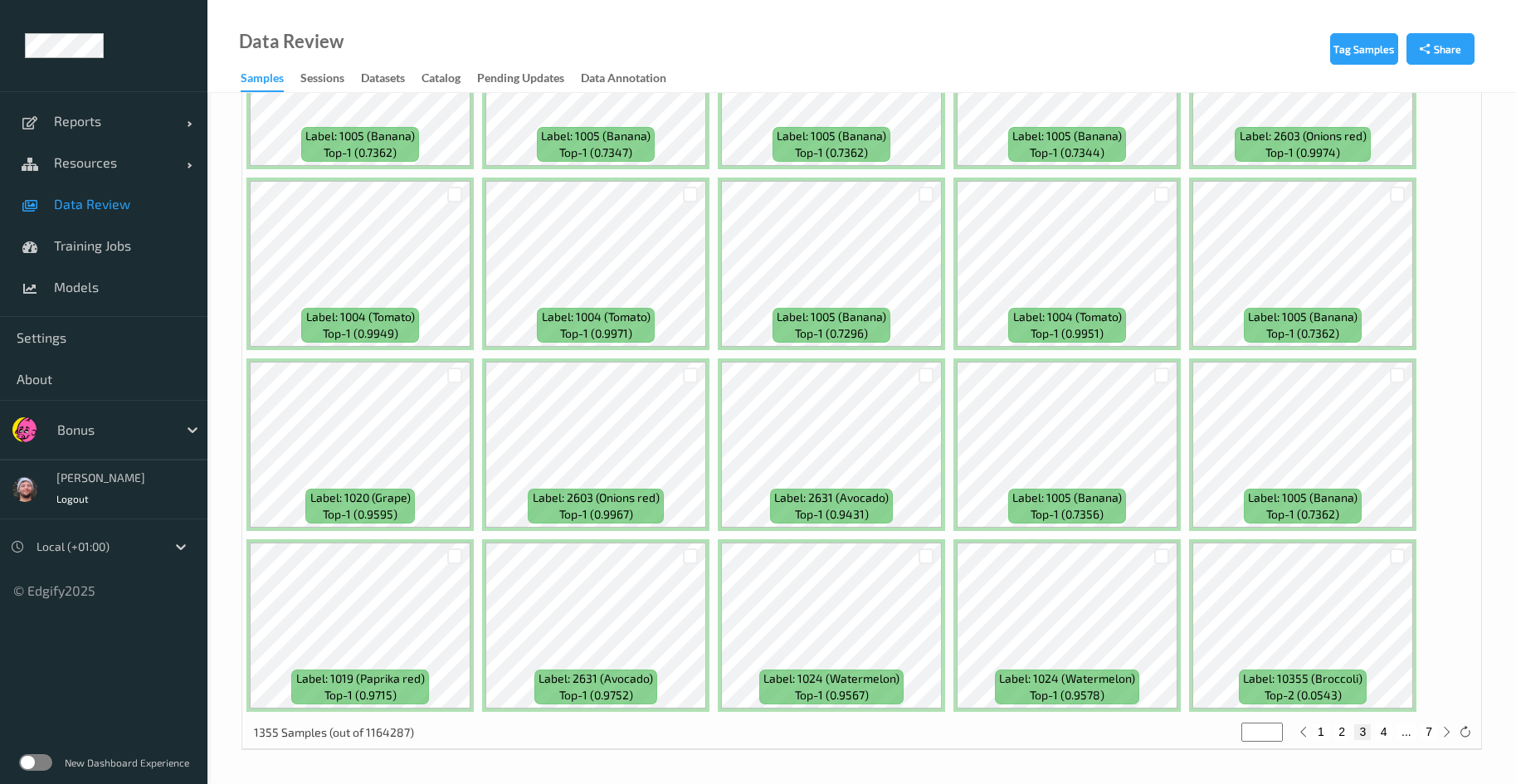
click at [1378, 724] on button "4" at bounding box center [1384, 731] width 16 height 15
type input "*"
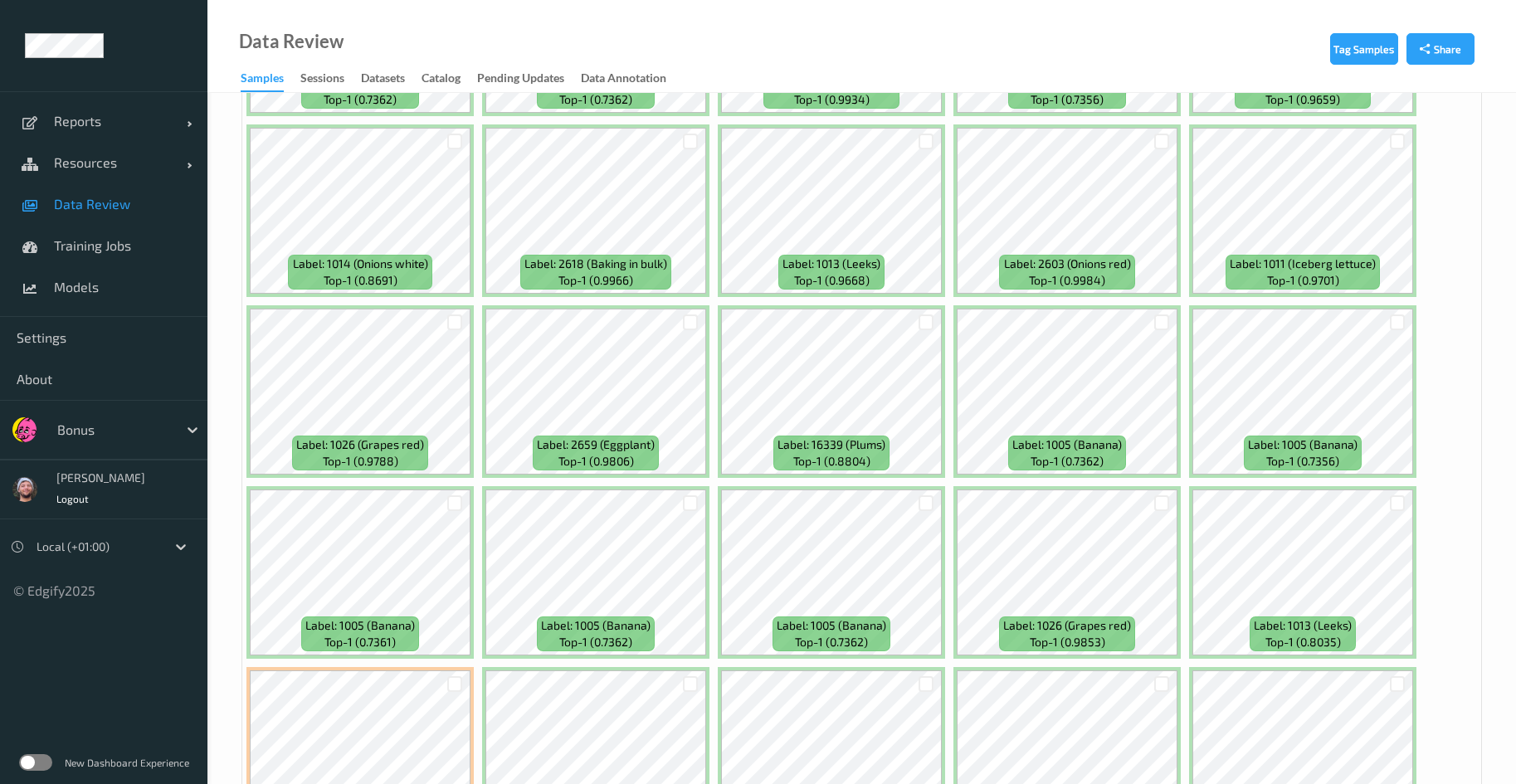
scroll to position [4855, 0]
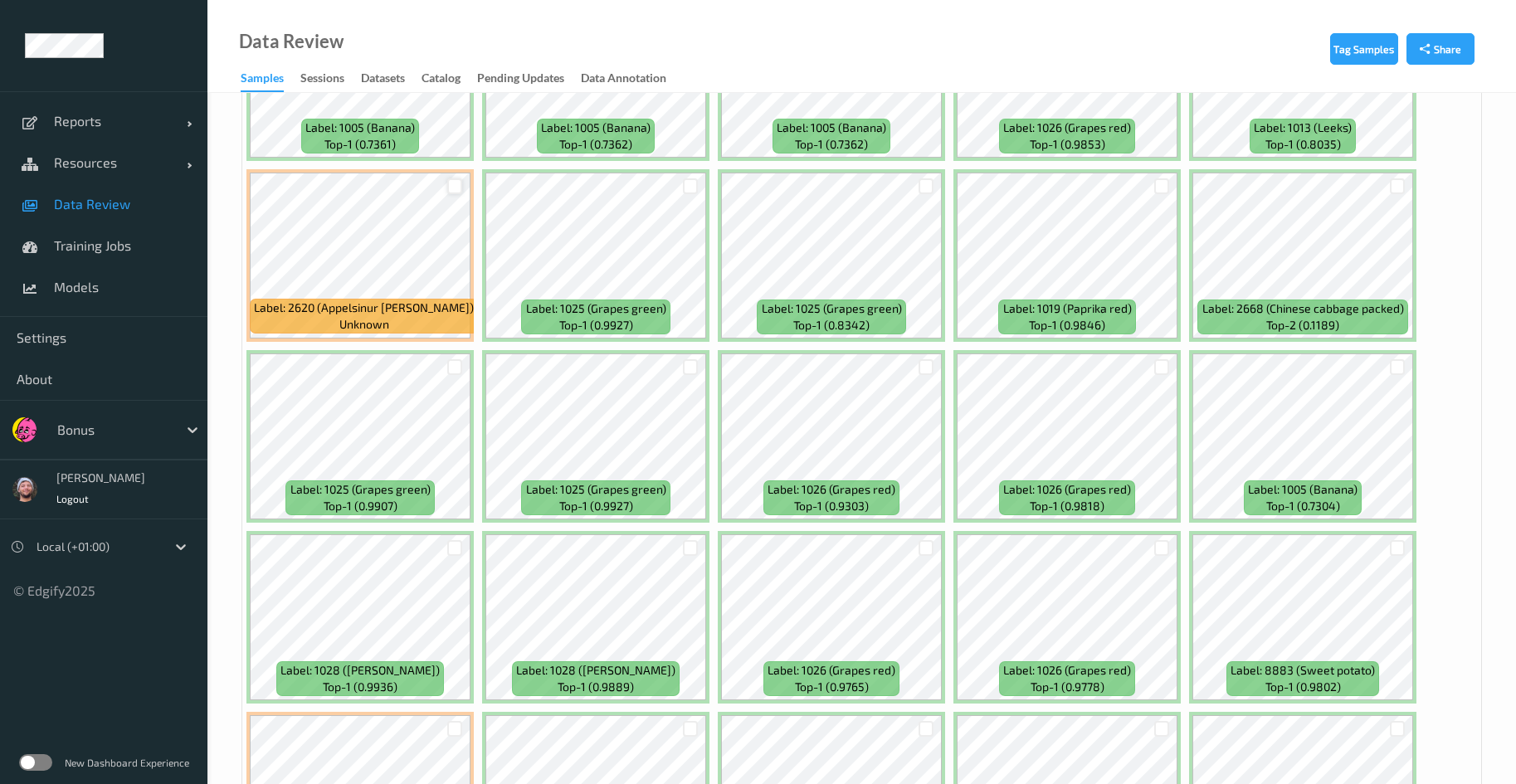
click at [454, 183] on div at bounding box center [455, 186] width 16 height 16
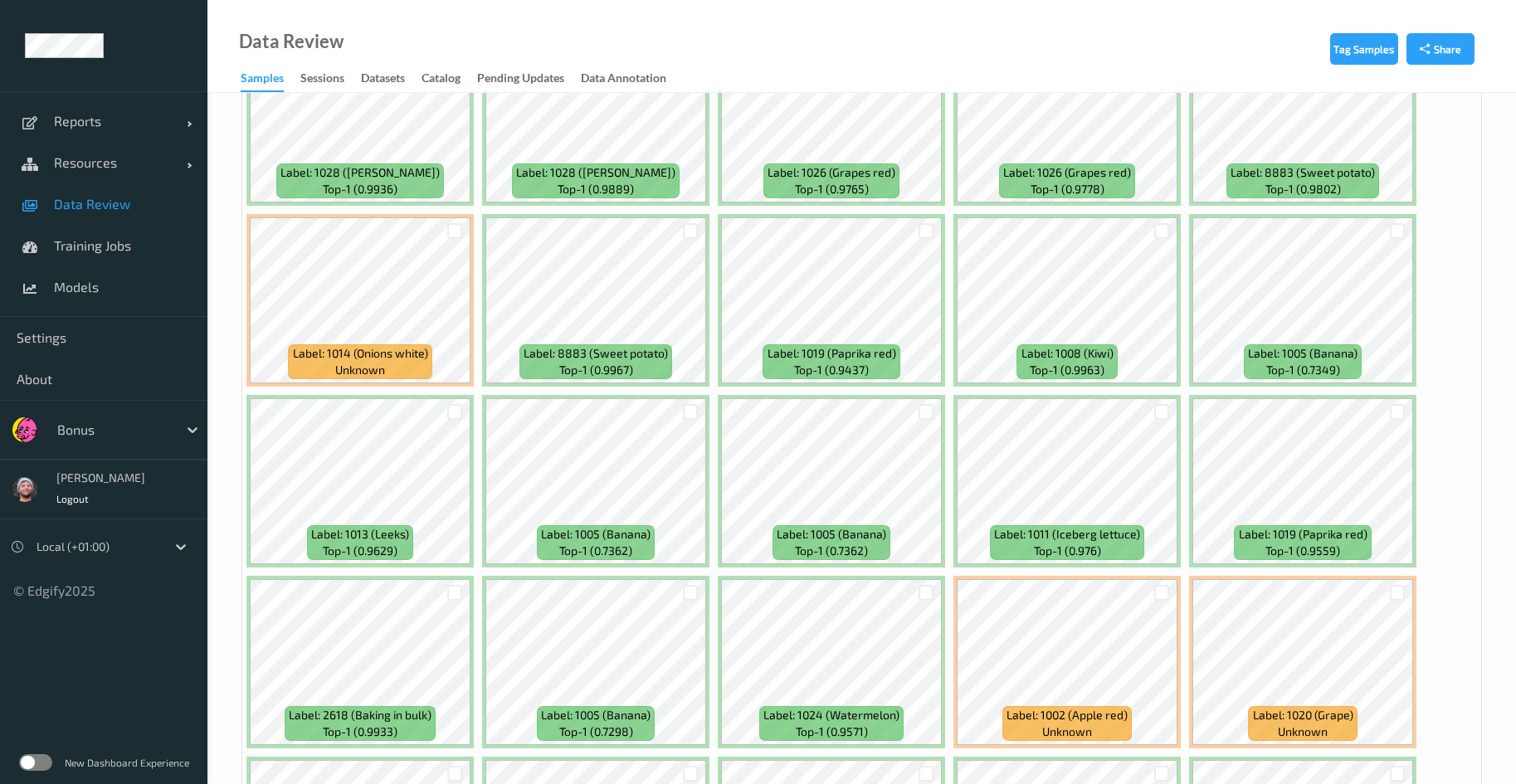
scroll to position [5975, 0]
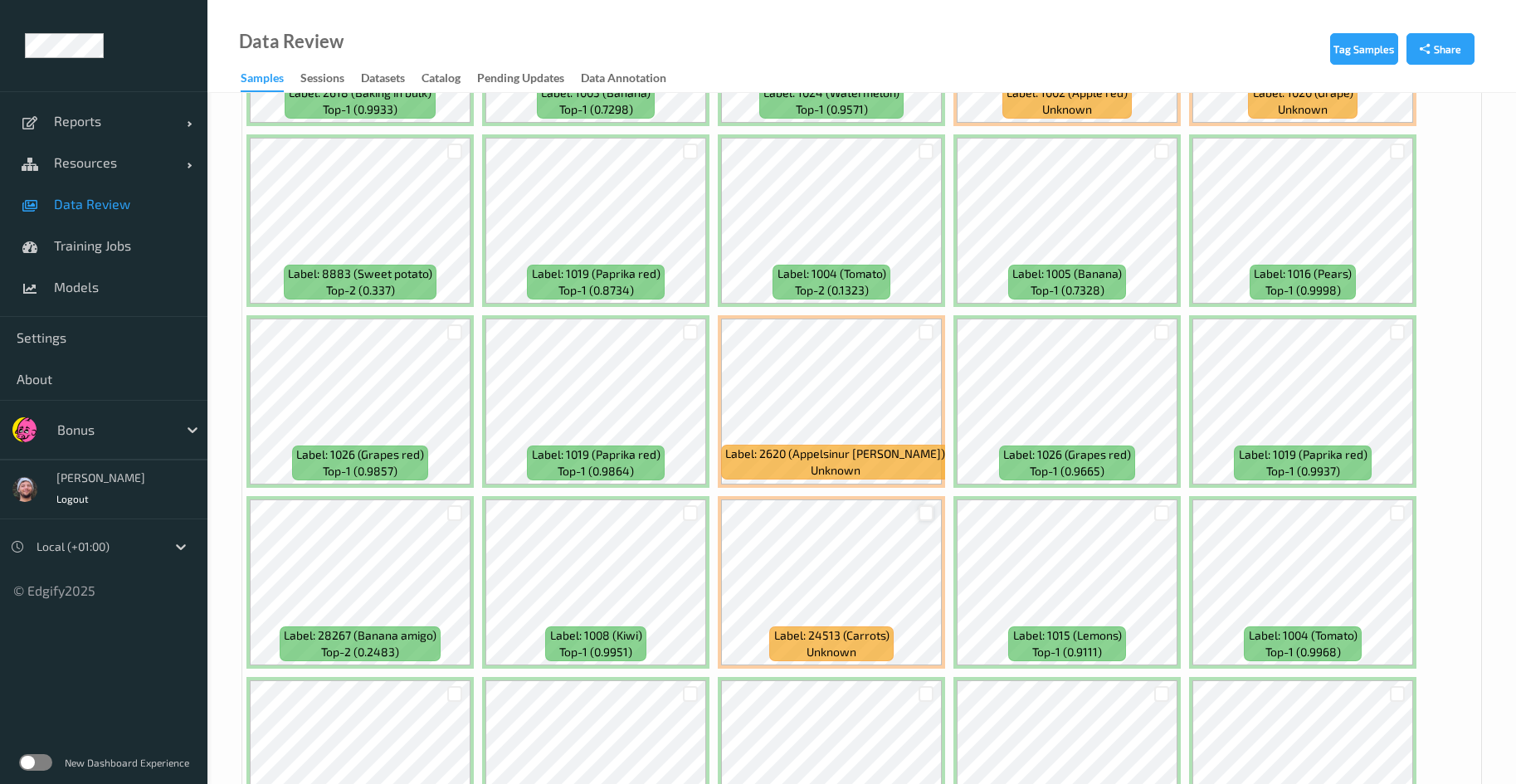
click at [922, 517] on div at bounding box center [926, 513] width 16 height 16
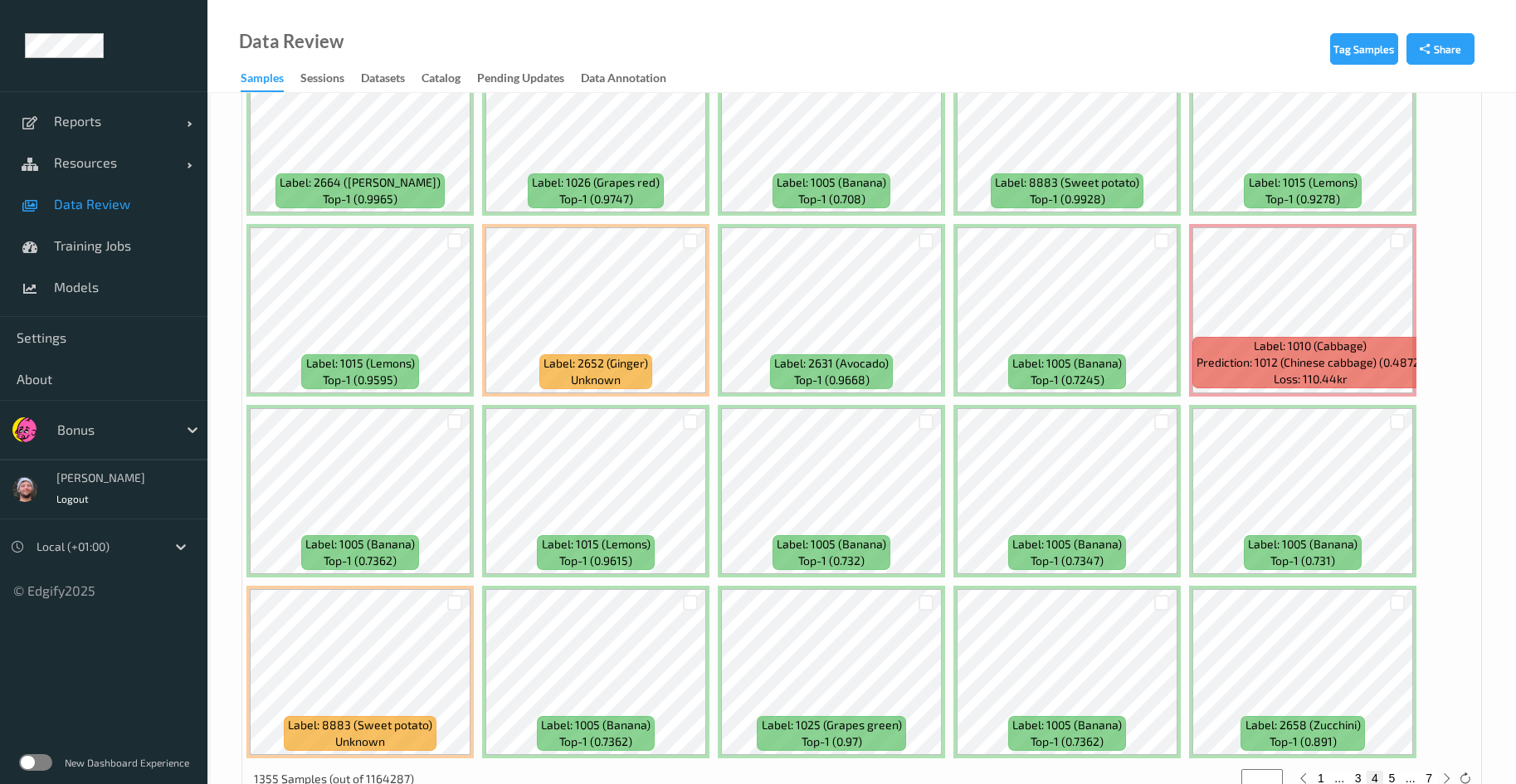
scroll to position [7018, 0]
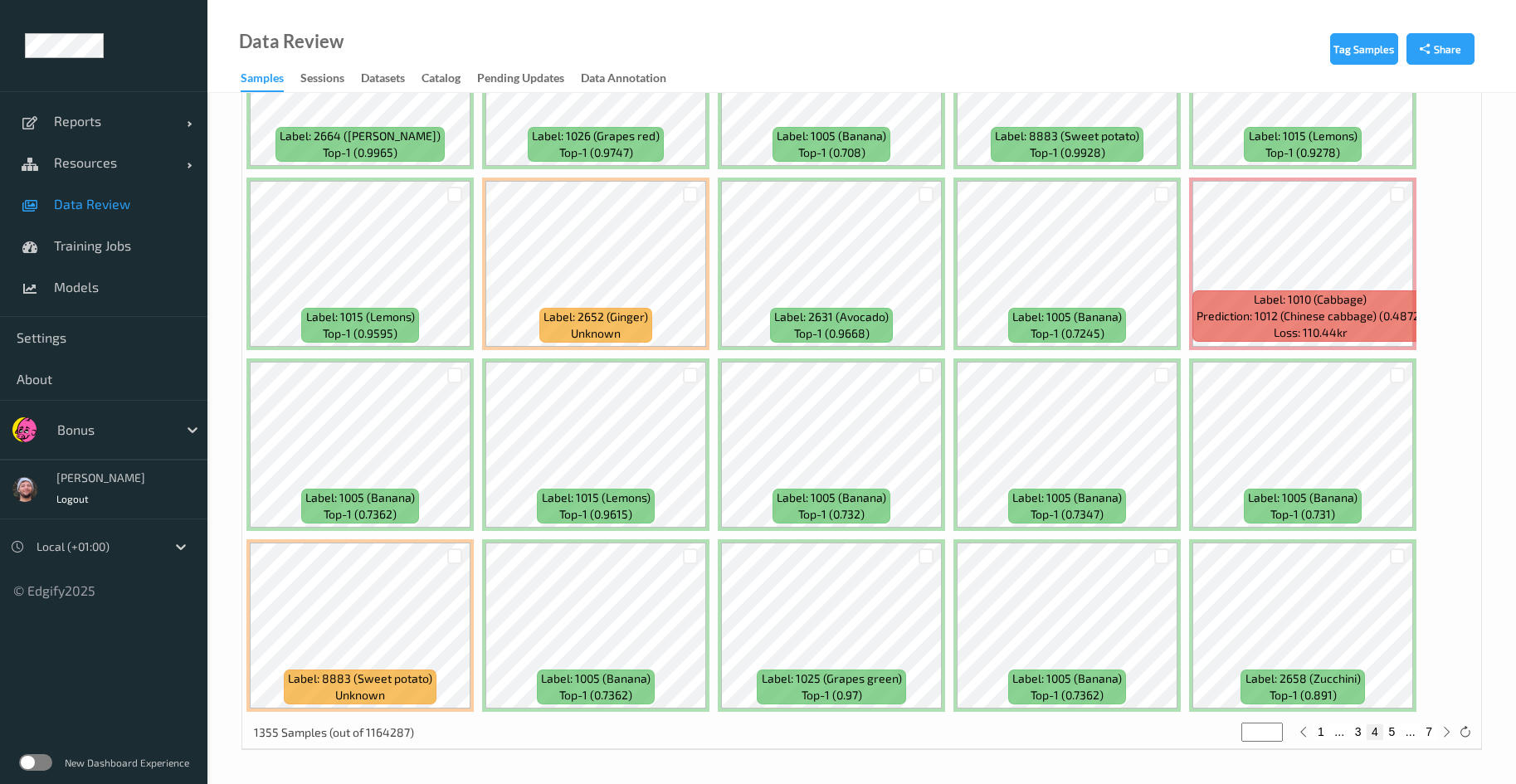
click at [1389, 727] on button "5" at bounding box center [1391, 731] width 16 height 15
type input "*"
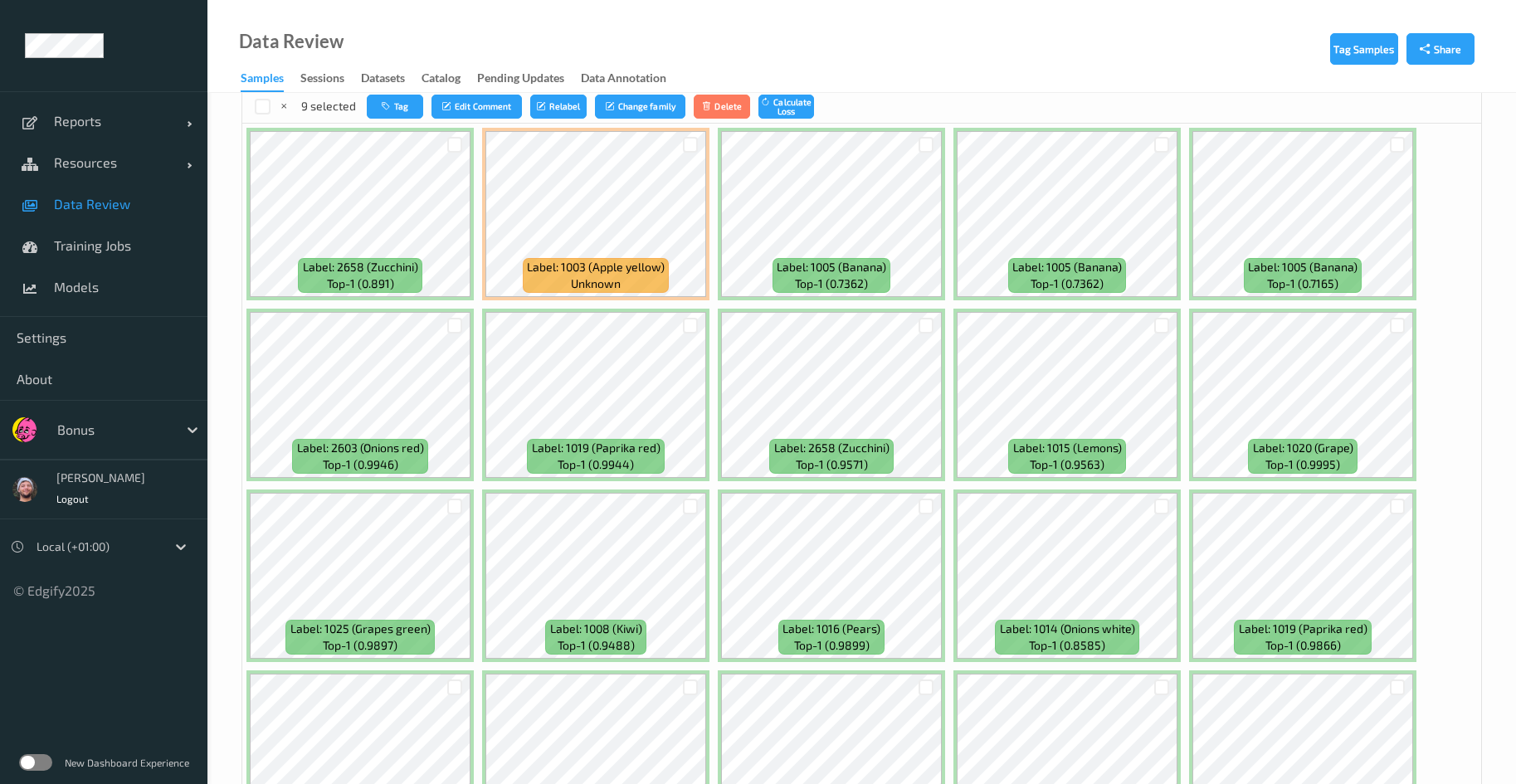
scroll to position [498, 0]
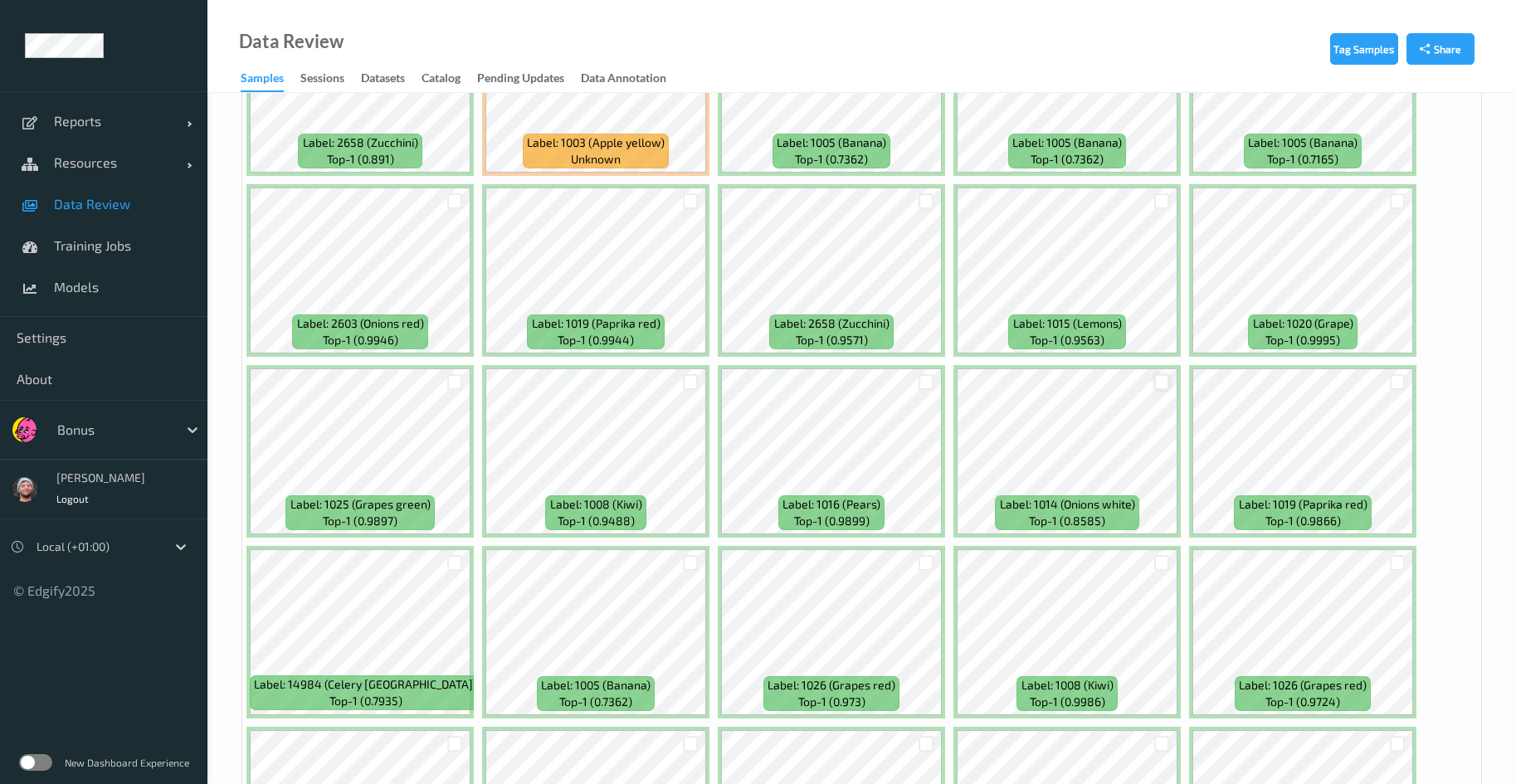
click at [1163, 380] on div at bounding box center [1162, 382] width 16 height 16
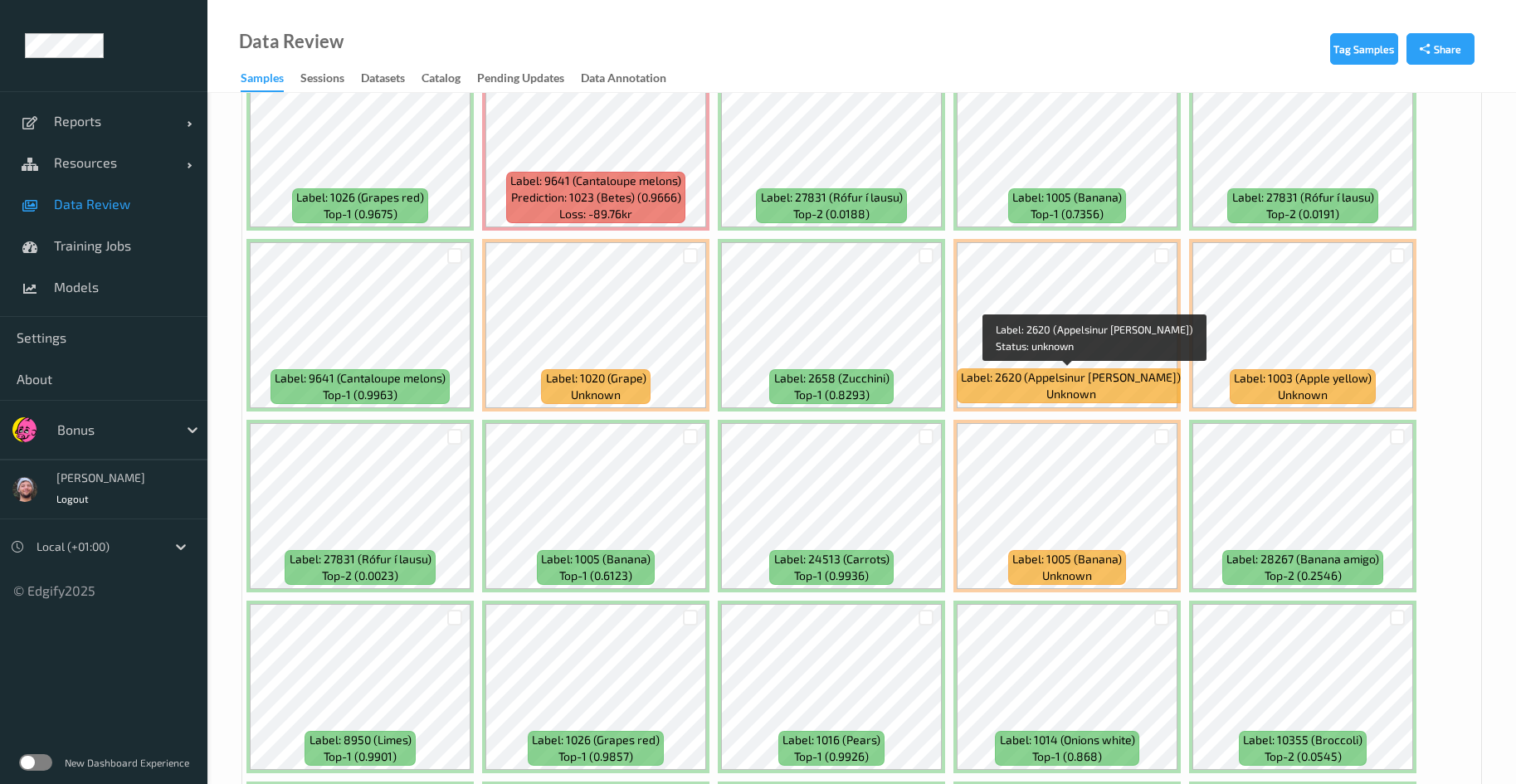
scroll to position [2988, 0]
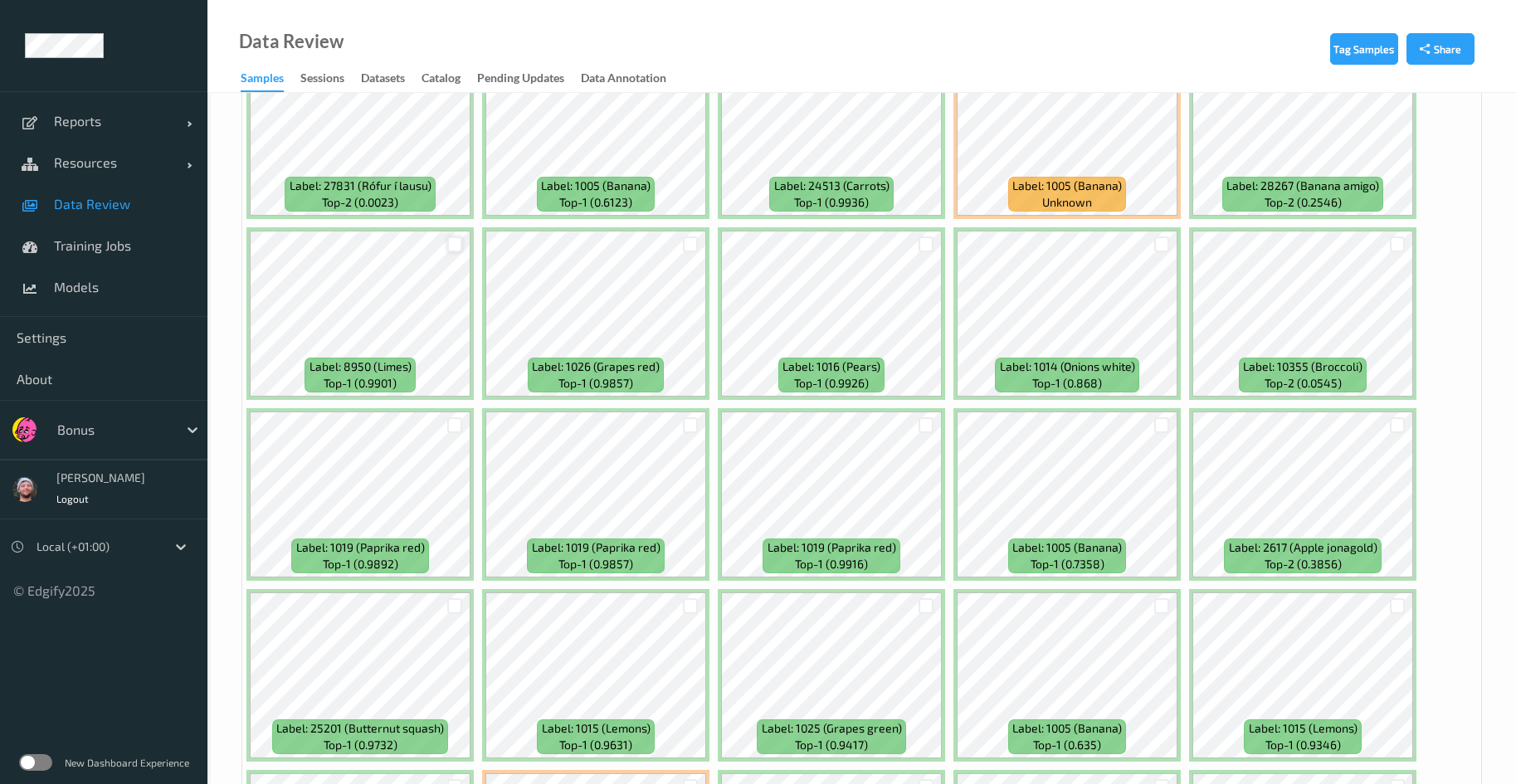
click at [460, 250] on div at bounding box center [455, 245] width 16 height 16
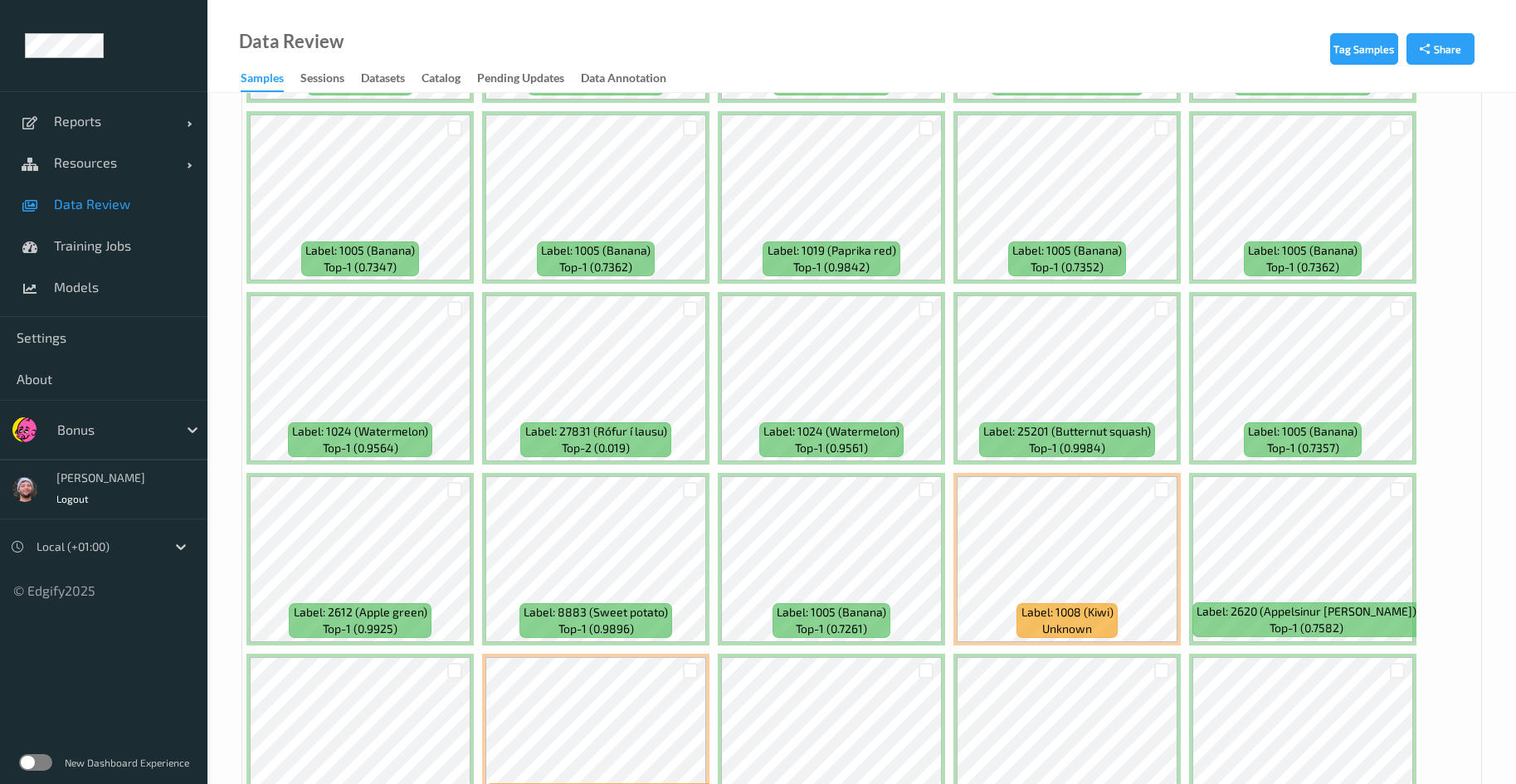
scroll to position [7018, 0]
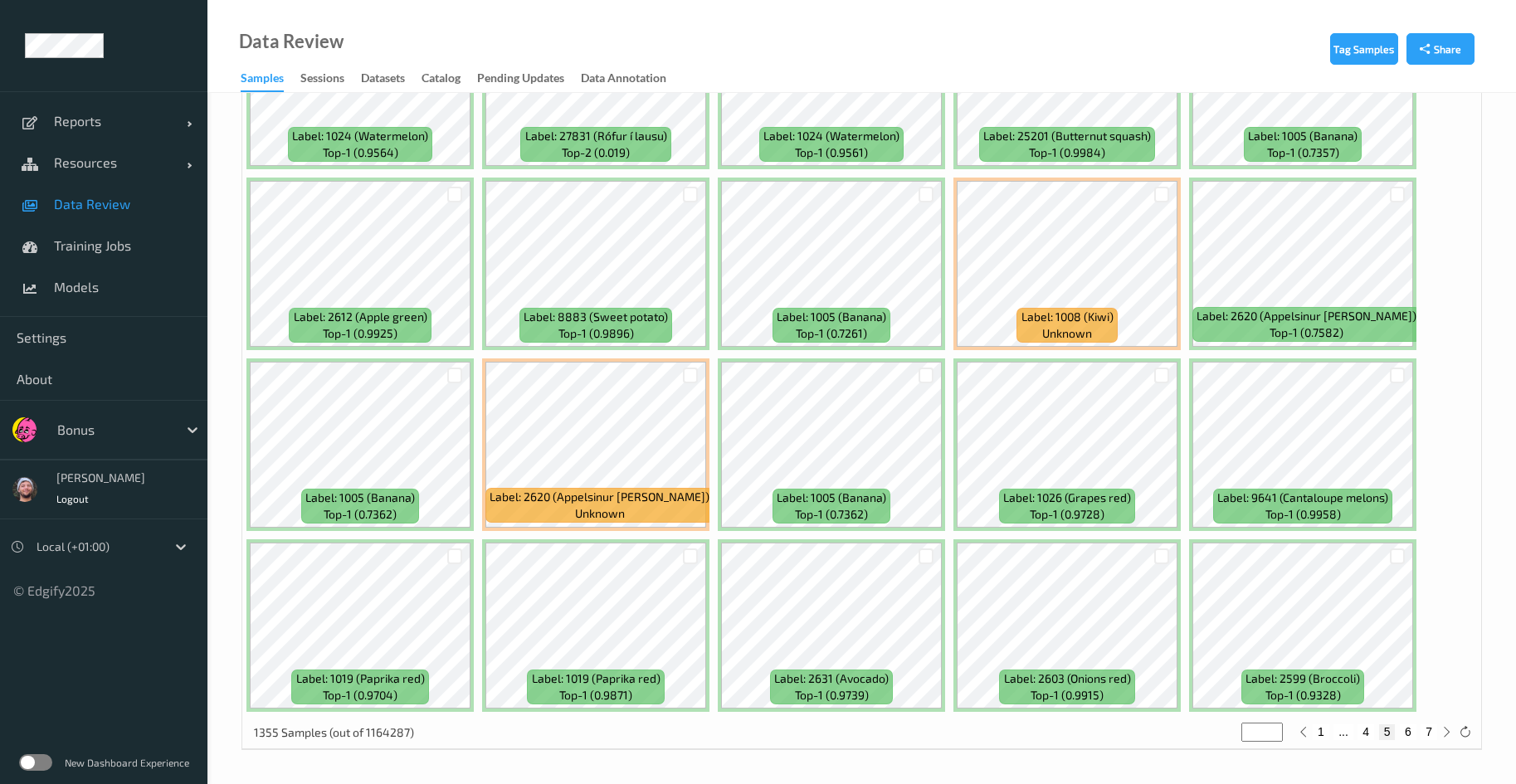
click at [1410, 728] on button "6" at bounding box center [1408, 731] width 16 height 15
type input "*"
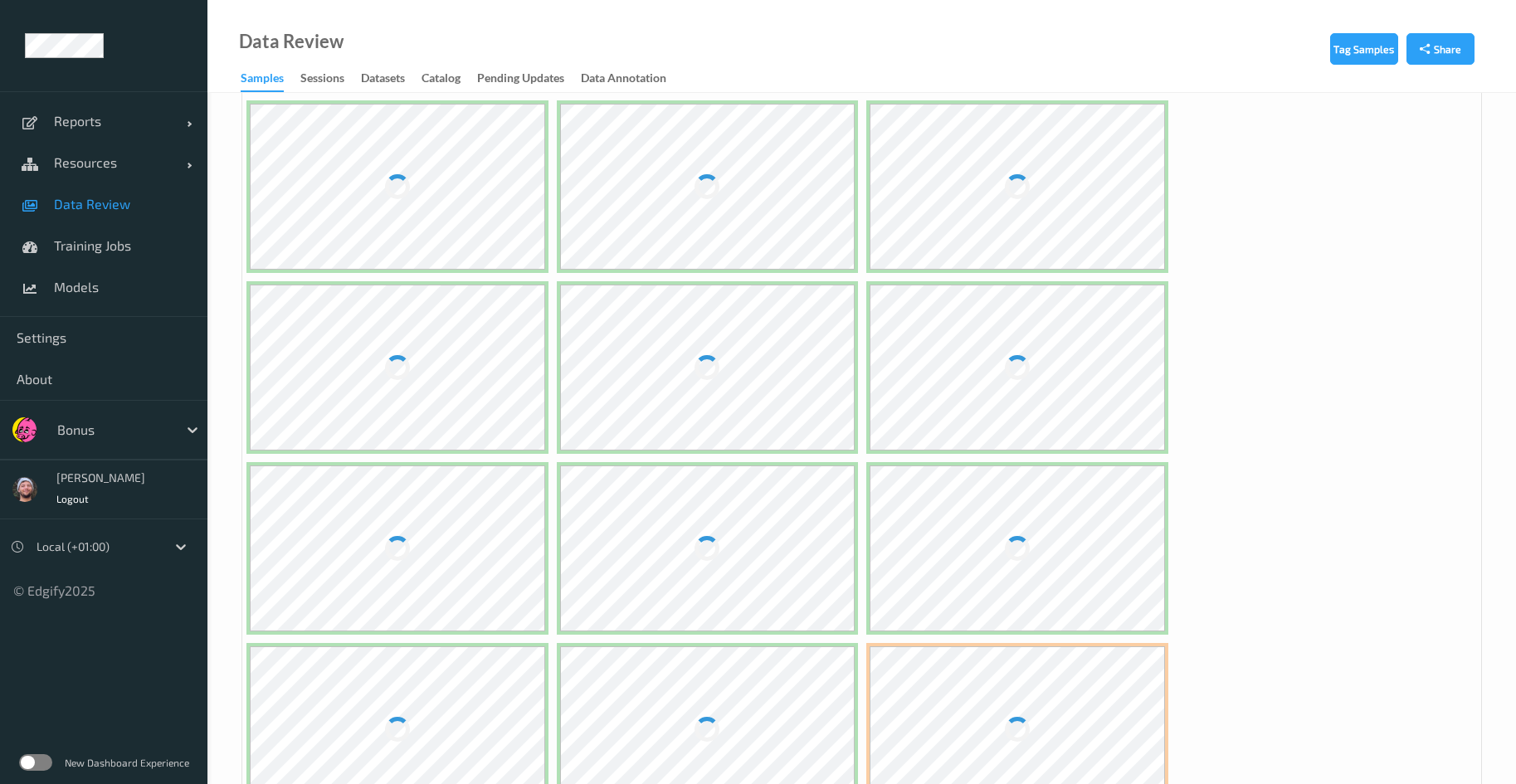
scroll to position [0, 0]
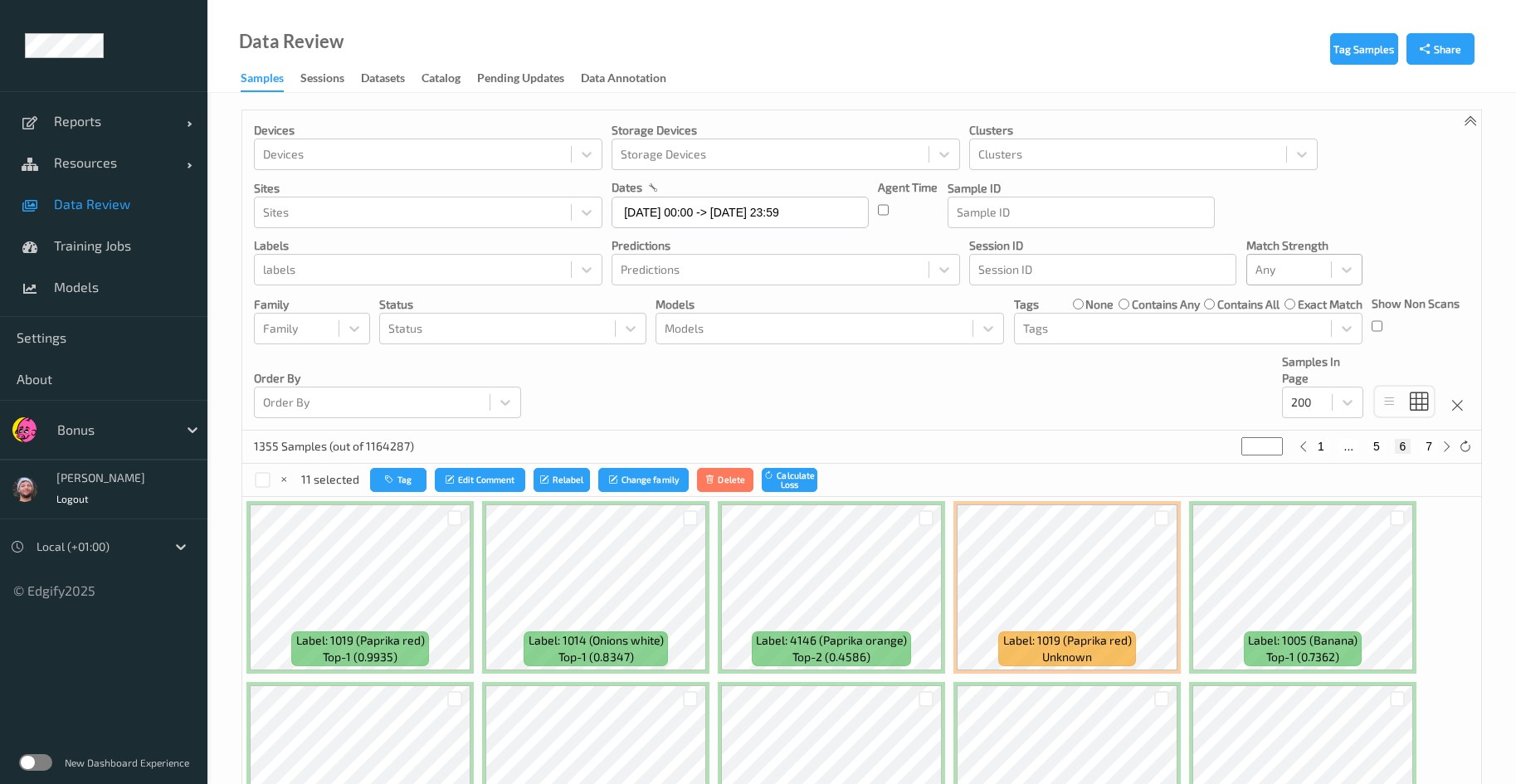
click at [1050, 390] on div "Devices Devices Storage Devices Storage Devices Clusters Clusters Sites Sites d…" at bounding box center [861, 270] width 1239 height 320
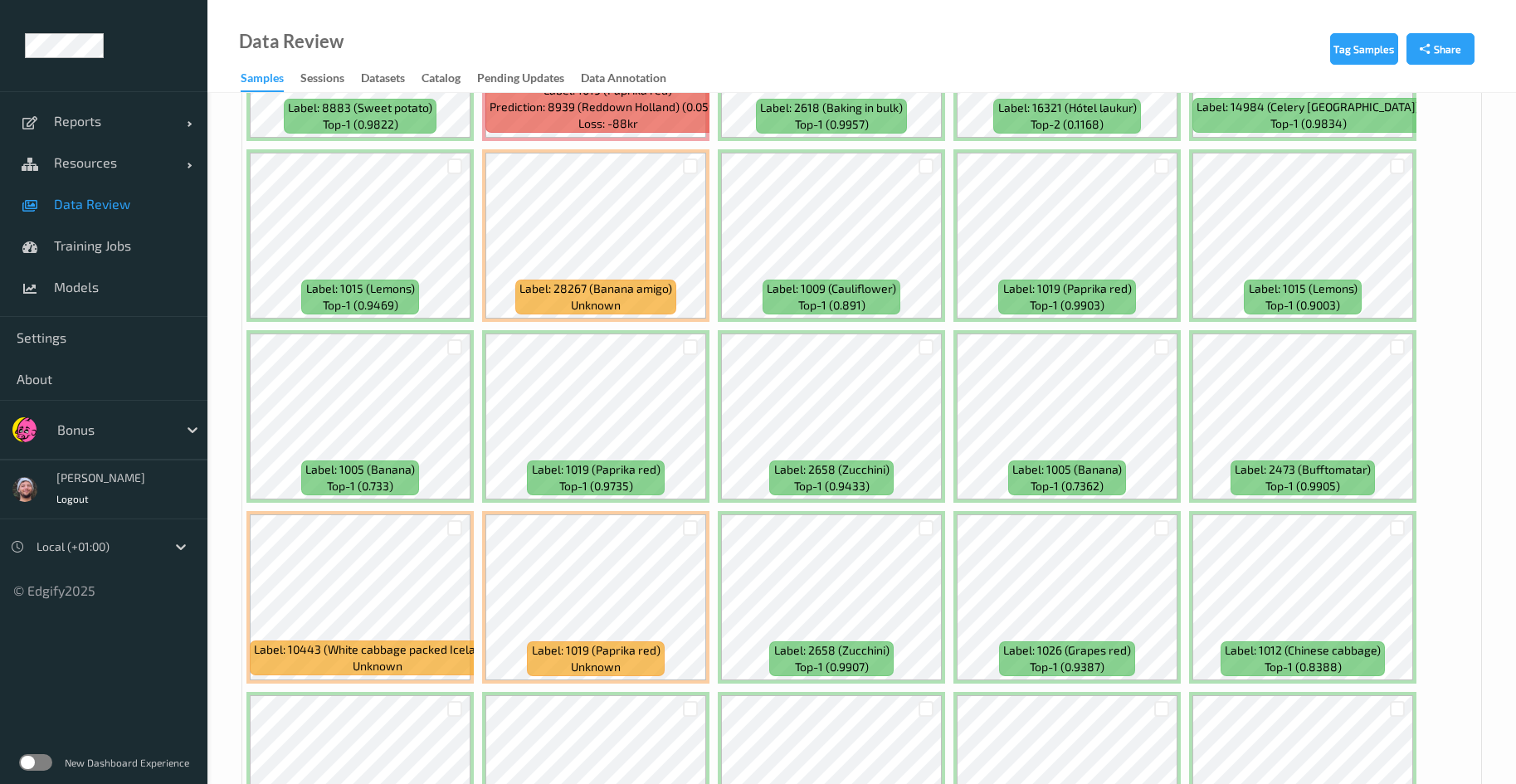
scroll to position [1245, 0]
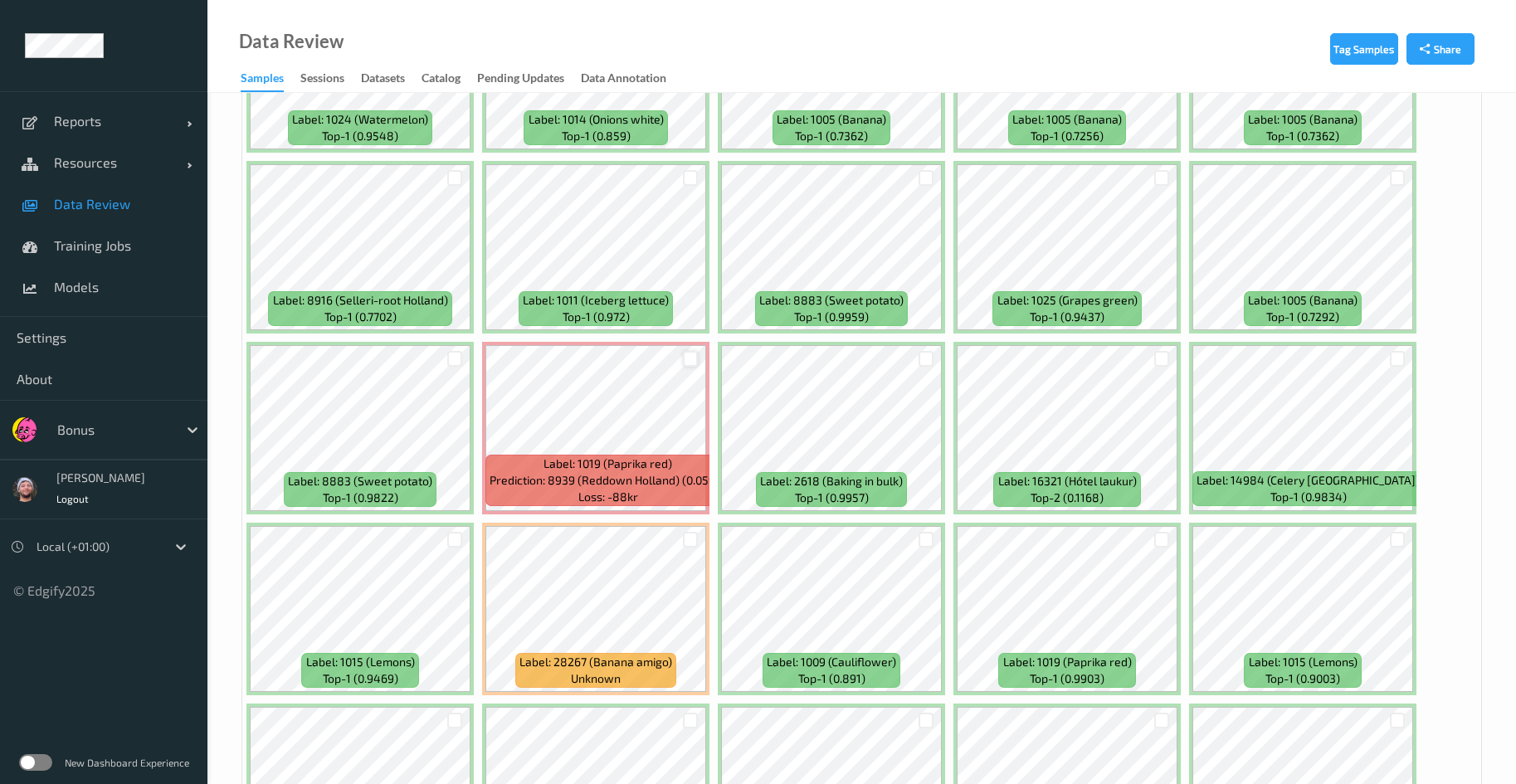
click at [689, 356] on div at bounding box center [691, 359] width 16 height 16
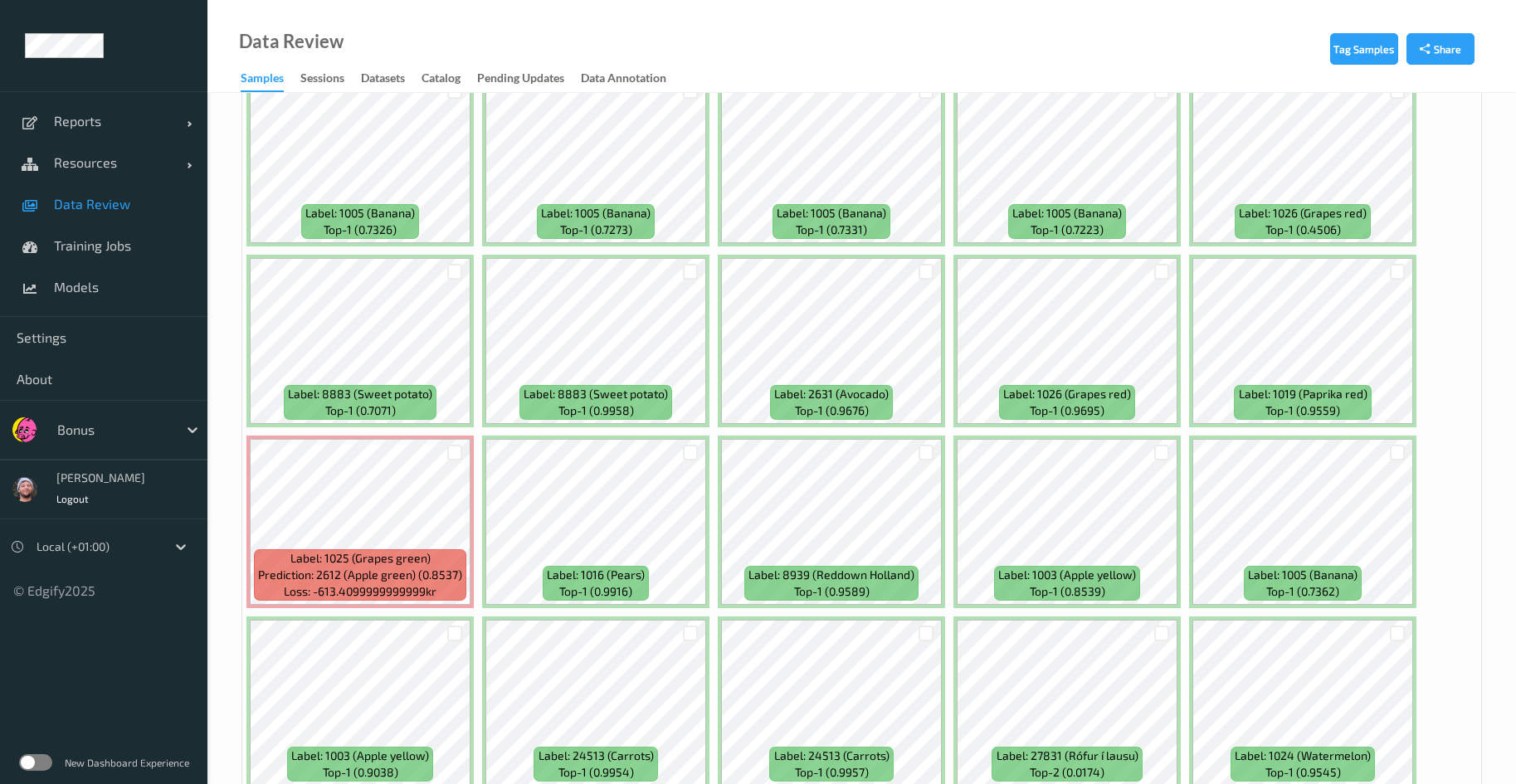
scroll to position [7018, 0]
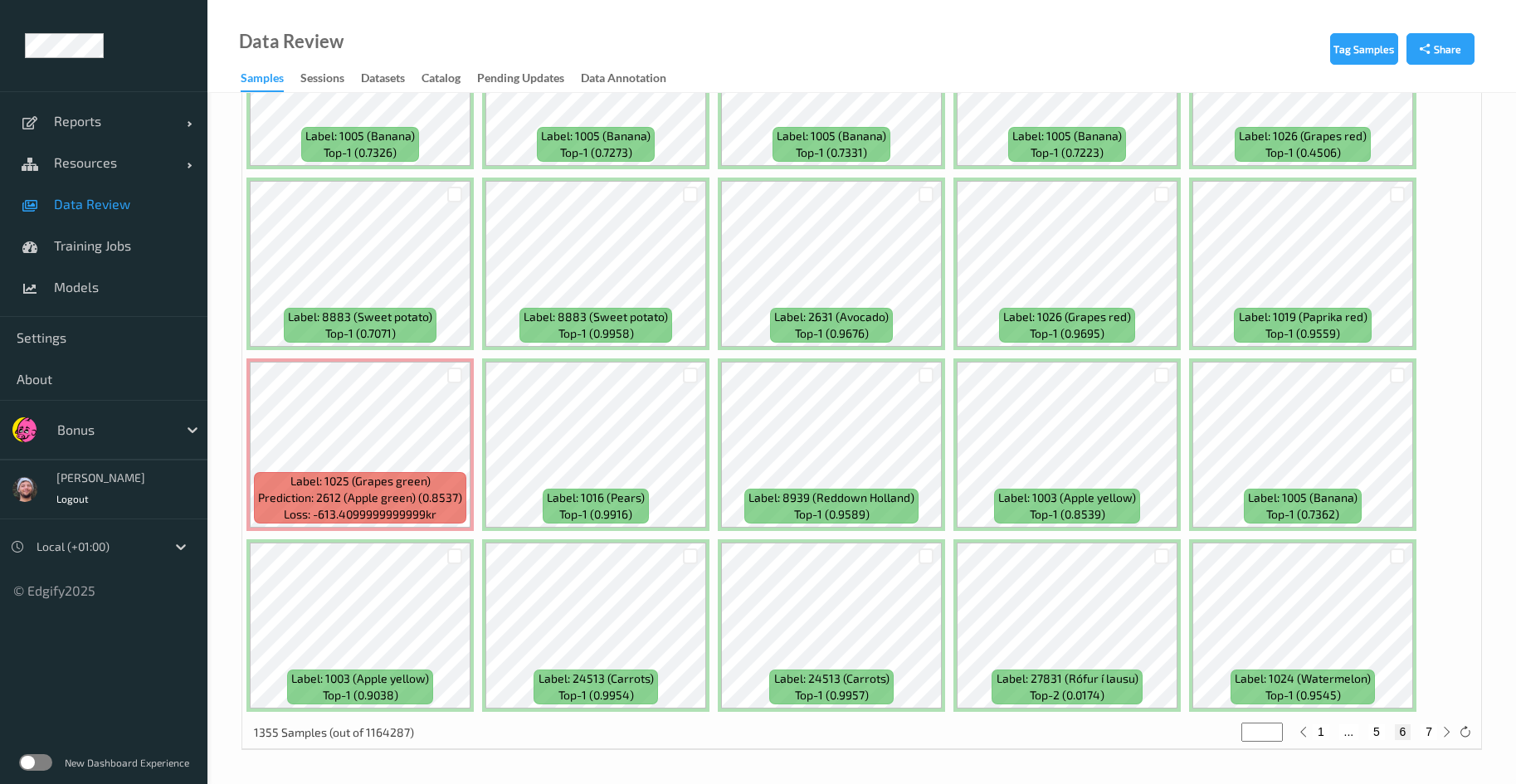
click at [1423, 729] on button "7" at bounding box center [1428, 731] width 16 height 15
type input "*"
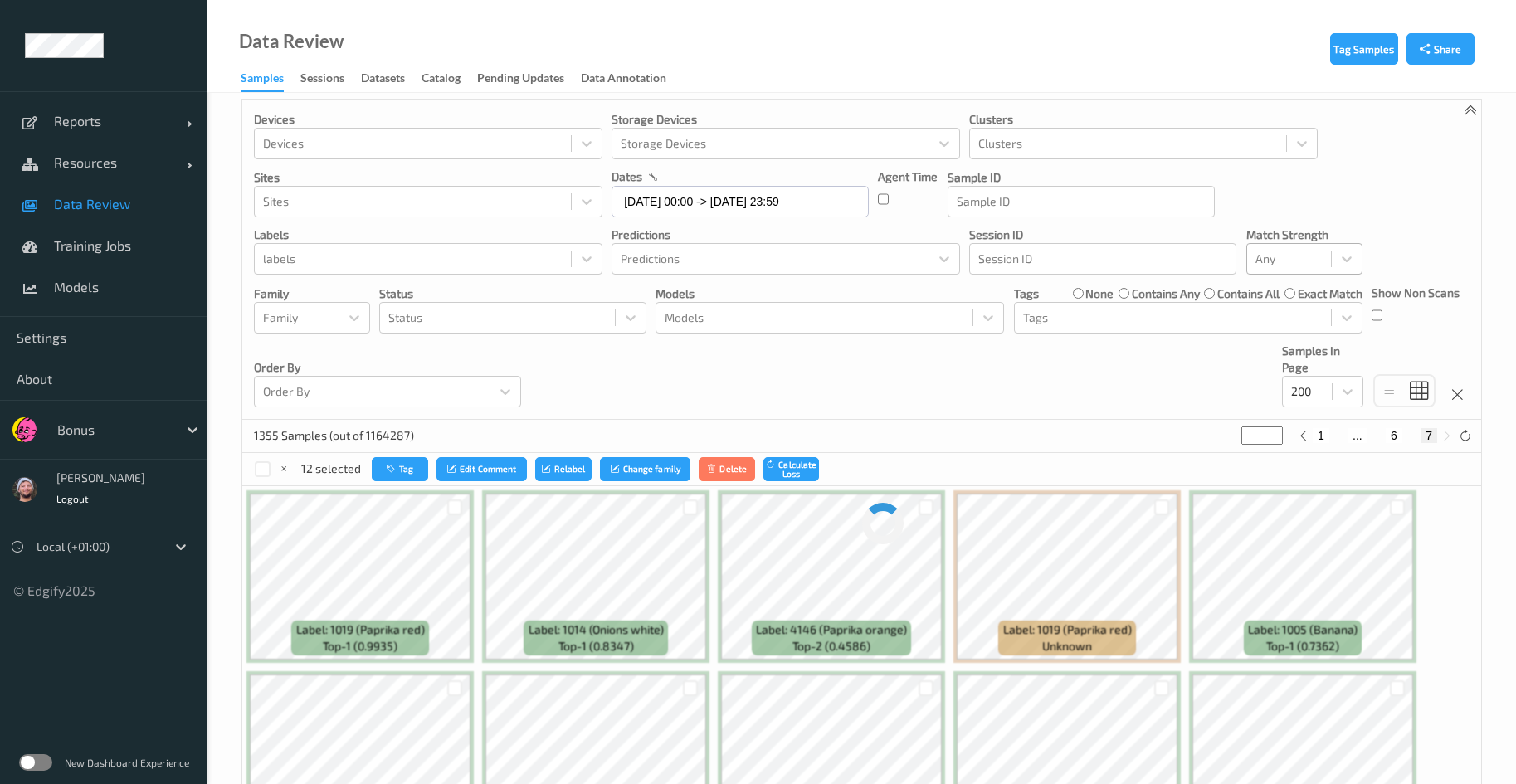
scroll to position [0, 0]
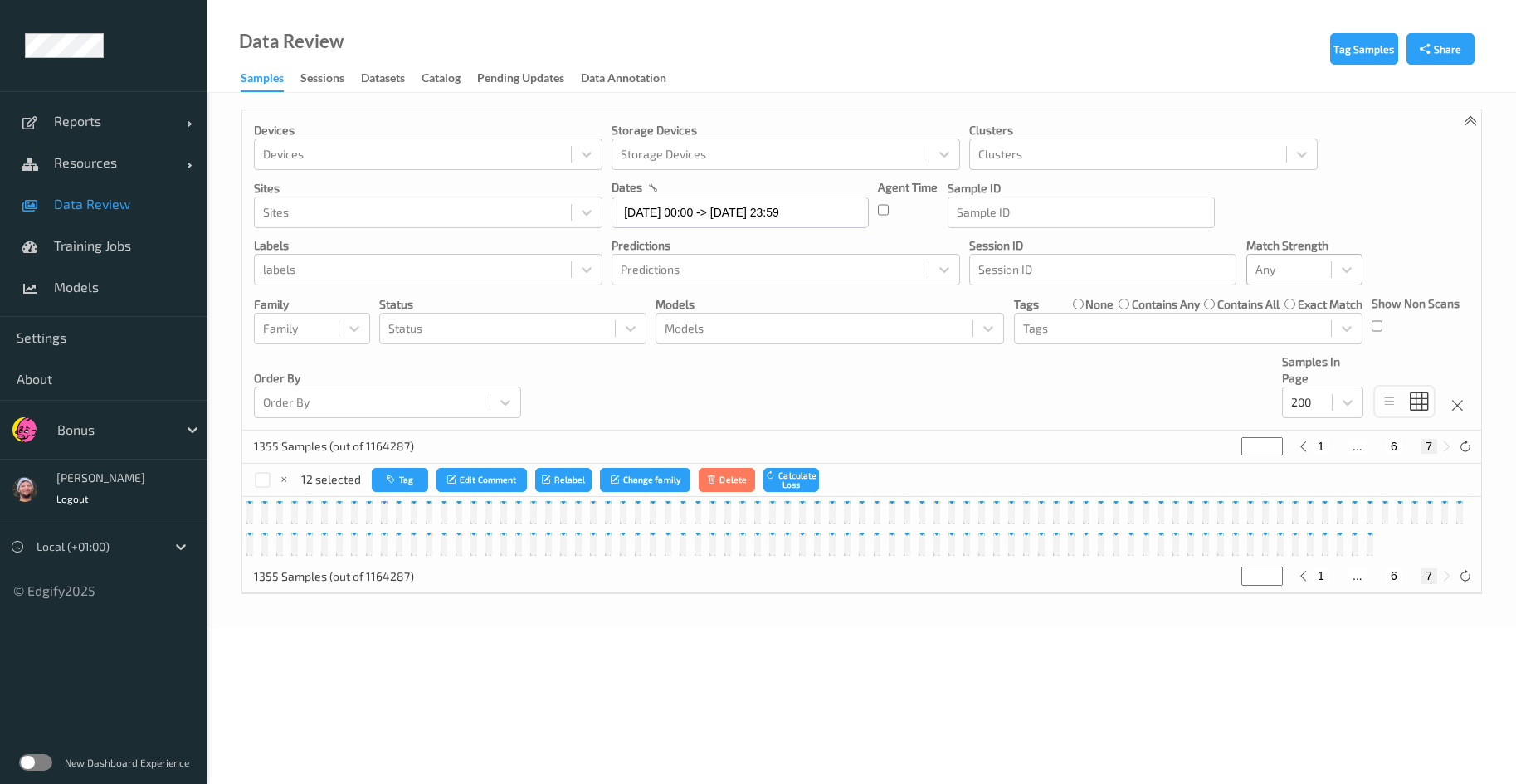
click at [907, 385] on div "Devices Devices Storage Devices Storage Devices Clusters Clusters Sites Sites d…" at bounding box center [861, 270] width 1239 height 320
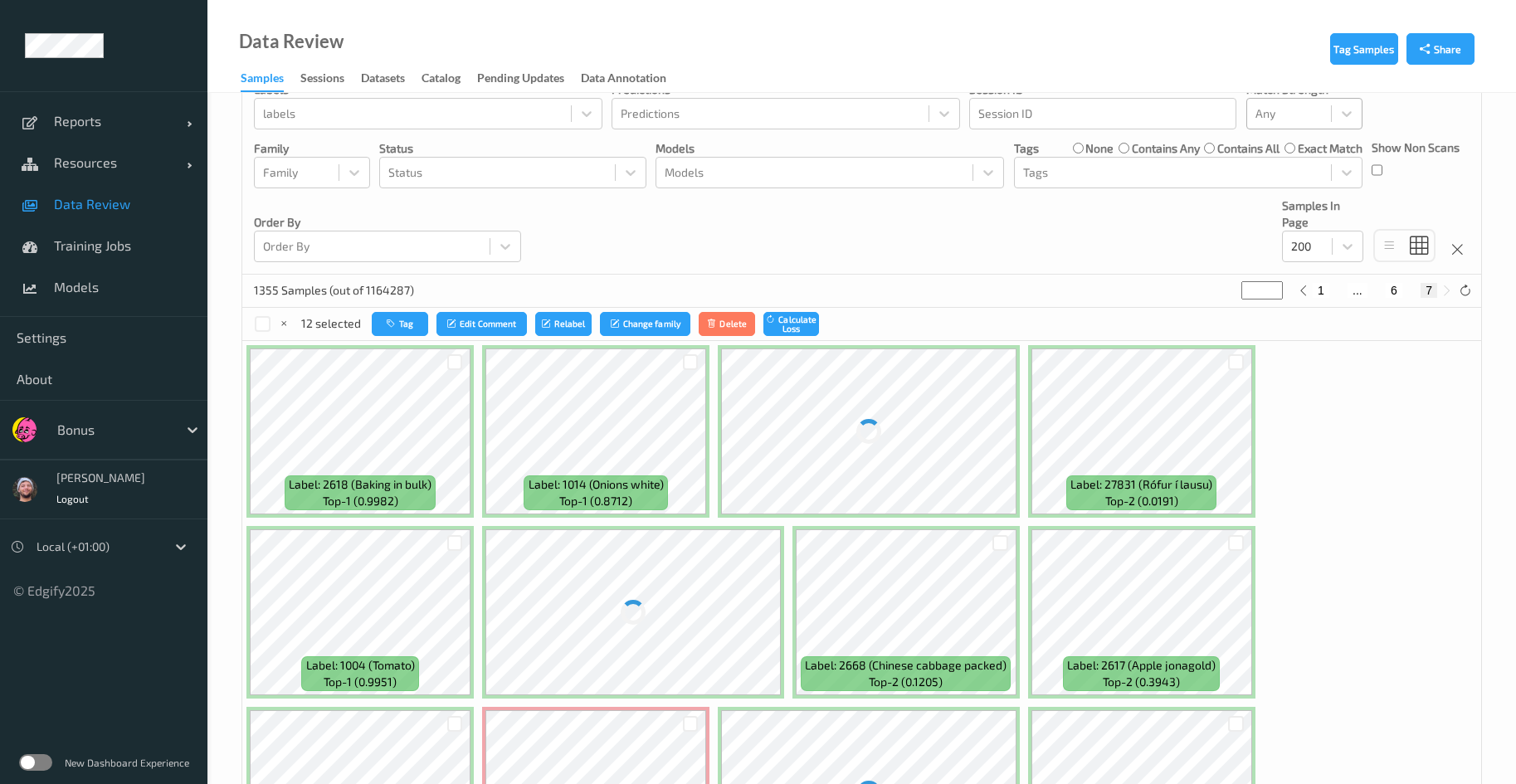
scroll to position [249, 0]
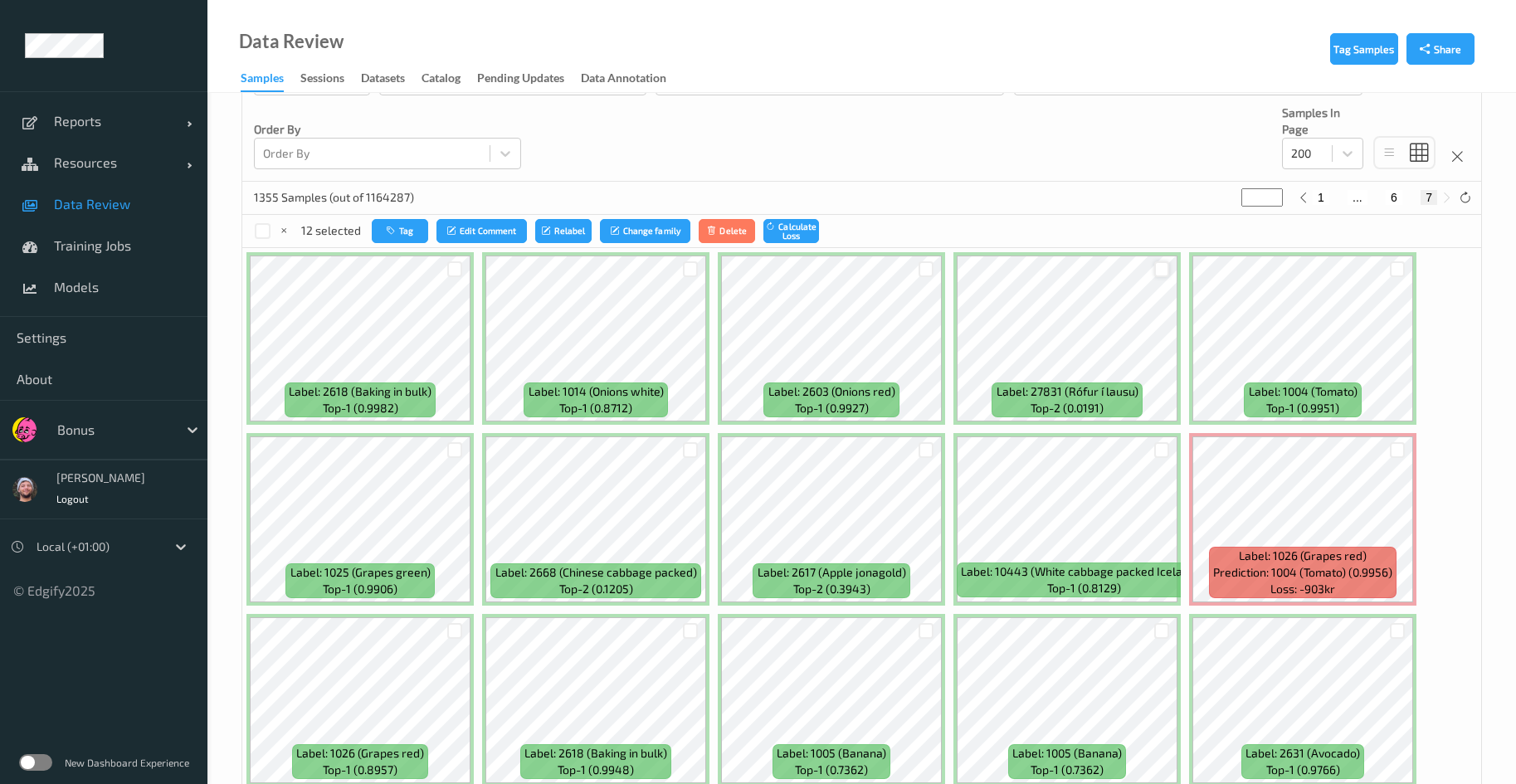
click at [1163, 275] on div at bounding box center [1162, 269] width 16 height 16
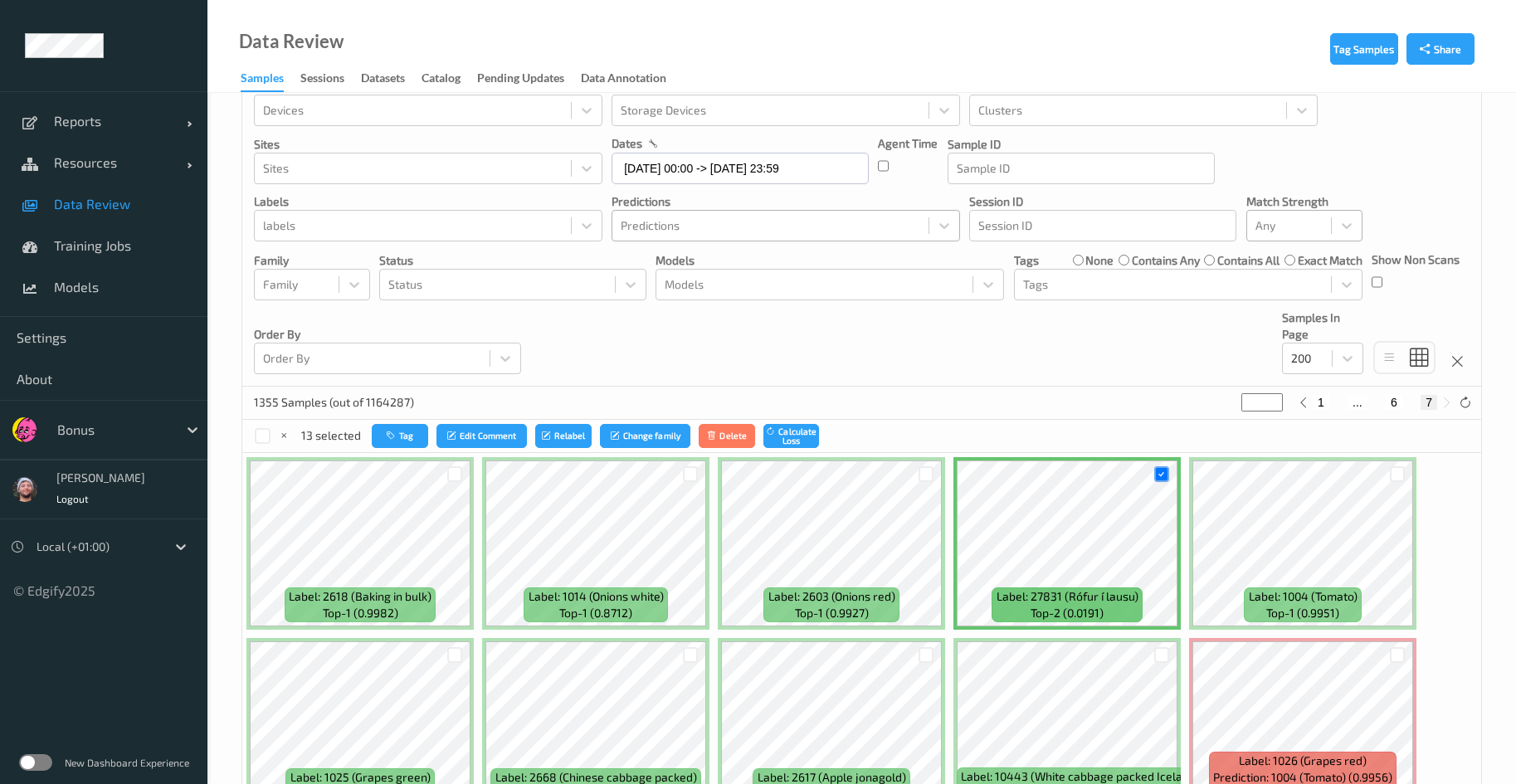
scroll to position [0, 0]
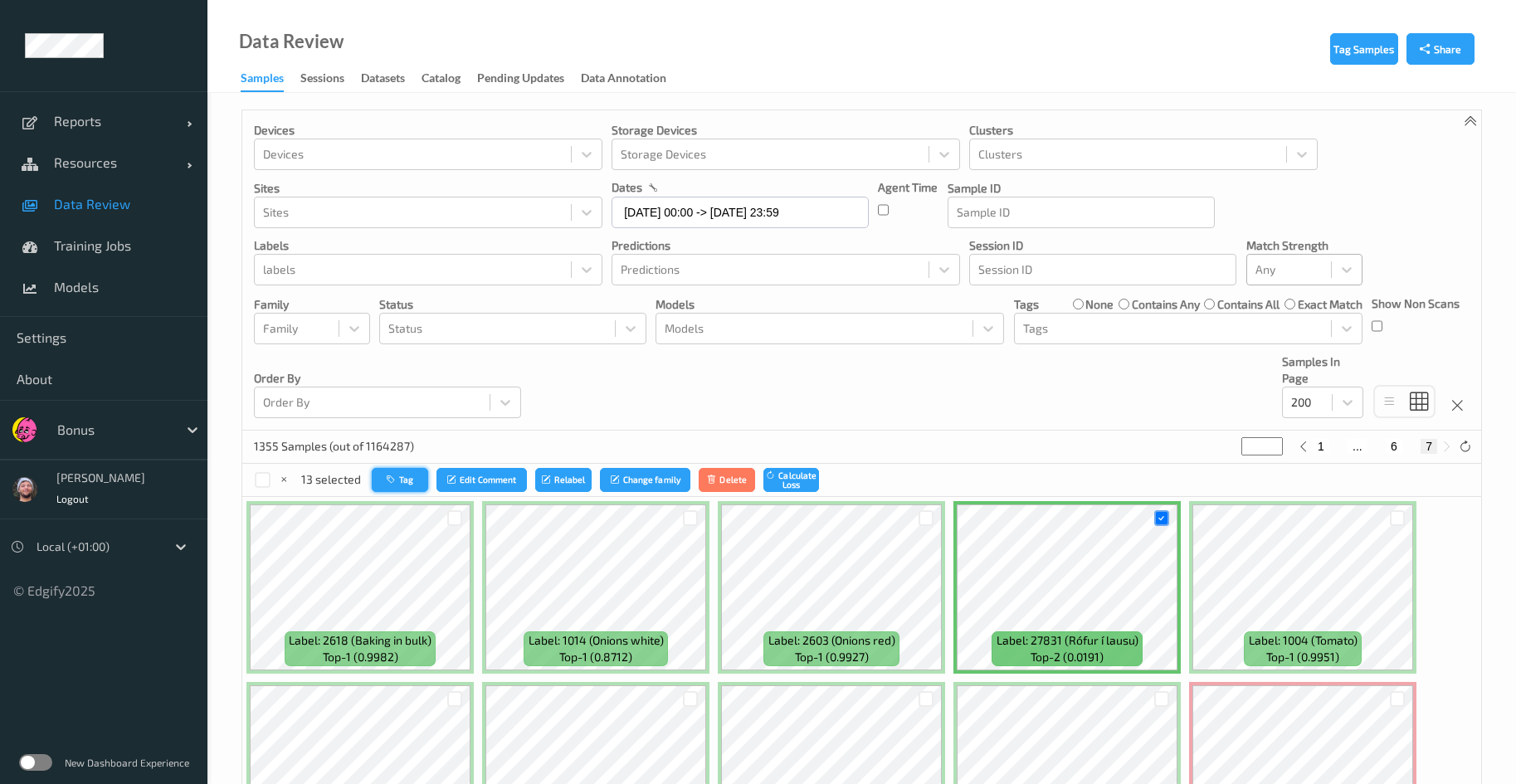
click at [413, 486] on button "Tag" at bounding box center [400, 480] width 56 height 24
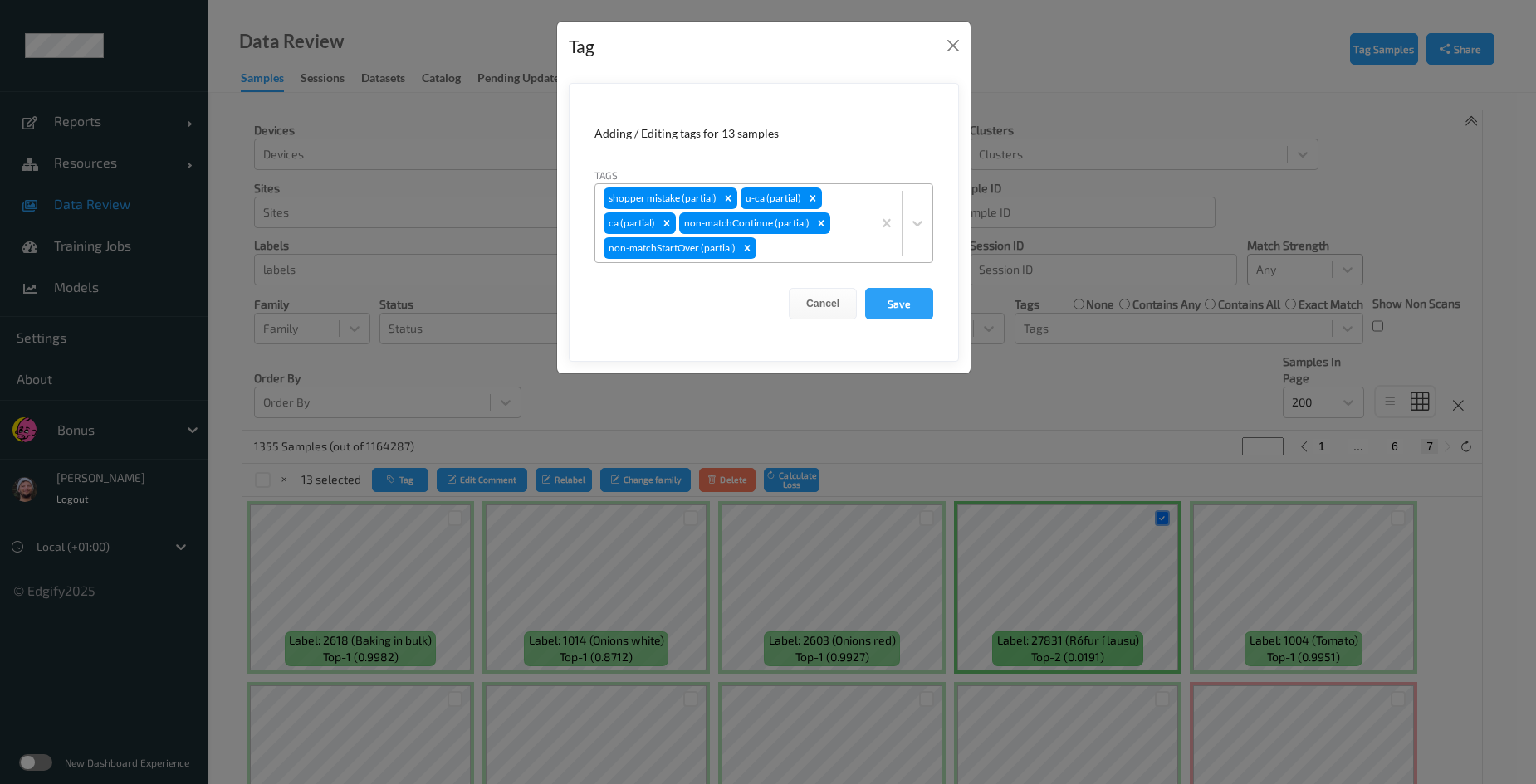
click at [834, 244] on div at bounding box center [812, 248] width 104 height 20
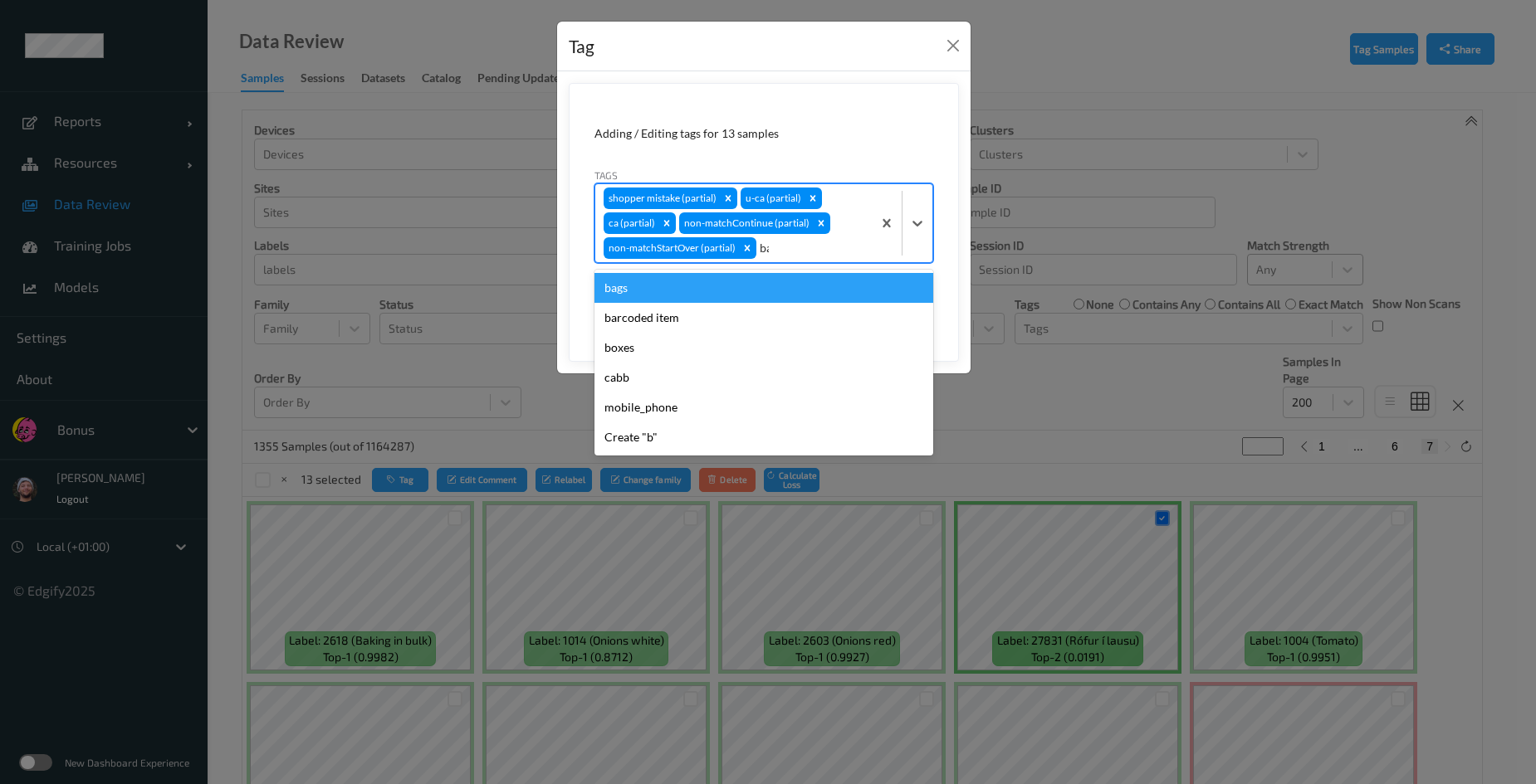
type input "bar"
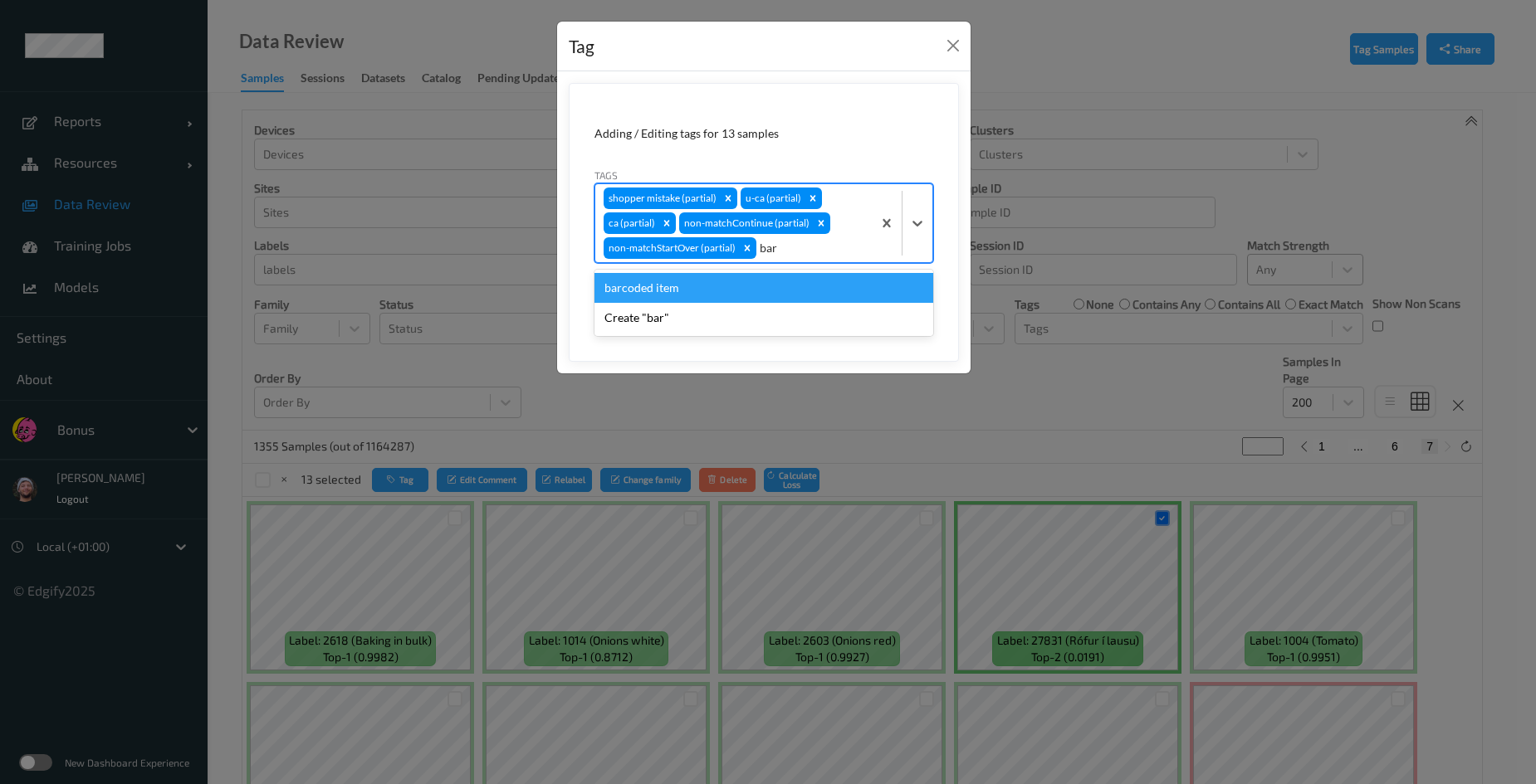
drag, startPoint x: 795, startPoint y: 283, endPoint x: 879, endPoint y: 294, distance: 84.7
click at [795, 280] on div "barcoded item" at bounding box center [764, 288] width 338 height 29
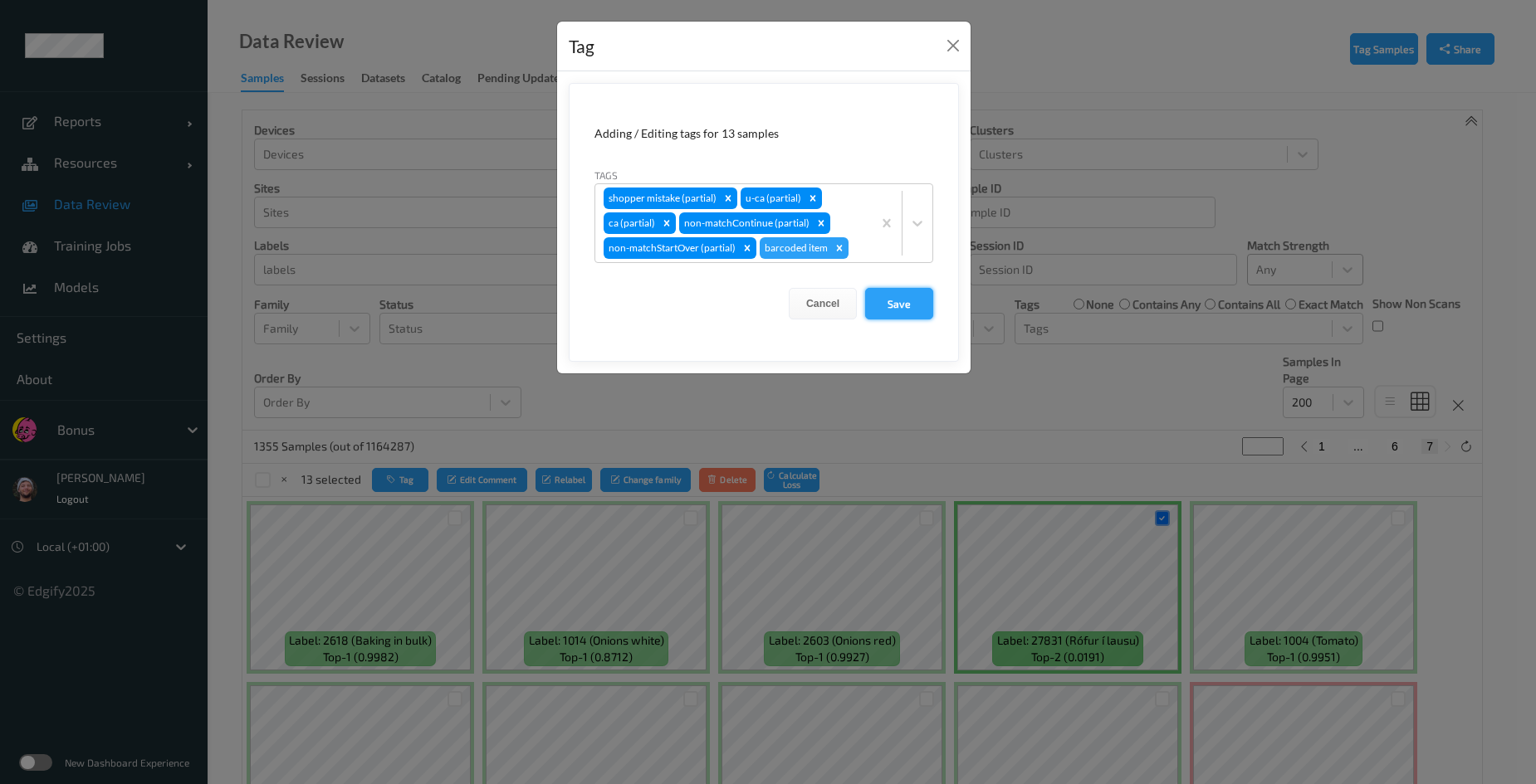
click at [907, 310] on button "Save" at bounding box center [899, 304] width 68 height 31
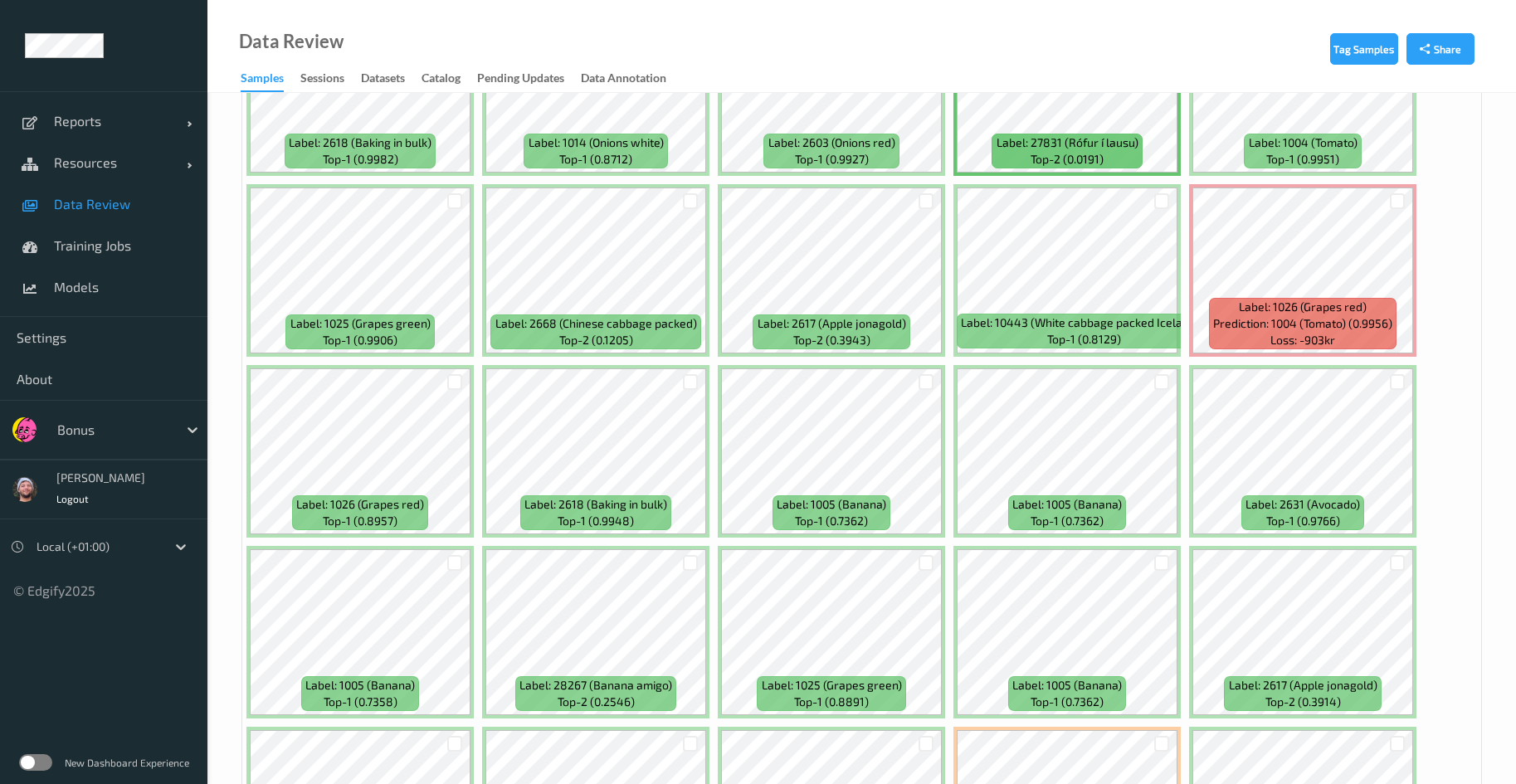
scroll to position [125, 0]
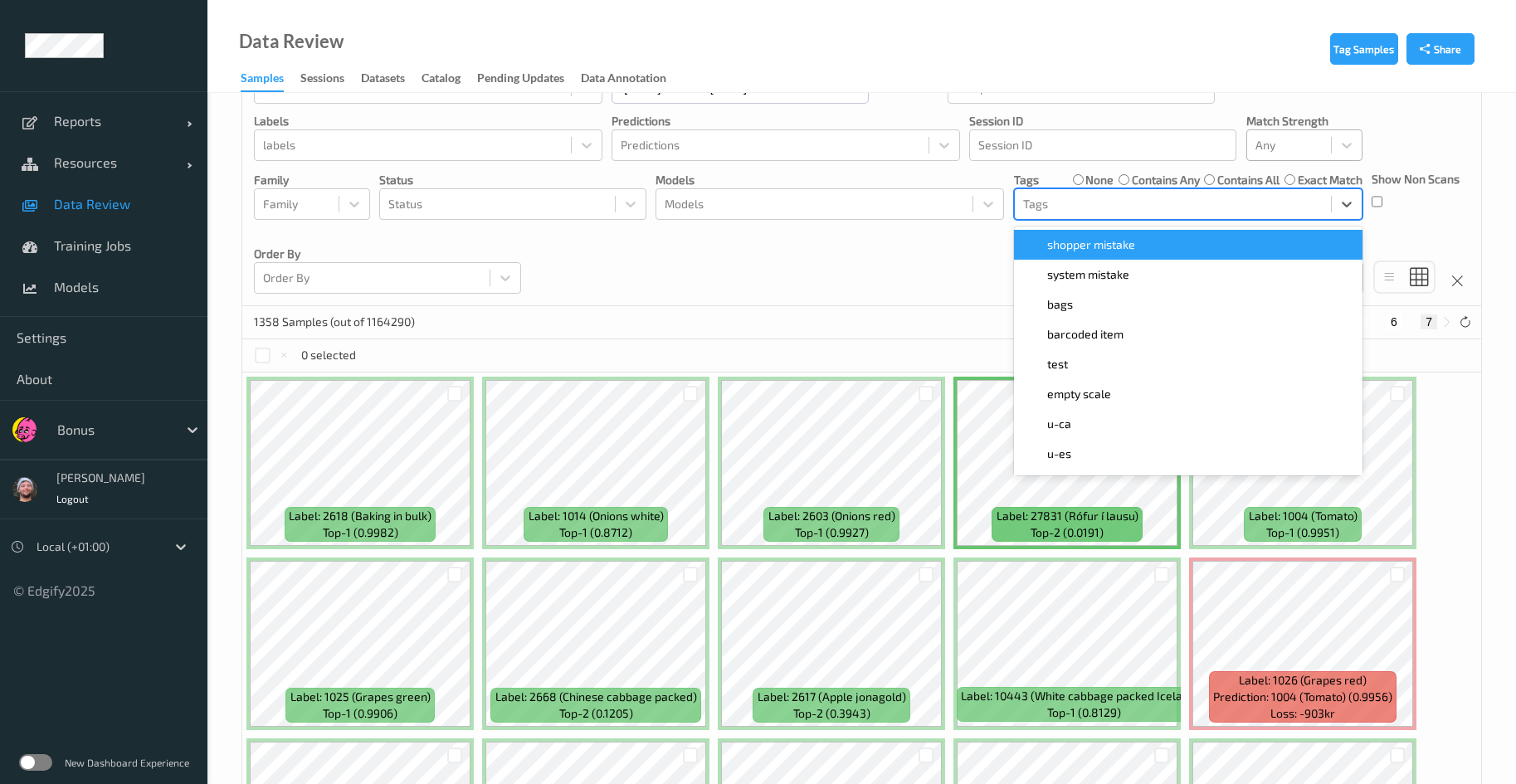
click at [1069, 188] on div "Tags" at bounding box center [1188, 204] width 349 height 31
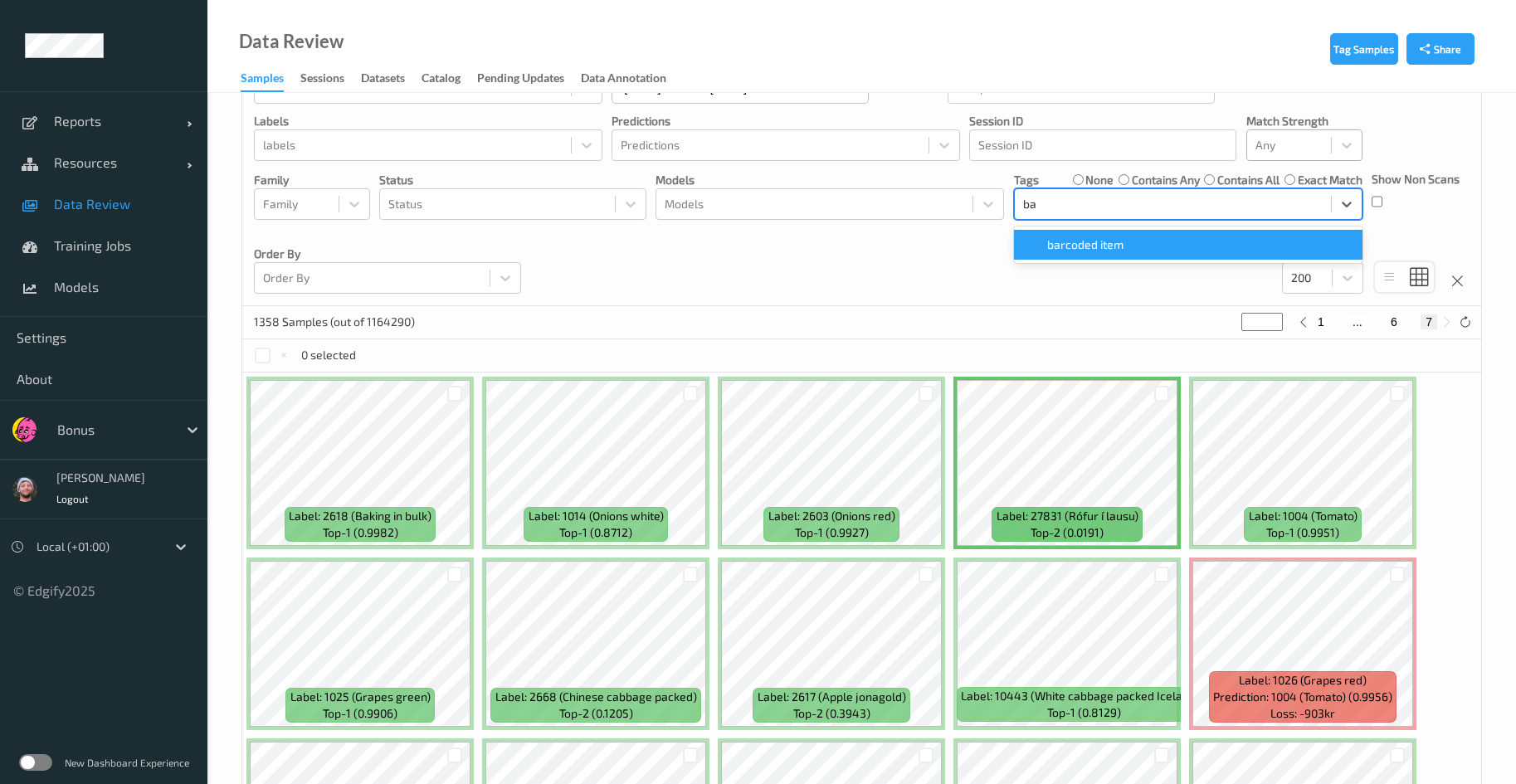
type input "bar"
click at [1072, 245] on span "barcoded item" at bounding box center [1086, 245] width 76 height 16
click at [881, 129] on p "Predictions" at bounding box center [786, 121] width 349 height 16
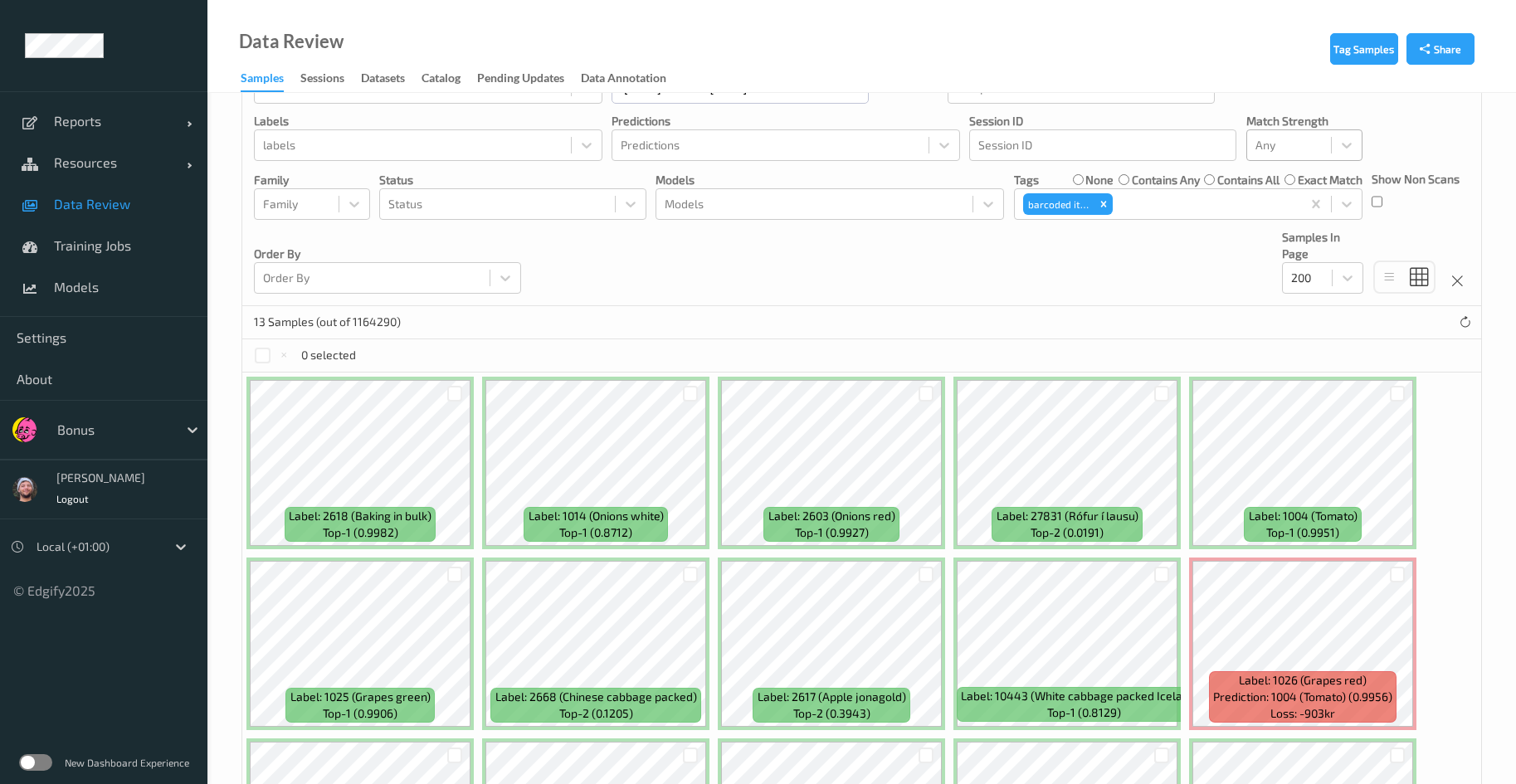
scroll to position [0, 0]
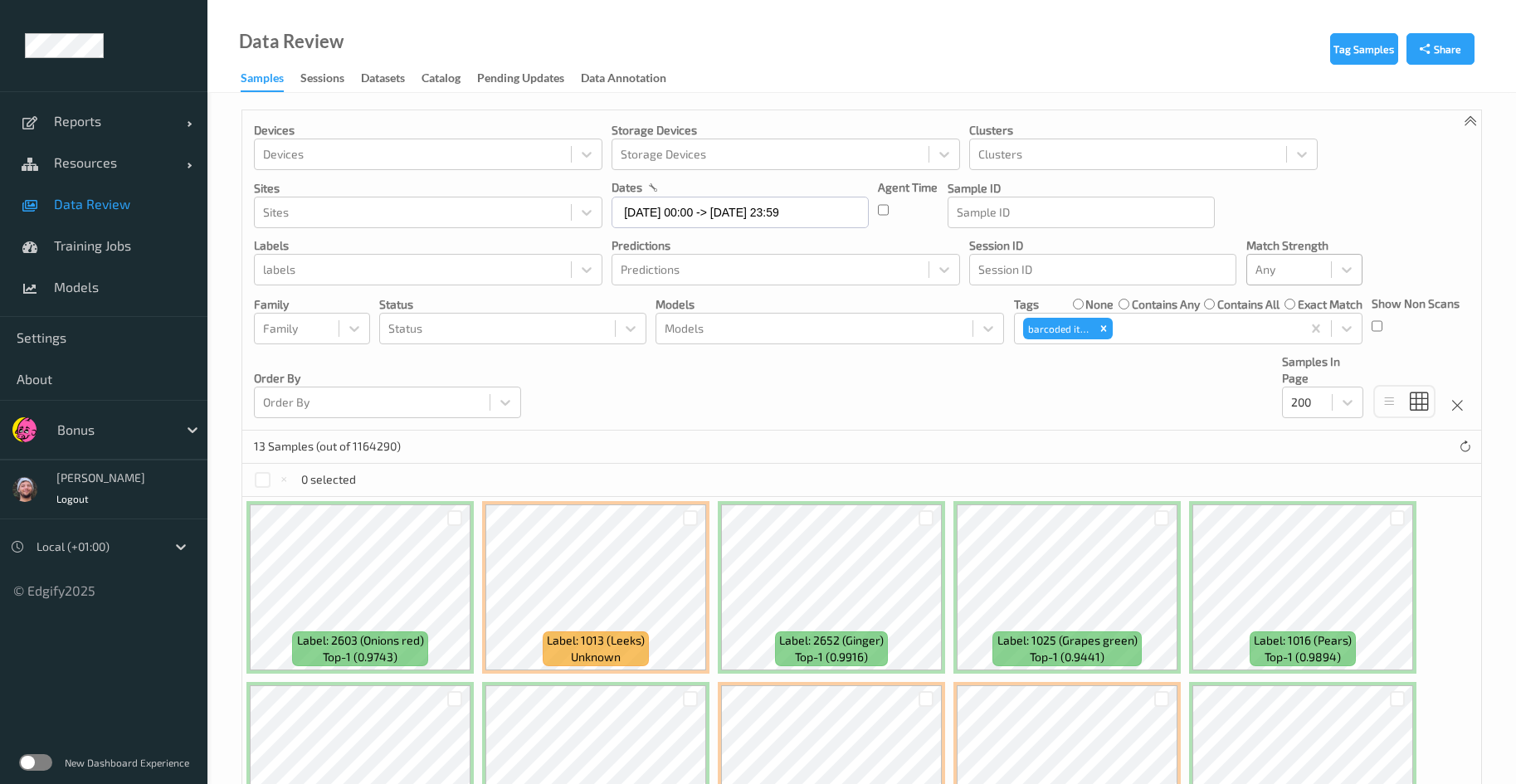
click at [840, 304] on p "Models" at bounding box center [830, 304] width 349 height 16
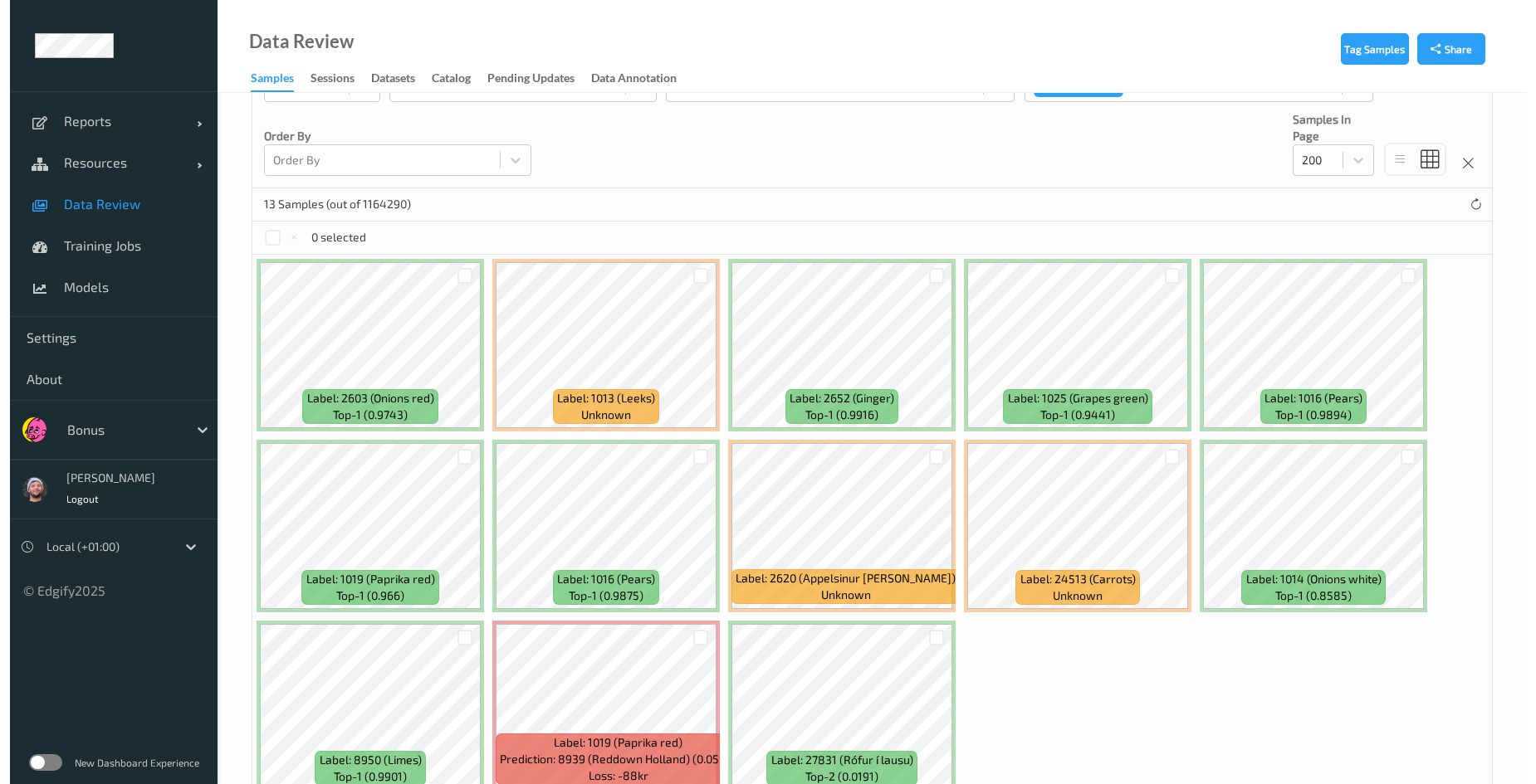
scroll to position [323, 0]
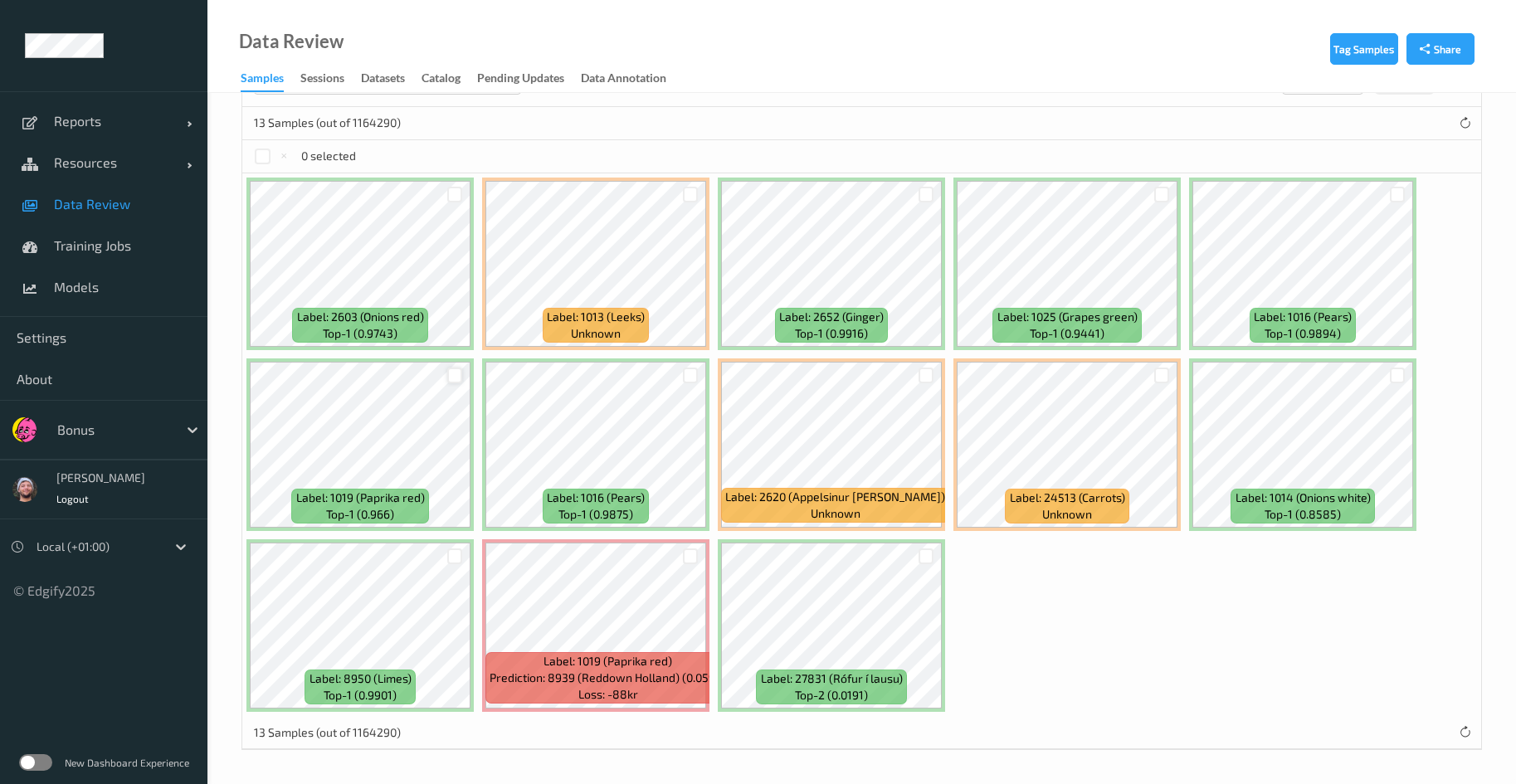
click at [455, 370] on div at bounding box center [455, 376] width 16 height 16
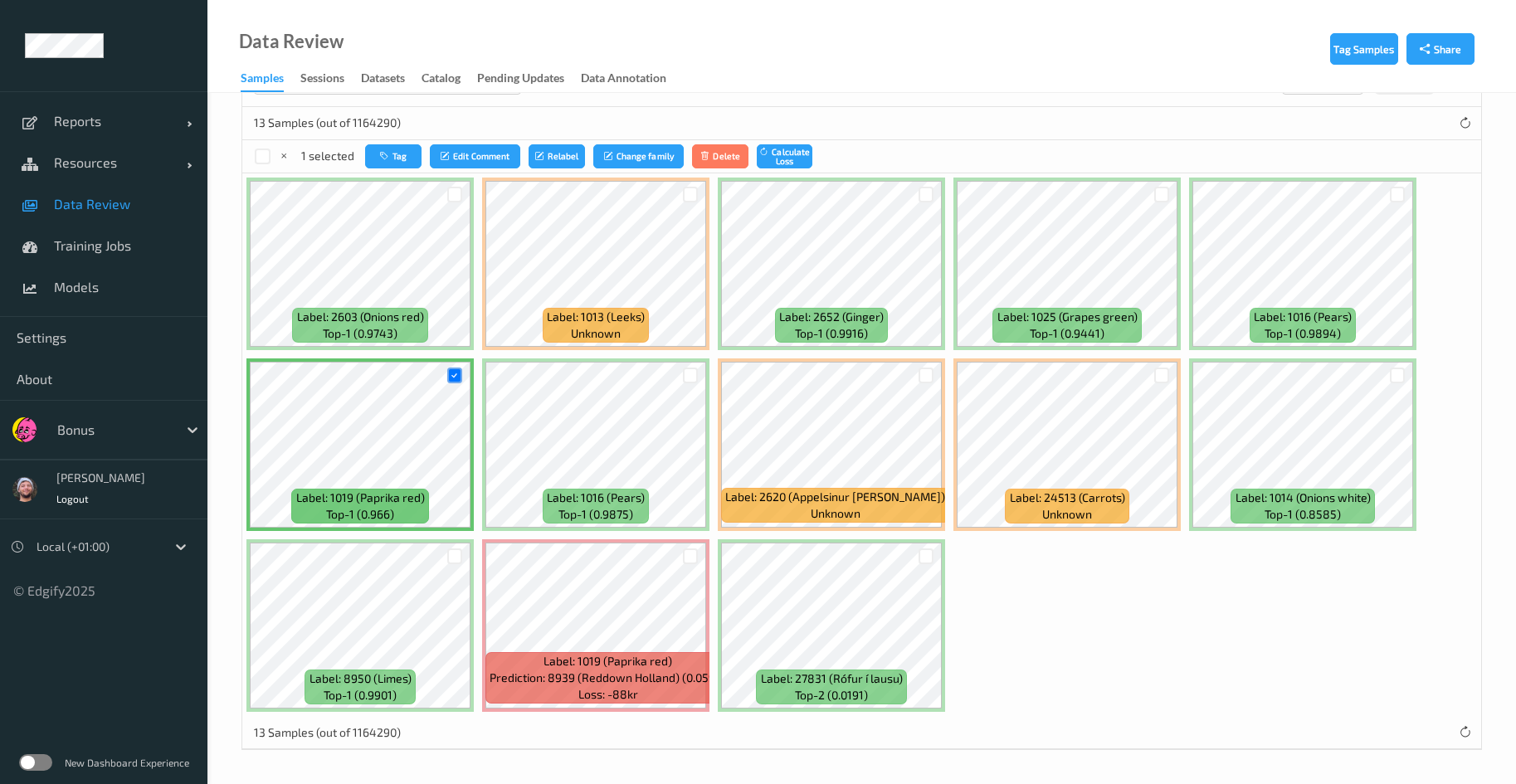
click at [446, 552] on div at bounding box center [454, 557] width 31 height 28
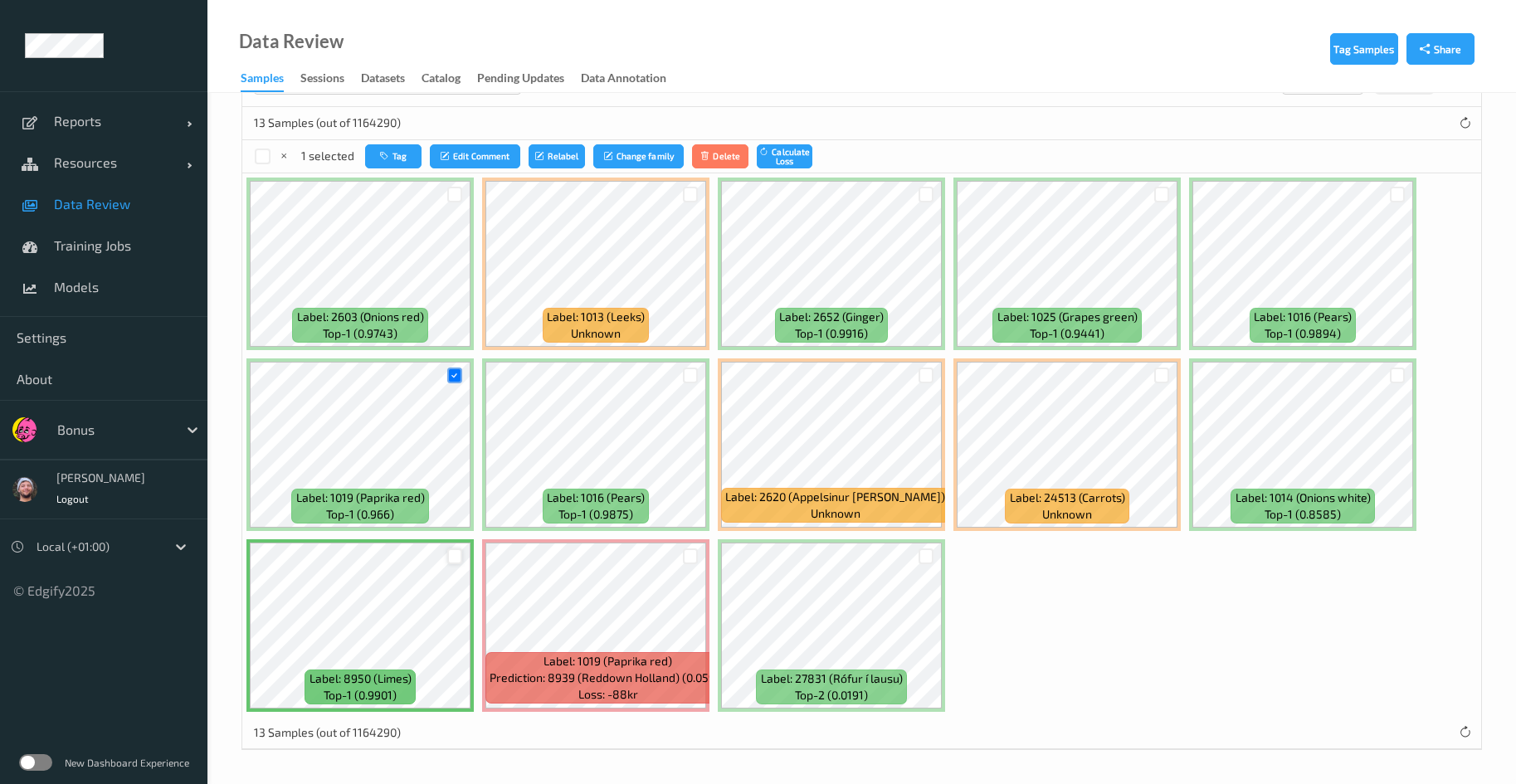
click at [453, 552] on div at bounding box center [455, 557] width 16 height 16
click at [922, 553] on div at bounding box center [926, 557] width 16 height 16
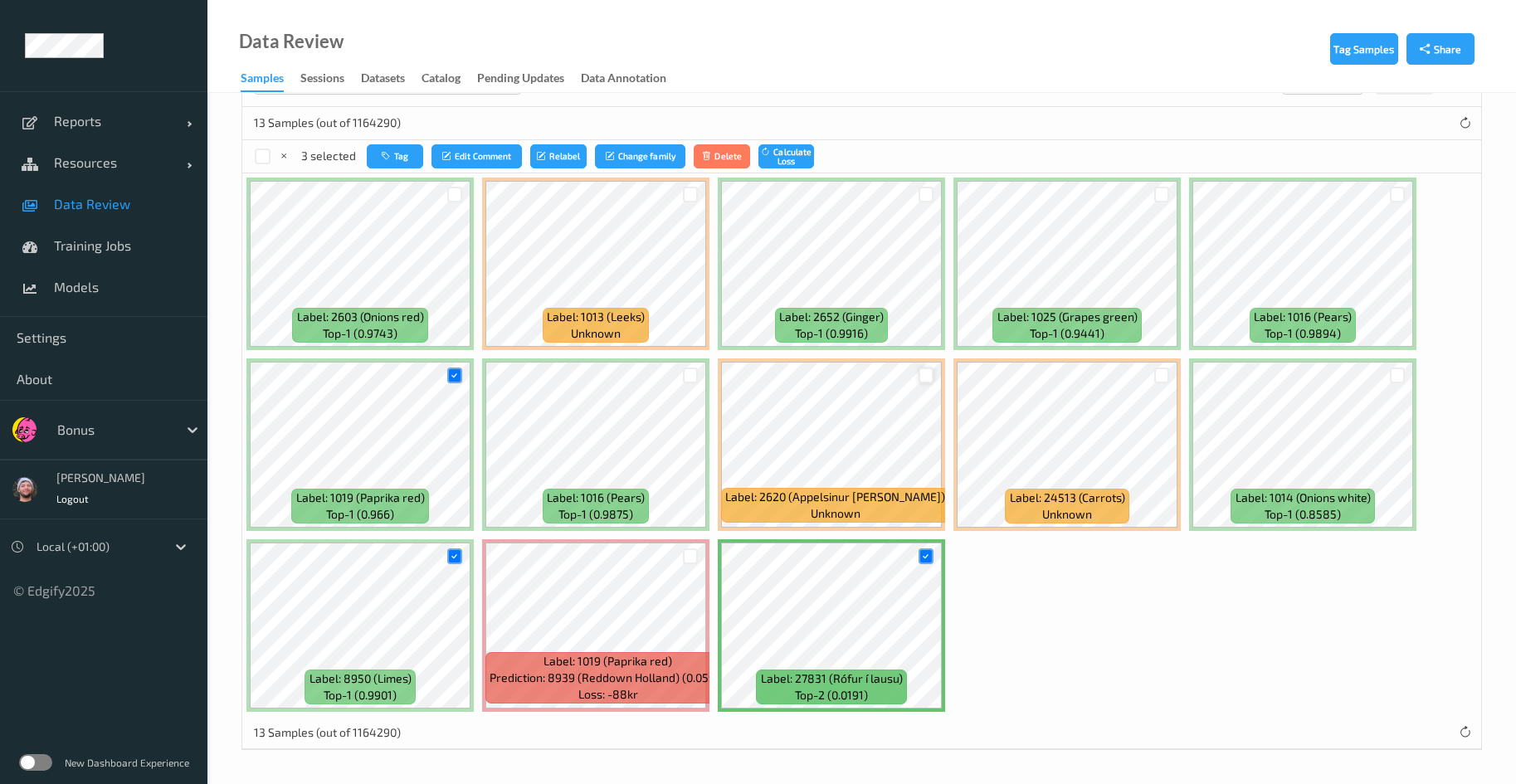
click at [927, 376] on div at bounding box center [926, 376] width 16 height 16
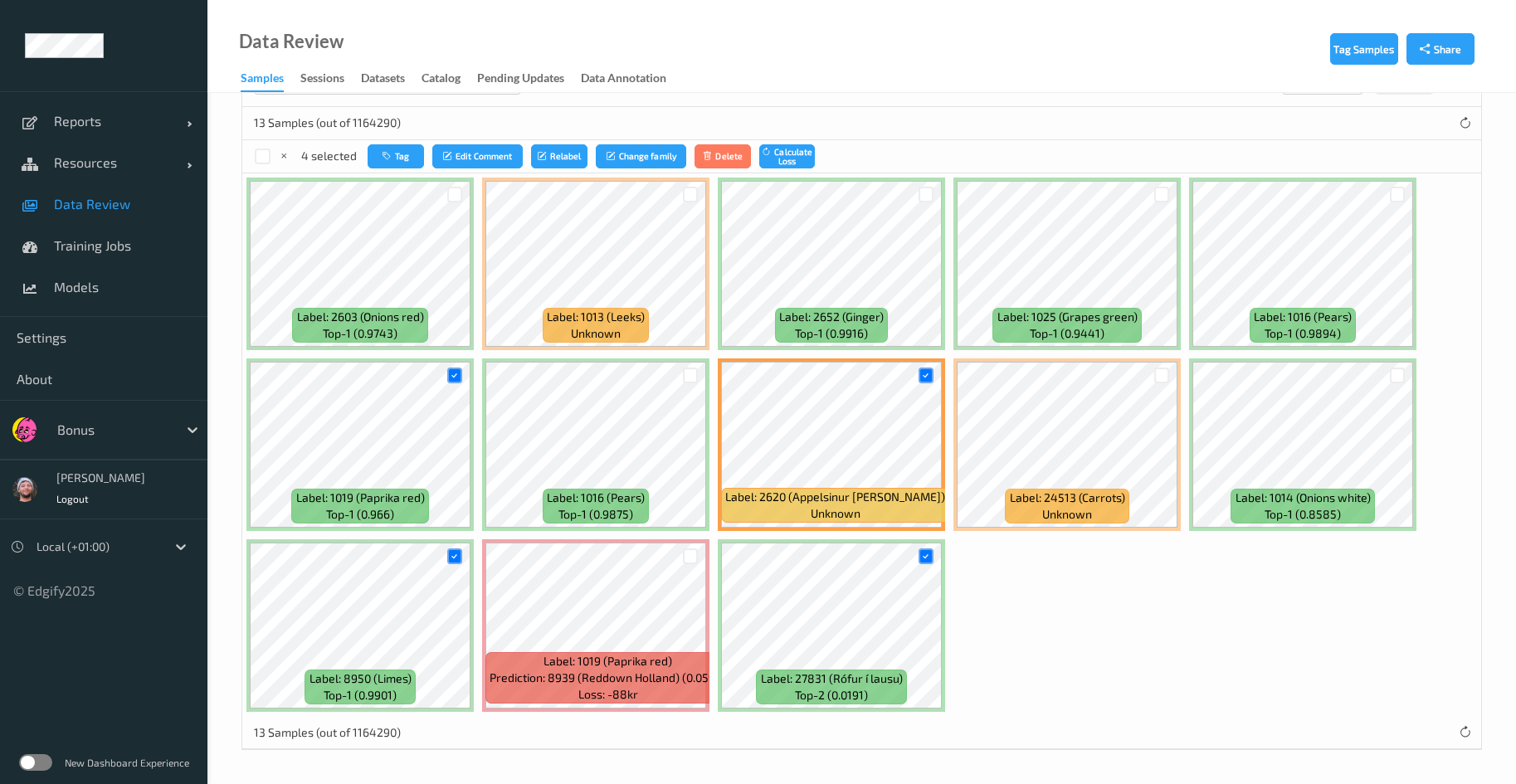
click at [935, 193] on div at bounding box center [926, 195] width 31 height 28
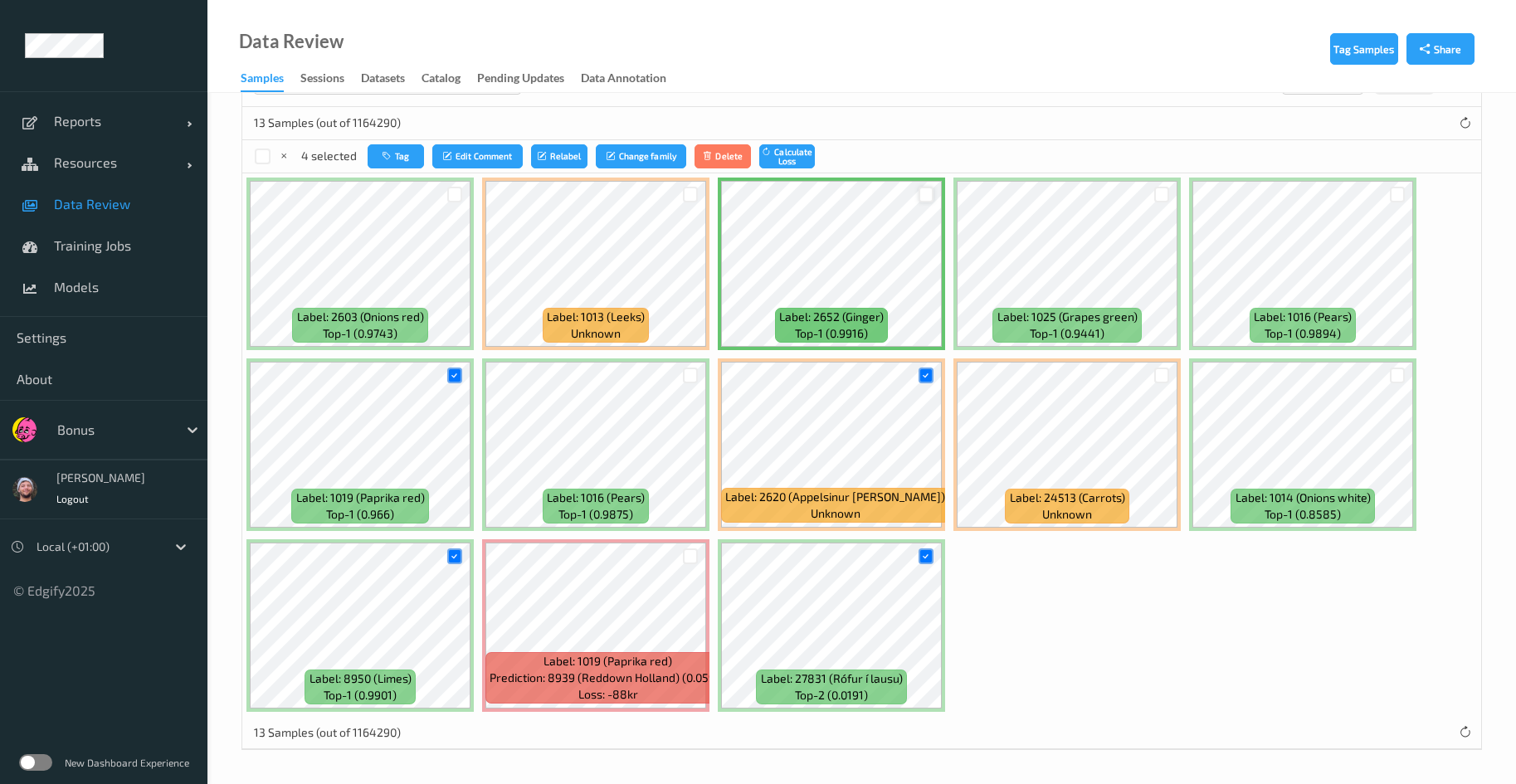
click at [925, 193] on div at bounding box center [926, 194] width 16 height 16
click at [685, 192] on div at bounding box center [691, 194] width 16 height 16
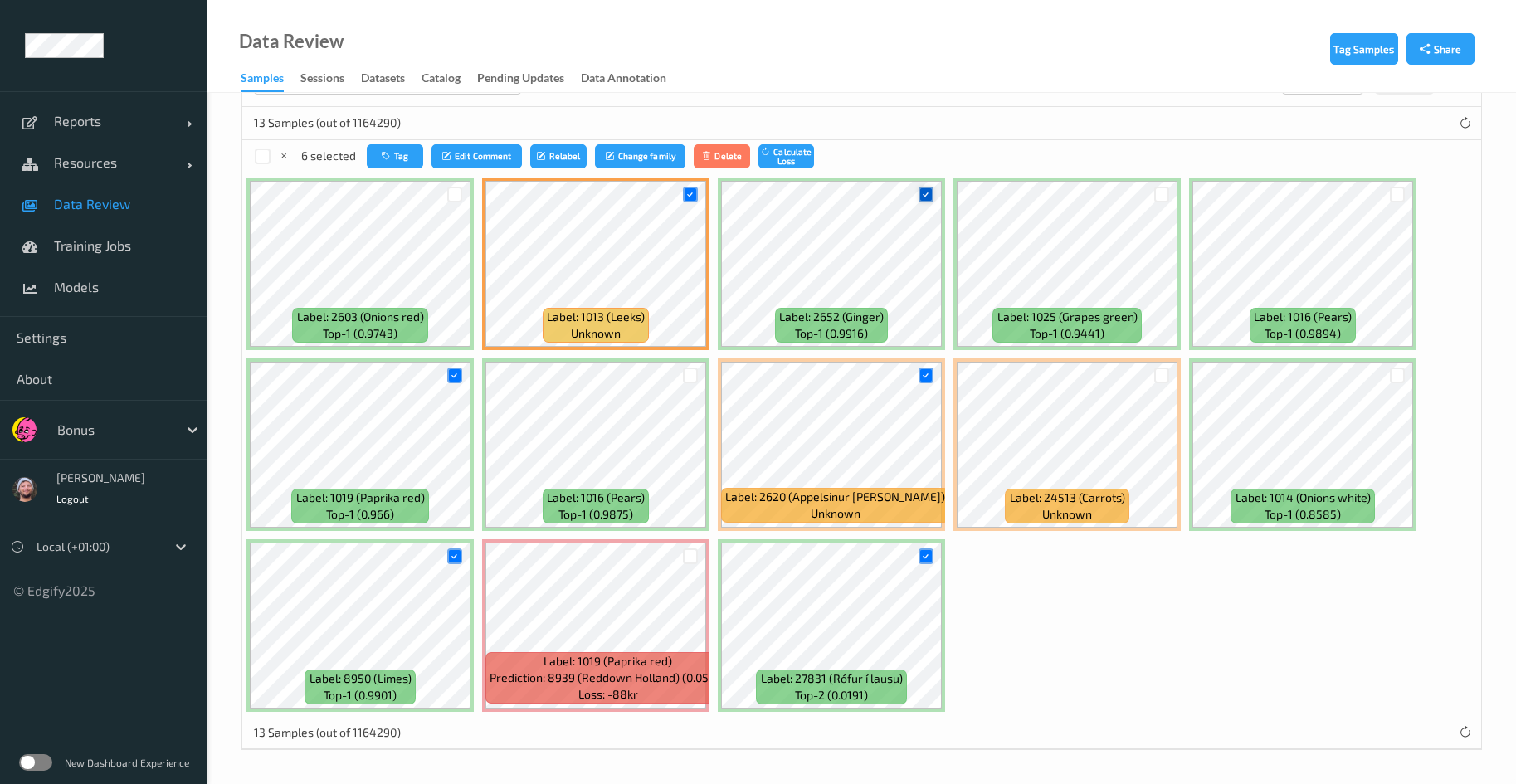
click at [931, 194] on icon at bounding box center [925, 194] width 10 height 10
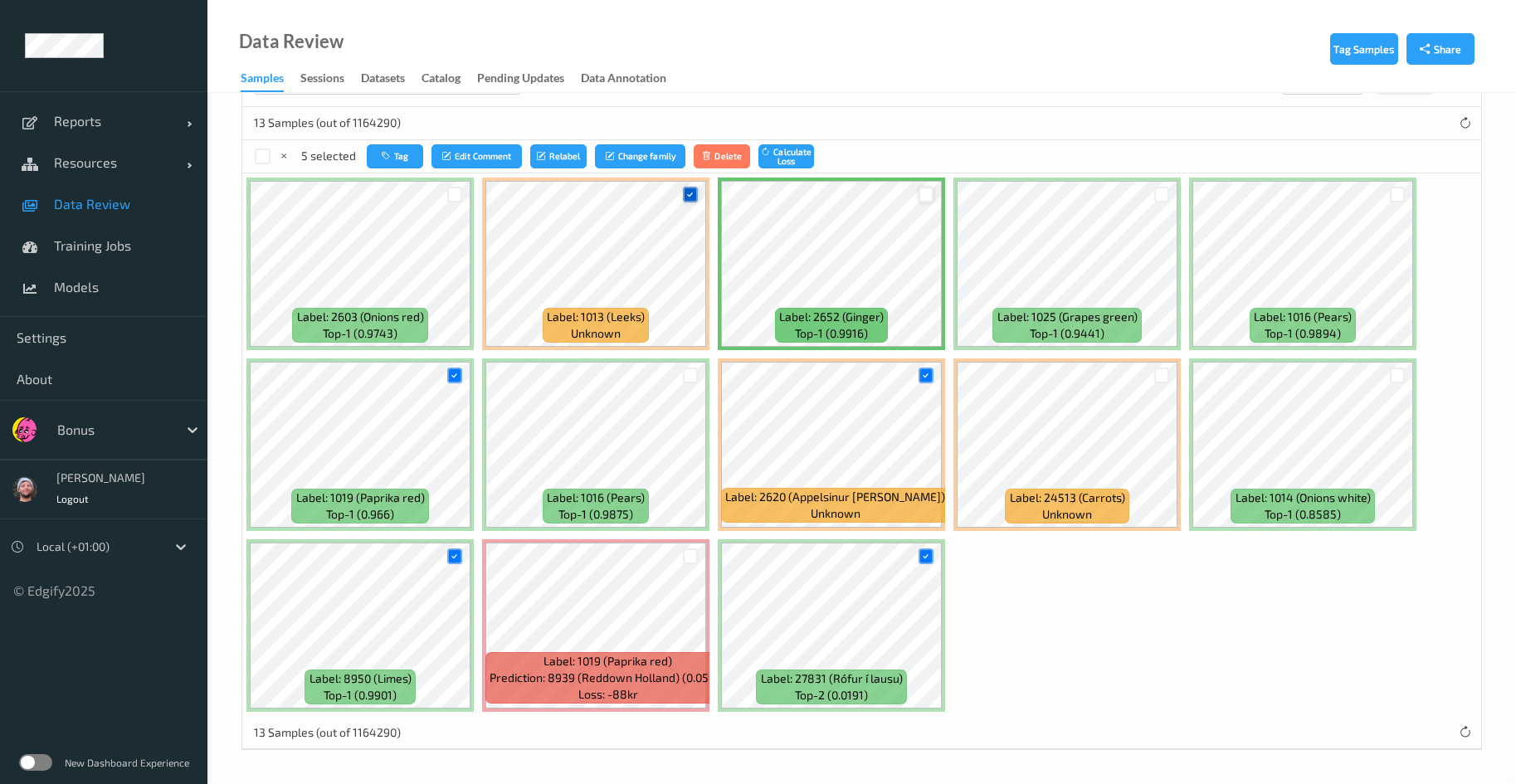
click at [693, 193] on icon at bounding box center [689, 194] width 10 height 10
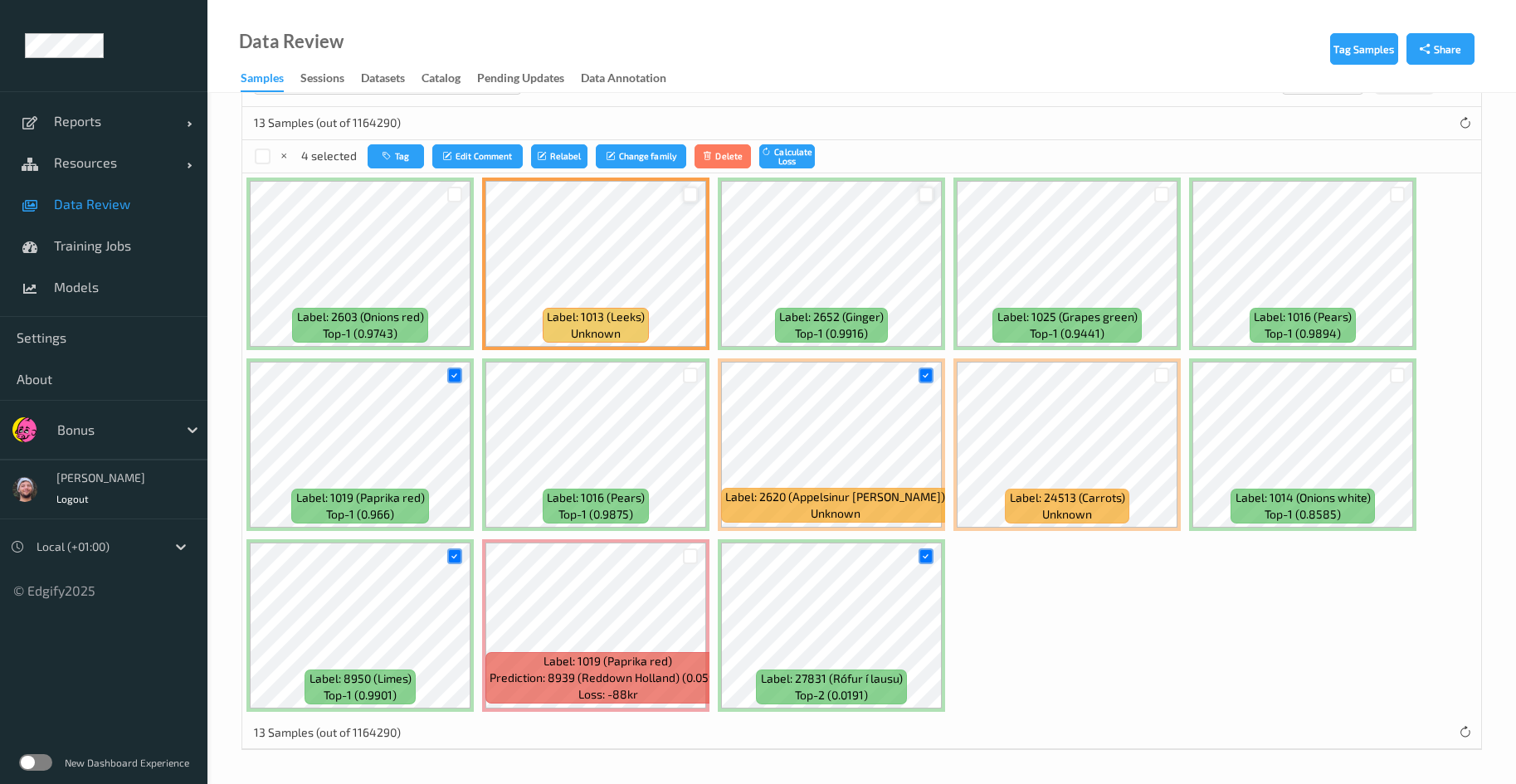
click at [1389, 194] on div at bounding box center [1397, 195] width 31 height 28
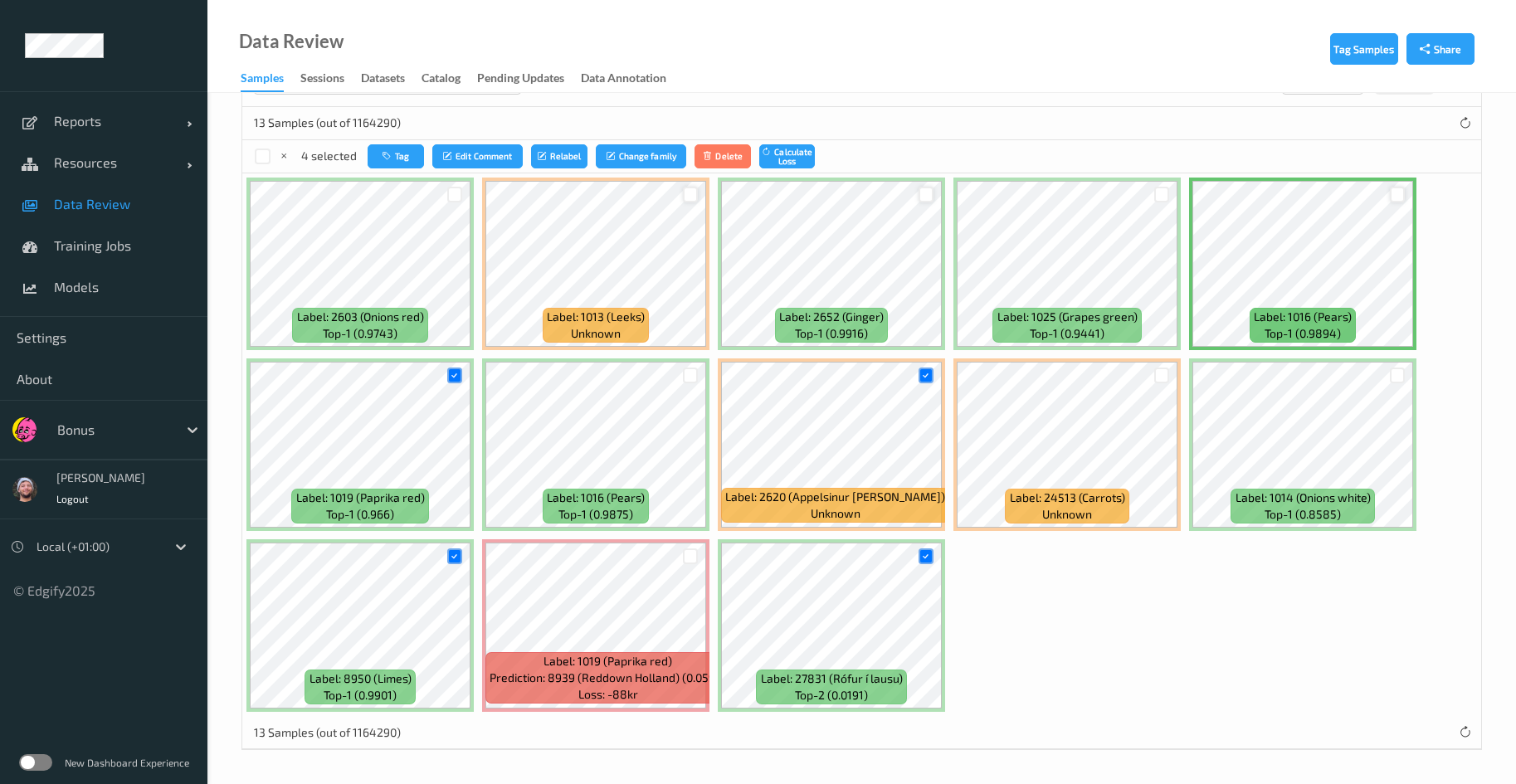
click at [1395, 192] on div at bounding box center [1398, 194] width 16 height 16
click at [1397, 366] on div at bounding box center [1397, 376] width 31 height 28
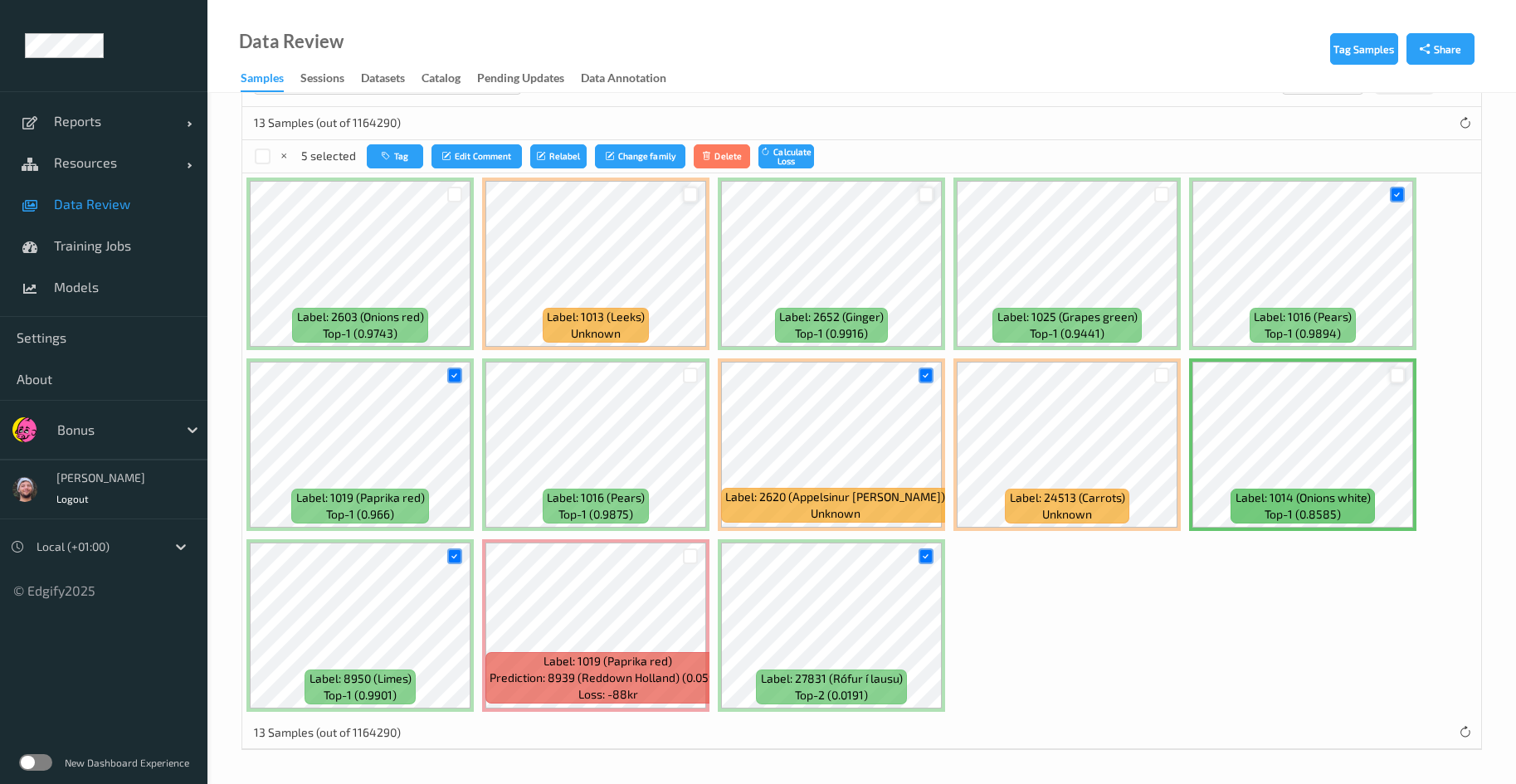
click at [1397, 371] on div at bounding box center [1398, 376] width 16 height 16
click at [692, 371] on div at bounding box center [690, 376] width 31 height 28
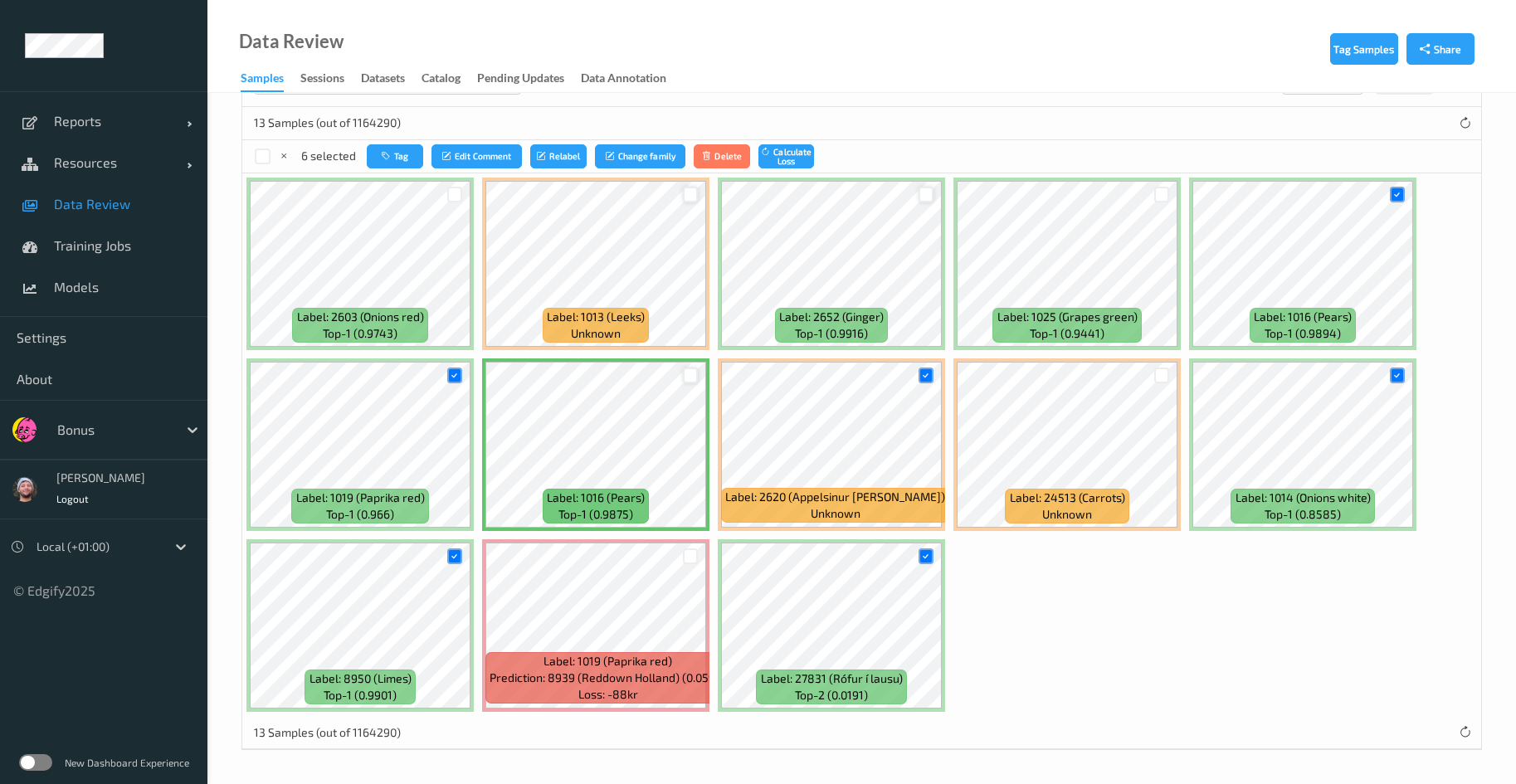
click at [692, 371] on div at bounding box center [691, 376] width 16 height 16
click at [408, 156] on button "Tag" at bounding box center [394, 157] width 56 height 24
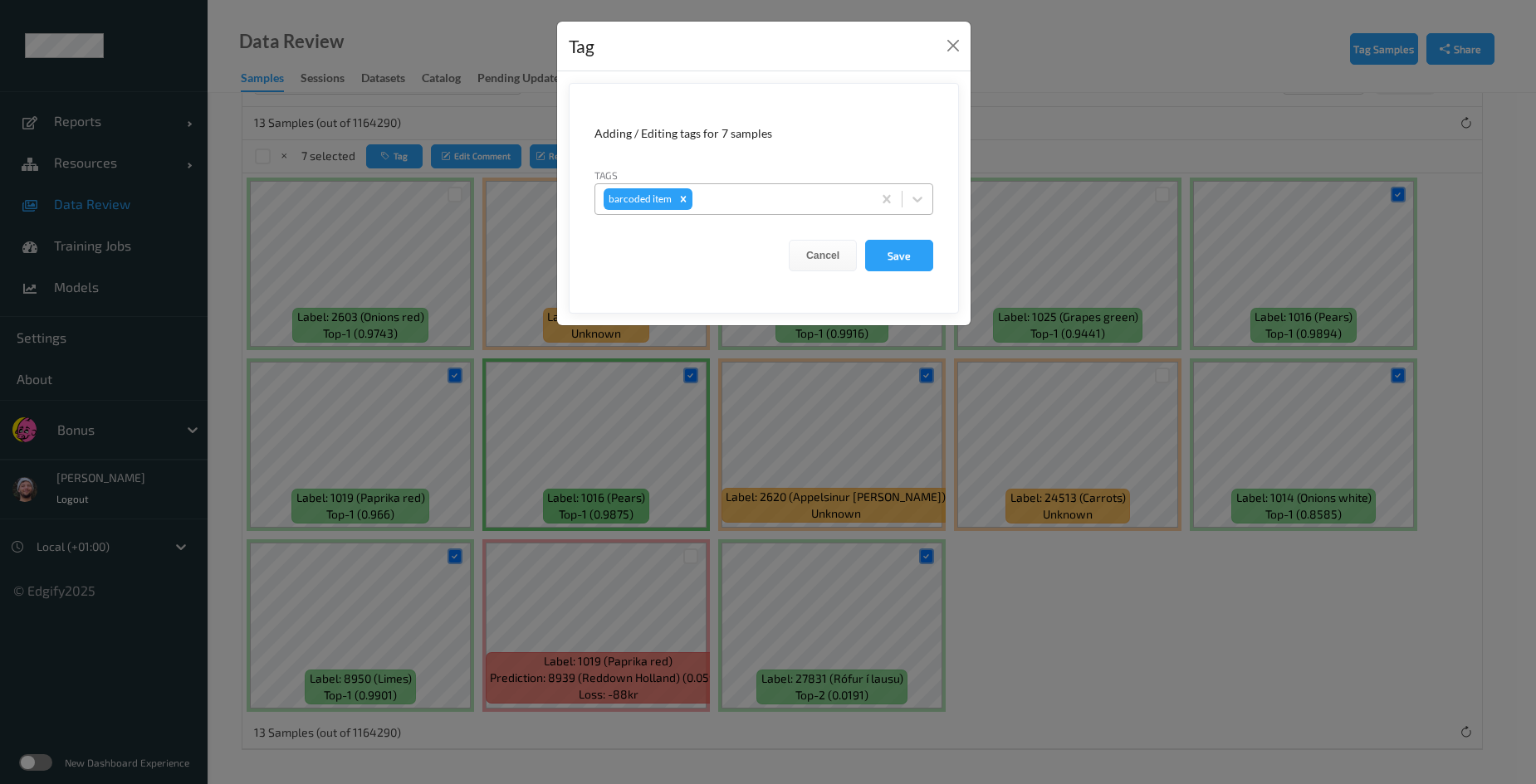
click at [702, 202] on div at bounding box center [779, 199] width 167 height 20
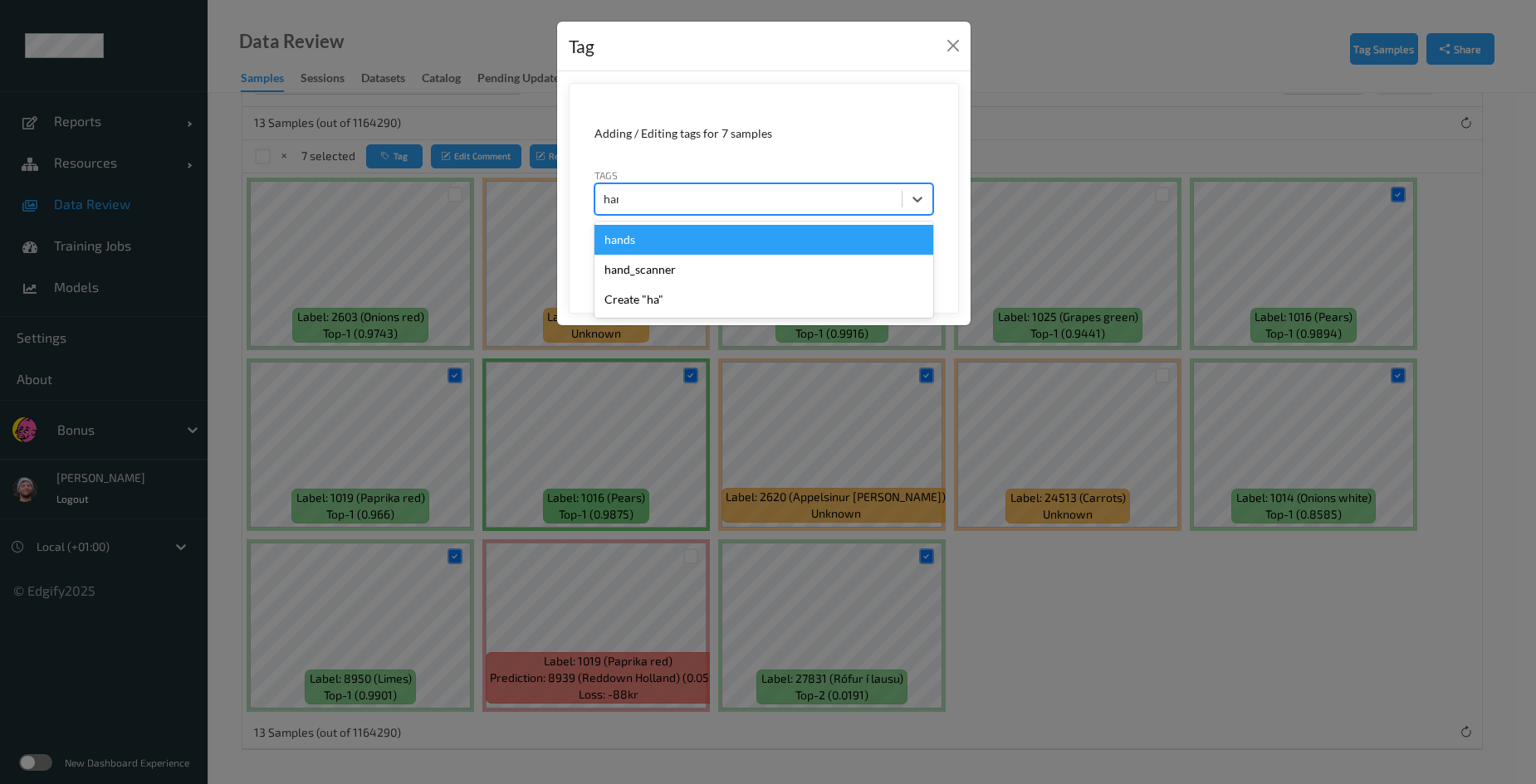
type input "hands"
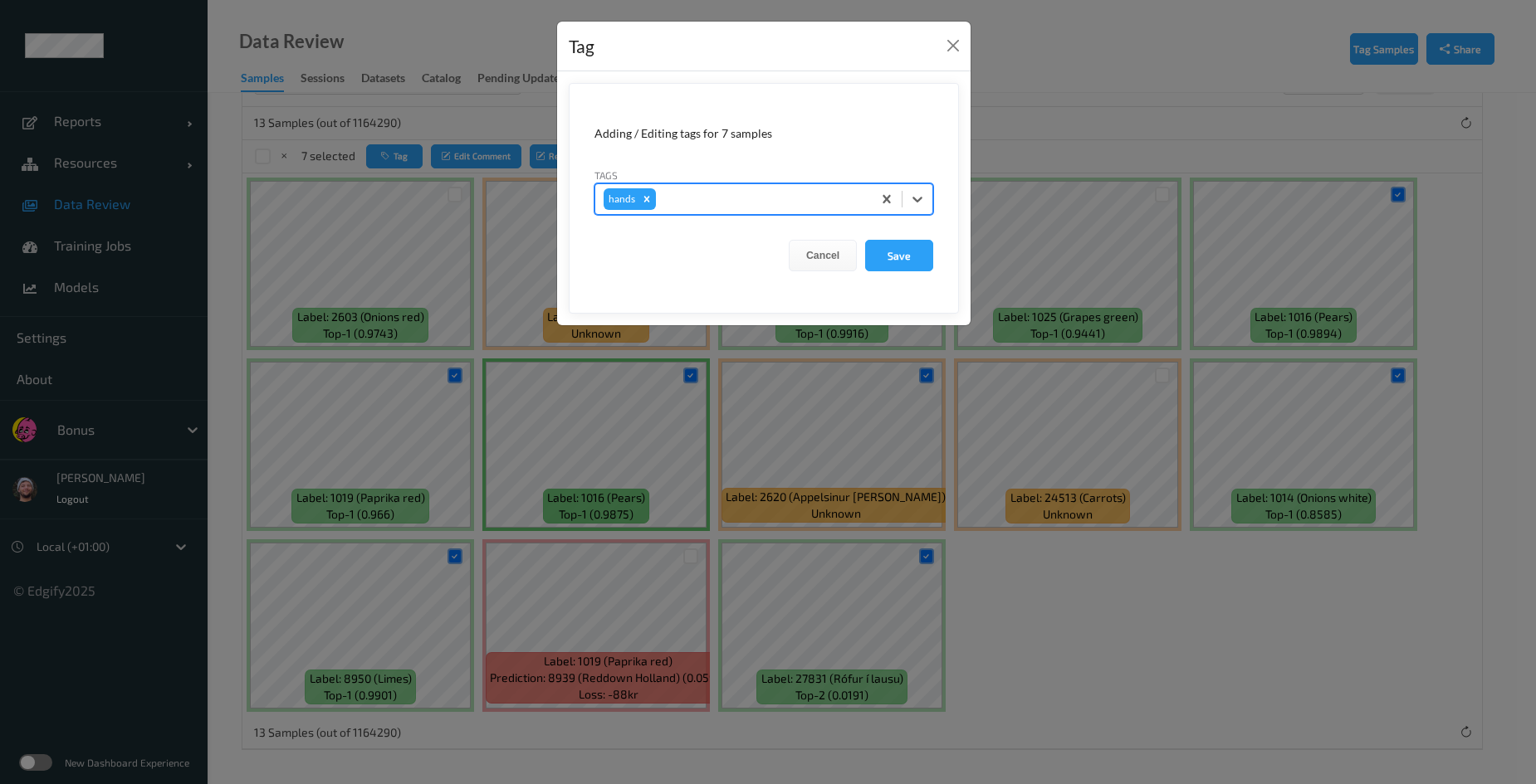
click at [865, 240] on button "Save" at bounding box center [899, 256] width 68 height 31
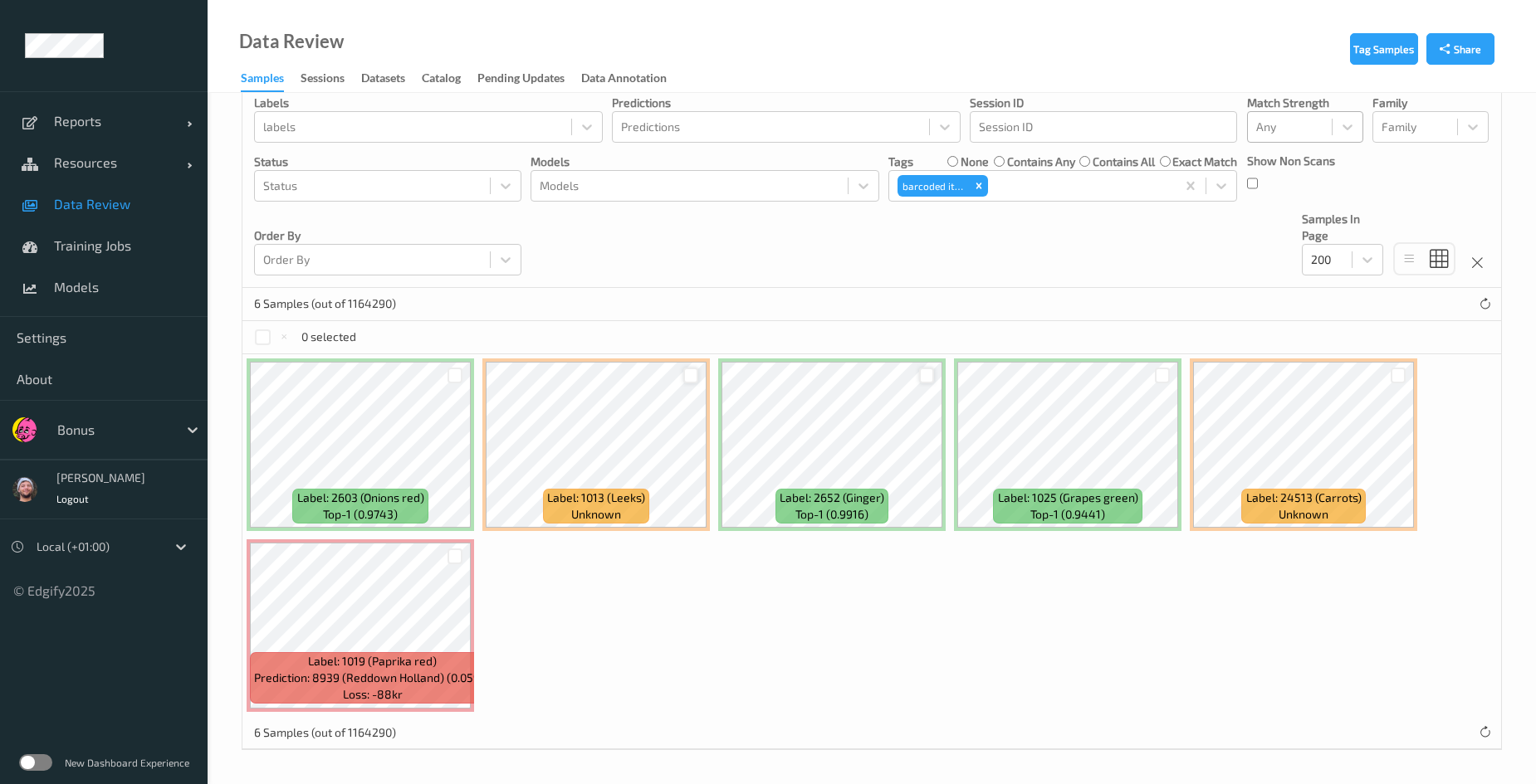
scroll to position [143, 0]
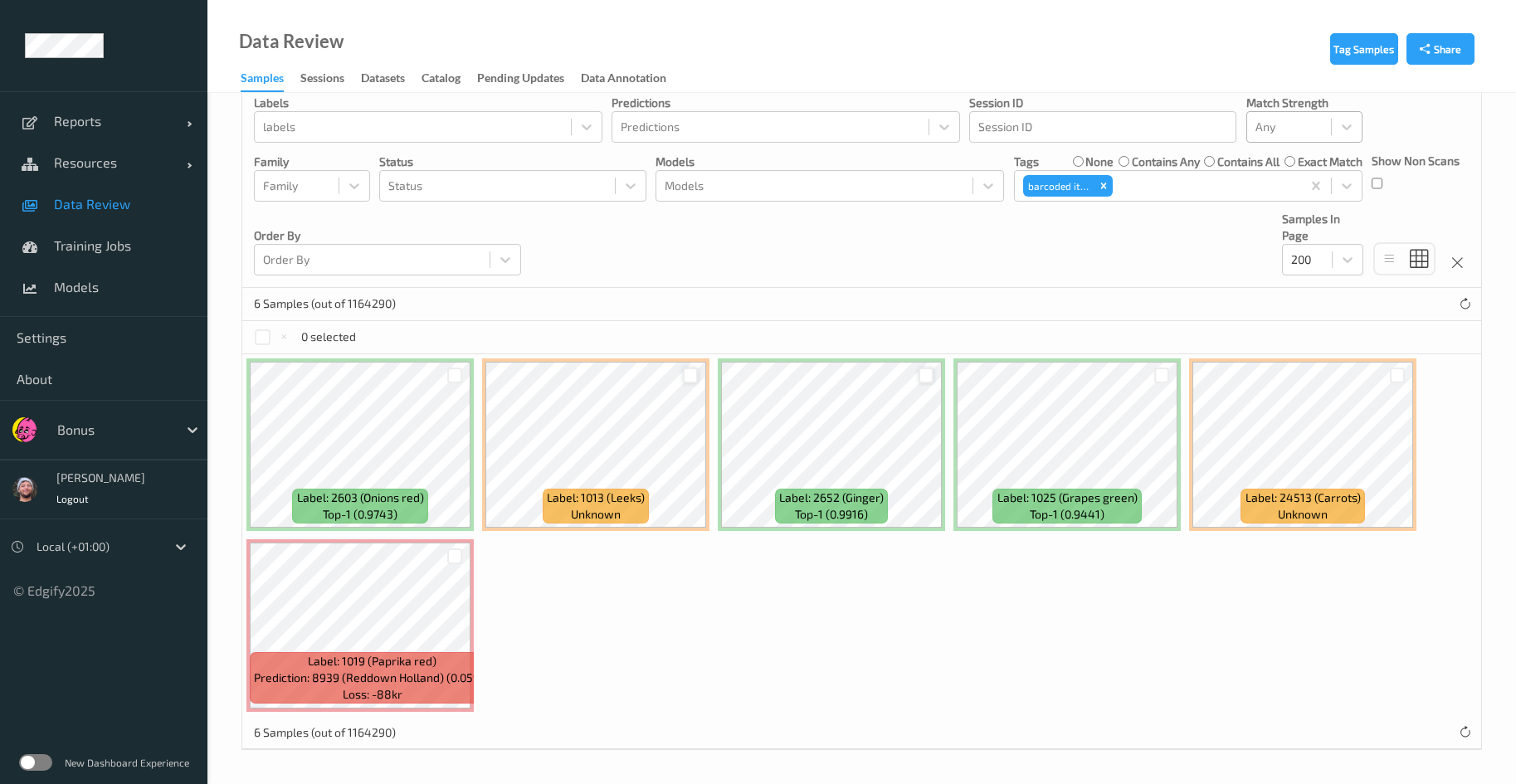
click at [690, 375] on div at bounding box center [691, 376] width 16 height 16
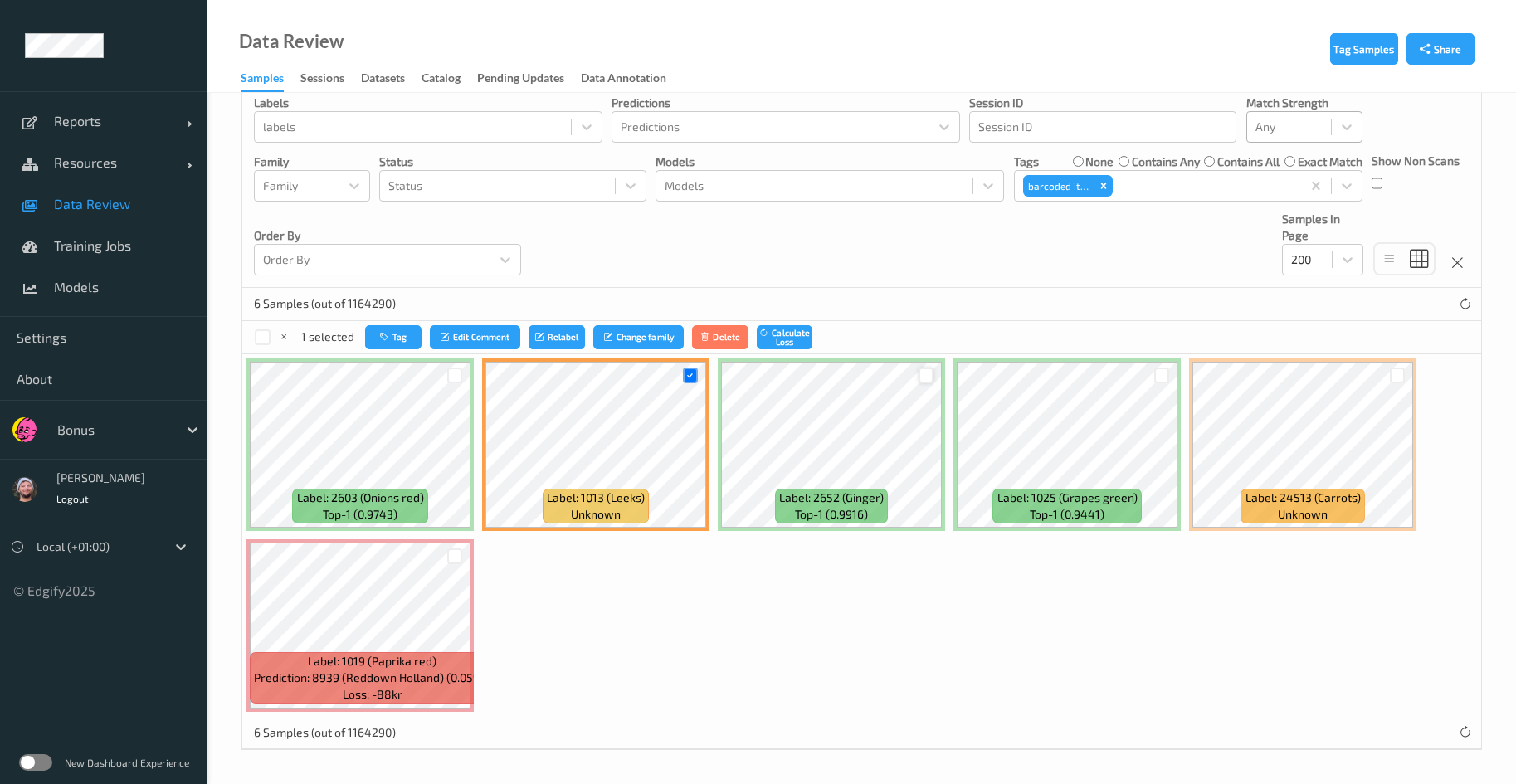
click at [932, 373] on div at bounding box center [926, 376] width 16 height 16
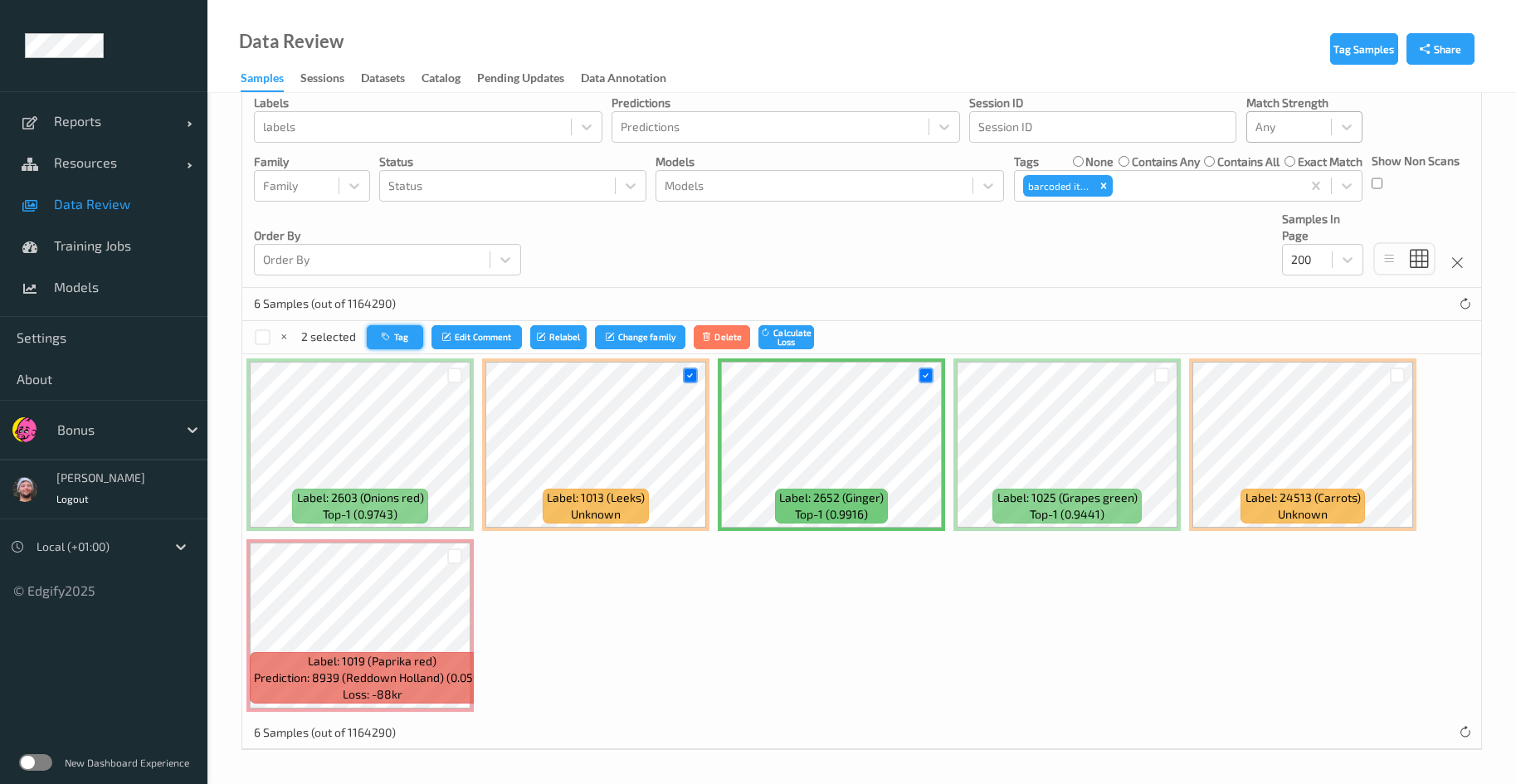
click at [413, 338] on button "Tag" at bounding box center [395, 337] width 56 height 24
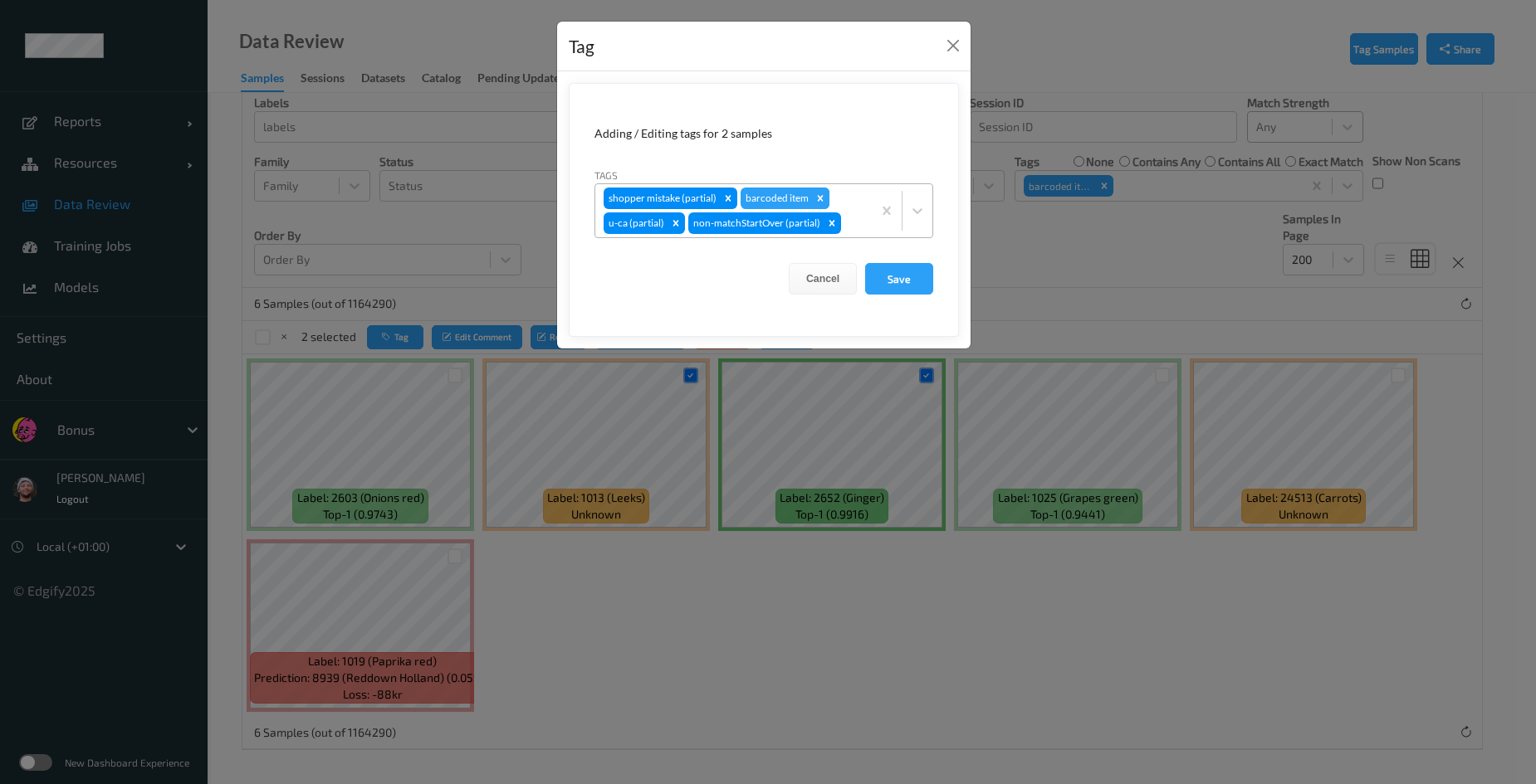
click at [820, 197] on icon "Remove barcoded item" at bounding box center [821, 198] width 6 height 6
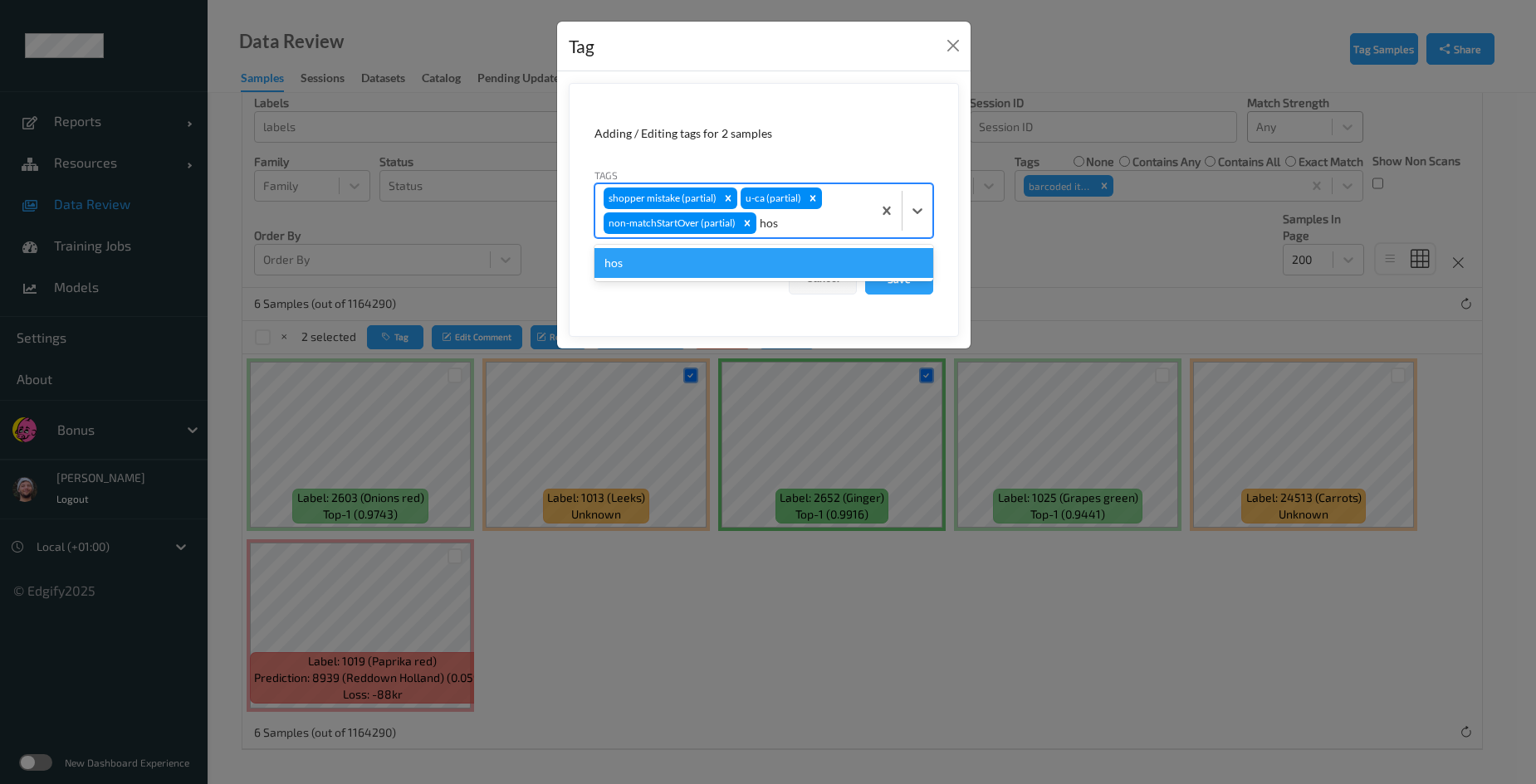
type input "hos"
click at [712, 441] on div "Tag Adding / Editing tags for 2 samples Tags option hos focused, 1 of 1. 1 resu…" at bounding box center [768, 392] width 1536 height 784
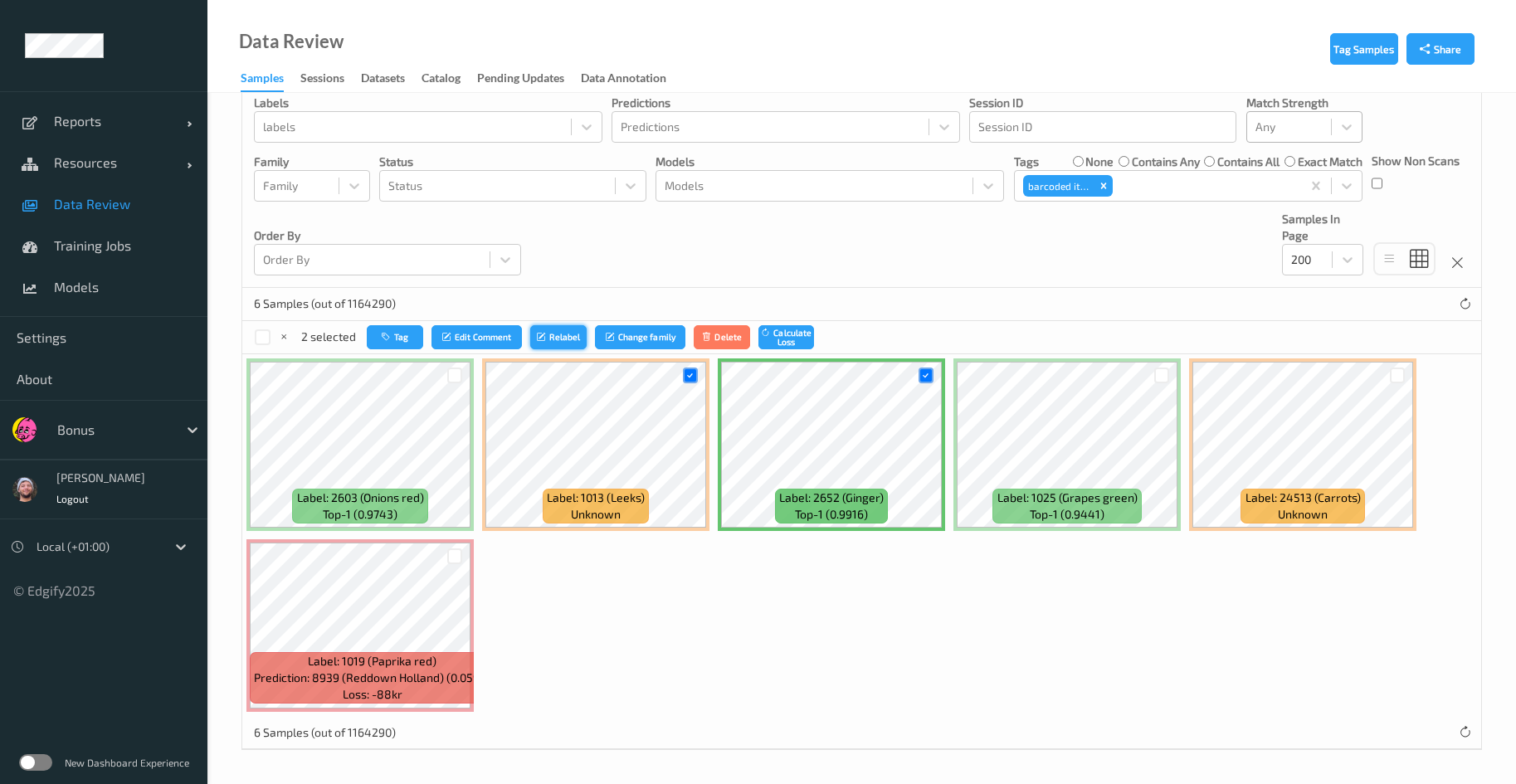
click at [570, 346] on button "Relabel" at bounding box center [558, 337] width 56 height 24
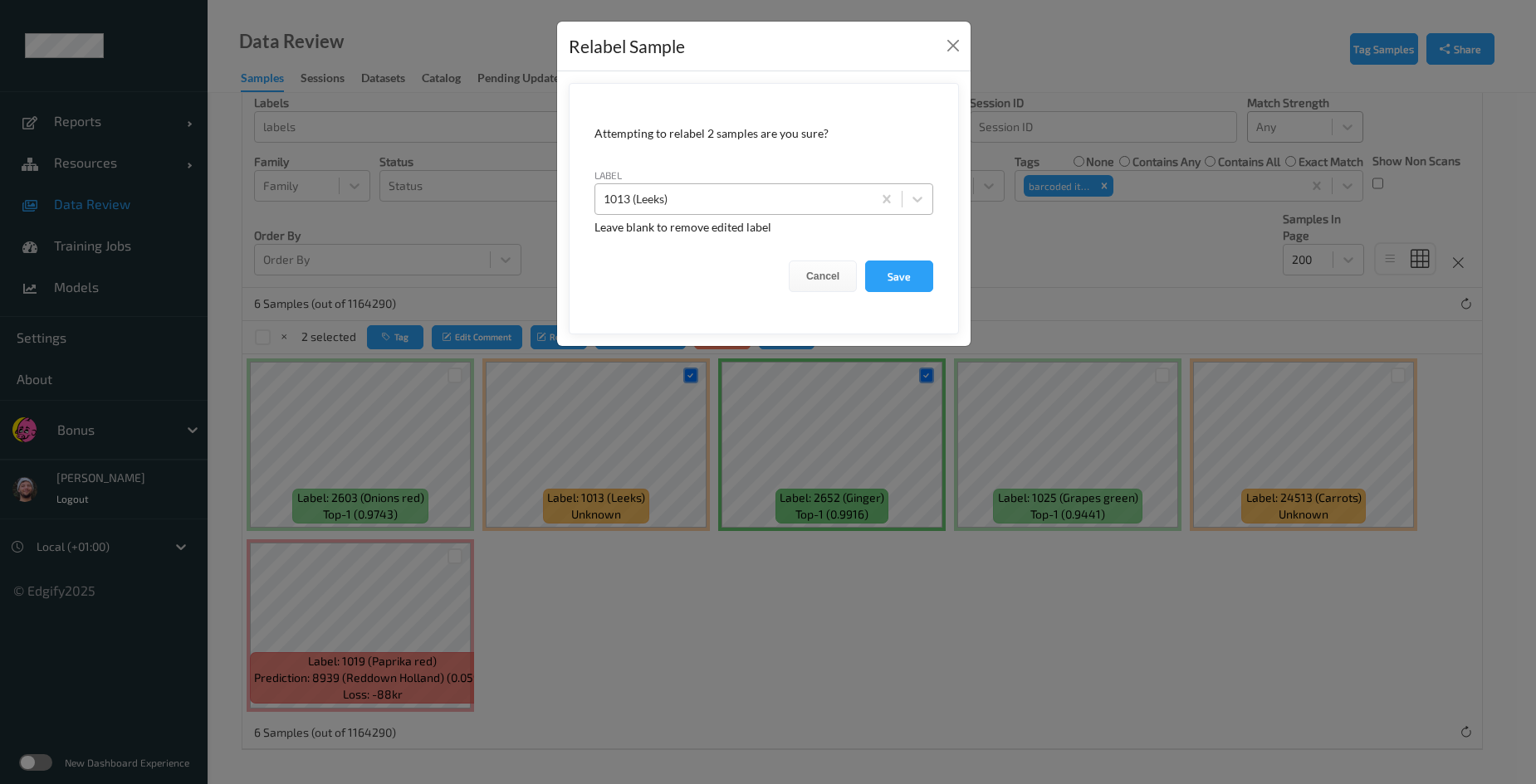
click at [754, 191] on div at bounding box center [734, 199] width 260 height 20
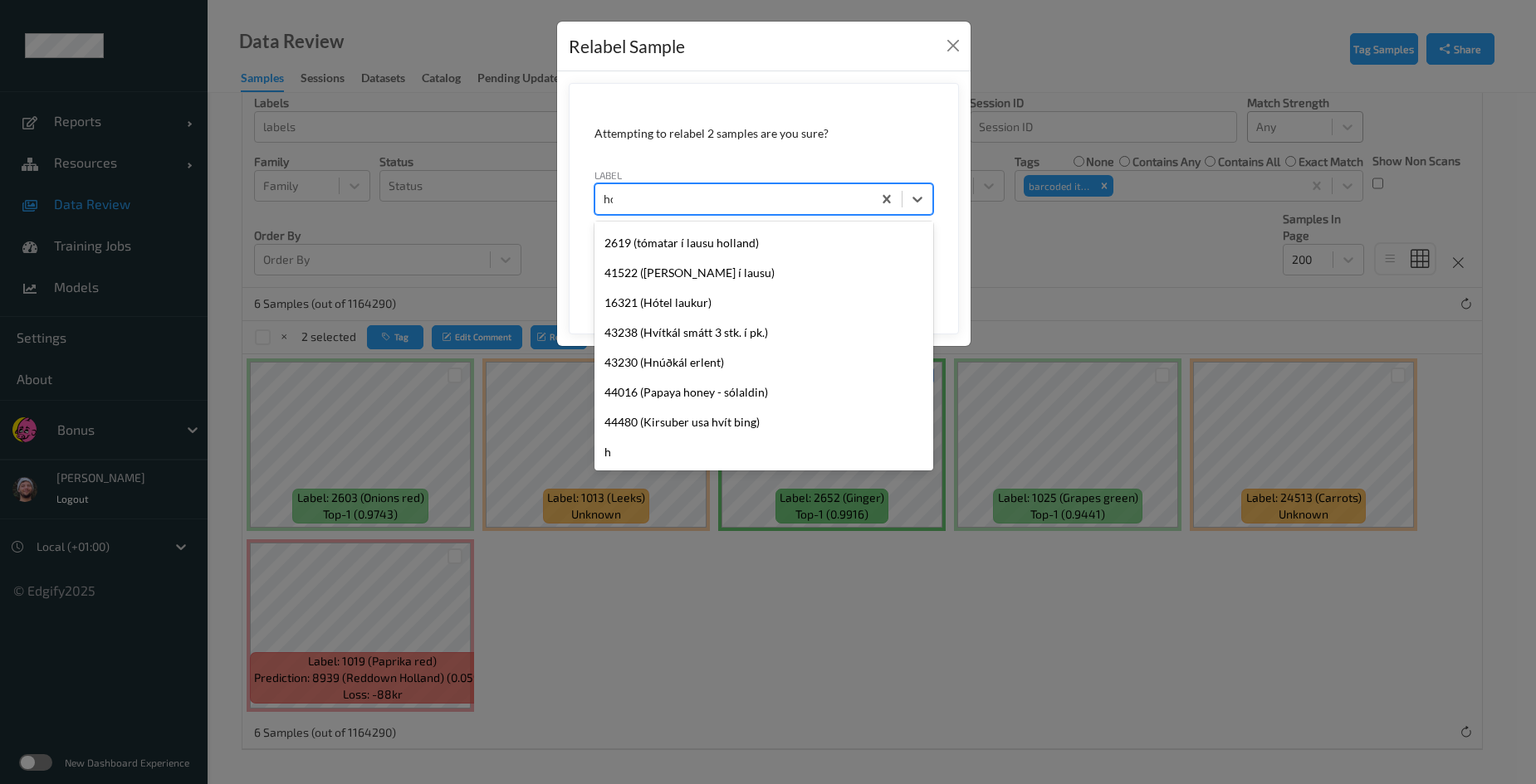
scroll to position [445, 0]
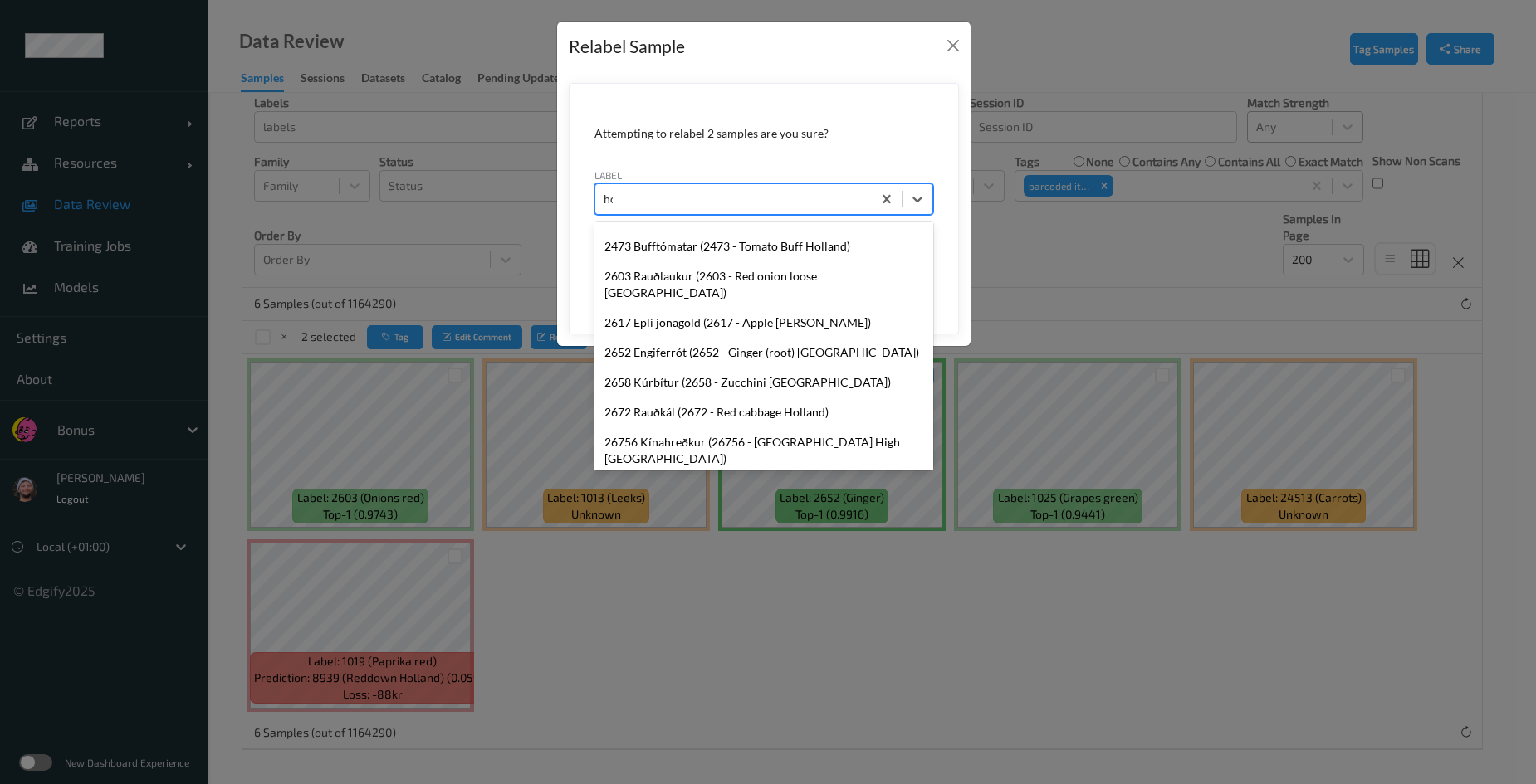
type input "hos"
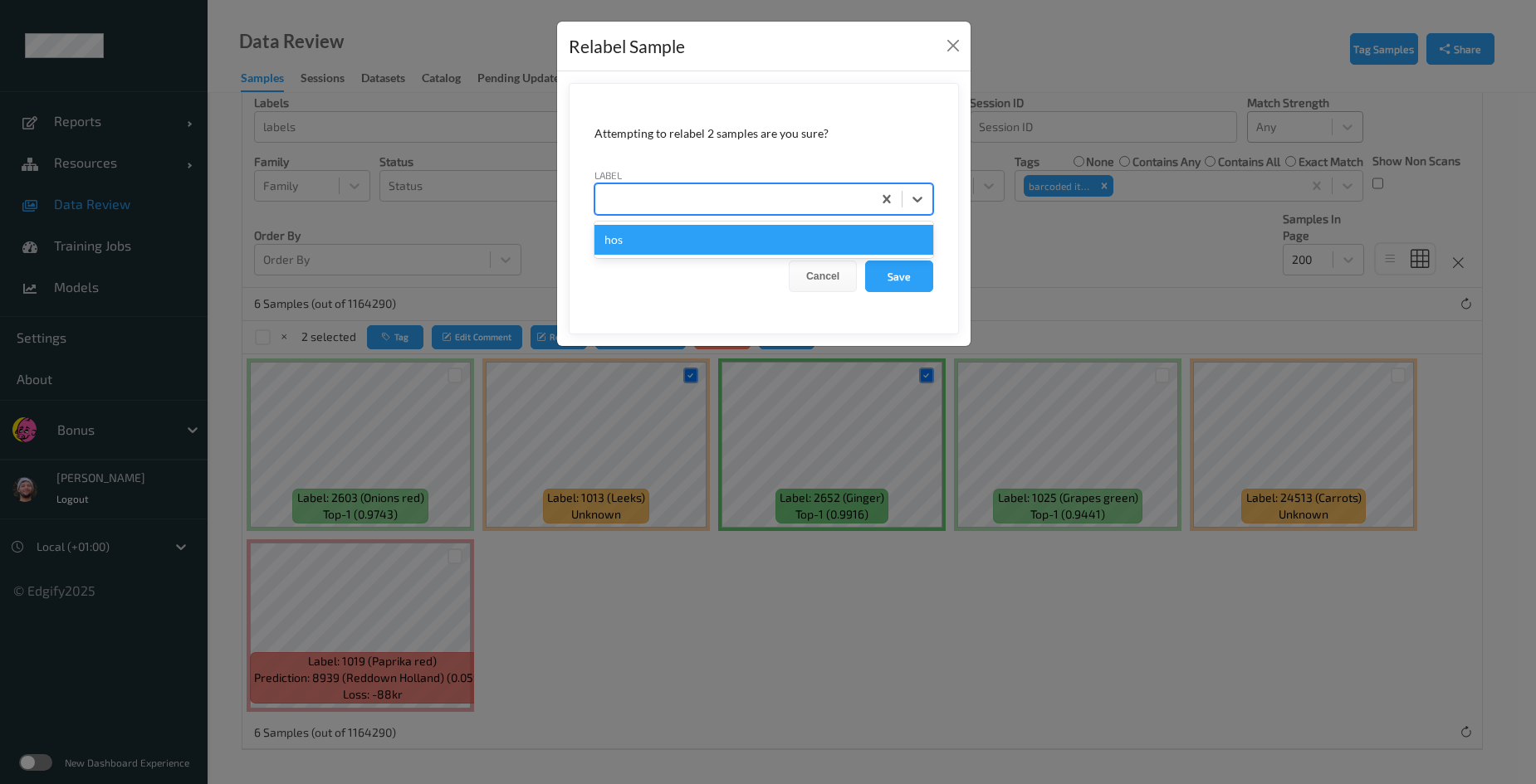
scroll to position [0, 0]
click at [865, 260] on button "Save" at bounding box center [899, 276] width 68 height 31
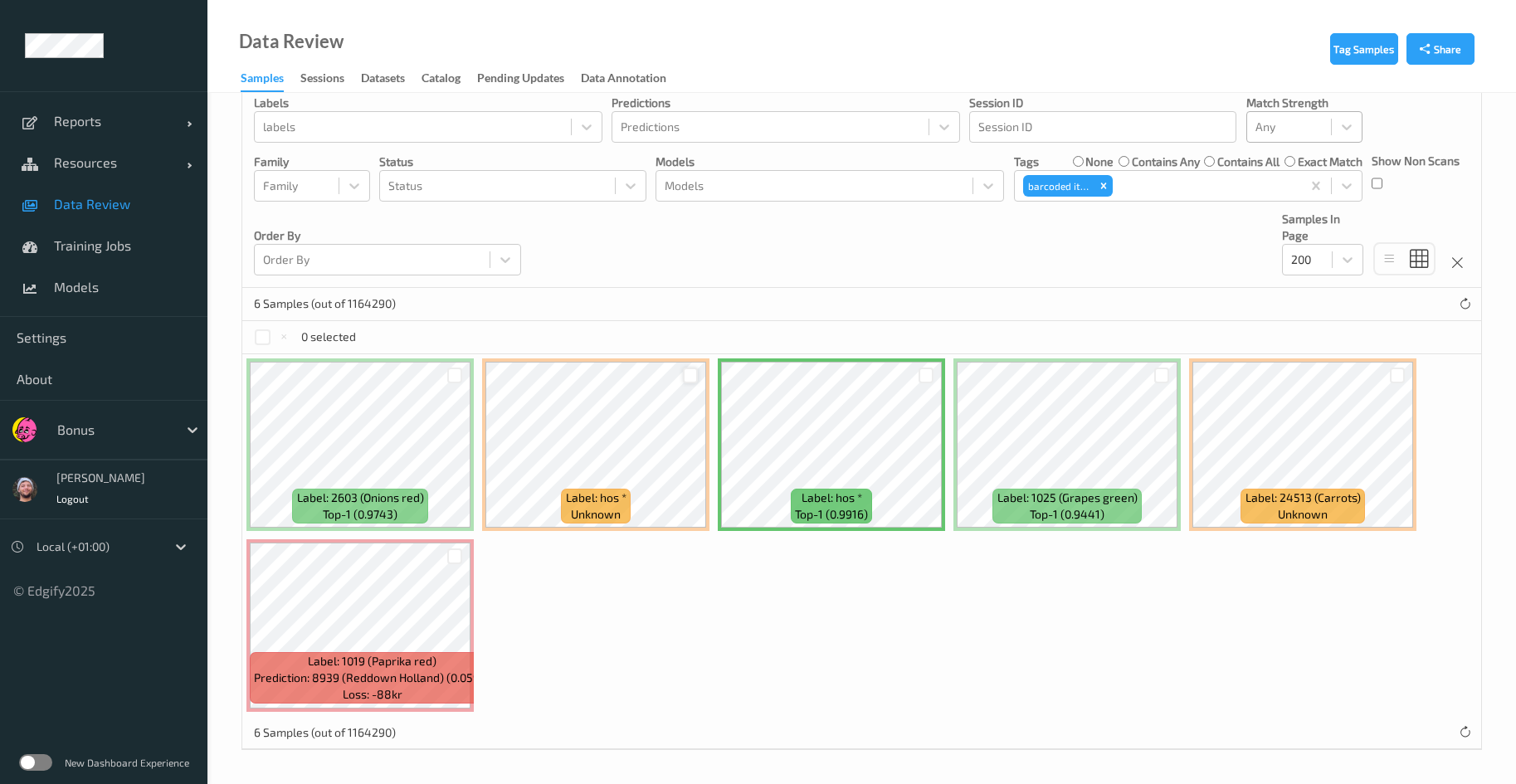
click at [692, 376] on div at bounding box center [691, 376] width 16 height 16
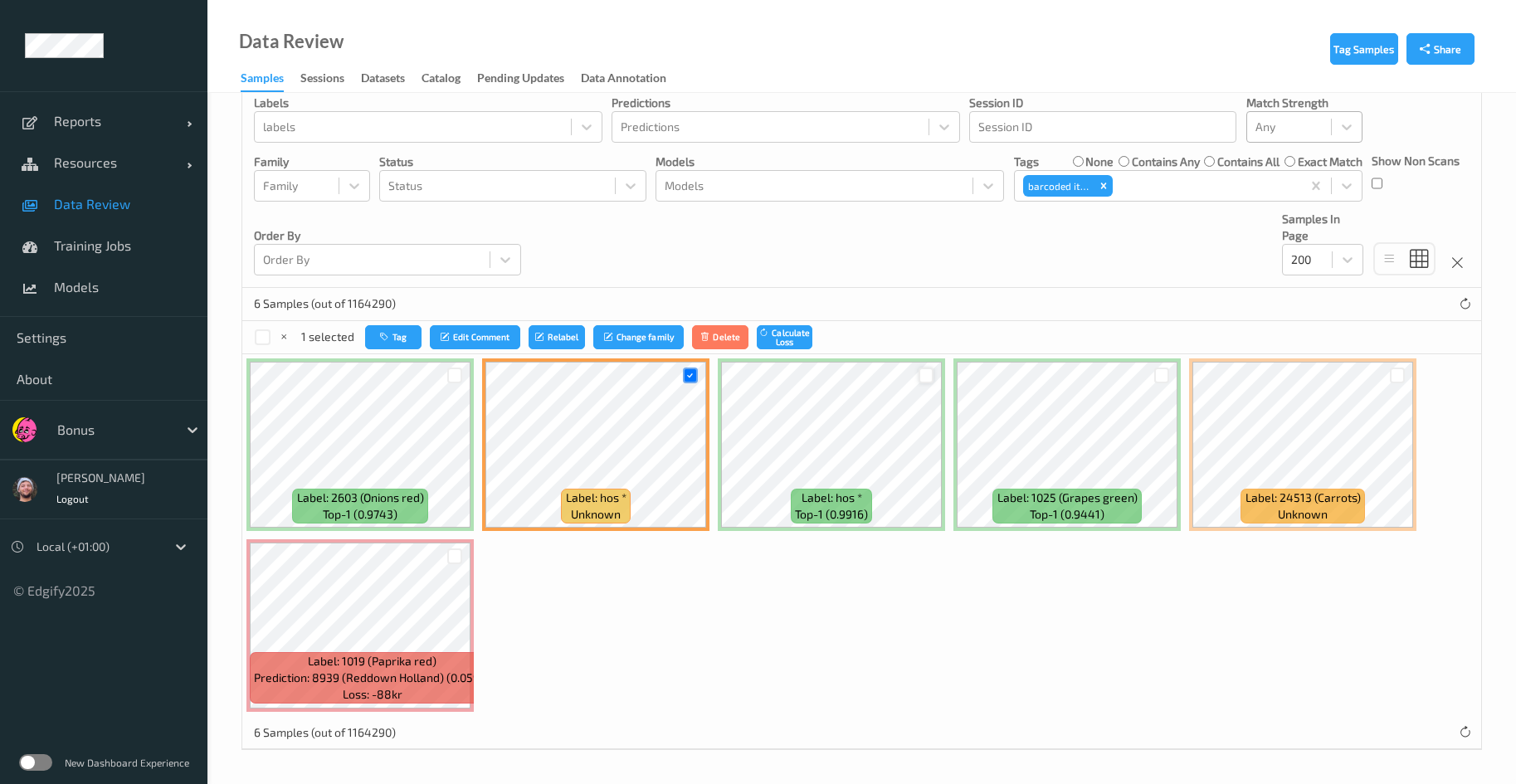
click at [919, 375] on div at bounding box center [926, 376] width 16 height 16
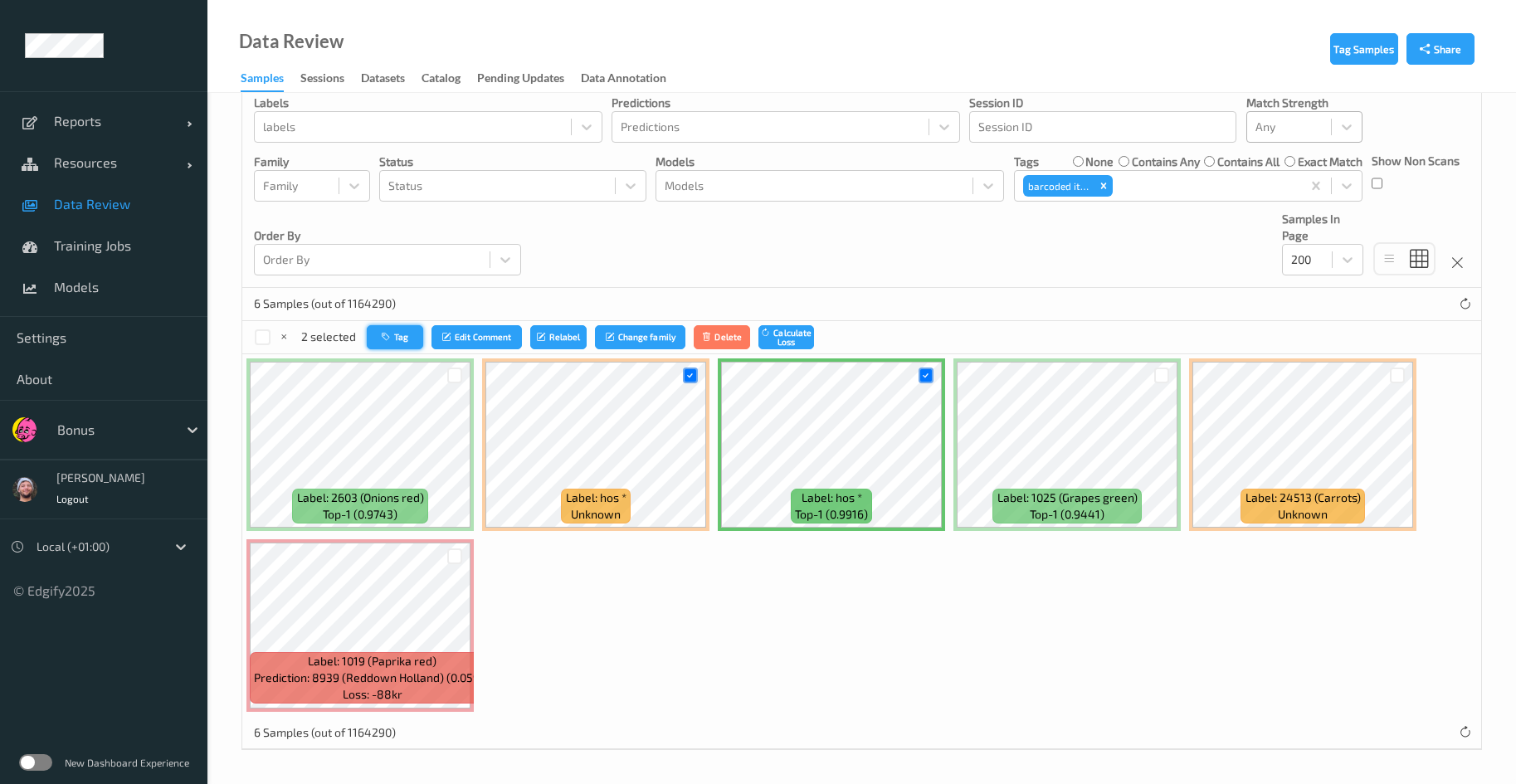
click at [419, 328] on button "Tag" at bounding box center [395, 337] width 56 height 24
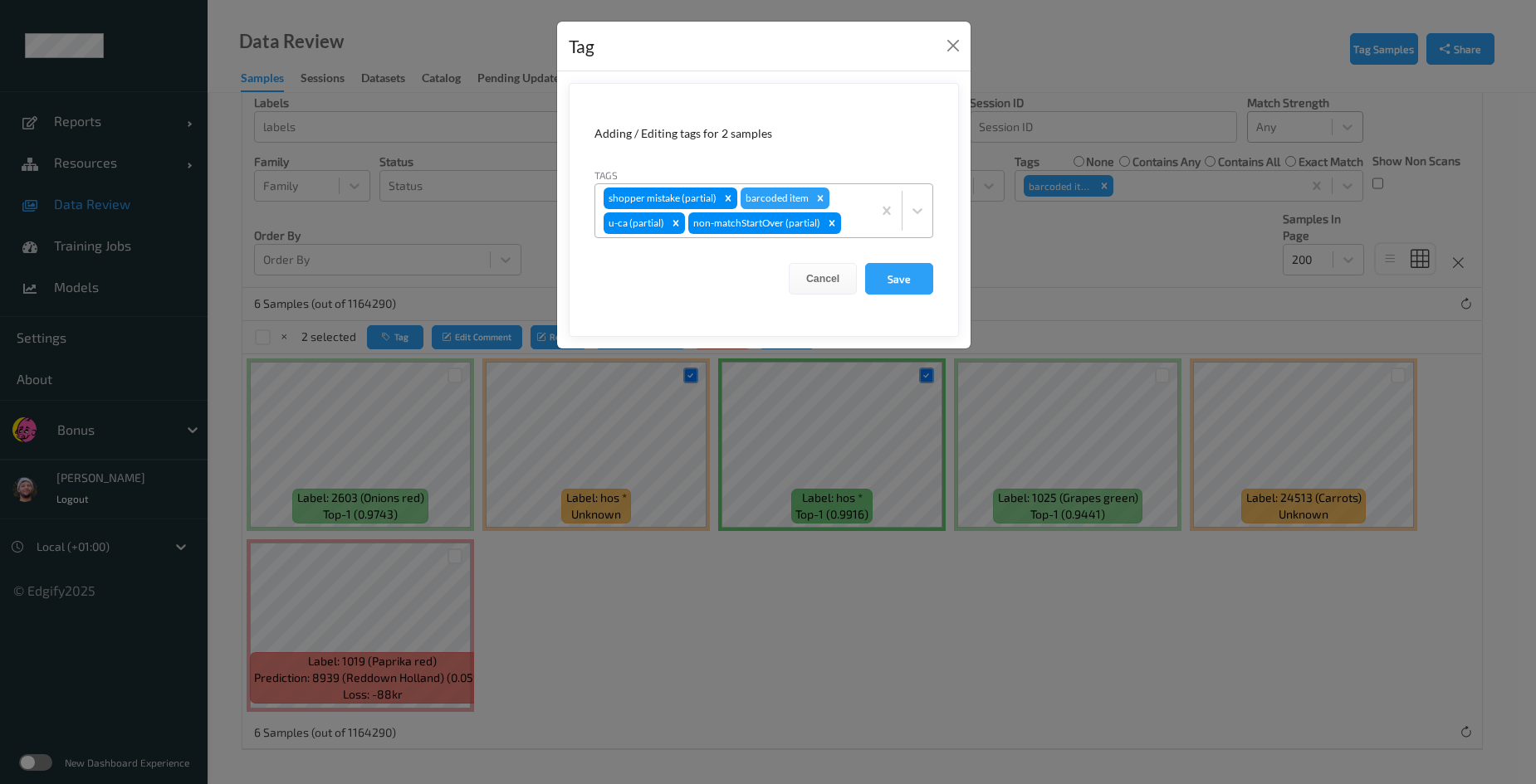
click at [857, 201] on div "shopper mistake (partial) barcoded item u-ca (partial) non-matchStartOver (part…" at bounding box center [733, 210] width 277 height 53
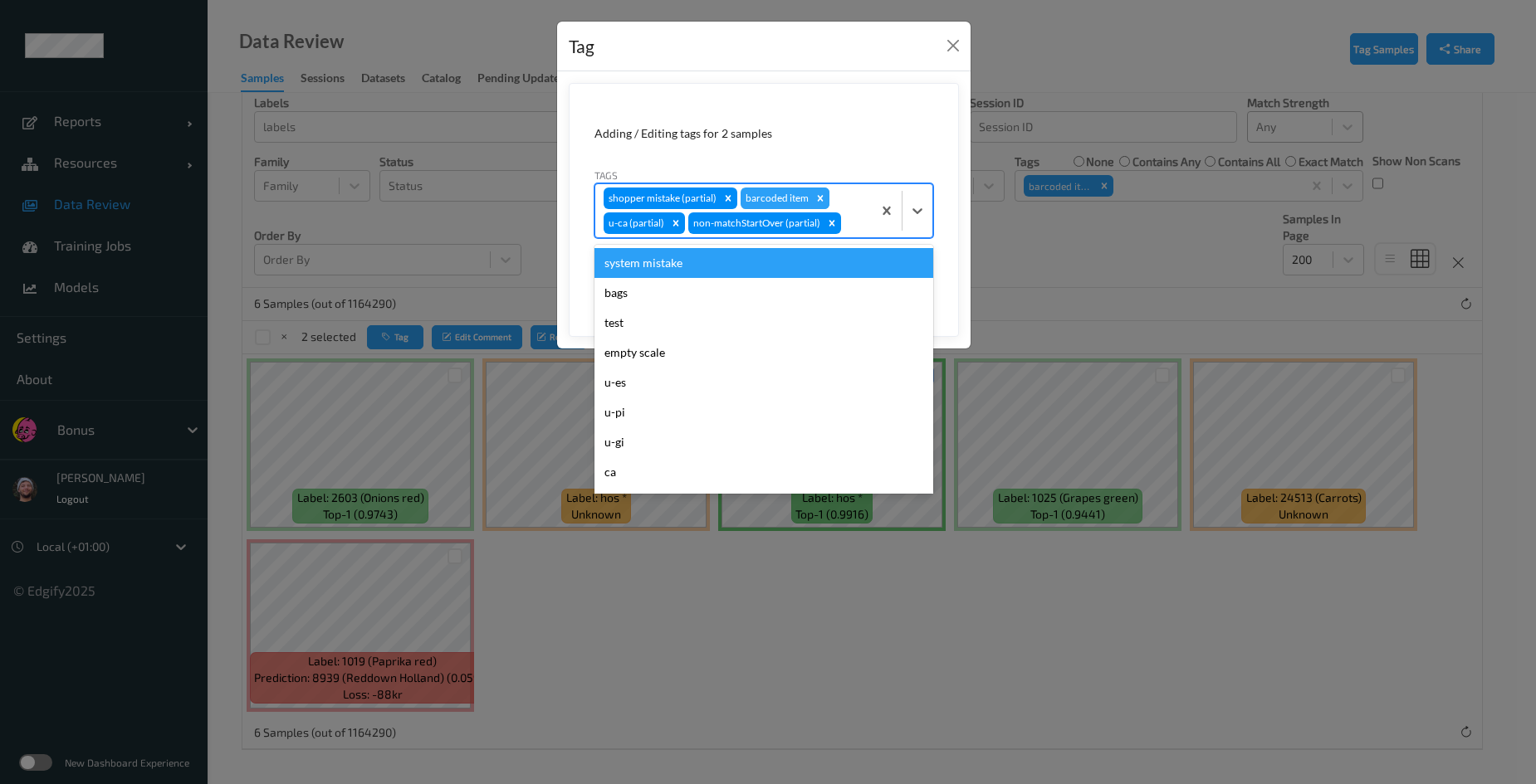
click at [815, 203] on icon "Remove barcoded item" at bounding box center [820, 198] width 11 height 11
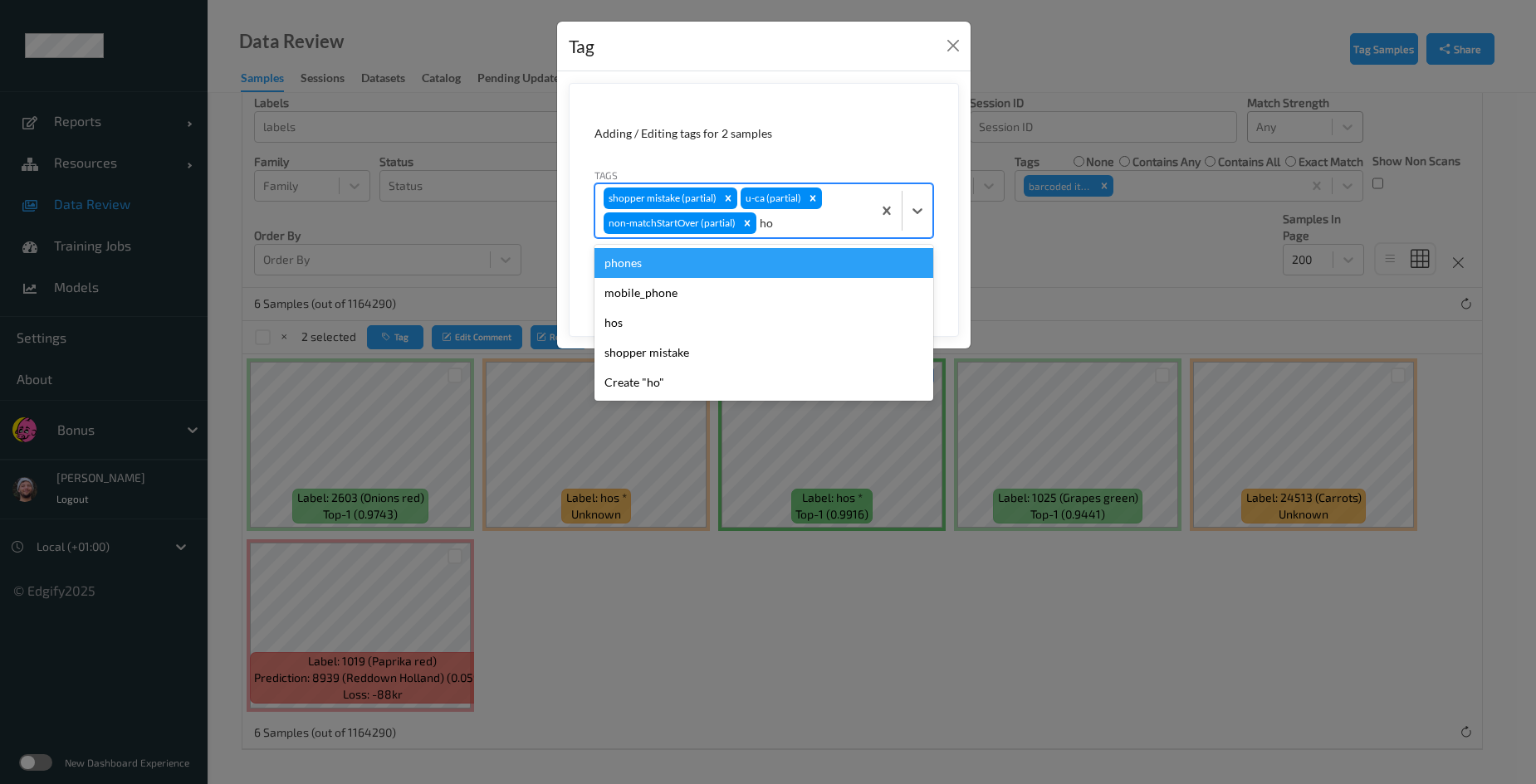
type input "hos"
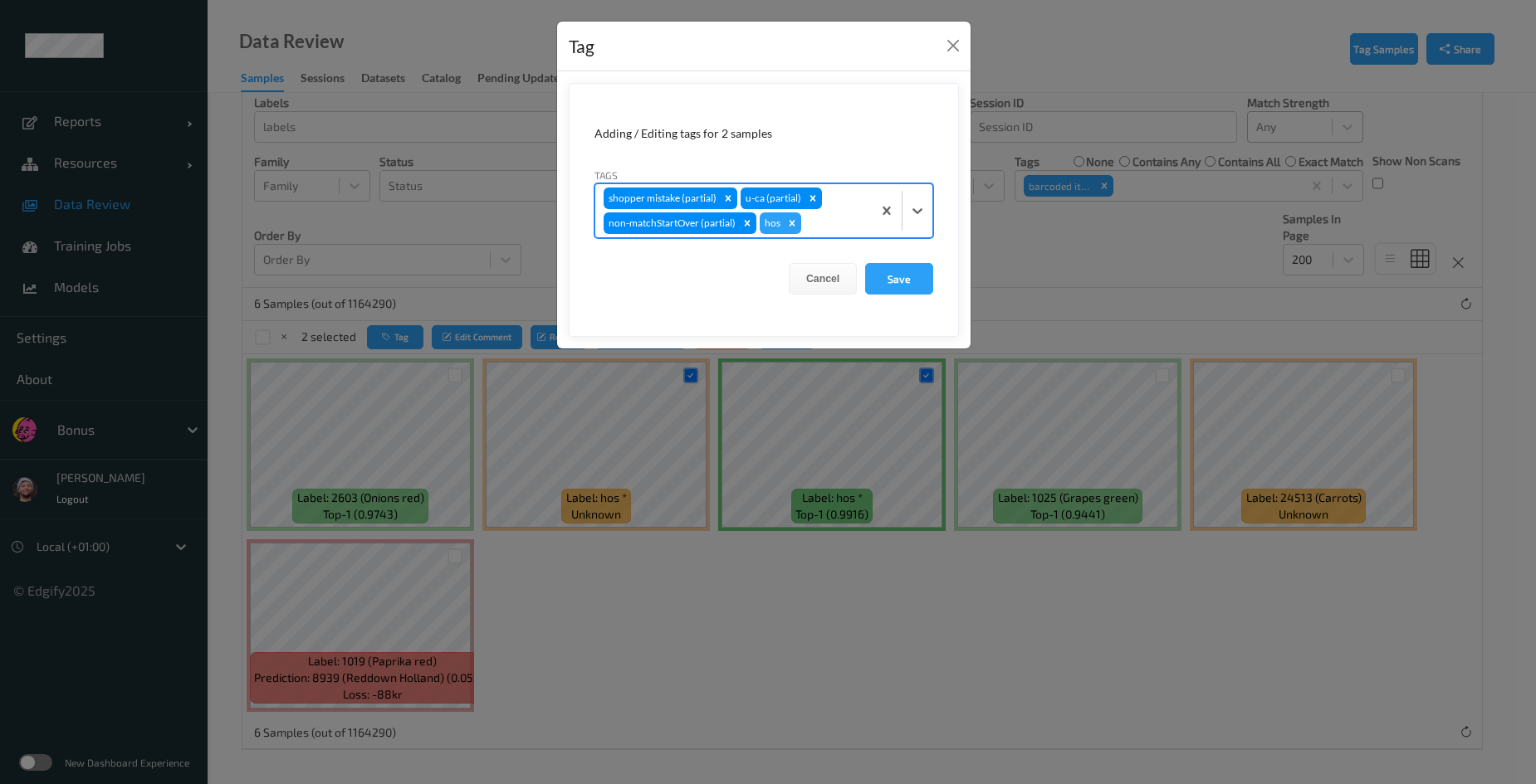
click at [865, 263] on button "Save" at bounding box center [899, 278] width 68 height 31
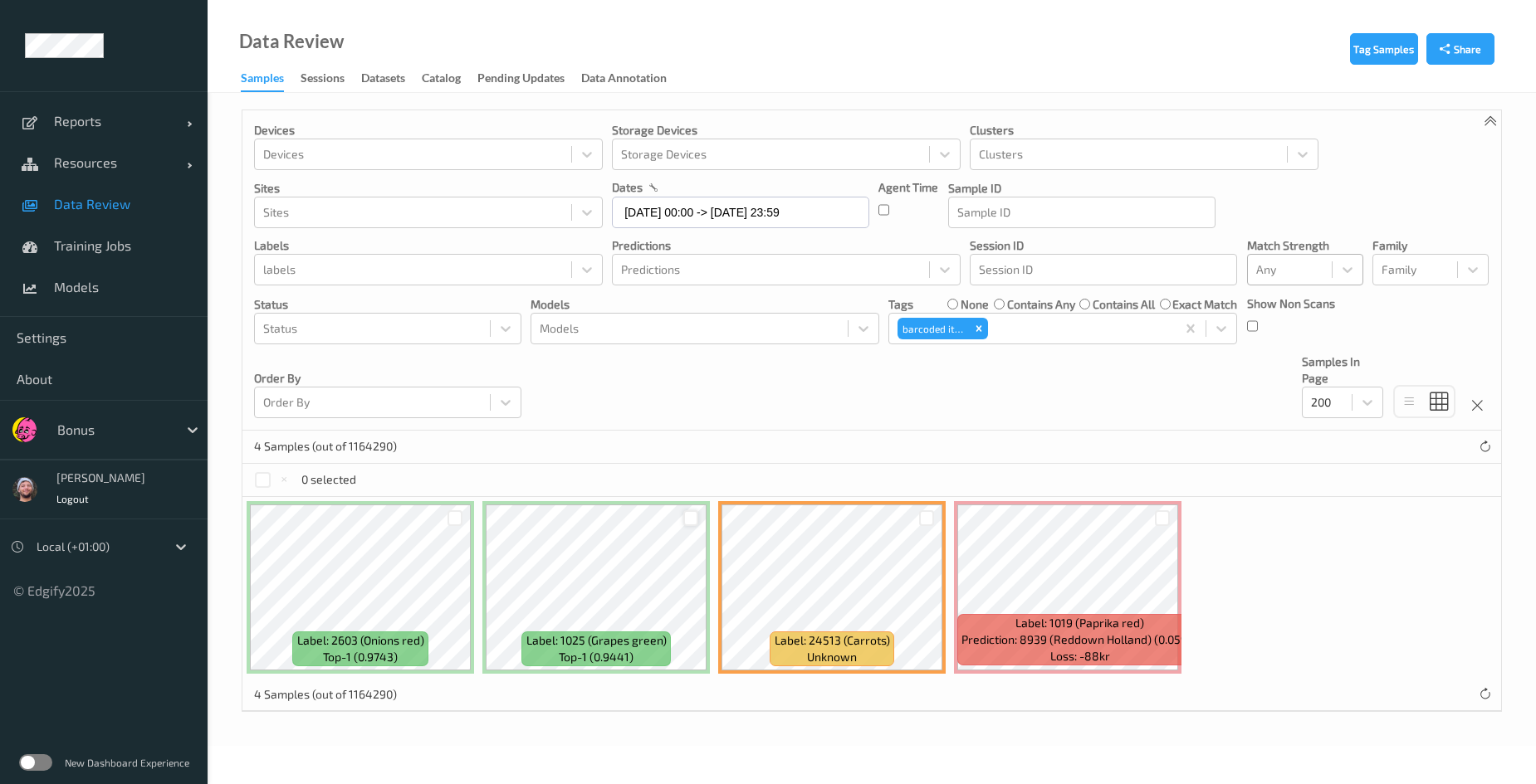
click at [687, 518] on div at bounding box center [692, 519] width 16 height 16
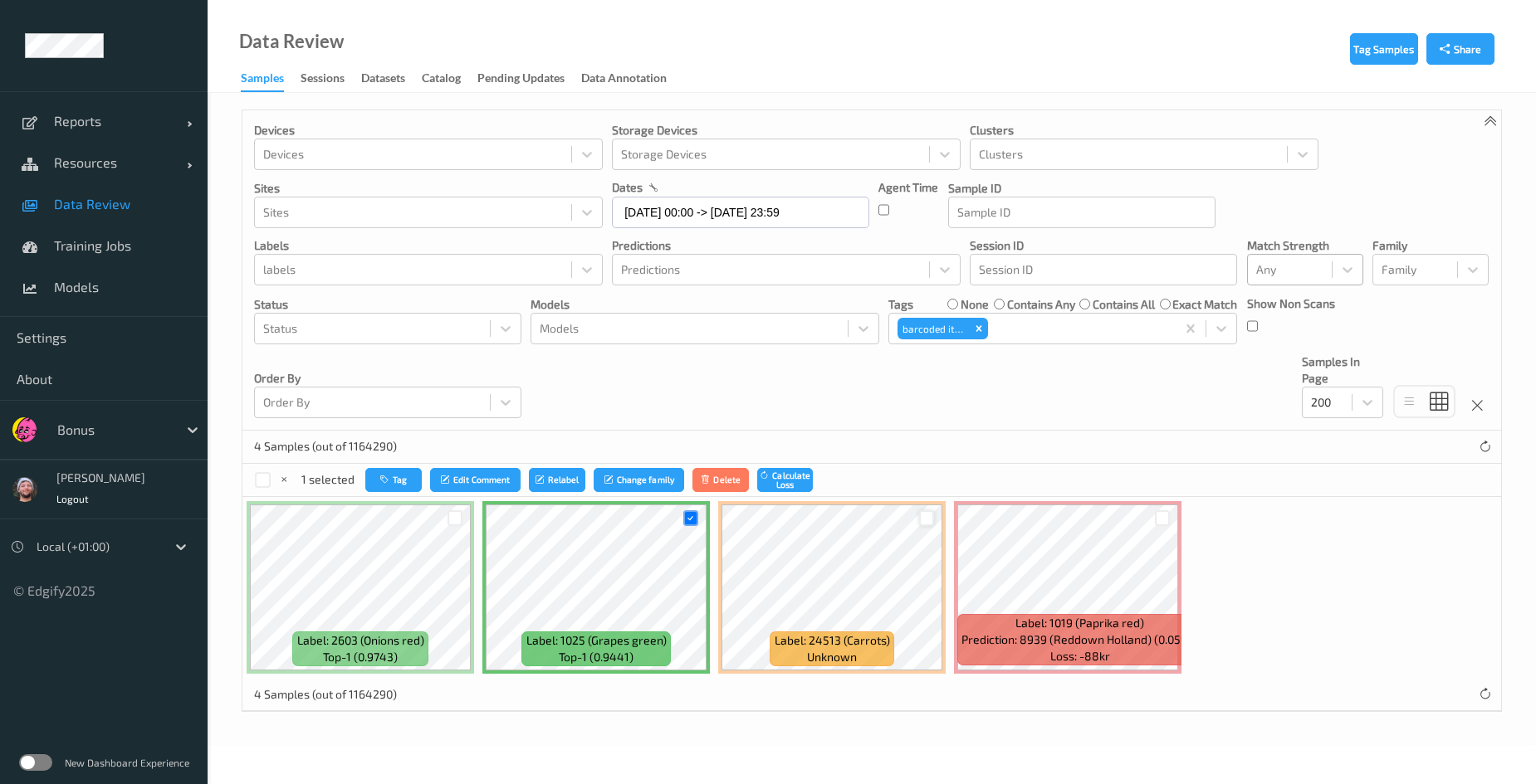
click at [923, 511] on div at bounding box center [927, 519] width 16 height 16
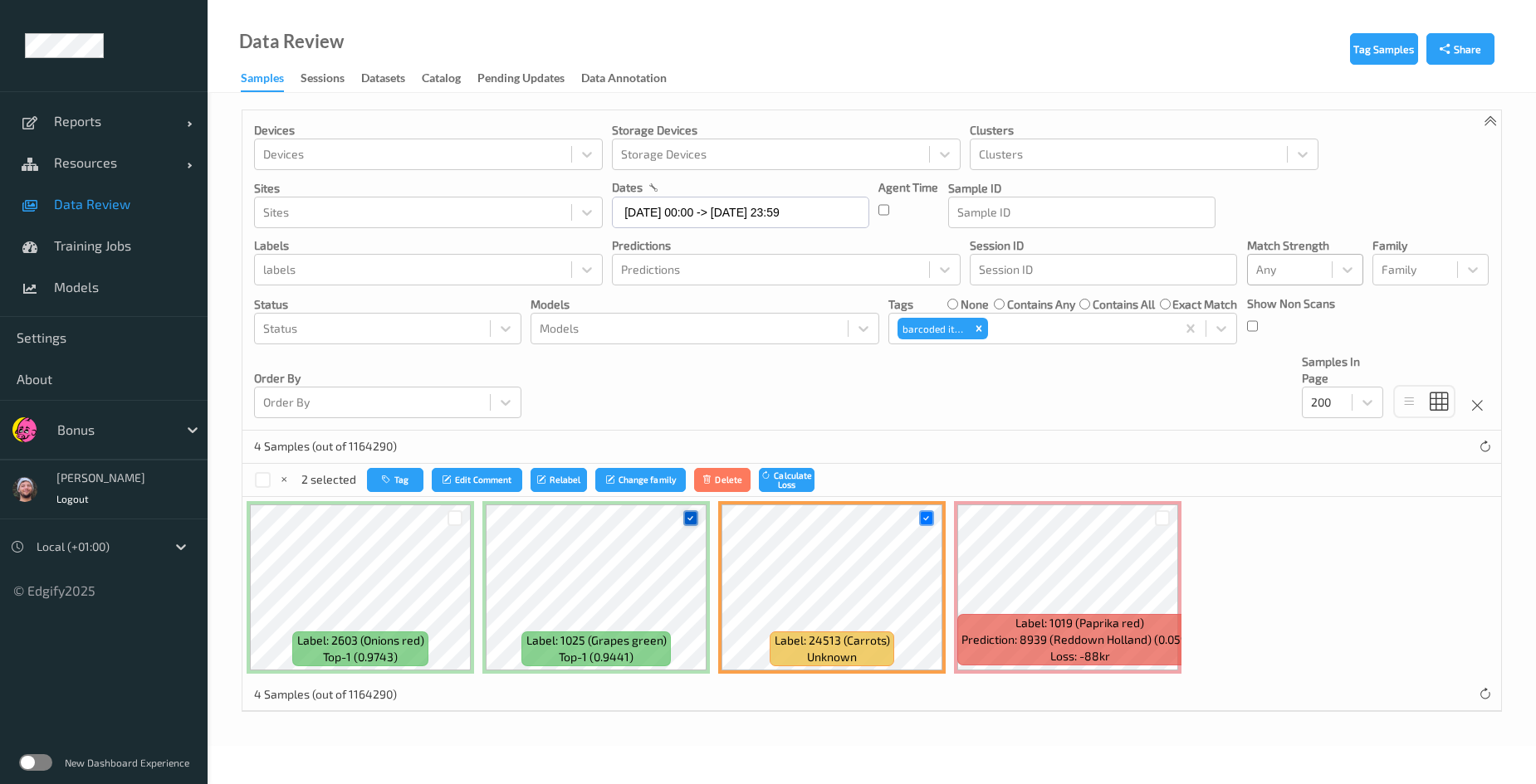
click at [692, 517] on icon at bounding box center [690, 518] width 10 height 10
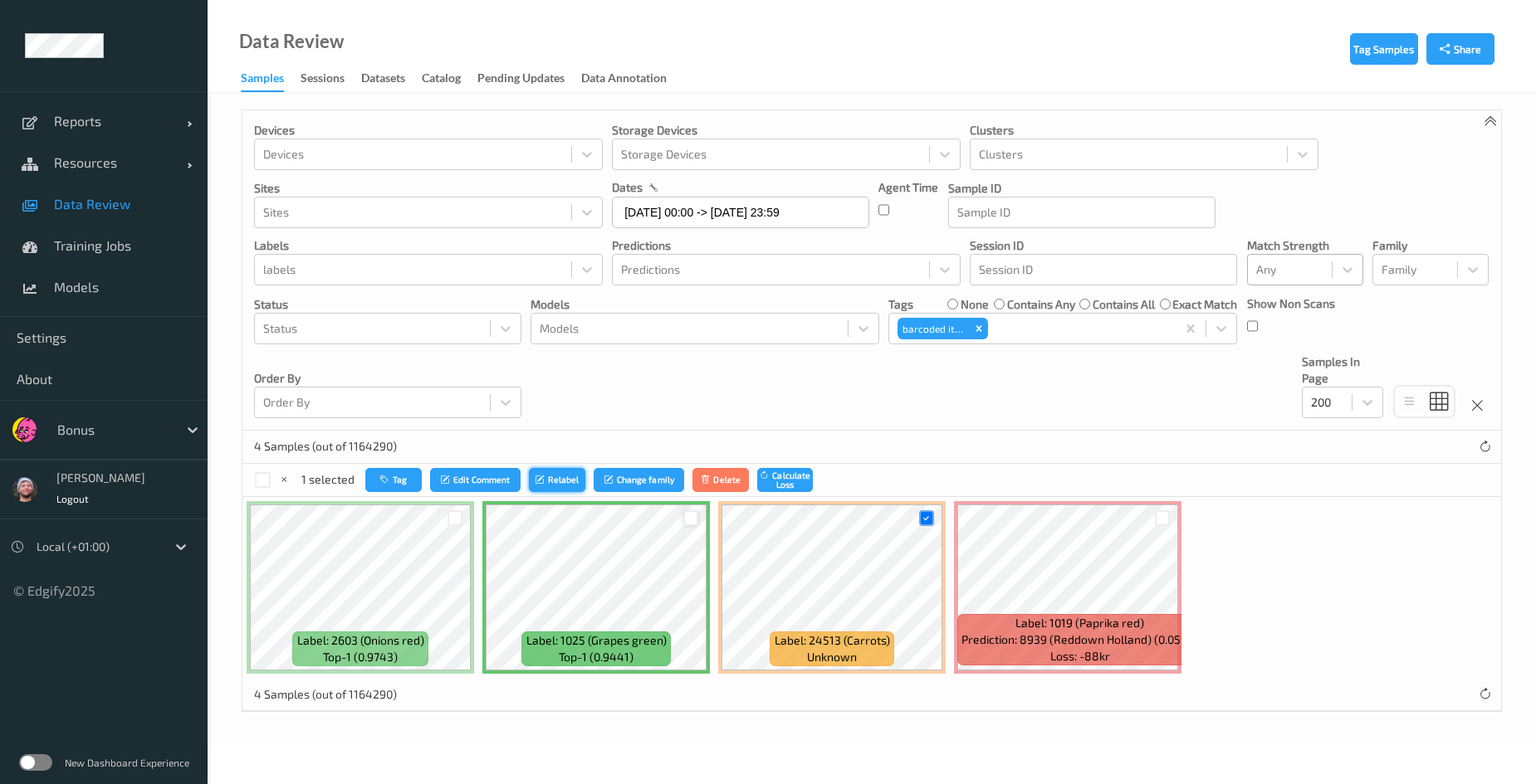
click at [554, 468] on button "Relabel" at bounding box center [557, 480] width 56 height 24
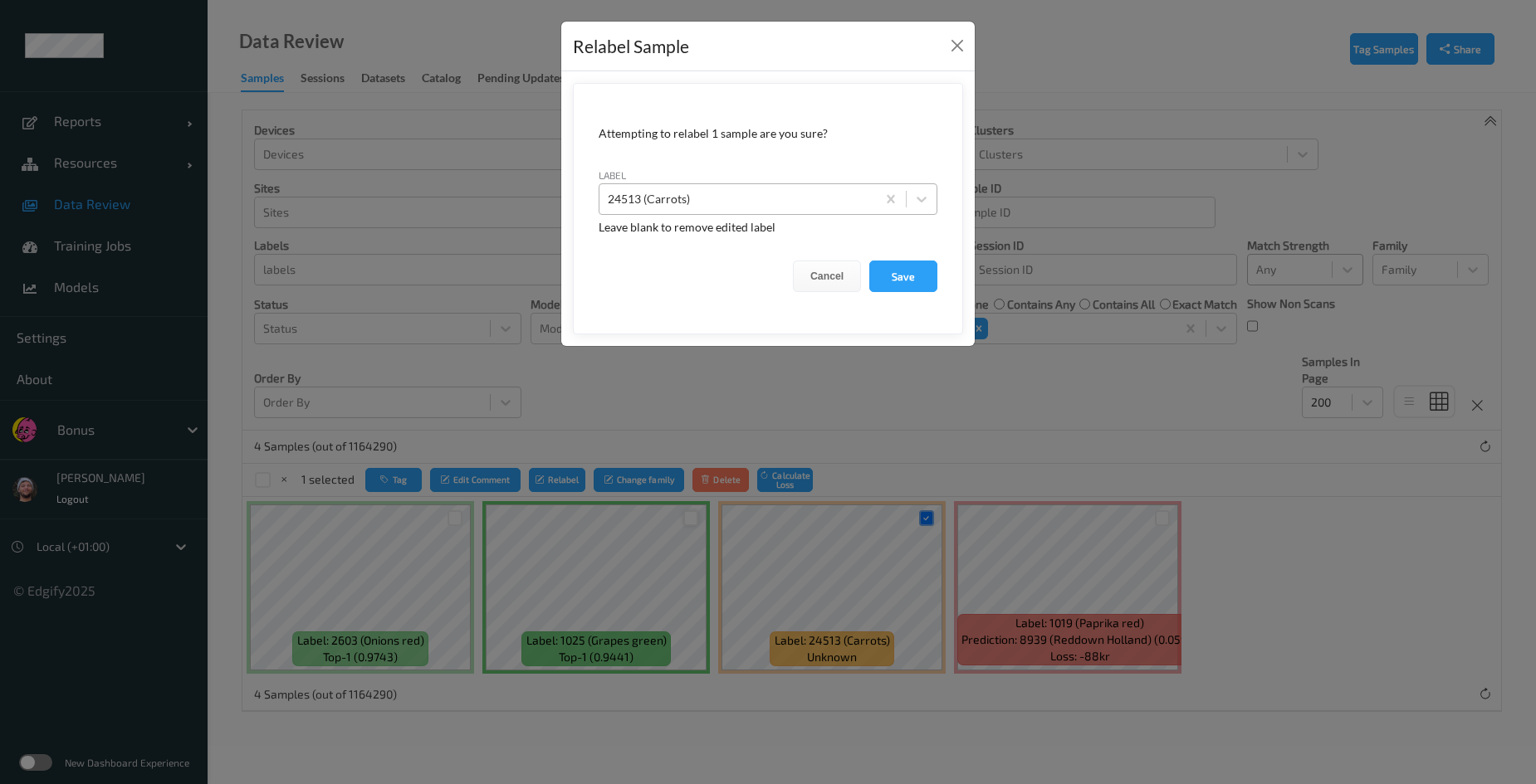
click at [696, 206] on div at bounding box center [738, 199] width 260 height 20
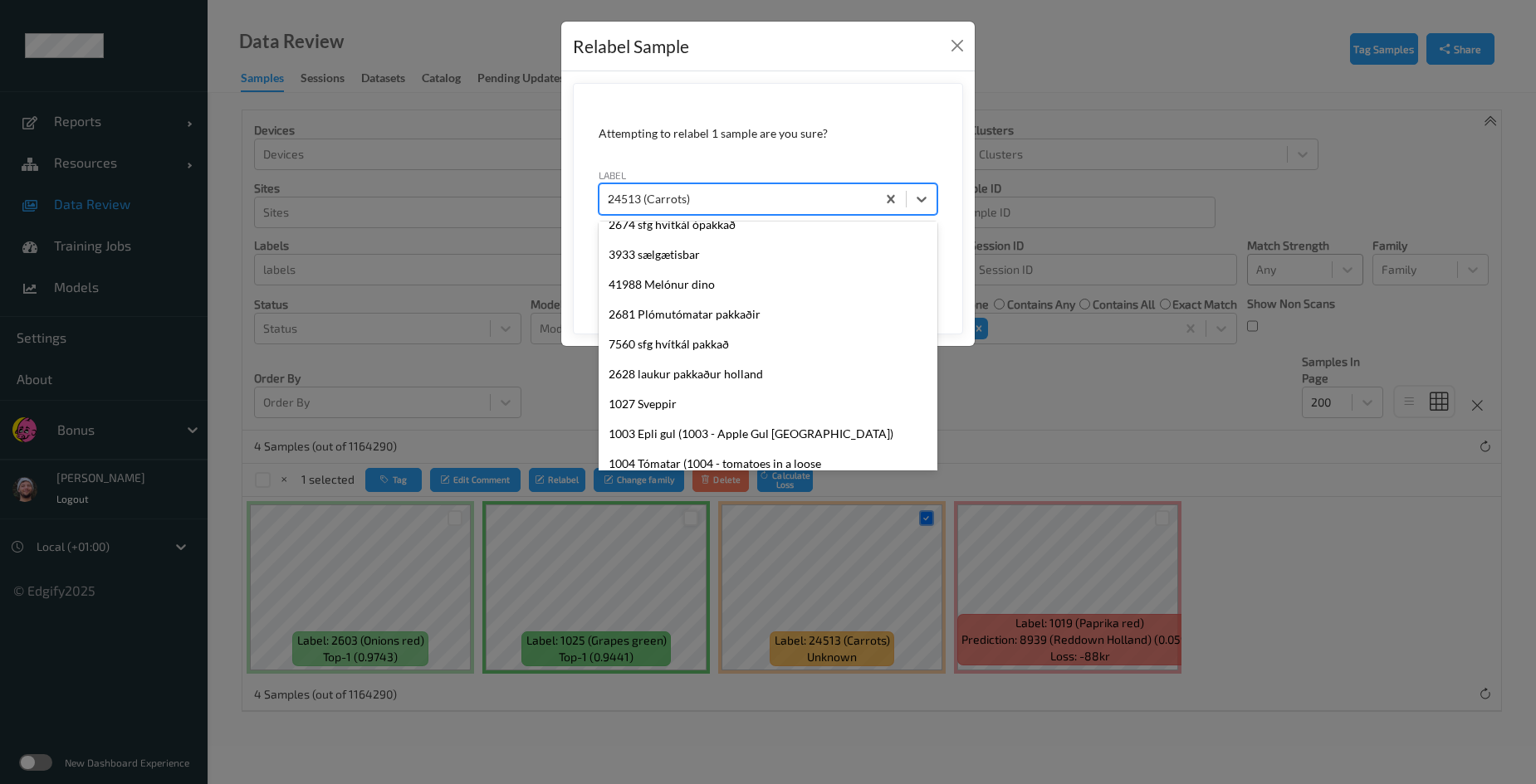
type input "32"
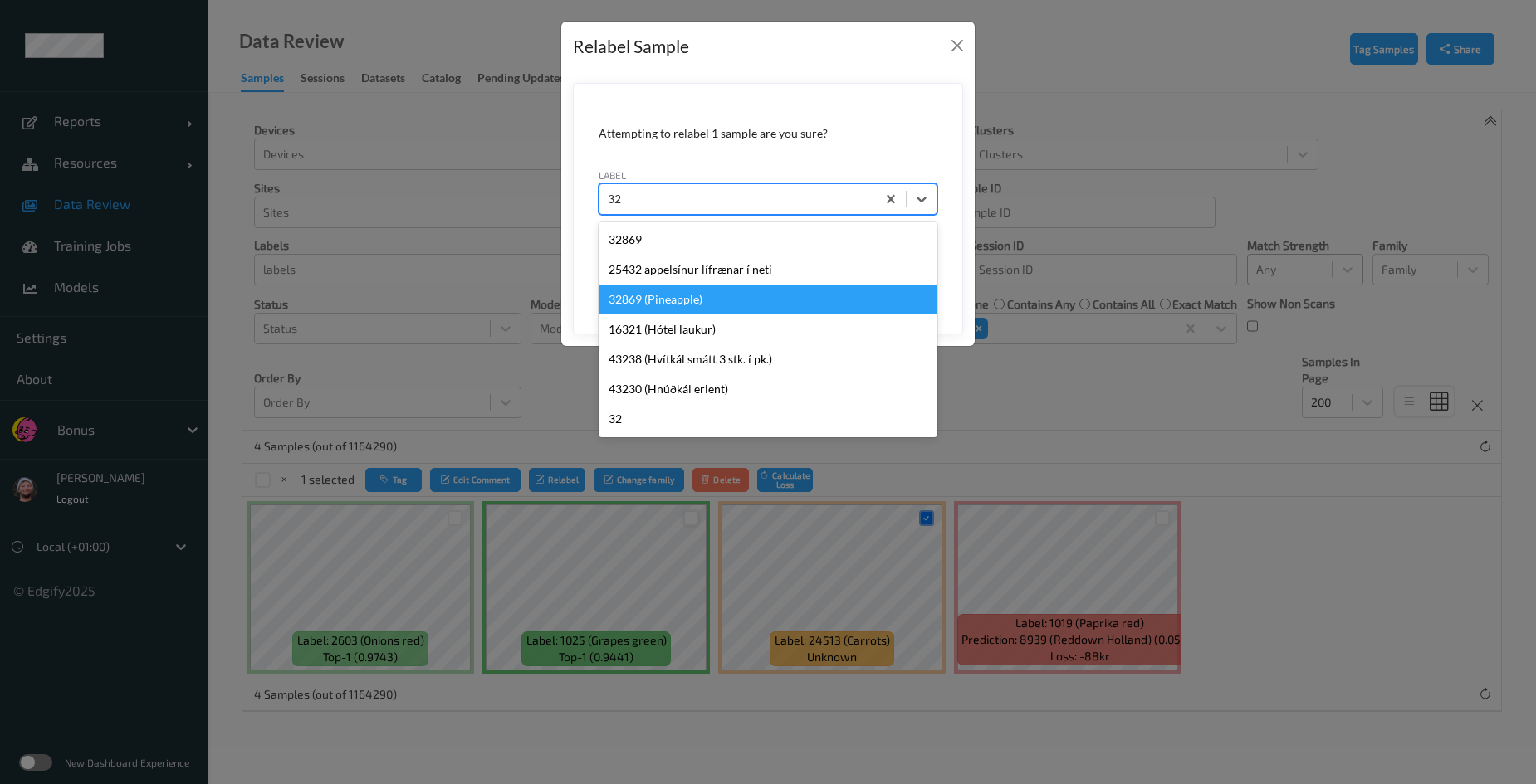
click at [650, 303] on div "32869 (Pineapple)" at bounding box center [768, 299] width 338 height 29
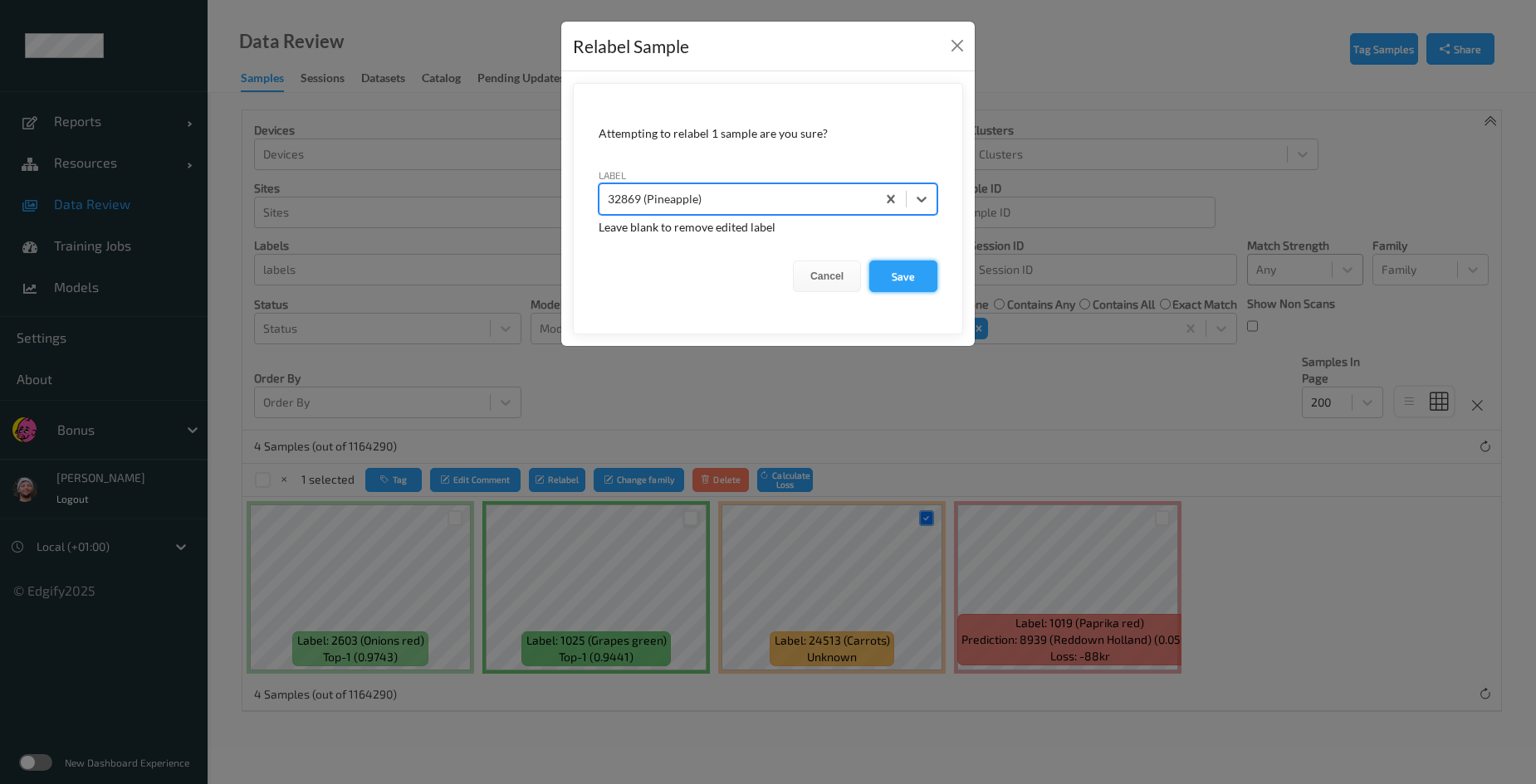
click at [910, 277] on button "Save" at bounding box center [903, 276] width 68 height 31
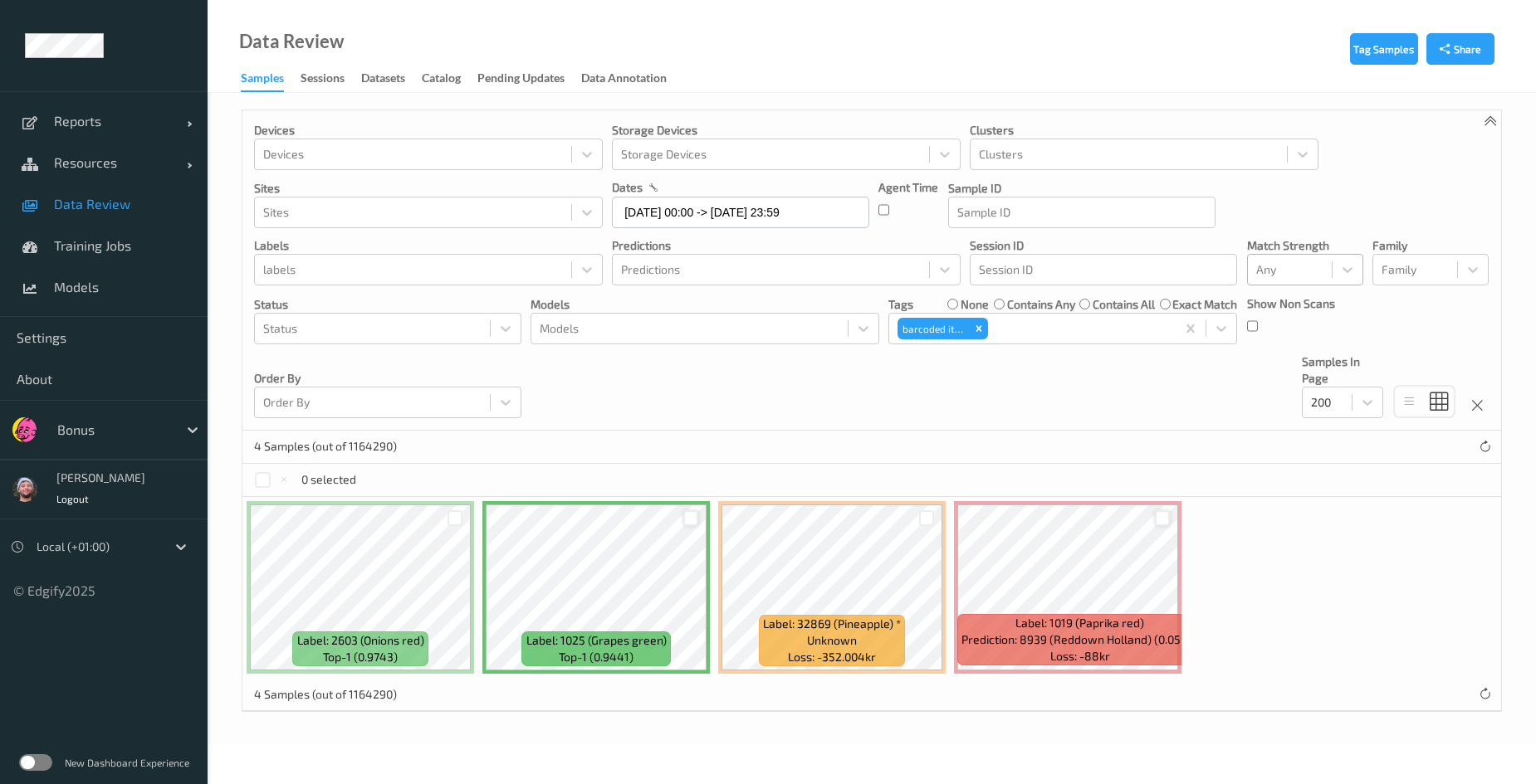
click at [1162, 517] on div at bounding box center [1163, 519] width 16 height 16
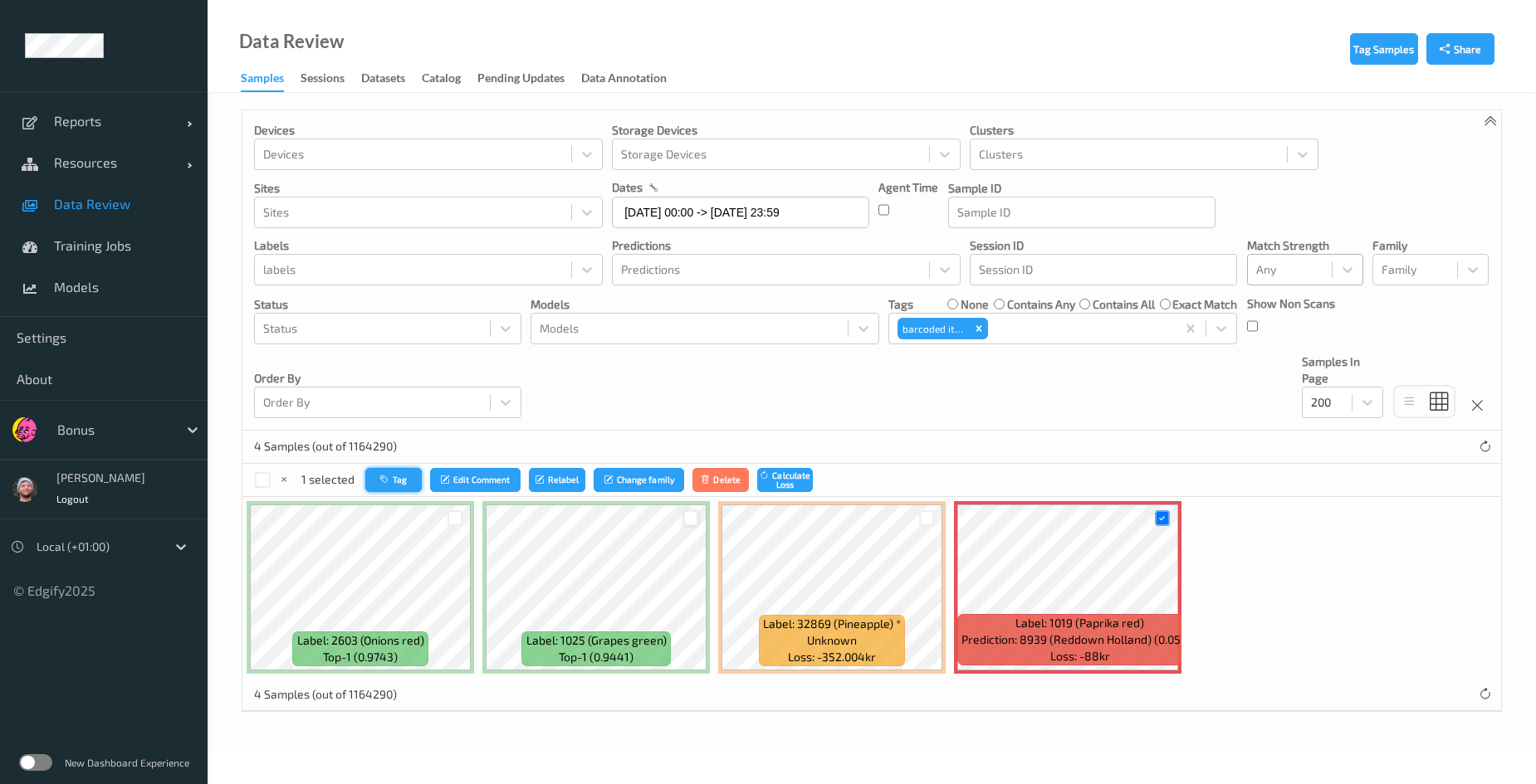
click at [413, 469] on button "Tag" at bounding box center [393, 480] width 56 height 24
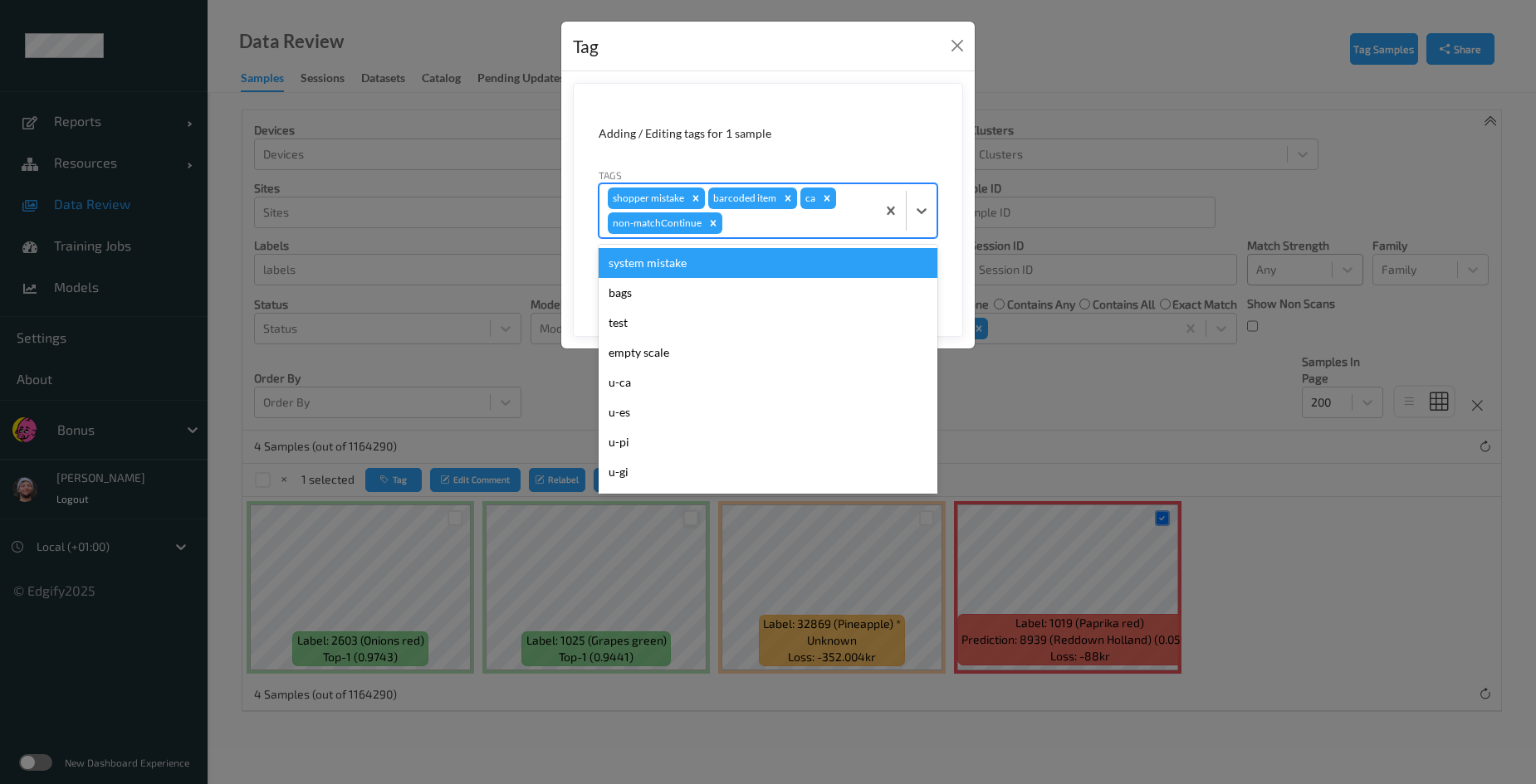
click at [744, 233] on div "shopper mistake barcoded item ca non-matchContinue" at bounding box center [738, 210] width 277 height 53
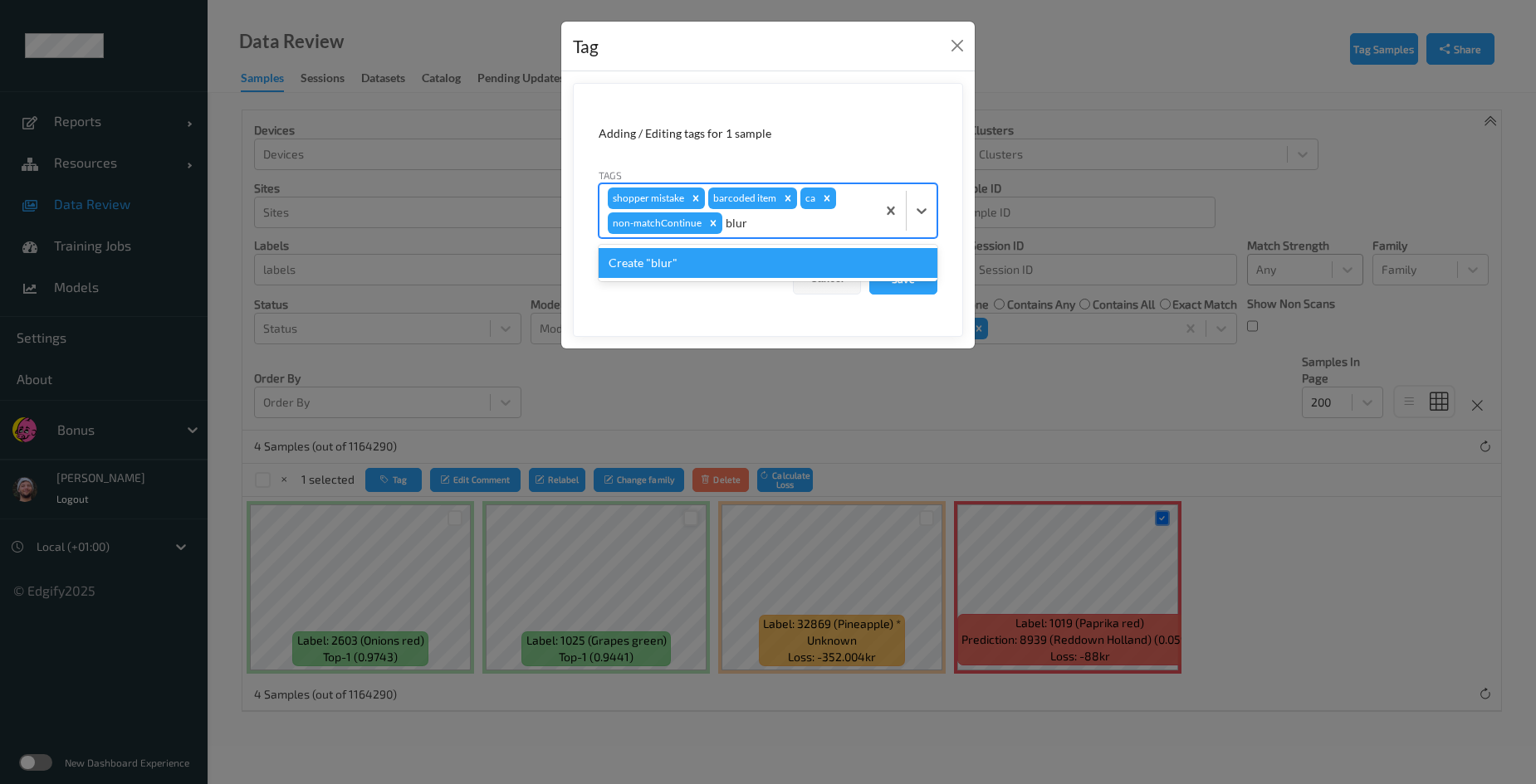
type input "blur"
click at [718, 306] on form "Adding / Editing tags for 1 sample Tags option Create "blur" focused, 1 of 1. 1…" at bounding box center [768, 210] width 391 height 254
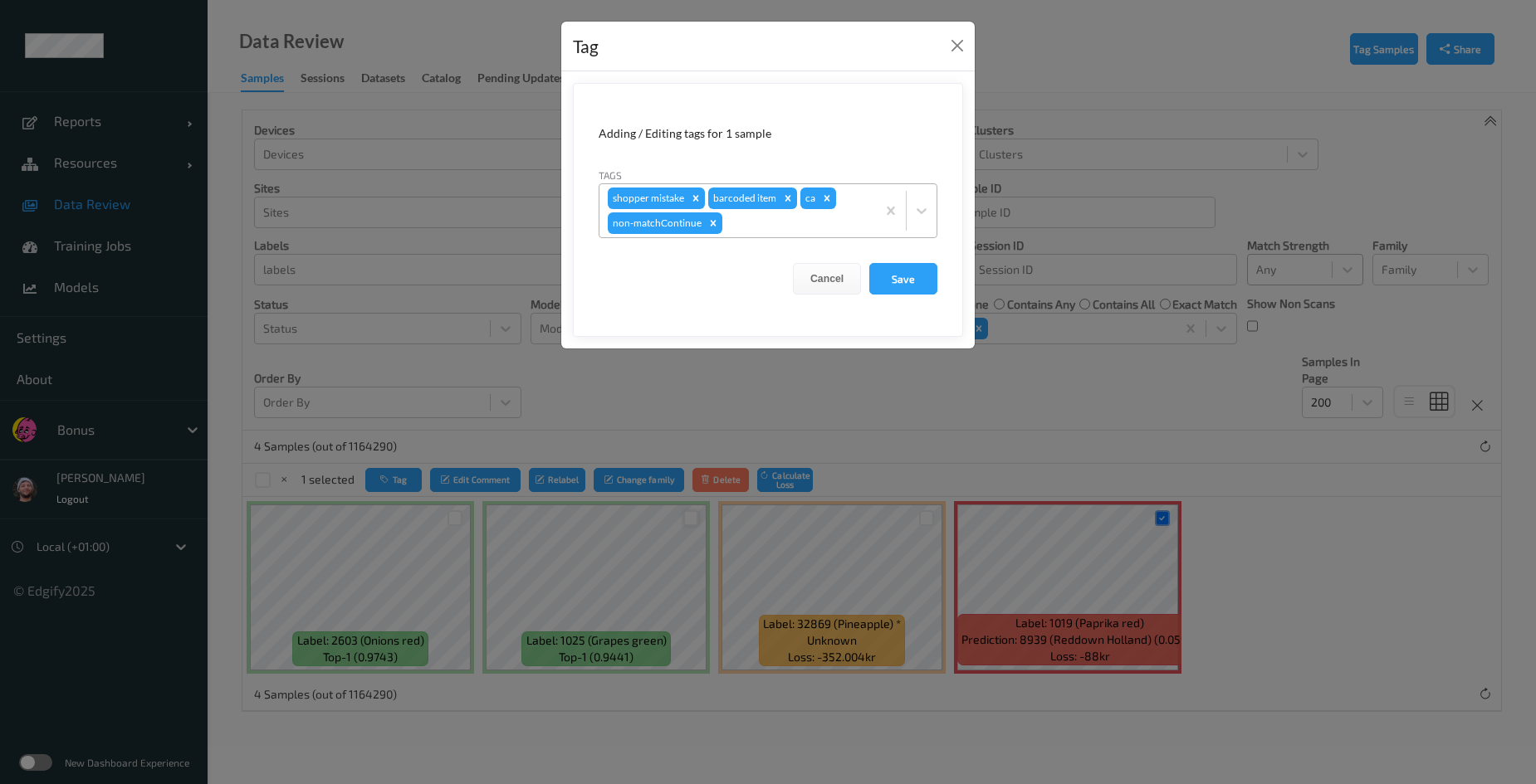
click at [807, 221] on div at bounding box center [797, 223] width 142 height 20
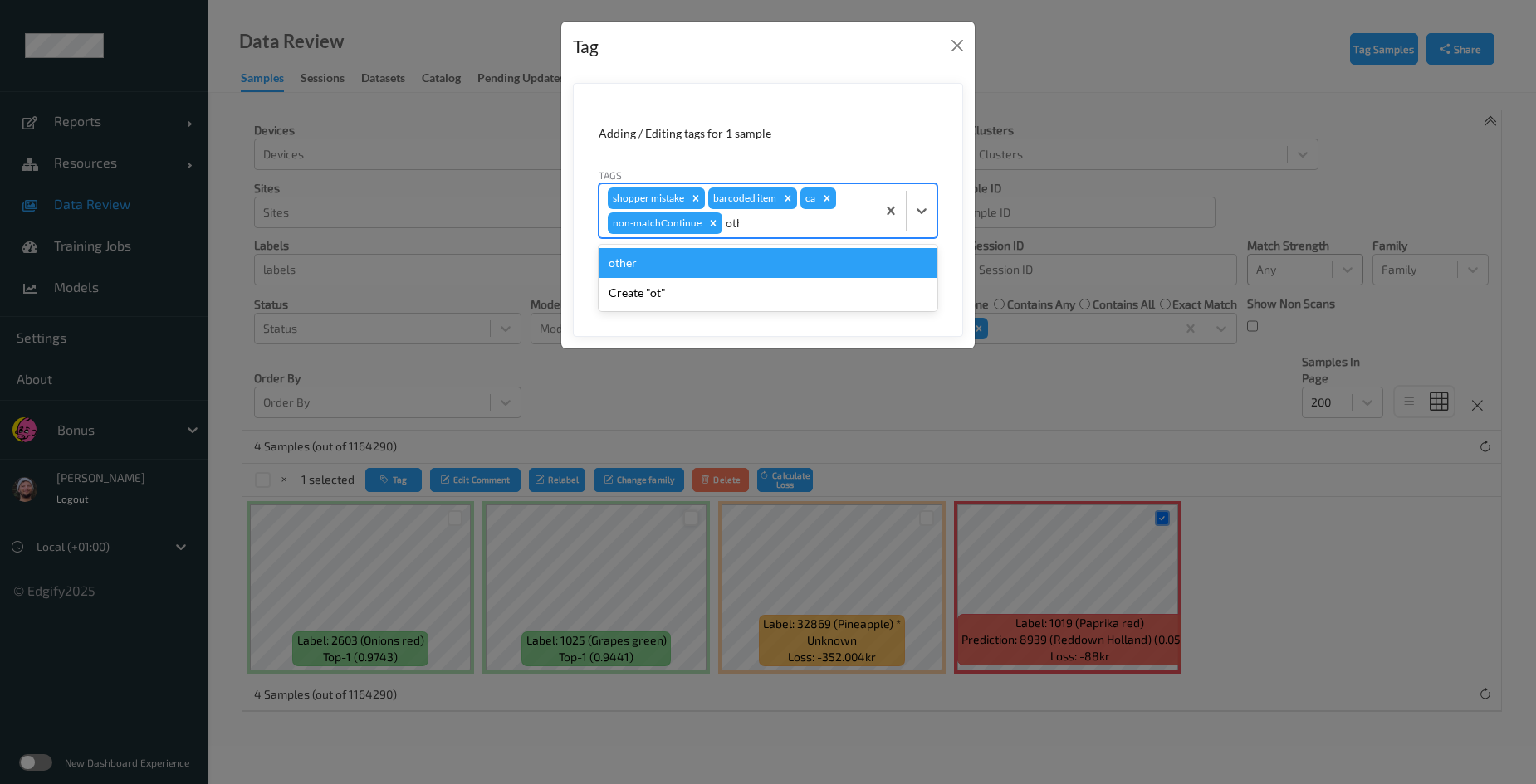
type input "other"
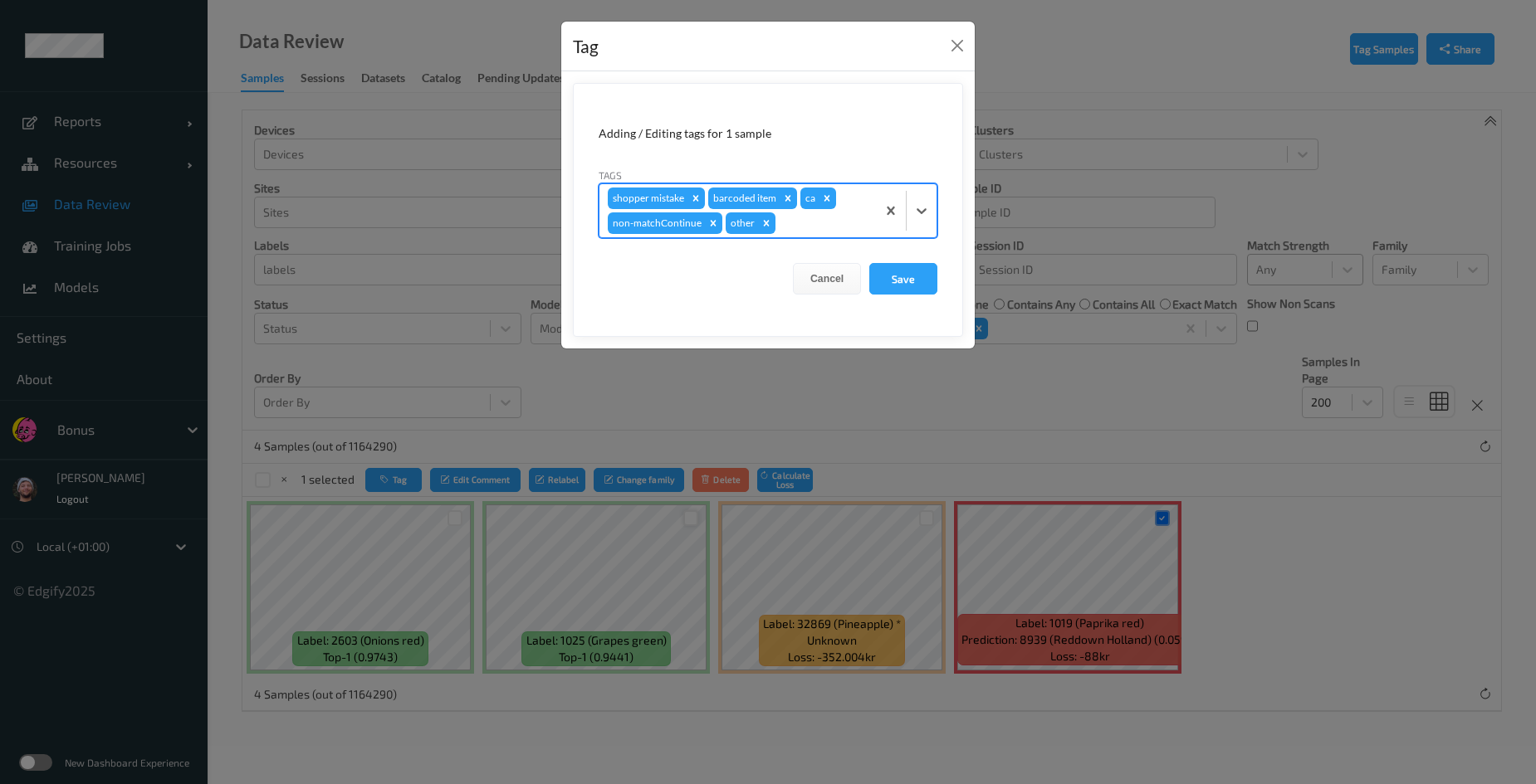
click at [717, 472] on div "Tag Adding / Editing tags for 1 sample Tags option other, selected. Select is f…" at bounding box center [768, 392] width 1536 height 784
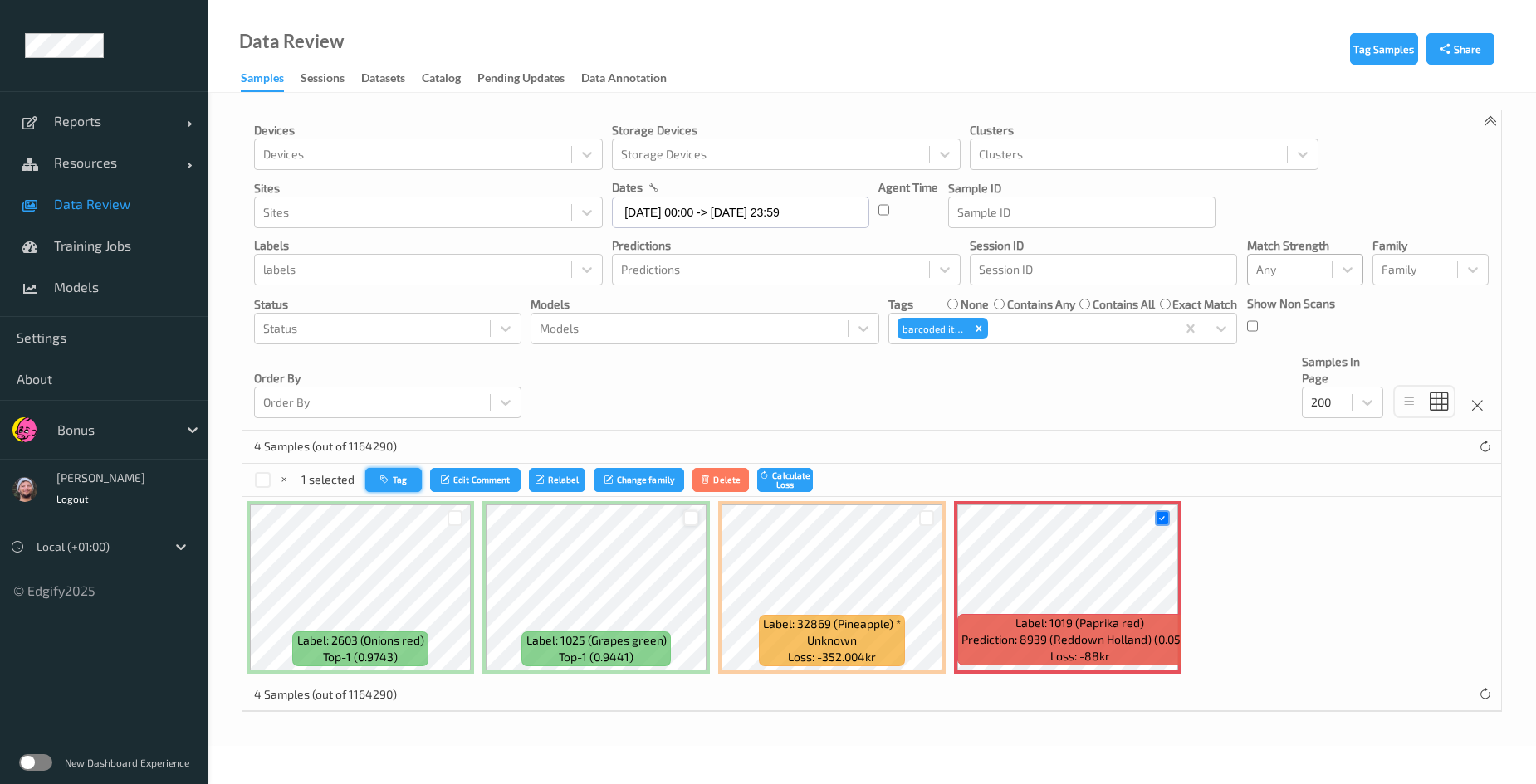
click at [397, 482] on button "Tag" at bounding box center [393, 480] width 56 height 24
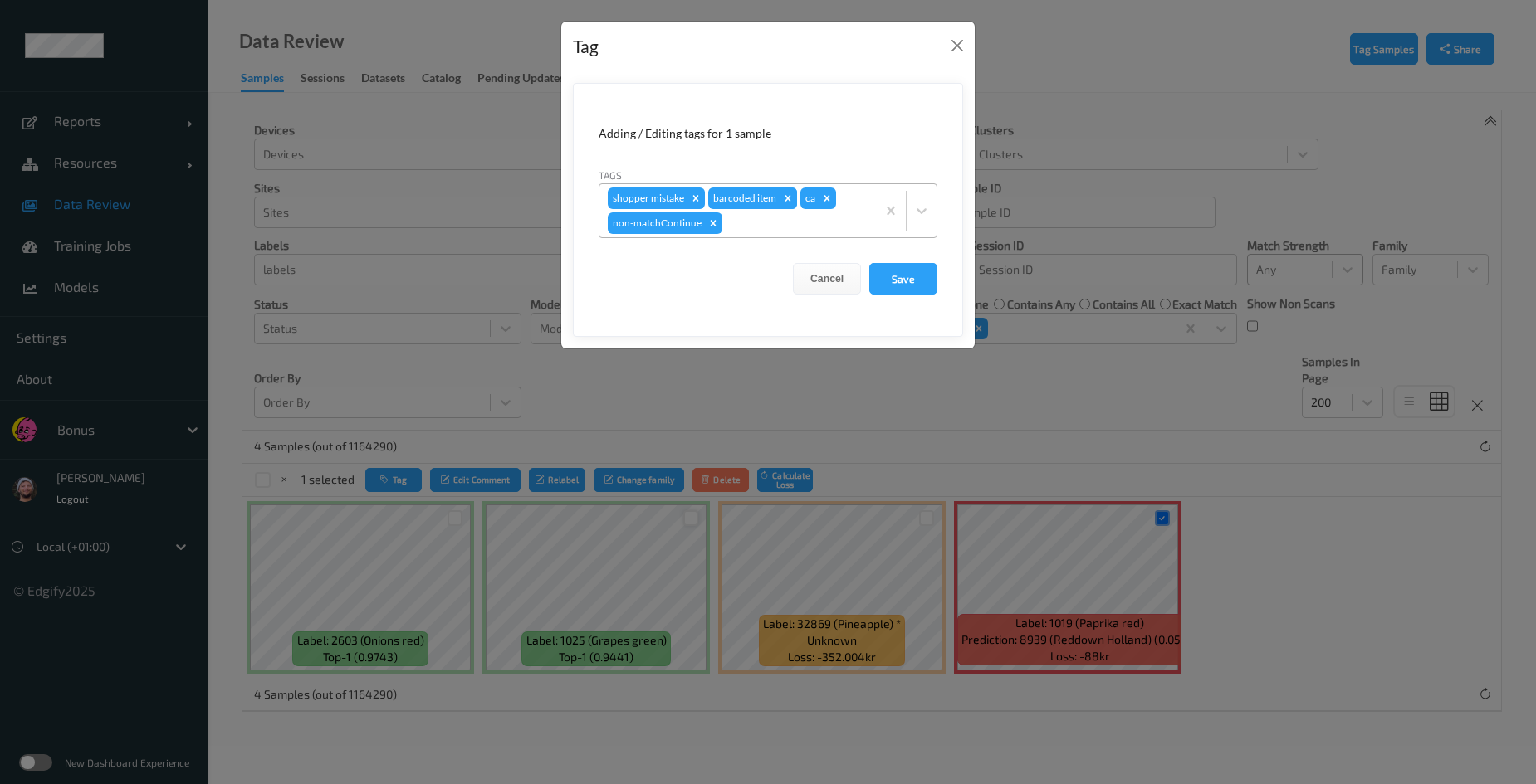
click at [792, 193] on icon "Remove barcoded item" at bounding box center [787, 198] width 11 height 11
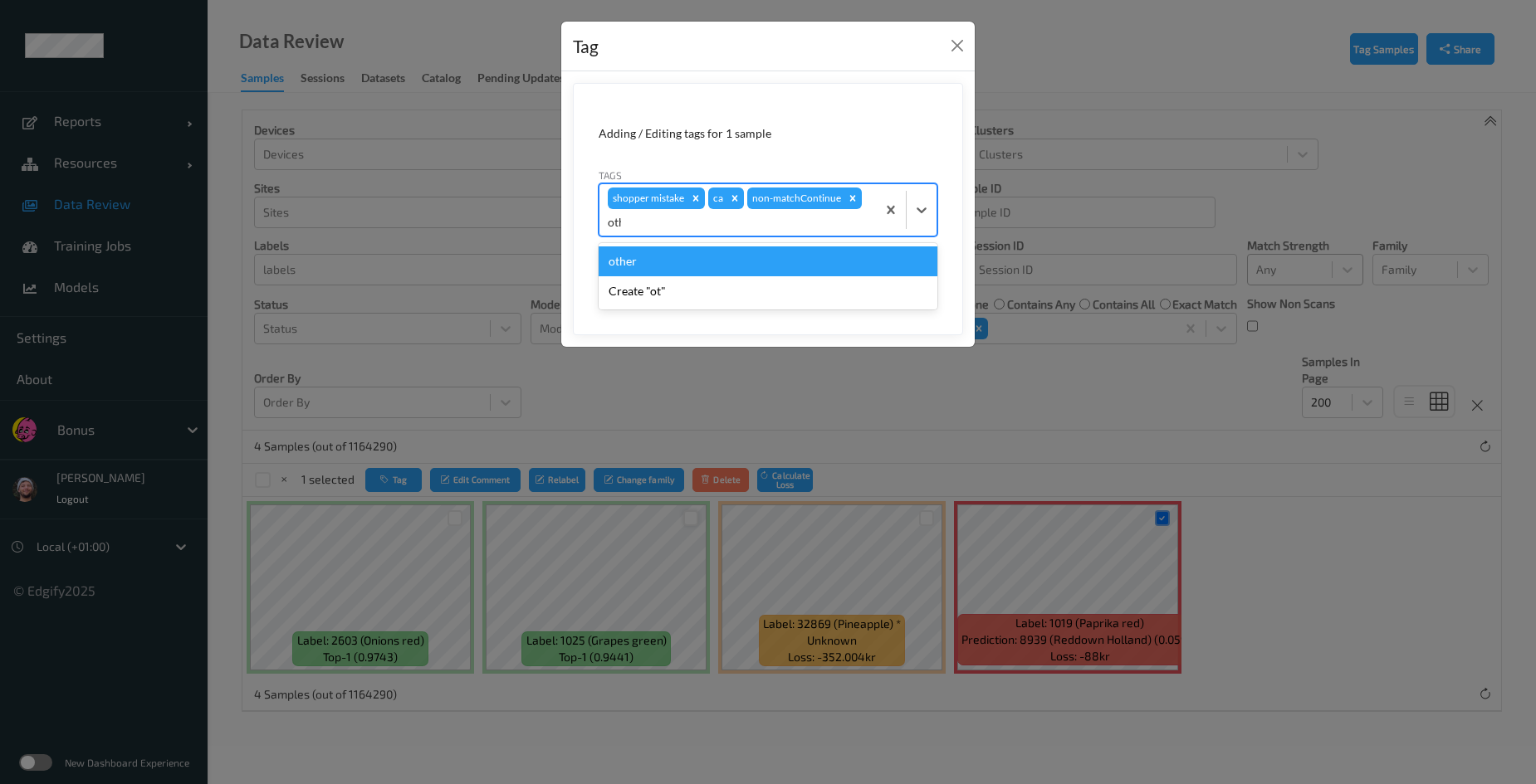
type input "other"
click at [870, 261] on button "Save" at bounding box center [903, 277] width 68 height 31
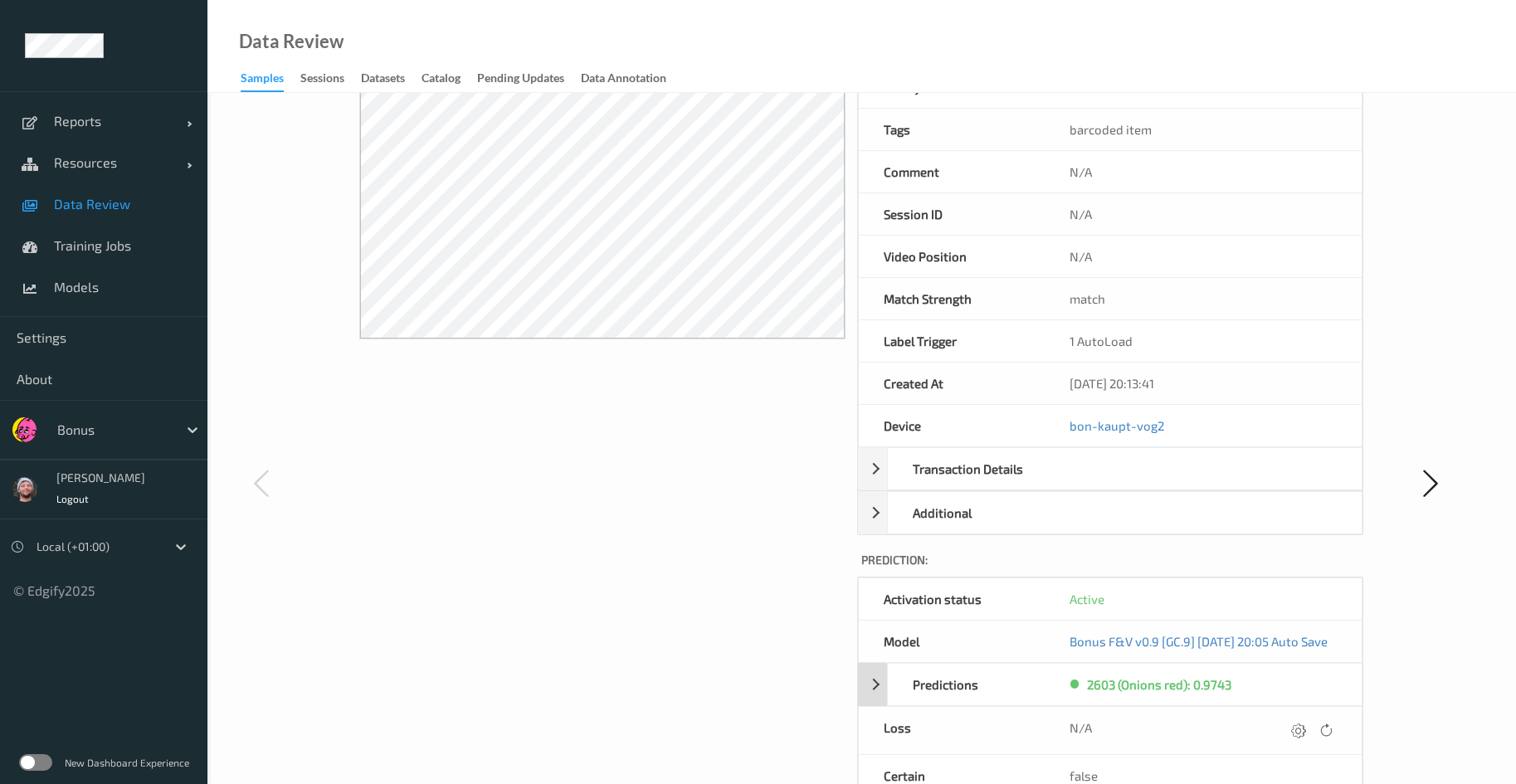
scroll to position [249, 0]
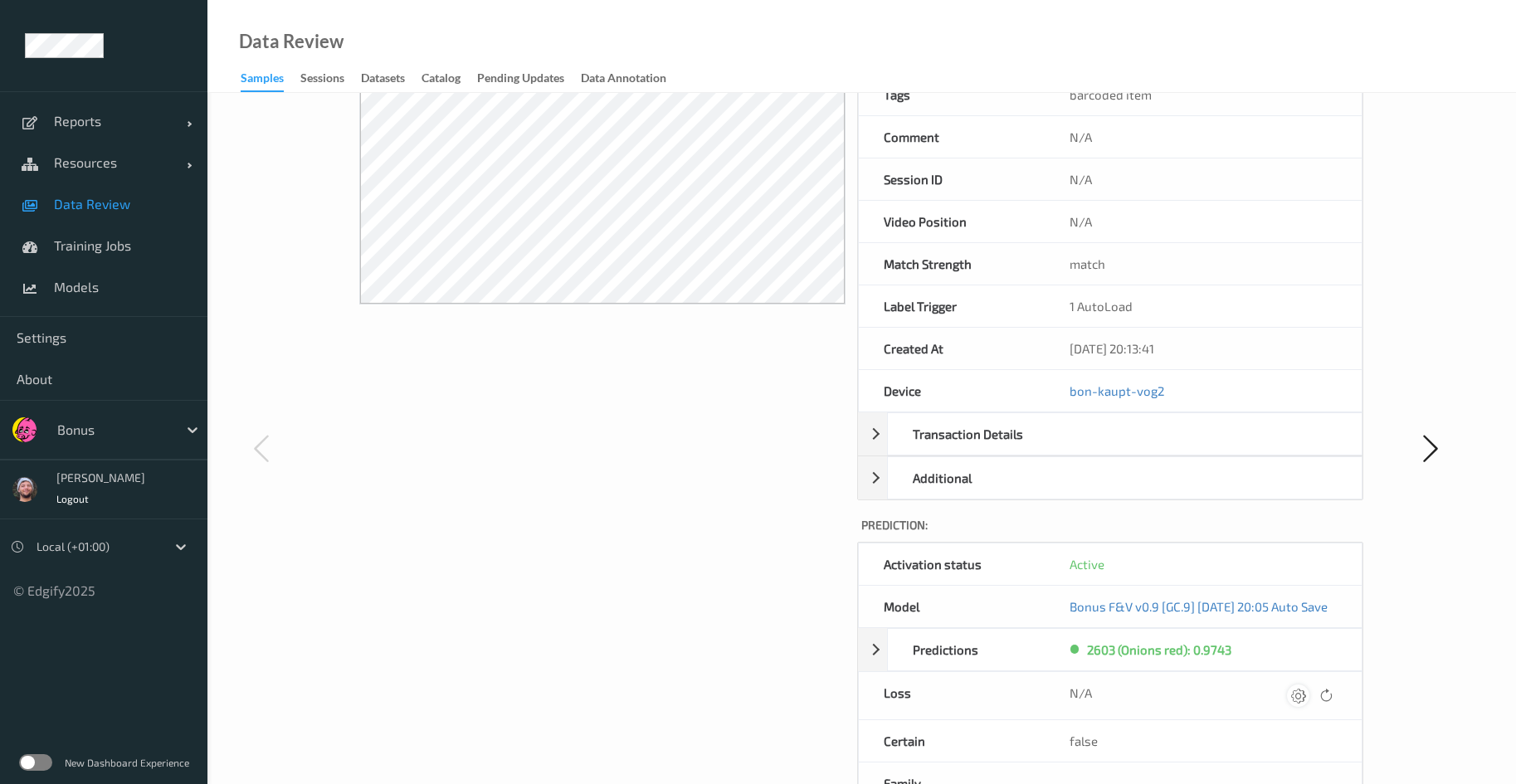
click at [1302, 695] on div "N/A" at bounding box center [1203, 696] width 267 height 23
click at [1303, 695] on div at bounding box center [1298, 696] width 23 height 23
type input "410.1"
click at [1266, 690] on button "submit" at bounding box center [1277, 702] width 23 height 23
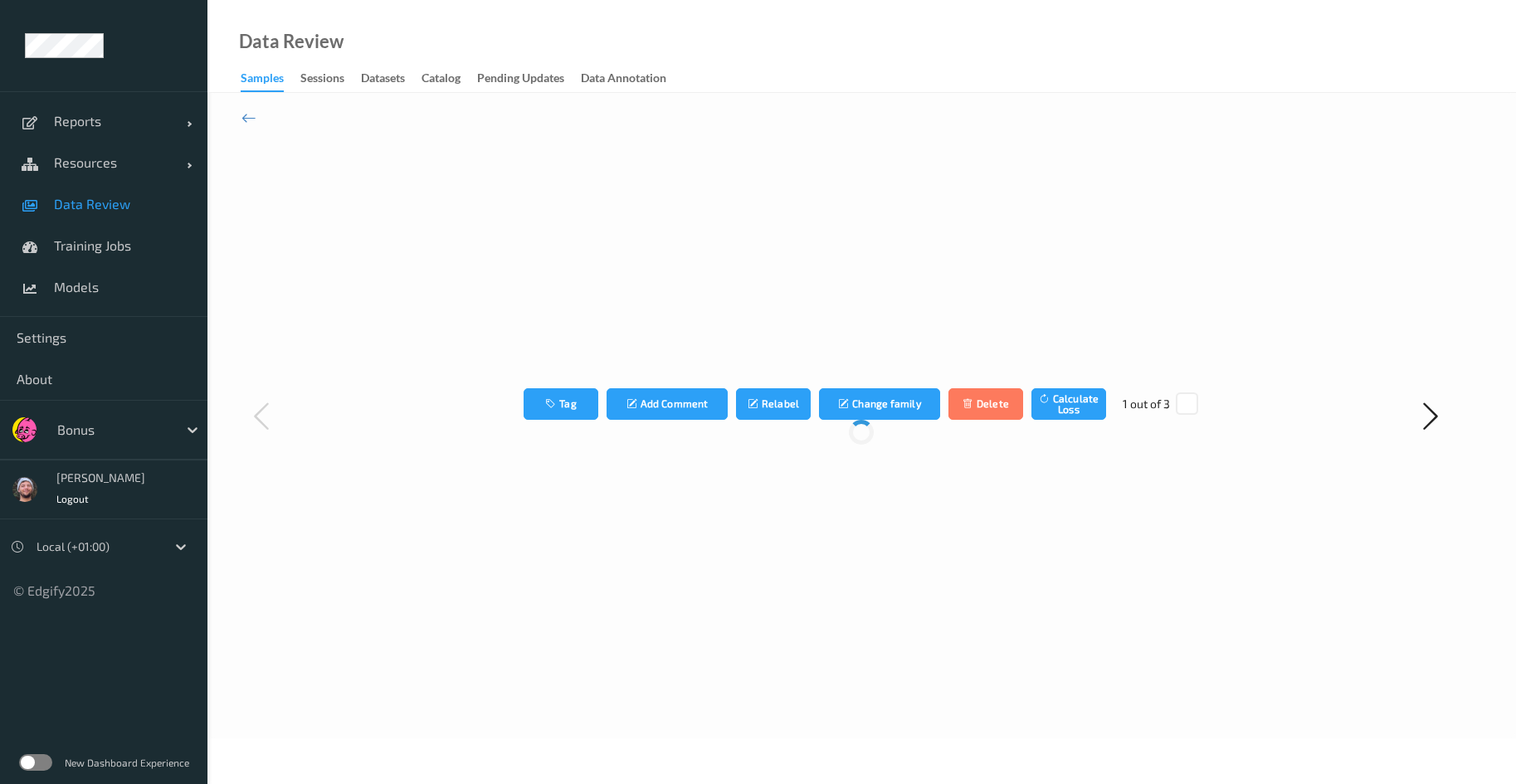
scroll to position [0, 0]
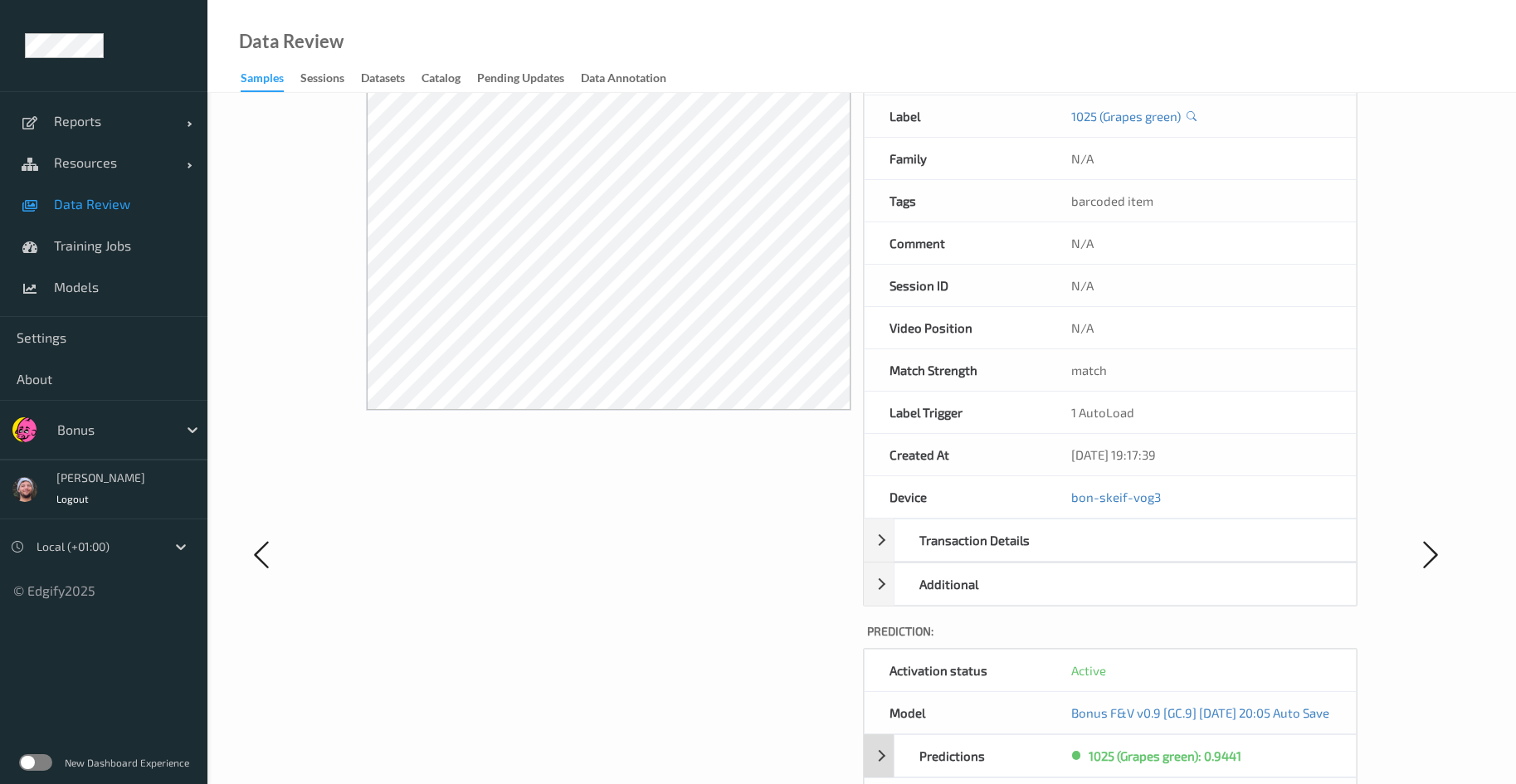
scroll to position [249, 0]
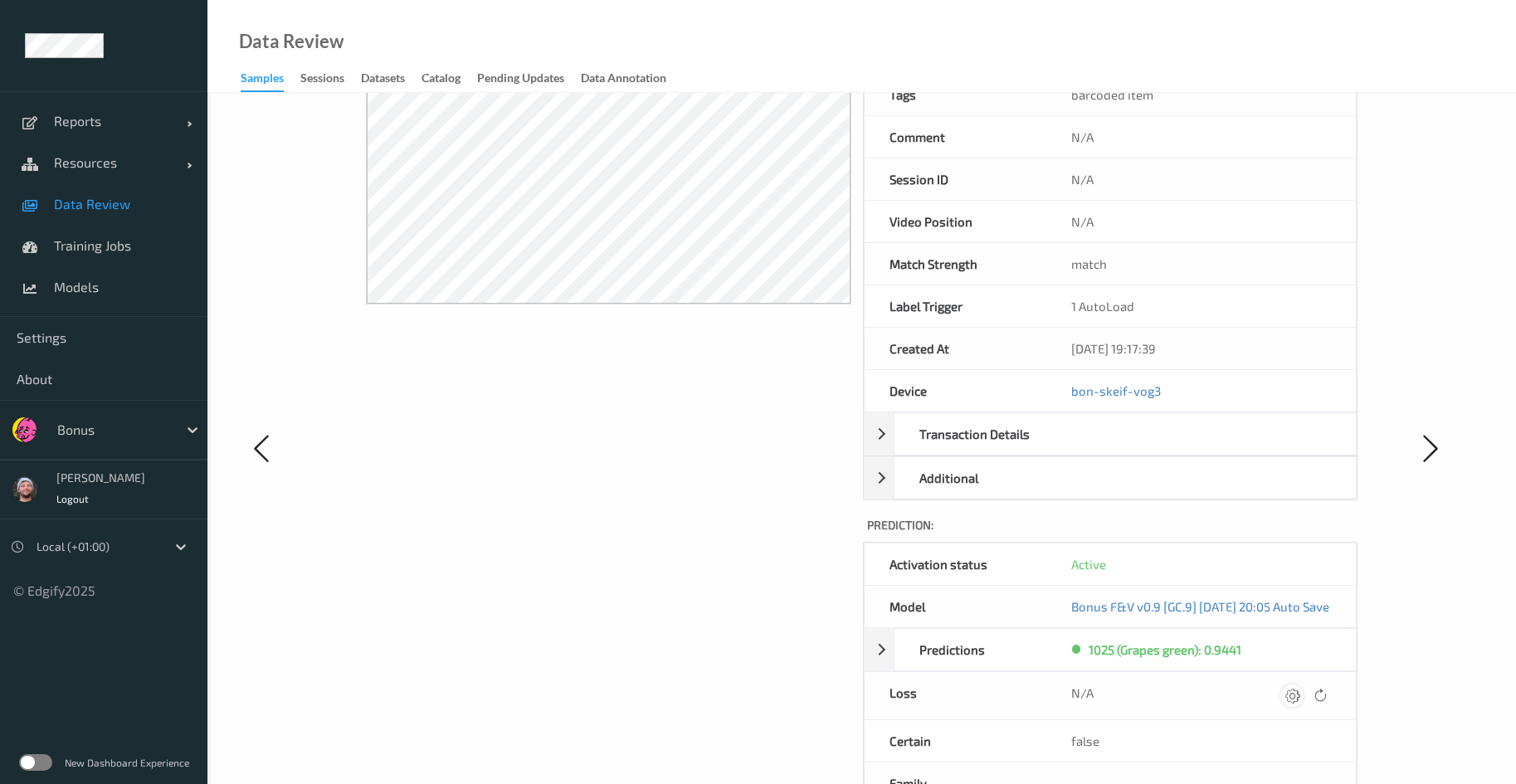
click at [1301, 695] on icon at bounding box center [1292, 695] width 15 height 15
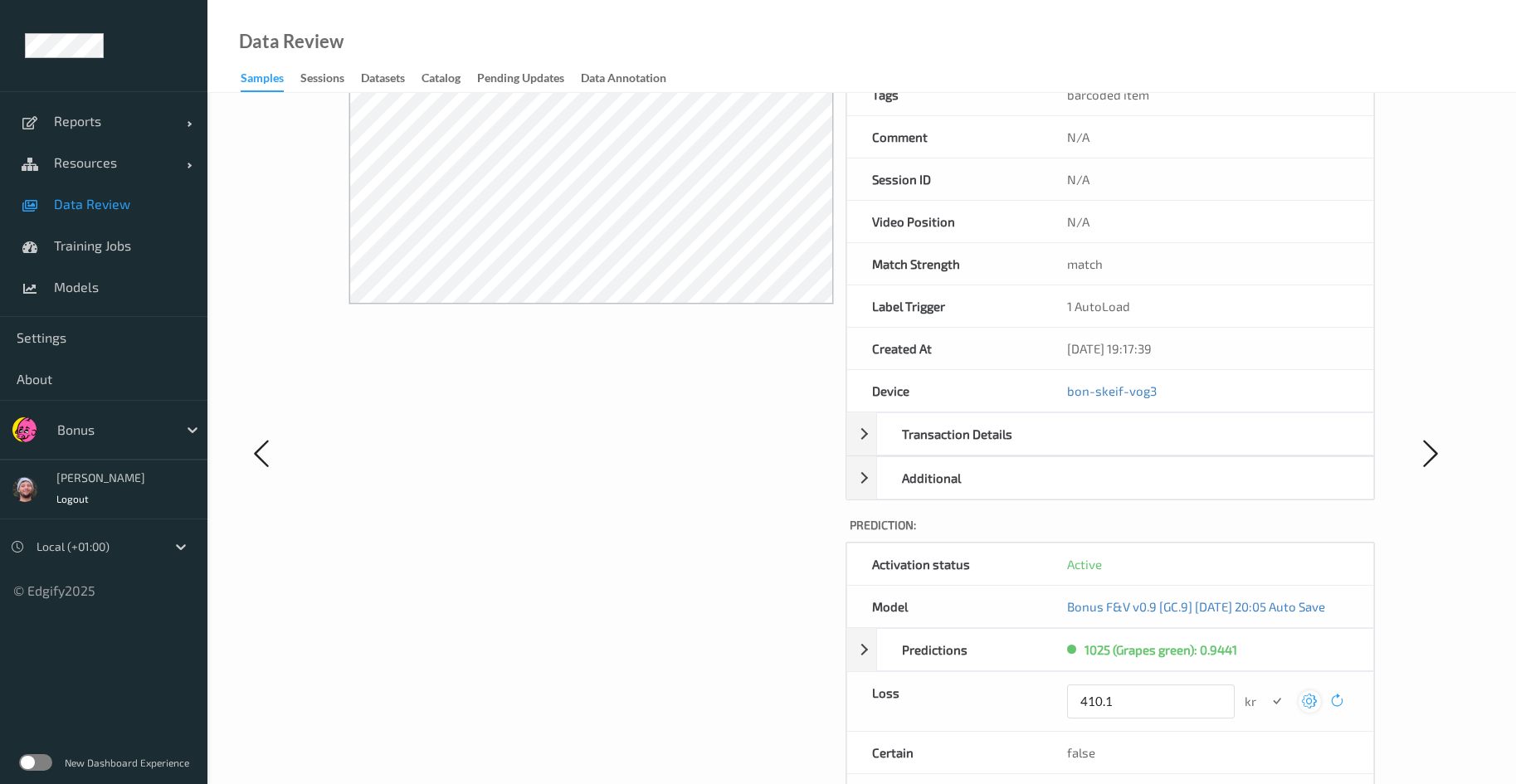
click at [1266, 690] on button "submit" at bounding box center [1277, 702] width 23 height 23
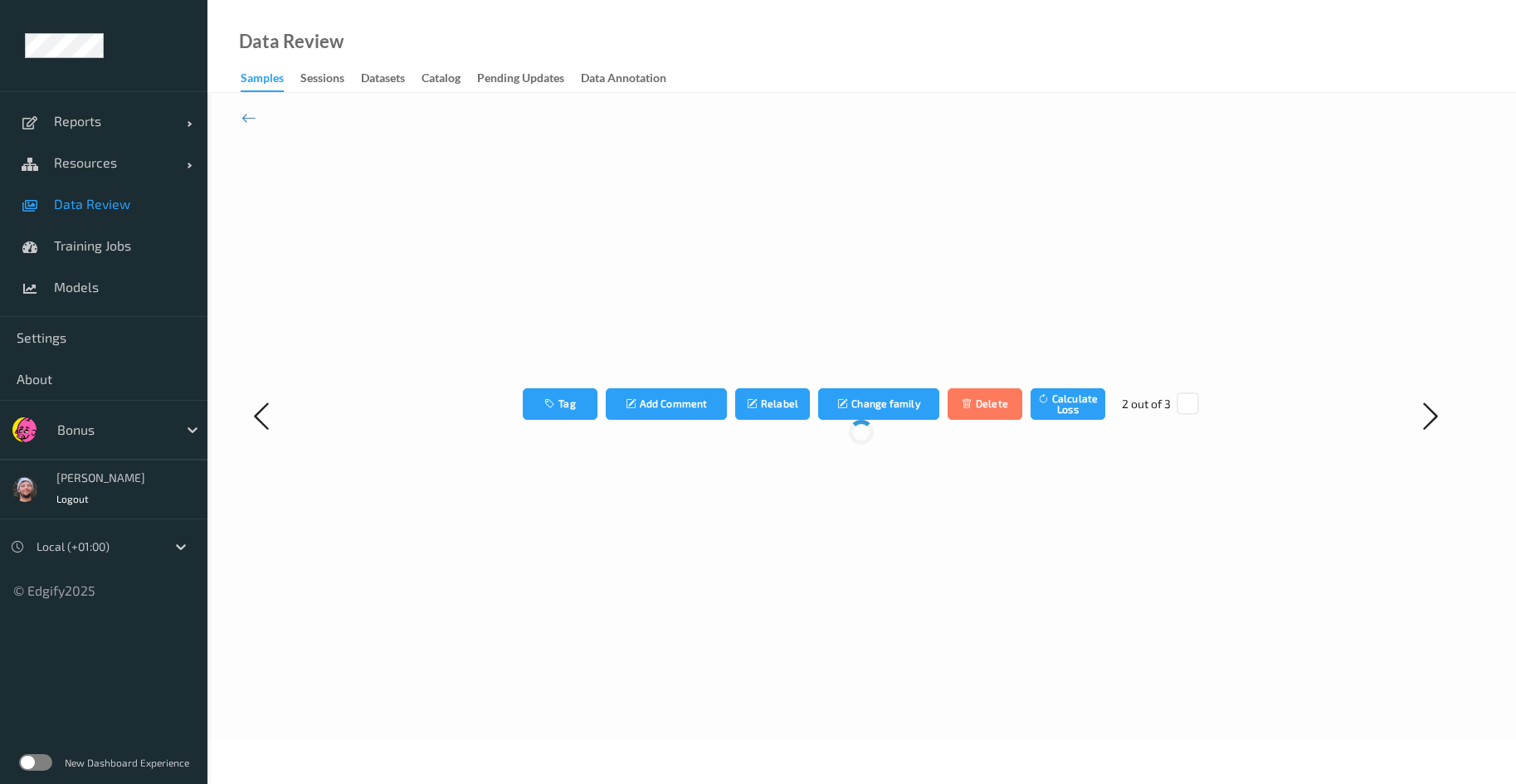
scroll to position [0, 0]
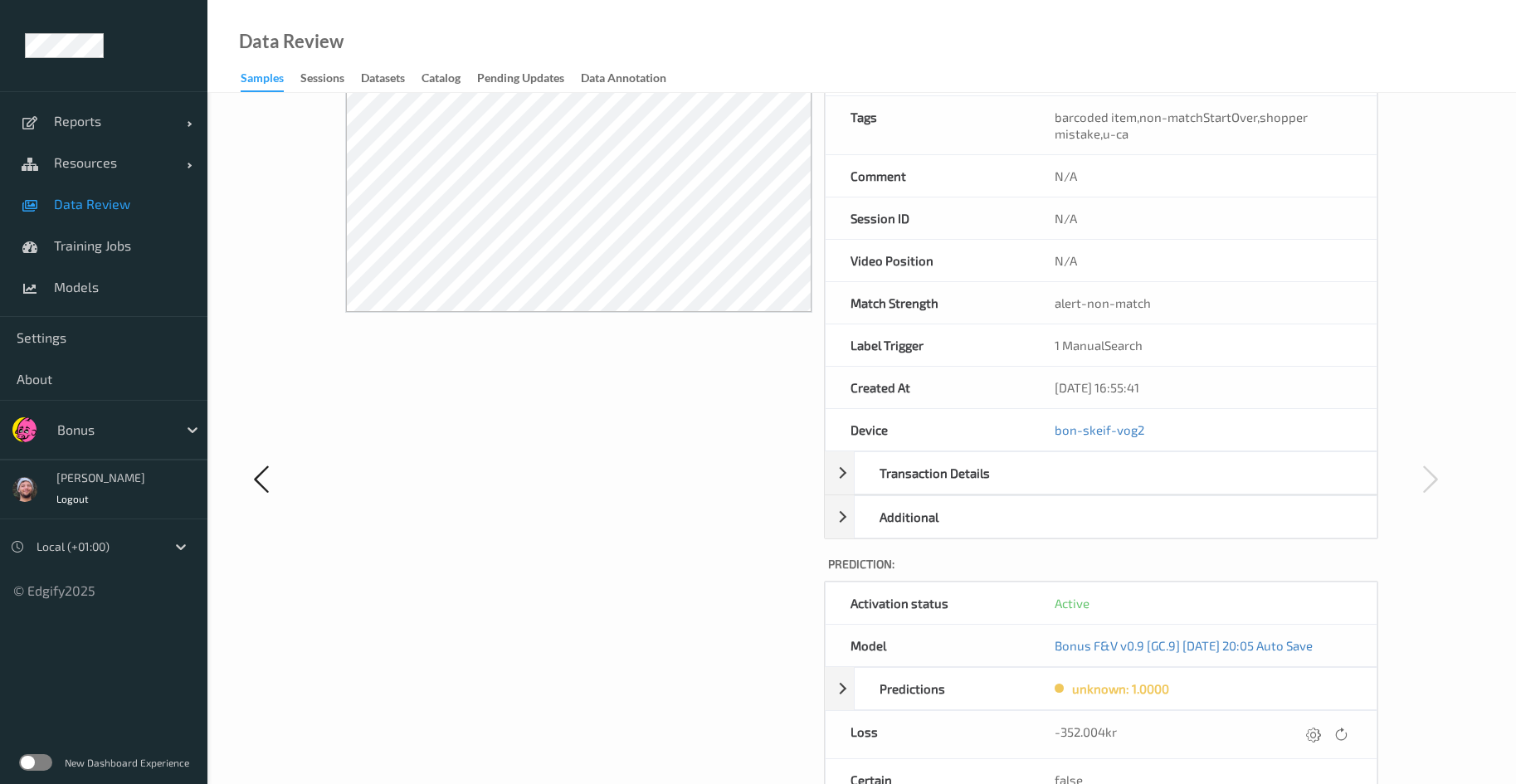
scroll to position [532, 0]
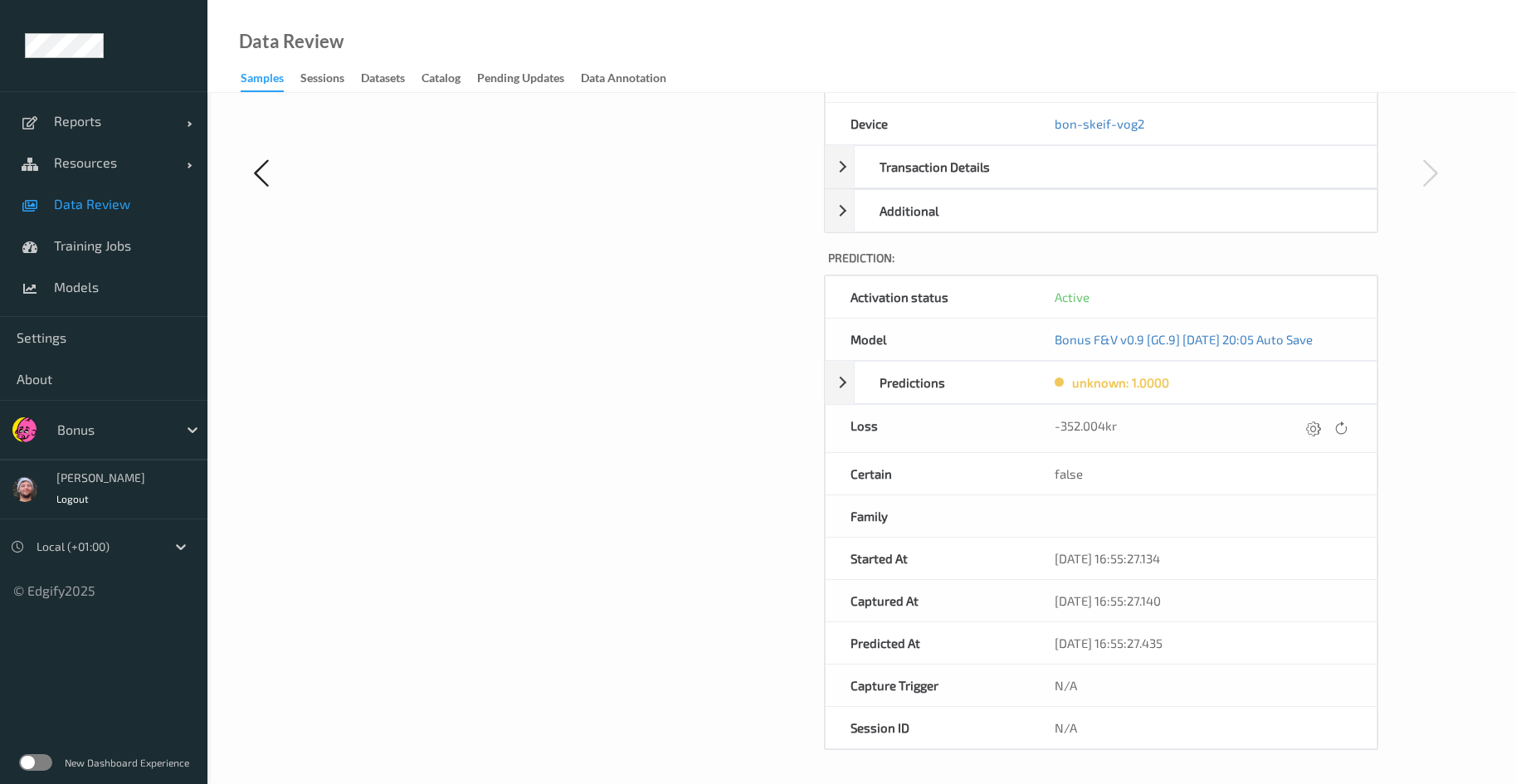
click at [1319, 415] on div "-352.004kr" at bounding box center [1204, 428] width 348 height 48
click at [1313, 430] on icon at bounding box center [1313, 428] width 15 height 15
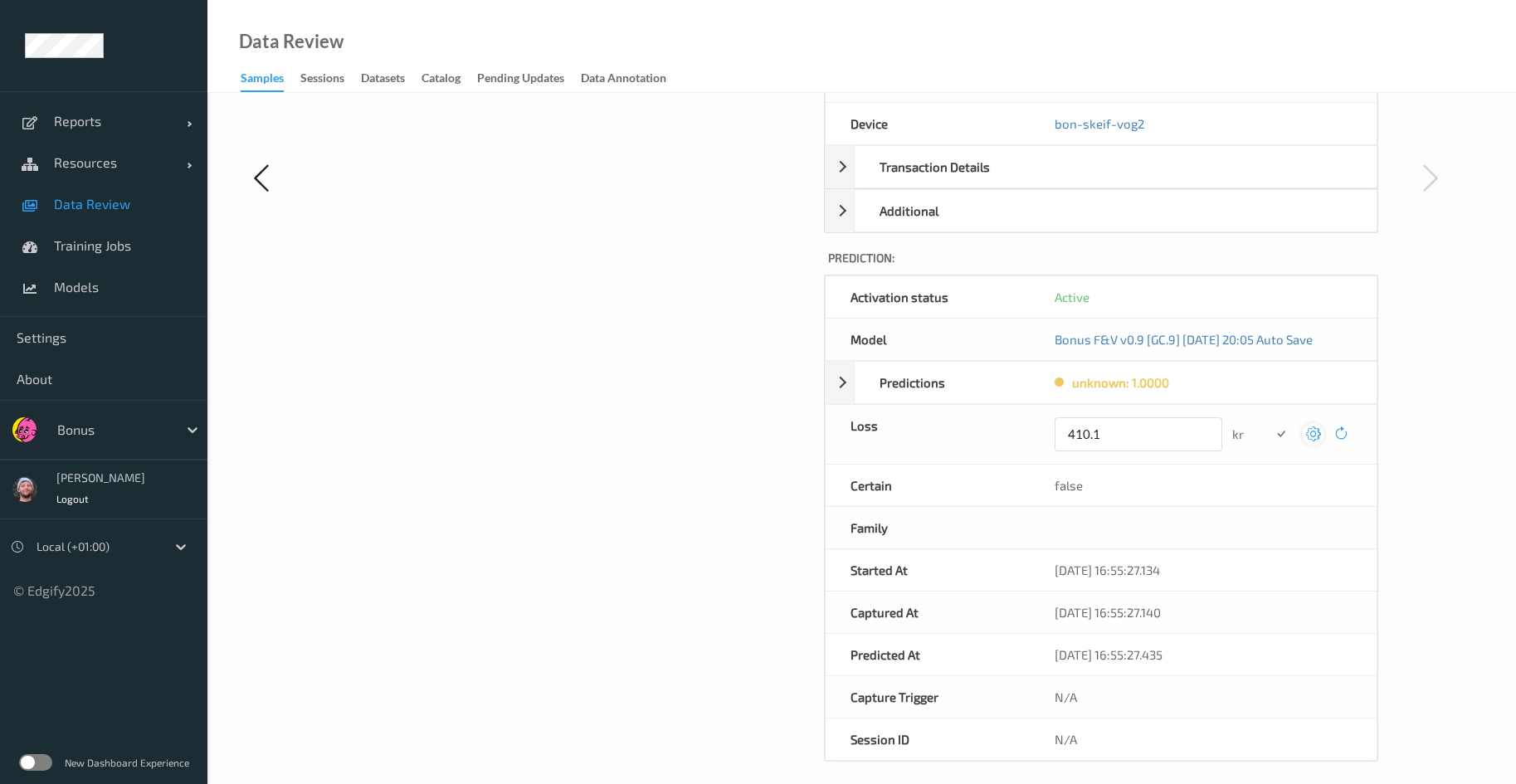
click at [1270, 423] on button "submit" at bounding box center [1281, 434] width 23 height 23
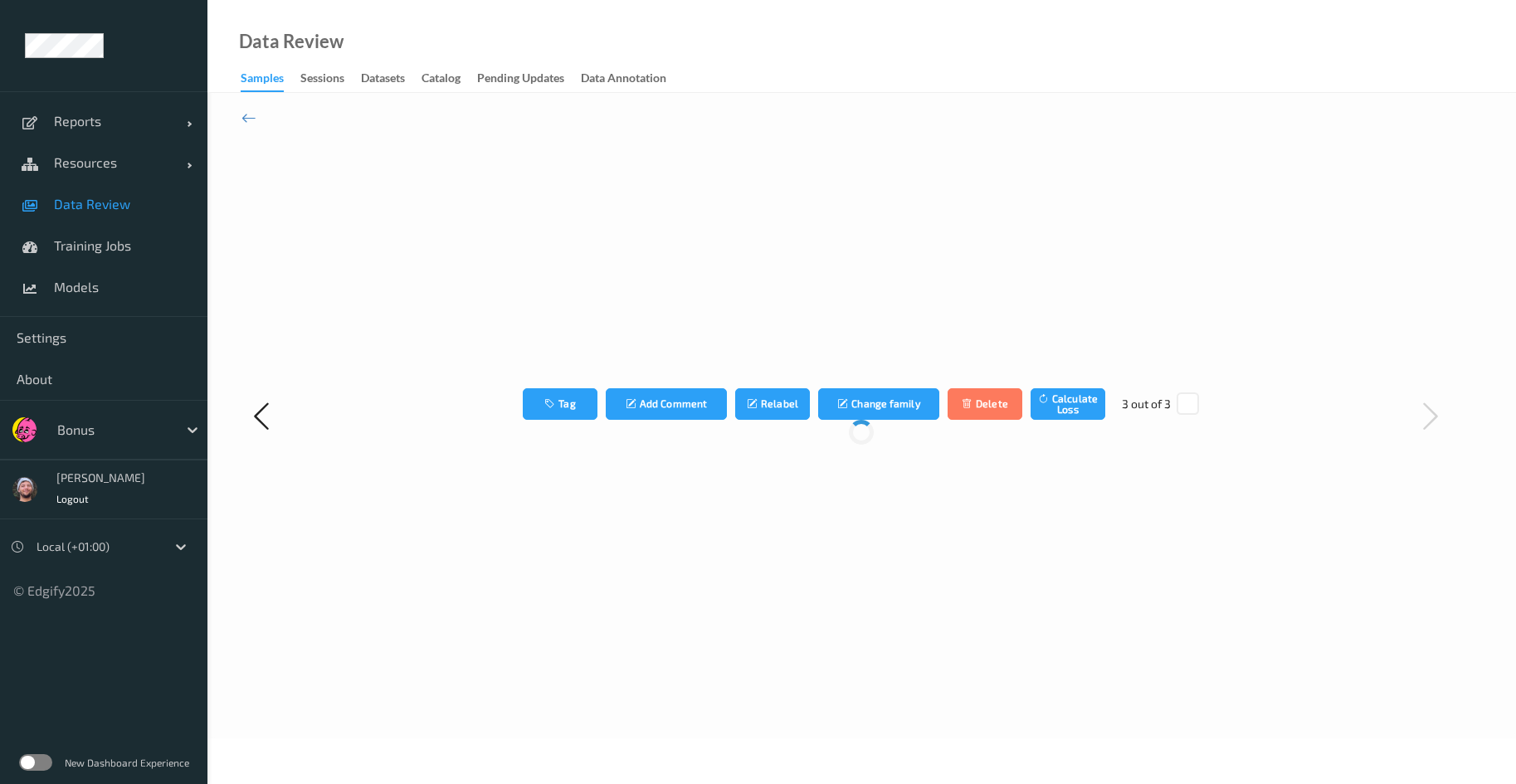
scroll to position [0, 0]
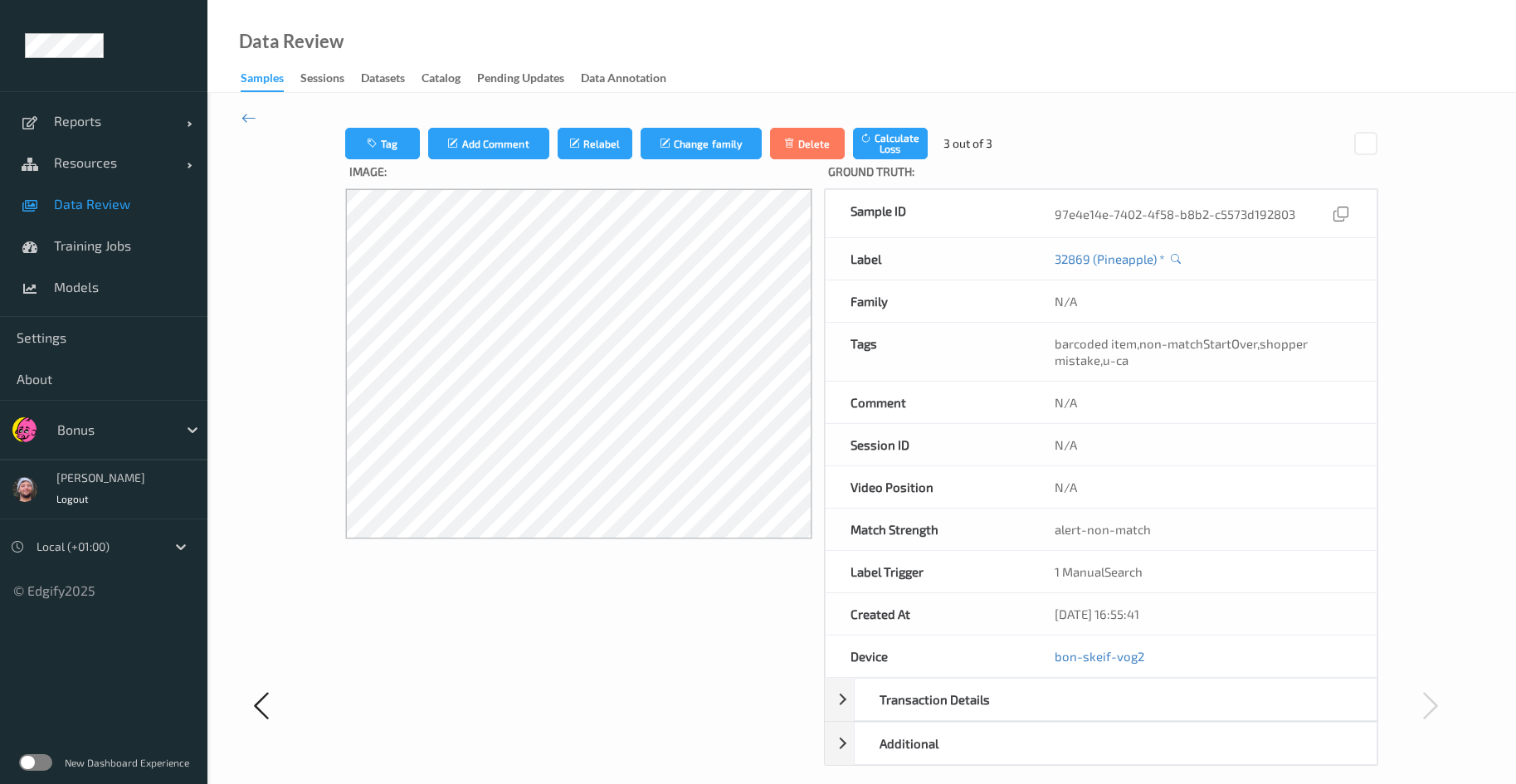
click at [92, 184] on link "Data Review" at bounding box center [103, 204] width 207 height 42
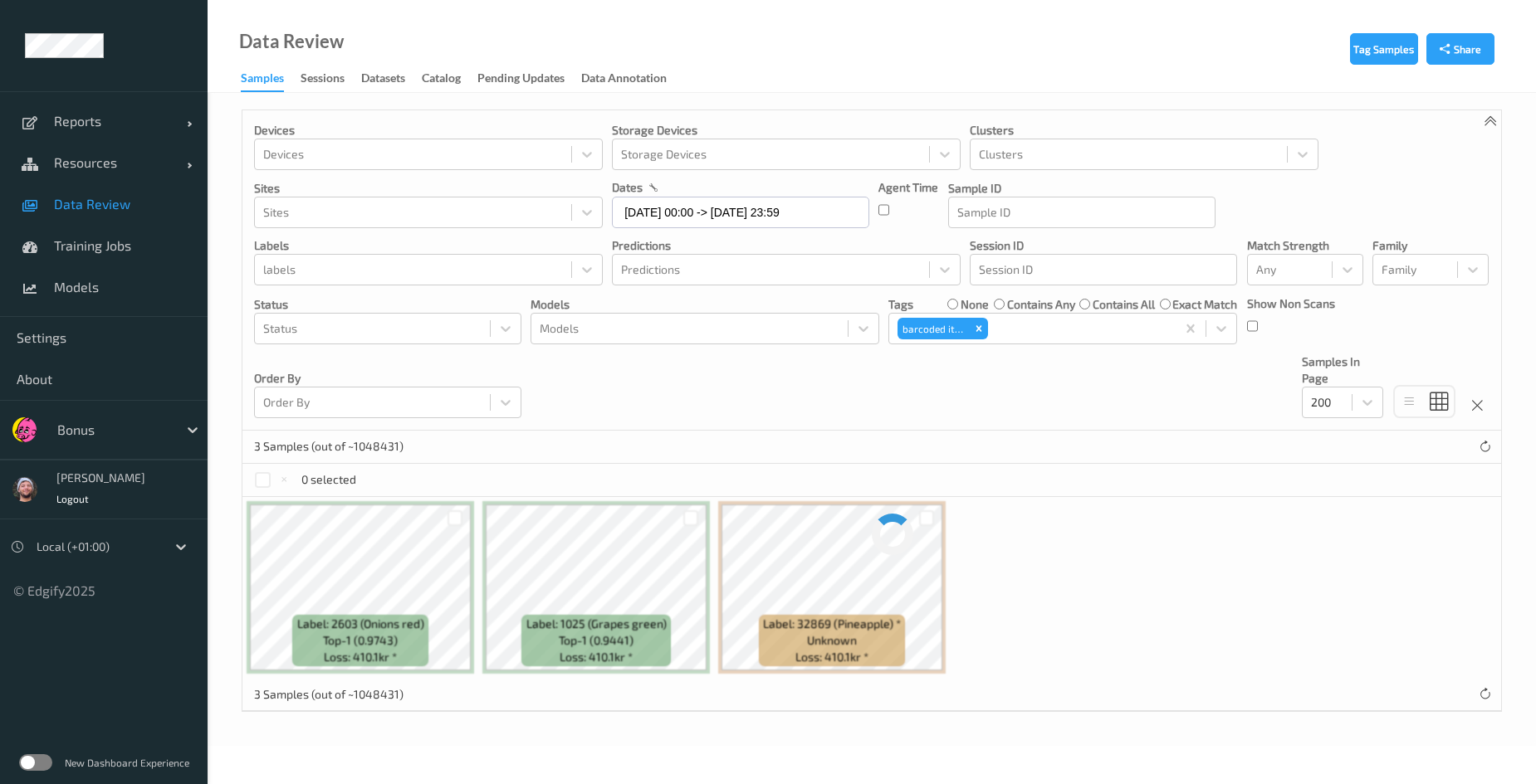
click at [93, 196] on span "Data Review" at bounding box center [122, 204] width 137 height 16
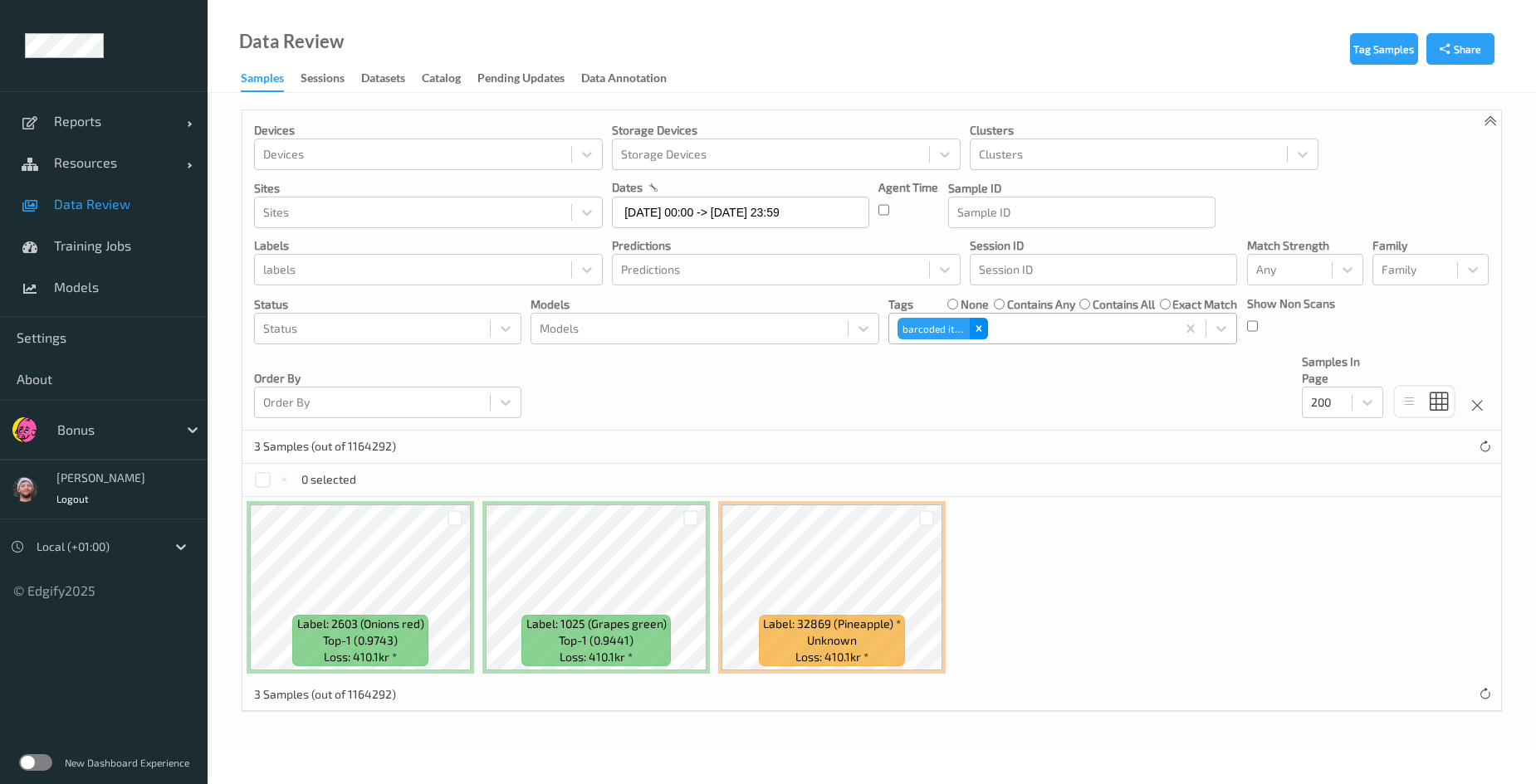
click at [974, 321] on div "Remove barcoded item" at bounding box center [979, 329] width 18 height 22
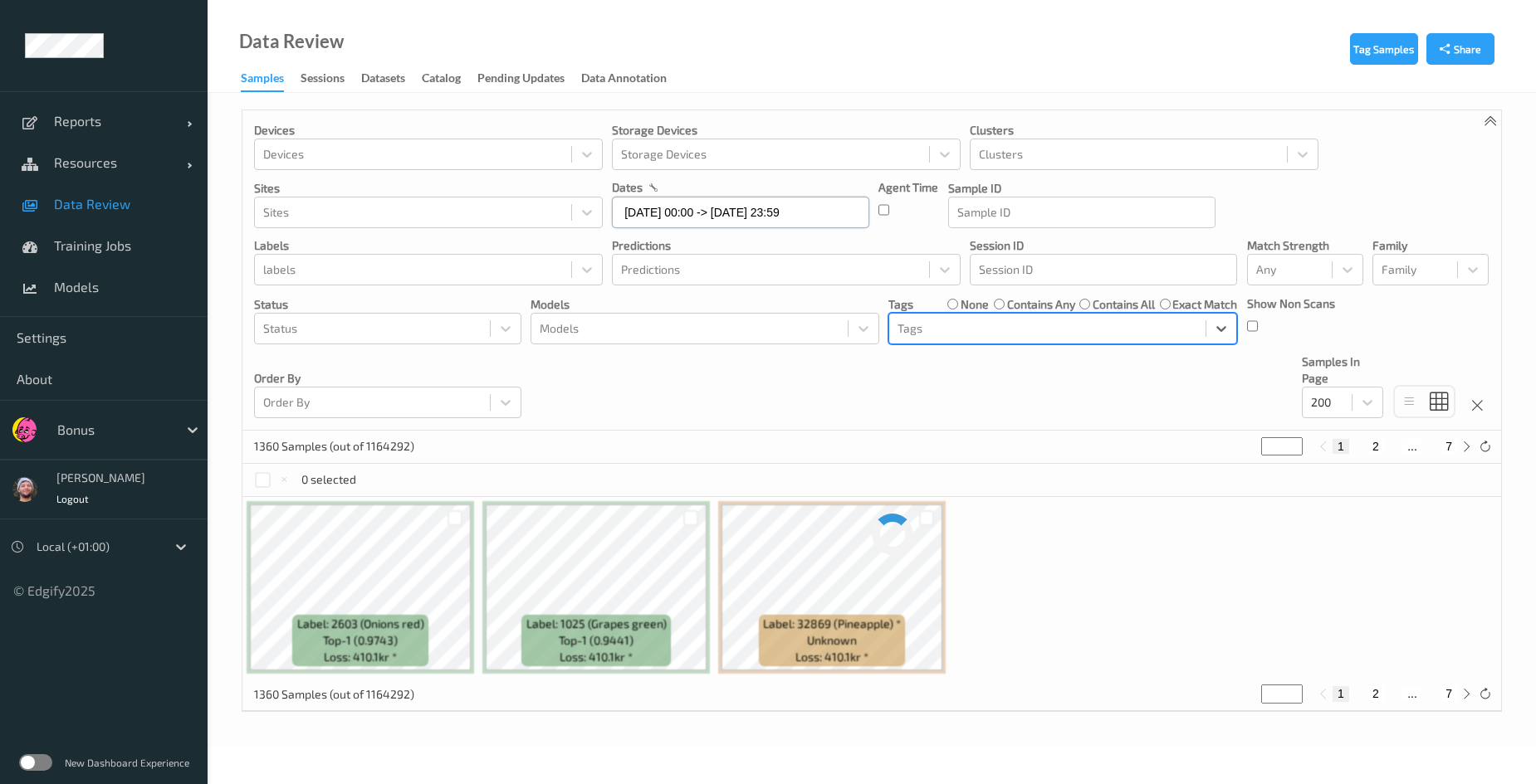
click at [666, 210] on input "[DATE] 00:00 -> [DATE] 23:59" at bounding box center [740, 212] width 258 height 31
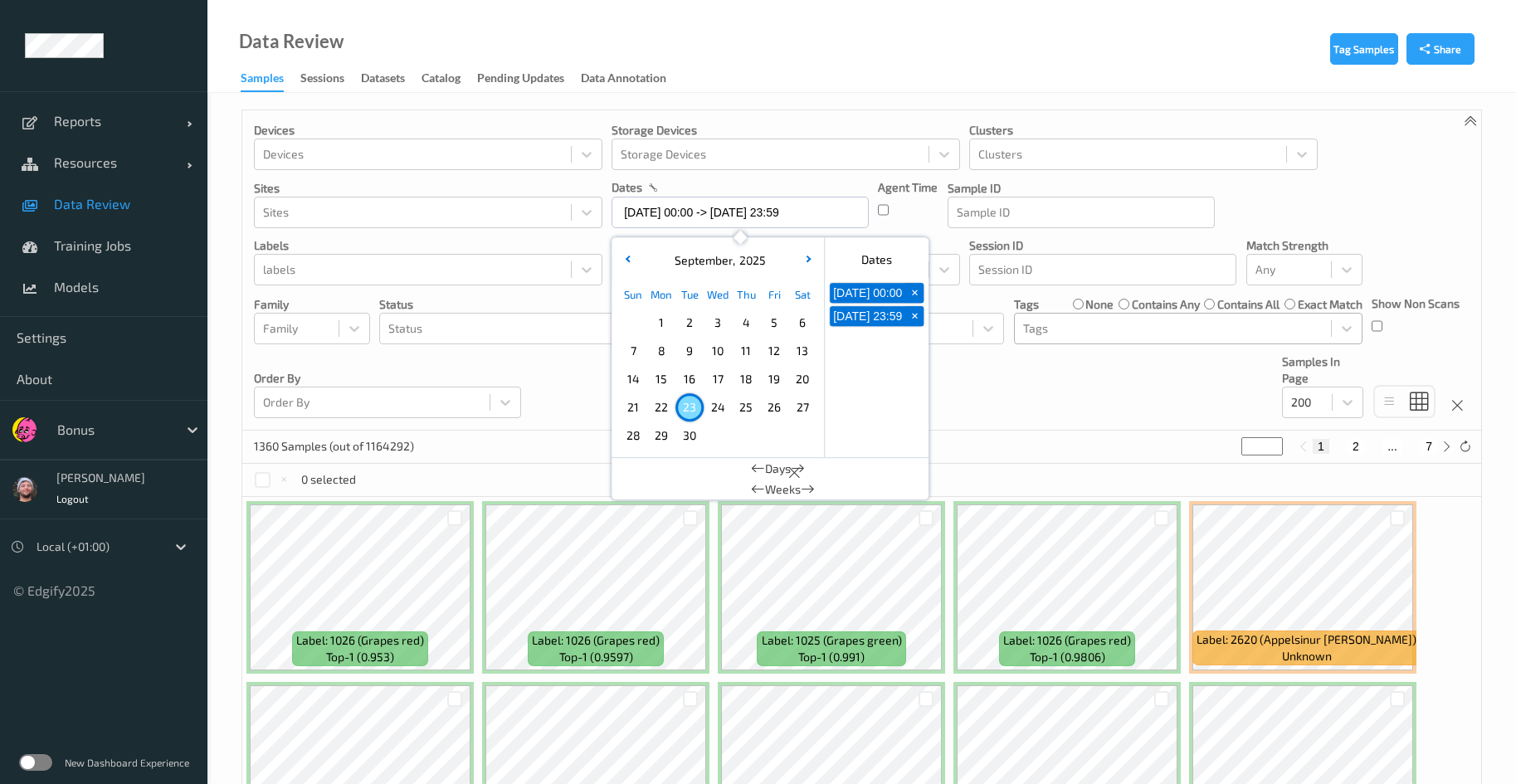
click at [659, 402] on span "22" at bounding box center [661, 407] width 23 height 23
type input "[DATE] 00:00 -> [DATE] 23:59"
click at [1084, 384] on div "Devices Devices Storage Devices Storage Devices Clusters Clusters Sites Sites d…" at bounding box center [861, 270] width 1239 height 320
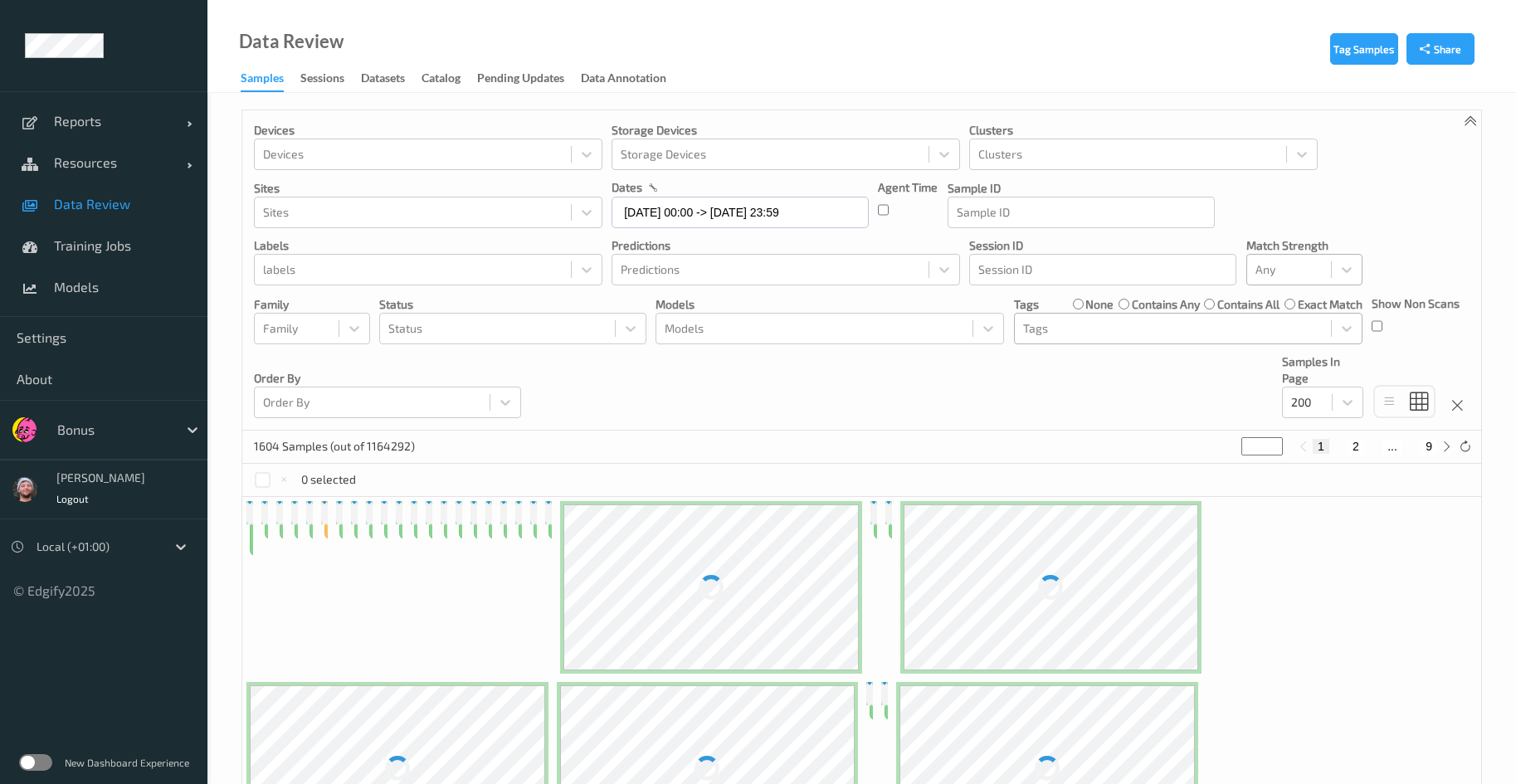
click at [1297, 254] on div "Any" at bounding box center [1304, 270] width 116 height 31
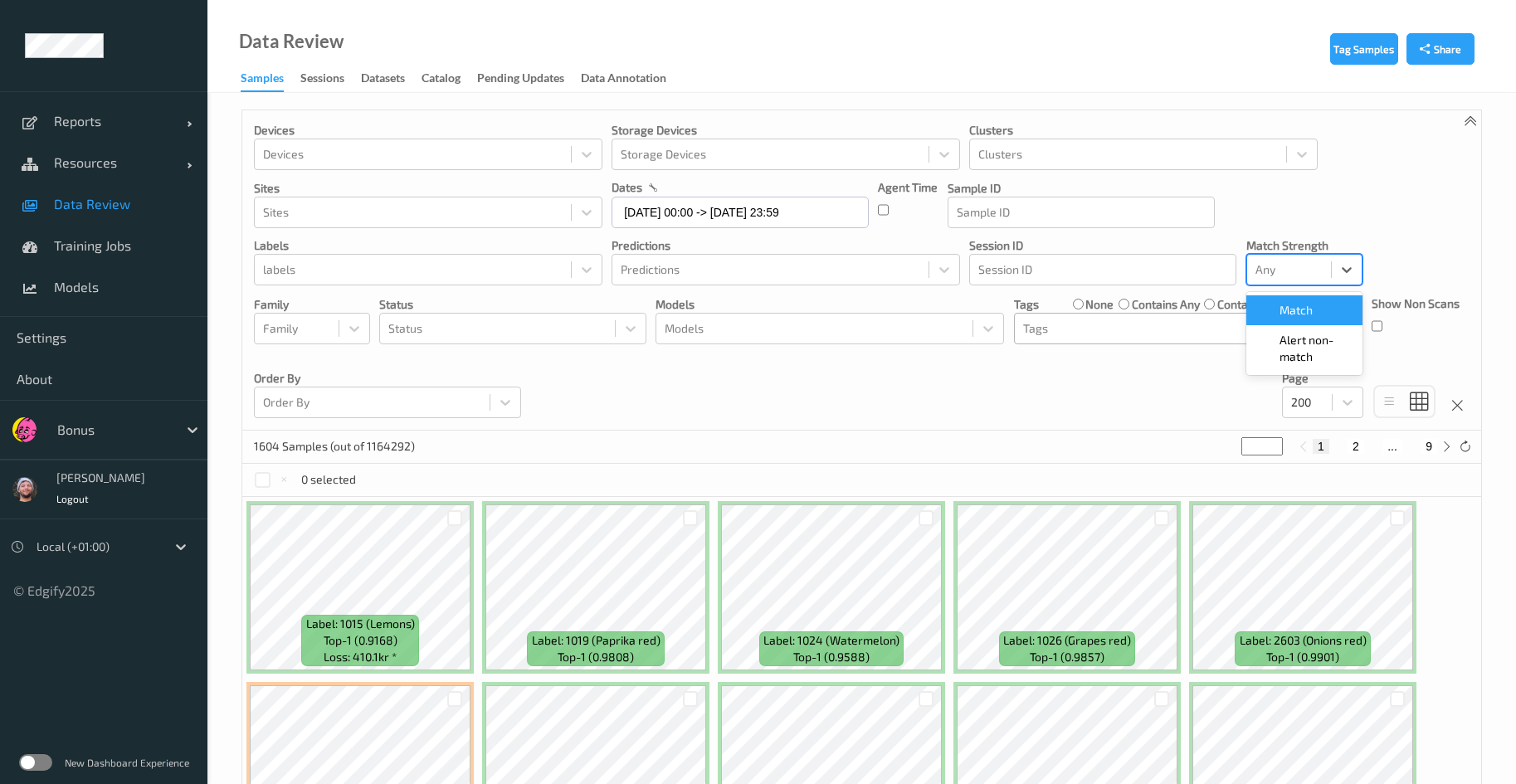
click at [722, 419] on div "Devices Devices Storage Devices Storage Devices Clusters Clusters Sites Sites d…" at bounding box center [861, 270] width 1239 height 320
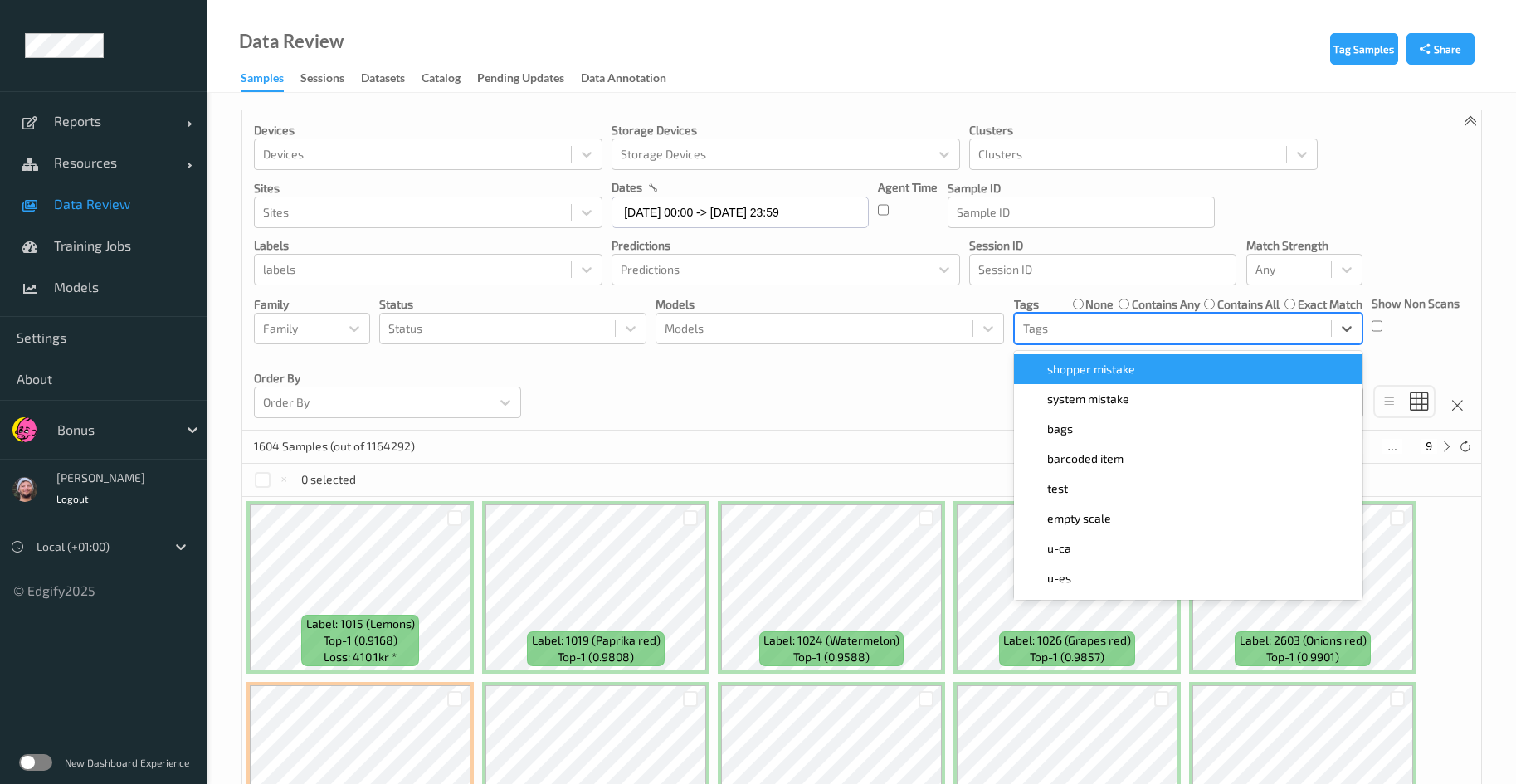
click at [1078, 313] on div "Tags" at bounding box center [1188, 329] width 349 height 31
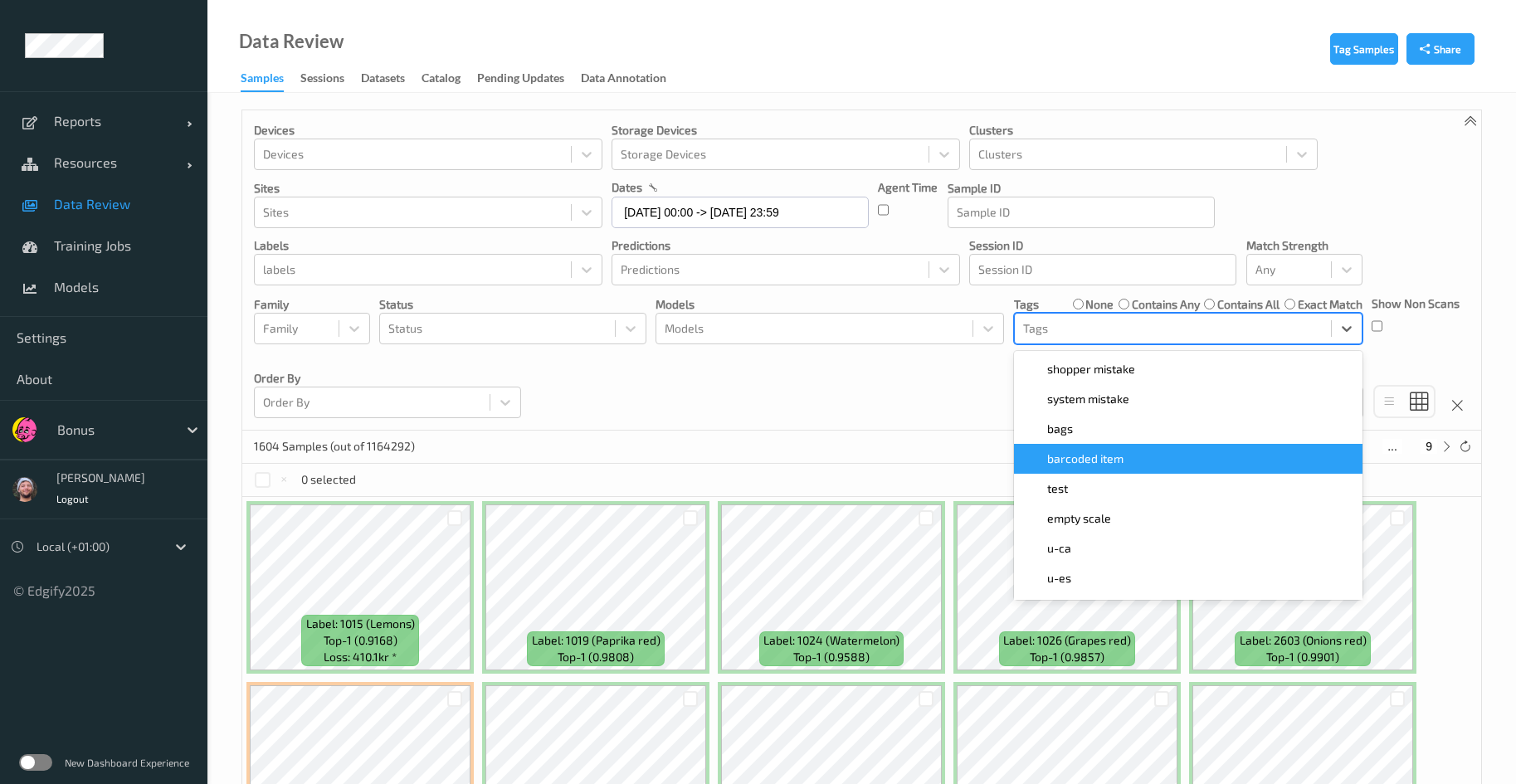
drag, startPoint x: 1115, startPoint y: 405, endPoint x: 1117, endPoint y: 458, distance: 53.0
click at [1117, 458] on div "shopper mistake    system mistake    bags    barcoded item    test    empty sca…" at bounding box center [1188, 475] width 349 height 249
click at [1117, 458] on span "barcoded item" at bounding box center [1086, 459] width 76 height 16
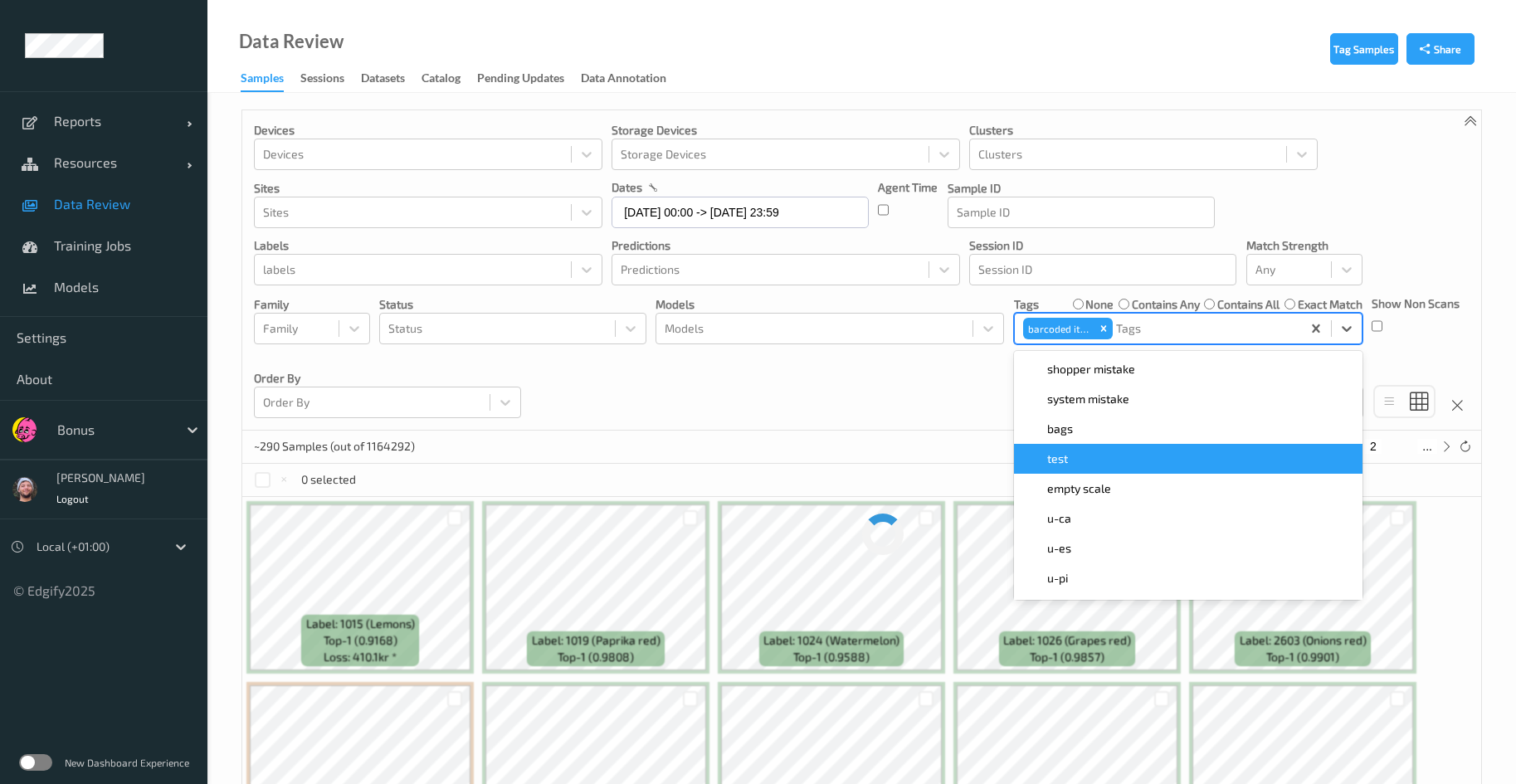
click at [872, 403] on div "Devices Devices Storage Devices Storage Devices Clusters Clusters Sites Sites d…" at bounding box center [861, 270] width 1239 height 320
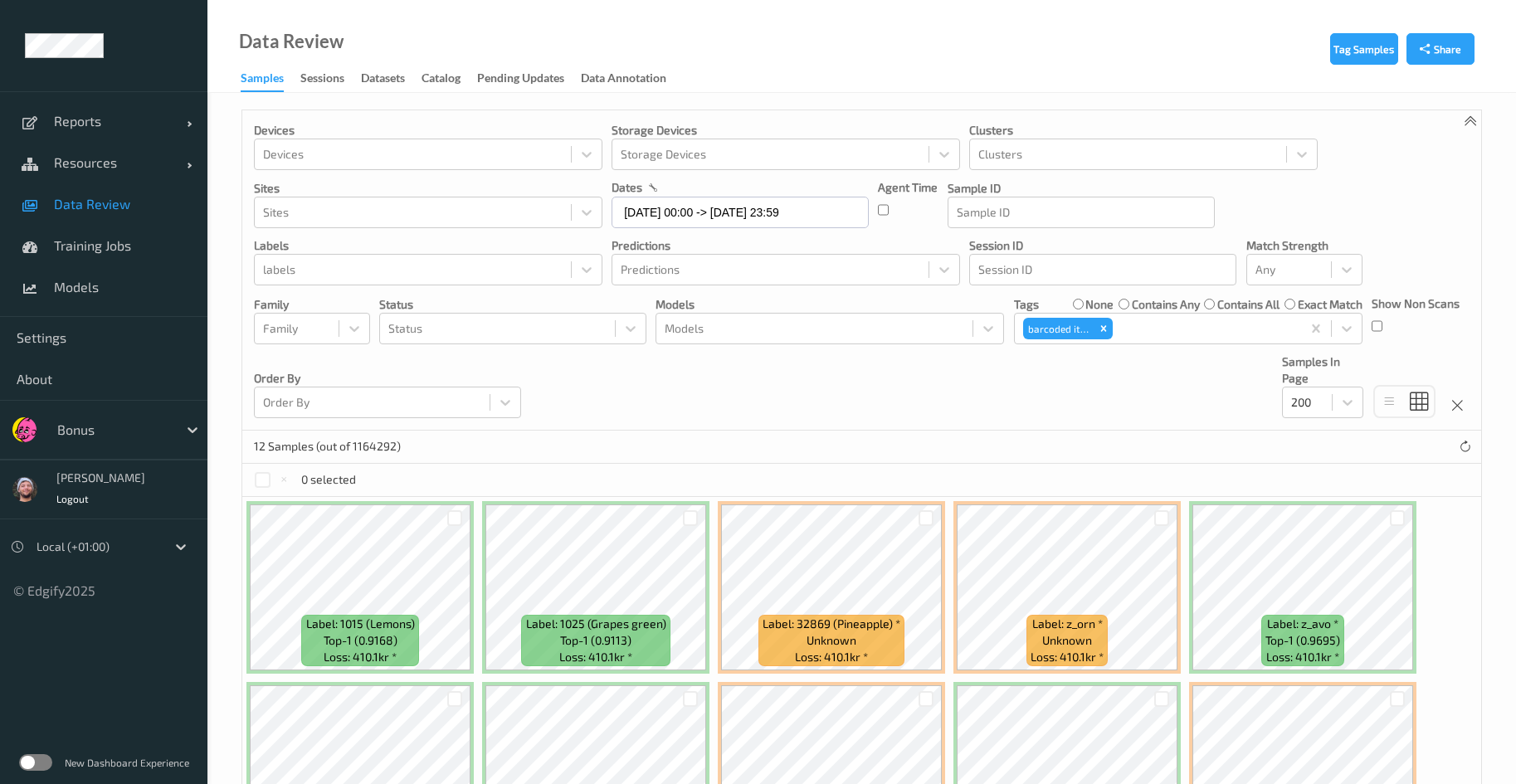
click at [804, 394] on div "Devices Devices Storage Devices Storage Devices Clusters Clusters Sites Sites d…" at bounding box center [861, 270] width 1239 height 320
